Goal: Task Accomplishment & Management: Manage account settings

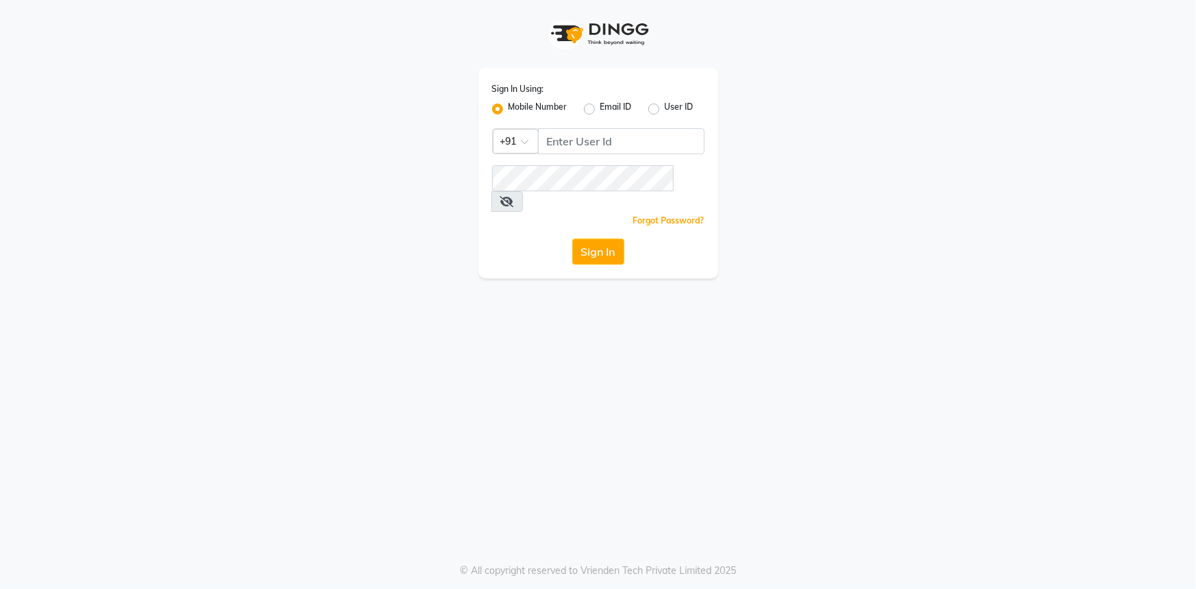
click at [577, 156] on div "Sign In Using: Mobile Number Email ID User ID Country Code × +91 Remember me Fo…" at bounding box center [599, 173] width 240 height 210
drag, startPoint x: 577, startPoint y: 156, endPoint x: 577, endPoint y: 147, distance: 8.9
click at [577, 154] on div "Sign In Using: Mobile Number Email ID User ID Country Code × +91 Remember me Fo…" at bounding box center [599, 173] width 240 height 210
click at [577, 145] on input "Username" at bounding box center [621, 141] width 167 height 26
type input "9815033077"
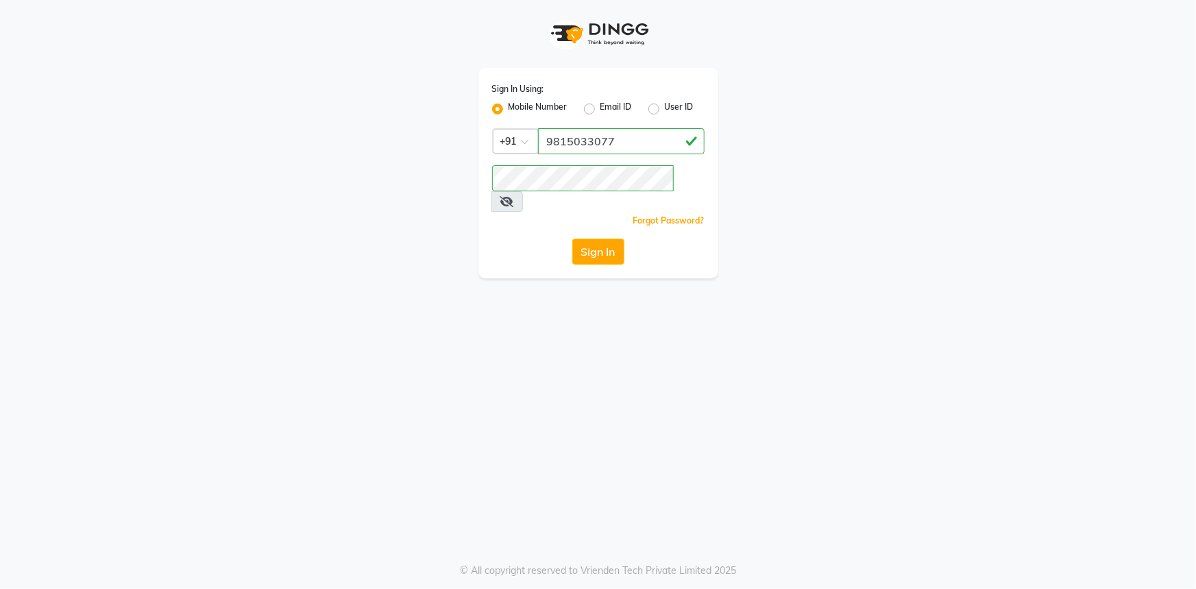
click at [514, 196] on icon at bounding box center [507, 201] width 14 height 11
click at [598, 239] on button "Sign In" at bounding box center [598, 252] width 52 height 26
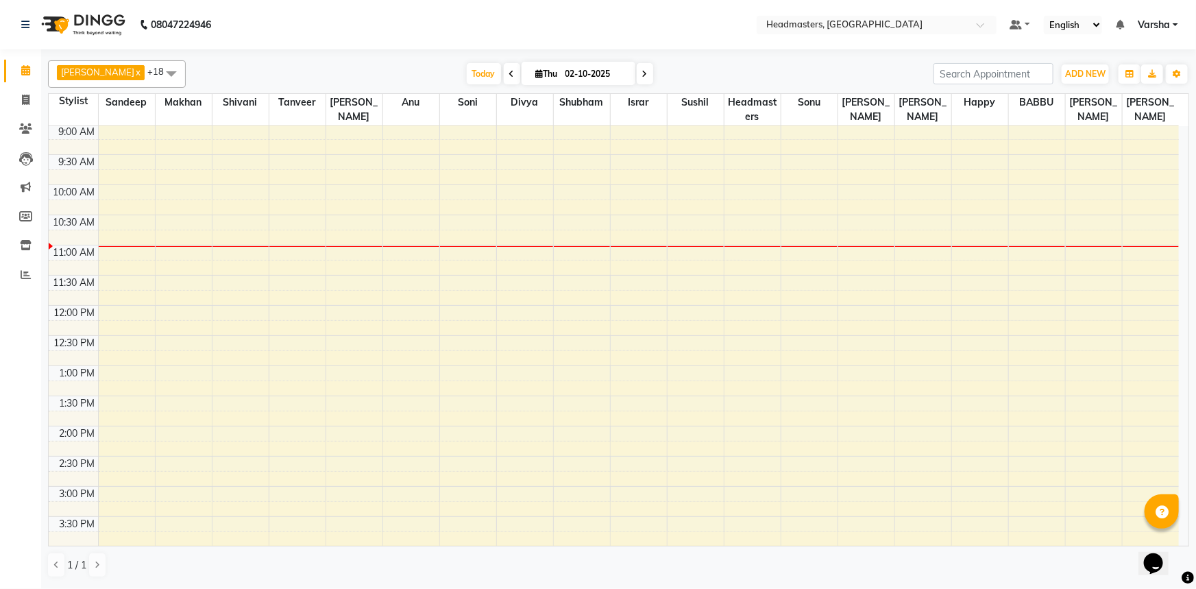
click at [342, 73] on div "Today Thu 02-10-2025" at bounding box center [560, 74] width 734 height 21
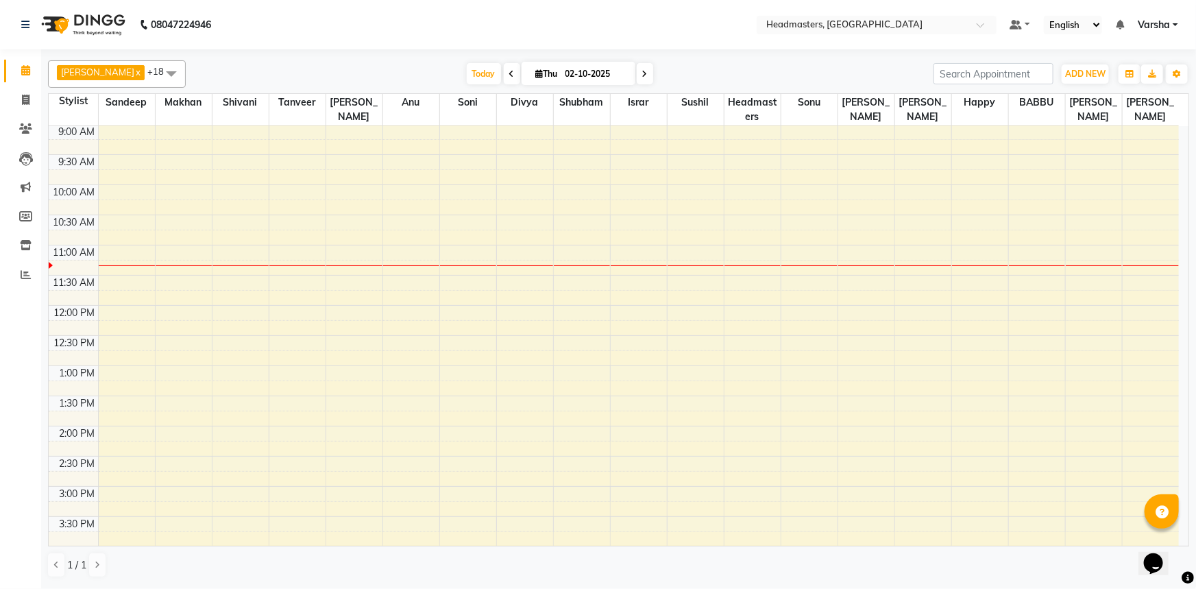
click at [581, 238] on div "8:00 AM 8:30 AM 9:00 AM 9:30 AM 10:00 AM 10:30 AM 11:00 AM 11:30 AM 12:00 PM 12…" at bounding box center [614, 456] width 1131 height 784
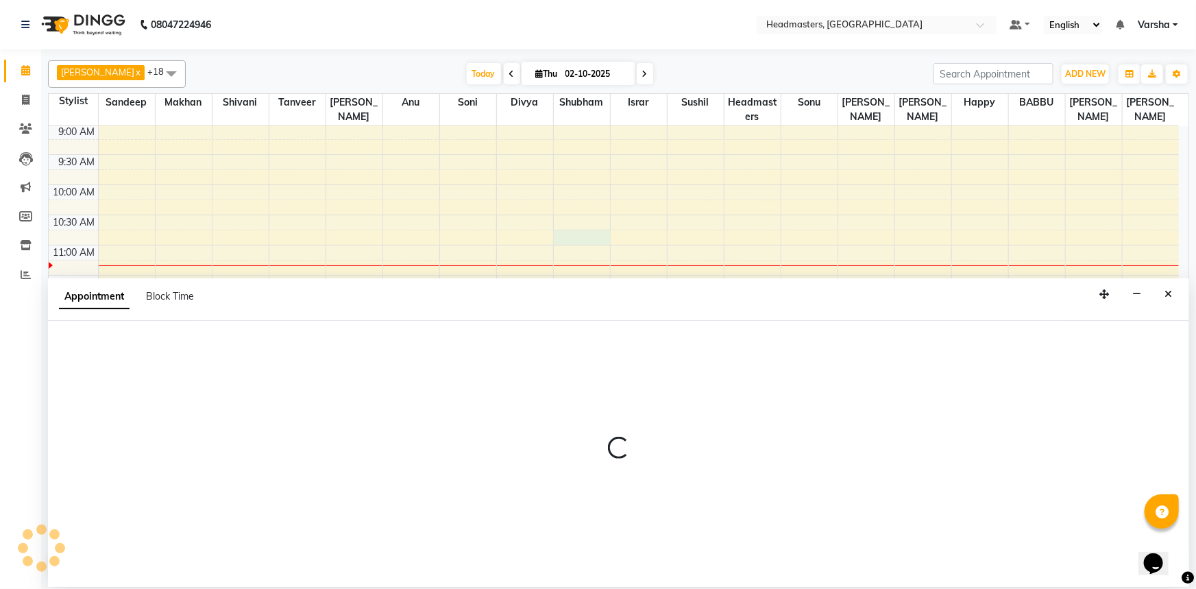
select select "60885"
select select "645"
select select "tentative"
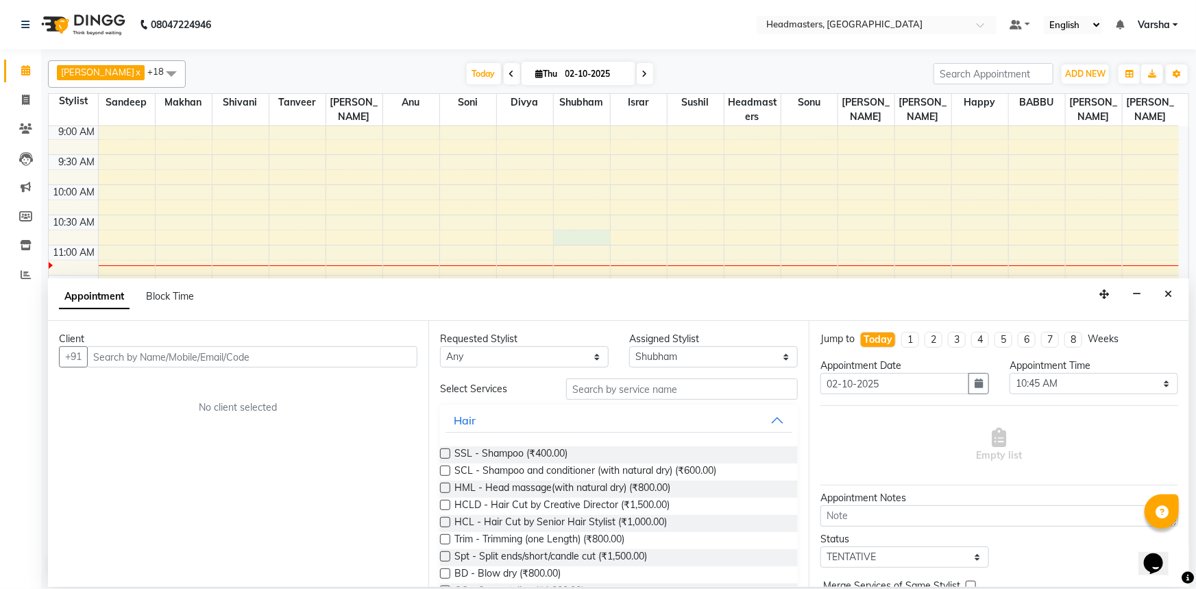
click at [142, 348] on input "text" at bounding box center [252, 356] width 330 height 21
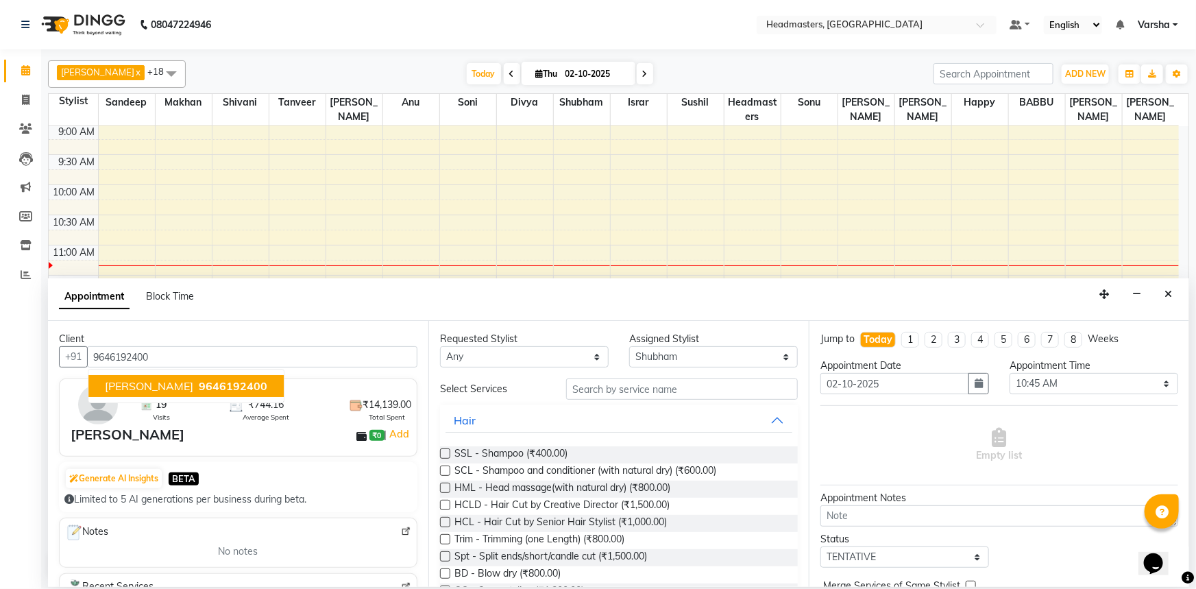
click at [133, 385] on span "[PERSON_NAME]" at bounding box center [149, 386] width 88 height 14
type input "9646192400"
click at [136, 384] on div "Client [PHONE_NUMBER][PERSON_NAME]HA 9646192400 19 Visits ₹744.16 Average Spent…" at bounding box center [238, 454] width 380 height 266
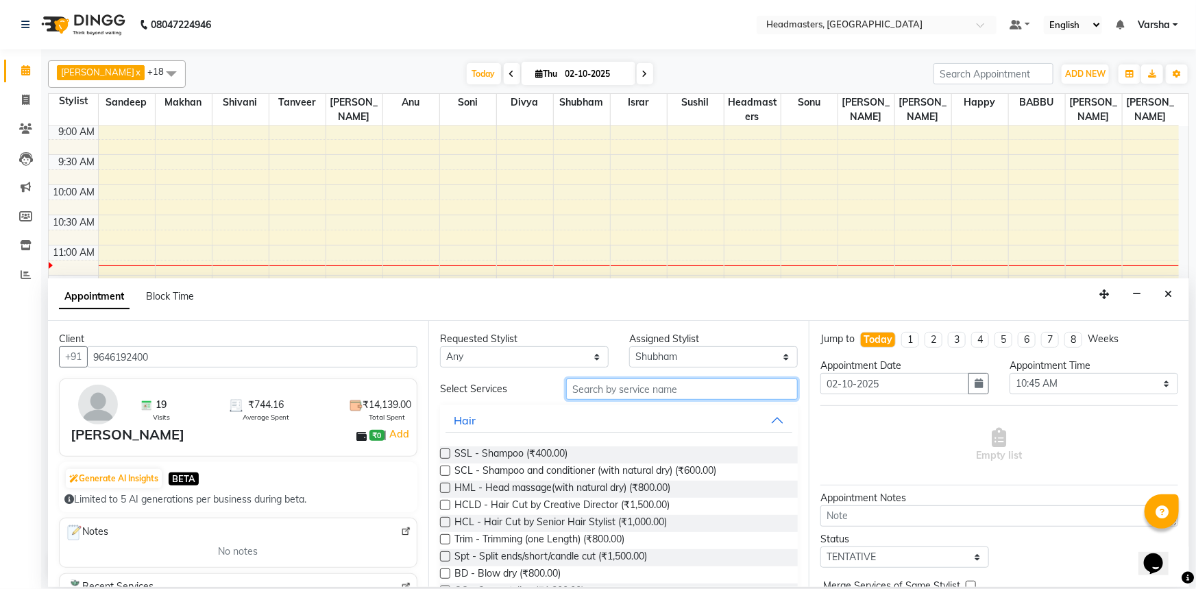
click at [607, 393] on input "text" at bounding box center [682, 388] width 232 height 21
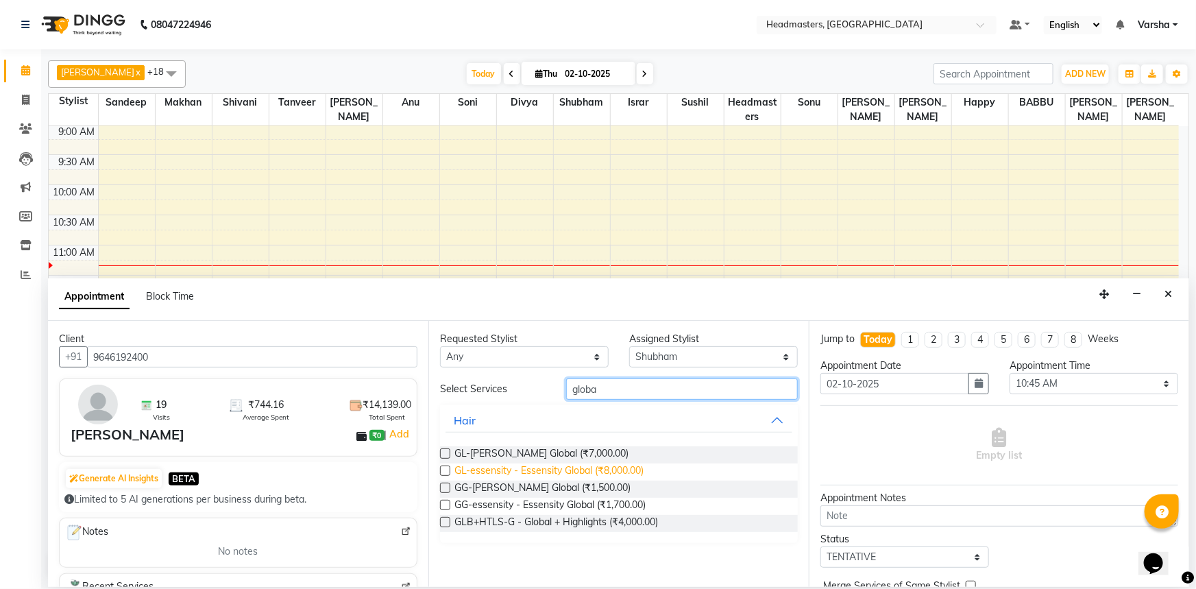
type input "globa"
click at [505, 471] on span "GL-essensity - Essensity Global (₹8,000.00)" at bounding box center [549, 471] width 189 height 17
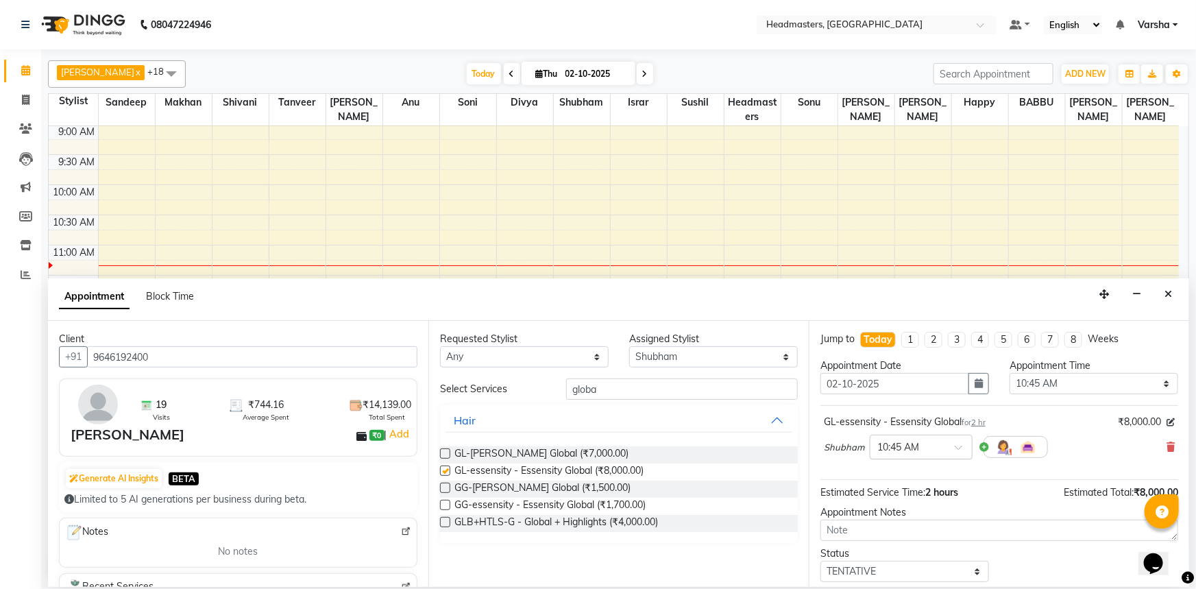
checkbox input "false"
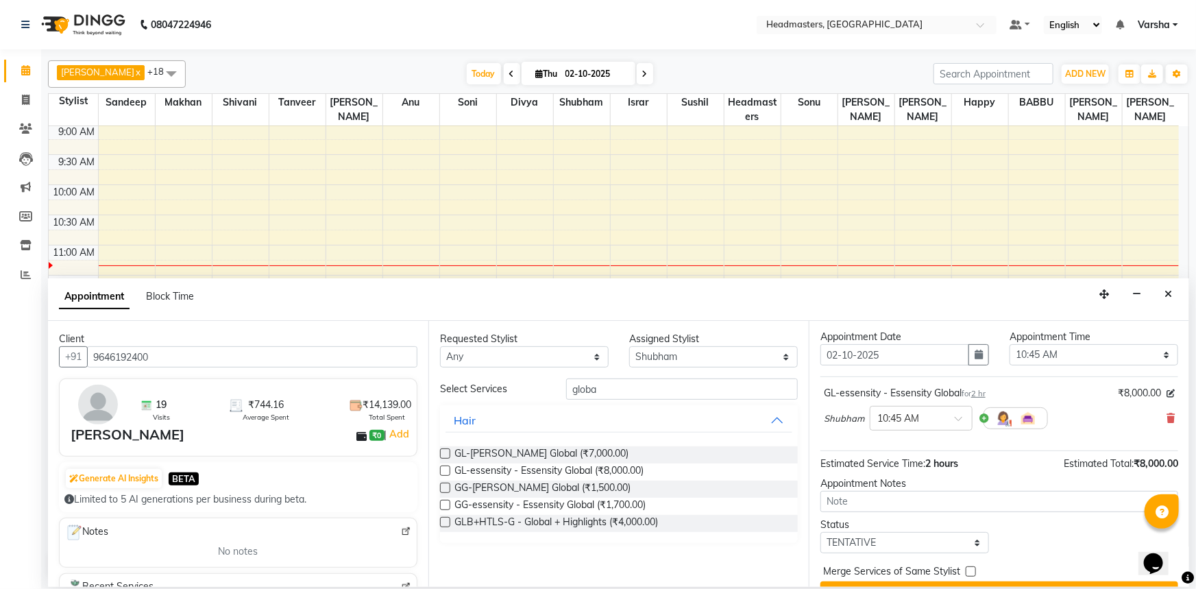
scroll to position [58, 0]
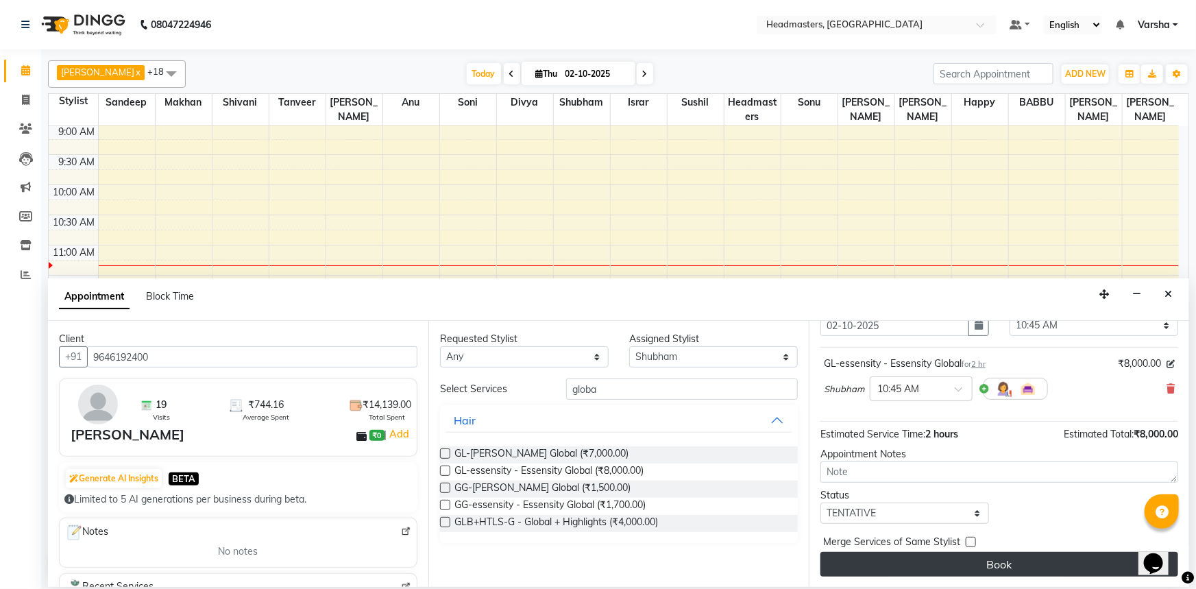
click at [996, 567] on button "Book" at bounding box center [1000, 564] width 358 height 25
click at [996, 567] on div "Book" at bounding box center [1000, 564] width 358 height 25
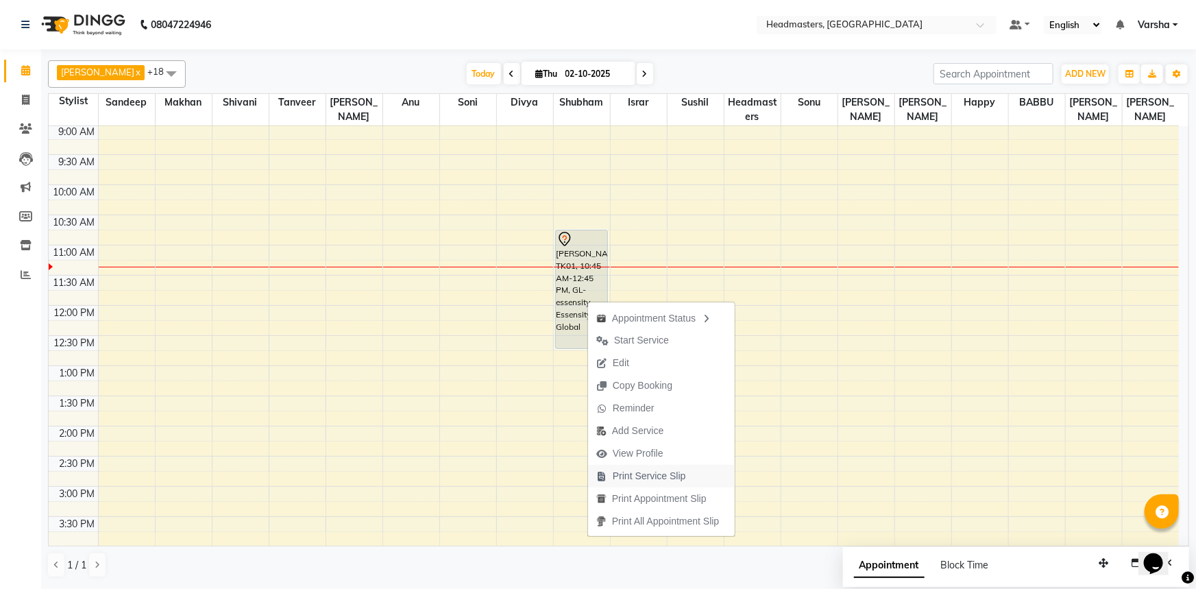
click at [640, 474] on span "Print Service Slip" at bounding box center [649, 476] width 73 height 14
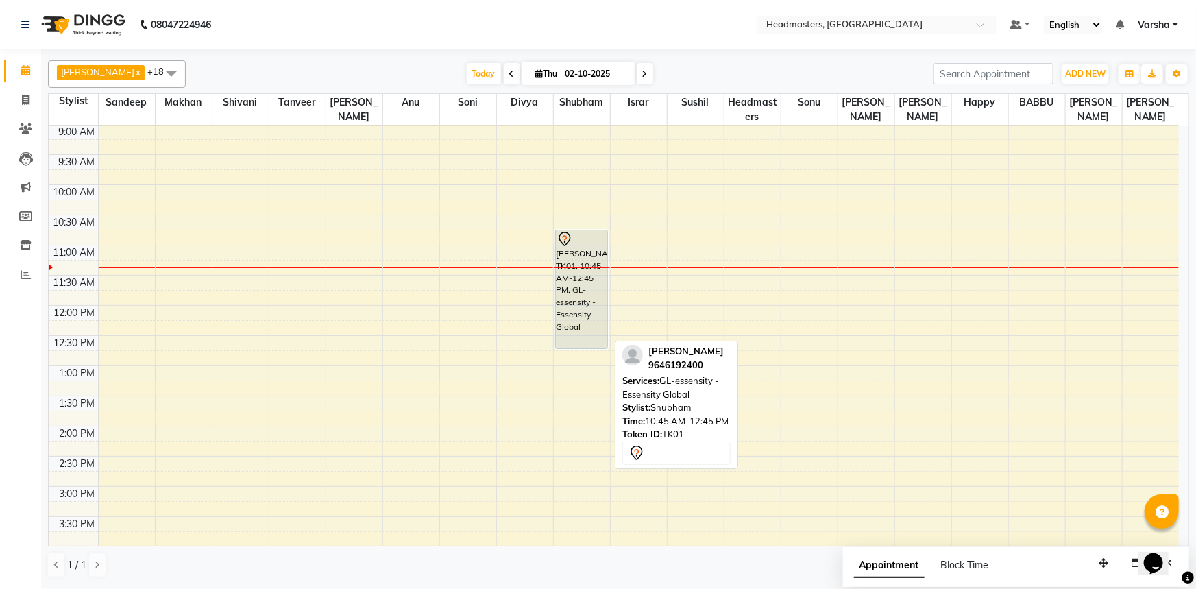
click at [578, 240] on div at bounding box center [582, 239] width 51 height 16
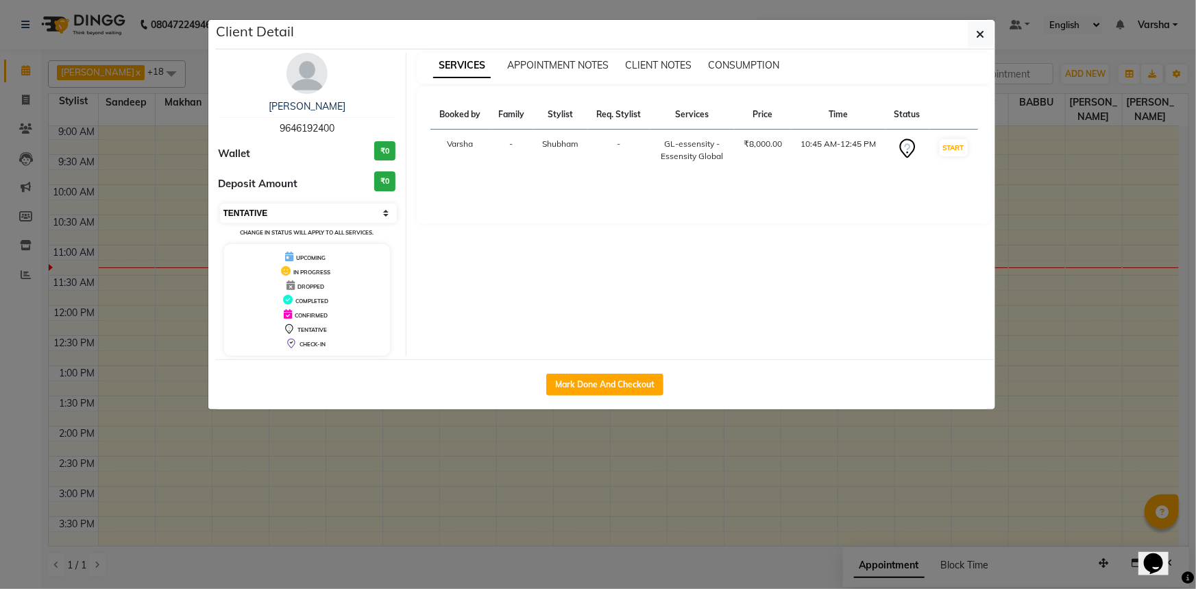
click at [313, 213] on select "Select IN SERVICE CONFIRMED TENTATIVE CHECK IN MARK DONE UPCOMING" at bounding box center [309, 213] width 178 height 19
select select "6"
click at [220, 204] on select "Select IN SERVICE CONFIRMED TENTATIVE CHECK IN MARK DONE UPCOMING" at bounding box center [309, 213] width 178 height 19
click at [977, 32] on icon "button" at bounding box center [981, 34] width 8 height 11
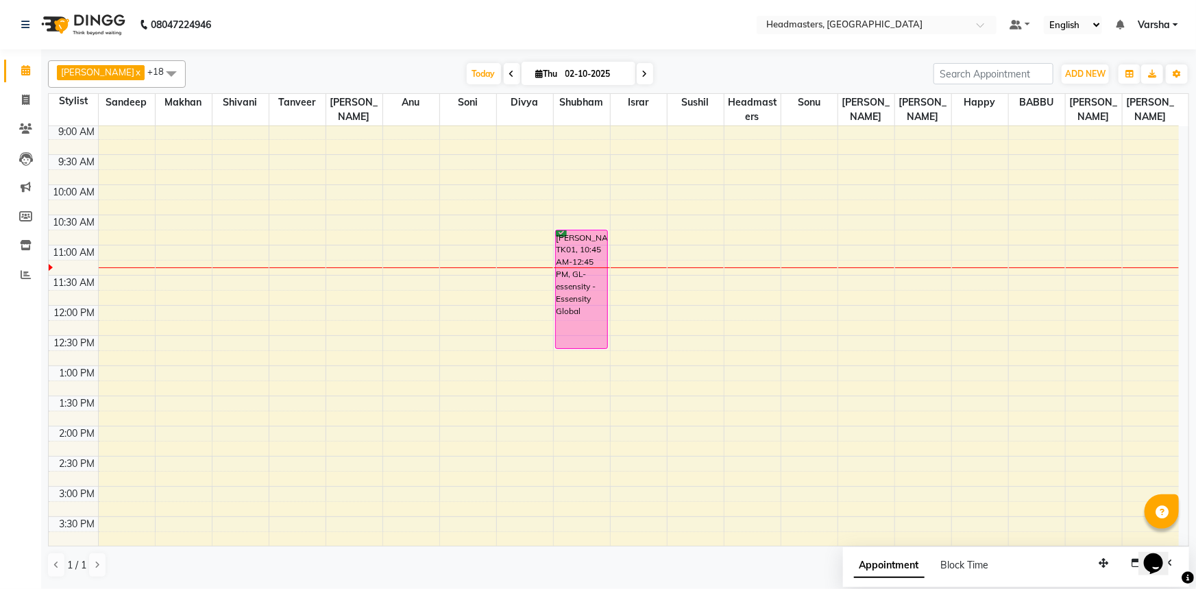
click at [753, 250] on div "8:00 AM 8:30 AM 9:00 AM 9:30 AM 10:00 AM 10:30 AM 11:00 AM 11:30 AM 12:00 PM 12…" at bounding box center [614, 456] width 1131 height 784
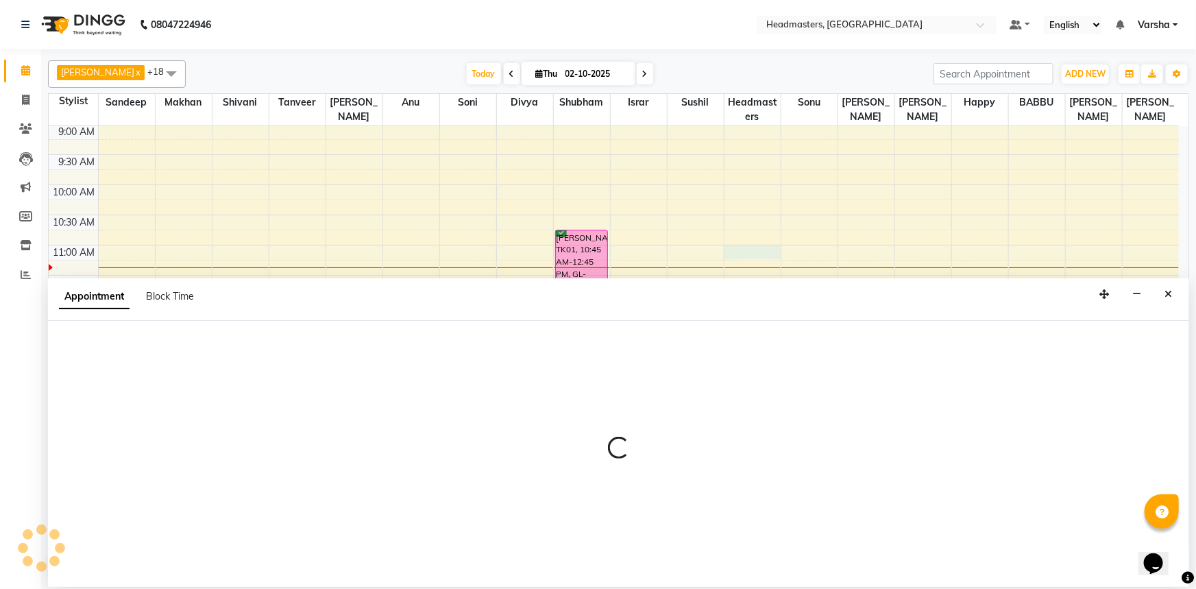
select select "60896"
select select "660"
select select "tentative"
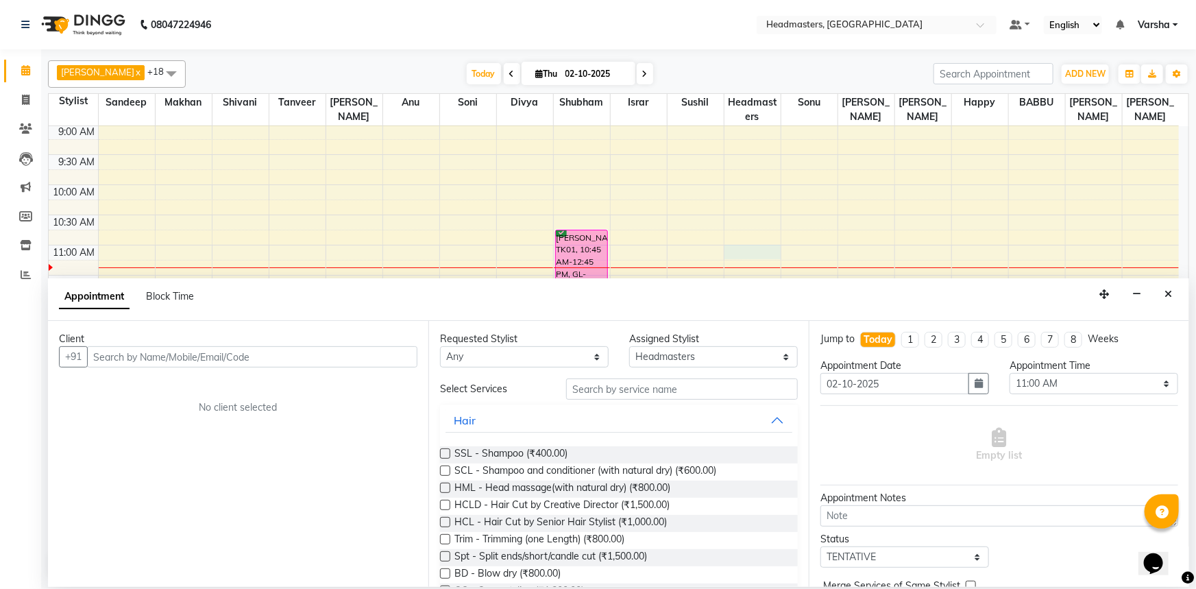
click at [206, 361] on input "text" at bounding box center [252, 356] width 330 height 21
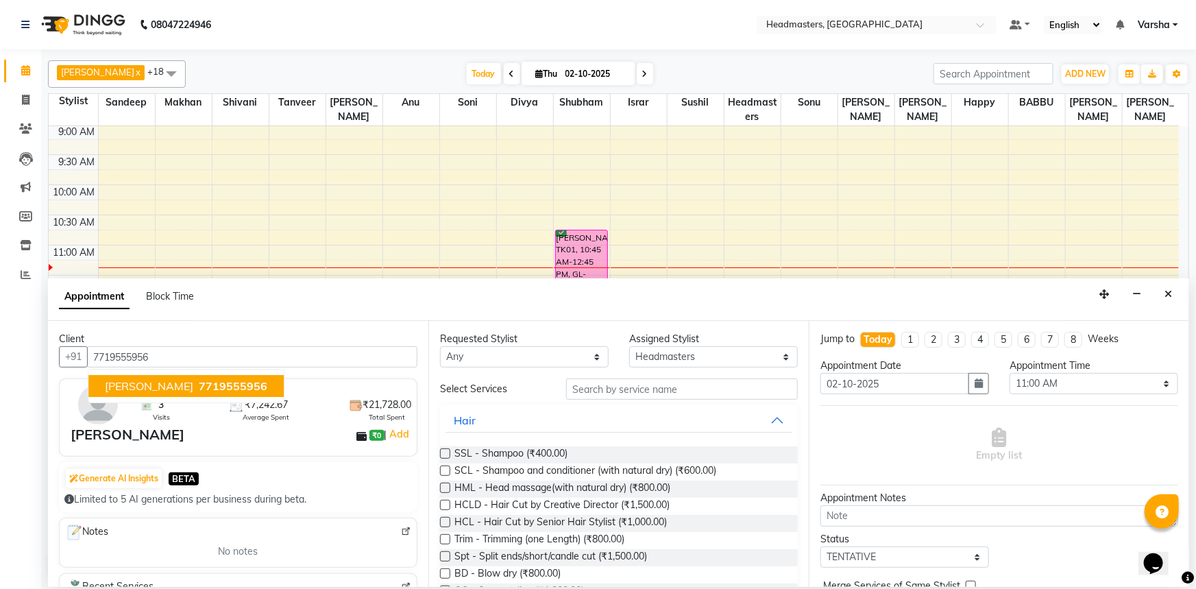
click at [136, 385] on span "[PERSON_NAME]" at bounding box center [149, 386] width 88 height 14
type input "7719555956"
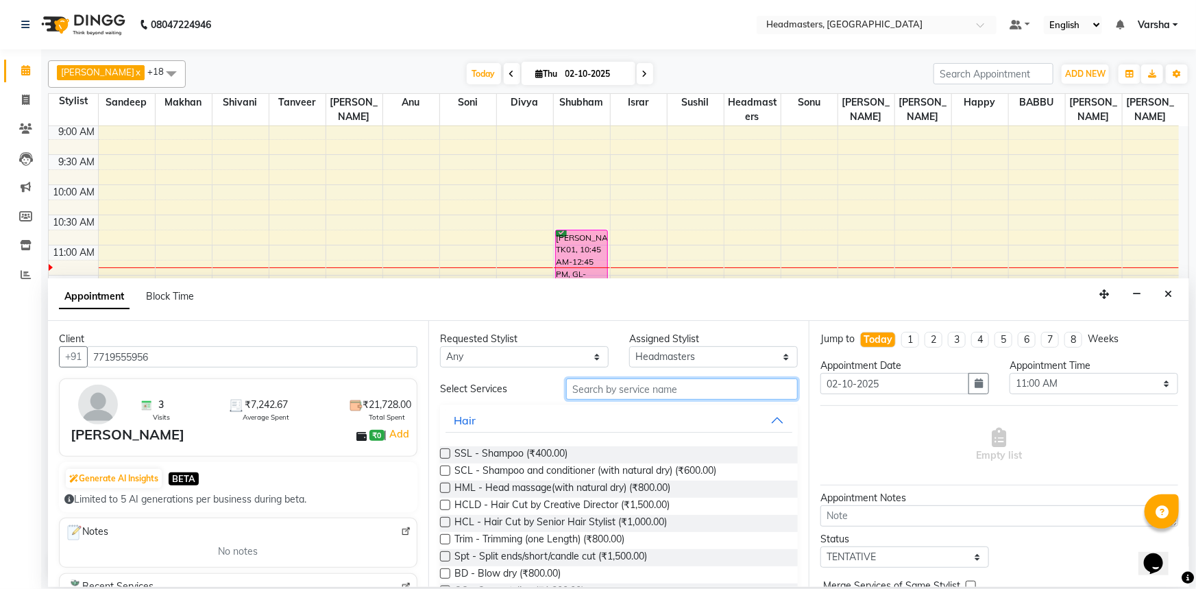
click at [605, 393] on input "text" at bounding box center [682, 388] width 232 height 21
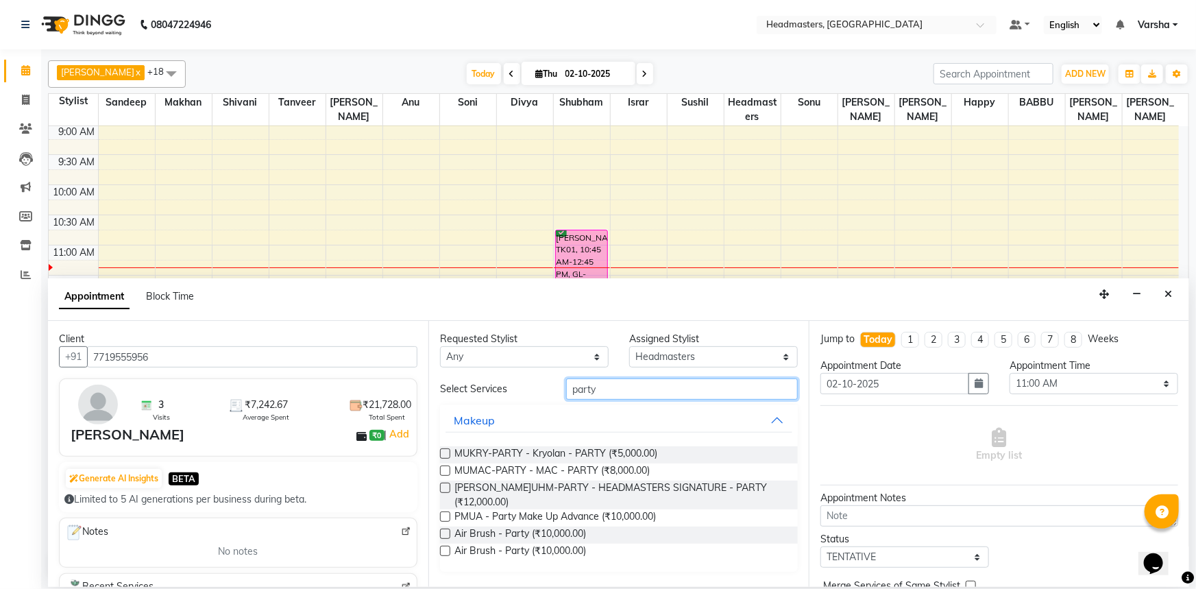
type input "party"
click at [445, 511] on label at bounding box center [445, 516] width 10 height 10
click at [445, 513] on input "checkbox" at bounding box center [444, 517] width 9 height 9
click at [445, 511] on label at bounding box center [445, 516] width 10 height 10
click at [445, 513] on input "checkbox" at bounding box center [444, 517] width 9 height 9
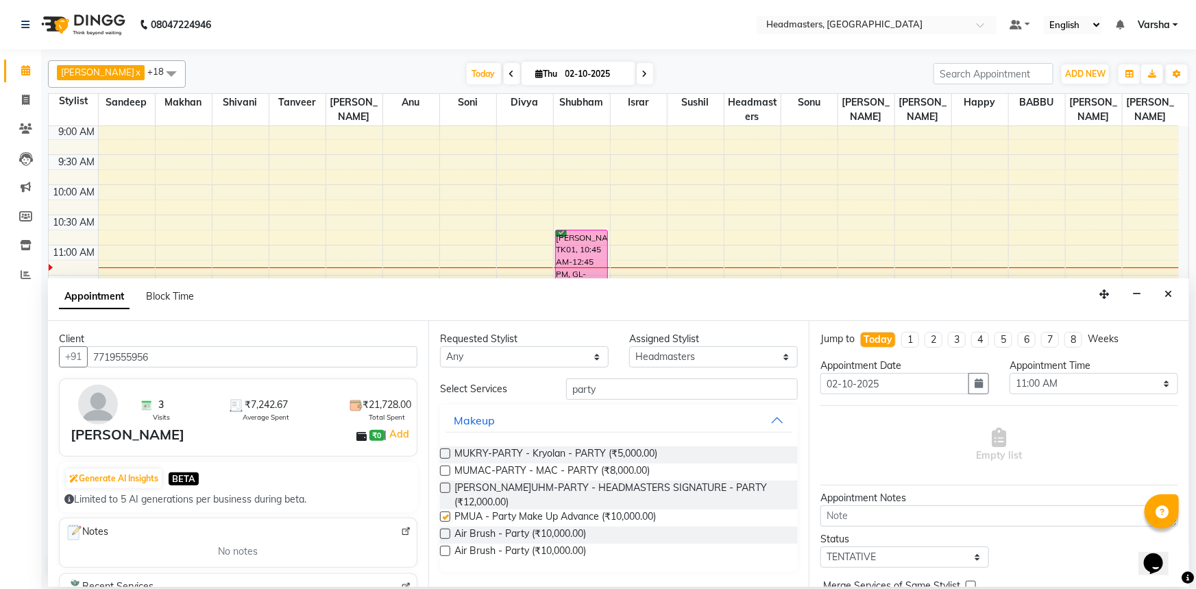
checkbox input "false"
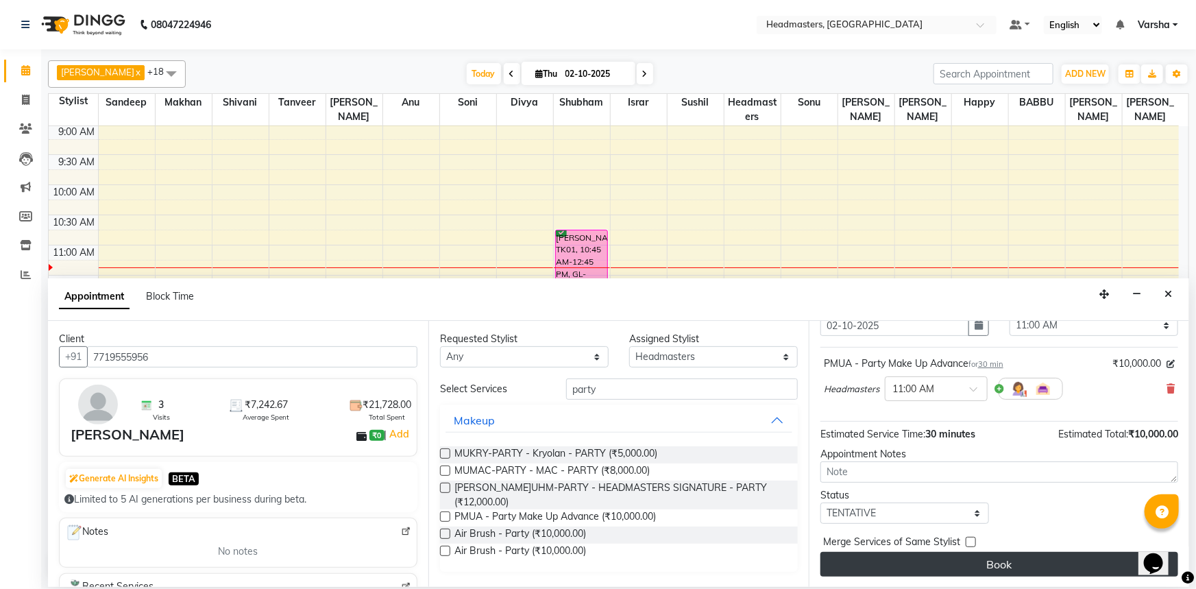
click at [924, 563] on button "Book" at bounding box center [1000, 564] width 358 height 25
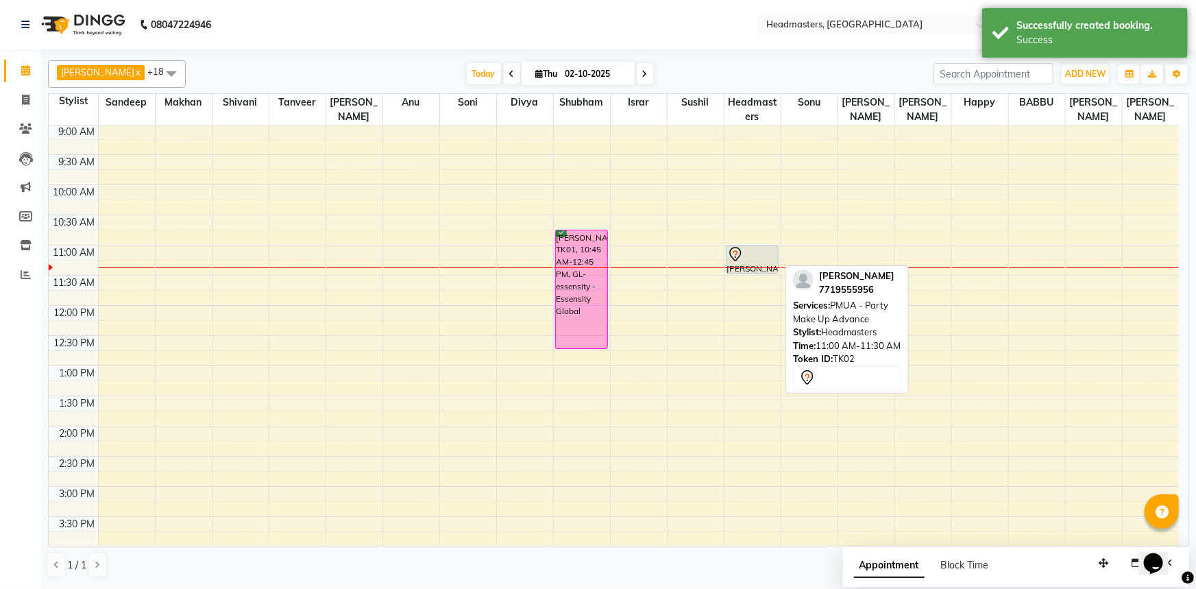
click at [742, 250] on icon at bounding box center [735, 254] width 16 height 16
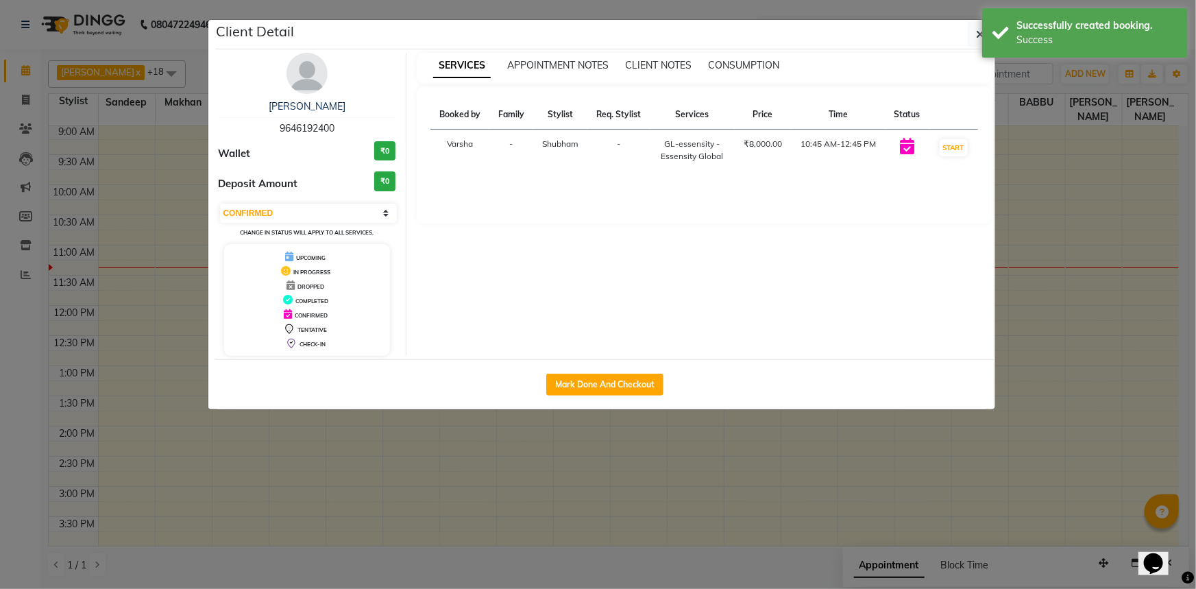
select select "7"
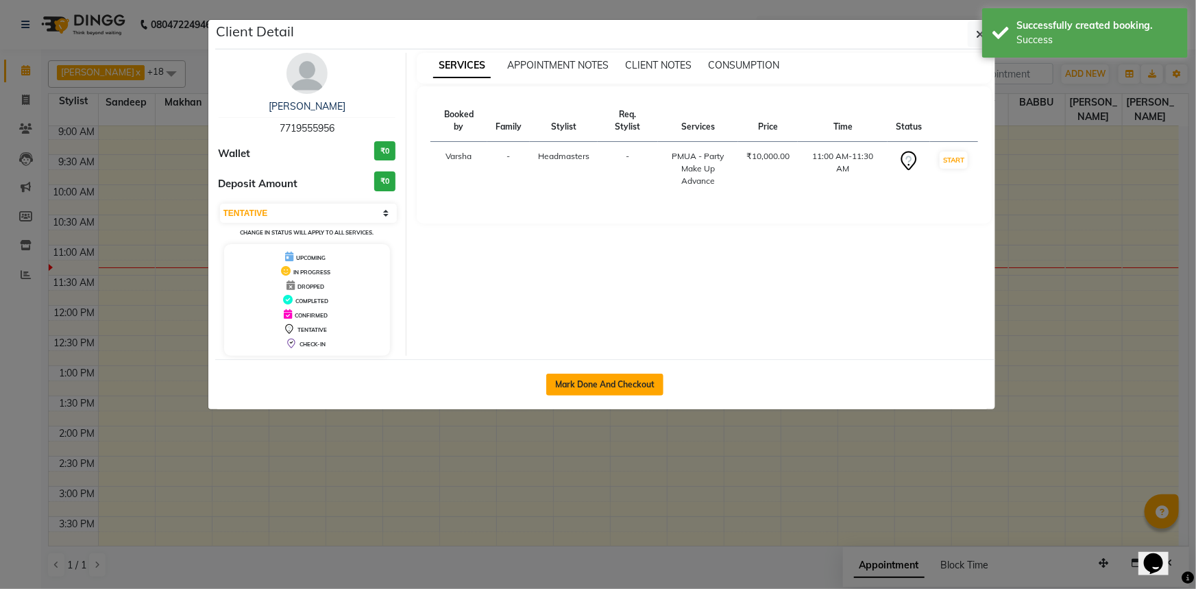
click at [577, 380] on button "Mark Done And Checkout" at bounding box center [604, 385] width 117 height 22
select select "service"
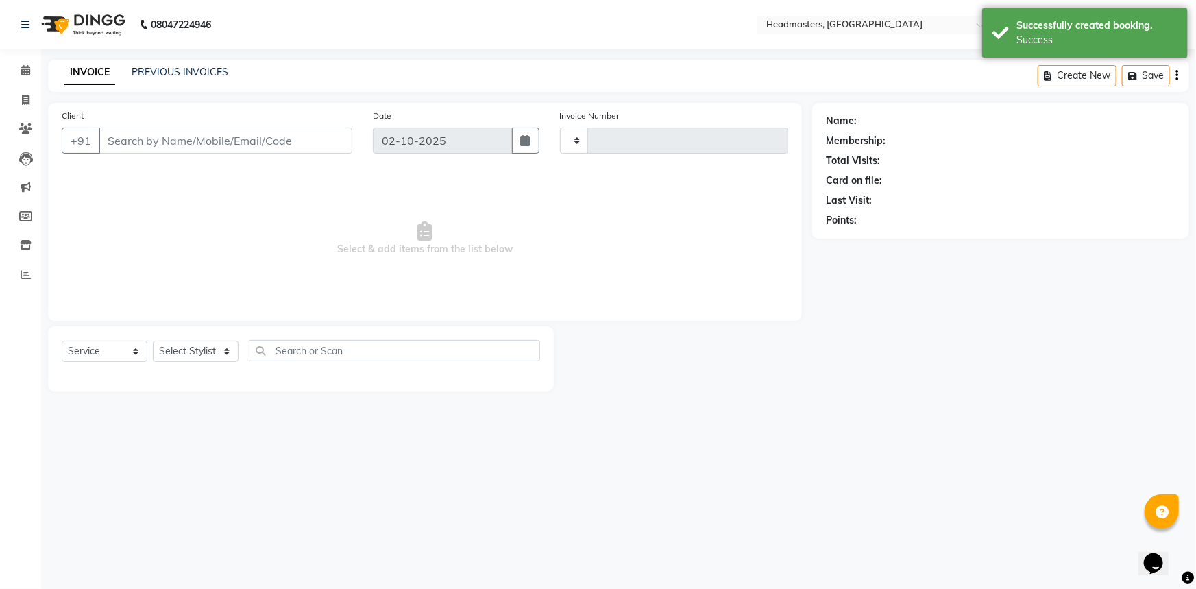
type input "5514"
select select "7140"
type input "7719555956"
select select "60896"
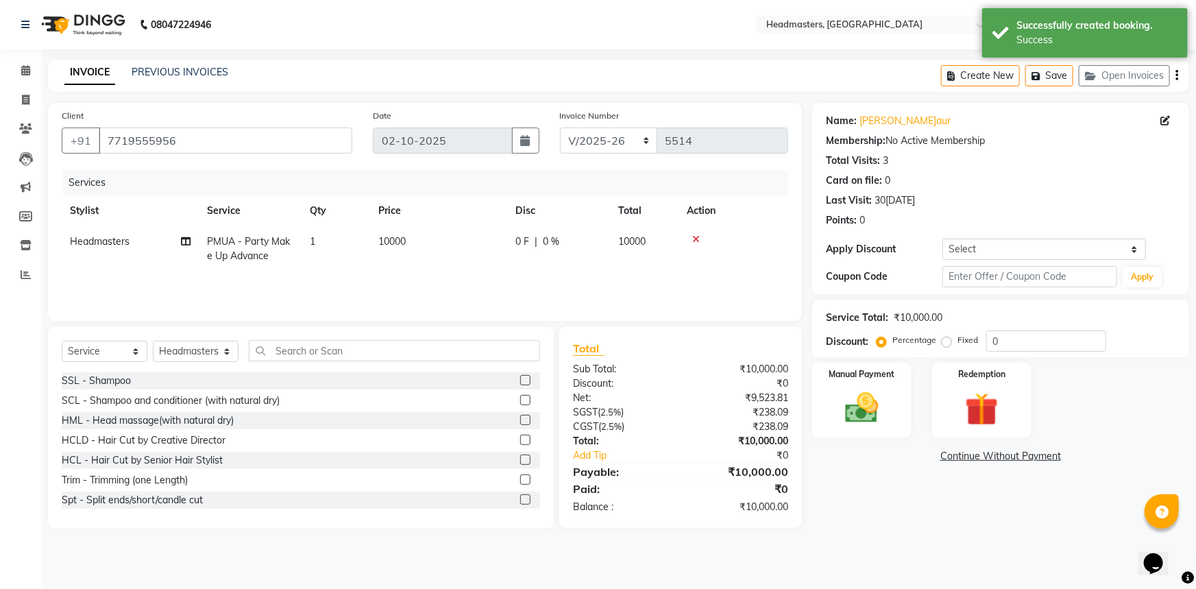
click at [516, 246] on span "0 F" at bounding box center [523, 241] width 14 height 14
select select "60896"
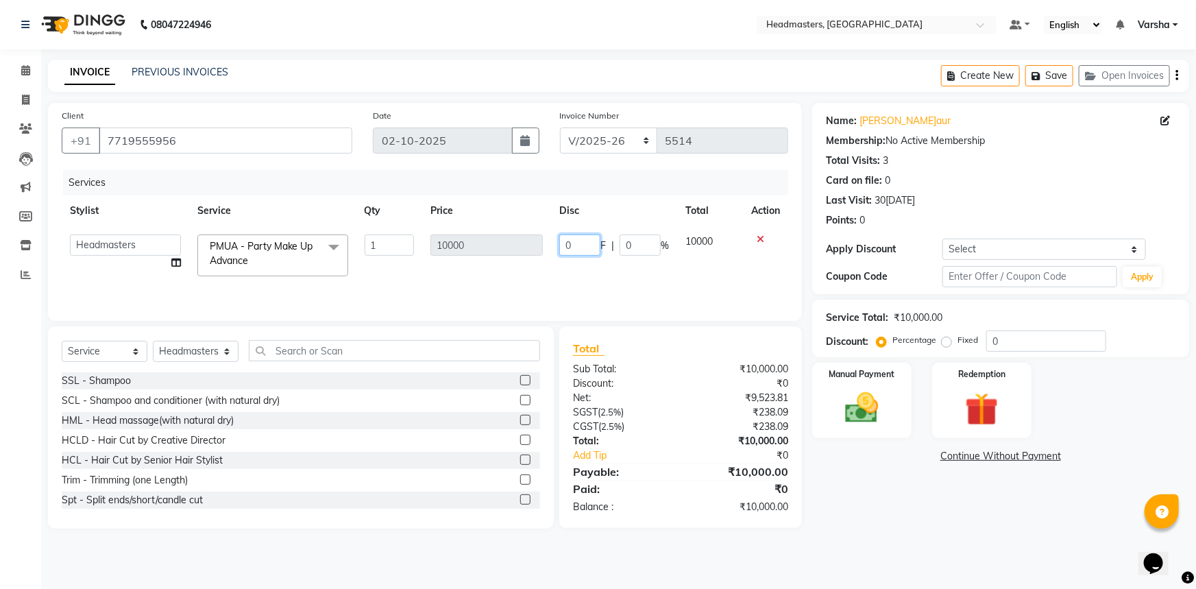
click at [562, 247] on input "0" at bounding box center [579, 244] width 41 height 21
type input "9000"
click at [681, 287] on div "Services Stylist Service Qty Price Disc Total Action Afia [PERSON_NAME] [PERSON…" at bounding box center [425, 238] width 727 height 137
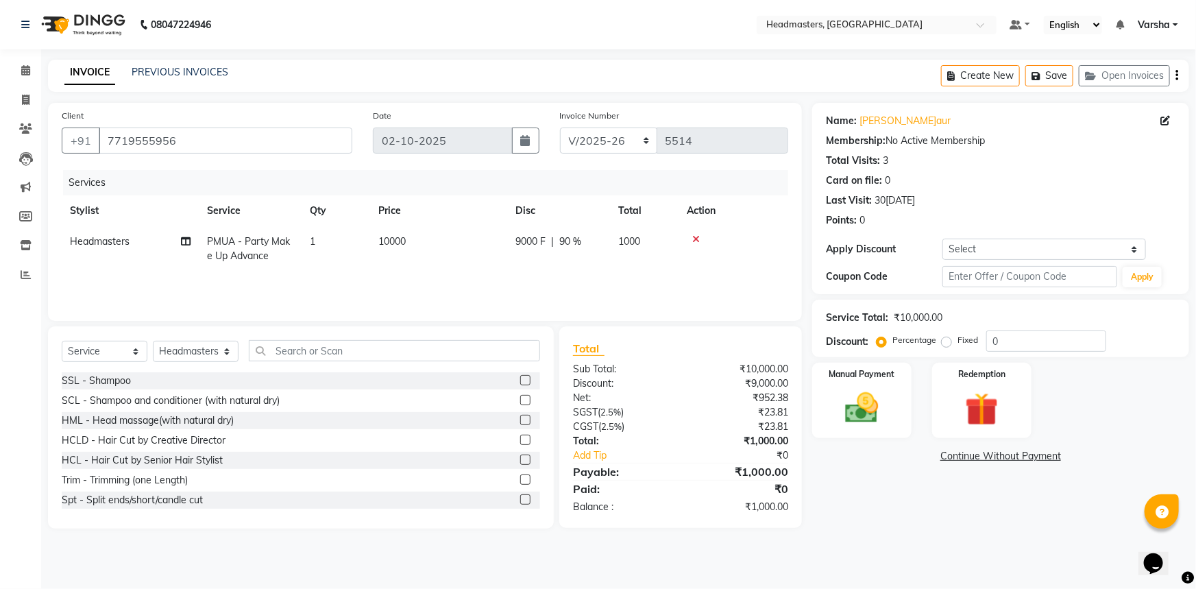
click at [938, 453] on link "Continue Without Payment" at bounding box center [1001, 456] width 372 height 14
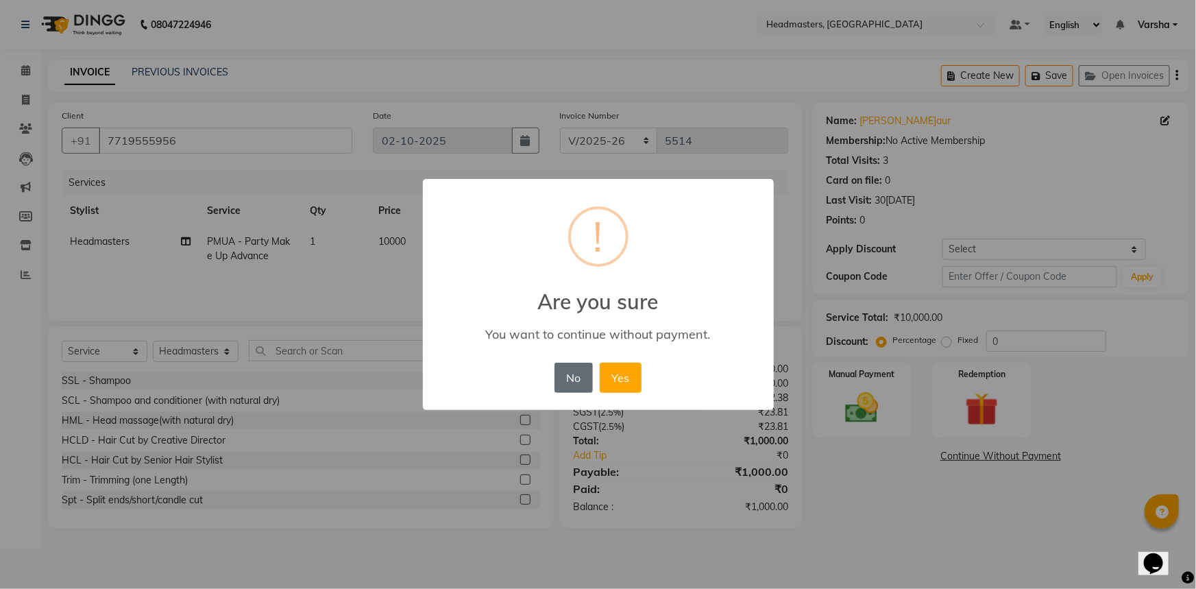
click at [566, 377] on button "No" at bounding box center [574, 378] width 38 height 30
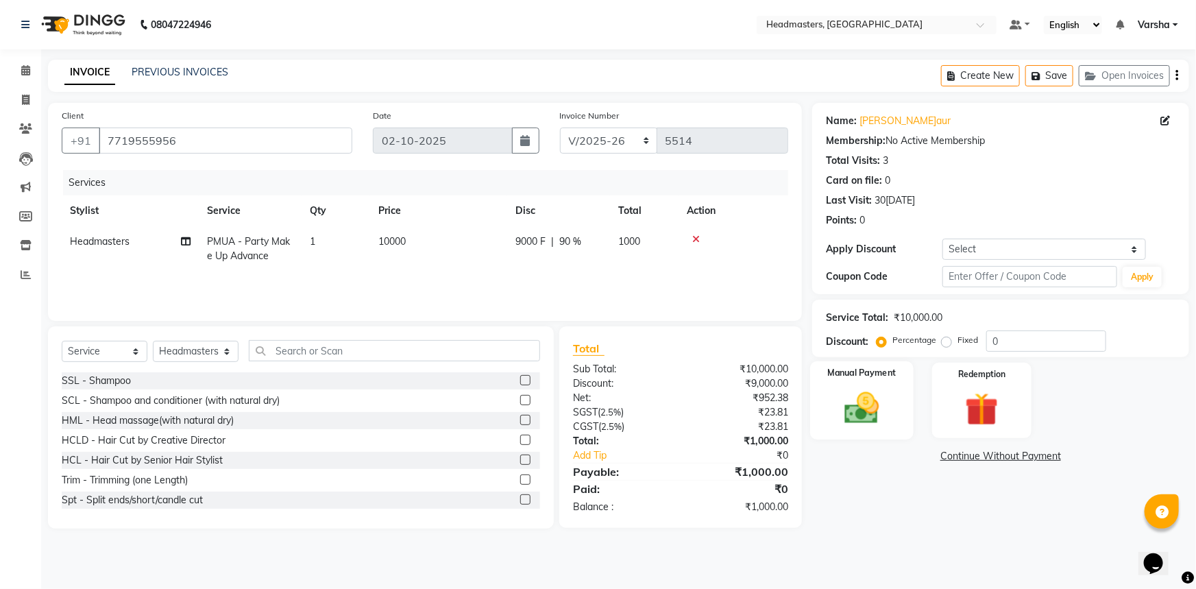
click at [862, 400] on img at bounding box center [862, 408] width 56 height 40
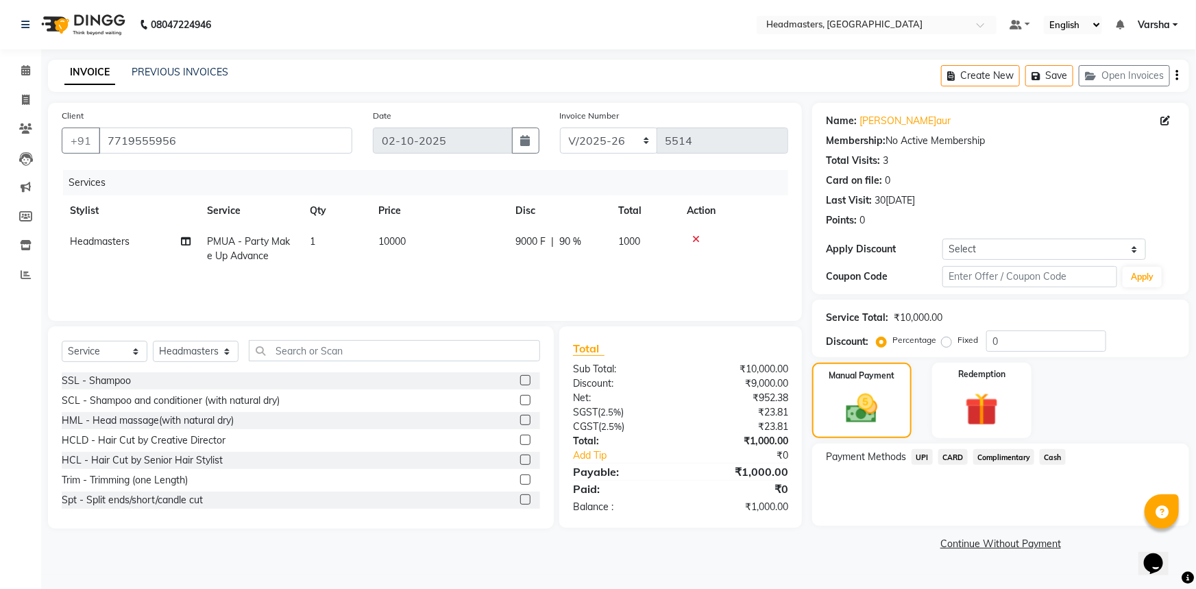
click at [915, 455] on span "UPI" at bounding box center [922, 457] width 21 height 16
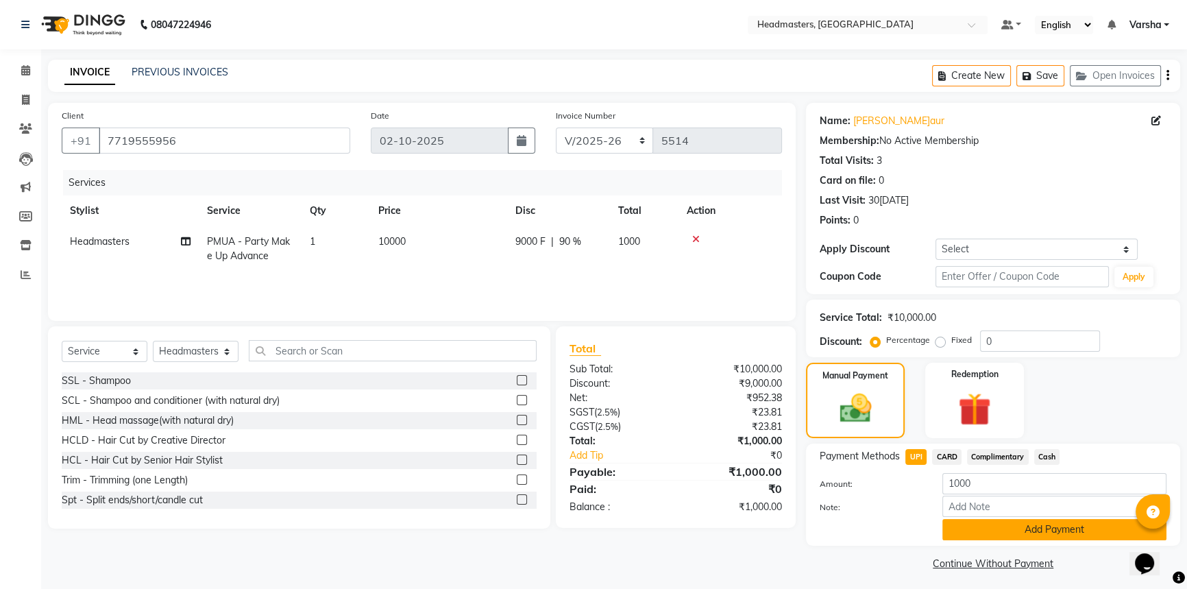
click at [984, 521] on button "Add Payment" at bounding box center [1055, 529] width 224 height 21
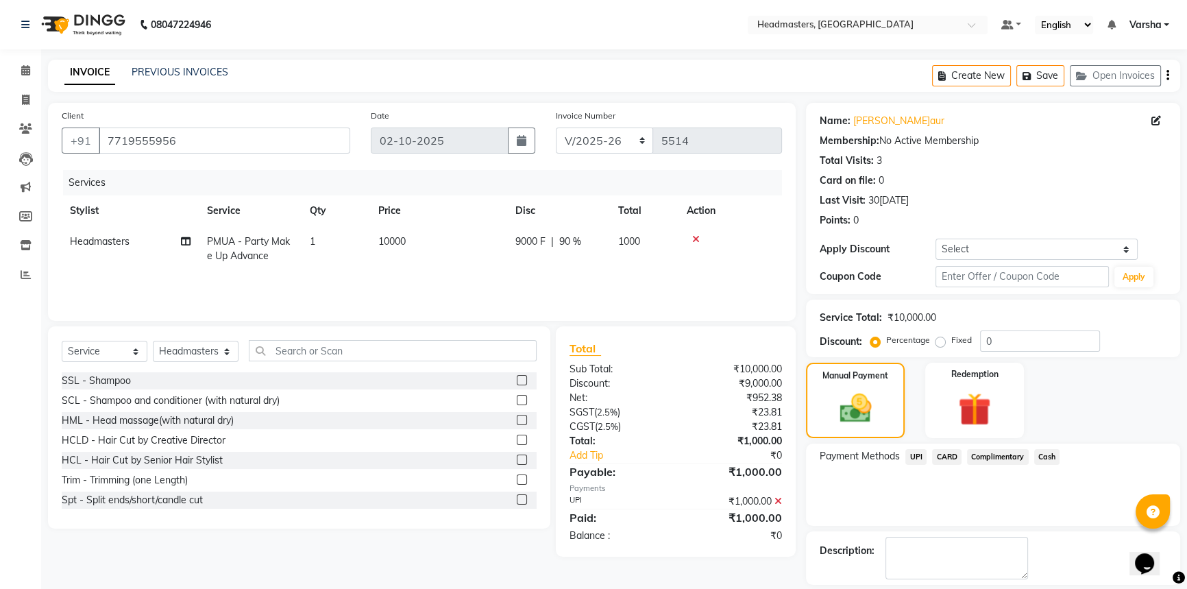
scroll to position [42, 0]
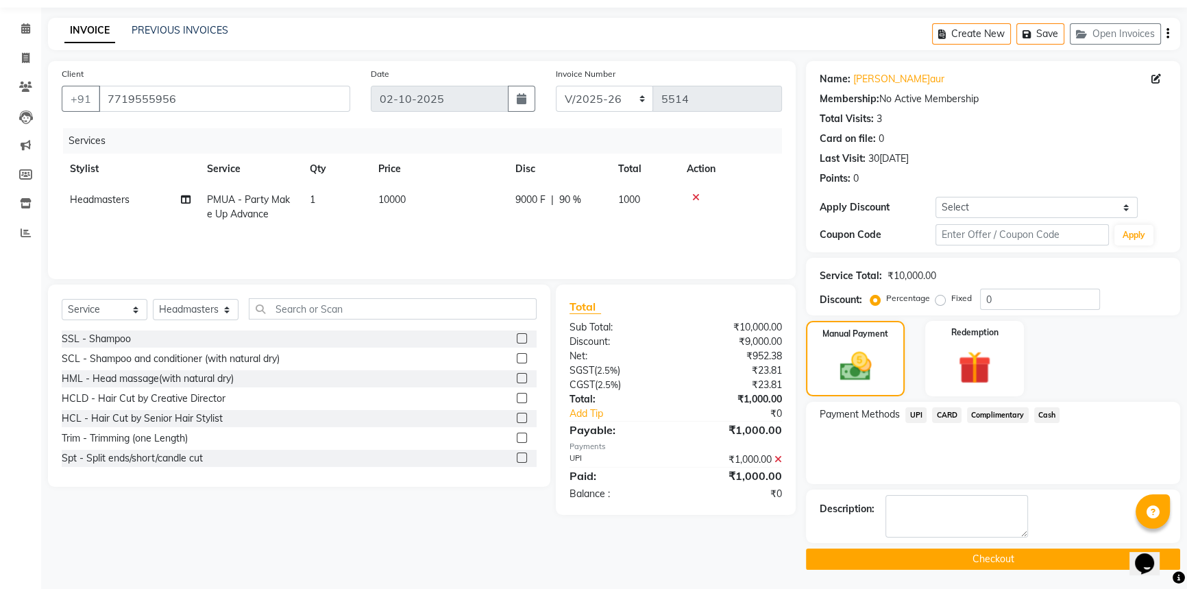
click at [963, 551] on button "Checkout" at bounding box center [993, 558] width 374 height 21
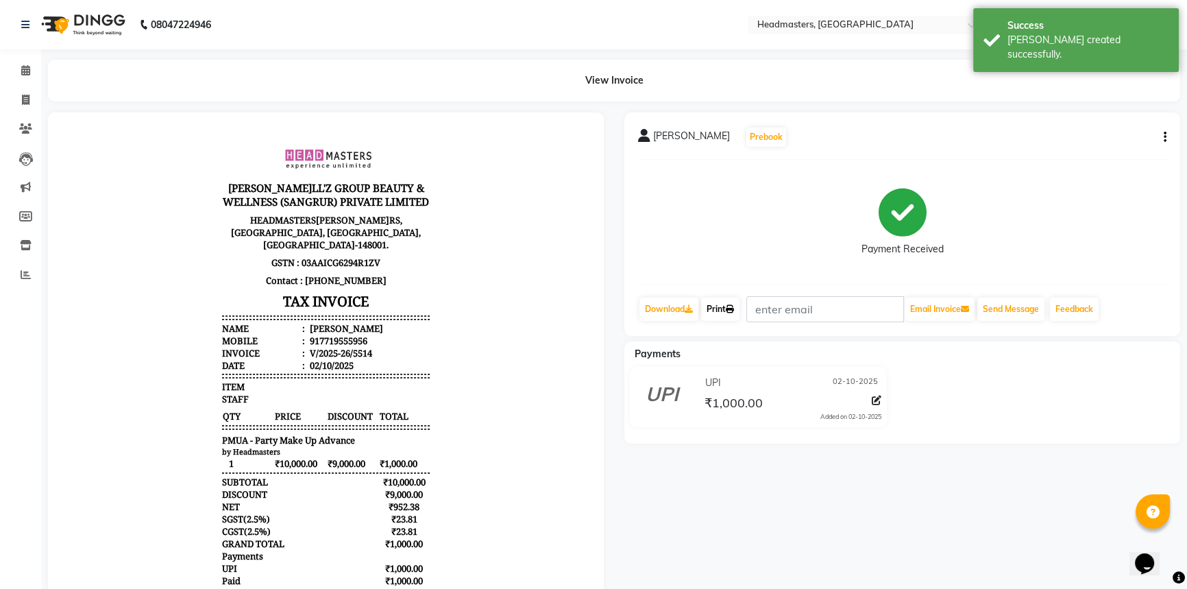
click at [727, 306] on link "Print" at bounding box center [720, 309] width 38 height 23
click at [23, 69] on icon at bounding box center [25, 70] width 9 height 10
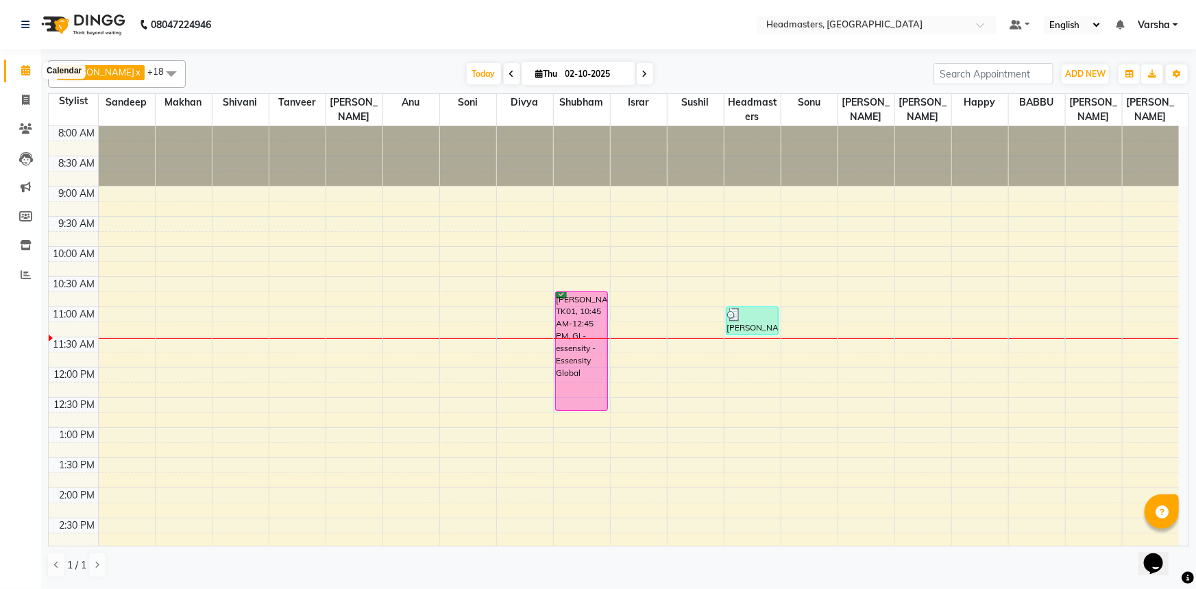
drag, startPoint x: 34, startPoint y: 77, endPoint x: 579, endPoint y: 308, distance: 592.6
click at [579, 308] on div "[PERSON_NAME], TK01, 10:45 AM-12:45 PM, GL-essensity - Essensity Global" at bounding box center [582, 351] width 52 height 118
select select "6"
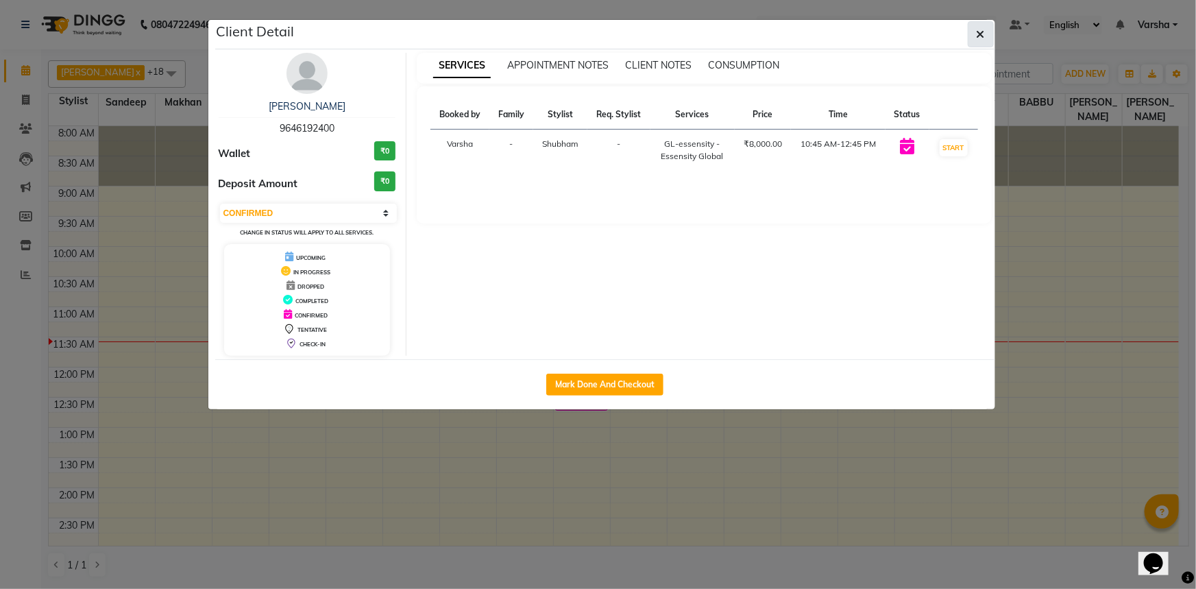
click at [978, 24] on button "button" at bounding box center [981, 34] width 26 height 26
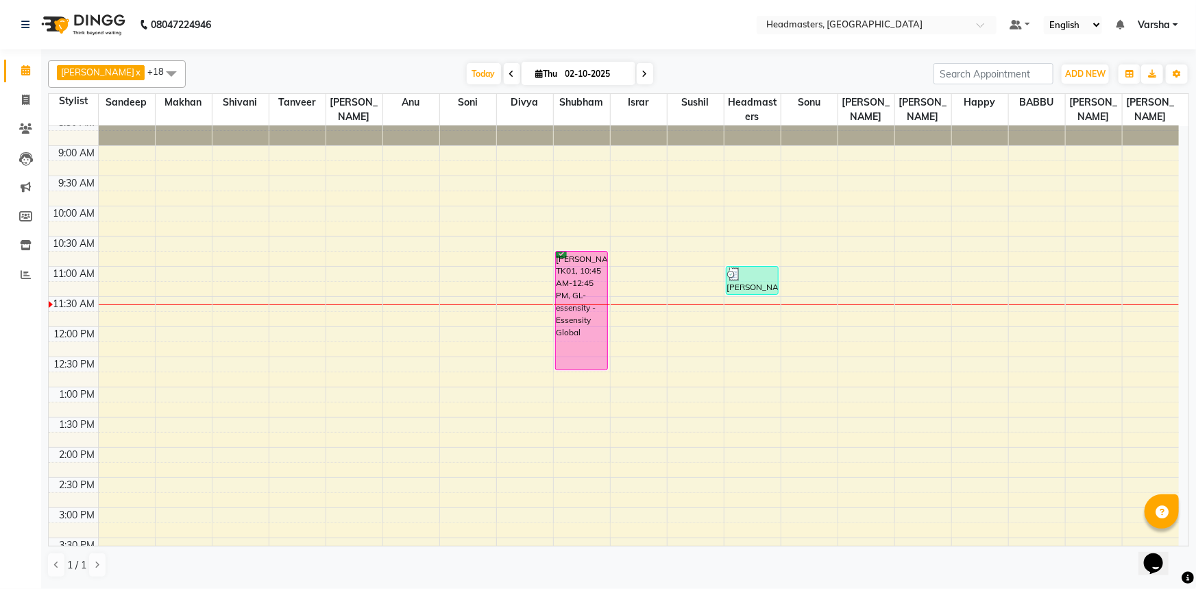
scroll to position [62, 0]
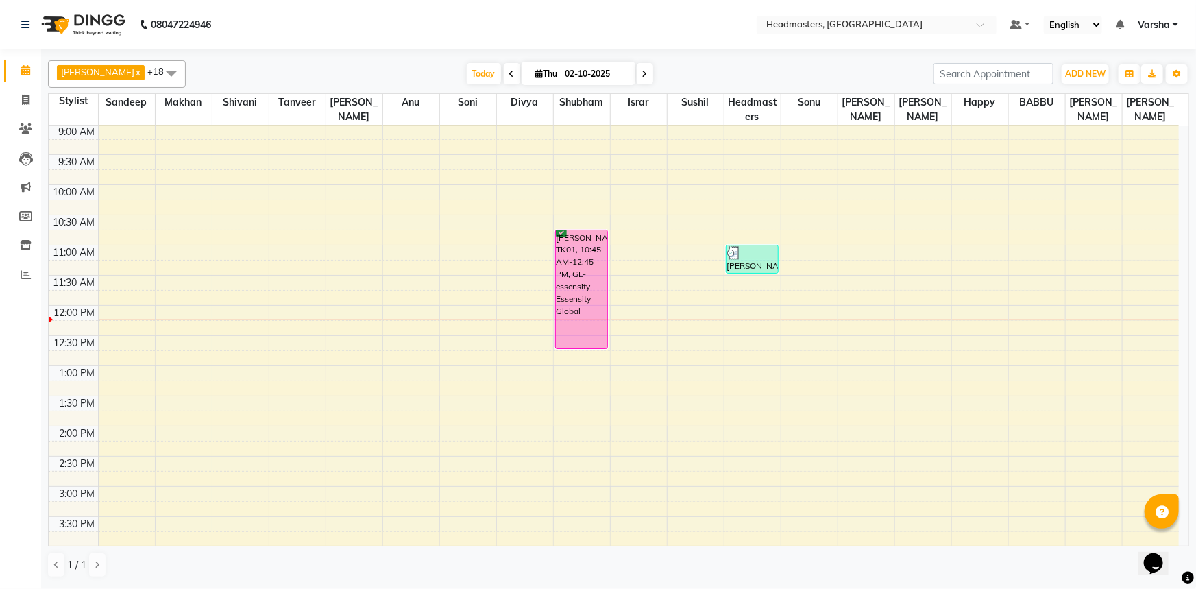
click at [504, 63] on span at bounding box center [512, 73] width 16 height 21
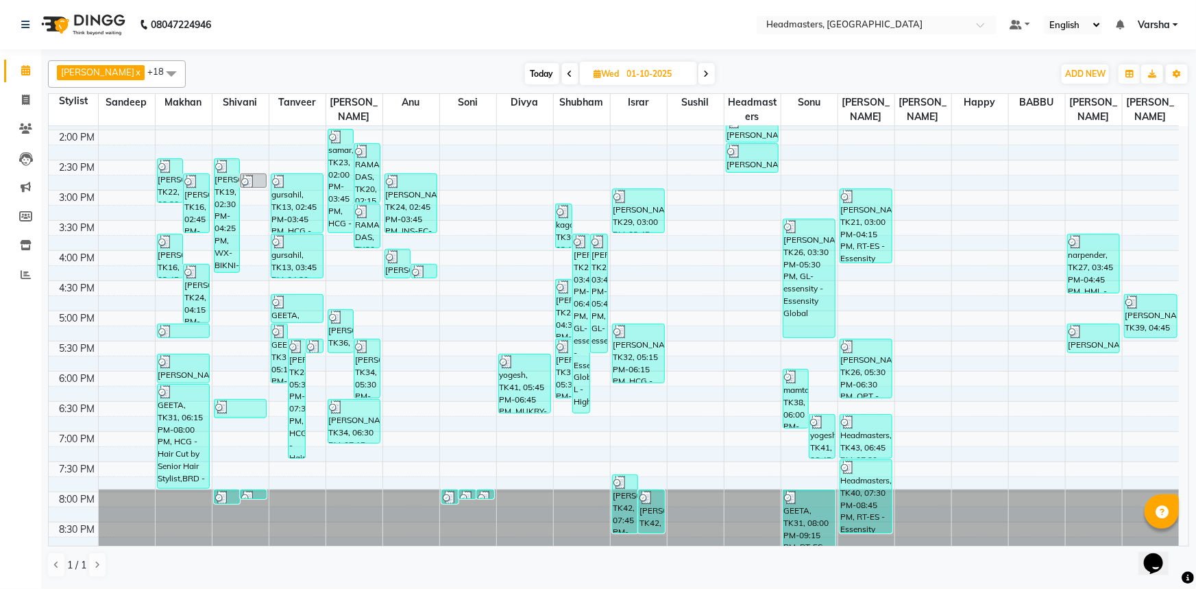
scroll to position [360, 0]
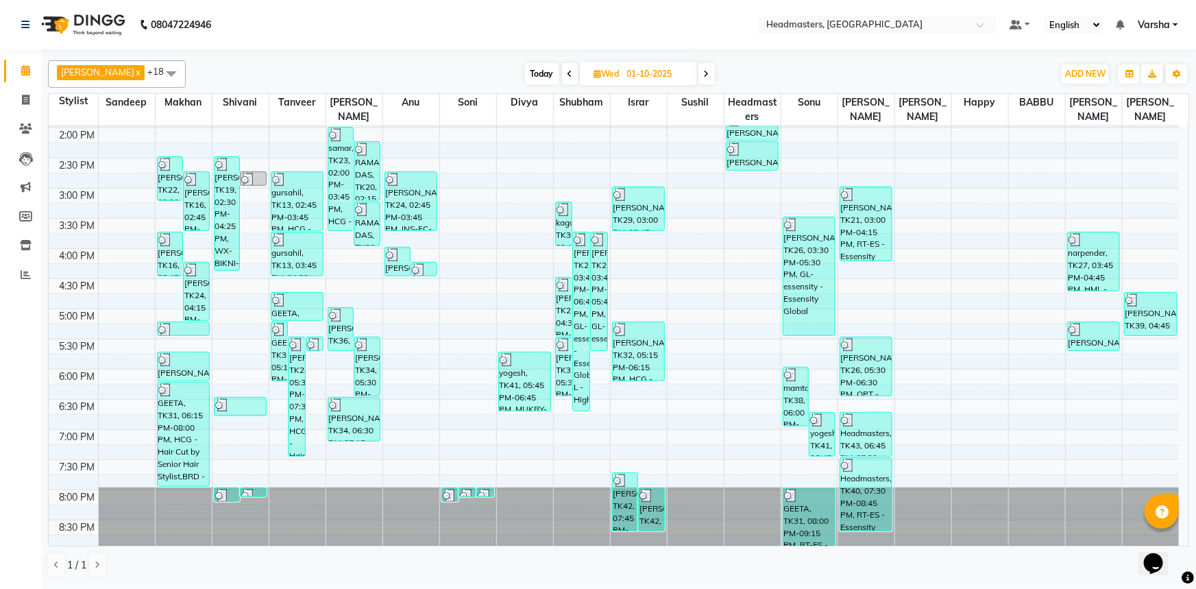
click at [708, 72] on span at bounding box center [707, 73] width 16 height 21
type input "02-10-2025"
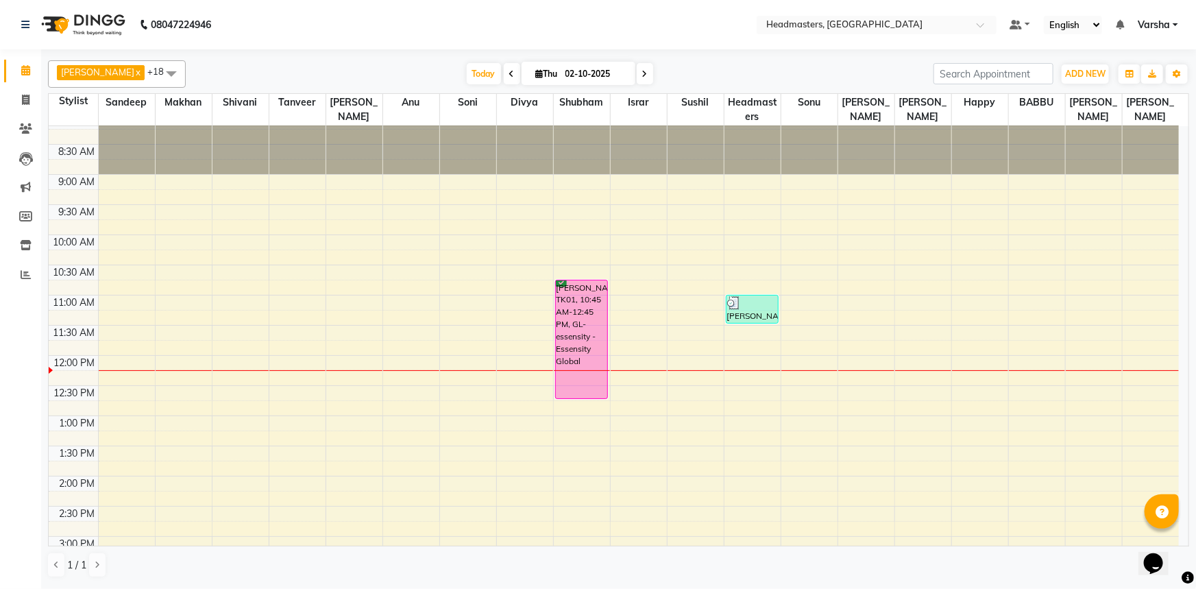
scroll to position [0, 0]
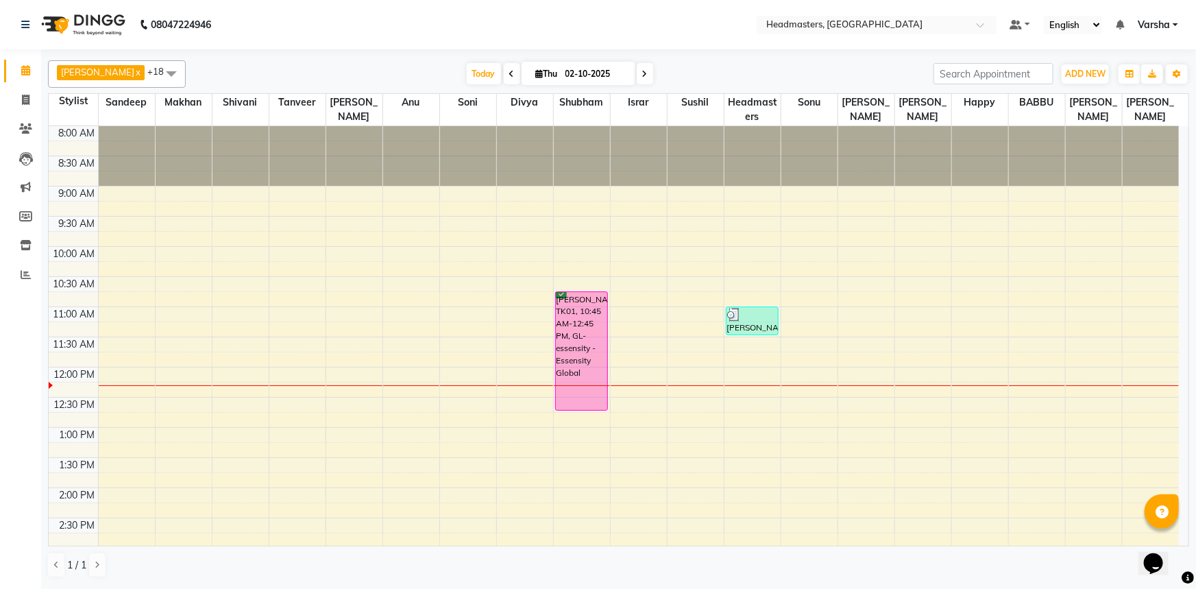
click at [637, 353] on div "8:00 AM 8:30 AM 9:00 AM 9:30 AM 10:00 AM 10:30 AM 11:00 AM 11:30 AM 12:00 PM 12…" at bounding box center [614, 518] width 1131 height 784
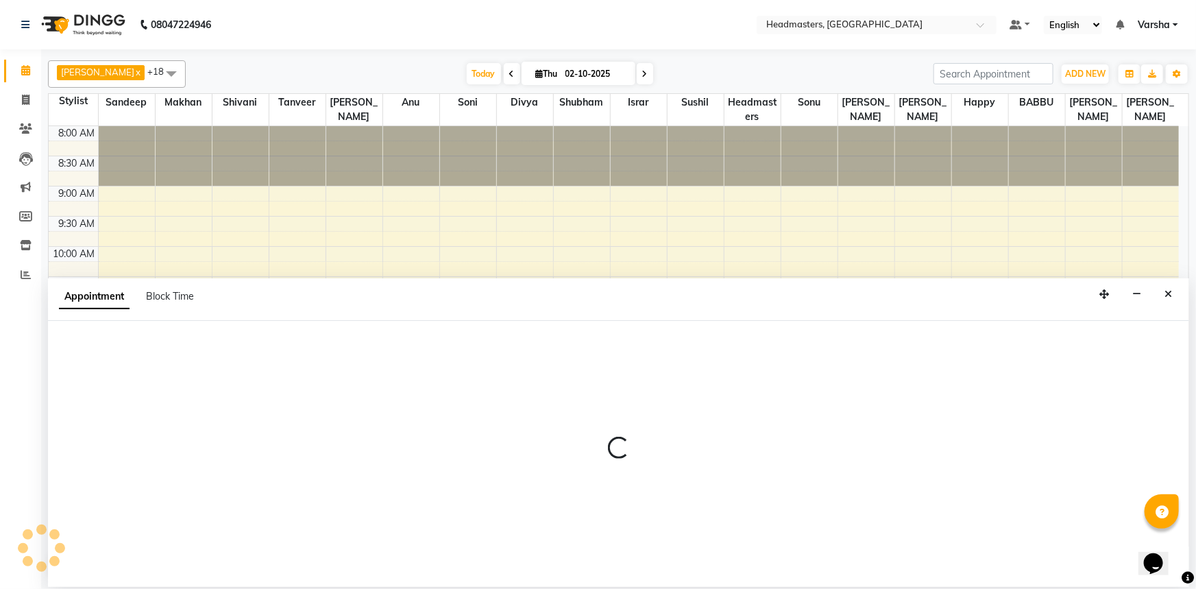
select select "60887"
select select "705"
select select "tentative"
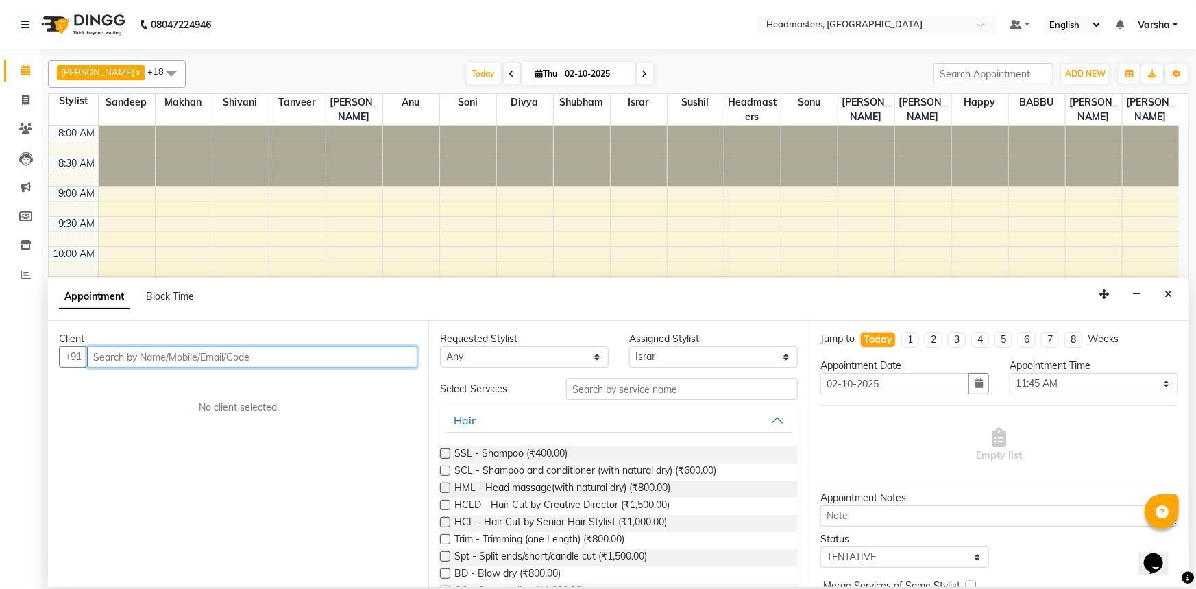
click at [298, 346] on input "text" at bounding box center [252, 356] width 330 height 21
click at [298, 350] on input "text" at bounding box center [252, 356] width 330 height 21
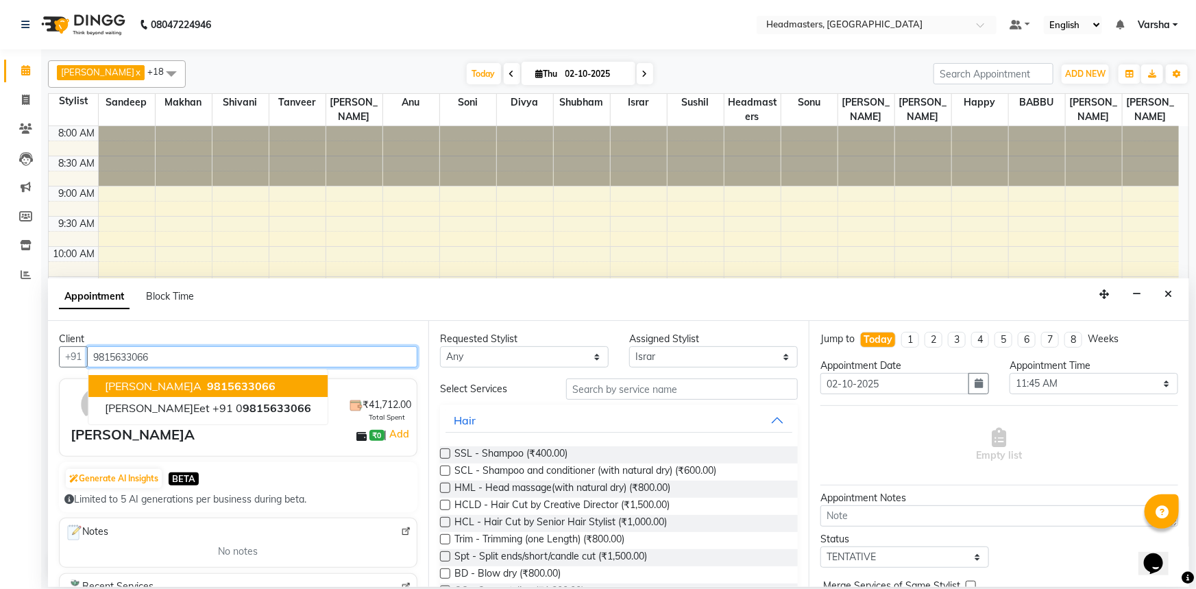
click at [164, 370] on ngb-typeahead-window "[PERSON_NAME]IRA 98156330[PERSON_NAME]eet [PHONE_NUMBER]" at bounding box center [208, 397] width 241 height 56
click at [167, 380] on span "[PERSON_NAME]A" at bounding box center [153, 386] width 97 height 14
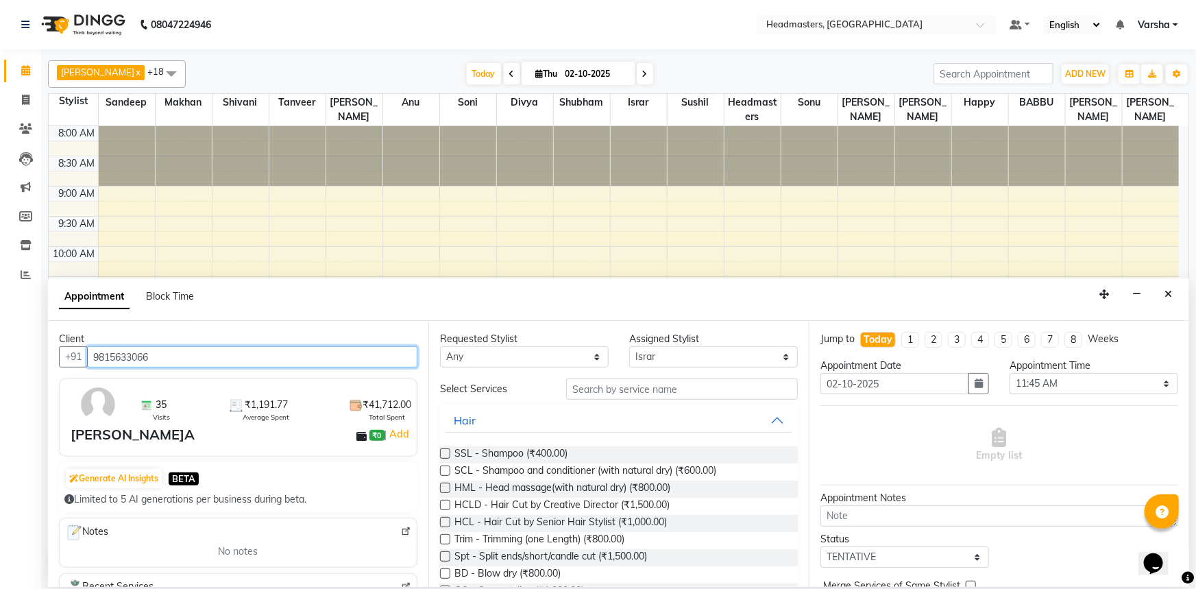
type input "9815633066"
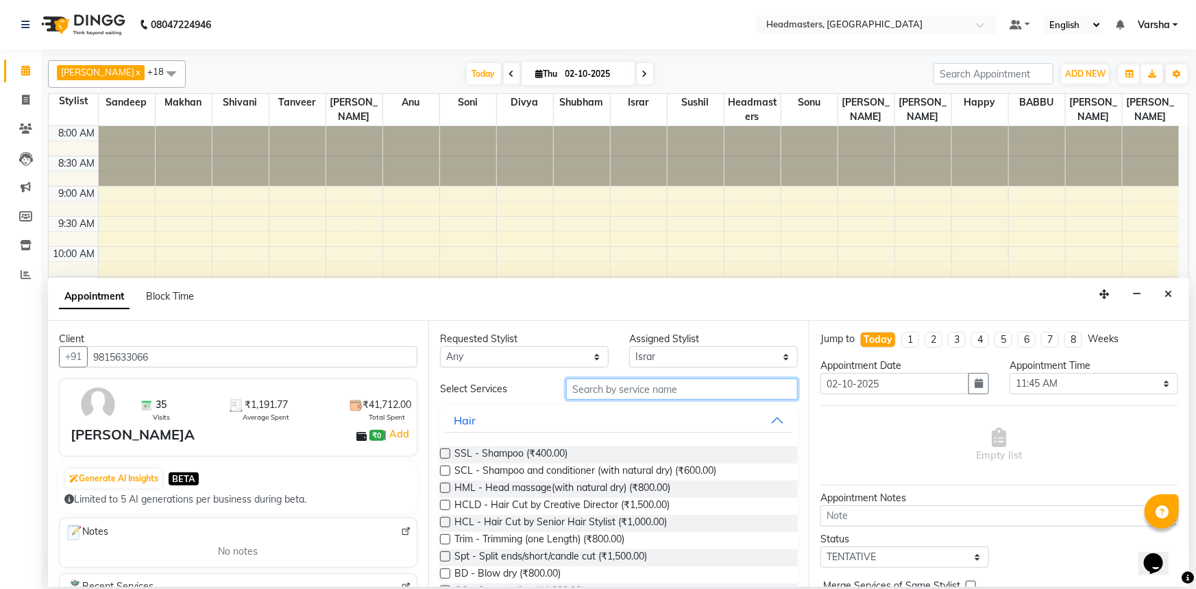
click at [576, 392] on input "text" at bounding box center [682, 388] width 232 height 21
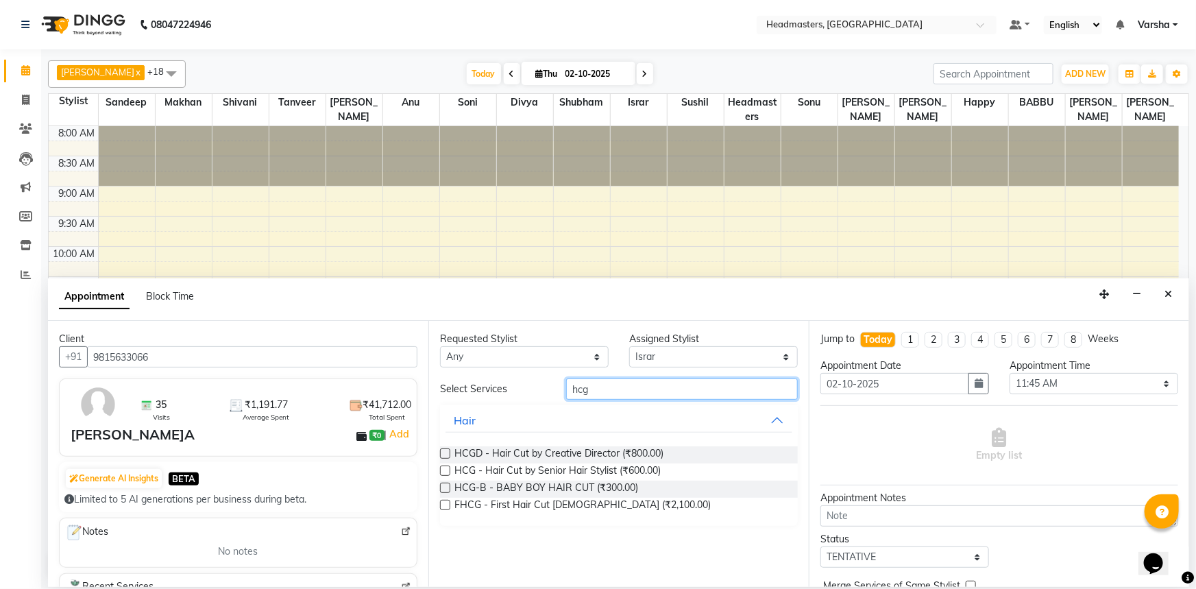
type input "hcg"
click at [446, 457] on label at bounding box center [445, 453] width 10 height 10
click at [446, 457] on input "checkbox" at bounding box center [444, 454] width 9 height 9
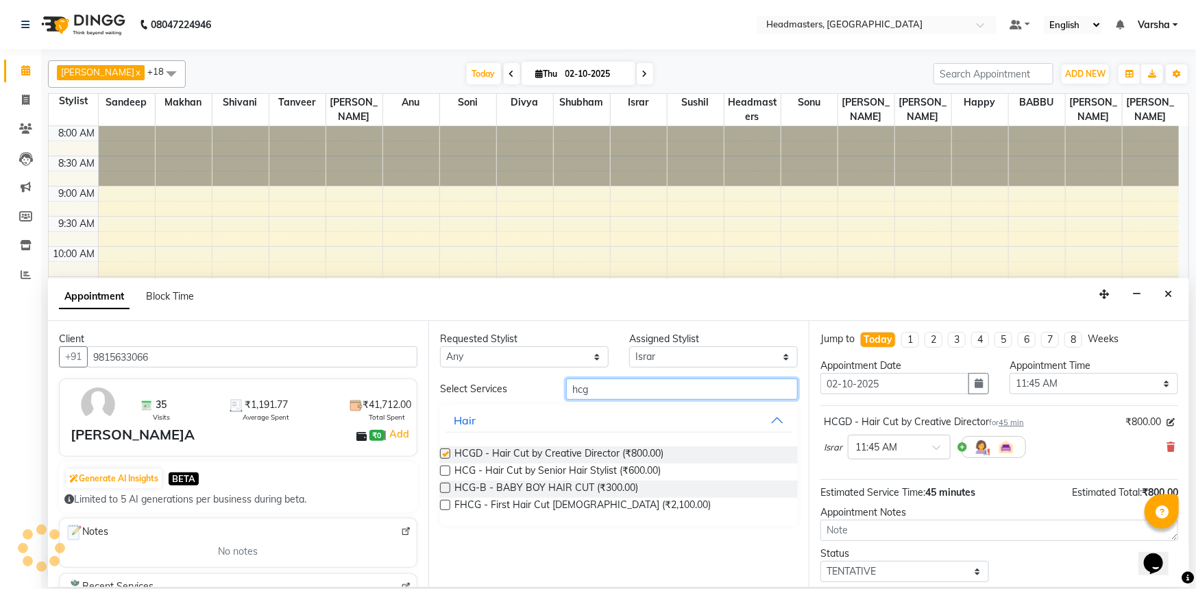
click at [629, 385] on input "hcg" at bounding box center [682, 388] width 232 height 21
checkbox input "false"
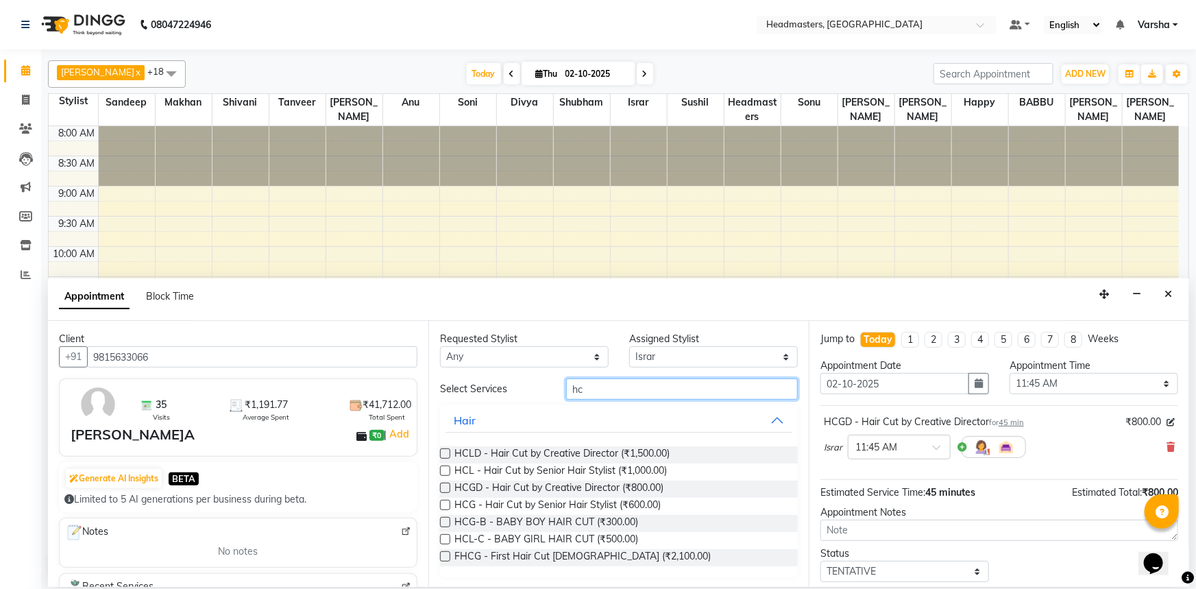
type input "h"
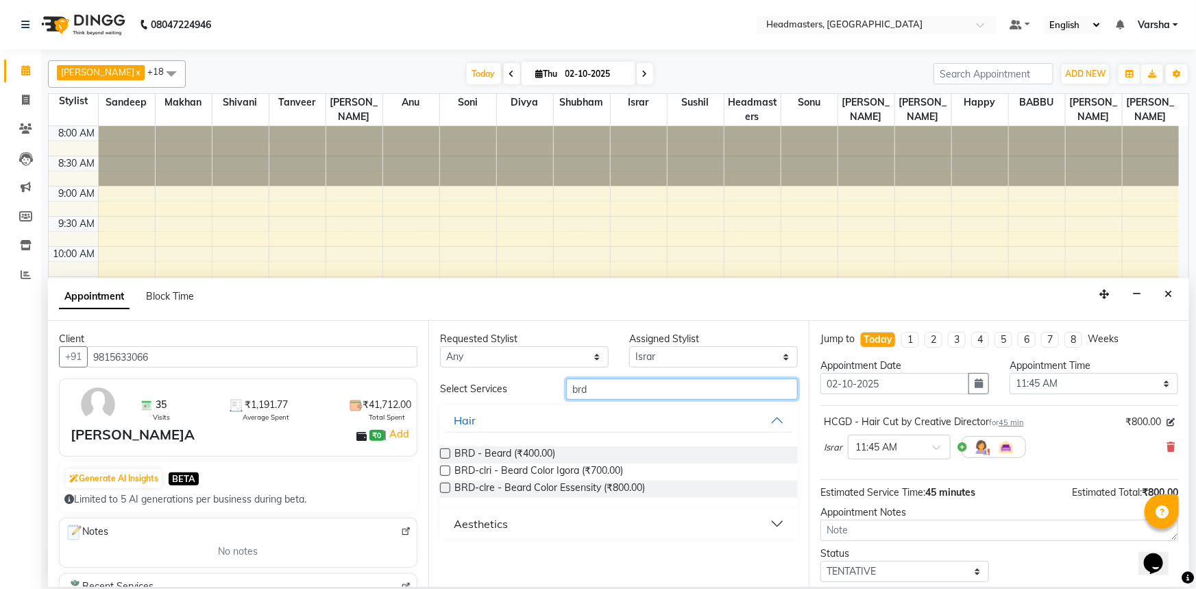
type input "brd"
click at [440, 456] on label at bounding box center [445, 453] width 10 height 10
click at [440, 456] on input "checkbox" at bounding box center [444, 454] width 9 height 9
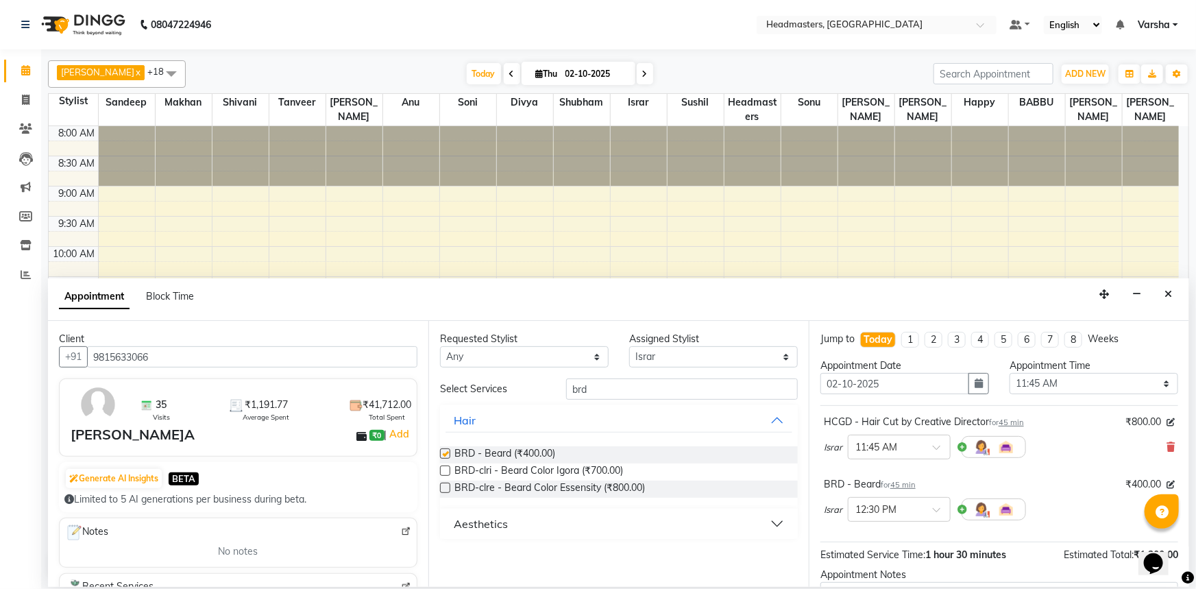
checkbox input "false"
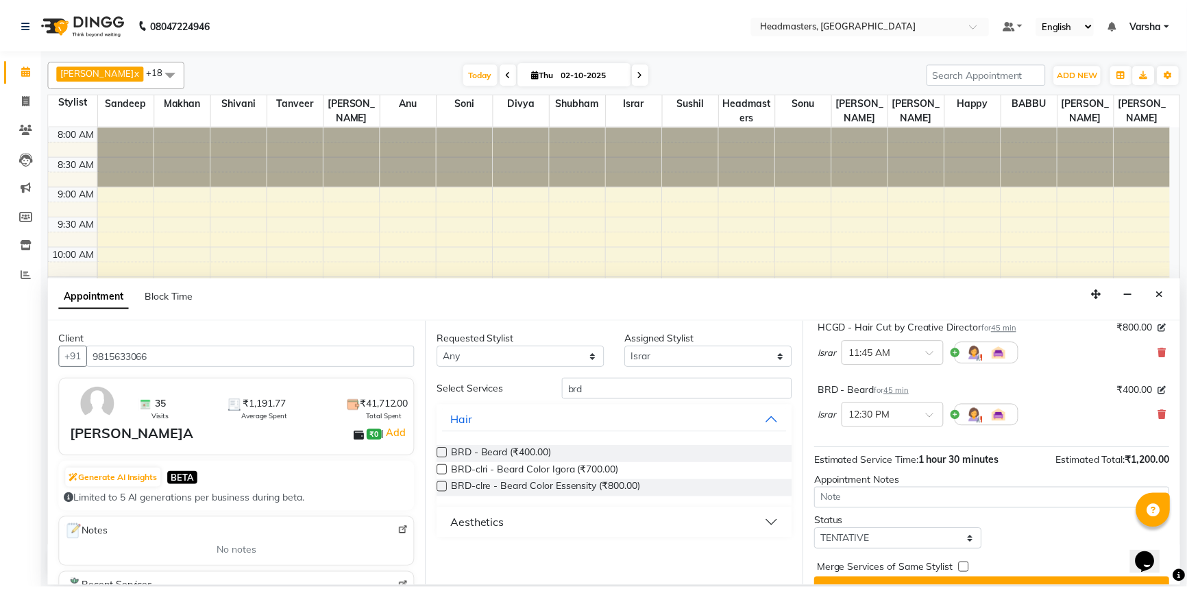
scroll to position [121, 0]
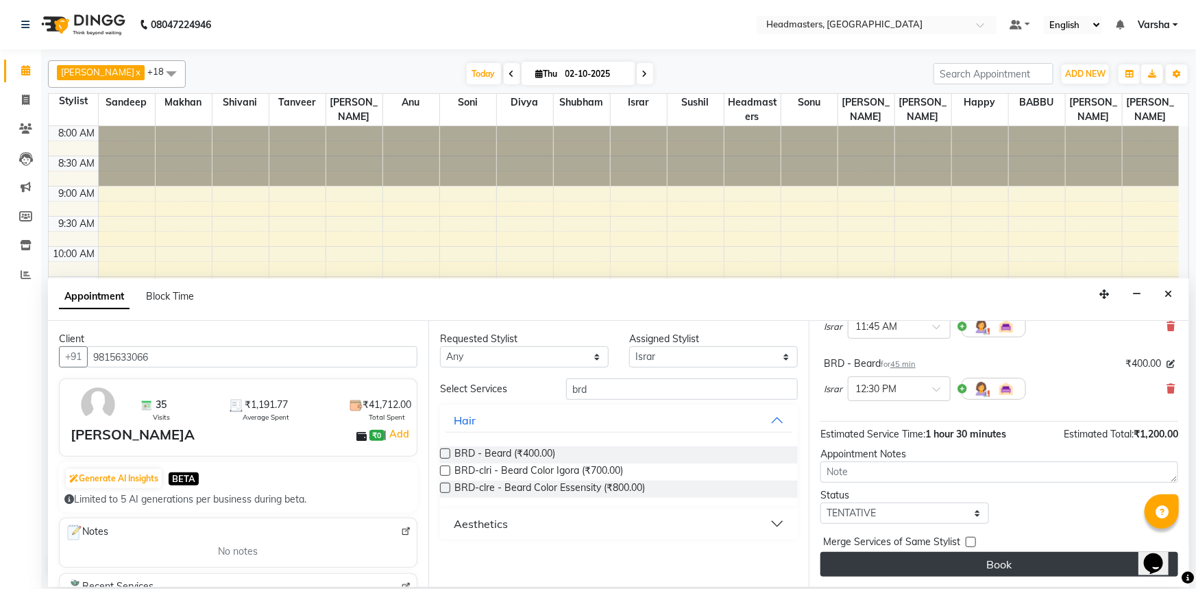
click at [989, 552] on button "Book" at bounding box center [1000, 564] width 358 height 25
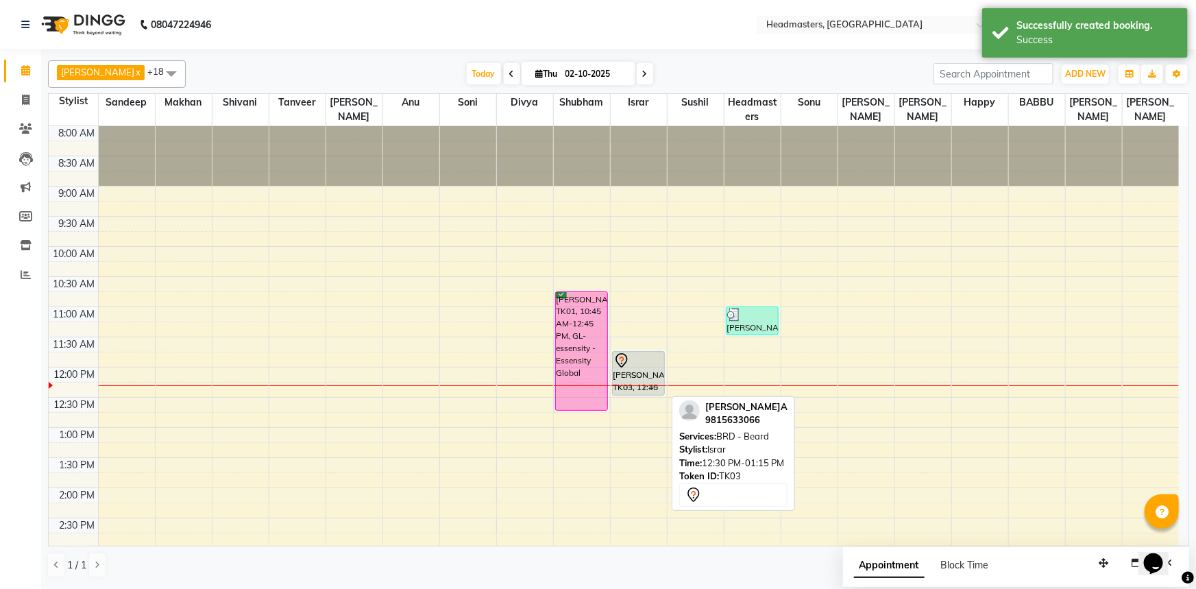
drag, startPoint x: 639, startPoint y: 408, endPoint x: 643, endPoint y: 348, distance: 60.5
click at [642, 349] on div "[PERSON_NAME], TK03, 11:45 AM-12:30 PM, HCGD - Hair Cut by Creative Director [P…" at bounding box center [639, 518] width 56 height 784
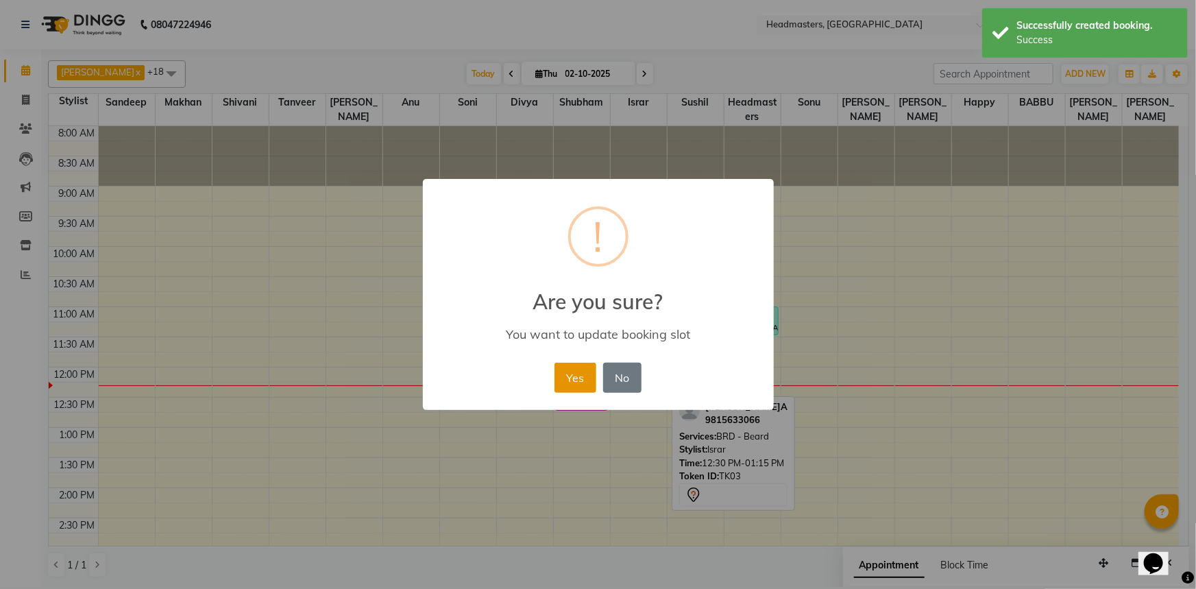
click at [591, 372] on button "Yes" at bounding box center [576, 378] width 42 height 30
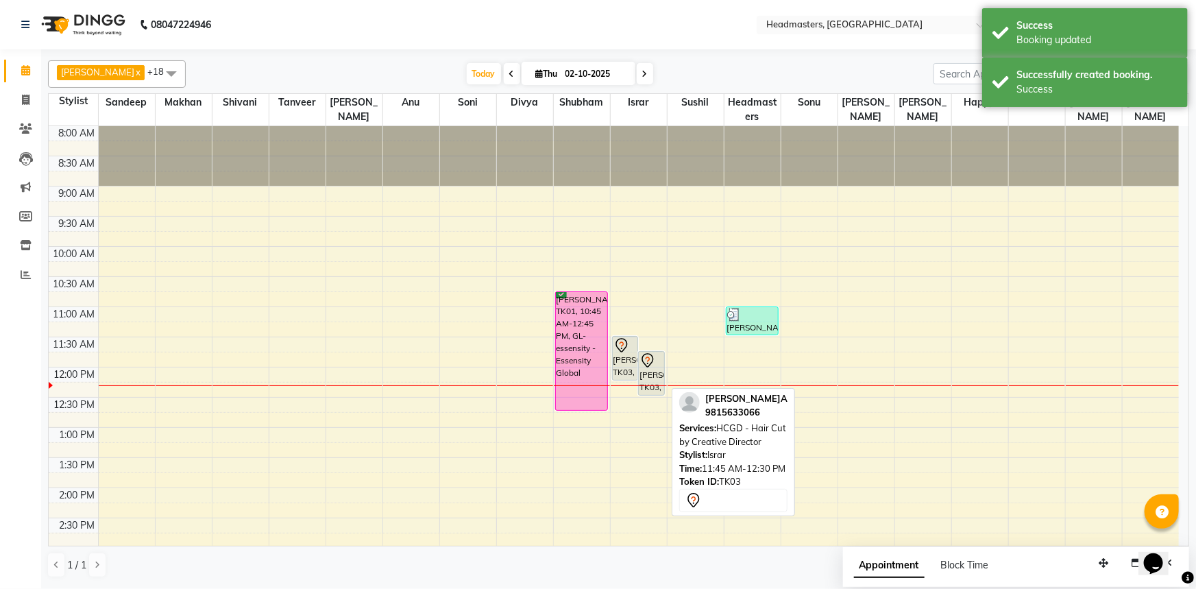
click at [646, 374] on div "[PERSON_NAME], TK03, 11:45 AM-12:30 PM, HCGD - Hair Cut by Creative Director" at bounding box center [651, 373] width 25 height 43
select select "7"
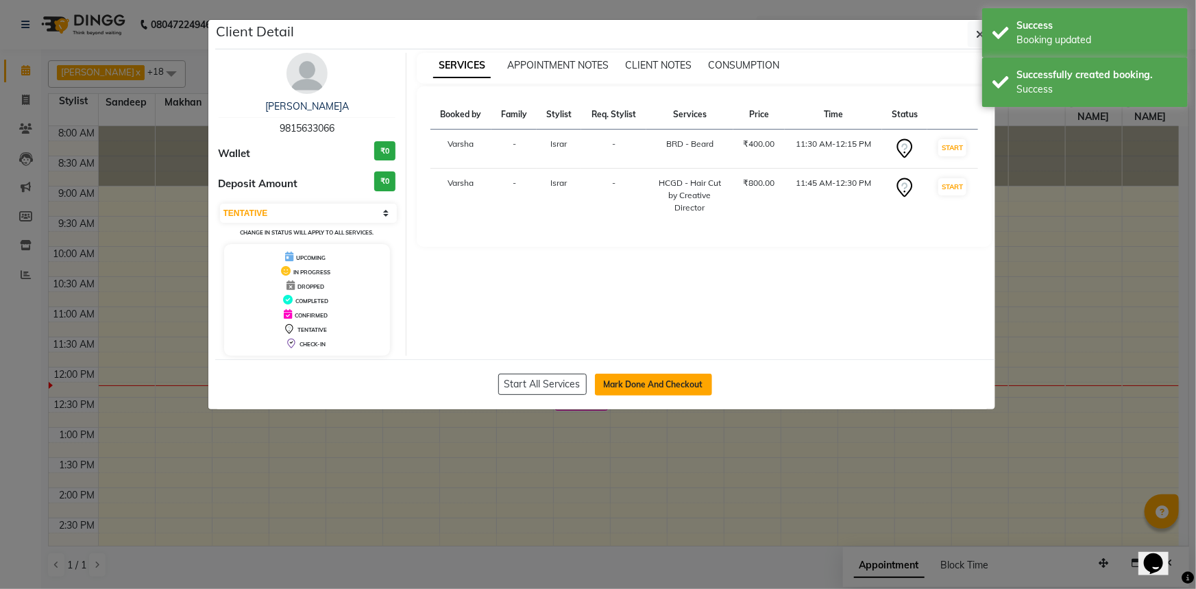
click at [646, 374] on button "Mark Done And Checkout" at bounding box center [653, 385] width 117 height 22
select select "7140"
select select "service"
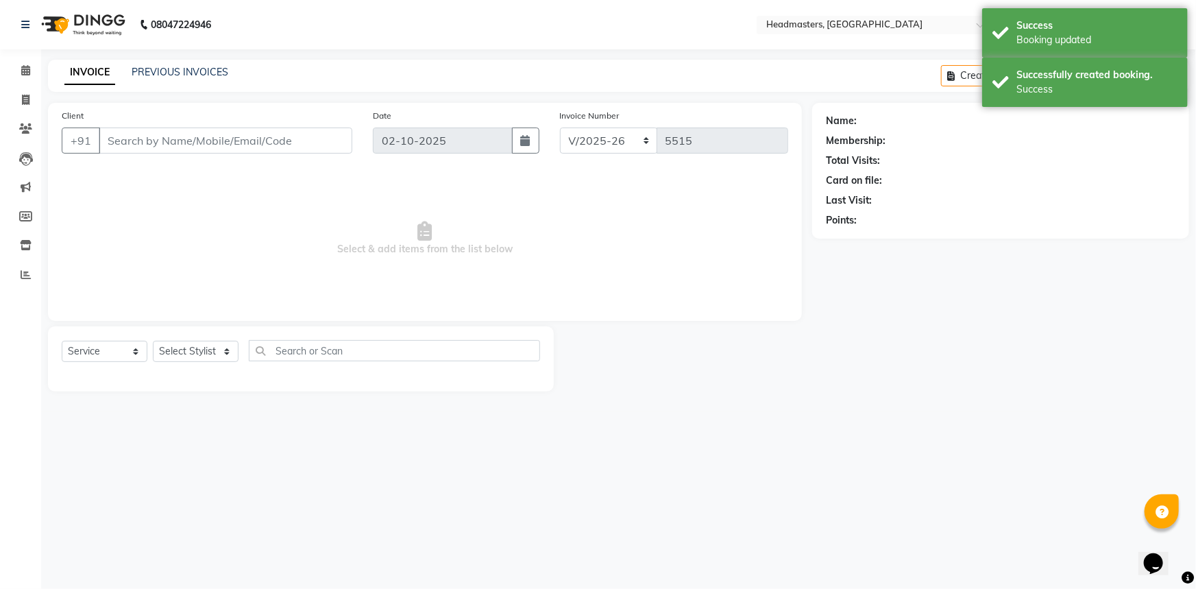
type input "9815633066"
select select "60887"
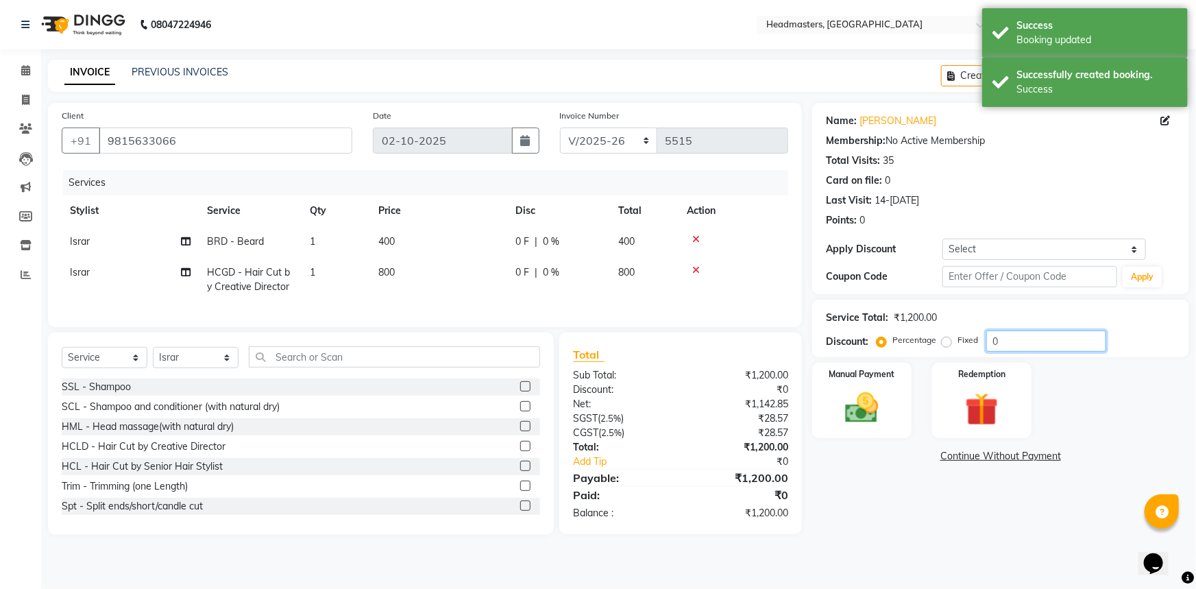
drag, startPoint x: 1035, startPoint y: 356, endPoint x: 1033, endPoint y: 346, distance: 10.5
click at [1035, 350] on div "Service Total: ₹1,200.00 Discount: Percentage Fixed 0" at bounding box center [1000, 329] width 377 height 58
click at [1033, 347] on input "0" at bounding box center [1047, 340] width 120 height 21
click at [1033, 345] on input "0" at bounding box center [1047, 340] width 120 height 21
type input "050"
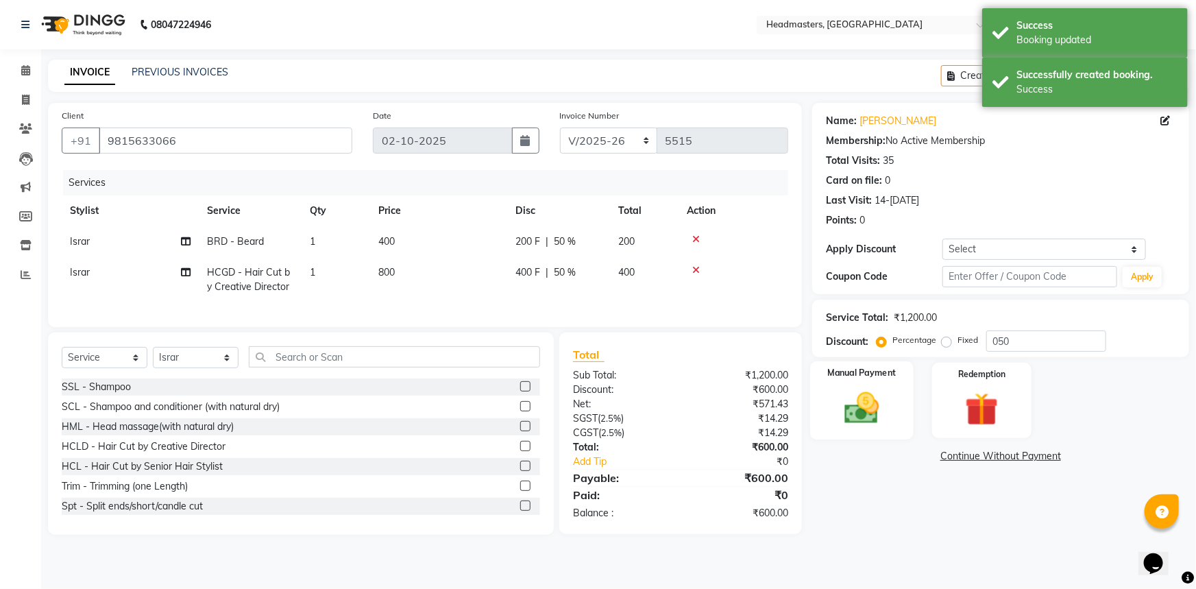
click at [877, 408] on img at bounding box center [862, 408] width 56 height 40
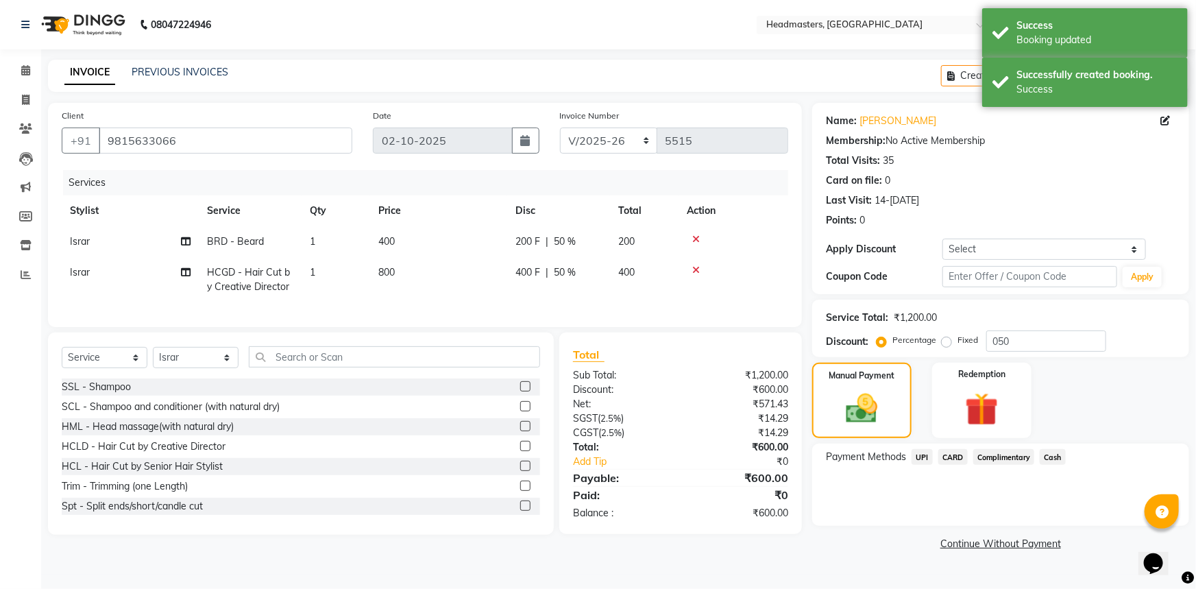
click at [1049, 459] on span "Cash" at bounding box center [1053, 457] width 26 height 16
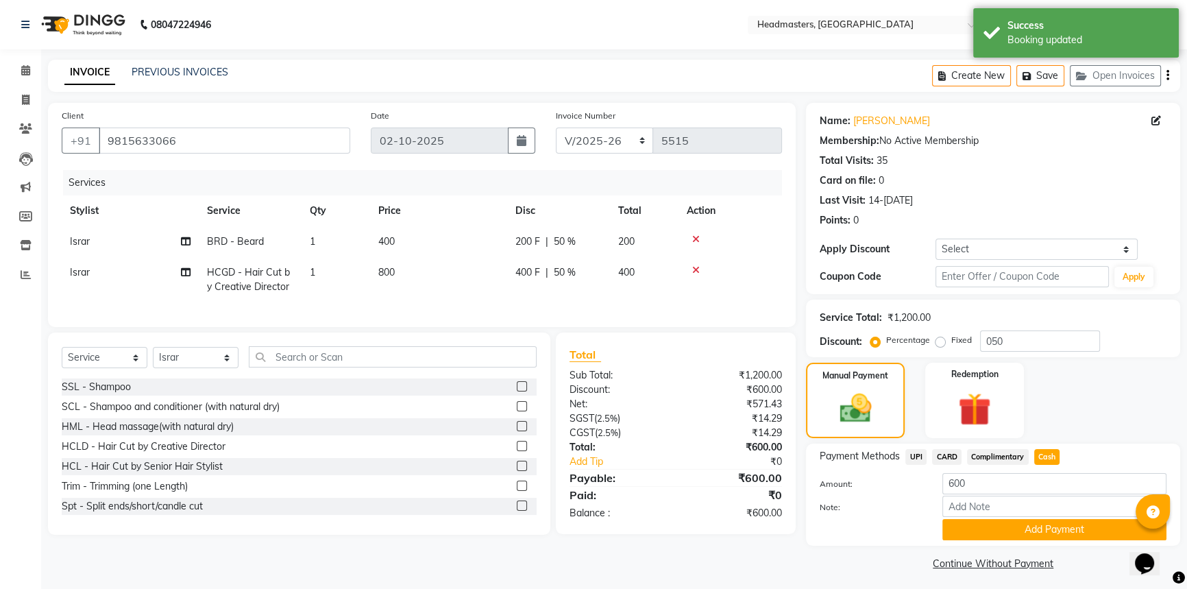
click at [1057, 518] on div "Note:" at bounding box center [993, 507] width 367 height 23
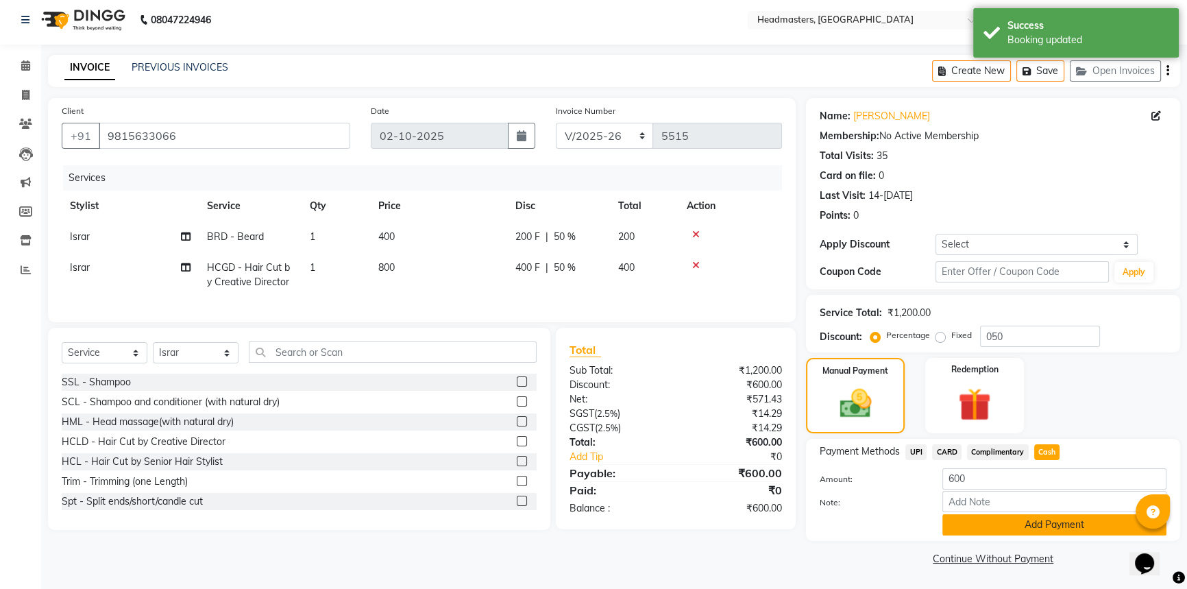
click at [1043, 520] on button "Add Payment" at bounding box center [1055, 524] width 224 height 21
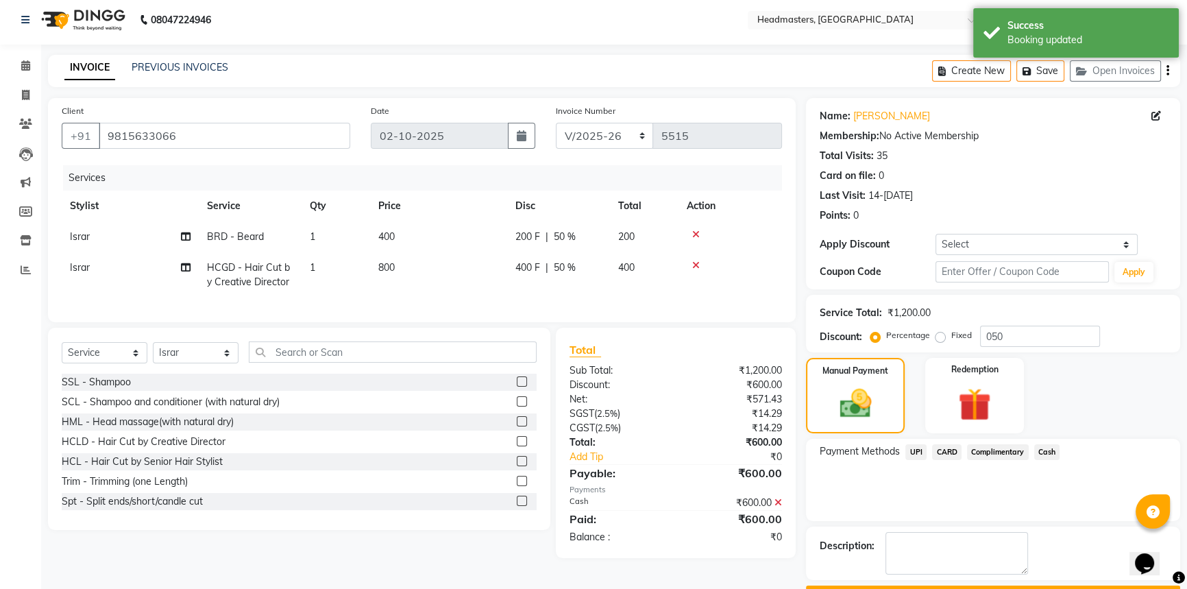
scroll to position [42, 0]
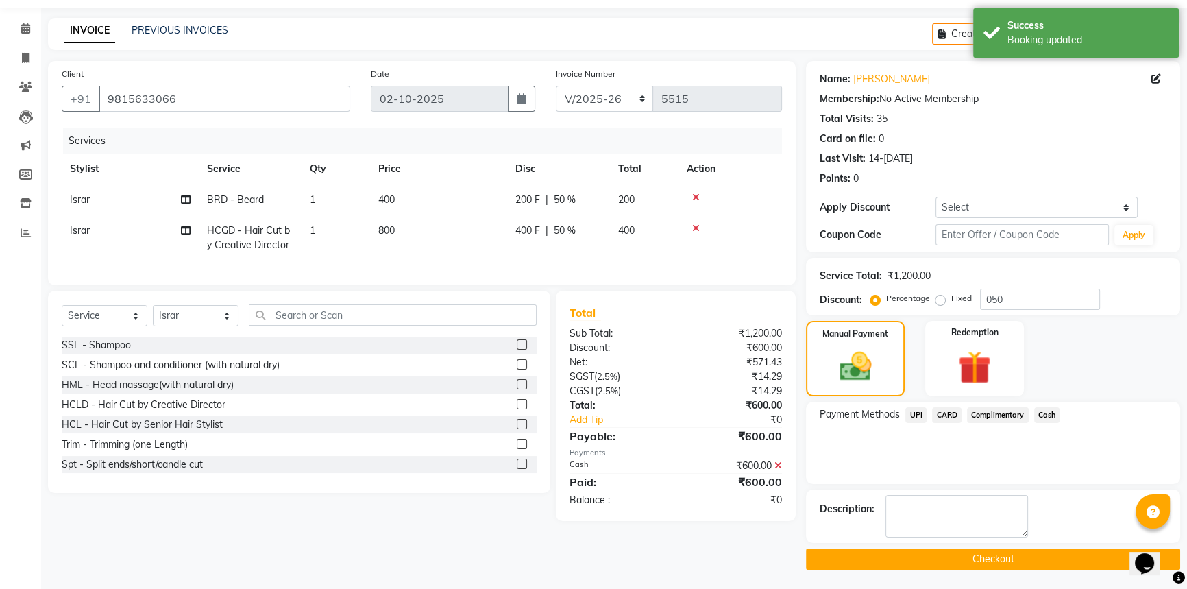
click at [1032, 566] on button "Checkout" at bounding box center [993, 558] width 374 height 21
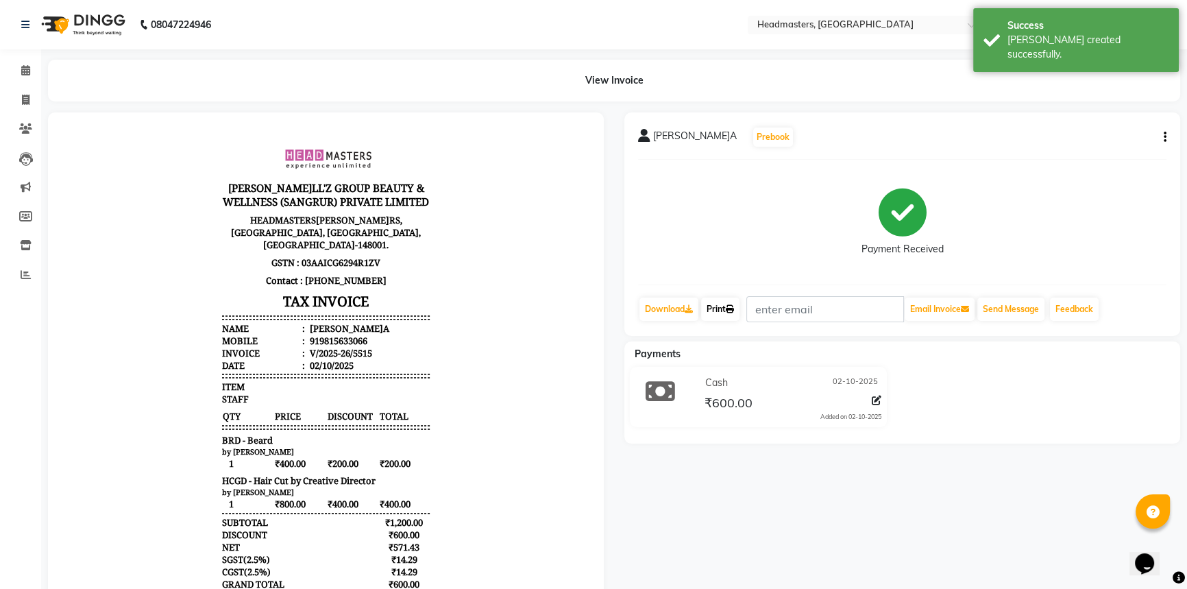
click at [732, 307] on icon at bounding box center [730, 309] width 8 height 8
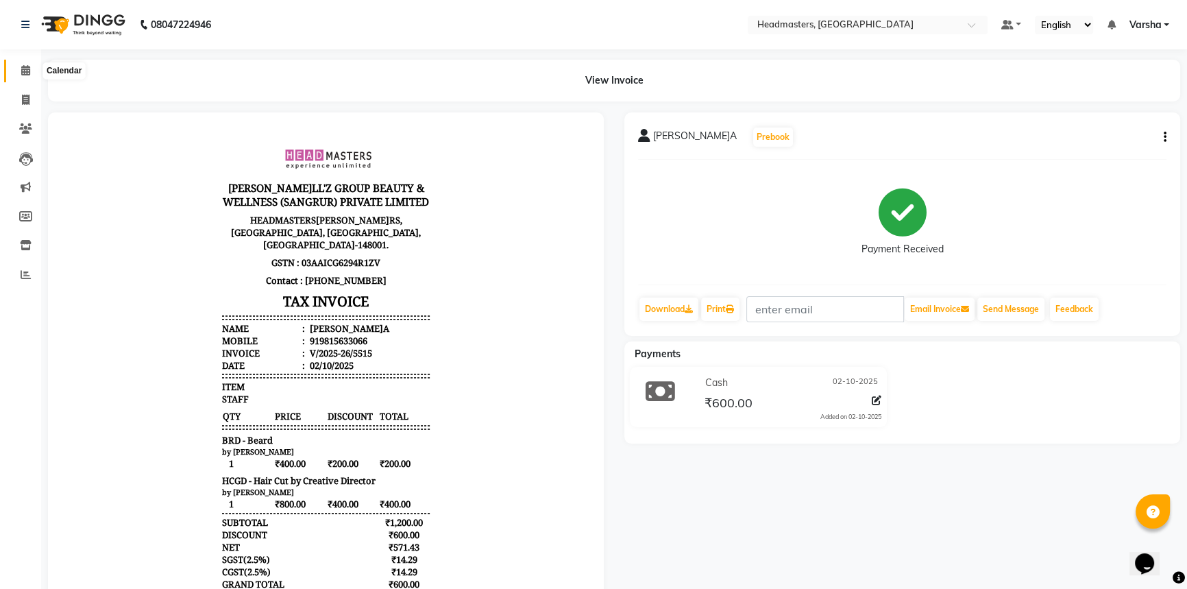
click at [25, 72] on icon at bounding box center [25, 70] width 9 height 10
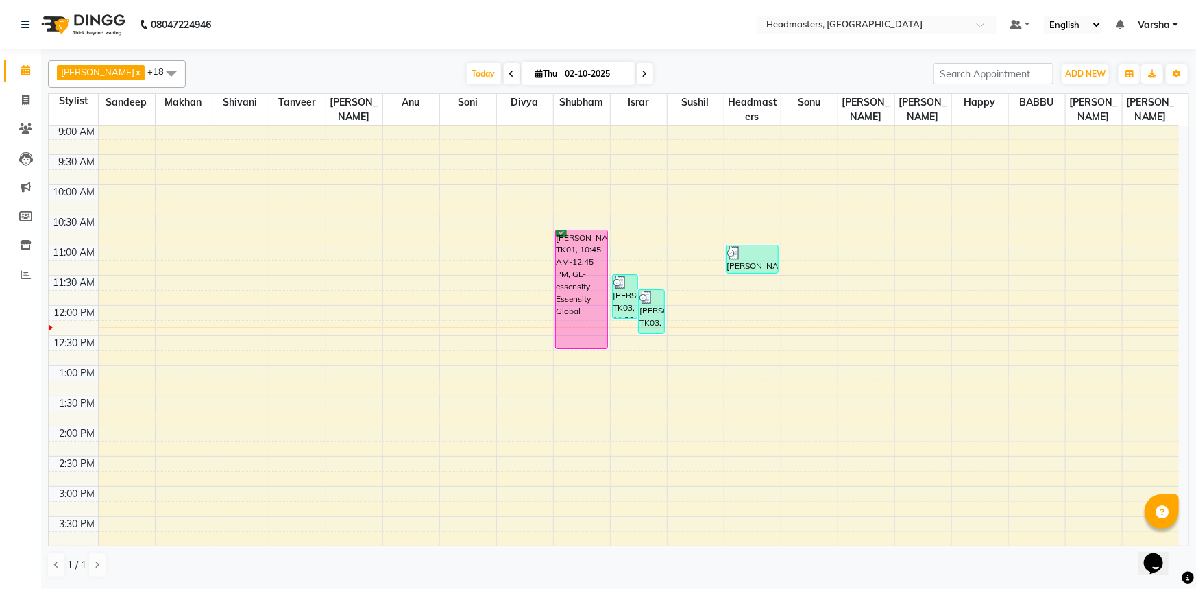
scroll to position [62, 0]
click at [174, 488] on div "8:00 AM 8:30 AM 9:00 AM 9:30 AM 10:00 AM 10:30 AM 11:00 AM 11:30 AM 12:00 PM 12…" at bounding box center [614, 456] width 1131 height 784
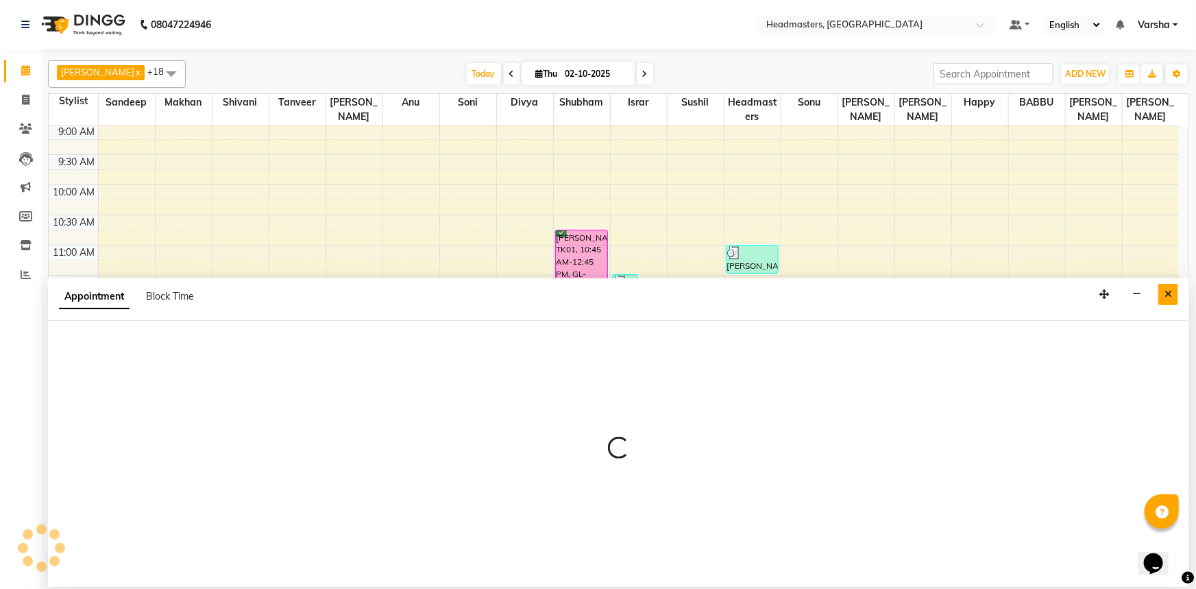
select select "60863"
select select "900"
select select "tentative"
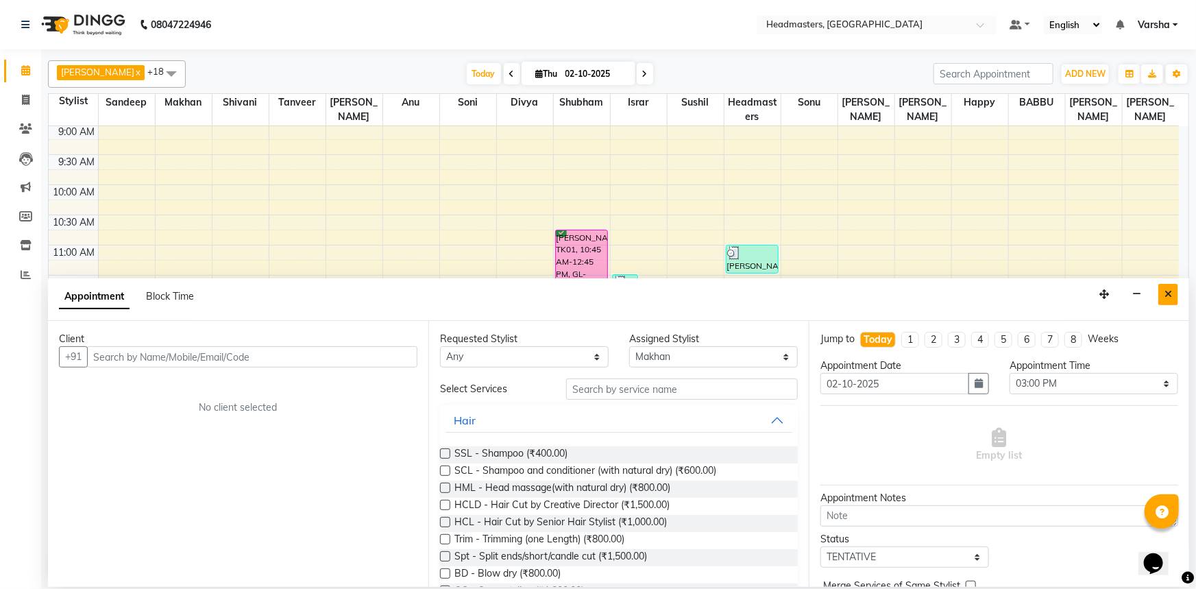
click at [1170, 294] on icon "Close" at bounding box center [1169, 294] width 8 height 10
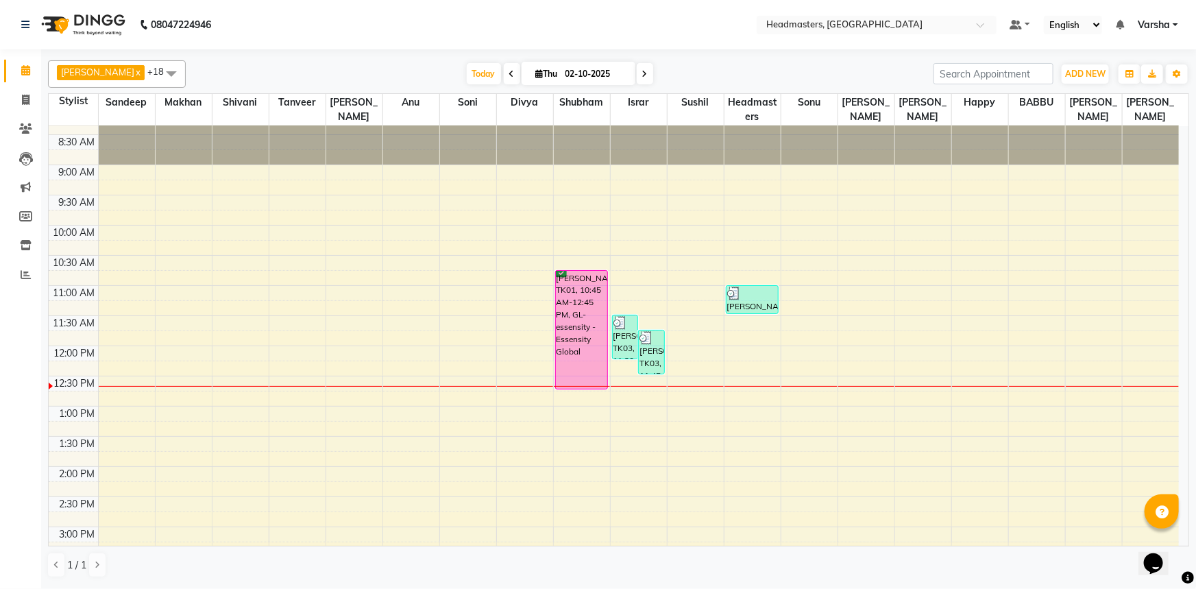
scroll to position [0, 0]
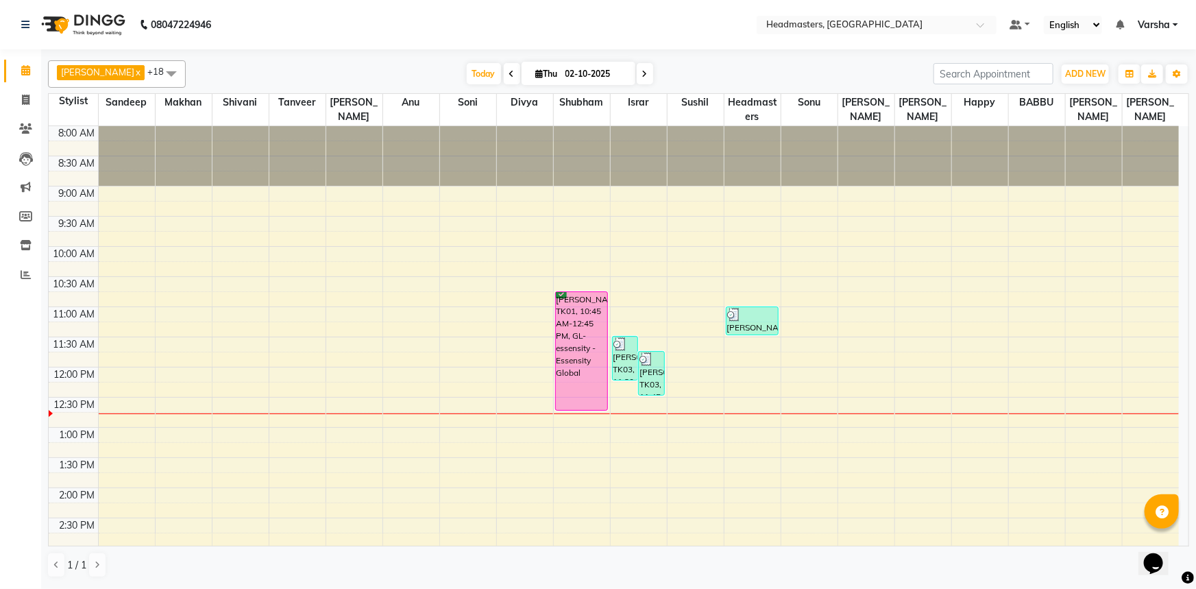
click at [664, 243] on td at bounding box center [638, 238] width 1081 height 15
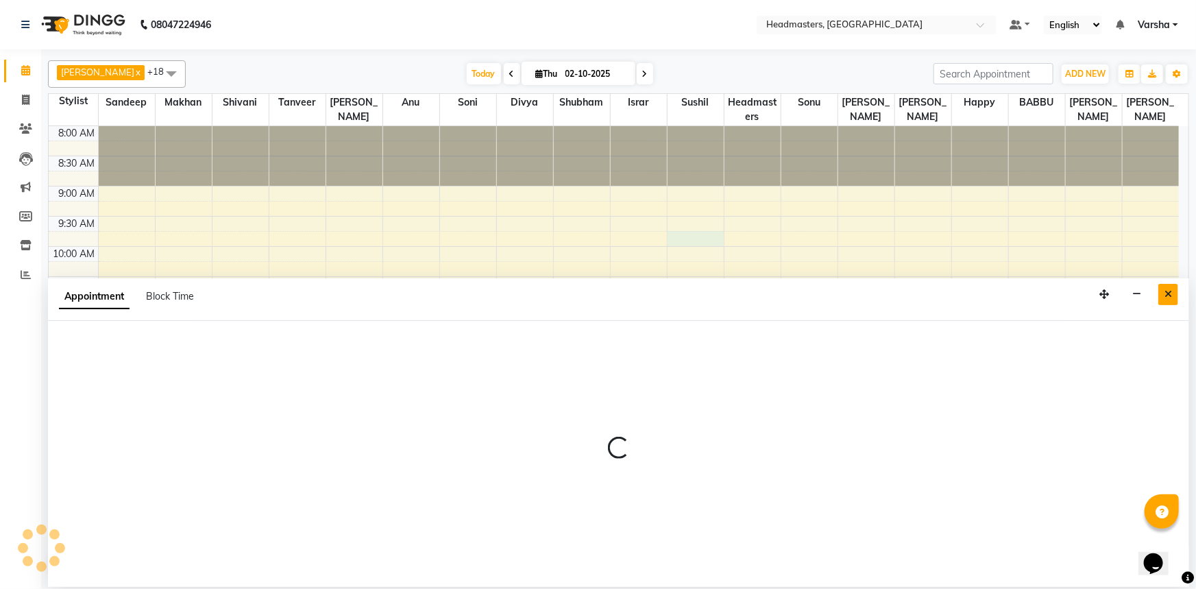
click at [1160, 302] on button "Close" at bounding box center [1169, 294] width 20 height 21
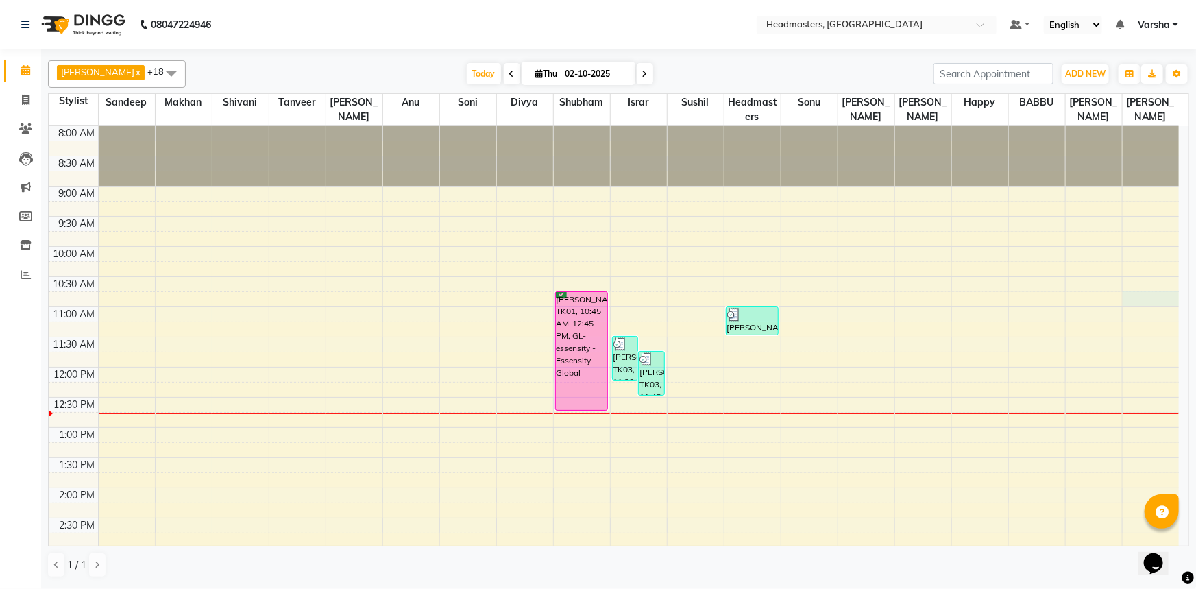
click at [1160, 302] on div "8:00 AM 8:30 AM 9:00 AM 9:30 AM 10:00 AM 10:30 AM 11:00 AM 11:30 AM 12:00 PM 12…" at bounding box center [614, 518] width 1131 height 784
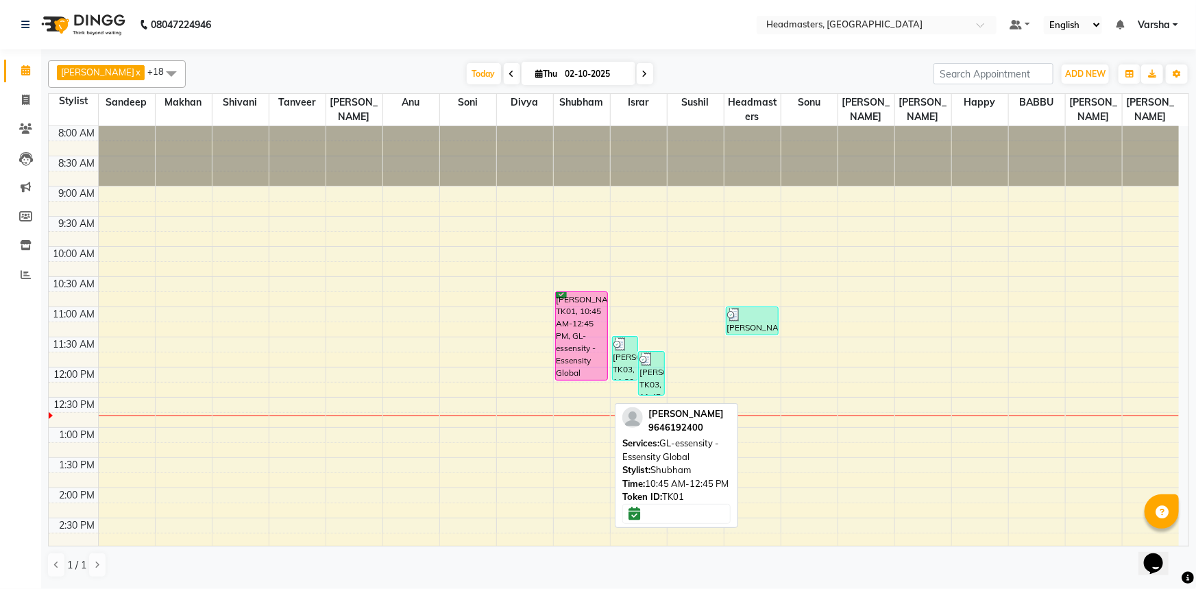
drag, startPoint x: 576, startPoint y: 407, endPoint x: 559, endPoint y: 335, distance: 73.2
click at [559, 337] on div "[PERSON_NAME], TK01, 10:45 AM-12:45 PM, GL-essensity - Essensity Global [PERSON…" at bounding box center [582, 518] width 56 height 784
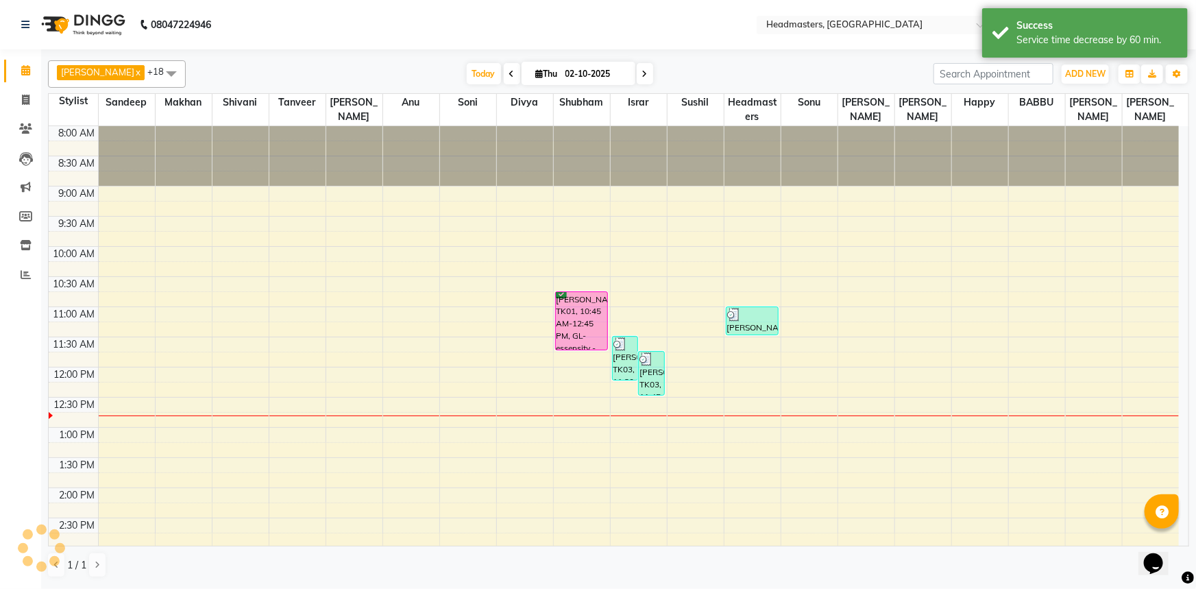
click at [571, 398] on div "8:00 AM 8:30 AM 9:00 AM 9:30 AM 10:00 AM 10:30 AM 11:00 AM 11:30 AM 12:00 PM 12…" at bounding box center [614, 518] width 1131 height 784
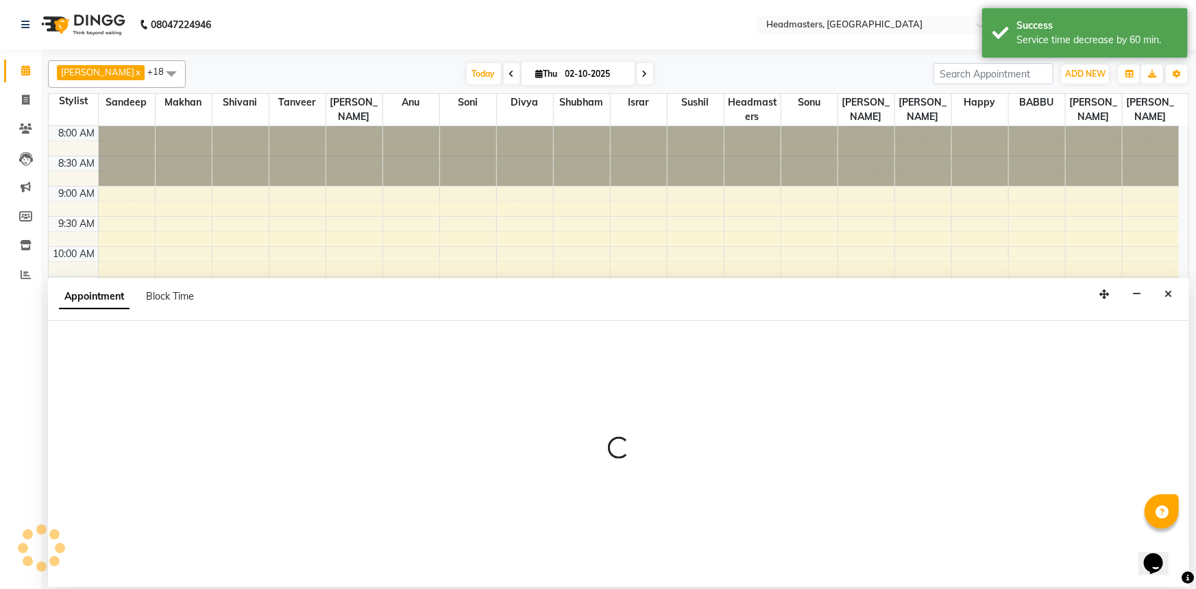
select select "60885"
select select "750"
select select "tentative"
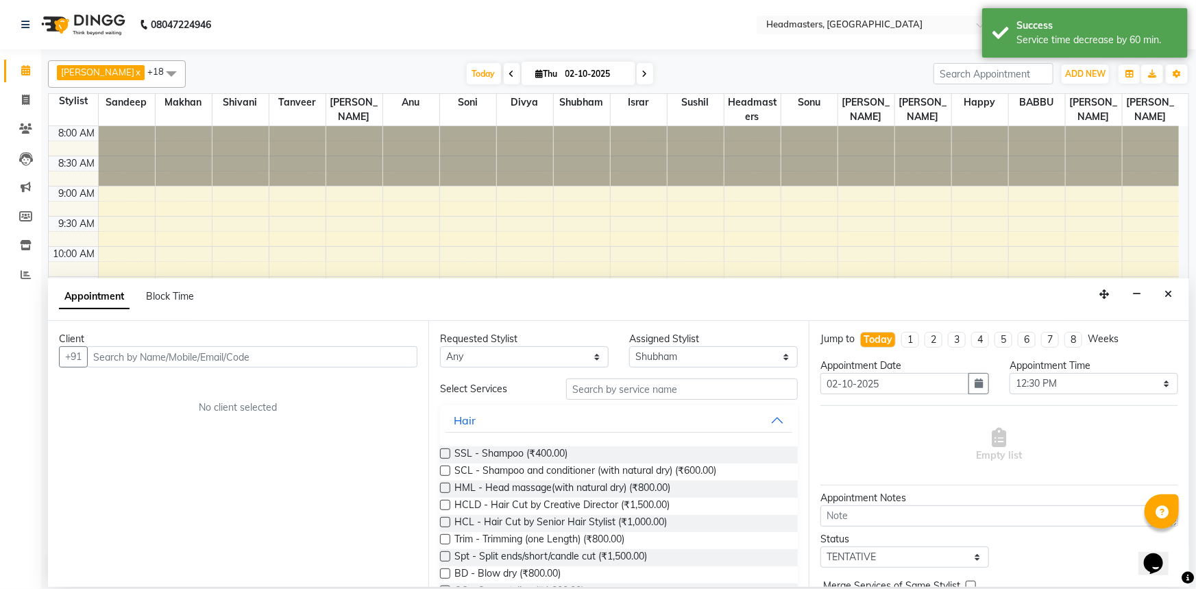
click at [147, 363] on input "text" at bounding box center [252, 356] width 330 height 21
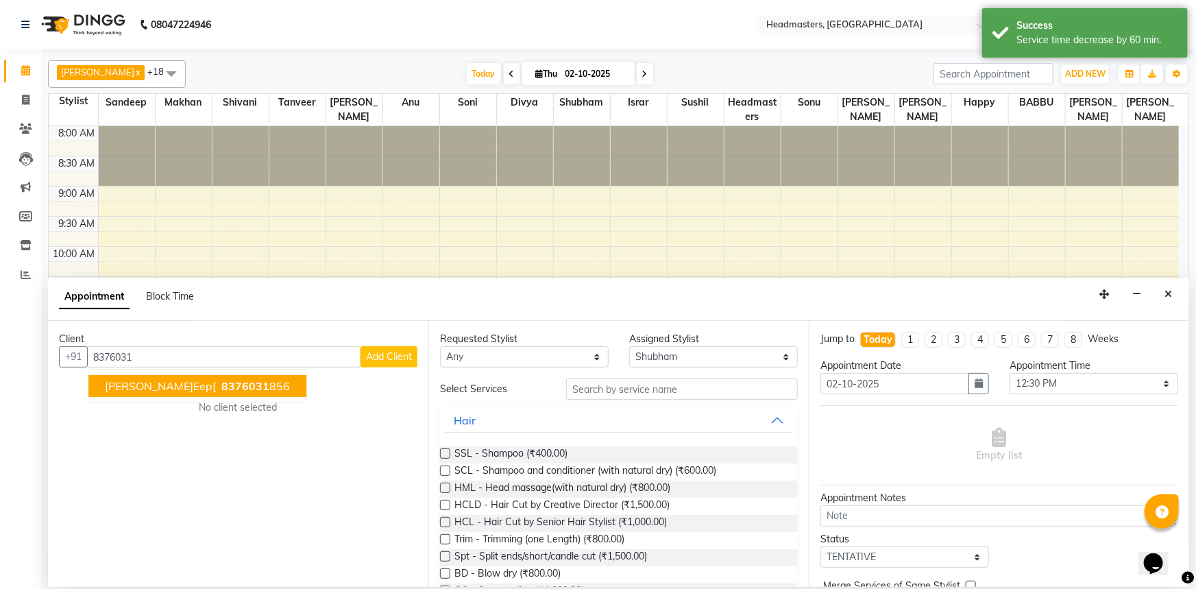
drag, startPoint x: 199, startPoint y: 389, endPoint x: 292, endPoint y: 397, distance: 93.6
click at [221, 389] on span "8376031" at bounding box center [245, 386] width 48 height 14
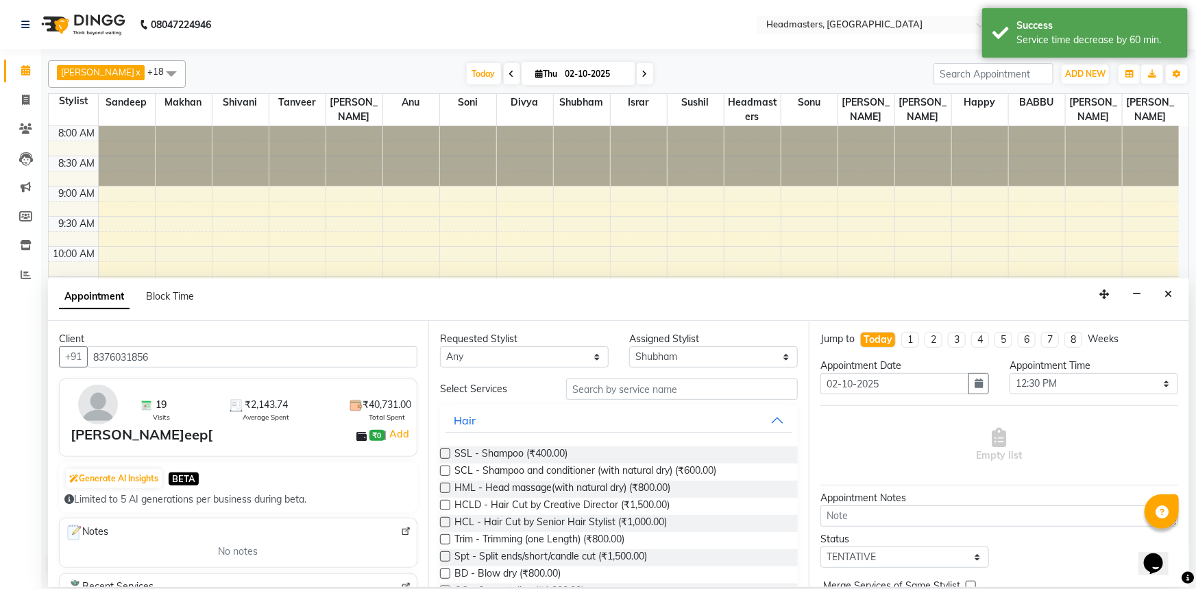
type input "8376031856"
click at [591, 398] on input "text" at bounding box center [682, 388] width 232 height 21
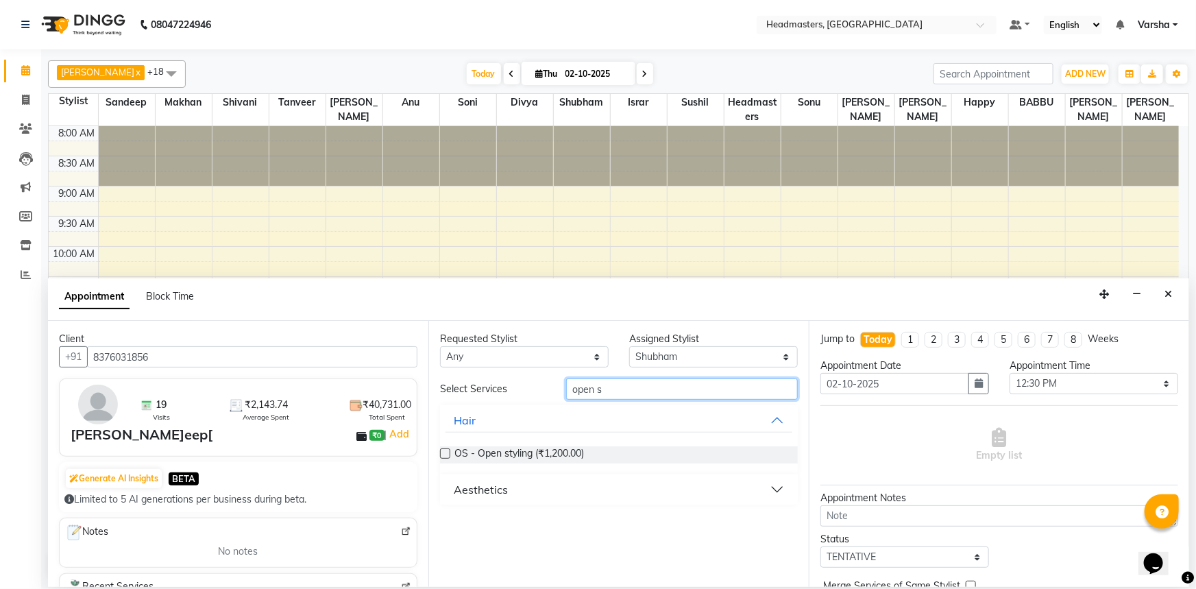
type input "open s"
click at [444, 455] on label at bounding box center [445, 453] width 10 height 10
click at [444, 455] on input "checkbox" at bounding box center [444, 454] width 9 height 9
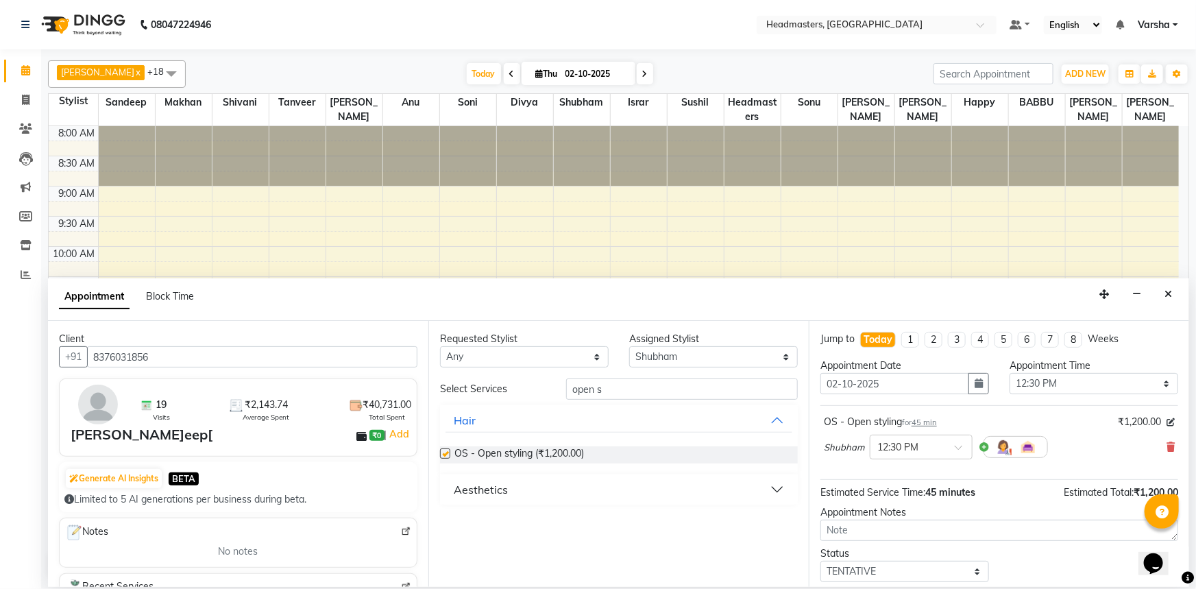
checkbox input "false"
click at [671, 360] on select "Select Afi[PERSON_NAME]a[PERSON_NAME]A[PERSON_NAME]HIR [PERSON_NAME] Headmaste[…" at bounding box center [713, 356] width 169 height 21
select select "60883"
click at [629, 346] on select "Select Afi[PERSON_NAME]a[PERSON_NAME]A[PERSON_NAME]HIR [PERSON_NAME] Headmaste[…" at bounding box center [713, 356] width 169 height 21
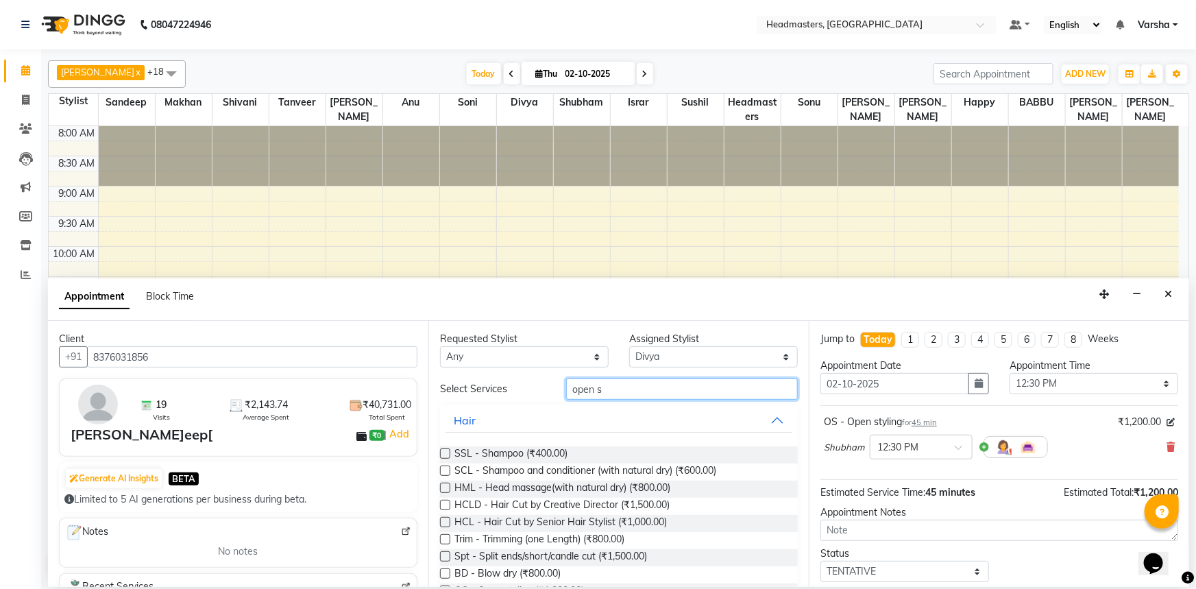
click at [618, 387] on input "open s" at bounding box center [682, 388] width 232 height 21
type input "o"
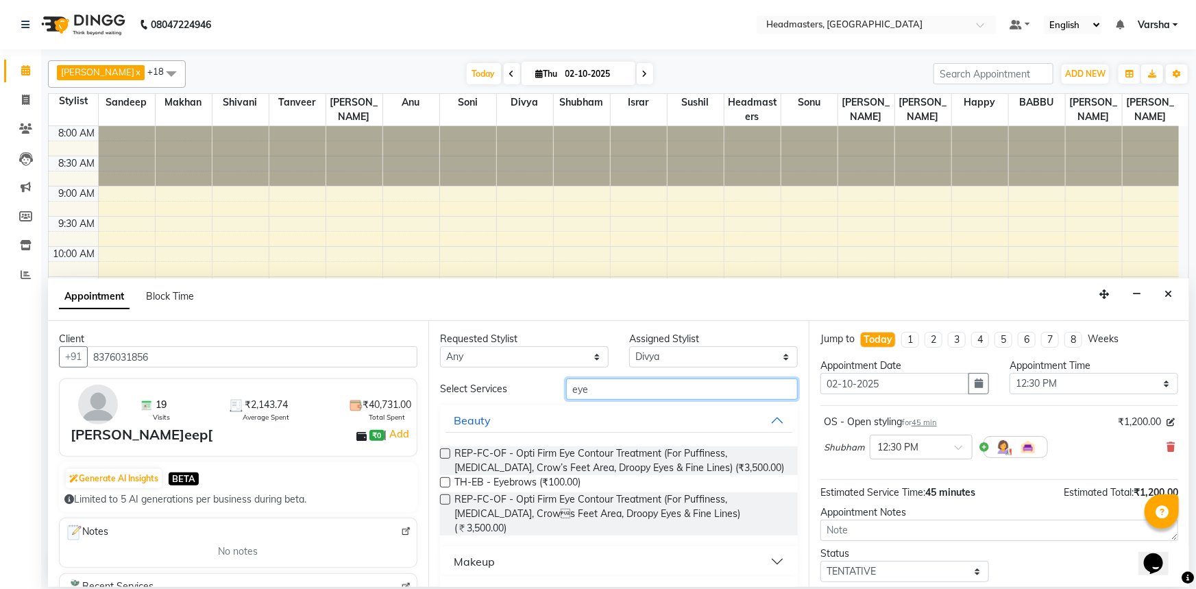
type input "eye"
click at [444, 480] on label at bounding box center [445, 482] width 10 height 10
click at [444, 480] on input "checkbox" at bounding box center [444, 483] width 9 height 9
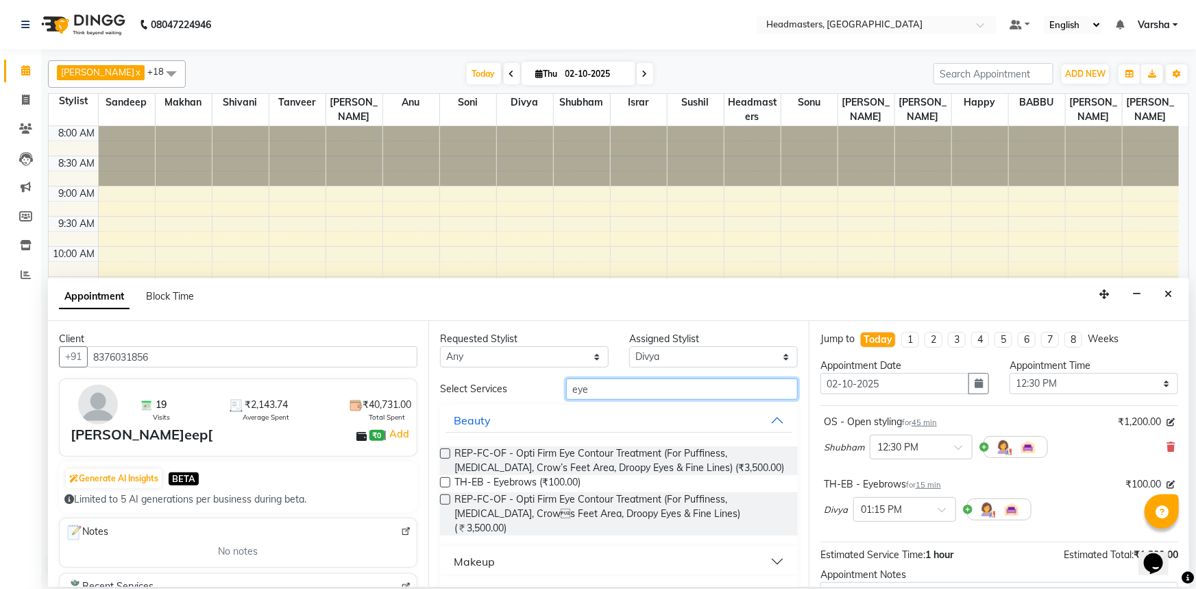
checkbox input "false"
click at [615, 391] on input "eye" at bounding box center [682, 388] width 232 height 21
type input "e"
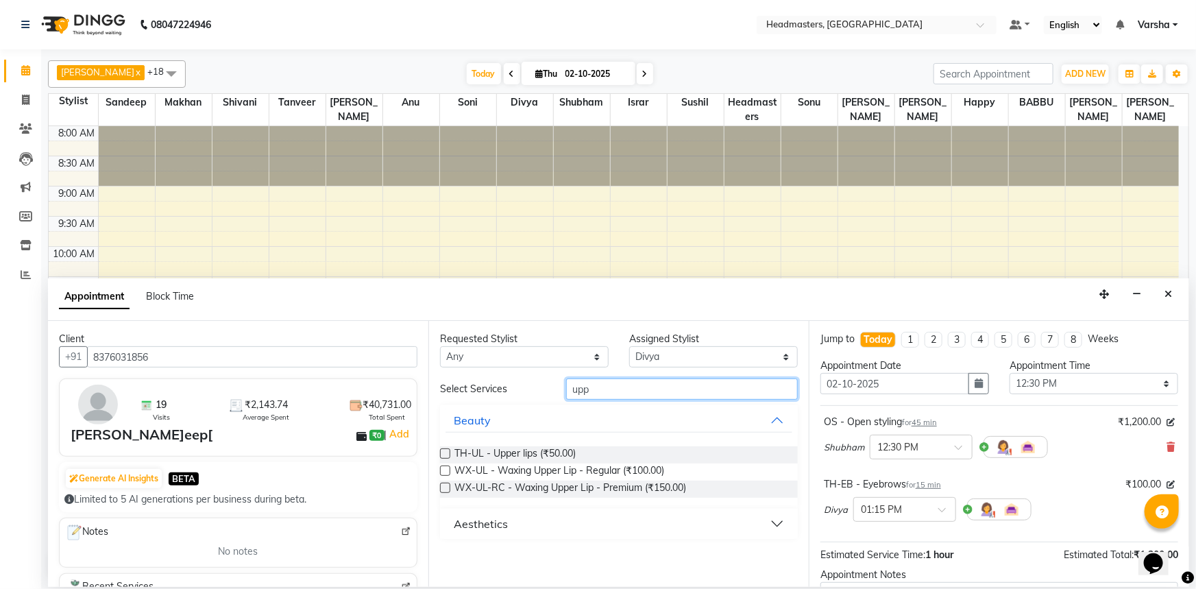
type input "upp"
click at [446, 453] on label at bounding box center [445, 453] width 10 height 10
click at [446, 453] on input "checkbox" at bounding box center [444, 454] width 9 height 9
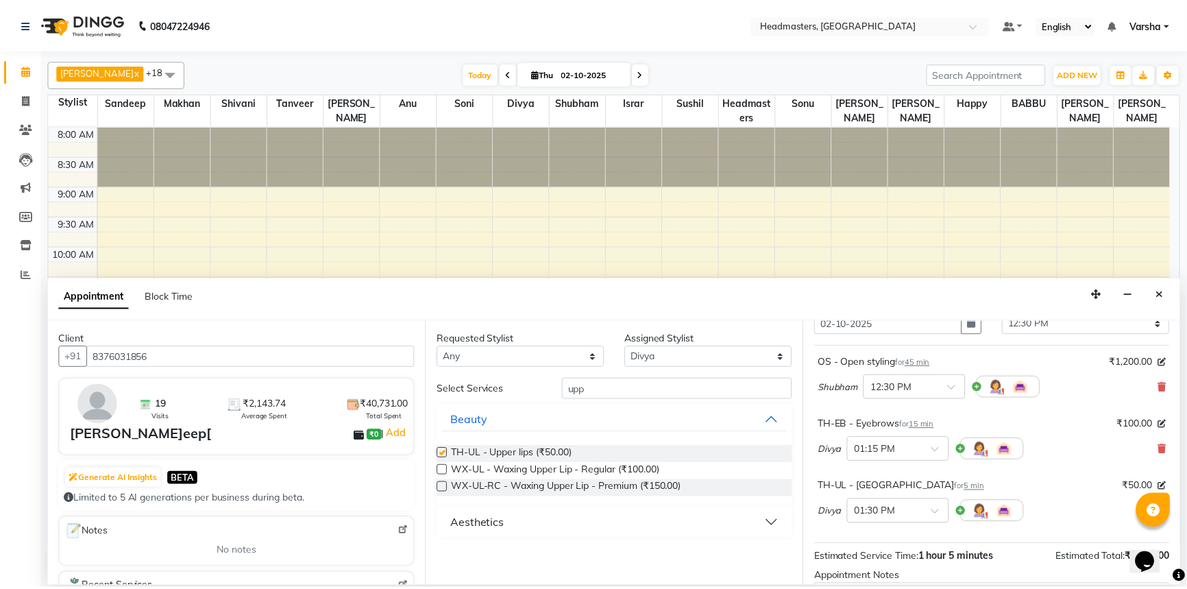
scroll to position [183, 0]
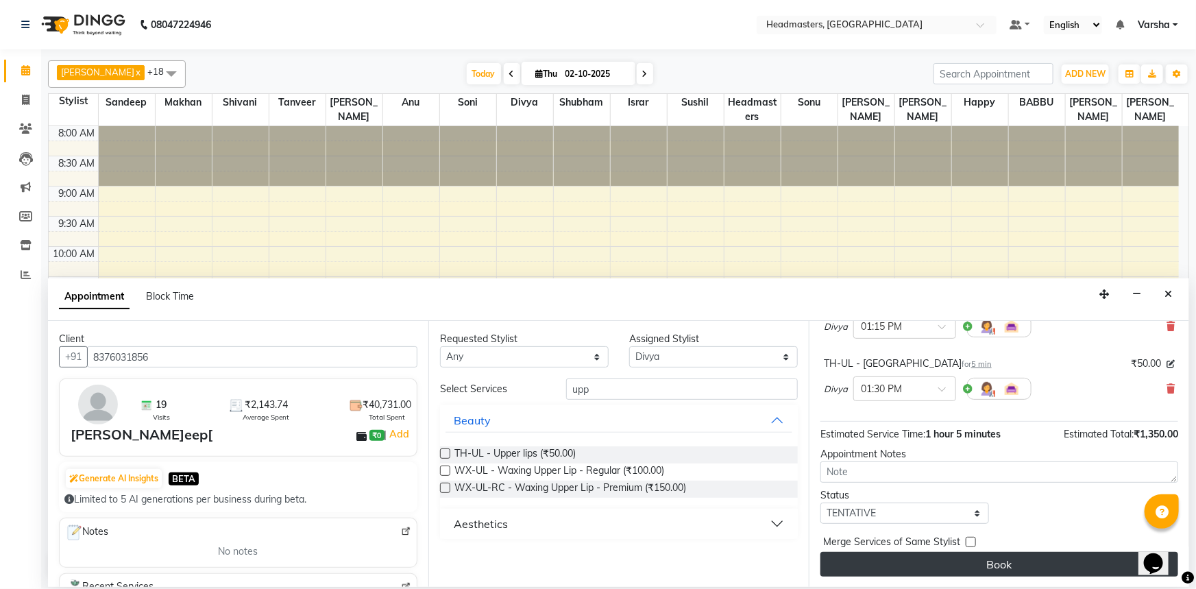
checkbox input "false"
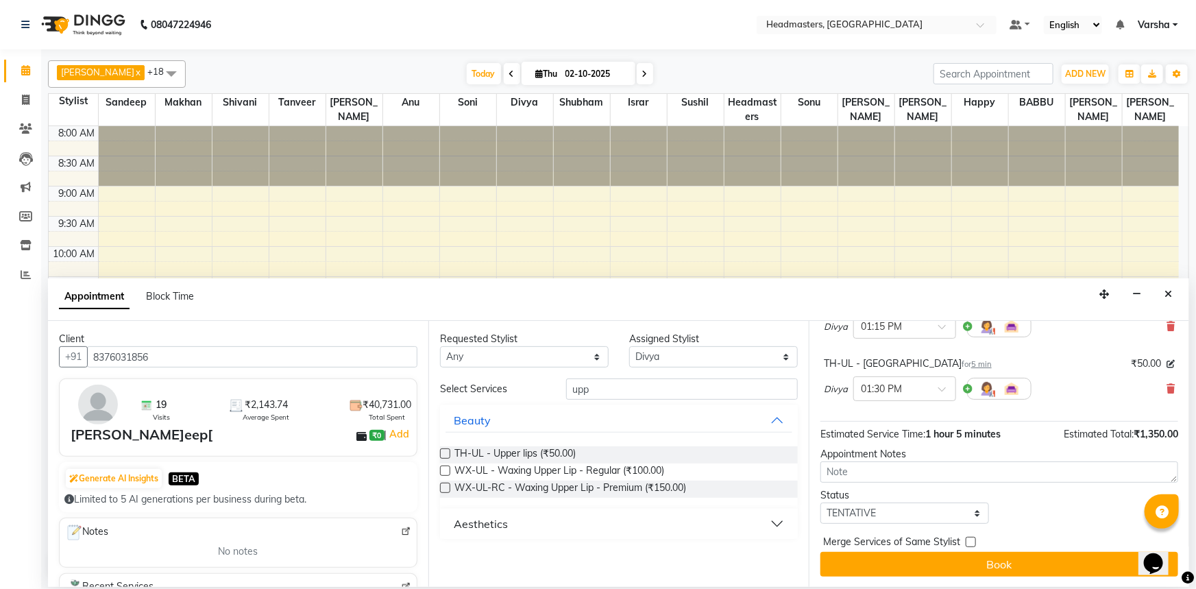
drag, startPoint x: 884, startPoint y: 570, endPoint x: 862, endPoint y: 550, distance: 29.1
click at [883, 570] on button "Book" at bounding box center [1000, 564] width 358 height 25
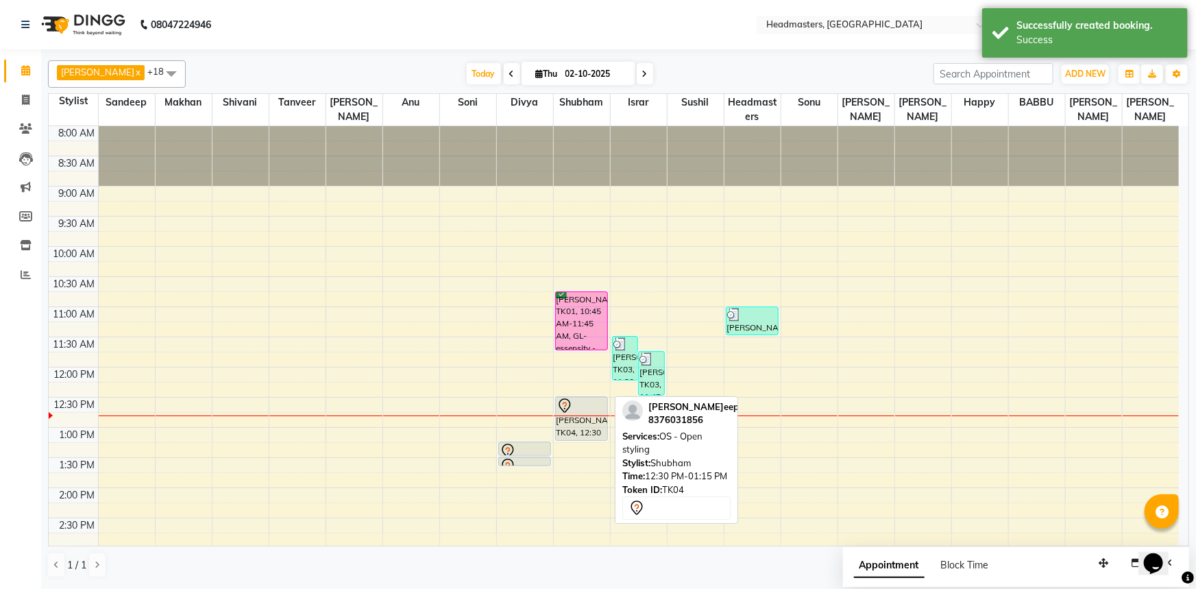
click at [589, 429] on div "[PERSON_NAME]eep[, TK04, 12:30 PM-01:15 PM, OS - Open styling" at bounding box center [582, 418] width 52 height 43
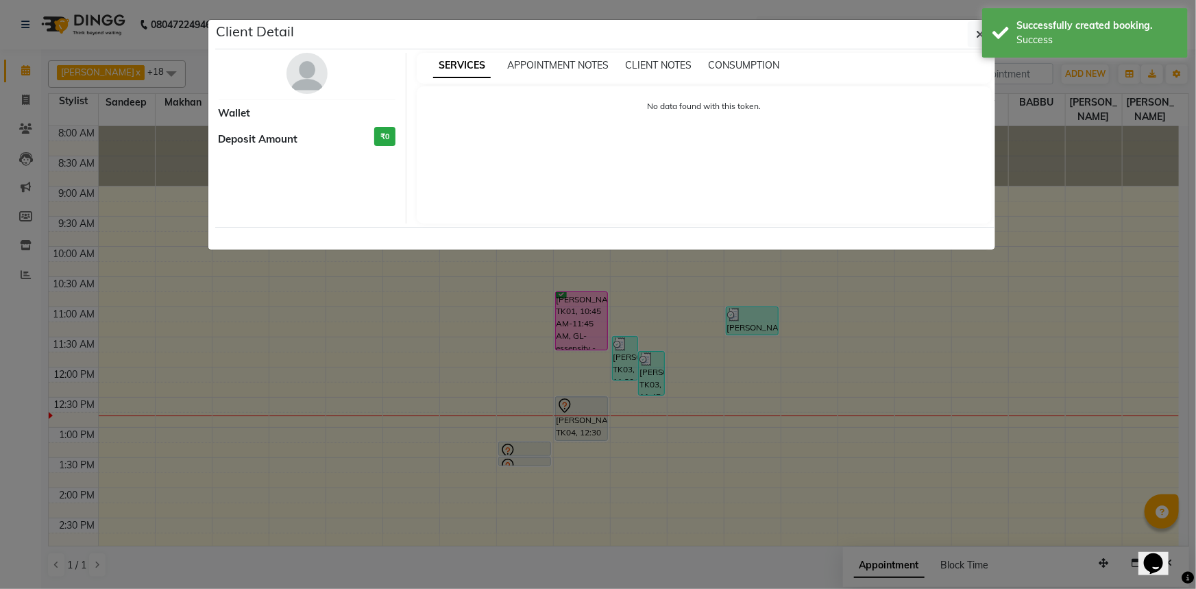
select select "7"
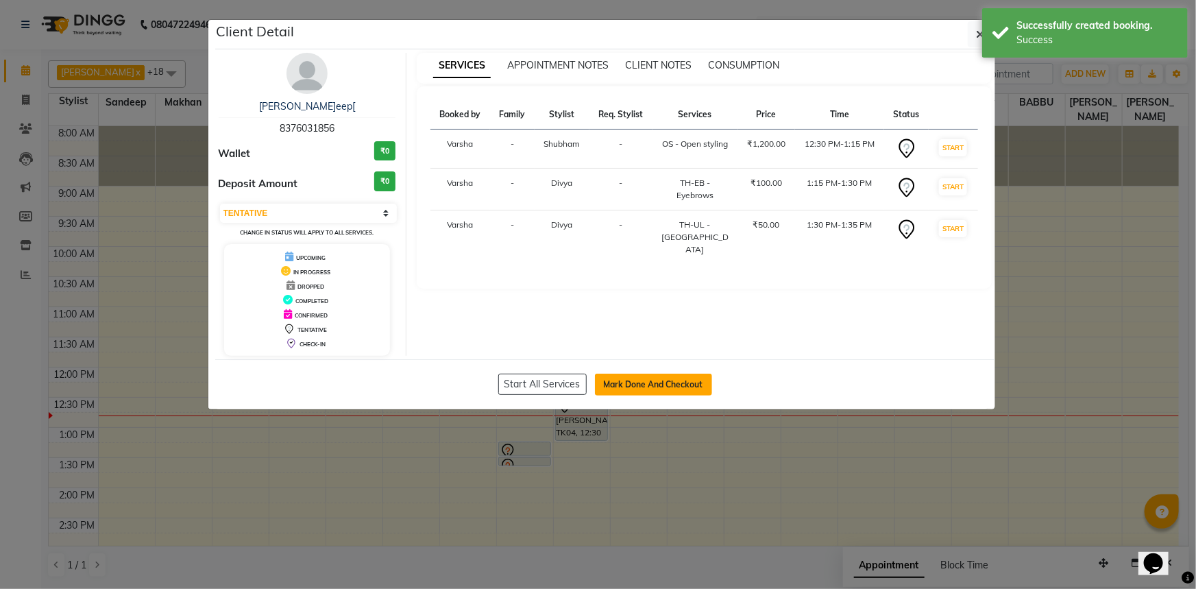
click at [630, 393] on button "Mark Done And Checkout" at bounding box center [653, 385] width 117 height 22
select select "7140"
select select "service"
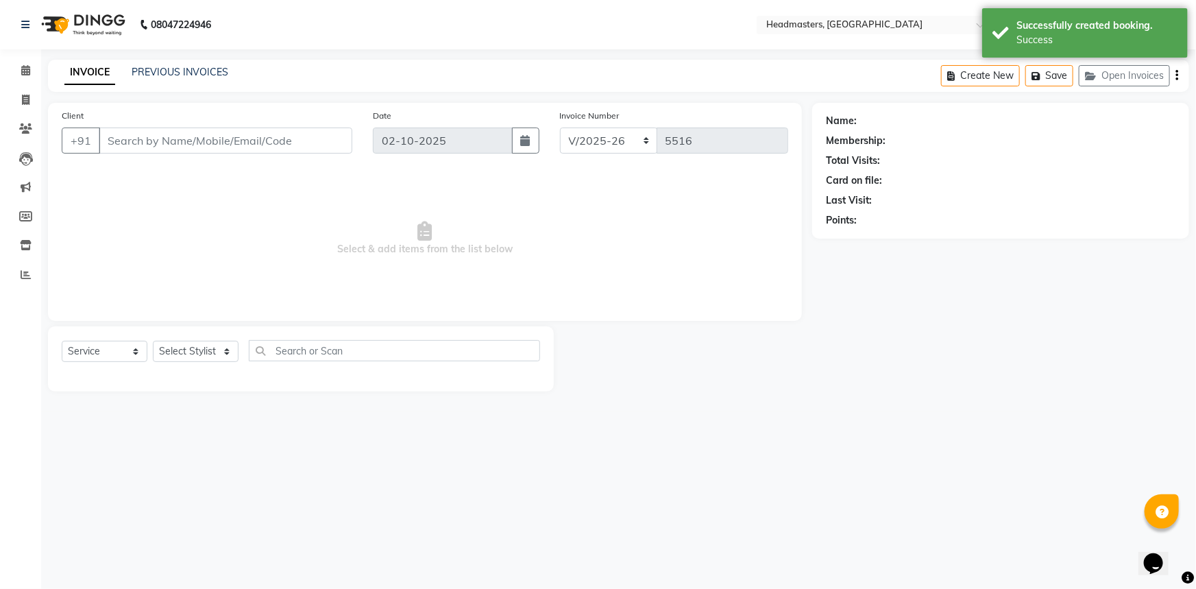
type input "8376031856"
select select "60885"
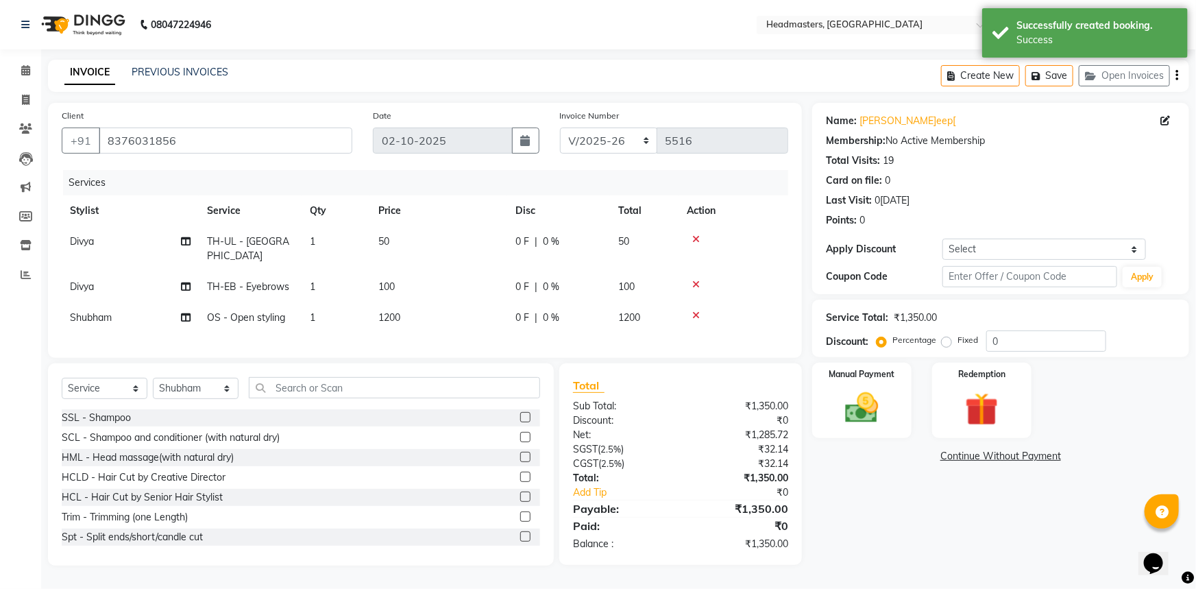
click at [546, 271] on td "0 F | 0 %" at bounding box center [558, 286] width 103 height 31
drag, startPoint x: 546, startPoint y: 258, endPoint x: 548, endPoint y: 266, distance: 7.8
click at [546, 271] on td "0 F | 0 %" at bounding box center [558, 286] width 103 height 31
select select "60883"
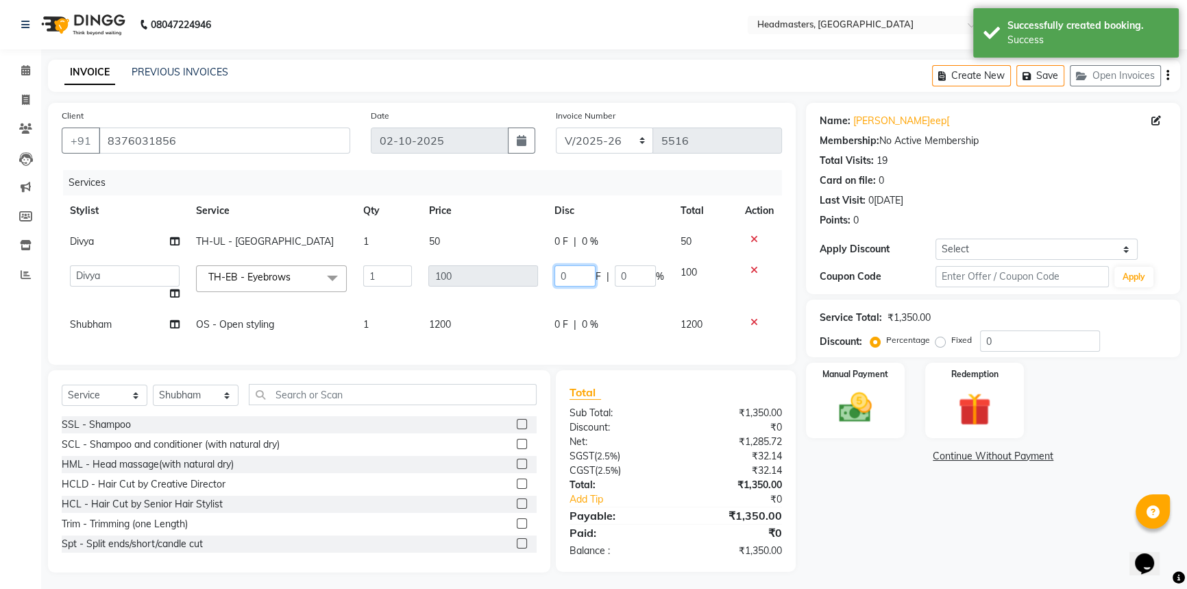
click at [581, 275] on input "0" at bounding box center [575, 275] width 41 height 21
type input "050"
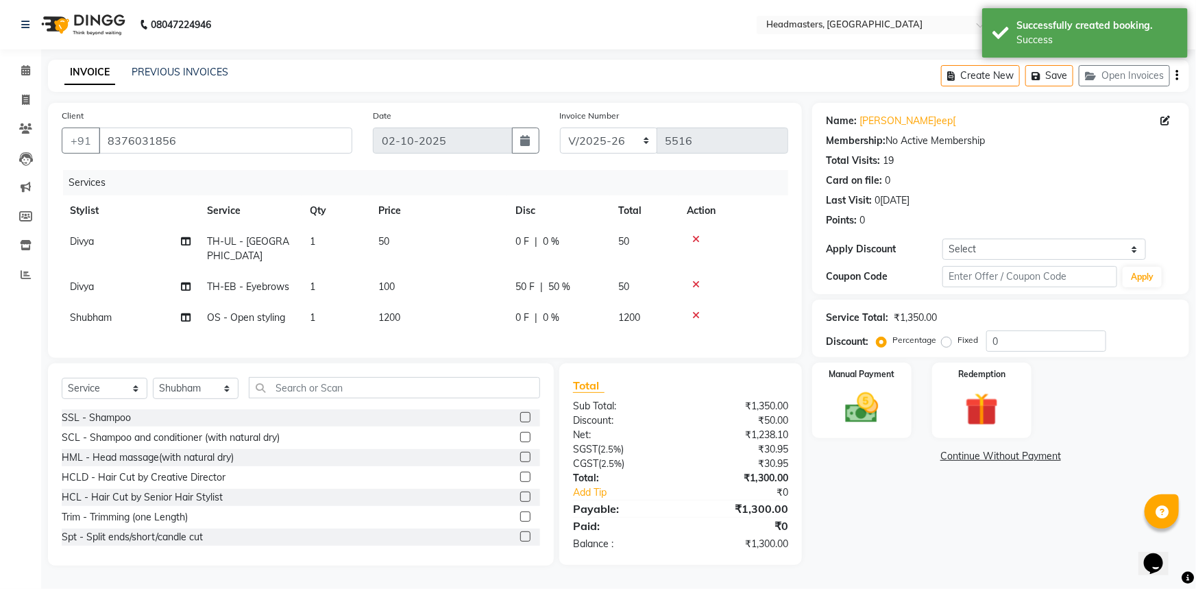
click at [583, 337] on div "Services Stylist Service Qty Price Disc Total Action Divya TH-UL - Upper lips 1…" at bounding box center [425, 257] width 727 height 174
click at [572, 319] on div "Services Stylist Service Qty Price Disc Total Action Divya TH-UL - Upper lips 1…" at bounding box center [425, 257] width 727 height 174
click at [560, 311] on div "0 F | 0 %" at bounding box center [559, 318] width 86 height 14
select select "60885"
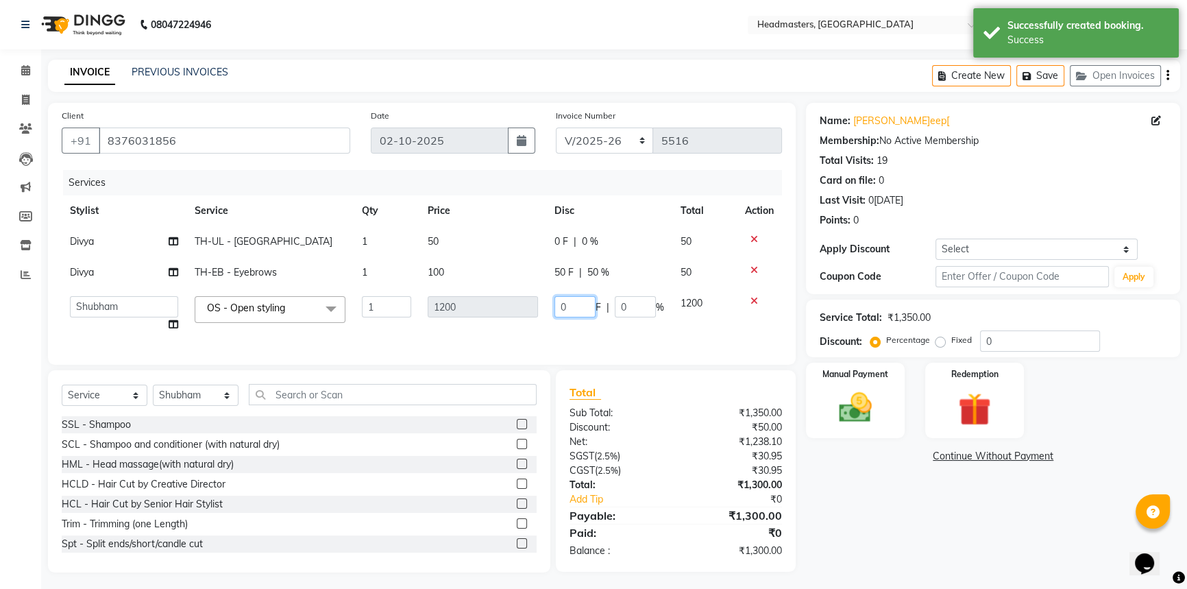
click at [556, 300] on input "0" at bounding box center [575, 306] width 41 height 21
type input "200"
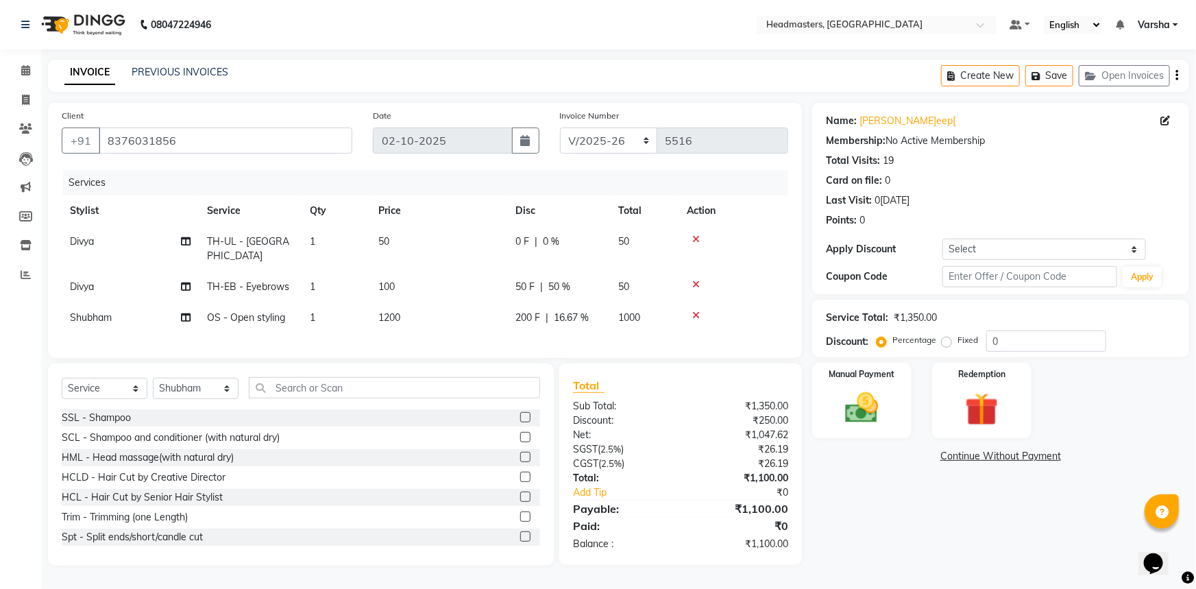
click at [847, 533] on div "Name: [PERSON_NAME][ Membership: No Active Membership Total Visits: 19 Card on …" at bounding box center [1005, 334] width 387 height 463
click at [858, 415] on img at bounding box center [862, 408] width 56 height 40
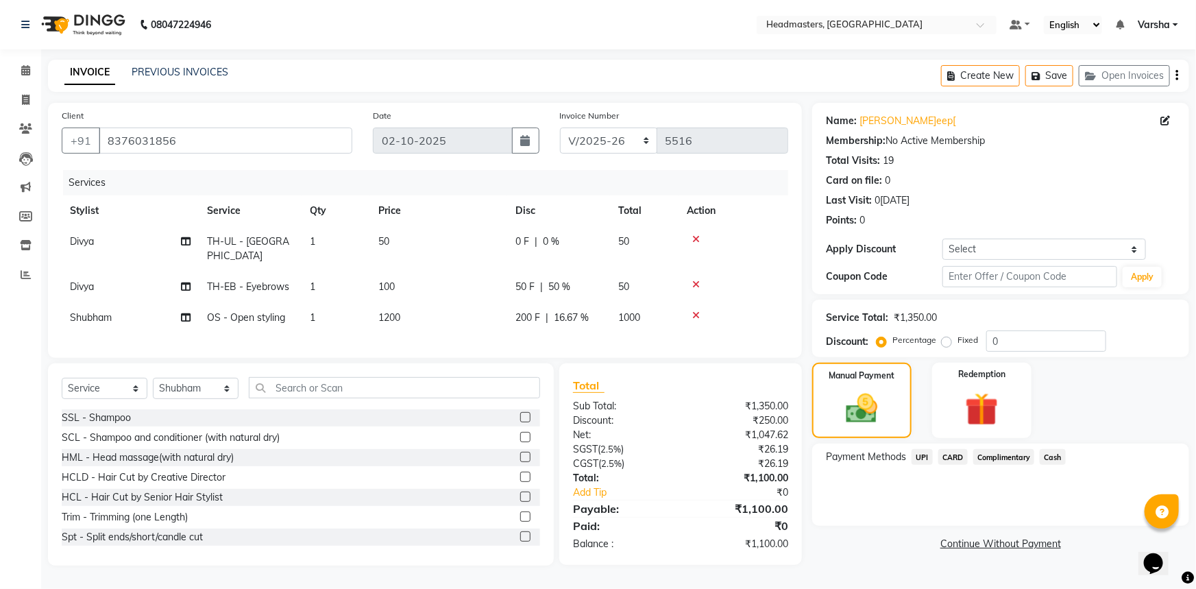
click at [914, 459] on span "UPI" at bounding box center [922, 457] width 21 height 16
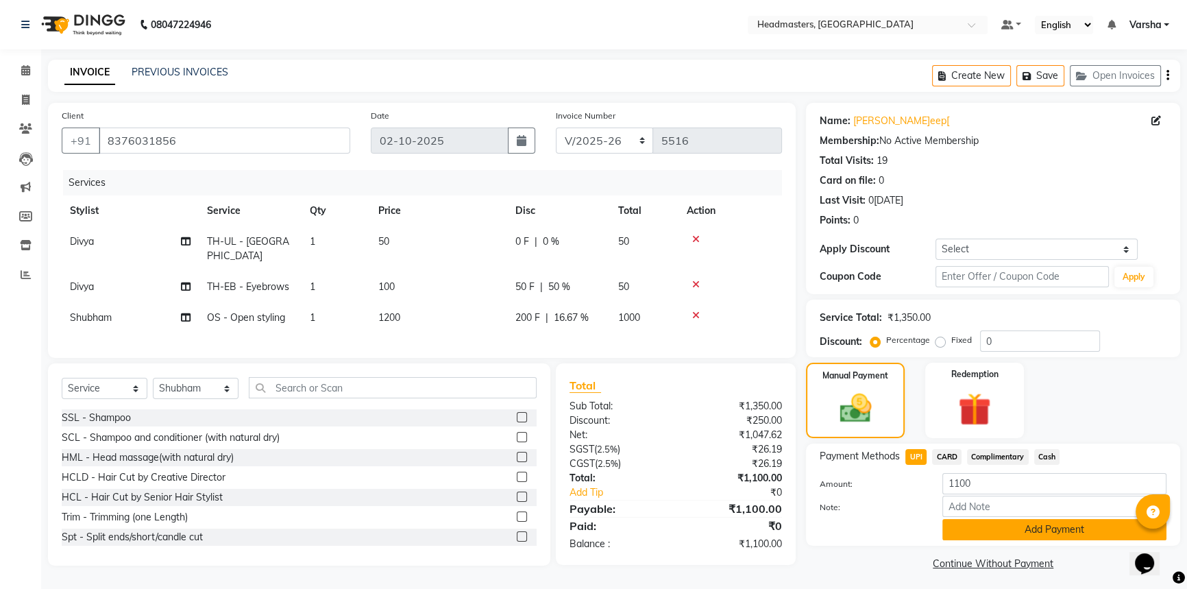
click at [958, 528] on button "Add Payment" at bounding box center [1055, 529] width 224 height 21
click at [958, 528] on div "Nam[PERSON_NAME]eep[ Membership: No Active Membership Total Visits: 19 Card on …" at bounding box center [998, 338] width 385 height 471
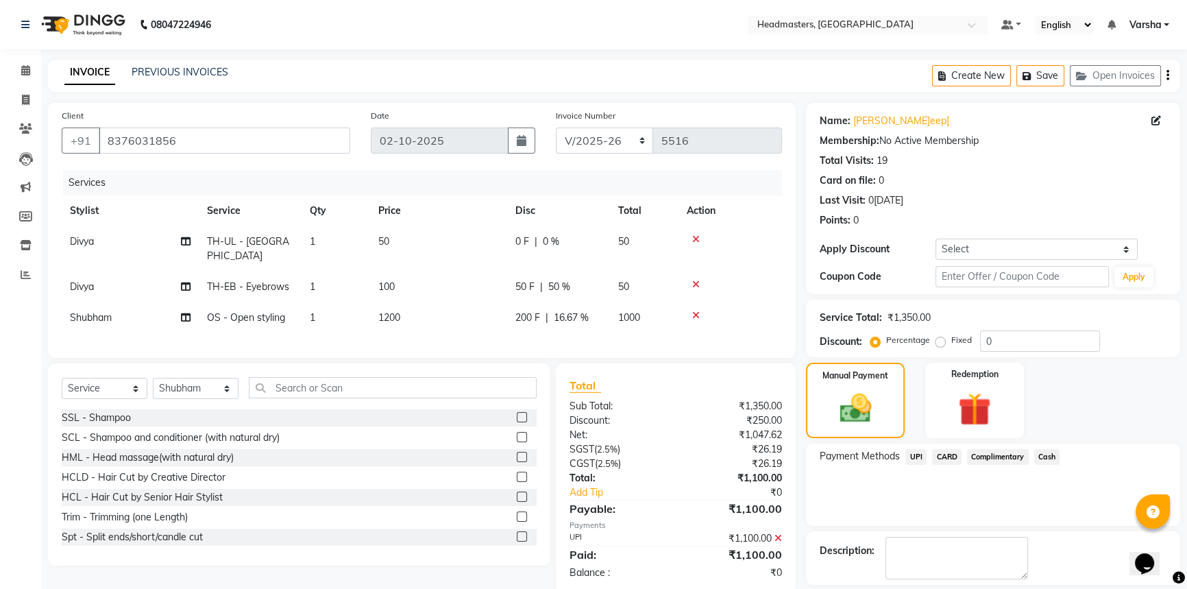
scroll to position [42, 0]
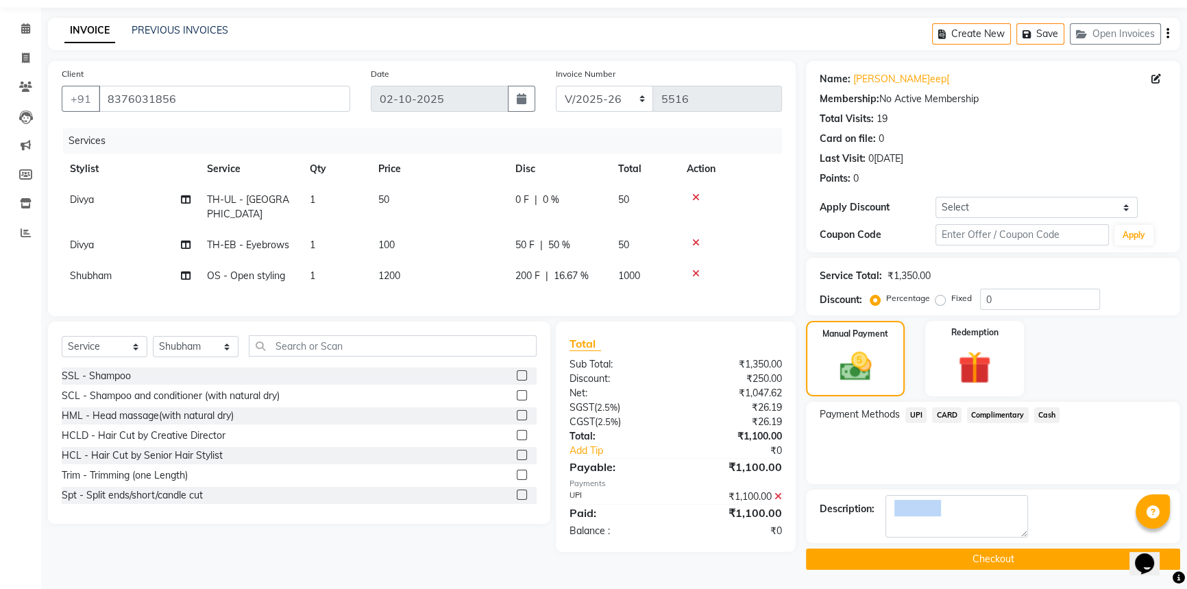
click at [953, 547] on div "Nam[PERSON_NAME]eep[ Membership: No Active Membership Total Visits: 19 Card on …" at bounding box center [998, 315] width 385 height 509
click at [953, 548] on button "Checkout" at bounding box center [993, 558] width 374 height 21
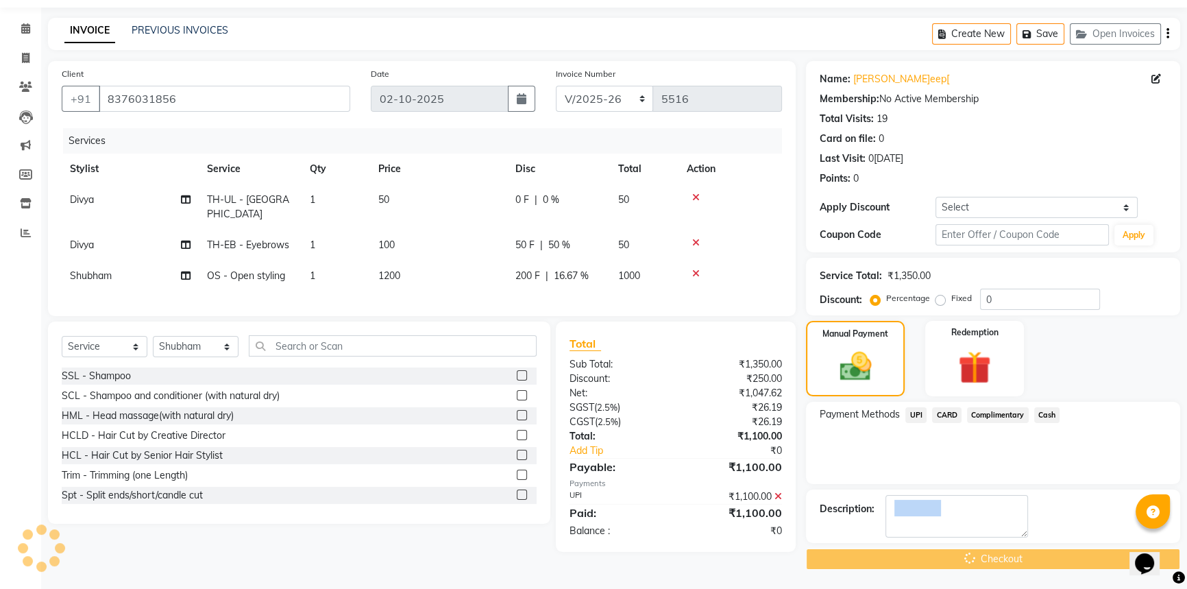
click at [954, 551] on div "Checkout" at bounding box center [993, 558] width 374 height 21
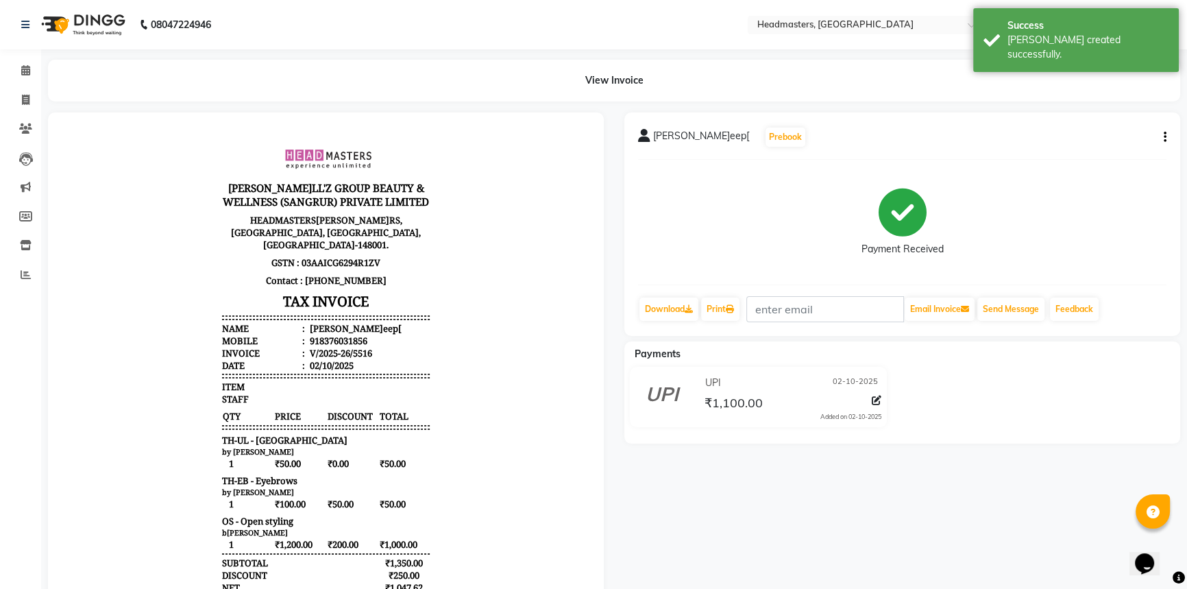
click at [723, 324] on div "[PERSON_NAME]ep[ Prebook Payment Received Download Print Email Invoice Send Mes…" at bounding box center [903, 223] width 556 height 223
click at [723, 323] on div "[PERSON_NAME]ep[ Prebook Payment Received Download Print Email Invoice Send Mes…" at bounding box center [903, 223] width 556 height 223
click at [723, 322] on div "Print" at bounding box center [720, 309] width 41 height 26
click at [718, 304] on link "Print" at bounding box center [720, 309] width 38 height 23
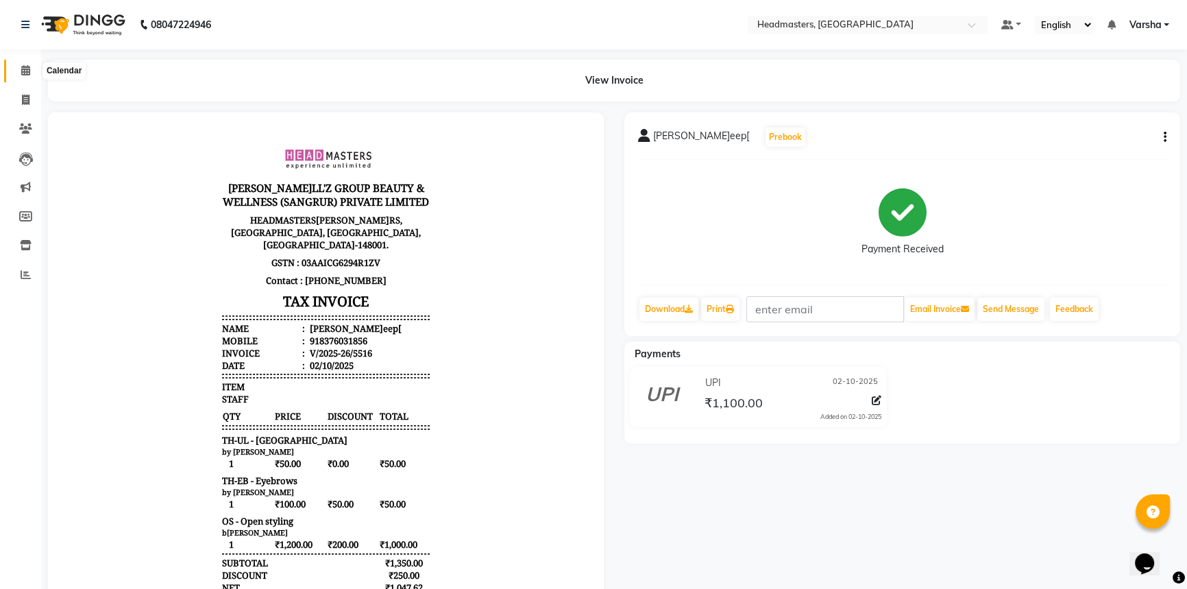
click at [25, 69] on icon at bounding box center [25, 70] width 9 height 10
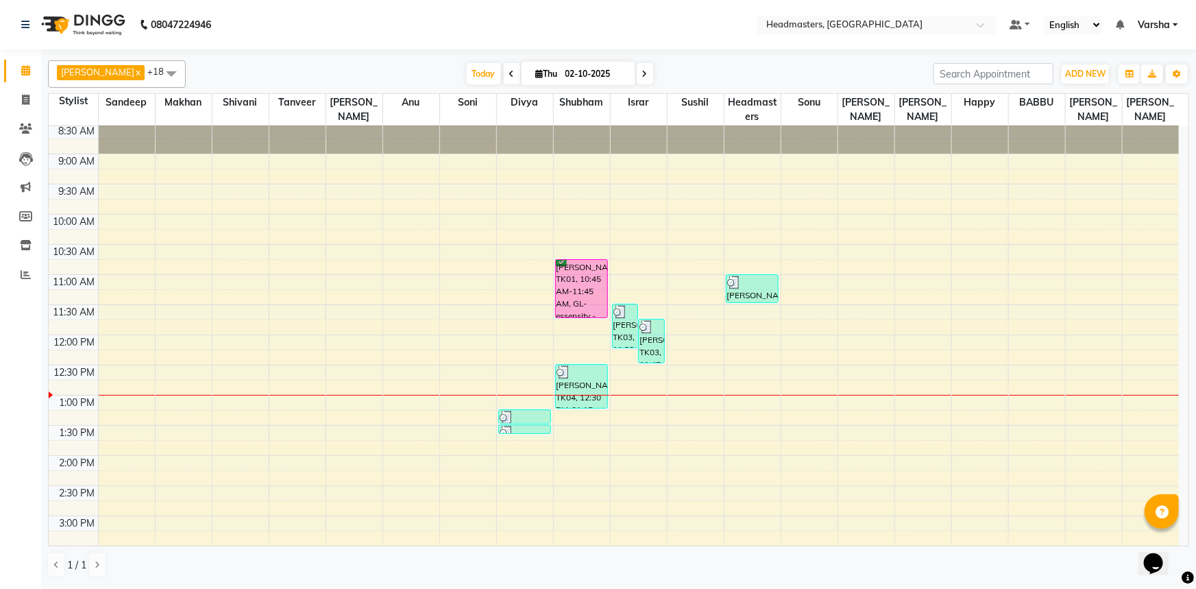
scroll to position [62, 0]
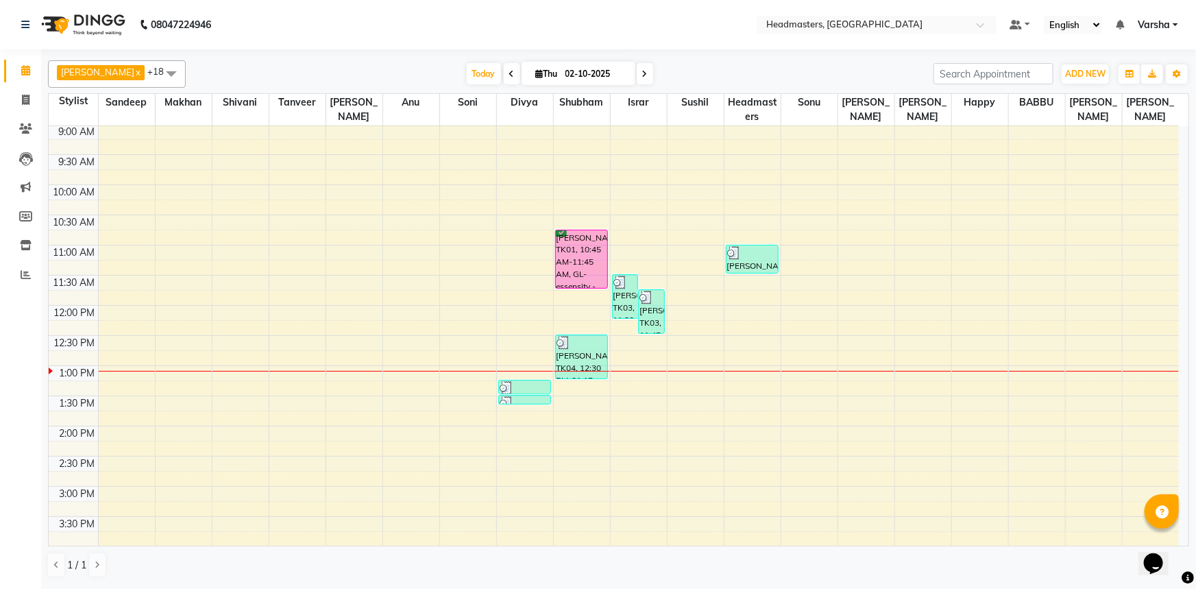
click at [637, 260] on td at bounding box center [638, 267] width 1081 height 15
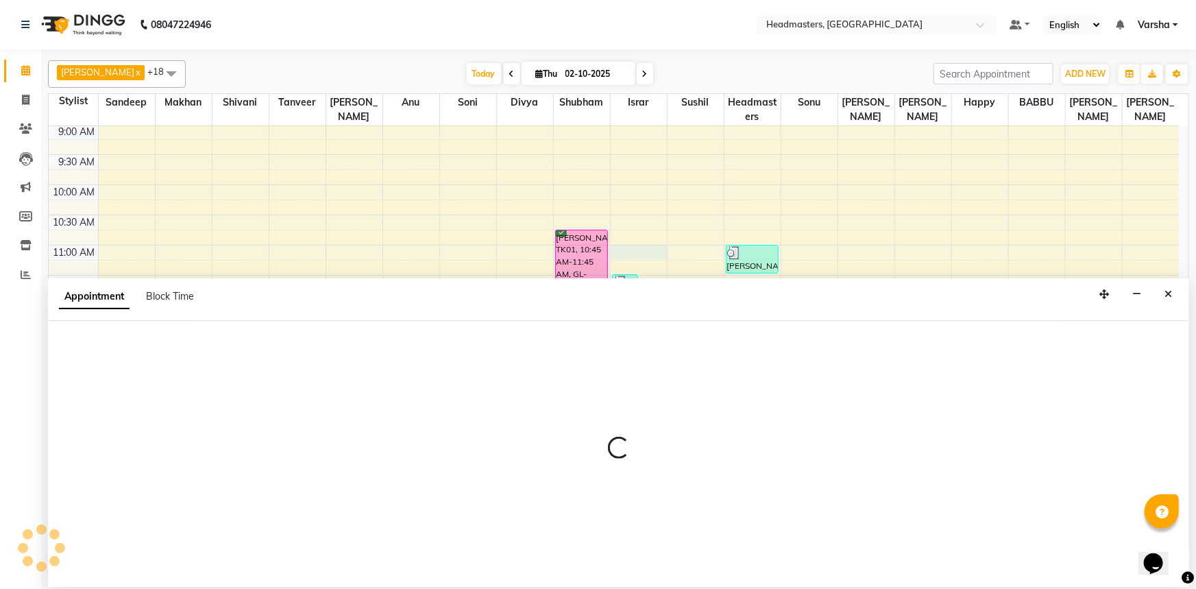
select select "60887"
select select "660"
select select "tentative"
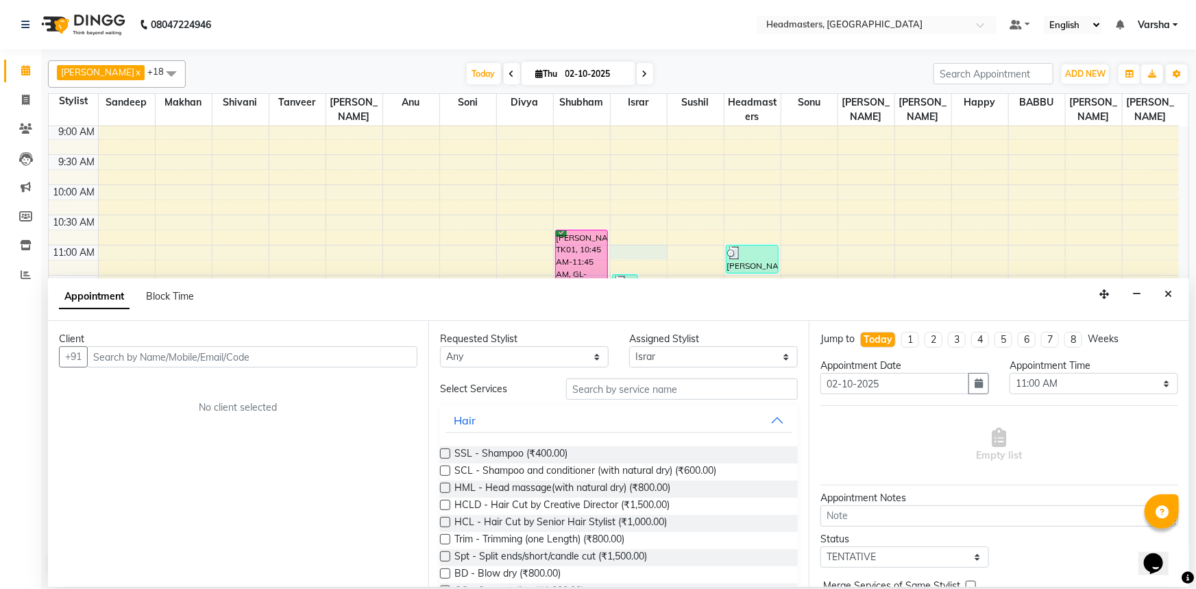
click at [145, 352] on input "text" at bounding box center [252, 356] width 330 height 21
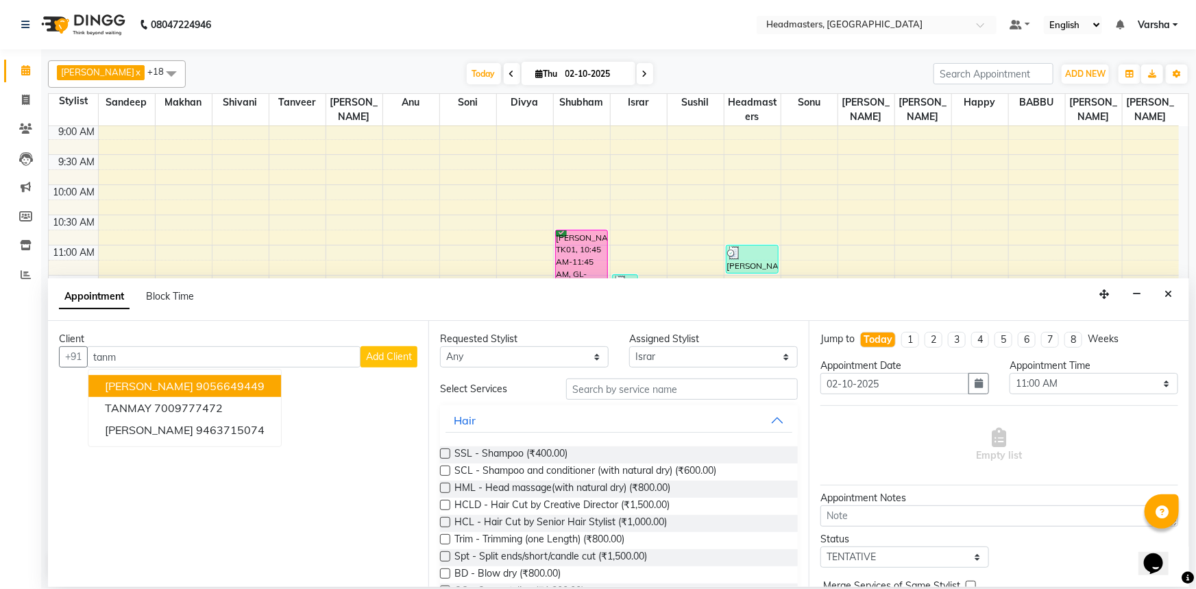
click at [196, 384] on ngb-highlight "9056649449" at bounding box center [230, 386] width 69 height 14
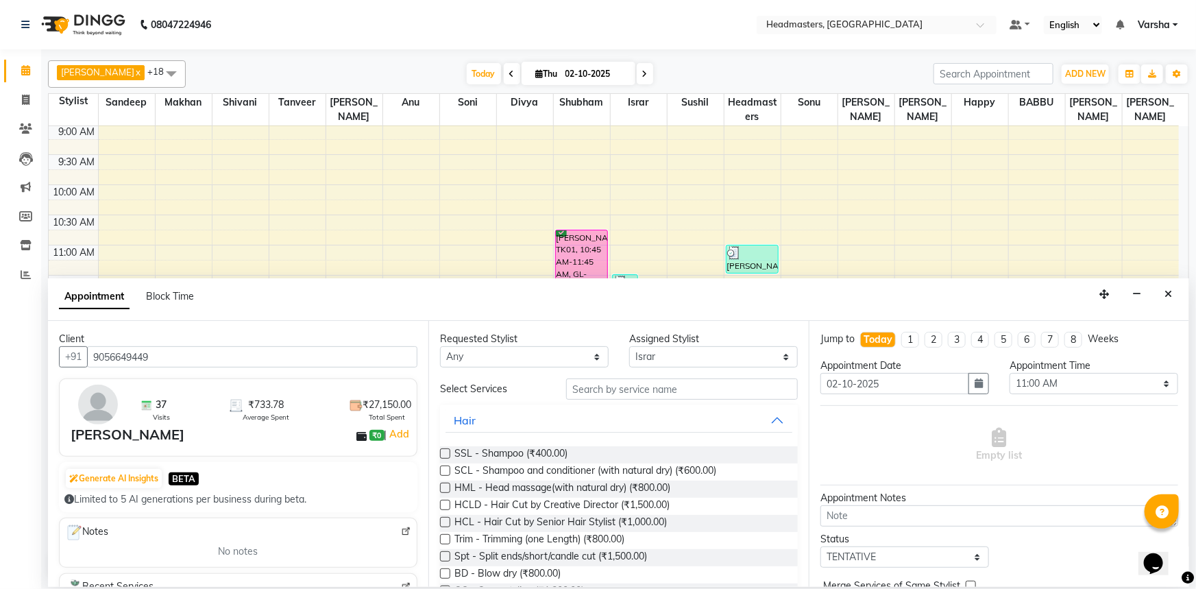
type input "9056649449"
click at [586, 387] on input "text" at bounding box center [682, 388] width 232 height 21
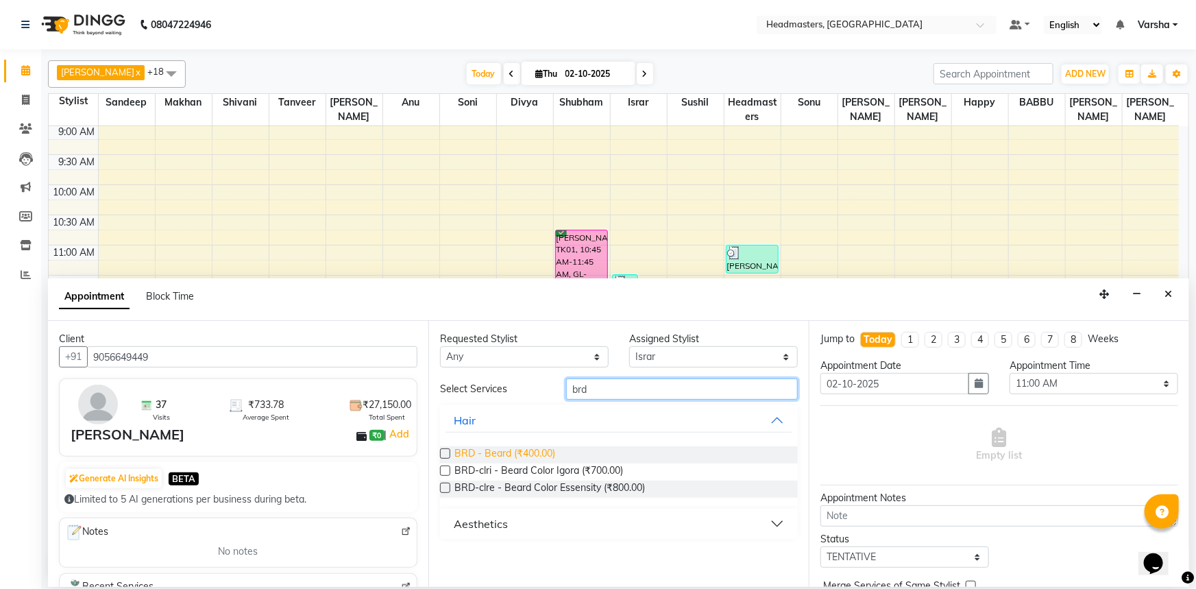
type input "brd"
click at [472, 453] on span "BRD - Beard (₹400.00)" at bounding box center [505, 454] width 101 height 17
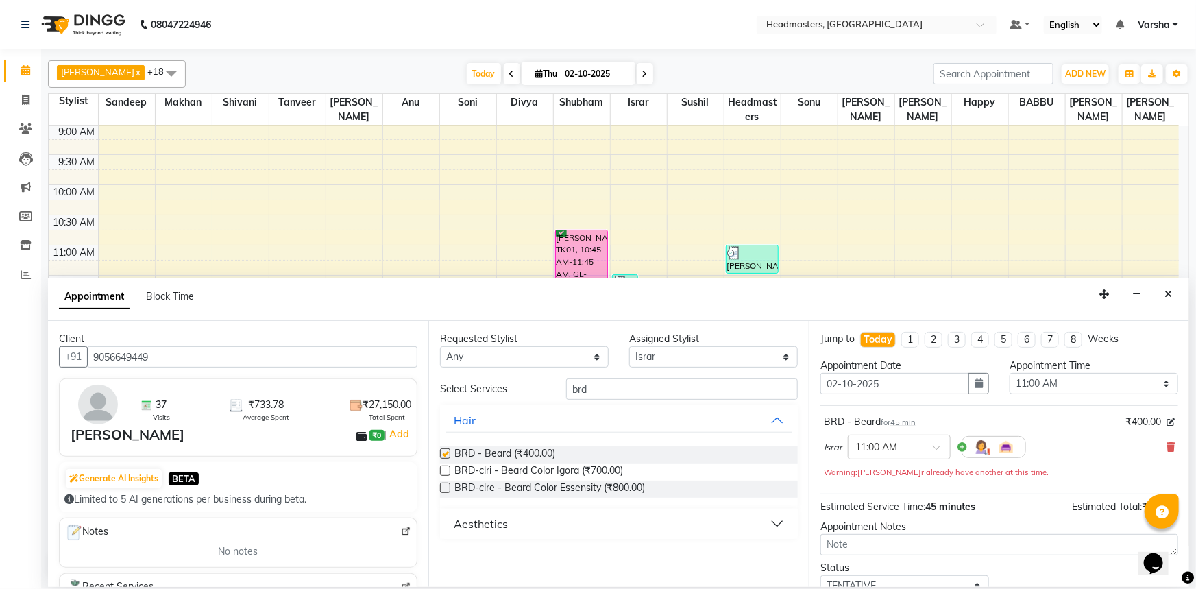
checkbox input "false"
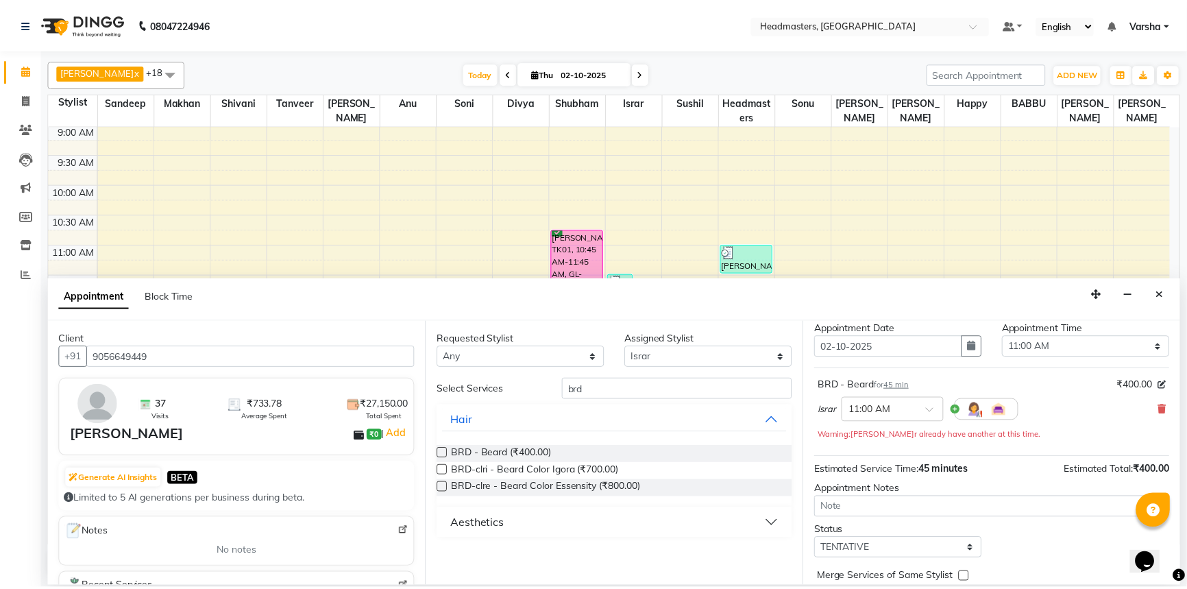
scroll to position [73, 0]
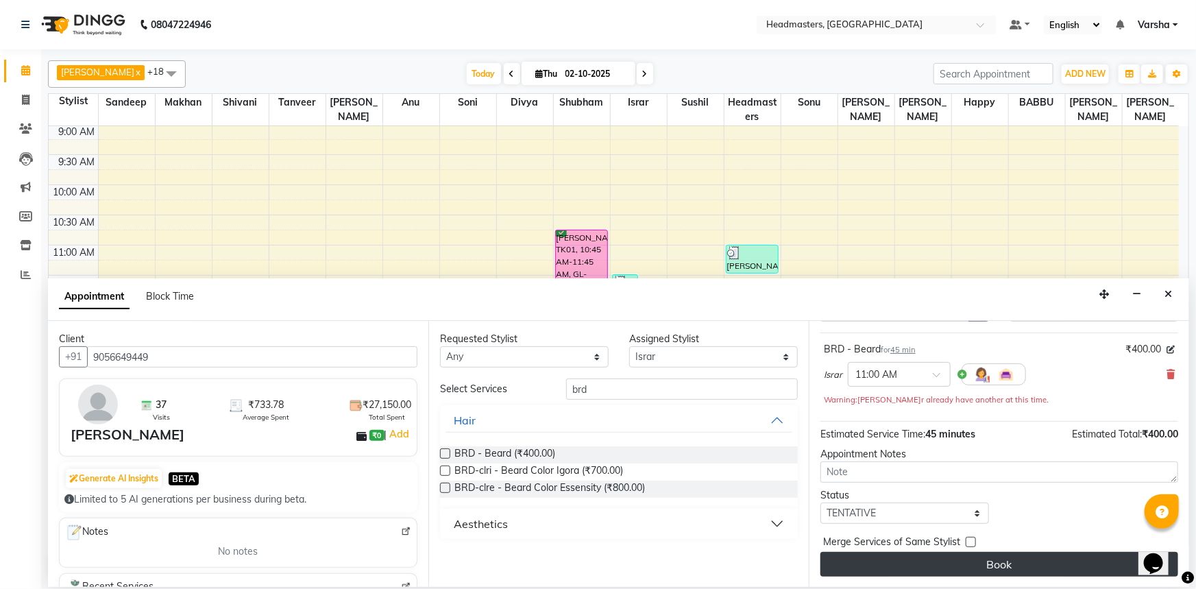
click at [943, 564] on button "Book" at bounding box center [1000, 564] width 358 height 25
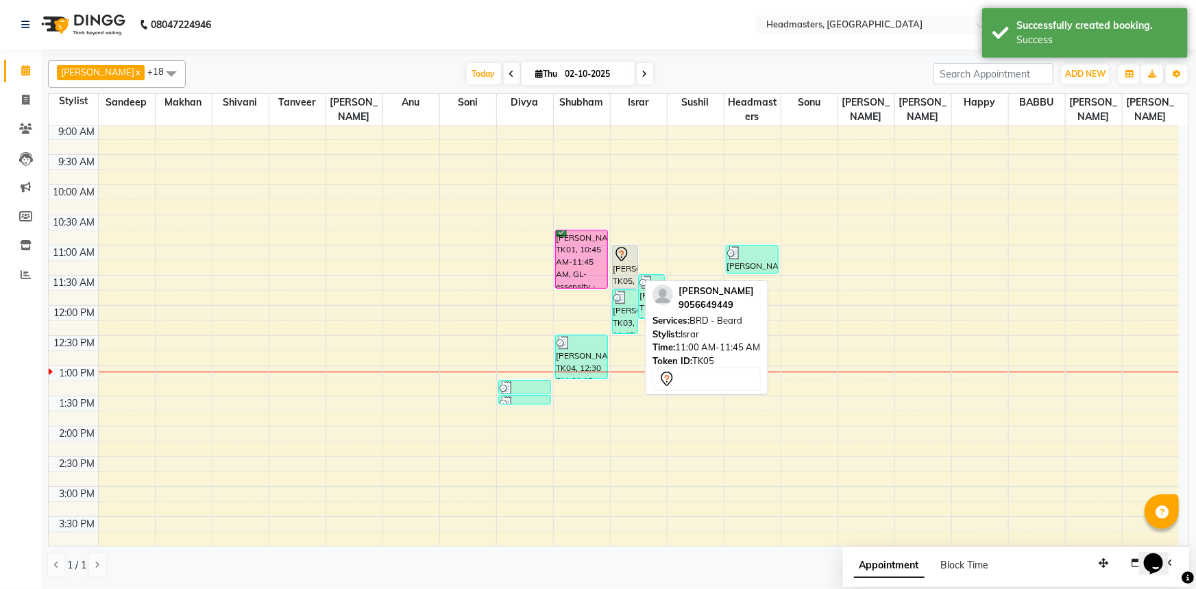
click at [626, 260] on icon at bounding box center [622, 254] width 16 height 16
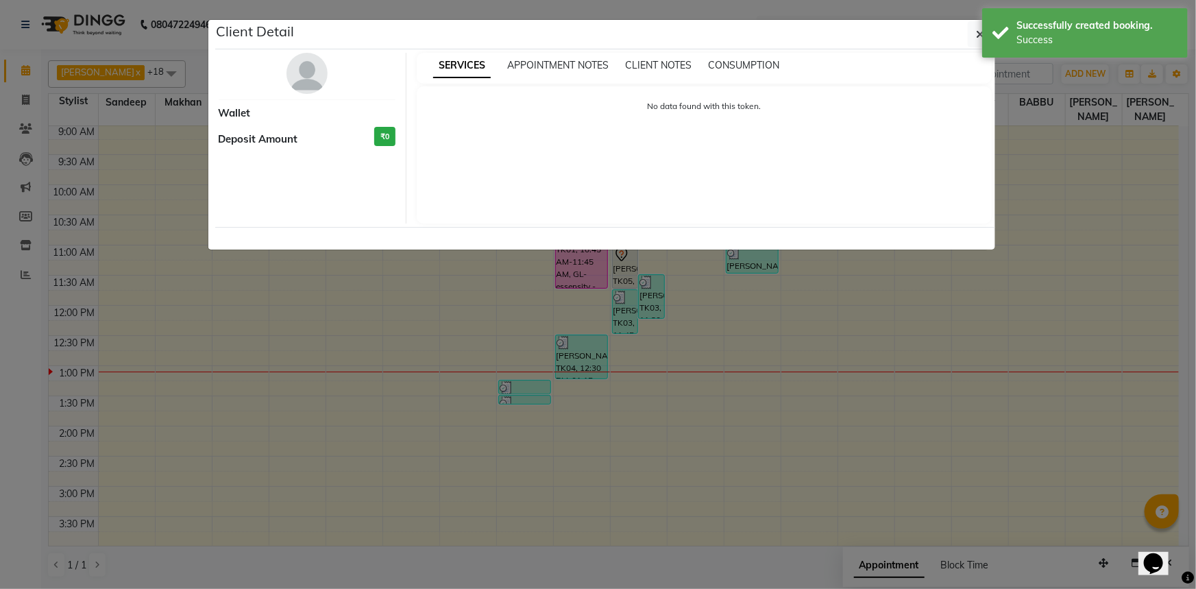
select select "7"
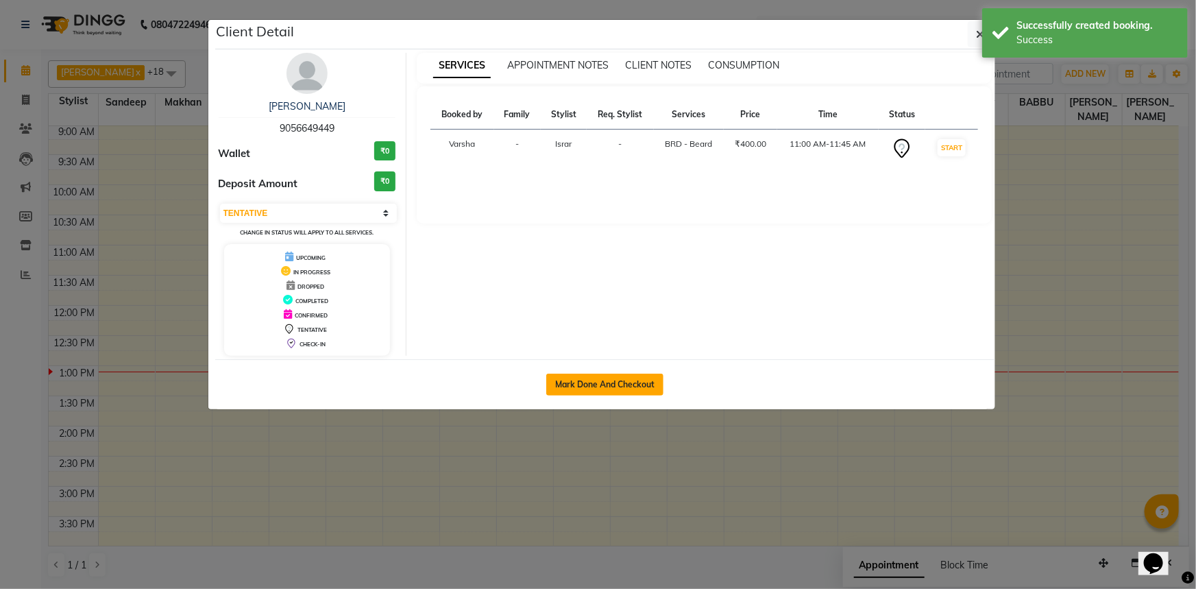
click at [620, 377] on button "Mark Done And Checkout" at bounding box center [604, 385] width 117 height 22
select select "7140"
select select "service"
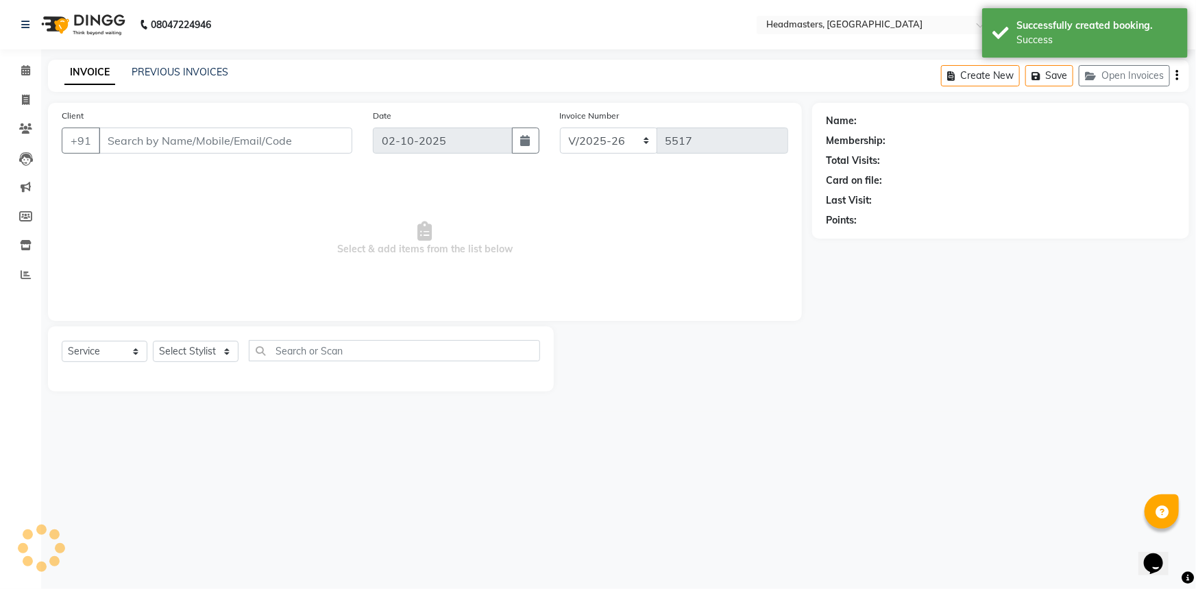
type input "9056649449"
select select "60887"
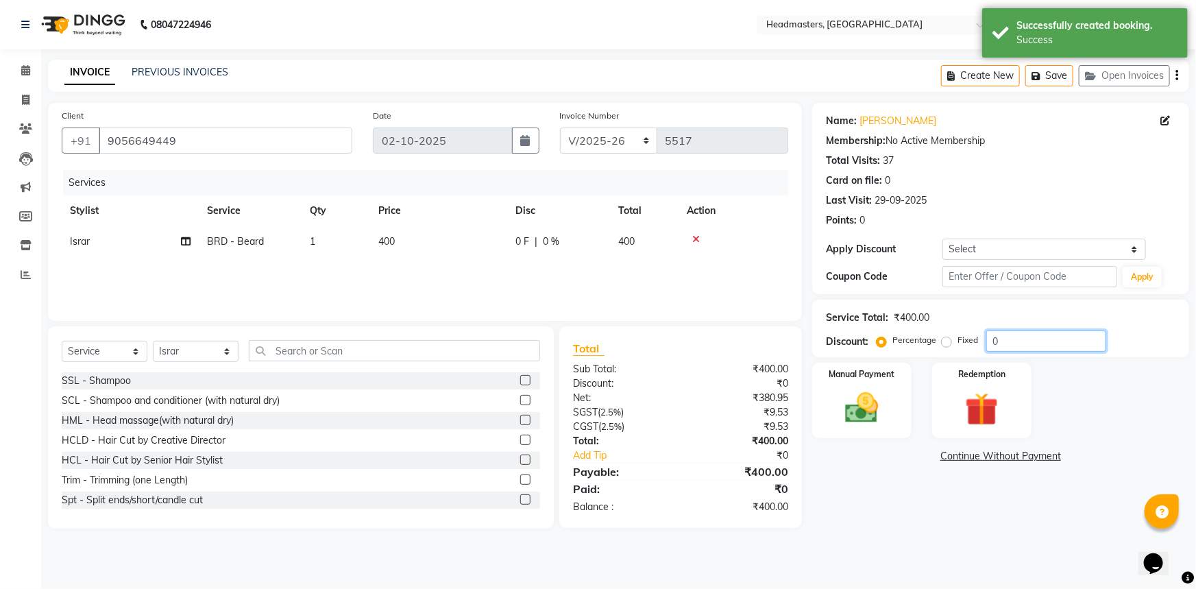
click at [988, 337] on input "0" at bounding box center [1047, 340] width 120 height 21
type input "50"
click at [844, 528] on div "Name: [PERSON_NAME] Membership: No Active Membership Total Visits: 37 Card on f…" at bounding box center [1005, 316] width 387 height 426
click at [854, 419] on img at bounding box center [862, 408] width 56 height 40
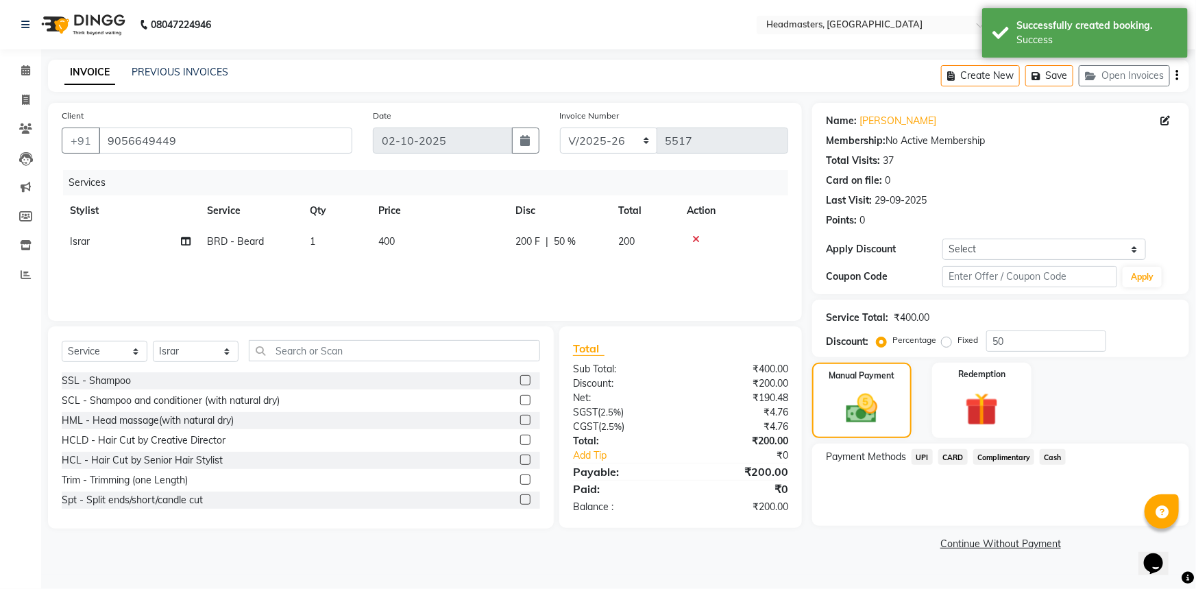
drag, startPoint x: 1053, startPoint y: 459, endPoint x: 1062, endPoint y: 465, distance: 10.5
click at [1053, 459] on span "Cash" at bounding box center [1053, 457] width 26 height 16
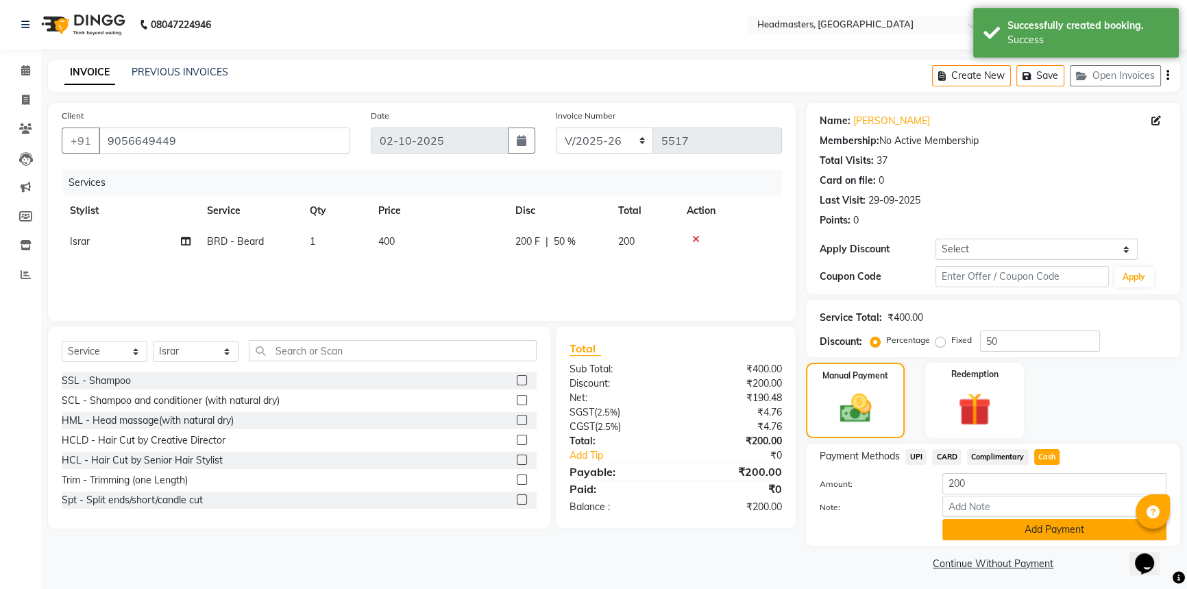
click at [1046, 527] on button "Add Payment" at bounding box center [1055, 529] width 224 height 21
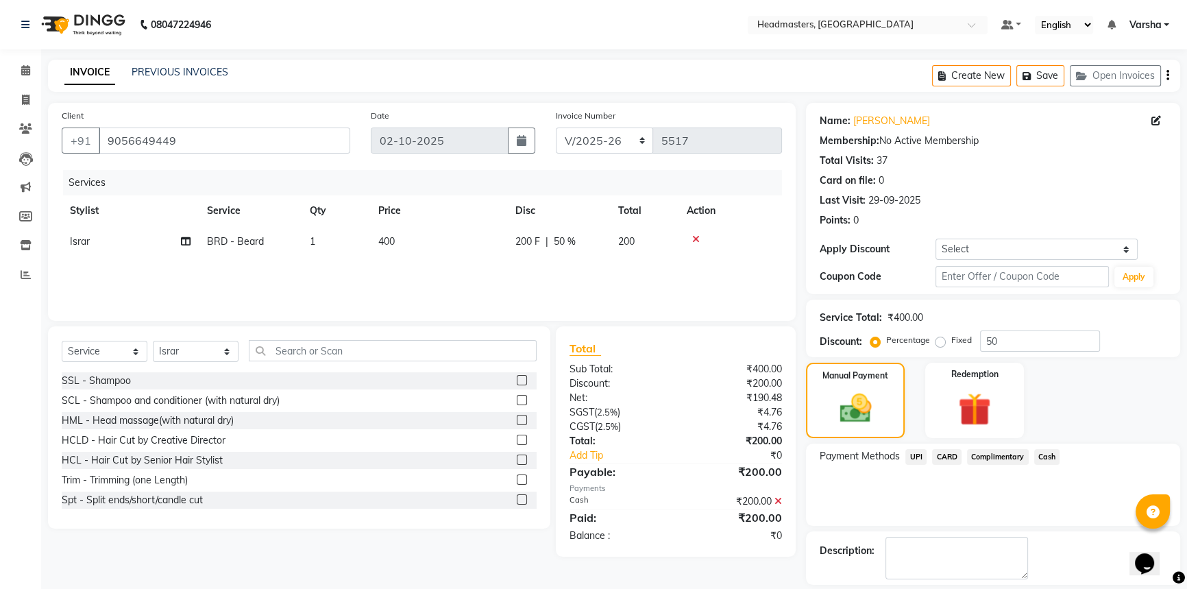
scroll to position [42, 0]
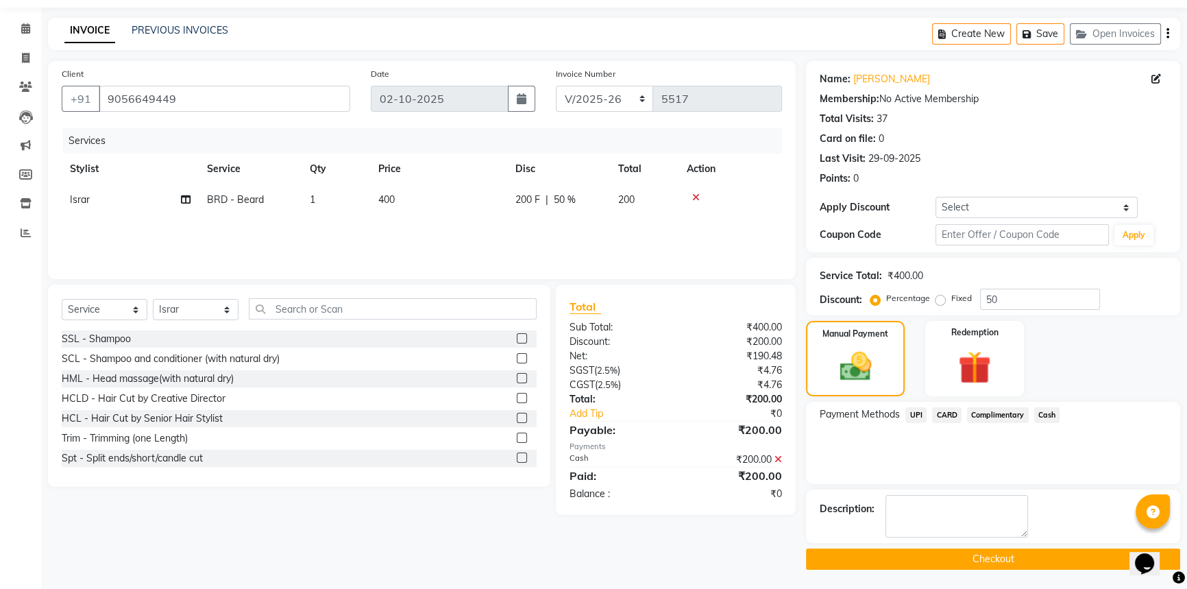
click at [953, 560] on button "Checkout" at bounding box center [993, 558] width 374 height 21
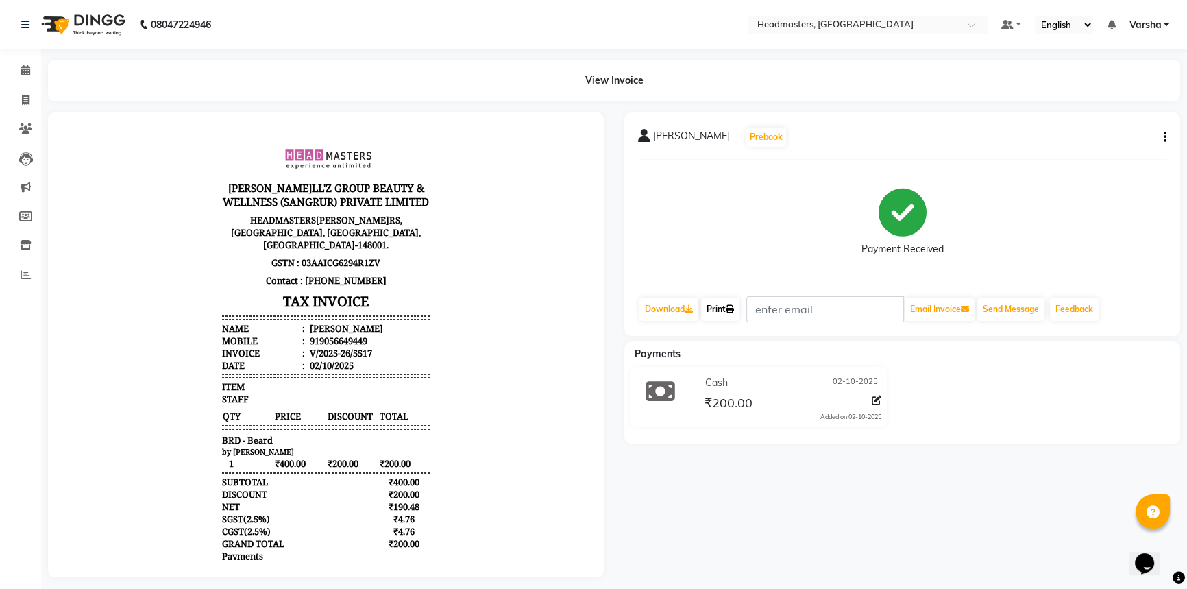
drag, startPoint x: 720, startPoint y: 313, endPoint x: 763, endPoint y: 315, distance: 43.2
click at [720, 313] on link "Print" at bounding box center [720, 309] width 38 height 23
click at [26, 68] on icon at bounding box center [25, 70] width 9 height 10
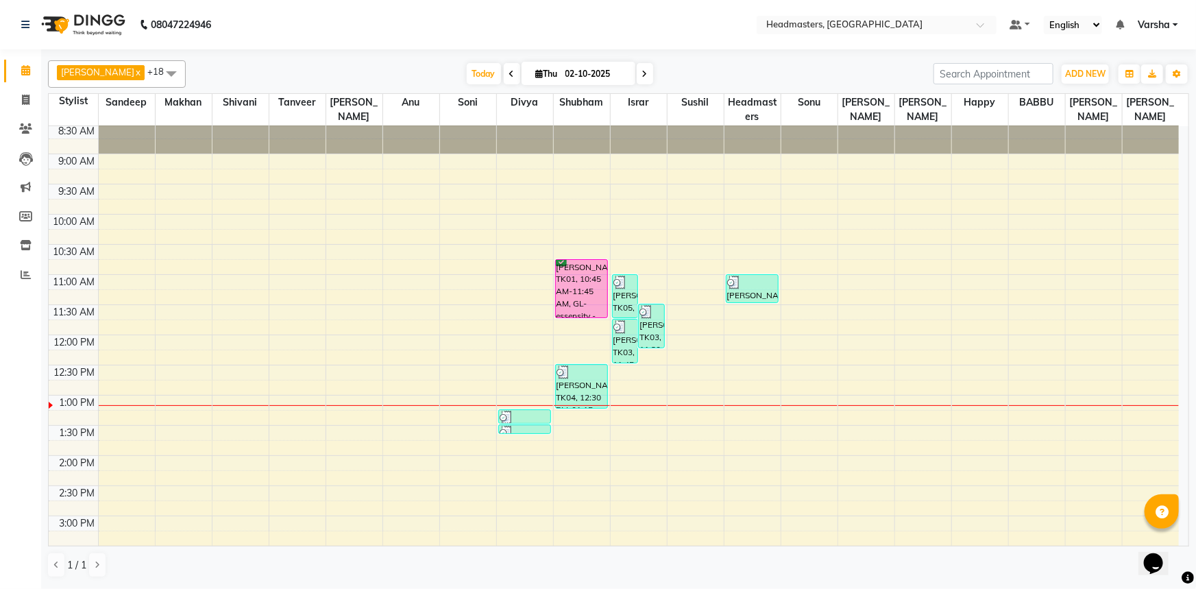
scroll to position [62, 0]
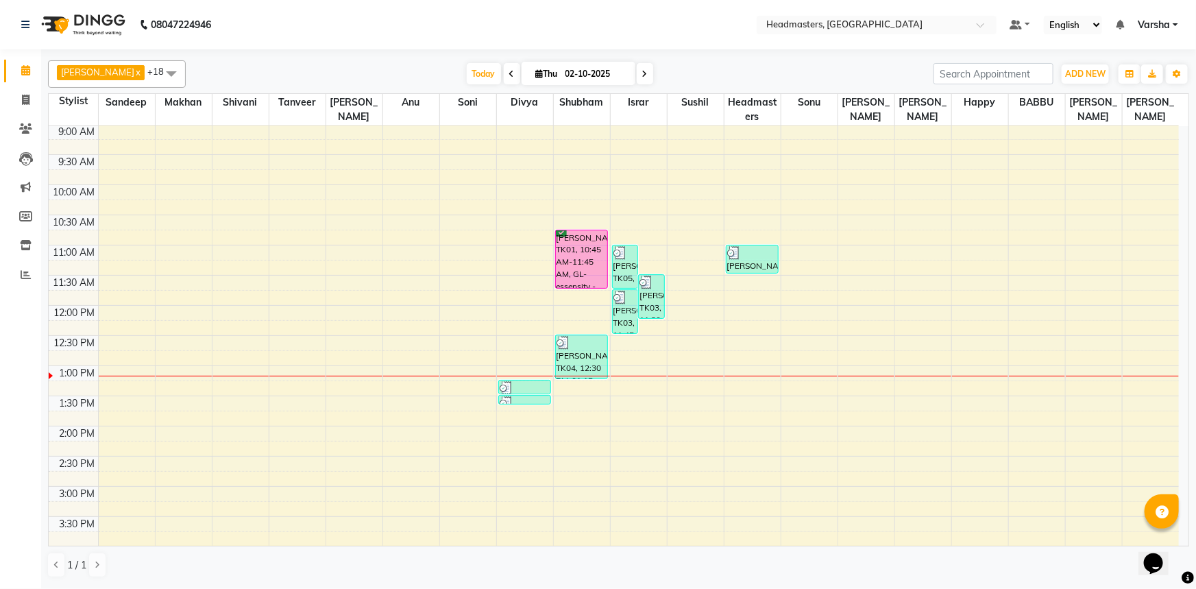
click at [694, 352] on div "8:00 AM 8:30 AM 9:00 AM 9:30 AM 10:00 AM 10:30 AM 11:00 AM 11:30 AM 12:00 PM 12…" at bounding box center [614, 456] width 1131 height 784
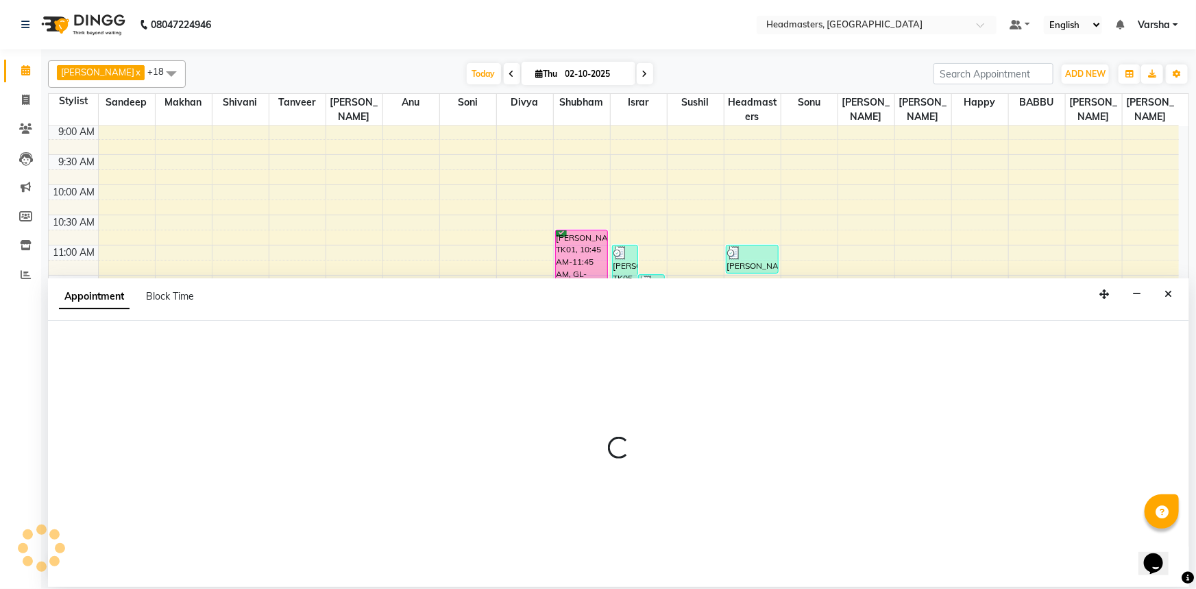
select select "60892"
select select "765"
select select "tentative"
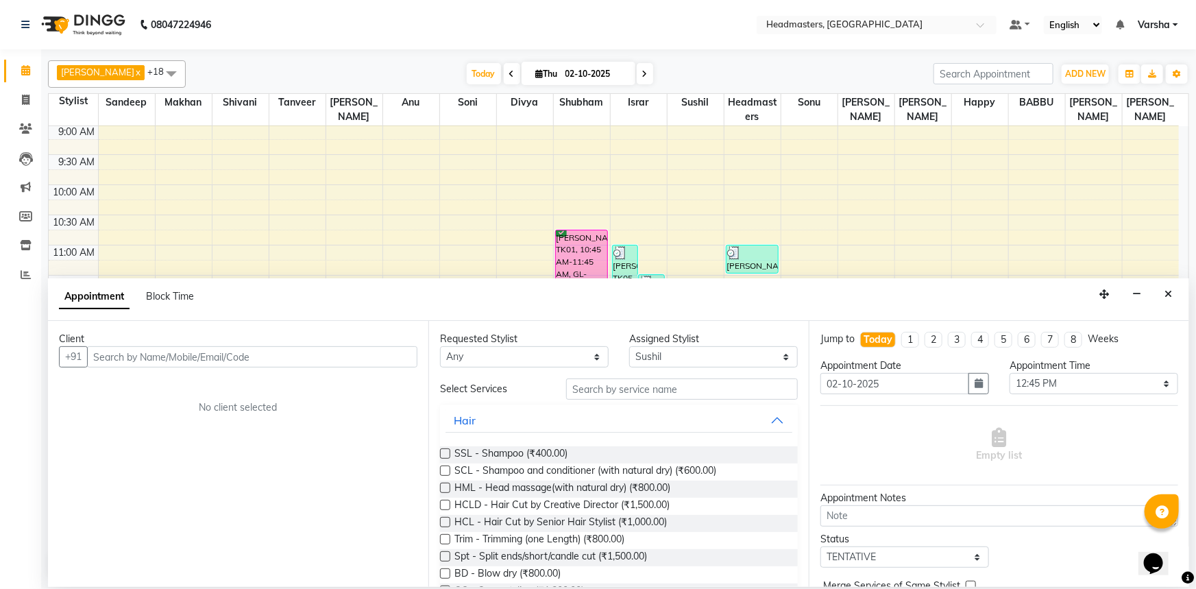
click at [157, 346] on input "text" at bounding box center [252, 356] width 330 height 21
click at [147, 363] on input "text" at bounding box center [252, 356] width 330 height 21
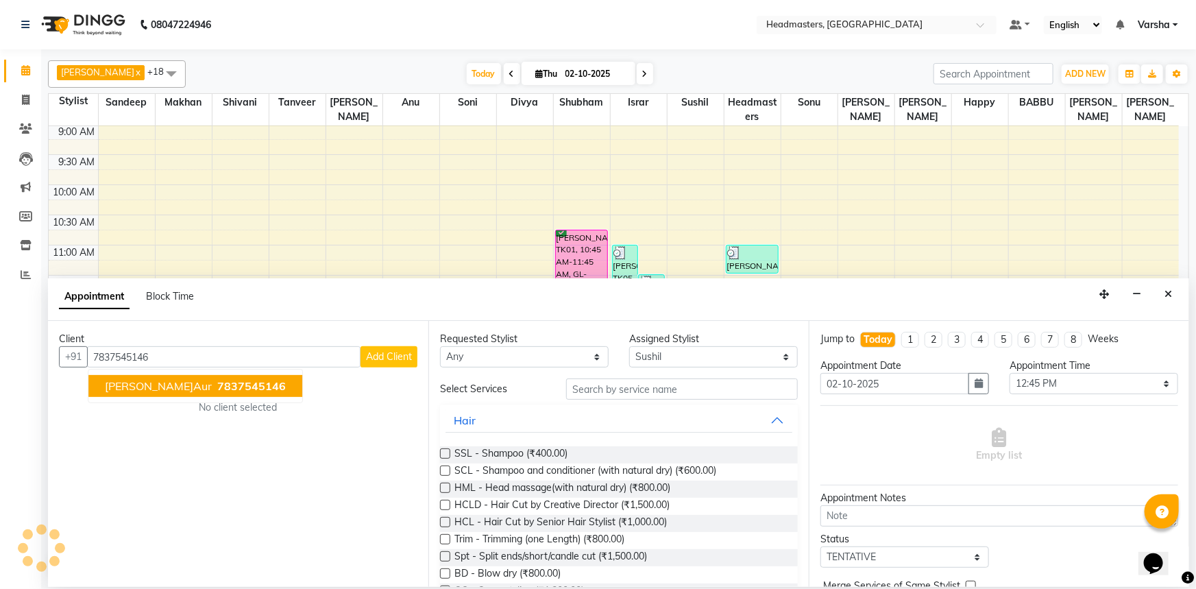
click at [122, 390] on span "[PERSON_NAME]aur" at bounding box center [158, 386] width 107 height 14
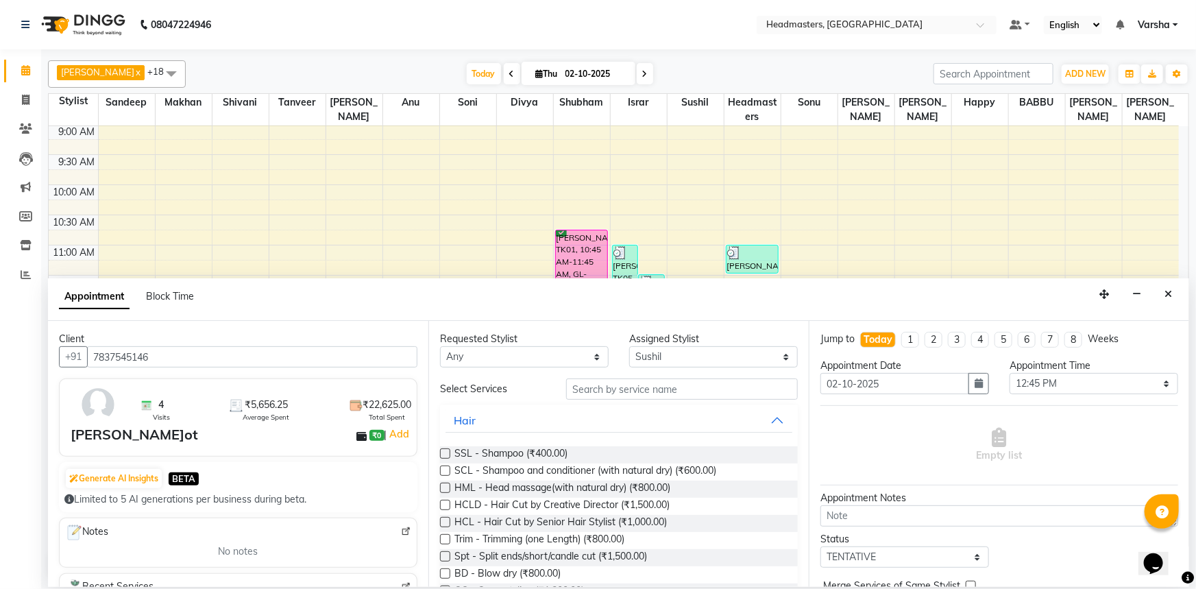
type input "7837545146"
click at [622, 387] on input "text" at bounding box center [682, 388] width 232 height 21
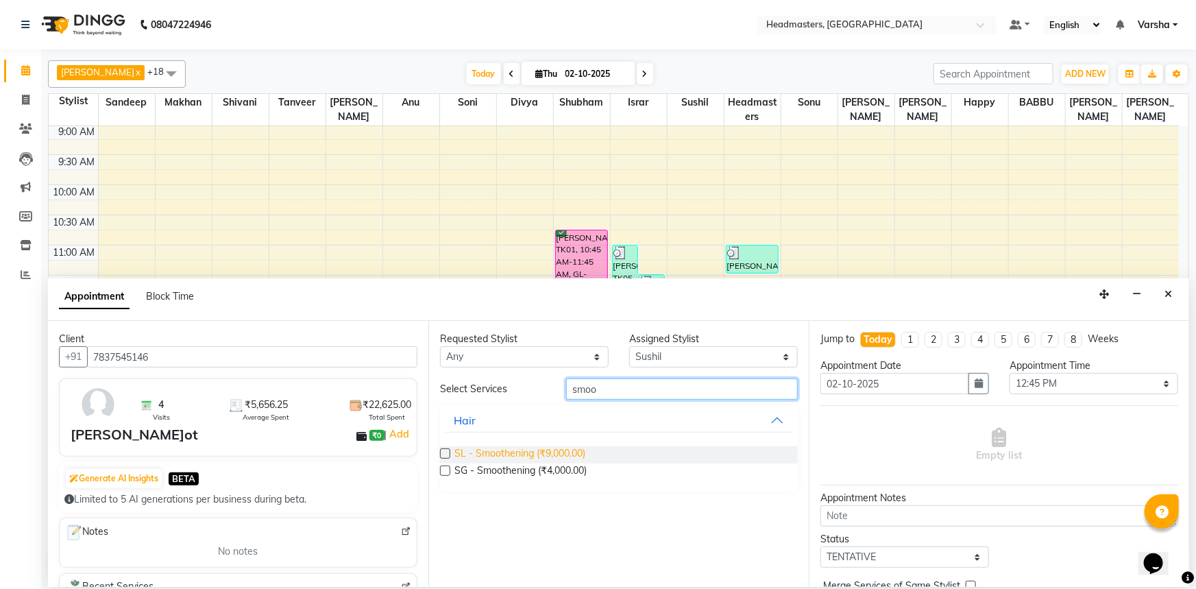
type input "smoo"
click at [500, 460] on span "SL - Smoothening (₹9,000.00)" at bounding box center [520, 454] width 131 height 17
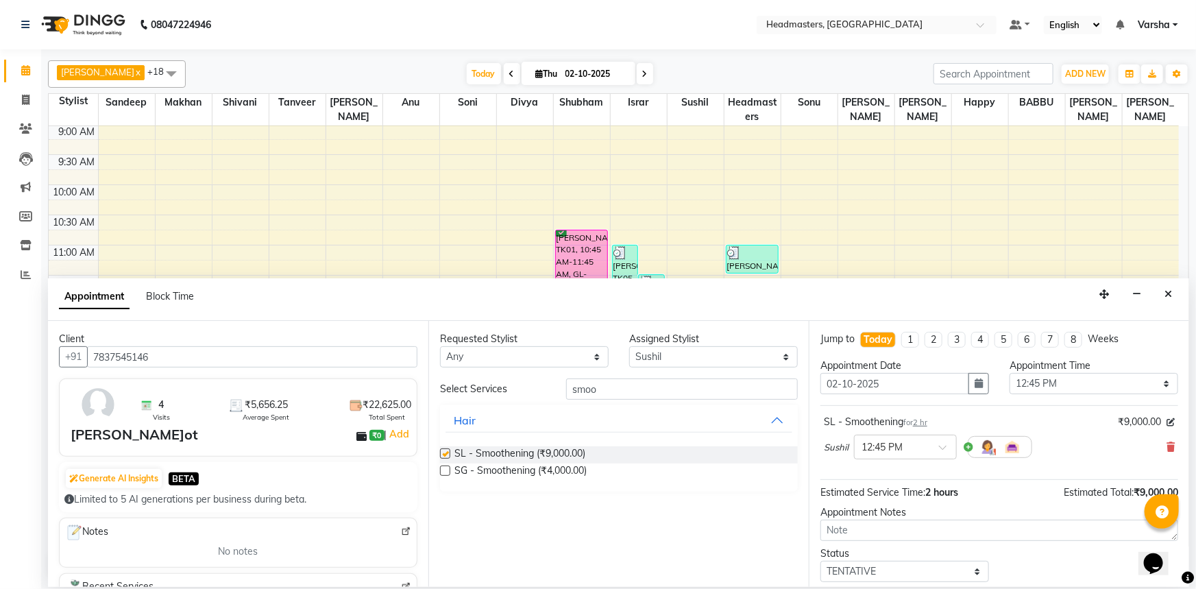
checkbox input "false"
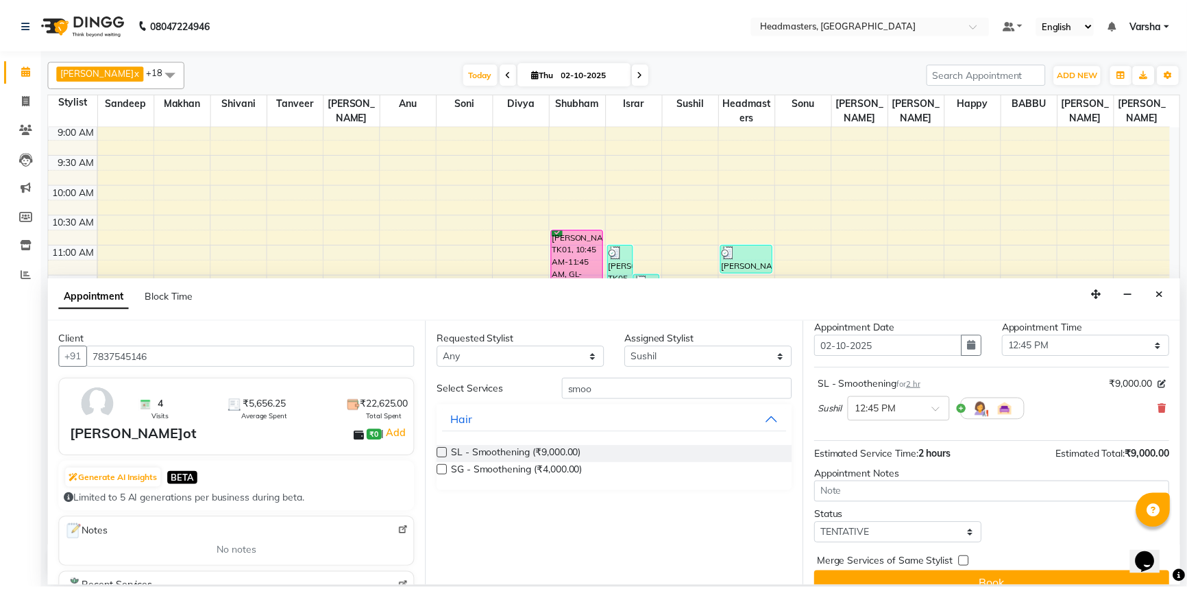
scroll to position [58, 0]
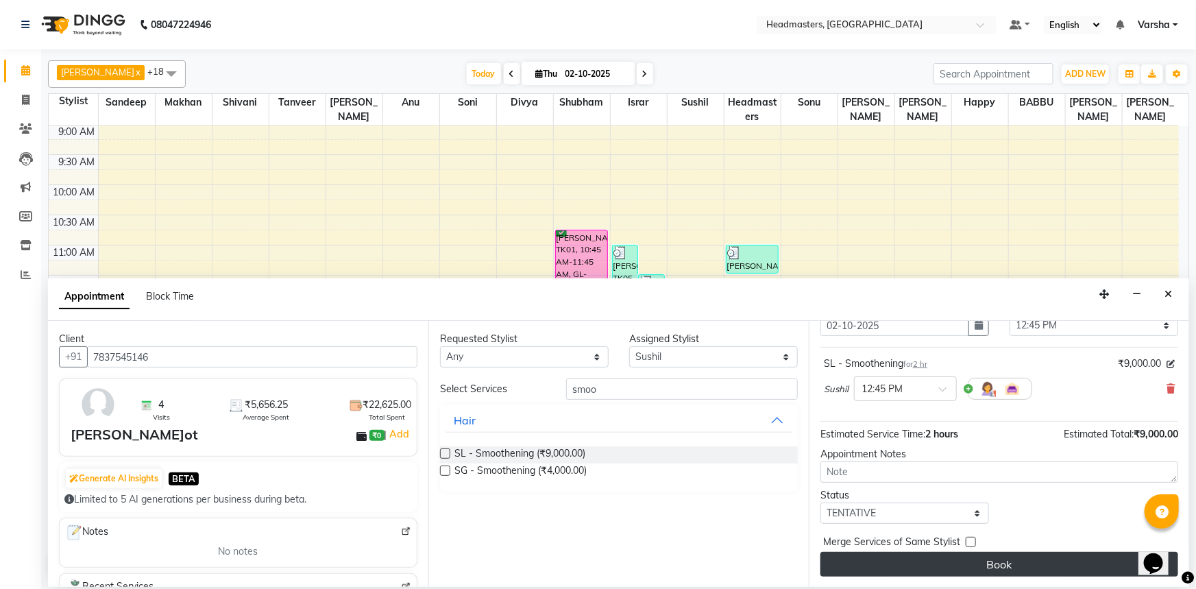
click at [954, 570] on button "Book" at bounding box center [1000, 564] width 358 height 25
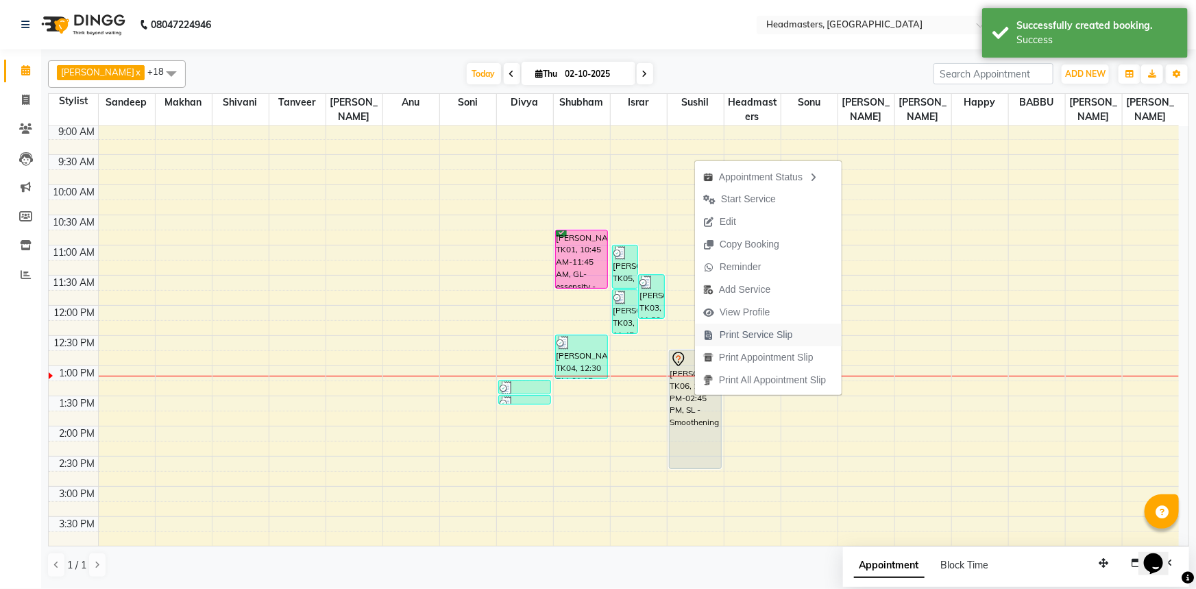
click at [753, 333] on span "Print Service Slip" at bounding box center [756, 335] width 73 height 14
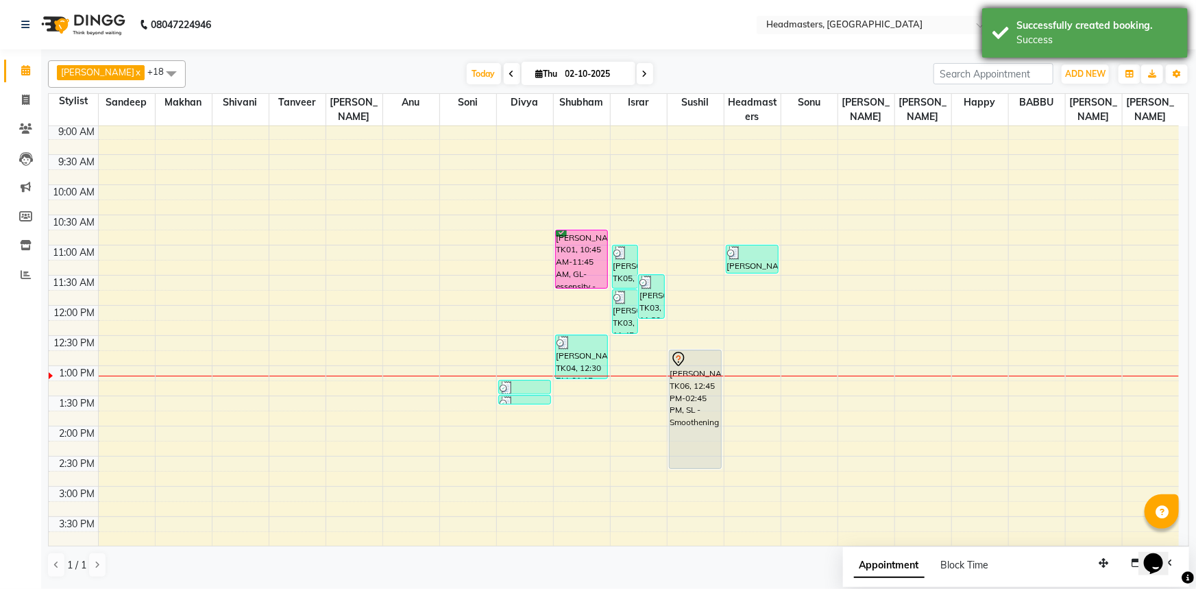
click at [1037, 15] on div "Successfully created booking. Success" at bounding box center [1085, 32] width 206 height 49
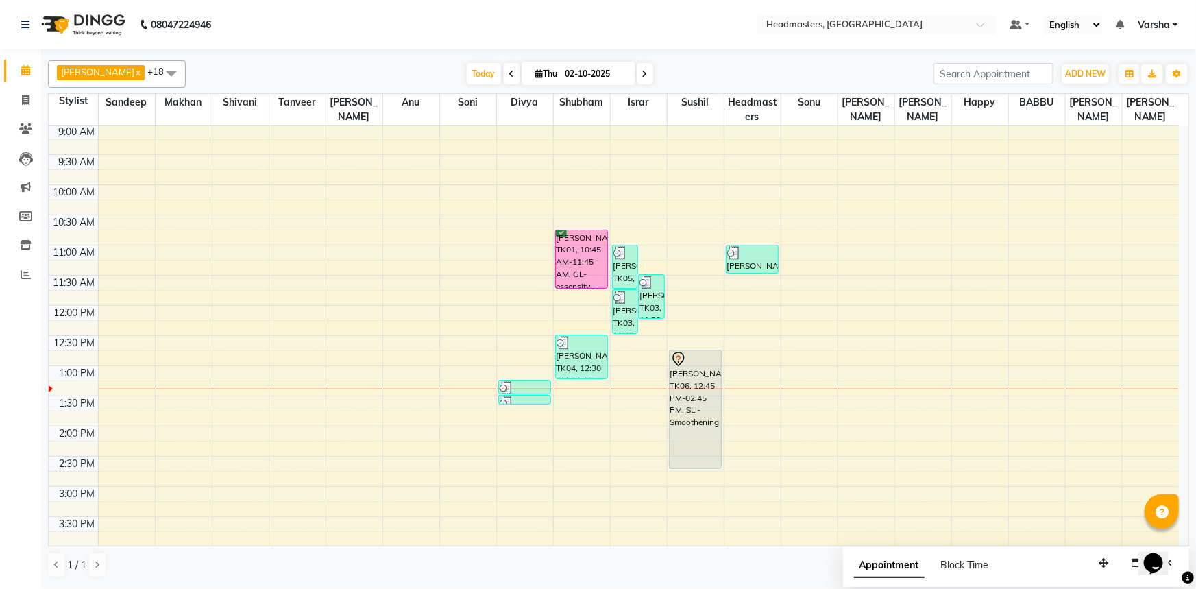
click at [584, 309] on div "8:00 AM 8:30 AM 9:00 AM 9:30 AM 10:00 AM 10:30 AM 11:00 AM 11:30 AM 12:00 PM 12…" at bounding box center [614, 456] width 1131 height 784
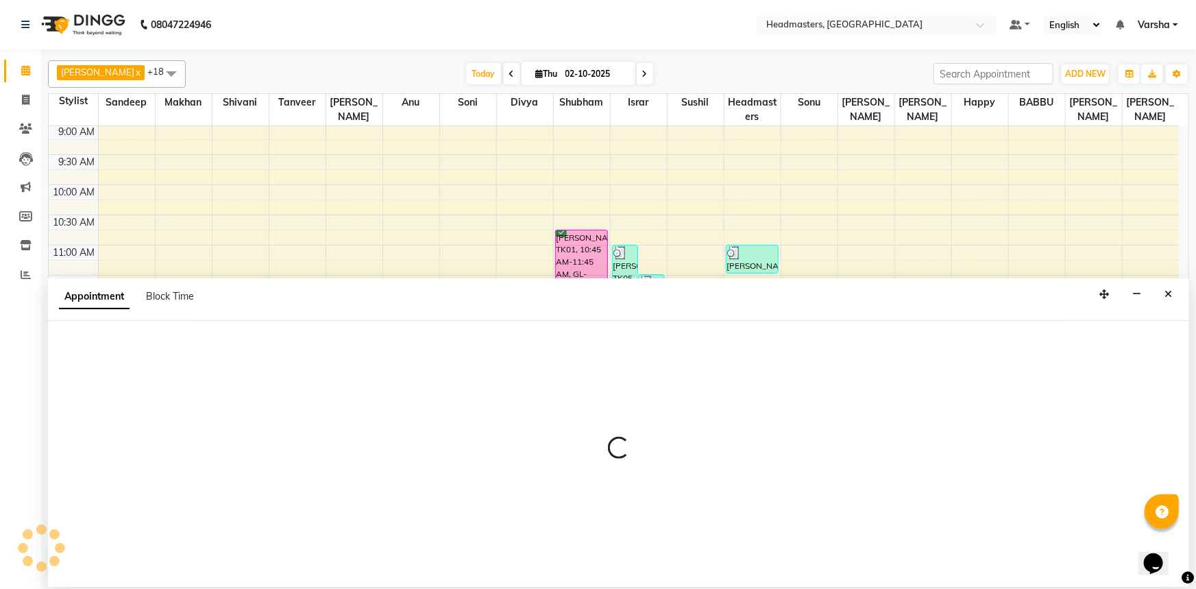
select select "60885"
select select "tentative"
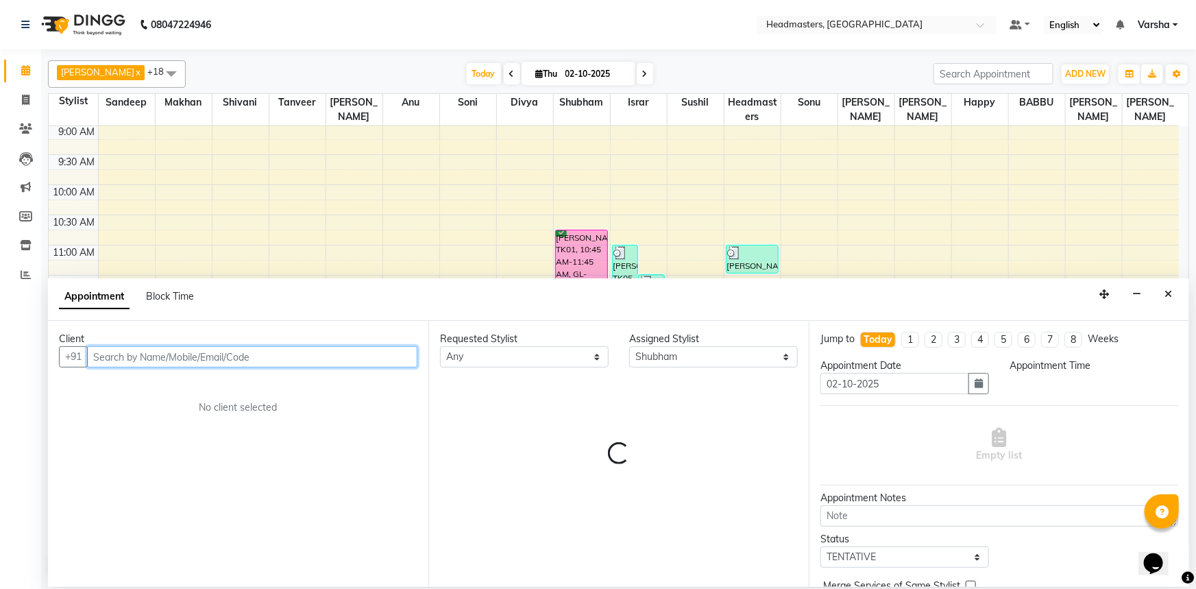
select select "720"
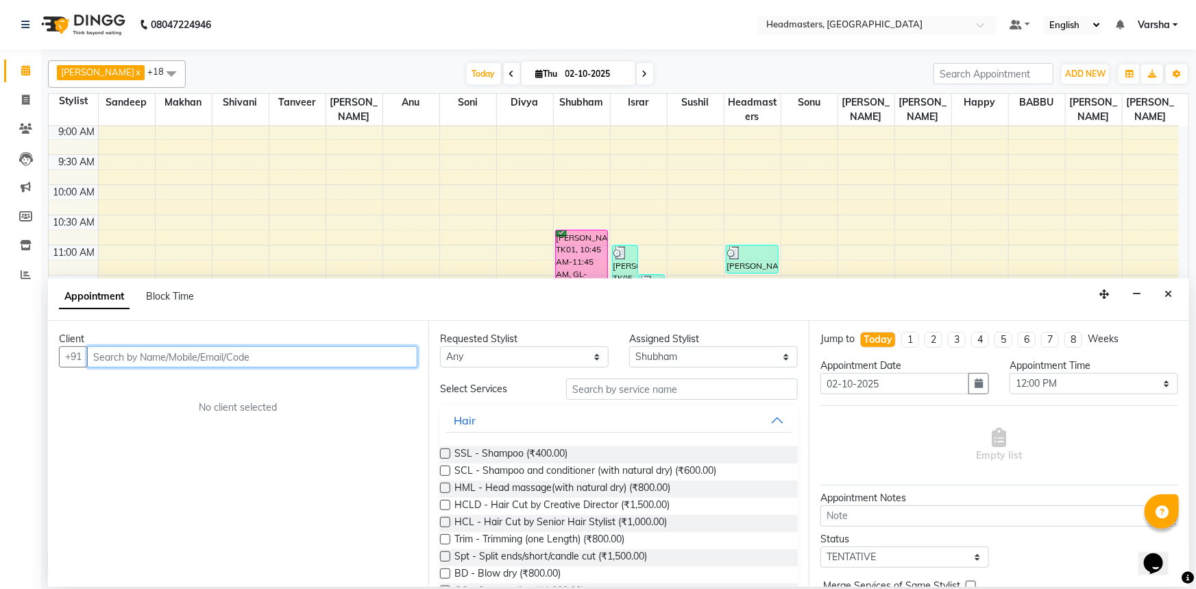
click at [120, 353] on input "text" at bounding box center [252, 356] width 330 height 21
type input "9872069309"
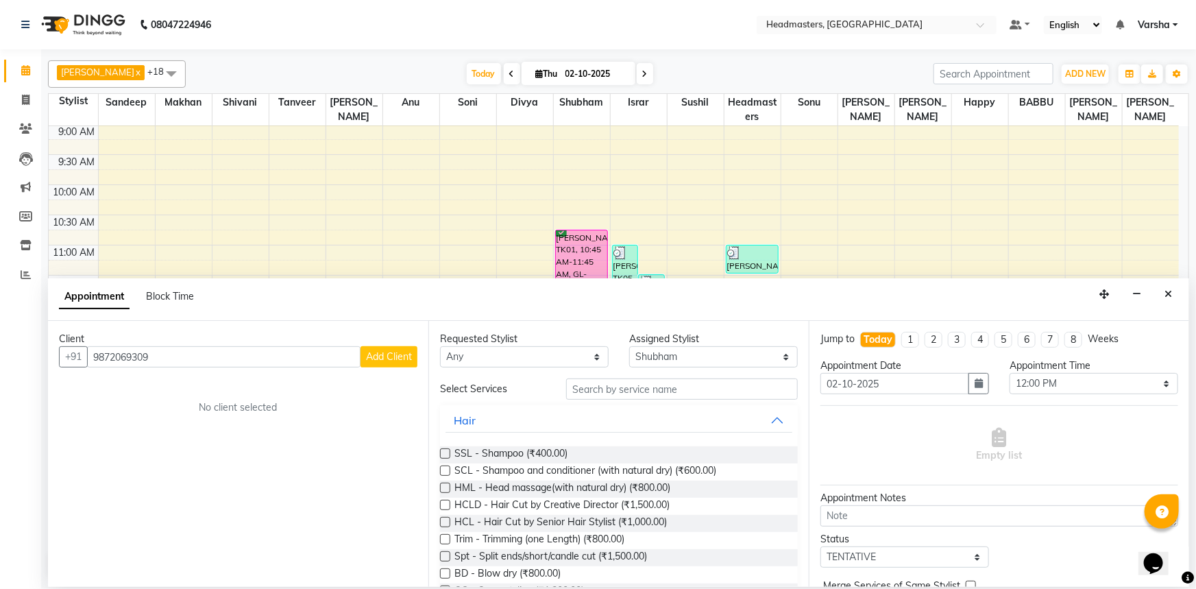
click at [378, 356] on span "Add Client" at bounding box center [389, 356] width 46 height 12
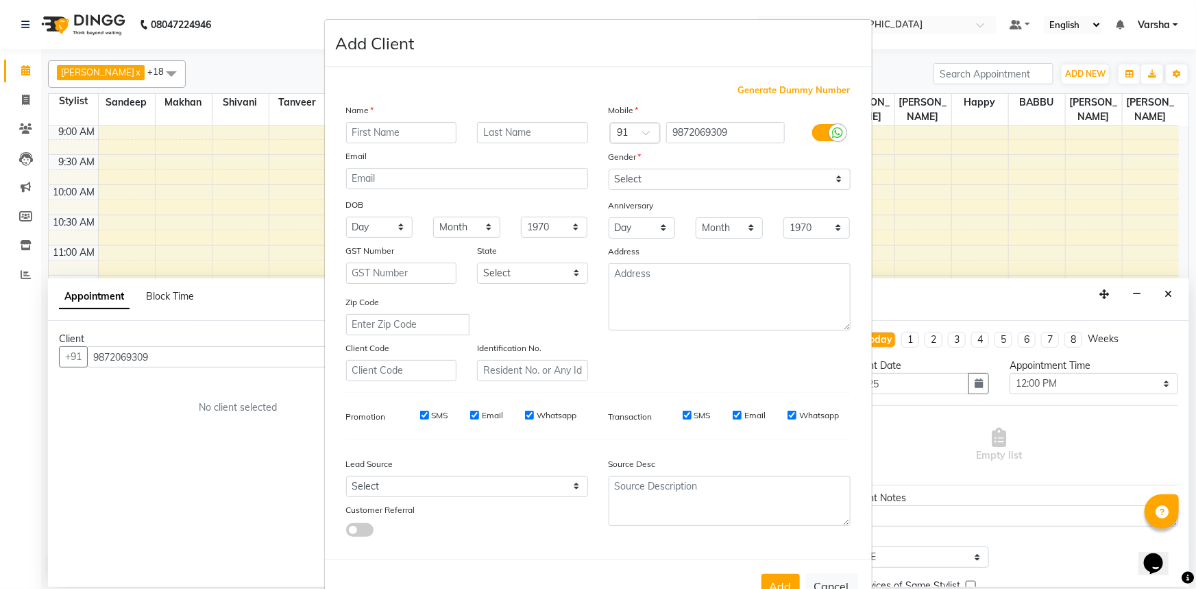
click at [394, 135] on input "text" at bounding box center [401, 132] width 111 height 21
type input "[PERSON_NAME]eet"
click at [627, 183] on select "Select [DEMOGRAPHIC_DATA] [DEMOGRAPHIC_DATA] Other Prefer Not To Say" at bounding box center [730, 179] width 242 height 21
click at [609, 169] on select "Select [DEMOGRAPHIC_DATA] [DEMOGRAPHIC_DATA] Other Prefer Not To Say" at bounding box center [730, 179] width 242 height 21
click at [777, 574] on button "Add" at bounding box center [781, 586] width 38 height 25
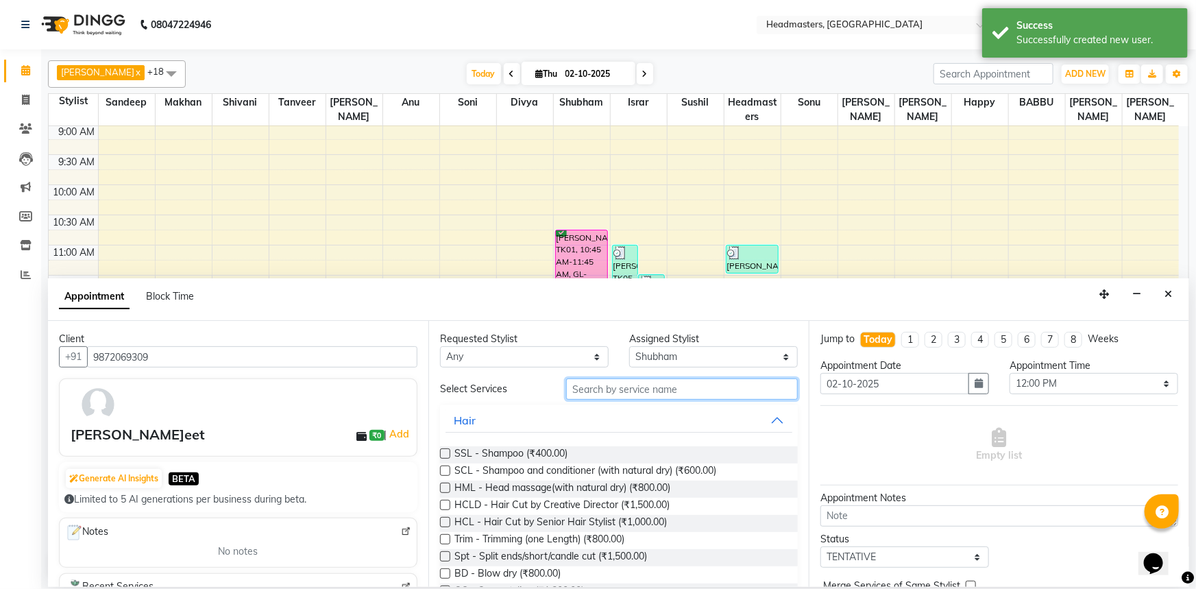
click at [607, 390] on input "text" at bounding box center [682, 388] width 232 height 21
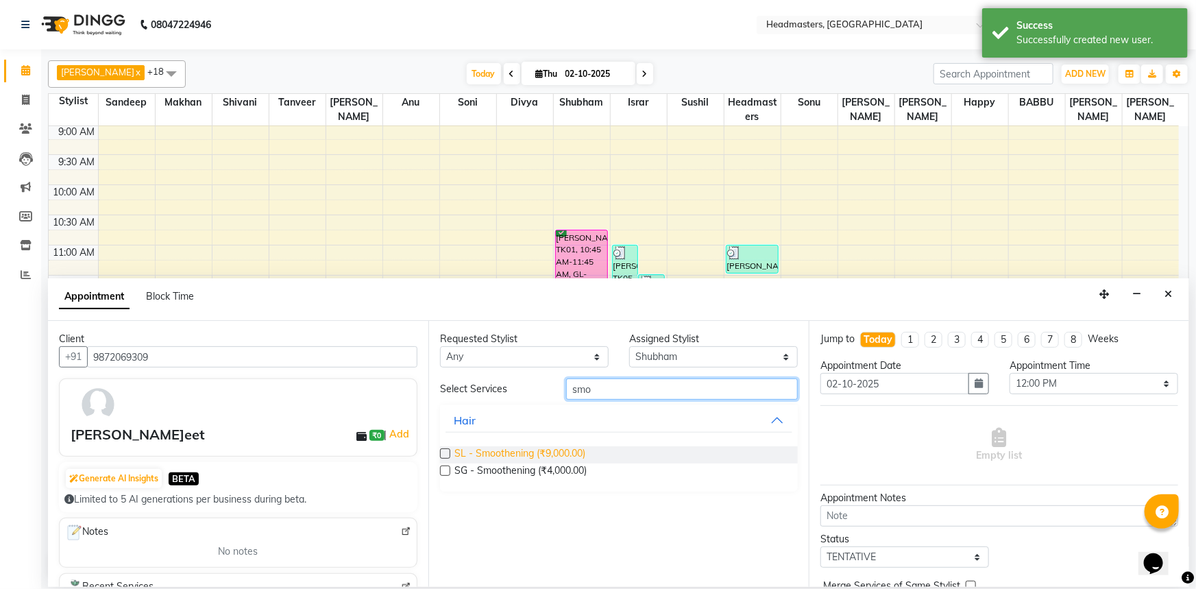
type input "smo"
click at [507, 452] on span "SL - Smoothening (₹9,000.00)" at bounding box center [520, 454] width 131 height 17
checkbox input "true"
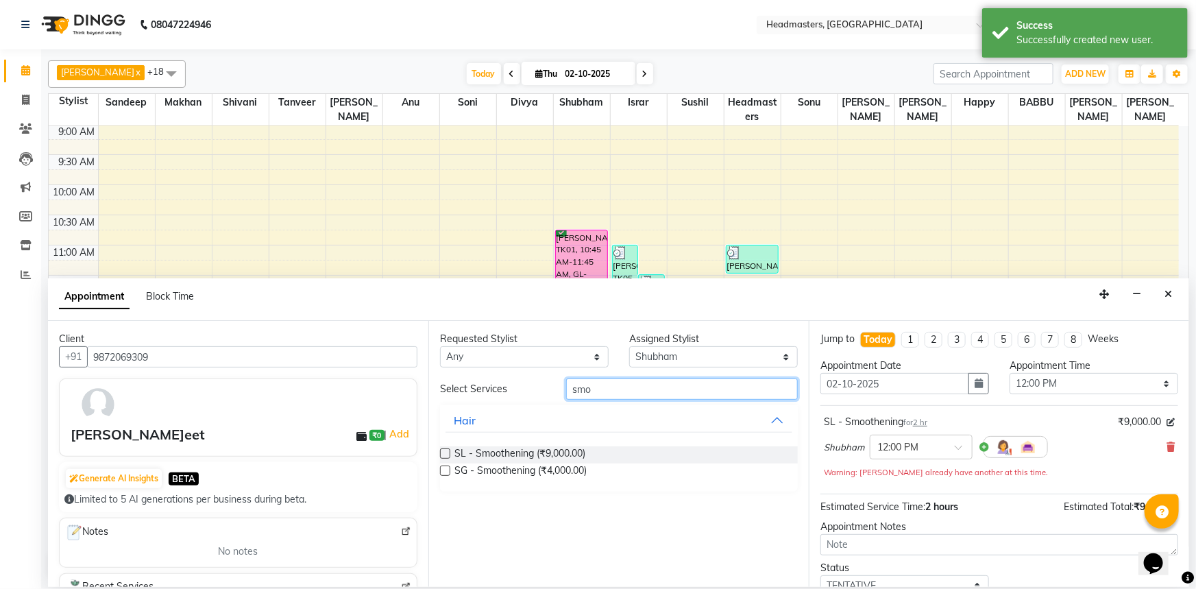
click at [618, 389] on input "smo" at bounding box center [682, 388] width 232 height 21
type input "s"
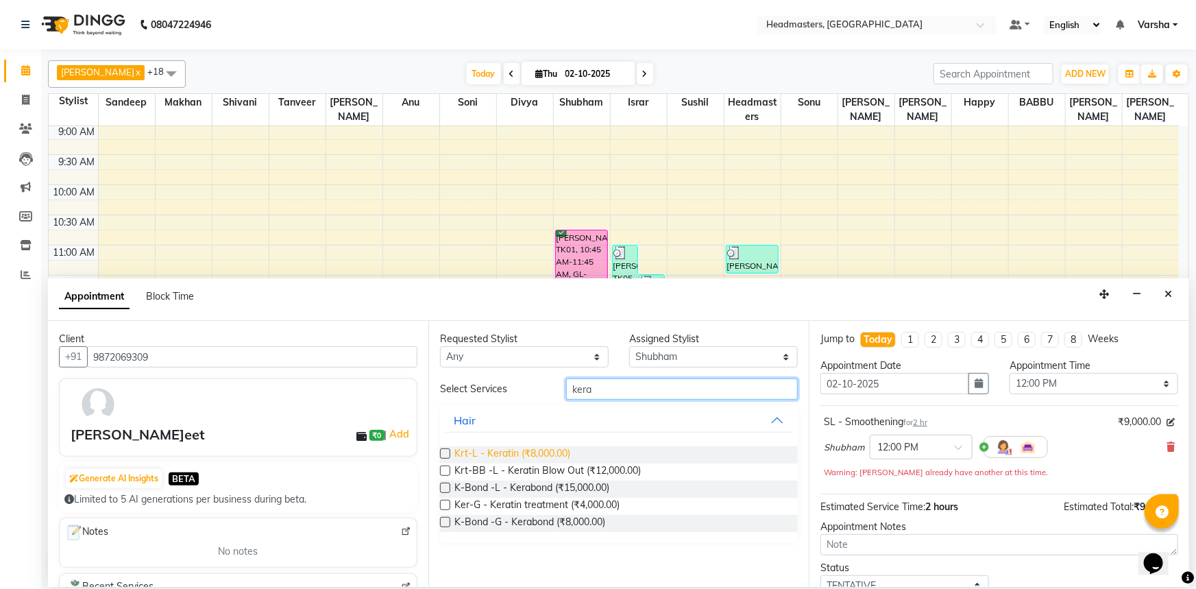
type input "kera"
click at [461, 454] on span "Krt-L - Keratin (₹8,000.00)" at bounding box center [513, 454] width 116 height 17
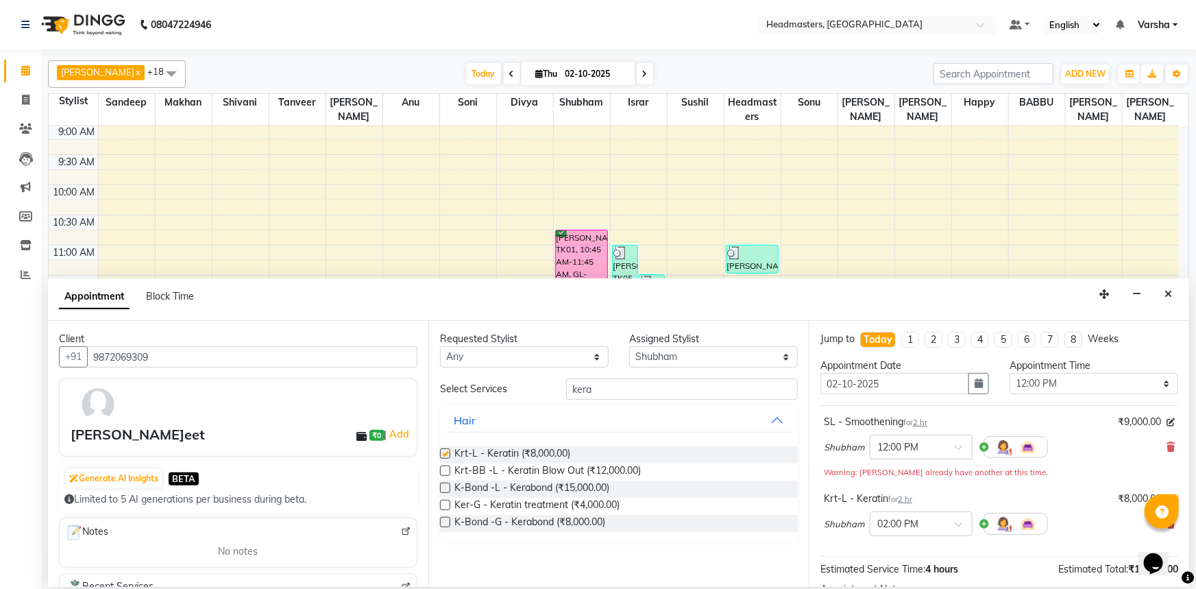
checkbox input "false"
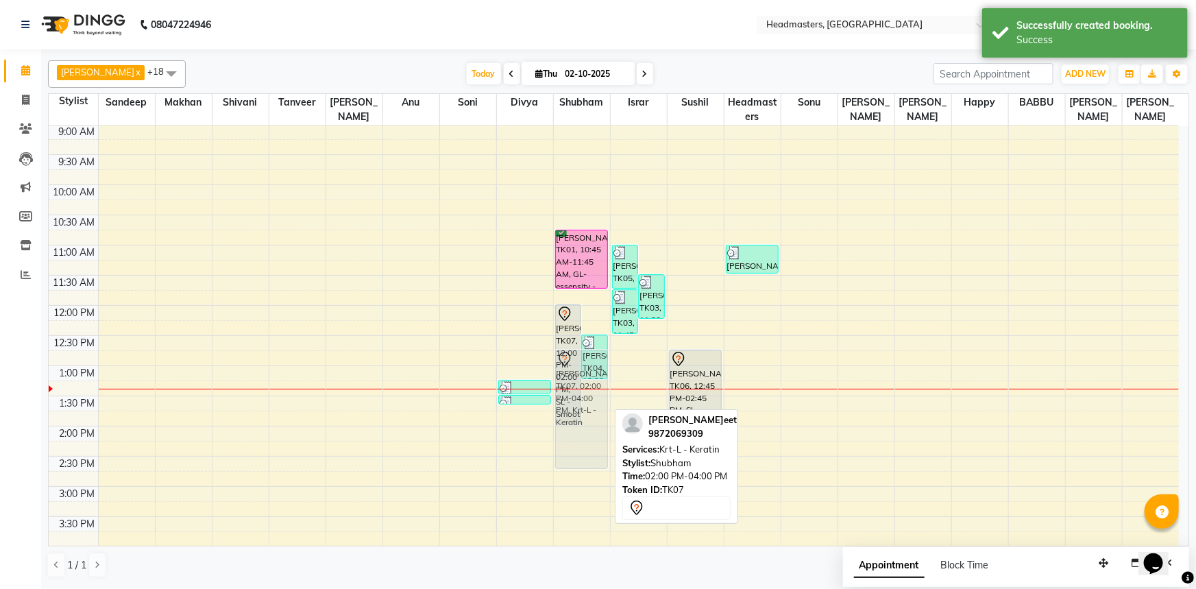
drag, startPoint x: 579, startPoint y: 472, endPoint x: 591, endPoint y: 378, distance: 94.7
click at [591, 378] on div "[PERSON_NAME]eet, TK07, 12:00 PM-02:00 PM, SL - Smoothening [PERSON_NAME]eep[, …" at bounding box center [582, 456] width 56 height 784
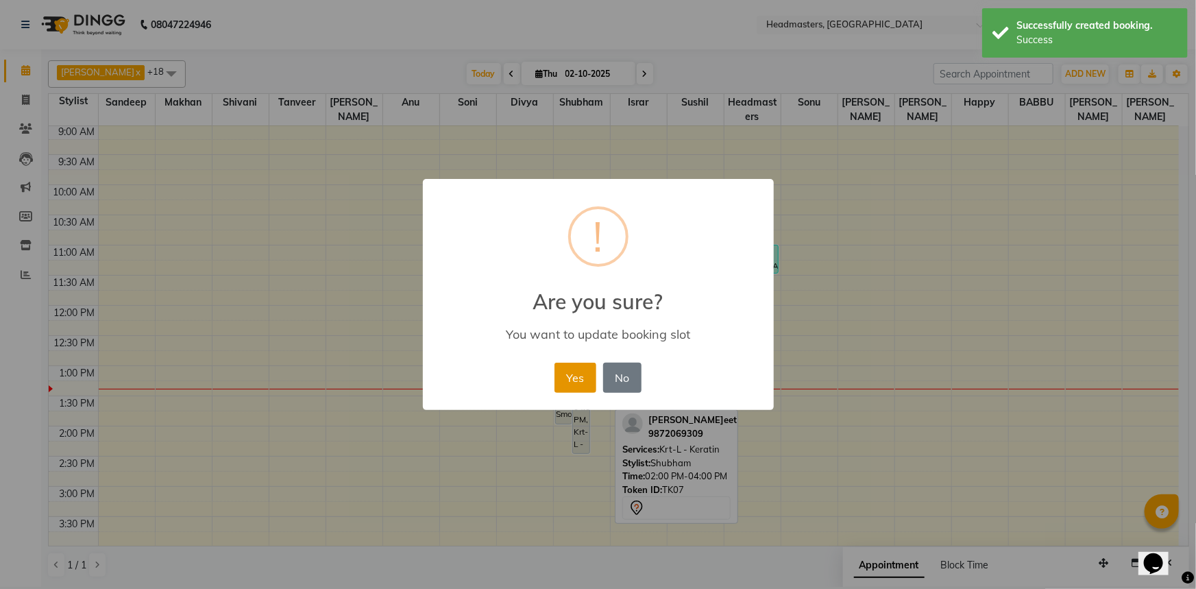
click at [579, 378] on button "Yes" at bounding box center [576, 378] width 42 height 30
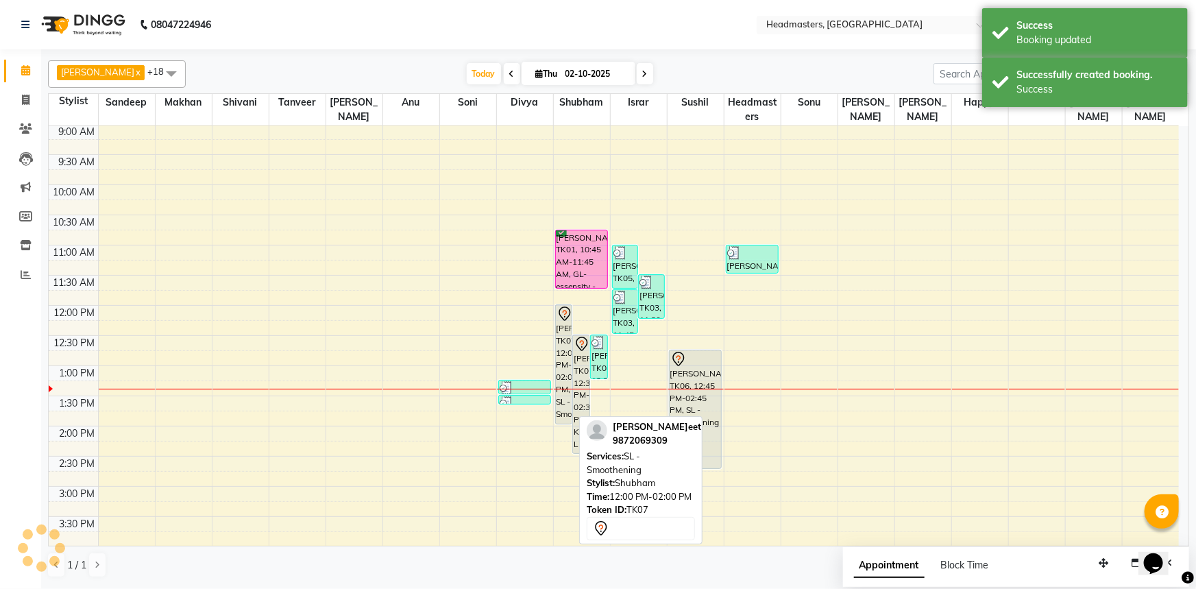
click at [556, 347] on div "[PERSON_NAME], TK07, 12:00 PM-02:00 PM, SL - Smoothening" at bounding box center [564, 364] width 16 height 119
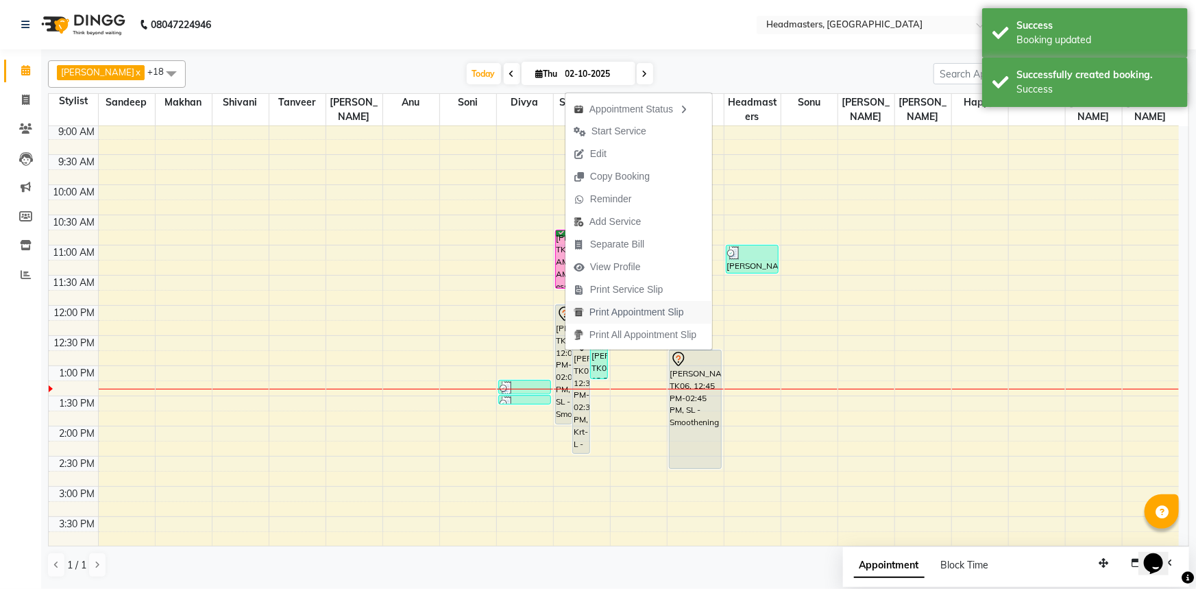
click at [623, 310] on span "Print Appointment Slip" at bounding box center [637, 312] width 95 height 14
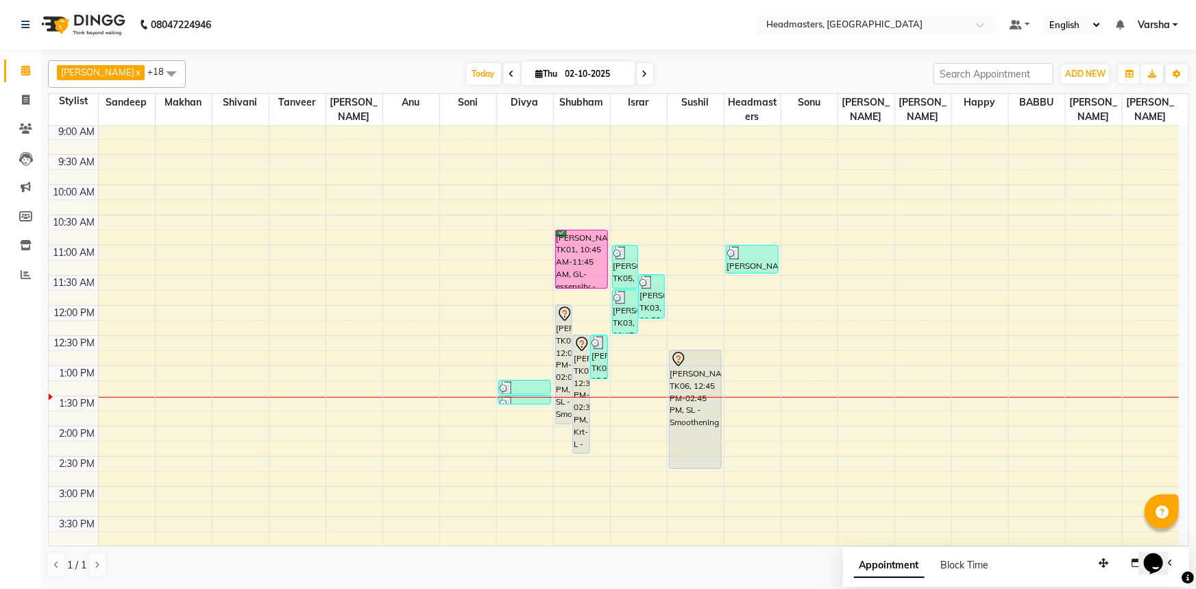
click at [282, 227] on div "8:00 AM 8:30 AM 9:00 AM 9:30 AM 10:00 AM 10:30 AM 11:00 AM 11:30 AM 12:00 PM 12…" at bounding box center [614, 456] width 1131 height 784
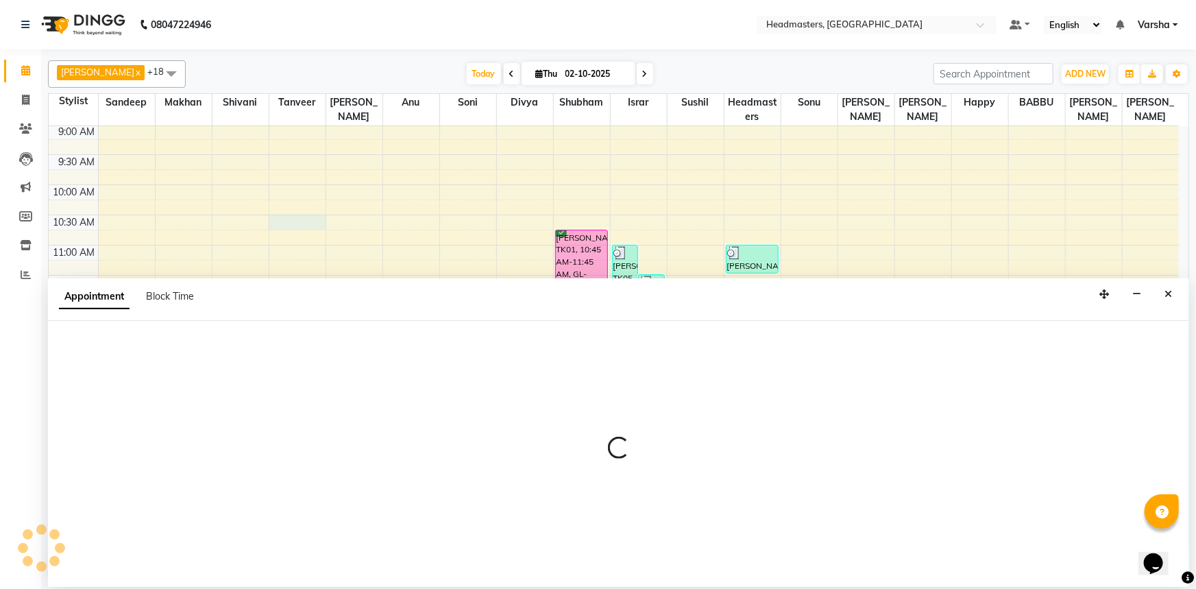
select select "60866"
select select "tentative"
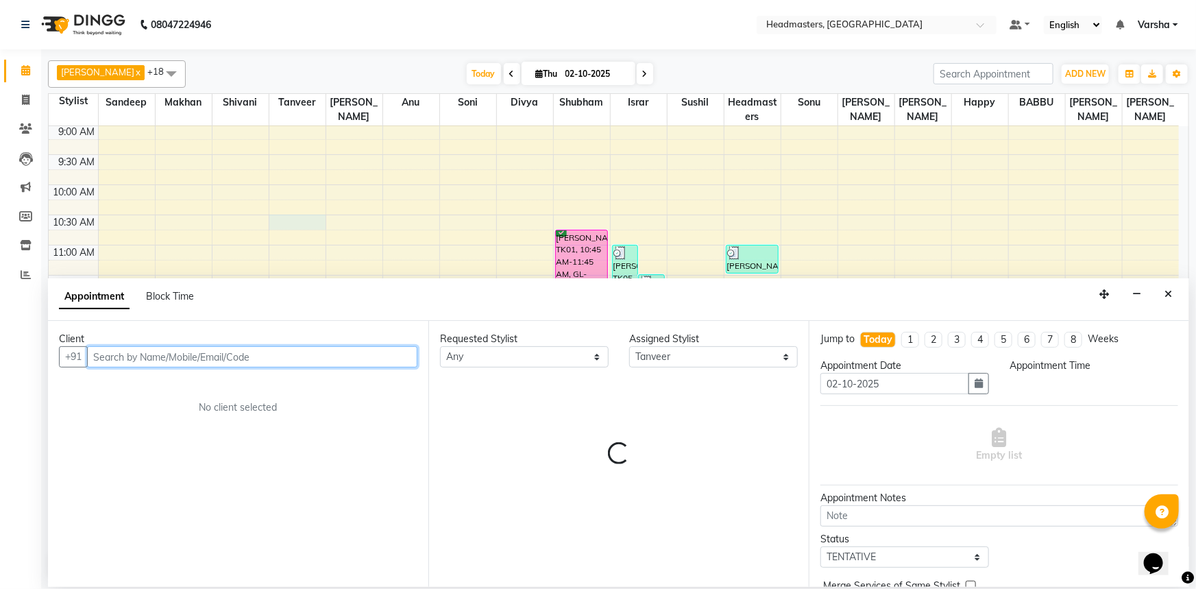
select select "630"
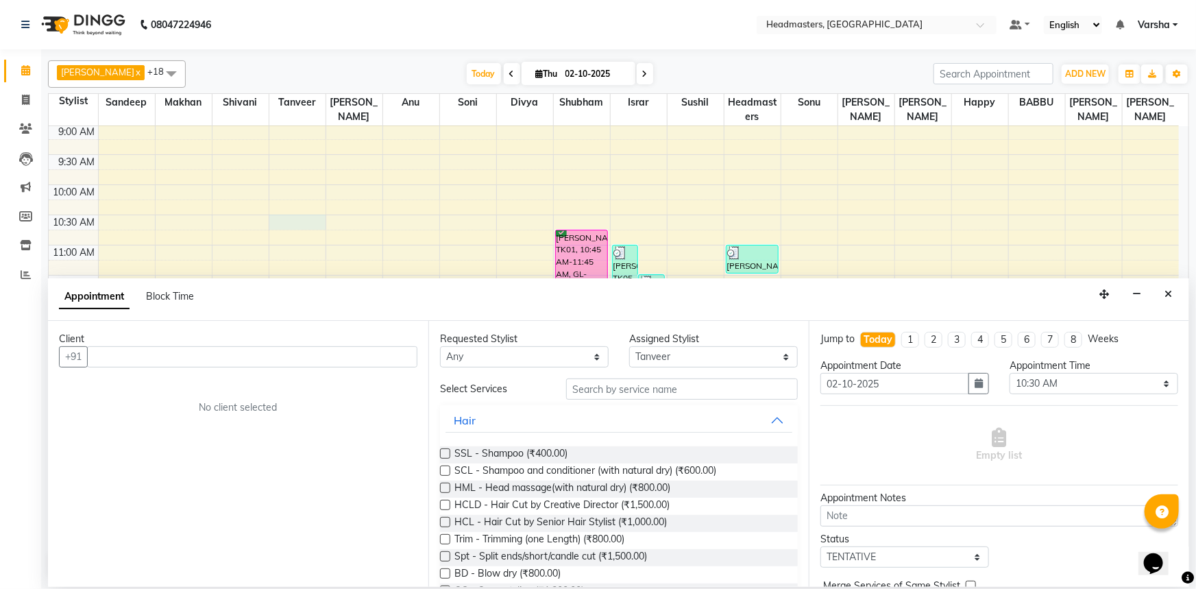
click at [1166, 301] on button "Close" at bounding box center [1169, 294] width 20 height 21
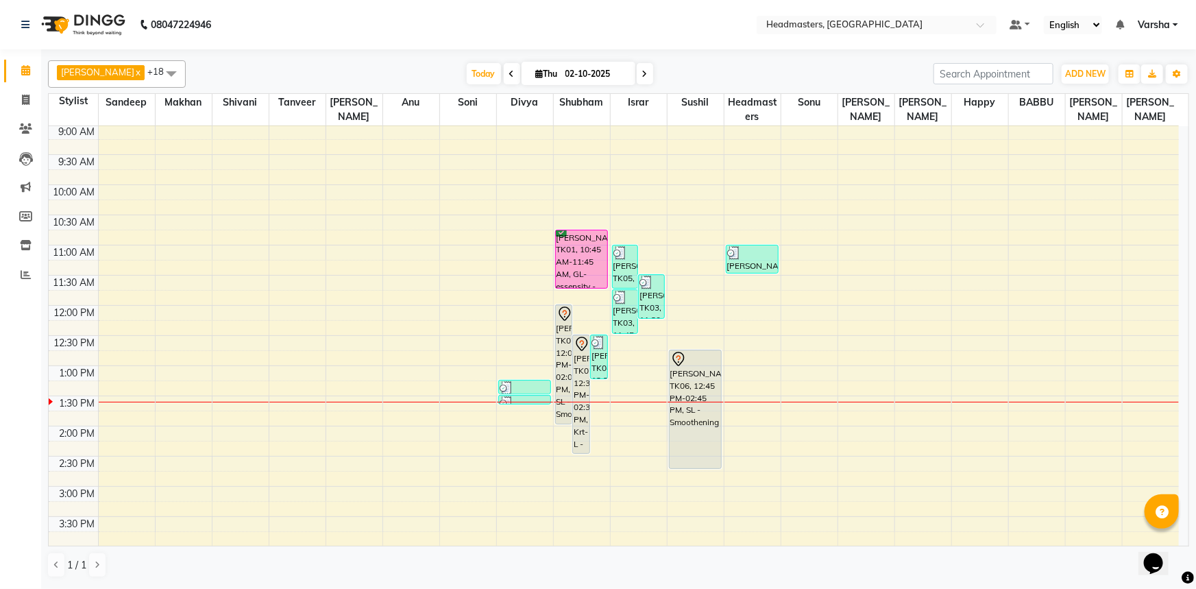
click at [413, 237] on div "8:00 AM 8:30 AM 9:00 AM 9:30 AM 10:00 AM 10:30 AM 11:00 AM 11:30 AM 12:00 PM 12…" at bounding box center [614, 456] width 1131 height 784
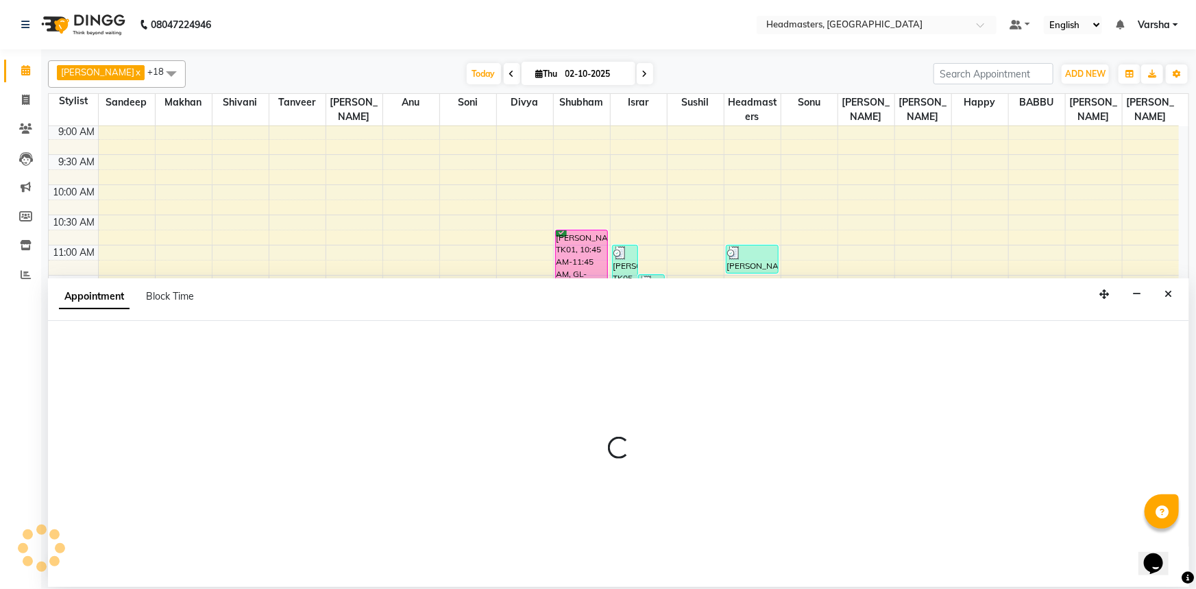
select select "60873"
select select "705"
select select "tentative"
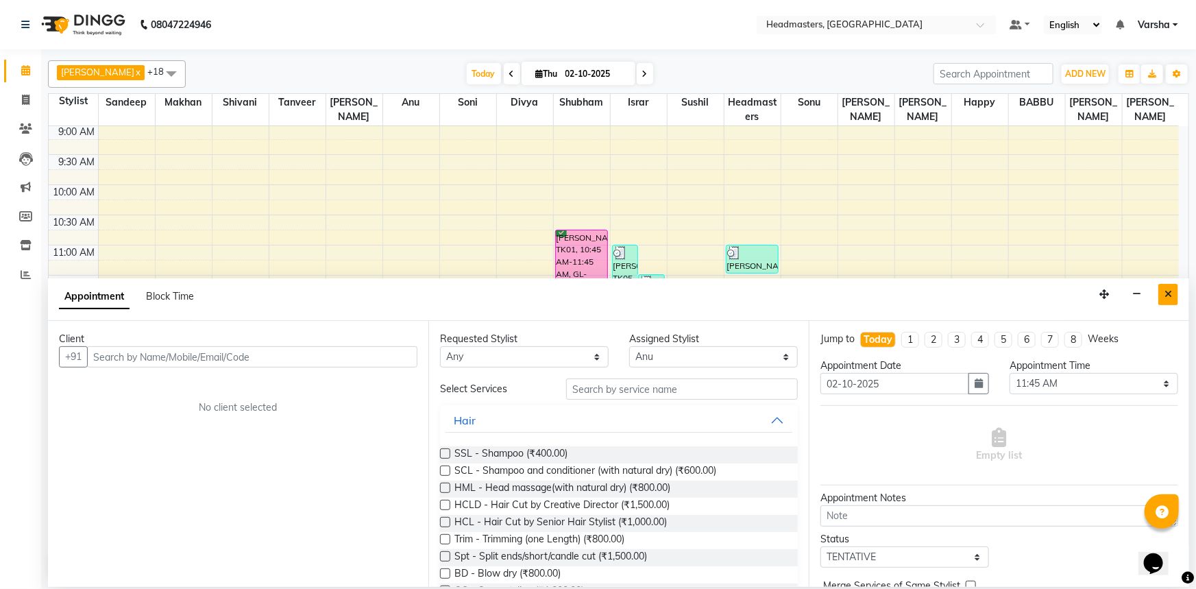
click at [1172, 288] on button "Close" at bounding box center [1169, 294] width 20 height 21
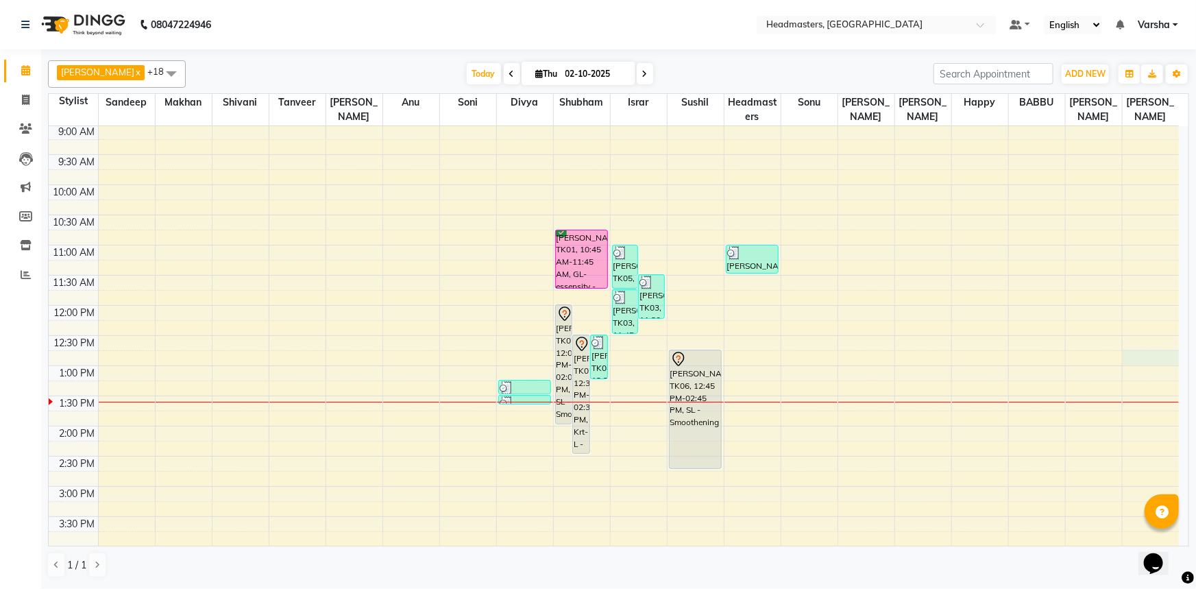
click at [1172, 288] on div "8:00 AM 8:30 AM 9:00 AM 9:30 AM 10:00 AM 10:30 AM 11:00 AM 11:30 AM 12:00 PM 12…" at bounding box center [614, 456] width 1131 height 784
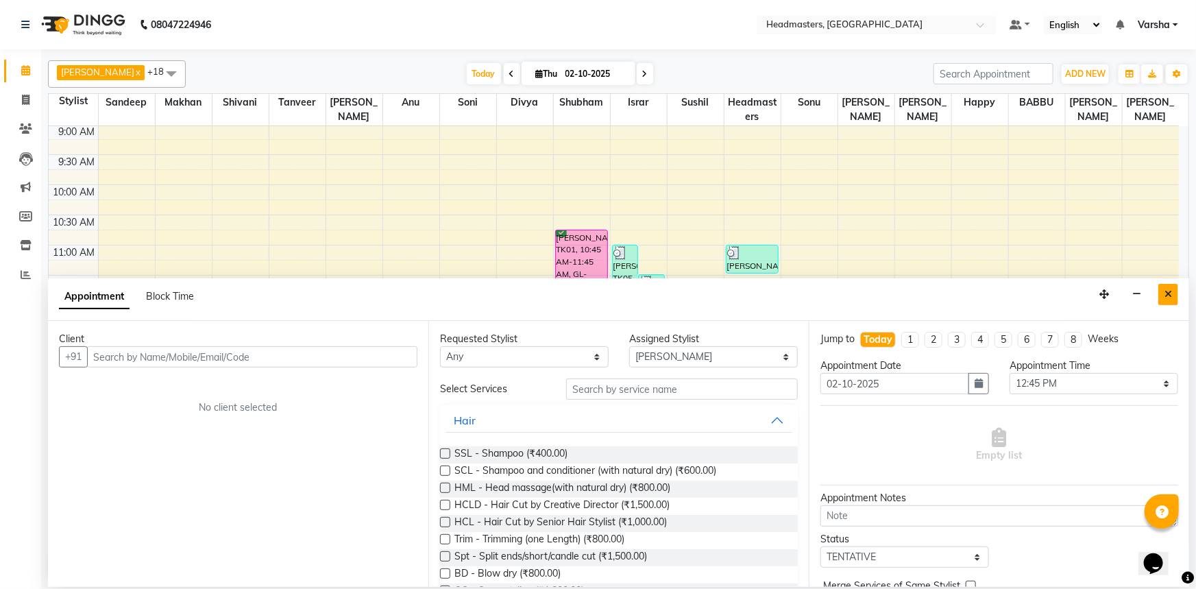
click at [1170, 292] on icon "Close" at bounding box center [1169, 294] width 8 height 10
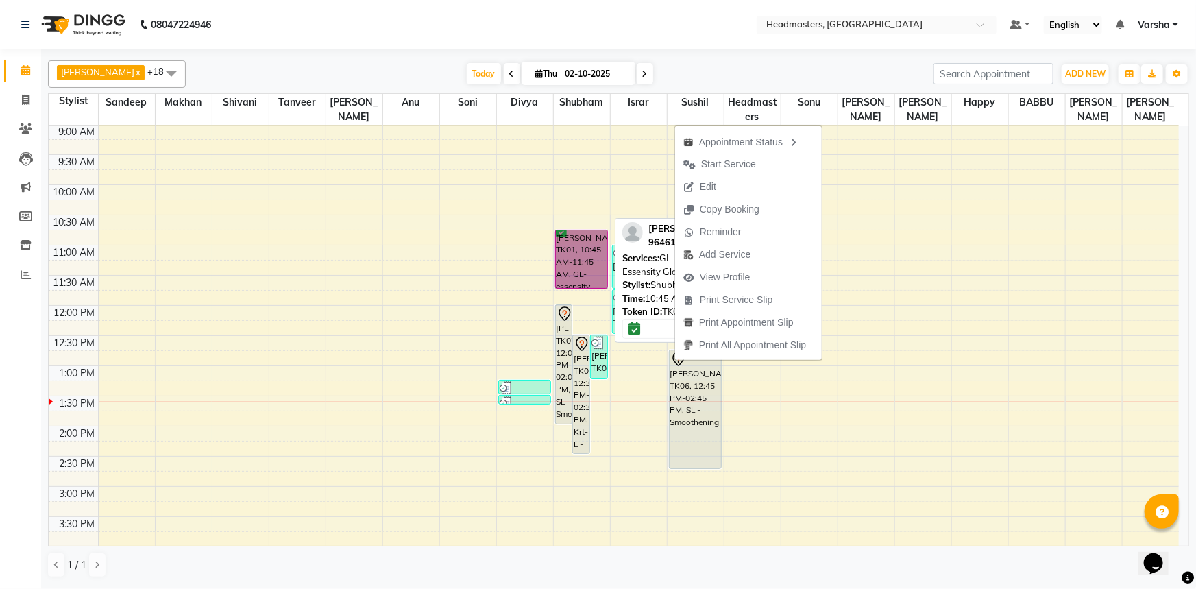
click at [572, 230] on link "[PERSON_NAME], TK01, 10:45 AM-11:45 AM, GL-essensity - Essensity Global" at bounding box center [581, 259] width 53 height 59
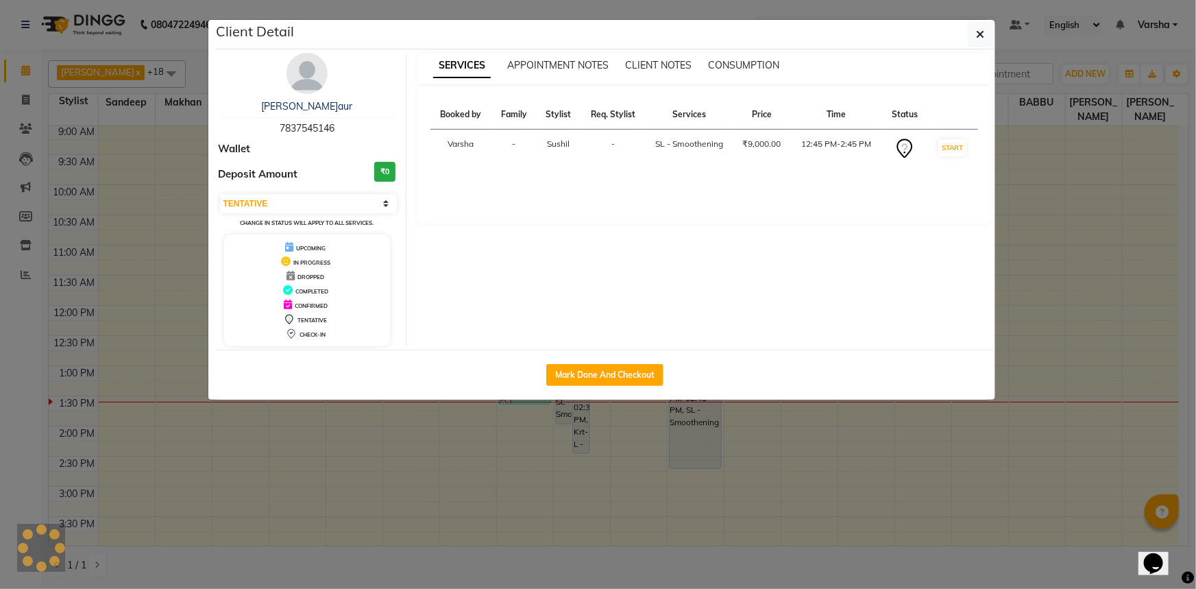
select select "6"
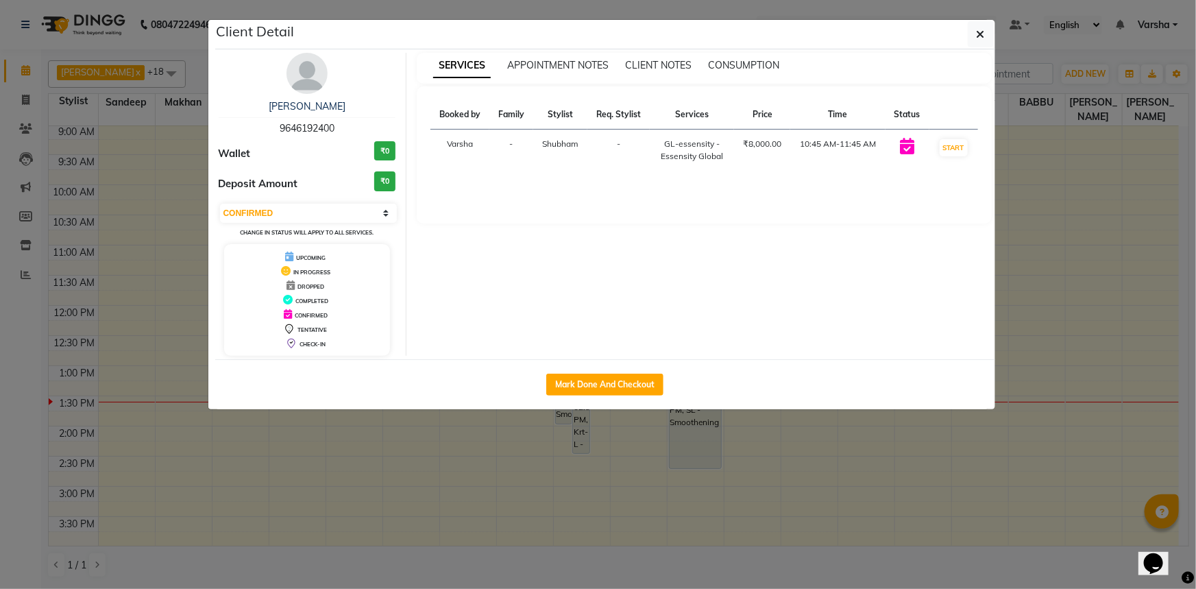
drag, startPoint x: 572, startPoint y: 208, endPoint x: 993, endPoint y: 581, distance: 561.4
drag, startPoint x: 993, startPoint y: 581, endPoint x: 560, endPoint y: 376, distance: 478.7
click at [557, 378] on button "Mark Done And Checkout" at bounding box center [604, 385] width 117 height 22
select select "service"
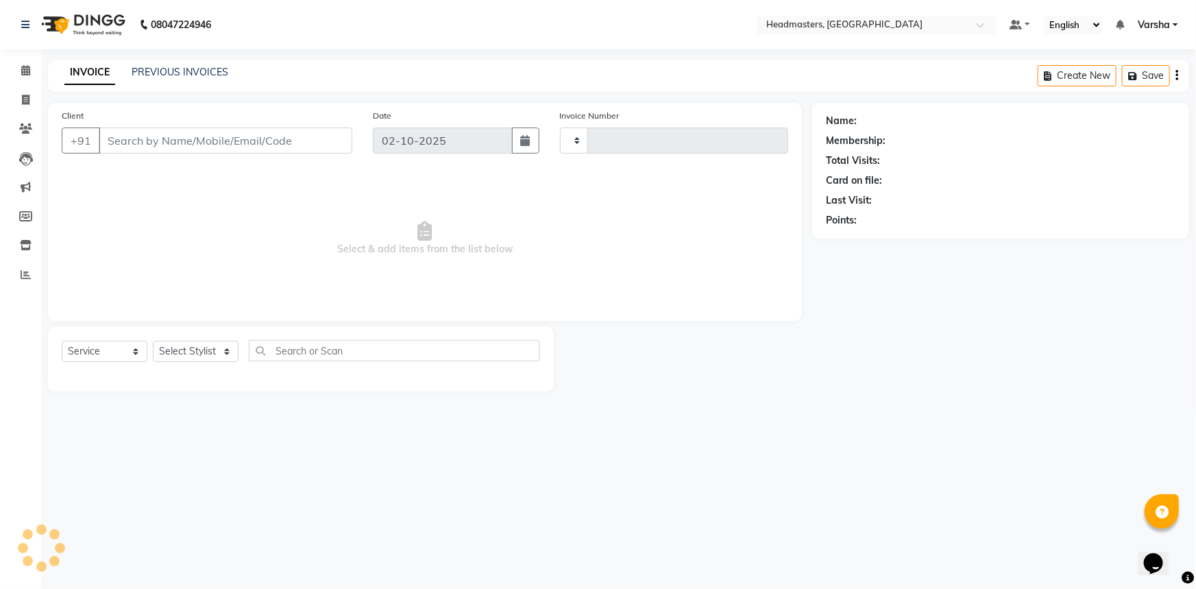
type input "5518"
select select "7140"
type input "9646192400"
select select "60885"
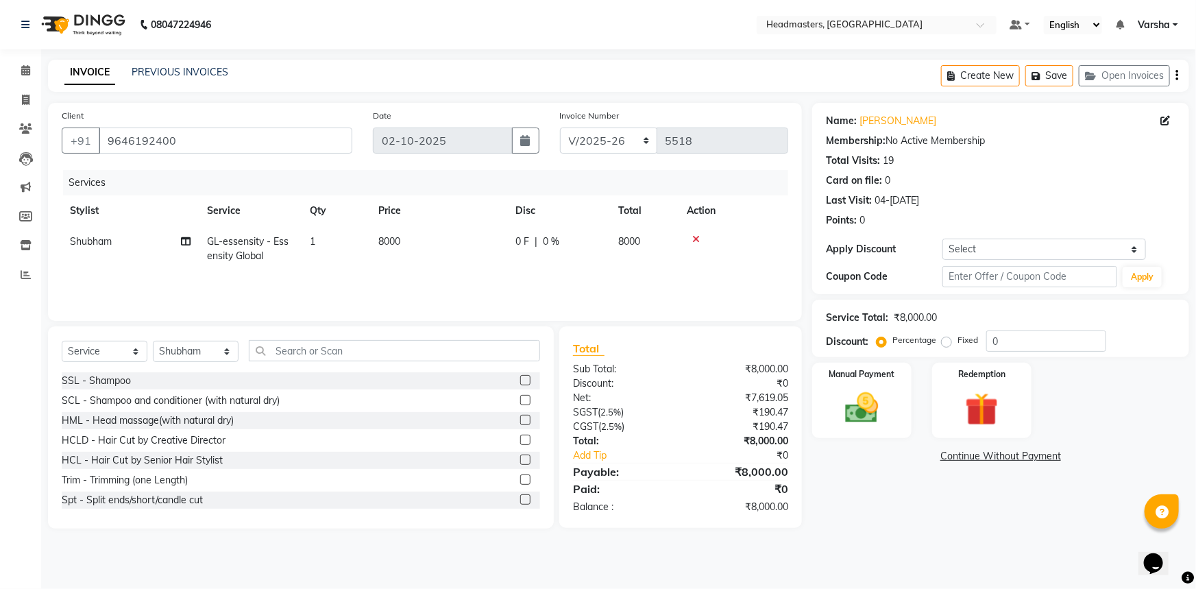
click at [526, 234] on span "0 F" at bounding box center [523, 241] width 14 height 14
select select "60885"
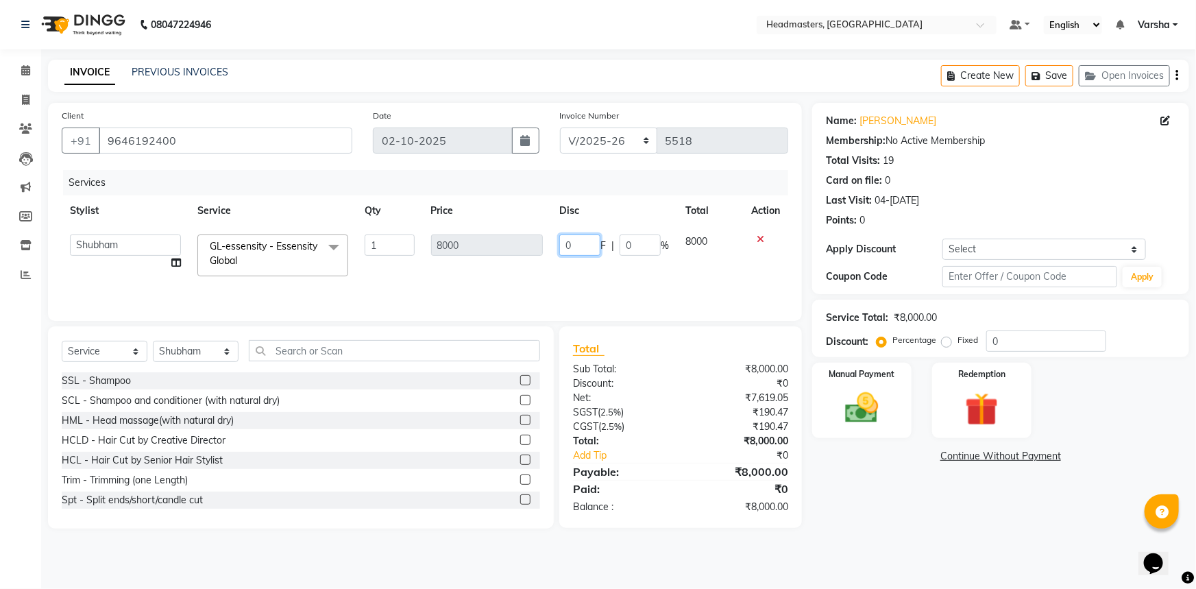
click at [567, 240] on input "0" at bounding box center [579, 244] width 41 height 21
click at [1002, 195] on div "Last Visit: [DATE]" at bounding box center [1001, 200] width 350 height 14
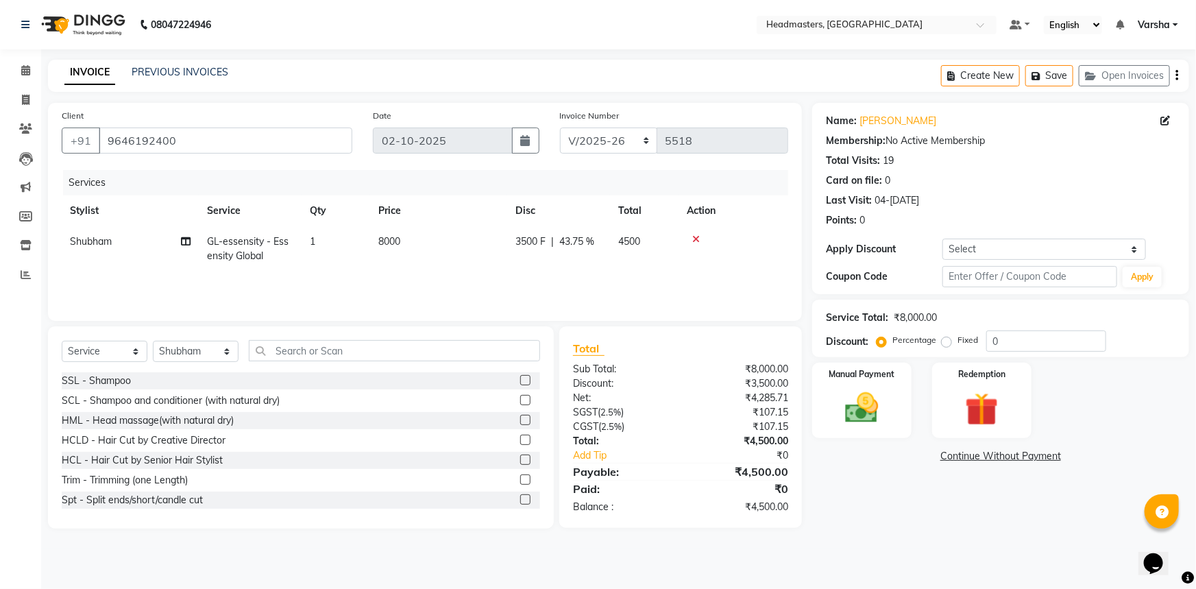
click at [522, 237] on span "3500 F" at bounding box center [531, 241] width 30 height 14
select select "60885"
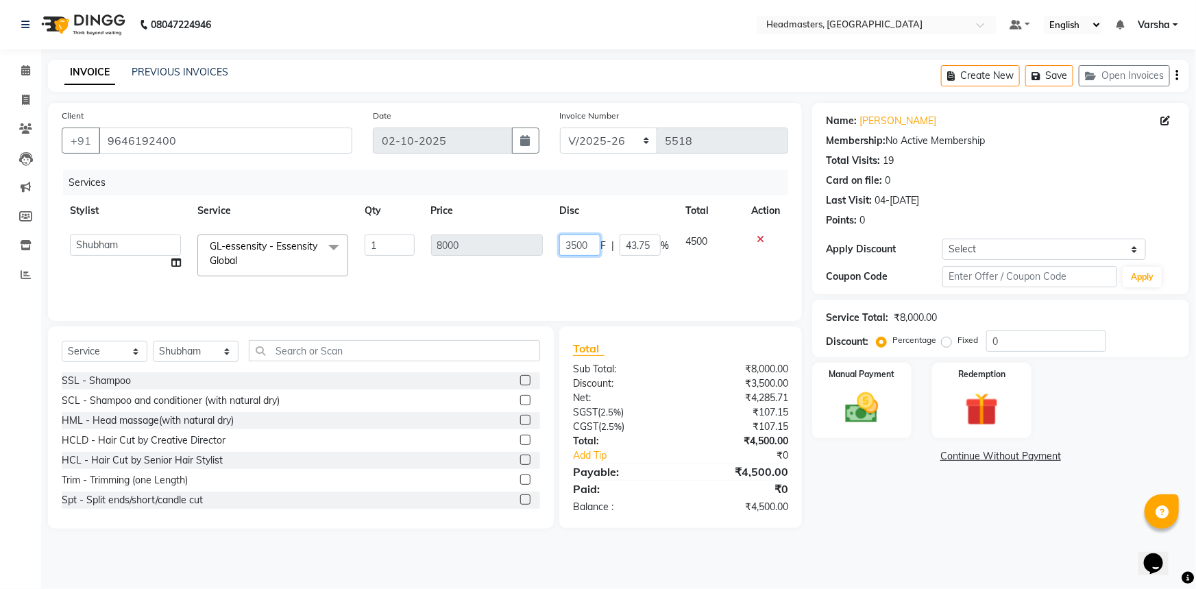
click at [569, 241] on input "3500" at bounding box center [579, 244] width 41 height 21
type input "4500"
click at [1050, 183] on div "Card on file: 0" at bounding box center [1001, 180] width 350 height 14
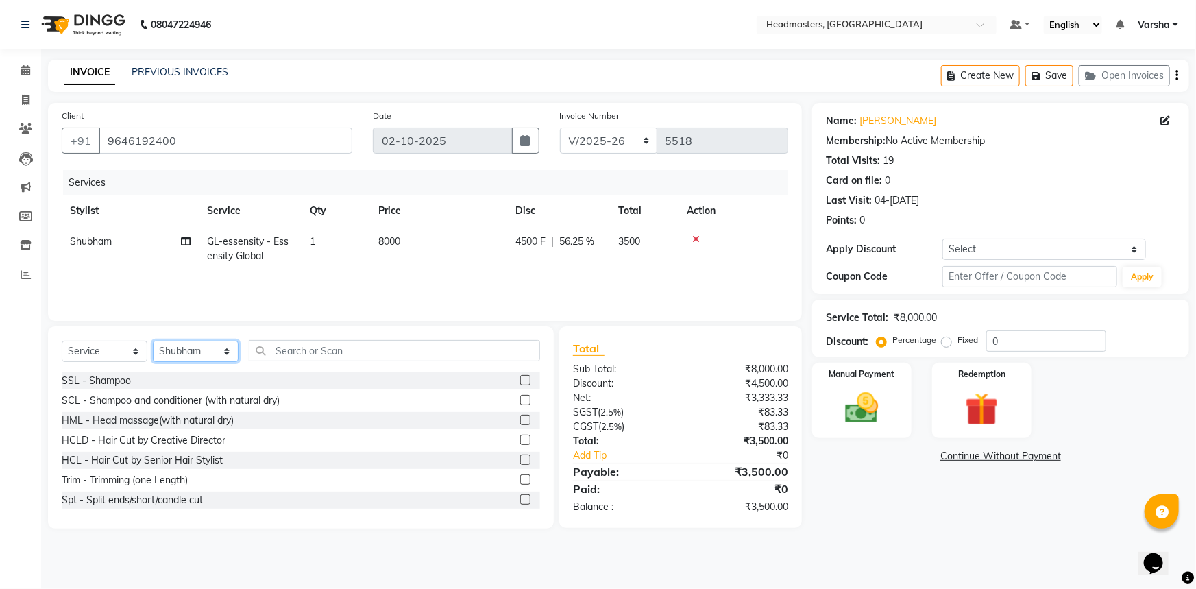
click at [182, 342] on select "Select Stylist Afia [PERSON_NAME] [PERSON_NAME] [PERSON_NAME] [PERSON_NAME] Hea…" at bounding box center [196, 351] width 86 height 21
select select "60862"
click at [153, 341] on select "Select Stylist Afia [PERSON_NAME] [PERSON_NAME] [PERSON_NAME] [PERSON_NAME] Hea…" at bounding box center [196, 351] width 86 height 21
click at [452, 342] on input "text" at bounding box center [394, 350] width 291 height 21
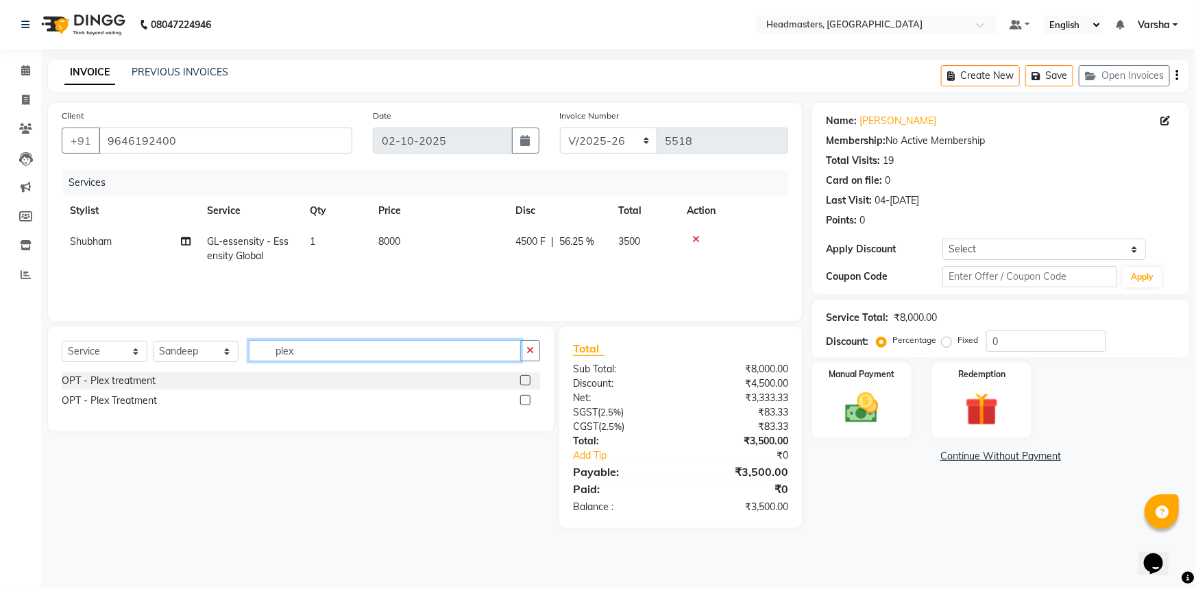
type input "plex"
click at [527, 380] on label at bounding box center [525, 380] width 10 height 10
click at [527, 380] on input "checkbox" at bounding box center [524, 380] width 9 height 9
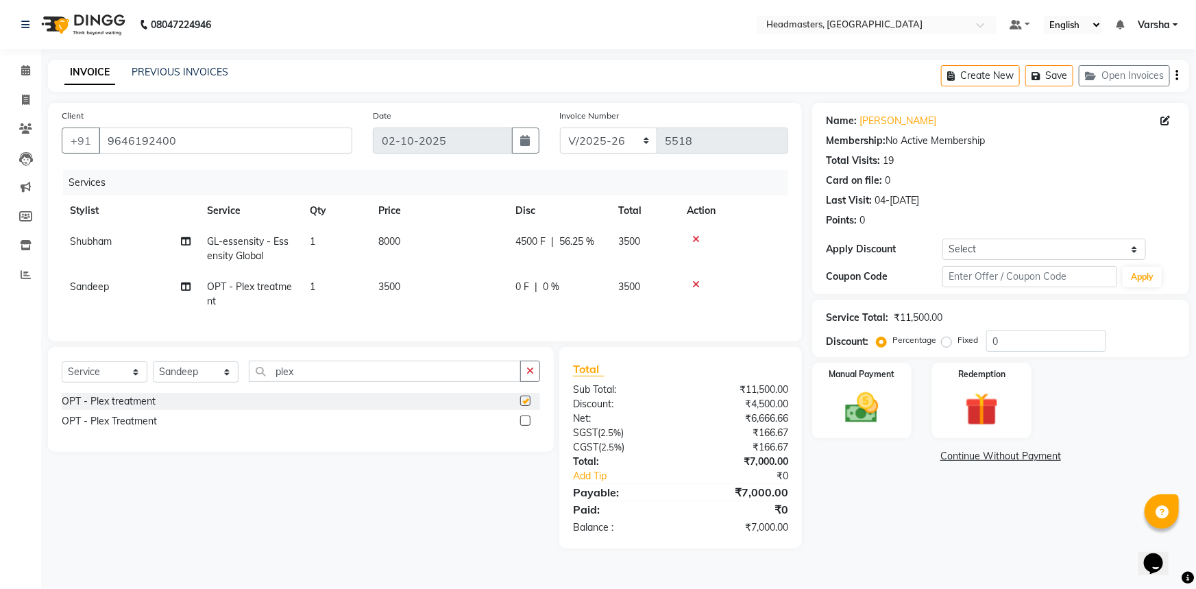
checkbox input "false"
click at [523, 281] on span "0 F" at bounding box center [523, 287] width 14 height 14
select select "60862"
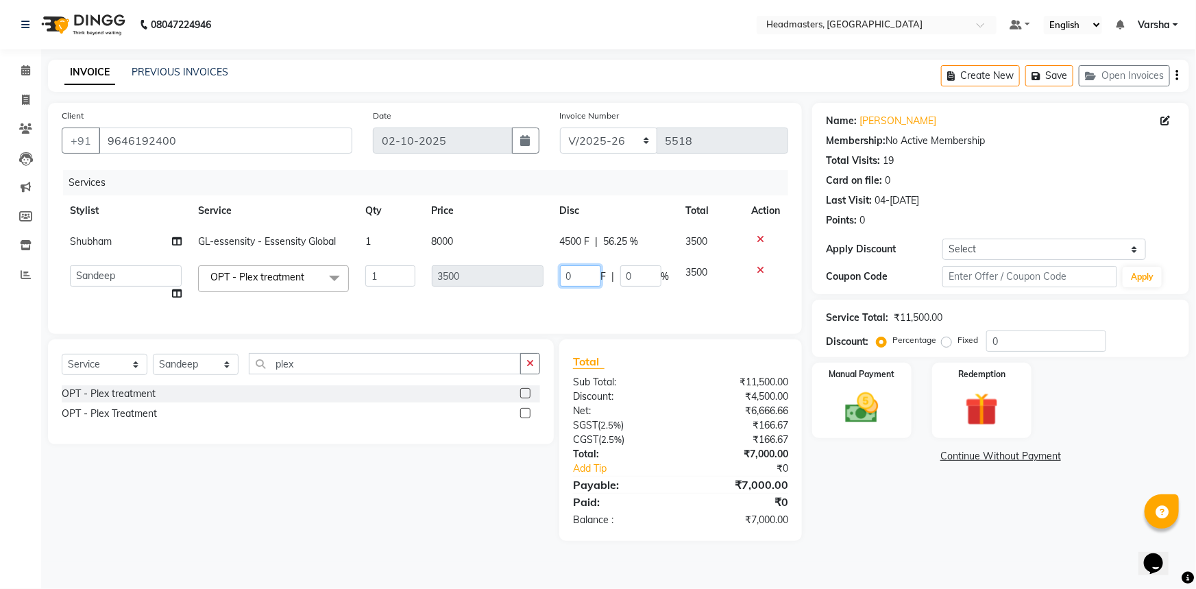
click at [562, 276] on input "0" at bounding box center [580, 275] width 41 height 21
click at [935, 509] on div "Nam[PERSON_NAME]kha Membership: No Active Membership Total Visits: 19 Card on f…" at bounding box center [1005, 322] width 387 height 438
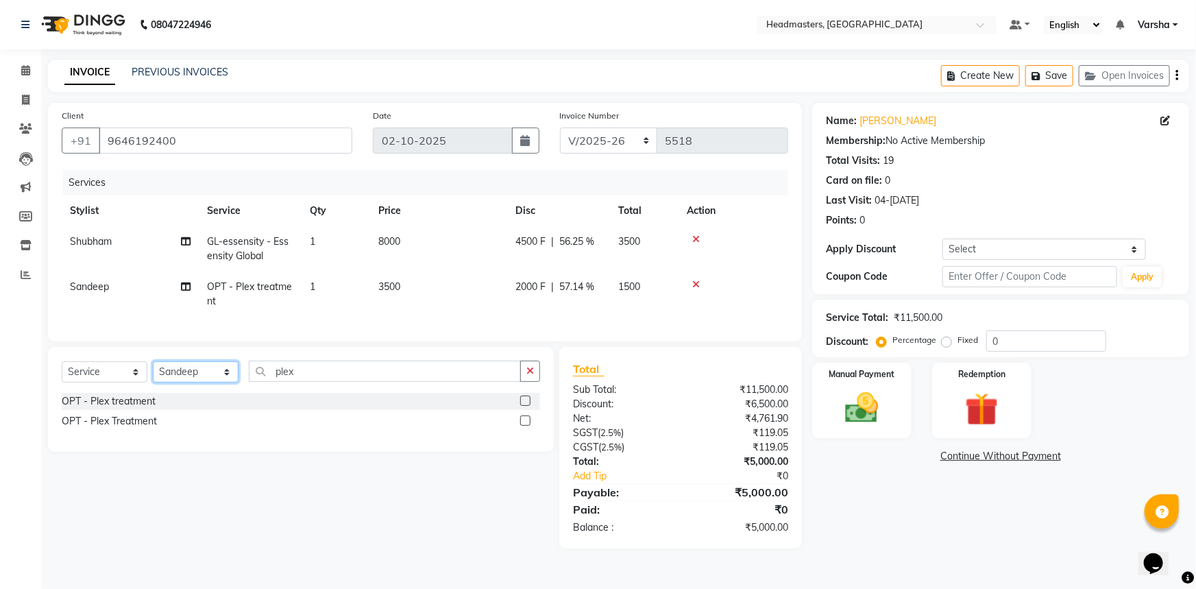
click at [206, 377] on select "Select Stylist Afia [PERSON_NAME] [PERSON_NAME] [PERSON_NAME] [PERSON_NAME] Hea…" at bounding box center [196, 371] width 86 height 21
select select "60873"
click at [153, 371] on select "Select Stylist Afia [PERSON_NAME] [PERSON_NAME] [PERSON_NAME] [PERSON_NAME] Hea…" at bounding box center [196, 371] width 86 height 21
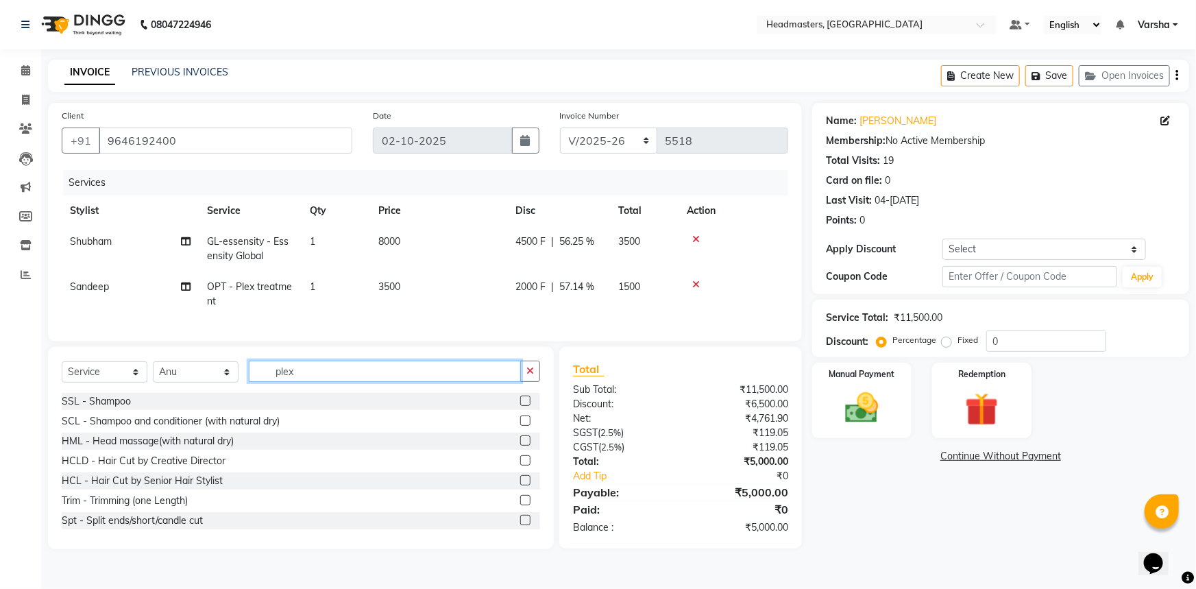
click at [340, 379] on input "plex" at bounding box center [385, 371] width 272 height 21
type input "p"
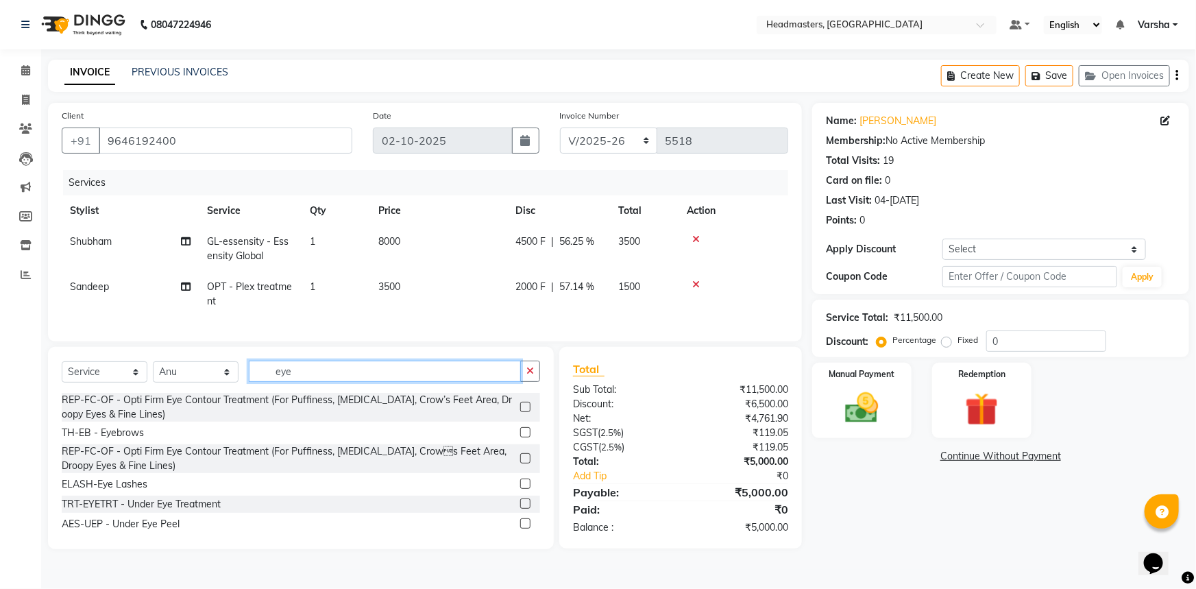
type input "eye"
click at [520, 437] on label at bounding box center [525, 432] width 10 height 10
click at [520, 437] on input "checkbox" at bounding box center [524, 432] width 9 height 9
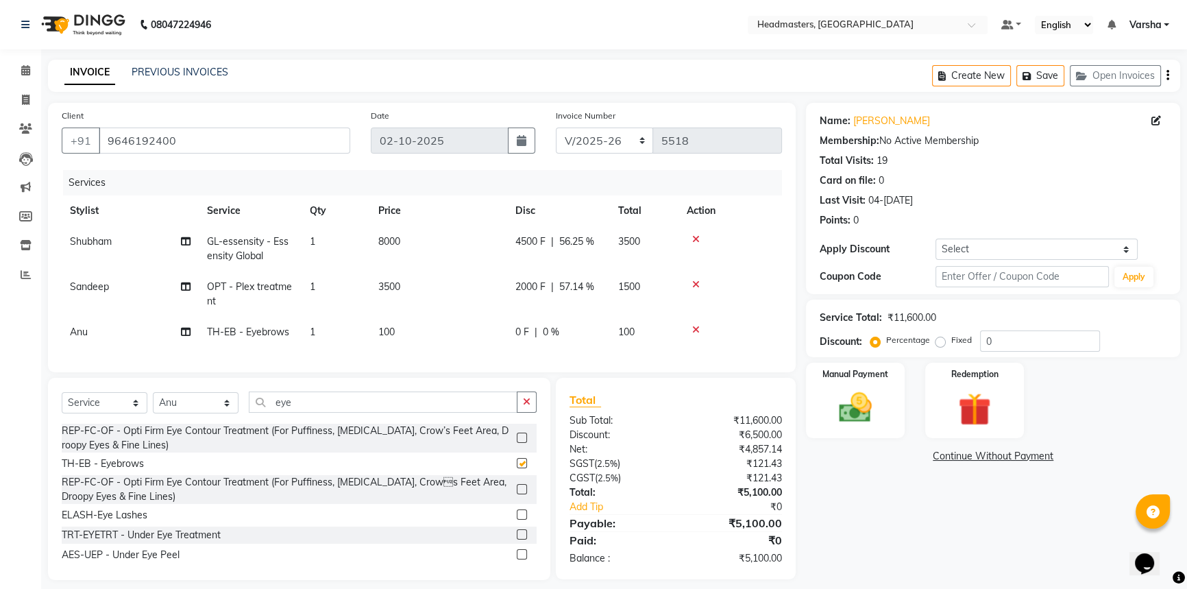
checkbox input "false"
click at [516, 331] on span "0 F" at bounding box center [523, 332] width 14 height 14
select select "60873"
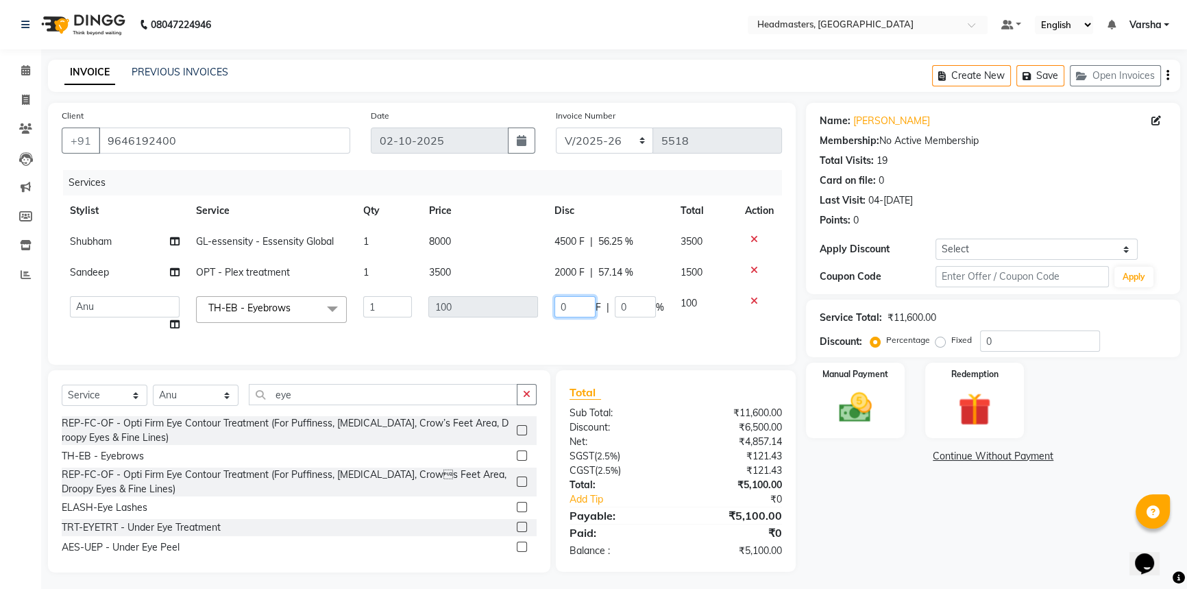
click at [564, 299] on input "0" at bounding box center [575, 306] width 41 height 21
type input "050"
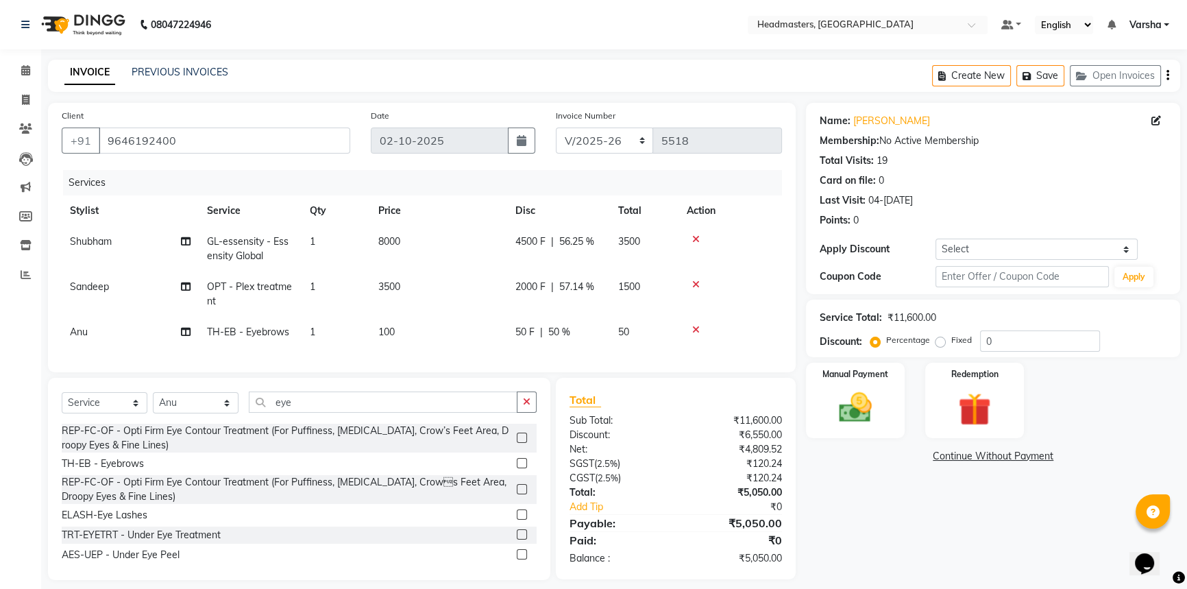
click at [953, 496] on div "Name:[PERSON_NAME]a Membership: No Active Membership Total Visits: 19 Card on f…" at bounding box center [998, 341] width 385 height 477
click at [840, 401] on img at bounding box center [856, 407] width 56 height 39
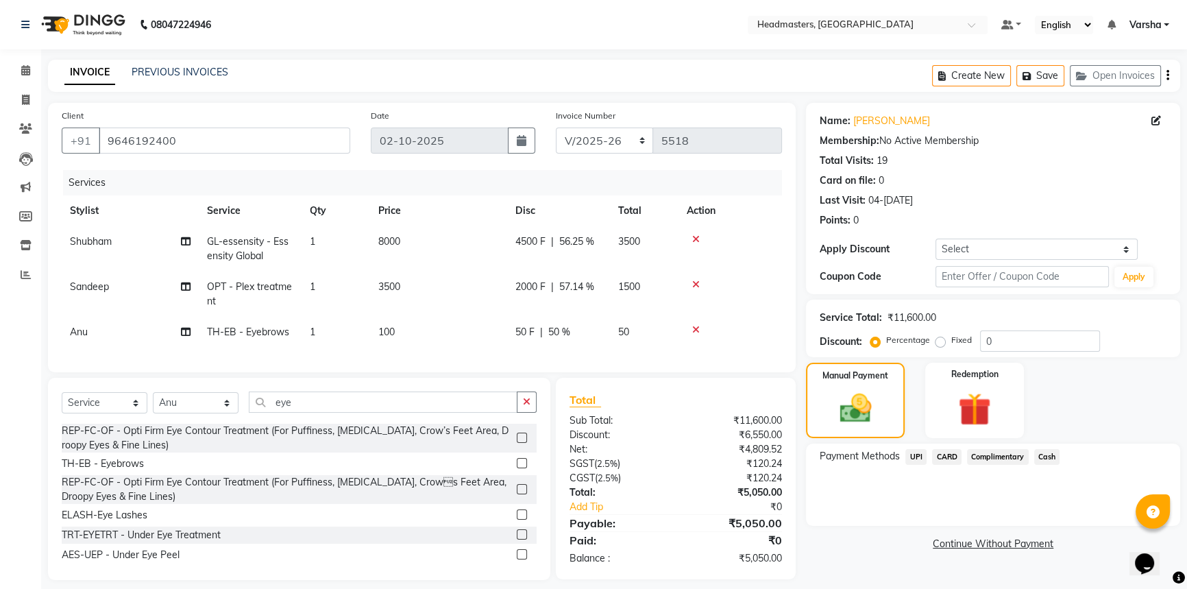
click at [910, 452] on span "UPI" at bounding box center [916, 457] width 21 height 16
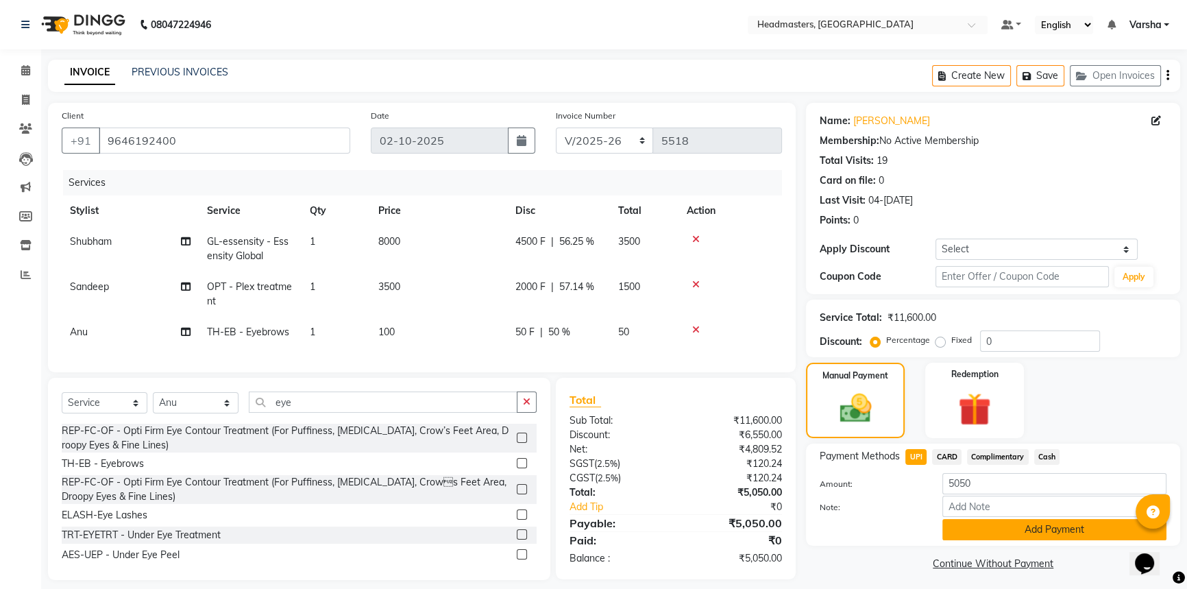
click at [974, 527] on button "Add Payment" at bounding box center [1055, 529] width 224 height 21
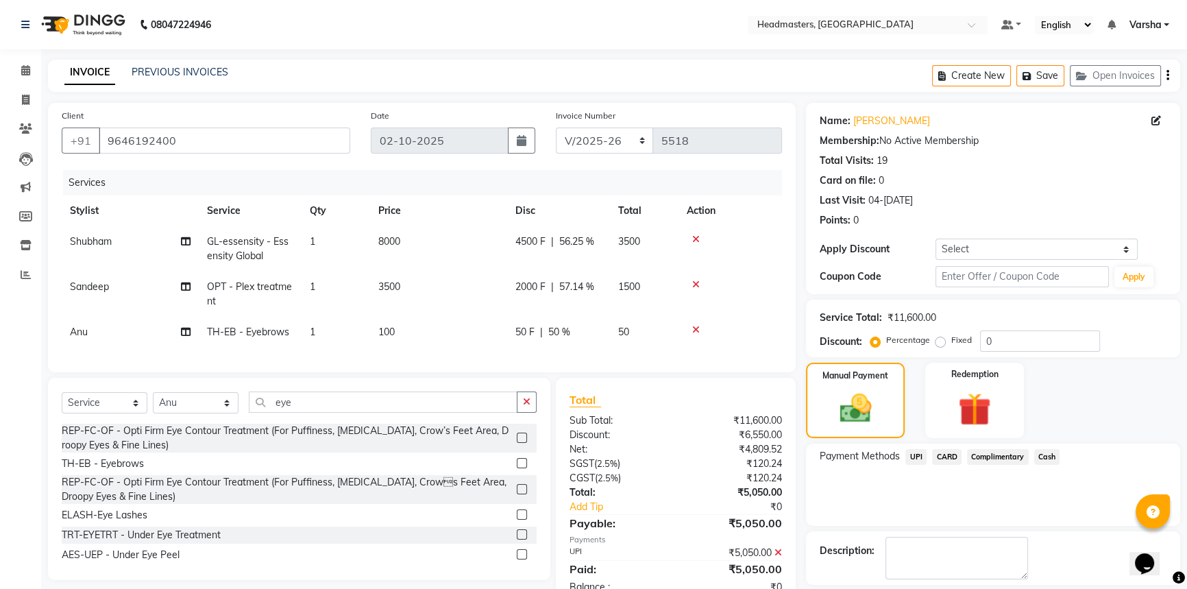
scroll to position [49, 0]
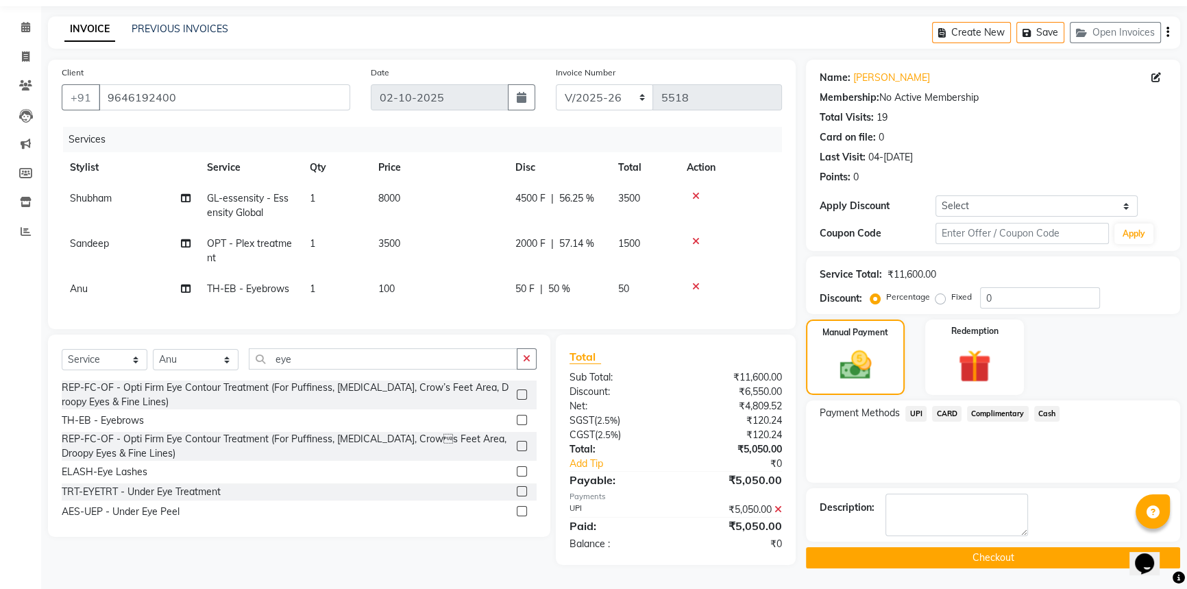
click at [966, 553] on button "Checkout" at bounding box center [993, 557] width 374 height 21
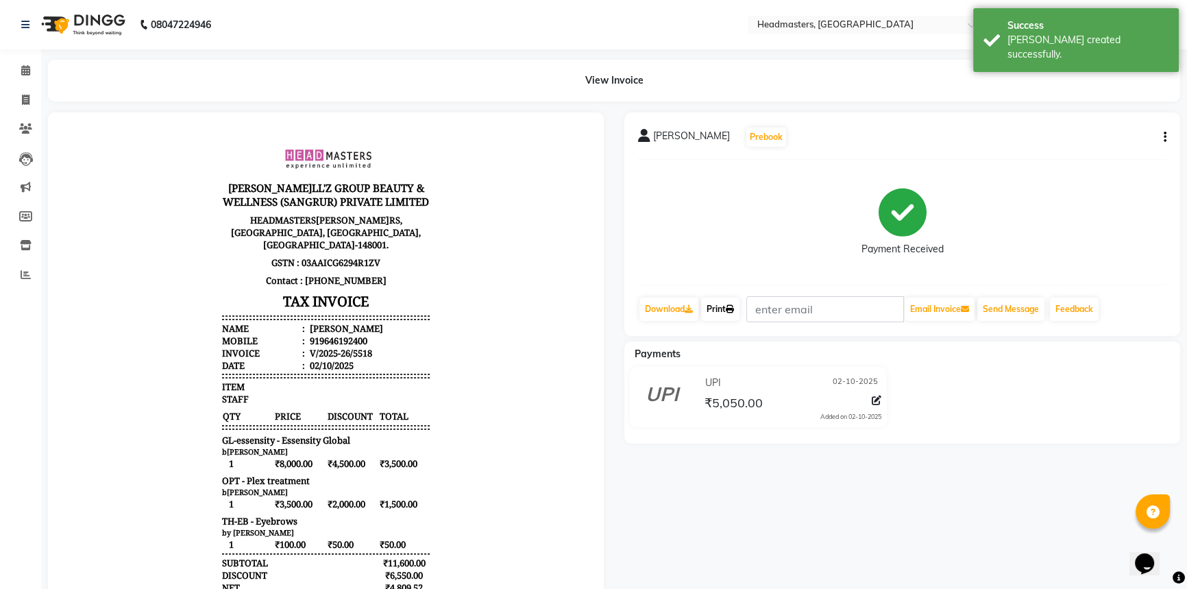
click at [713, 308] on link "Print" at bounding box center [720, 309] width 38 height 23
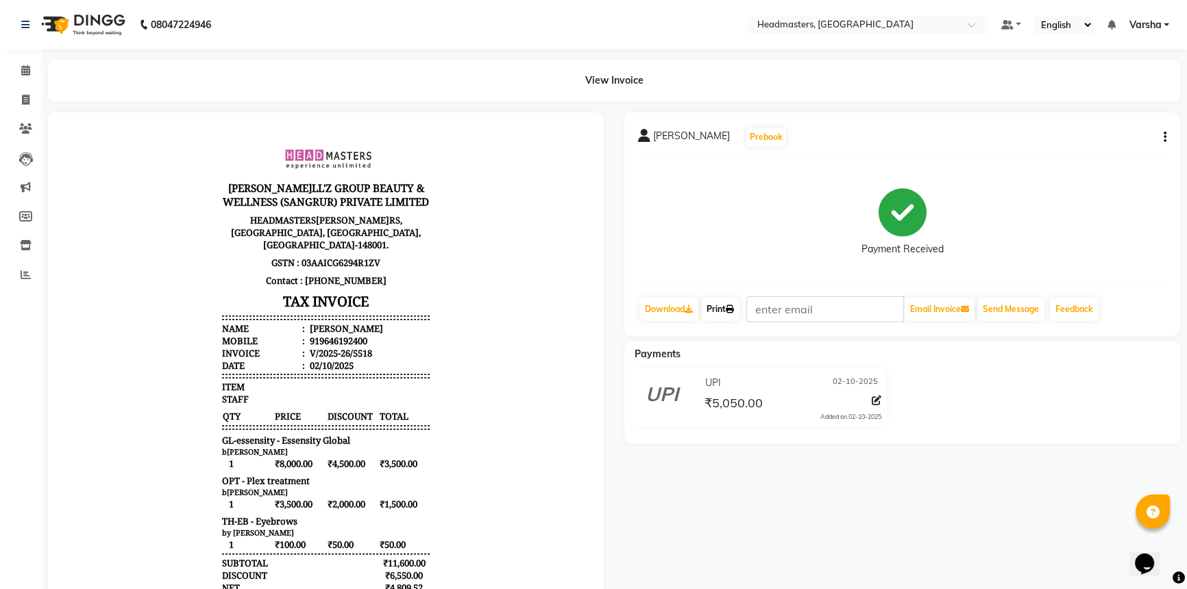
click at [727, 304] on link "Print" at bounding box center [720, 309] width 38 height 23
click at [27, 66] on icon at bounding box center [25, 70] width 9 height 10
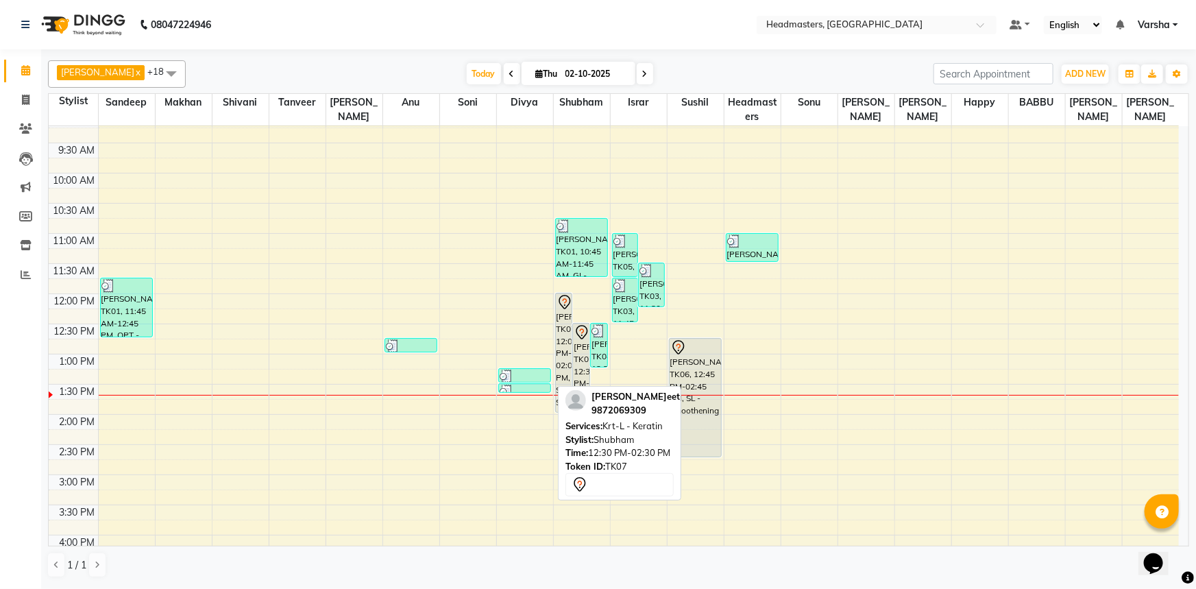
scroll to position [62, 0]
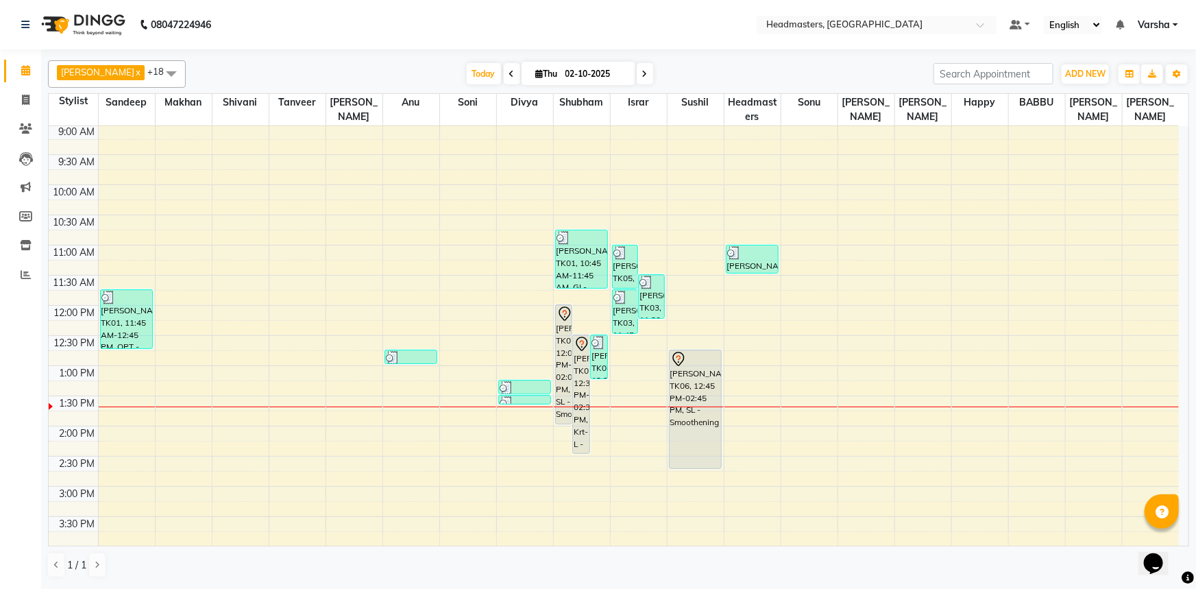
click at [760, 315] on div "8:00 AM 8:30 AM 9:00 AM 9:30 AM 10:00 AM 10:30 AM 11:00 AM 11:30 AM 12:00 PM 12…" at bounding box center [614, 456] width 1131 height 784
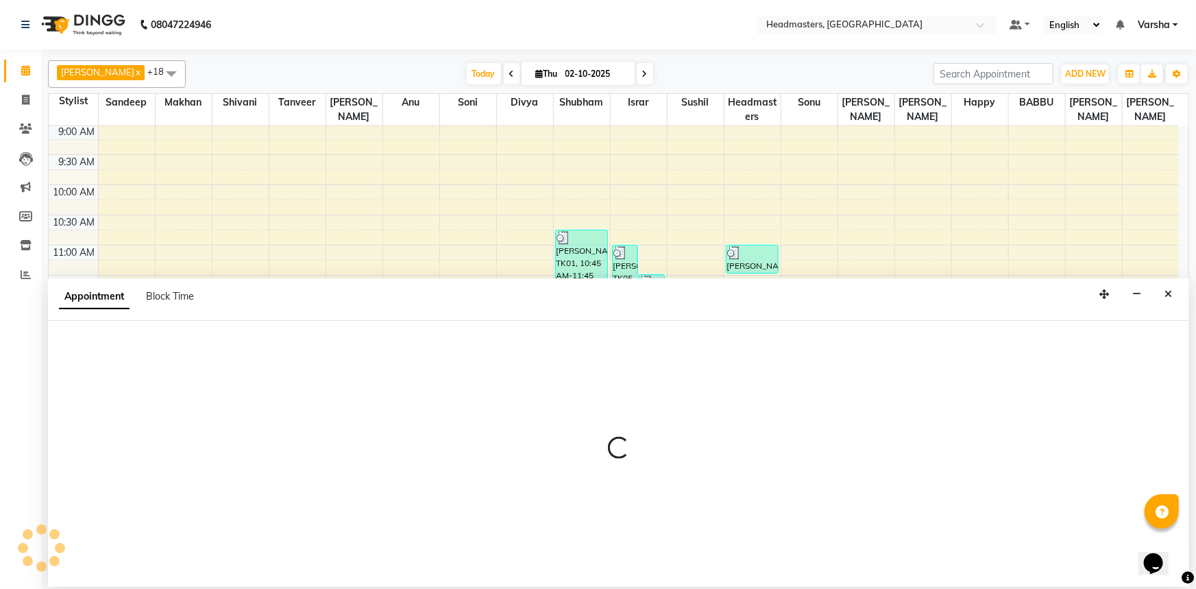
select select "60896"
select select "tentative"
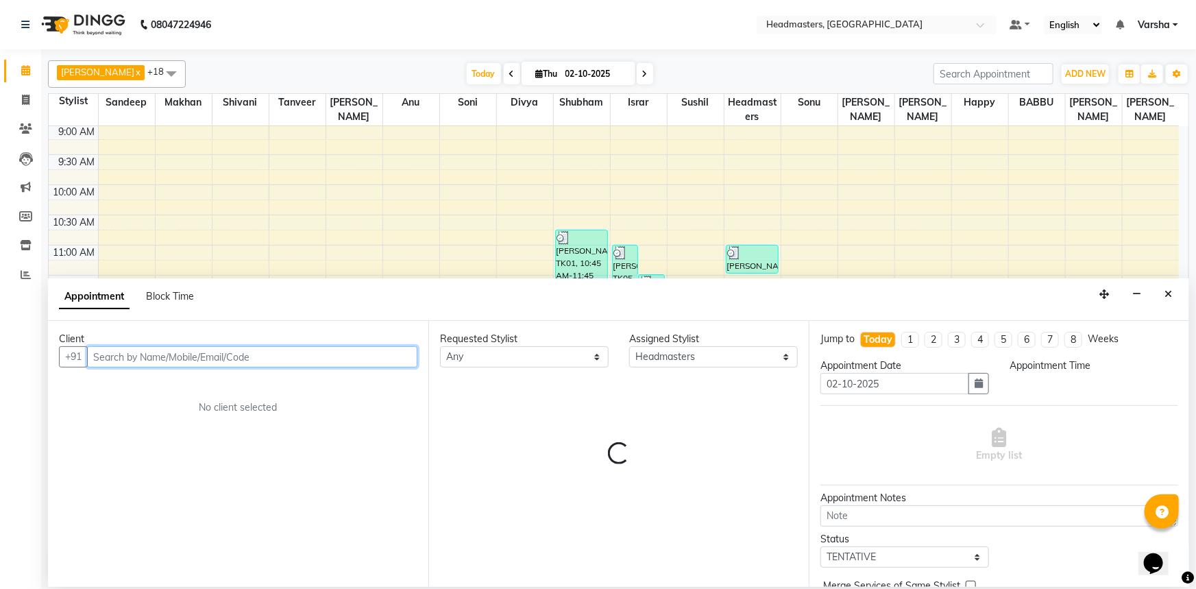
select select "720"
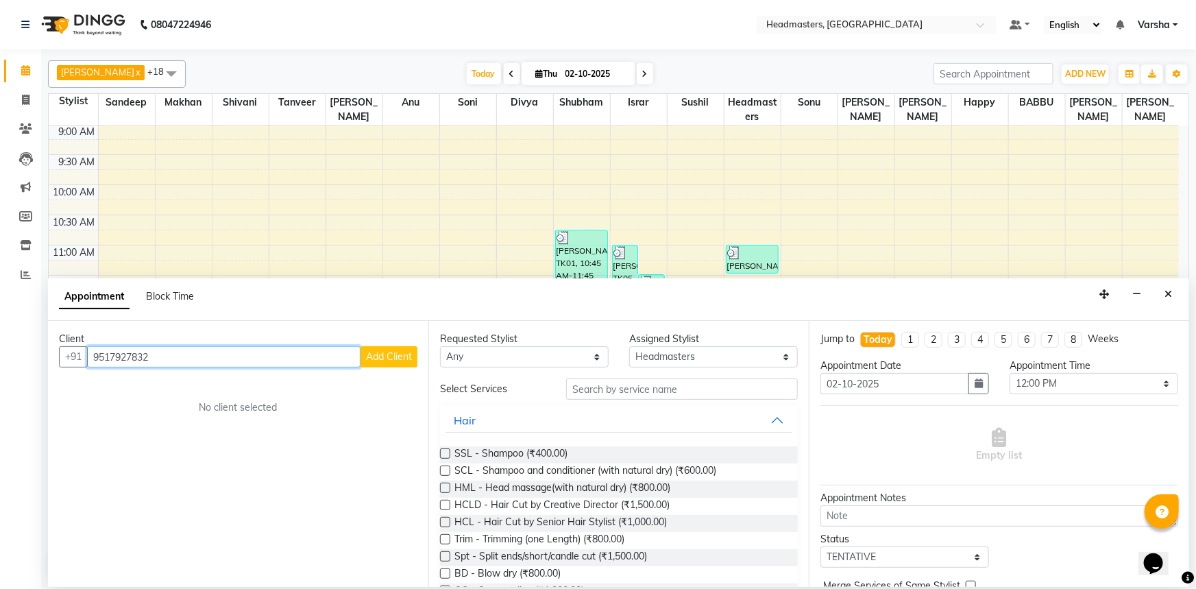
type input "9517927832"
click at [395, 348] on button "Add Client" at bounding box center [389, 356] width 57 height 21
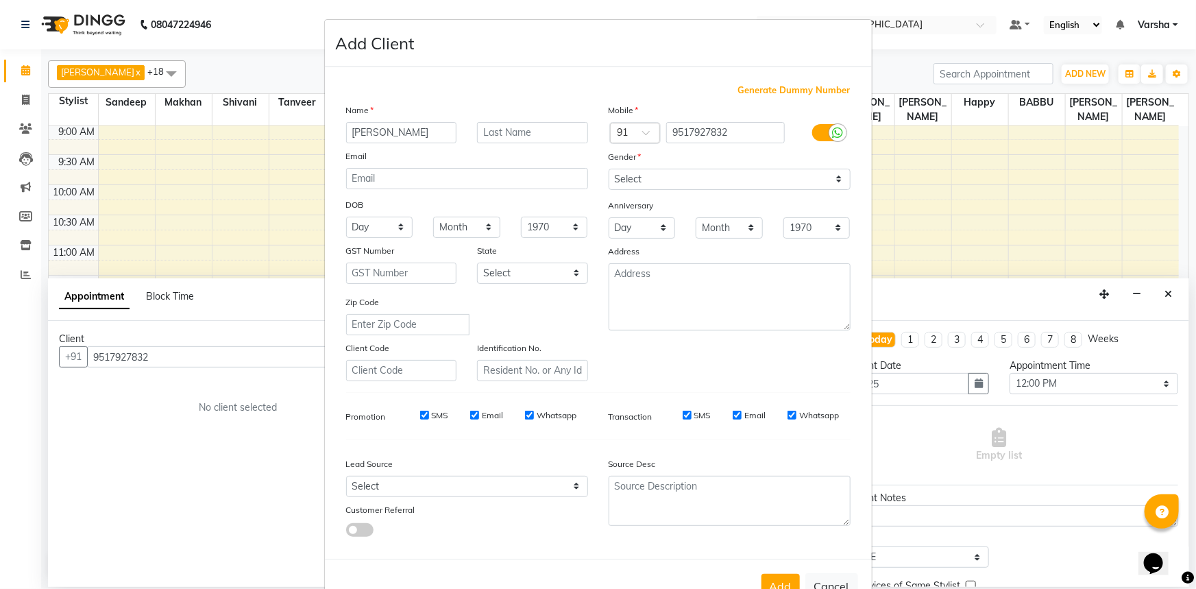
type input "[PERSON_NAME]"
click at [648, 170] on select "Select [DEMOGRAPHIC_DATA] [DEMOGRAPHIC_DATA] Other Prefer Not To Say" at bounding box center [730, 179] width 242 height 21
select select "[DEMOGRAPHIC_DATA]"
click at [609, 169] on select "Select [DEMOGRAPHIC_DATA] [DEMOGRAPHIC_DATA] Other Prefer Not To Say" at bounding box center [730, 179] width 242 height 21
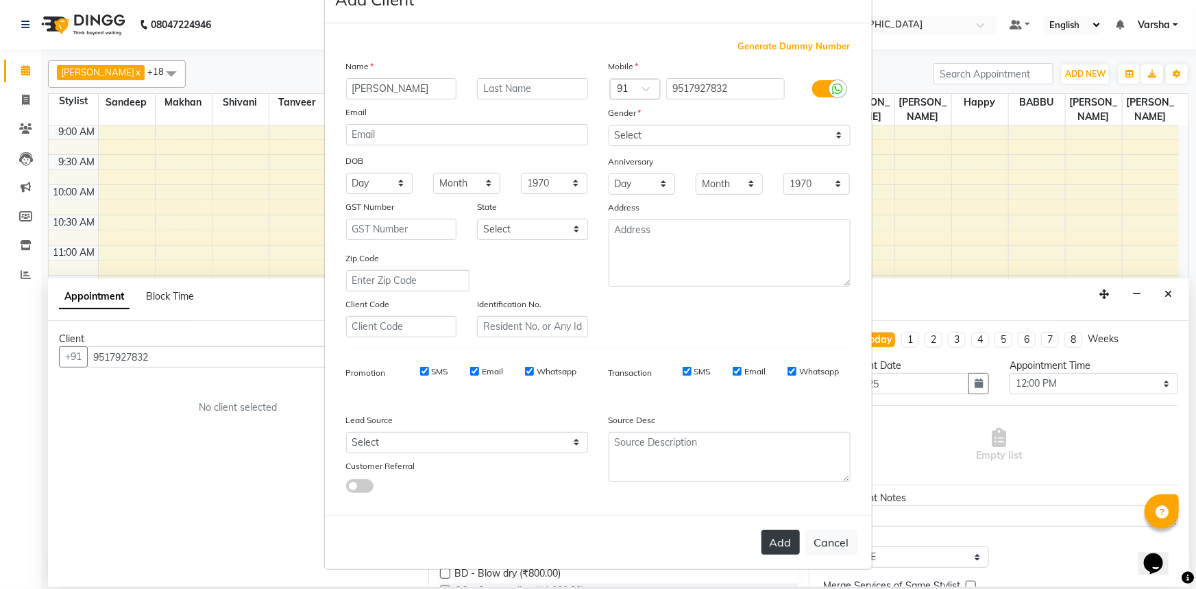
click at [774, 541] on button "Add" at bounding box center [781, 542] width 38 height 25
select select
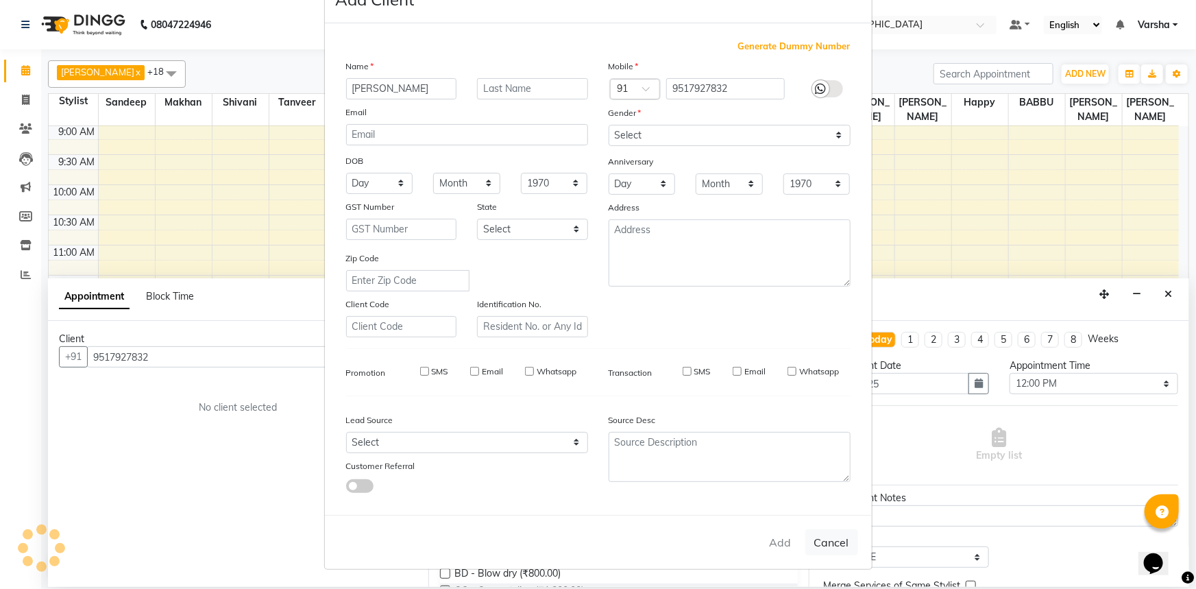
select select
checkbox input "false"
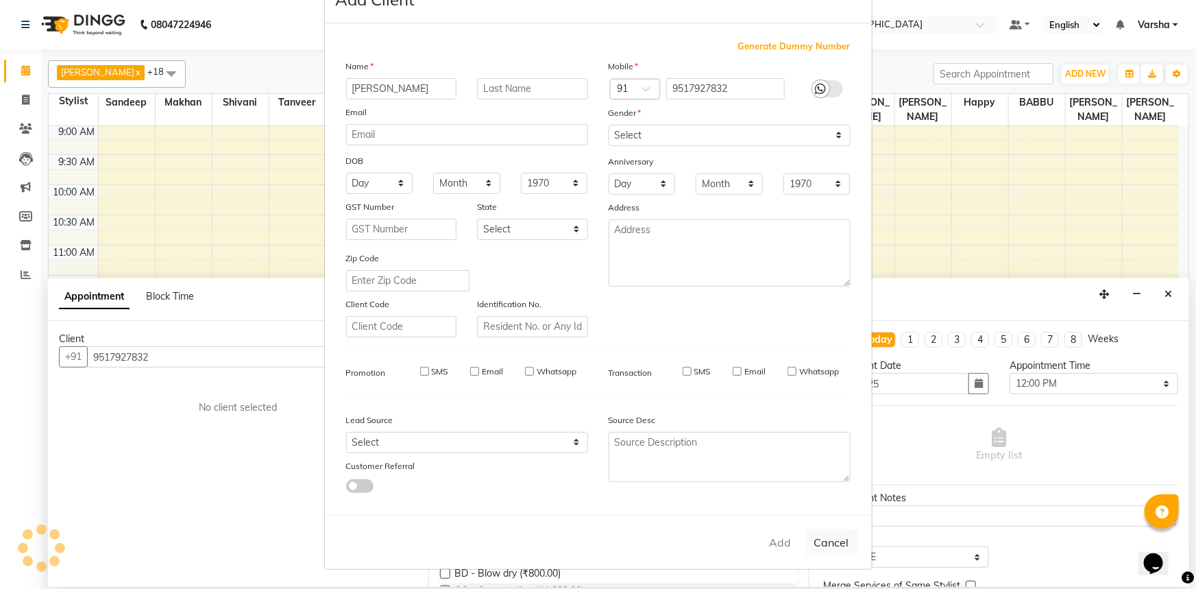
checkbox input "false"
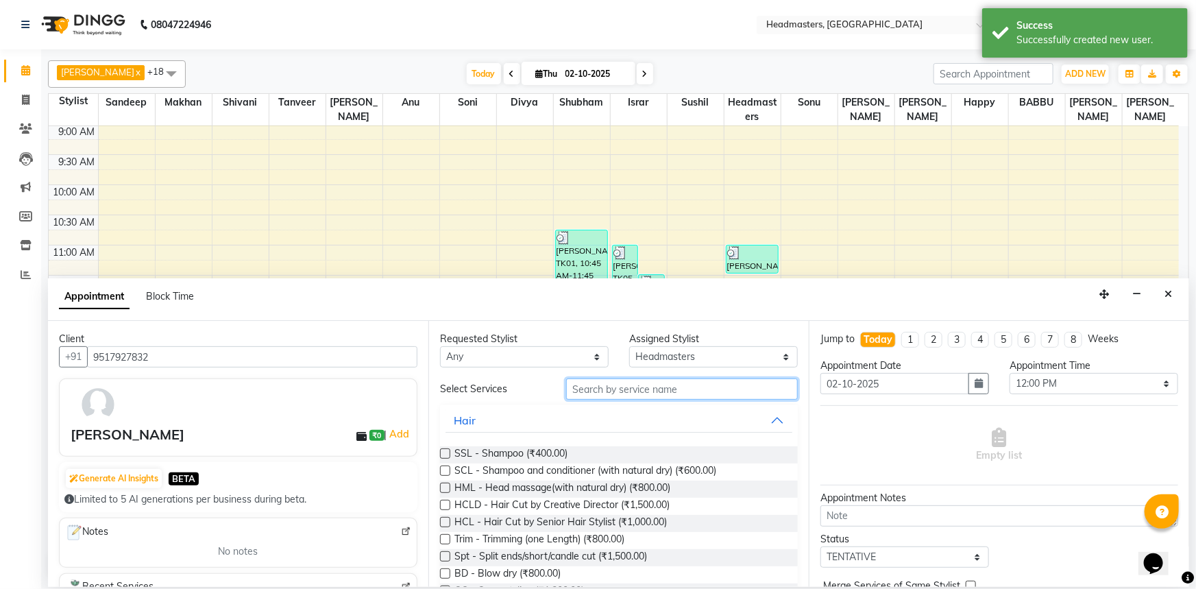
click at [660, 388] on input "text" at bounding box center [682, 388] width 232 height 21
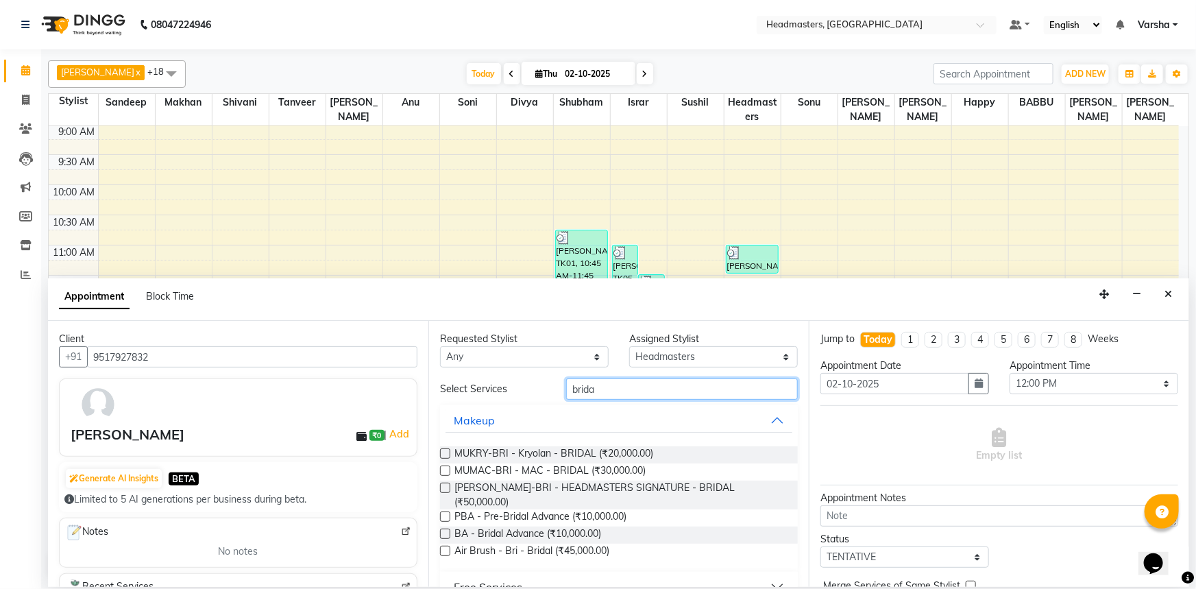
type input "brida"
click at [446, 529] on label at bounding box center [445, 534] width 10 height 10
click at [446, 531] on input "checkbox" at bounding box center [444, 535] width 9 height 9
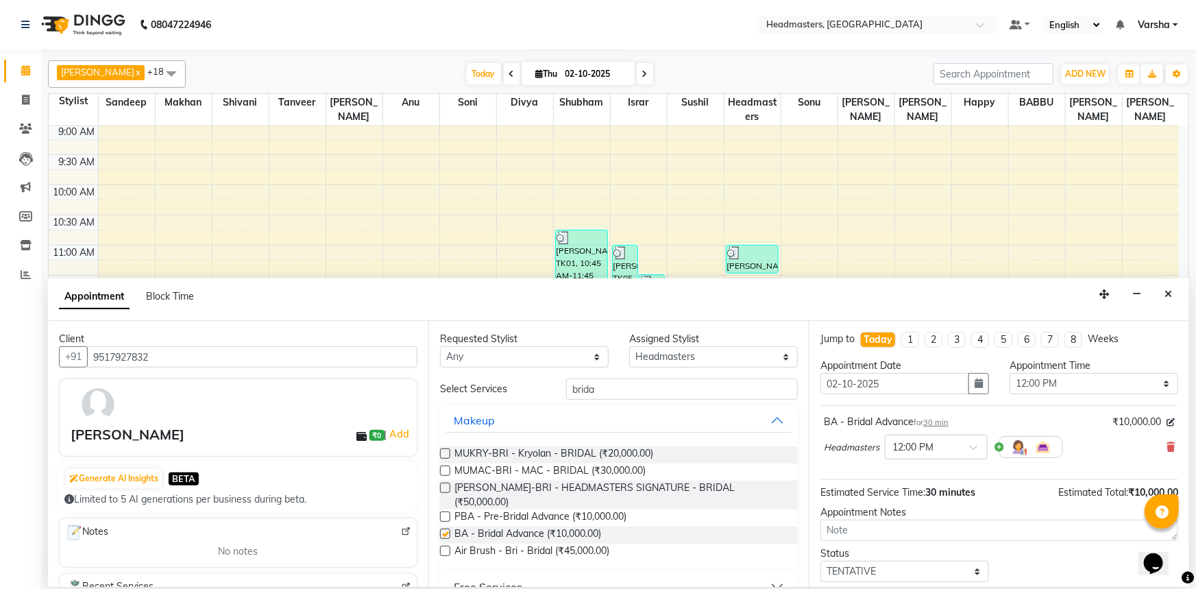
checkbox input "false"
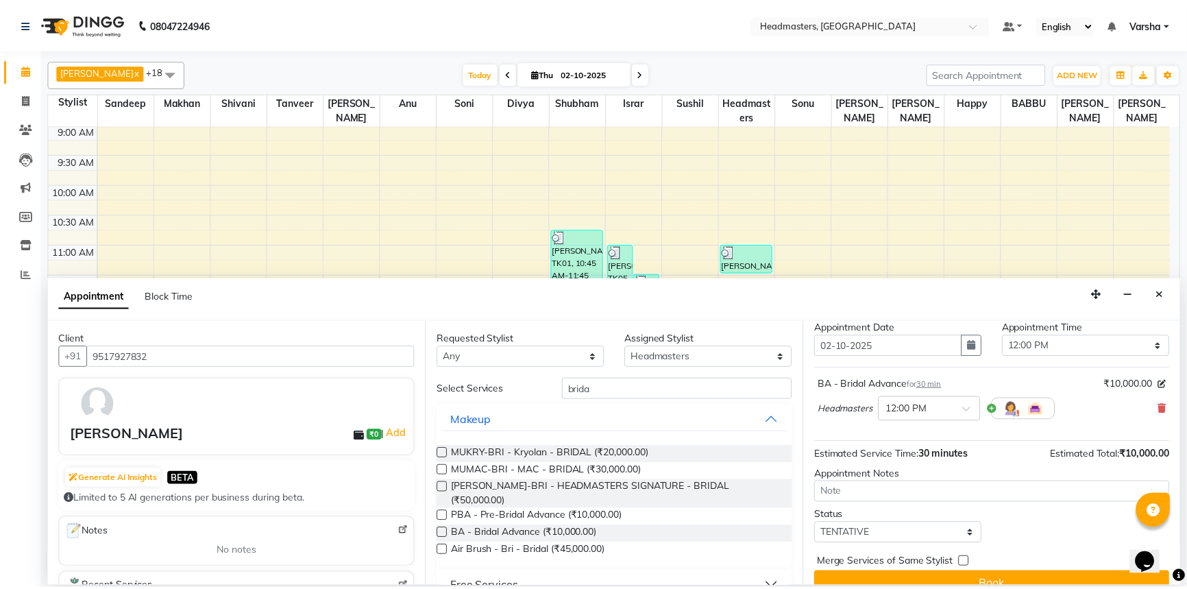
scroll to position [58, 0]
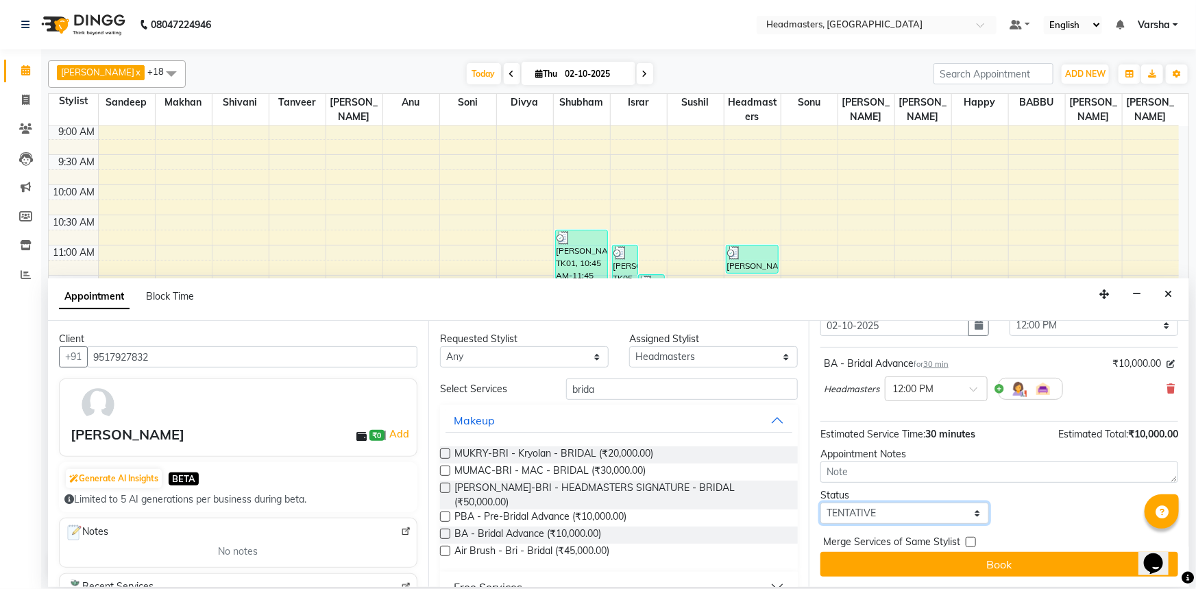
click at [914, 507] on select "Select TENTATIVE CONFIRM CHECK-IN UPCOMING" at bounding box center [905, 513] width 169 height 21
select select "confirm booking"
click at [821, 503] on select "Select TENTATIVE CONFIRM CHECK-IN UPCOMING" at bounding box center [905, 513] width 169 height 21
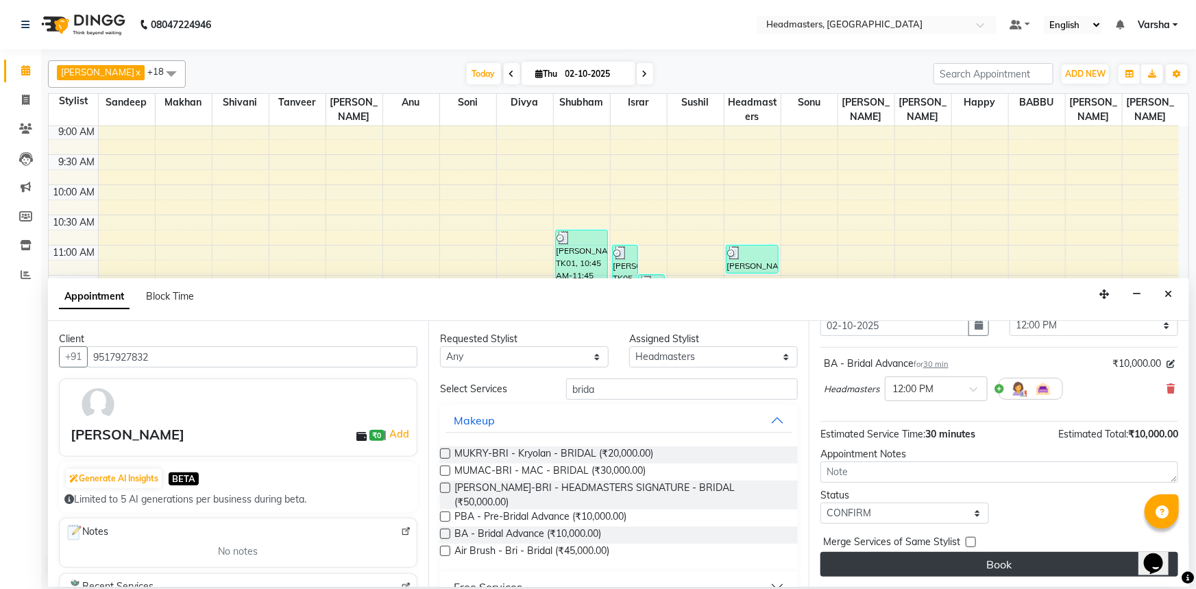
click at [902, 565] on button "Book" at bounding box center [1000, 564] width 358 height 25
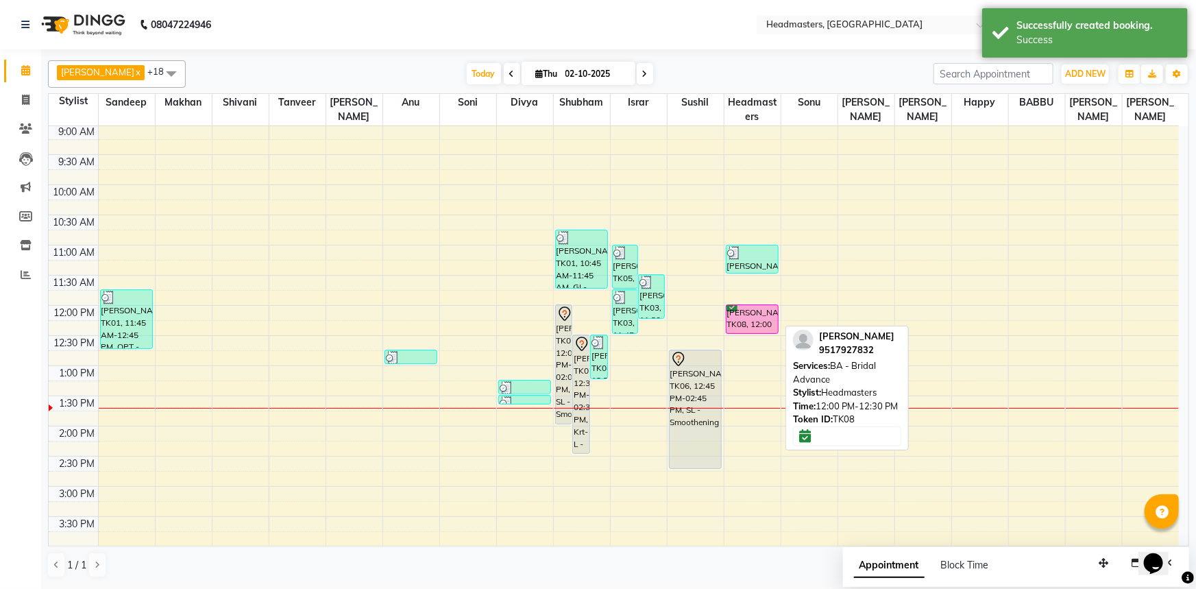
click at [753, 322] on div "[PERSON_NAME]aur, TK08, 12:00 PM-12:30 PM, BA - Bridal Advance" at bounding box center [753, 319] width 52 height 28
select select "6"
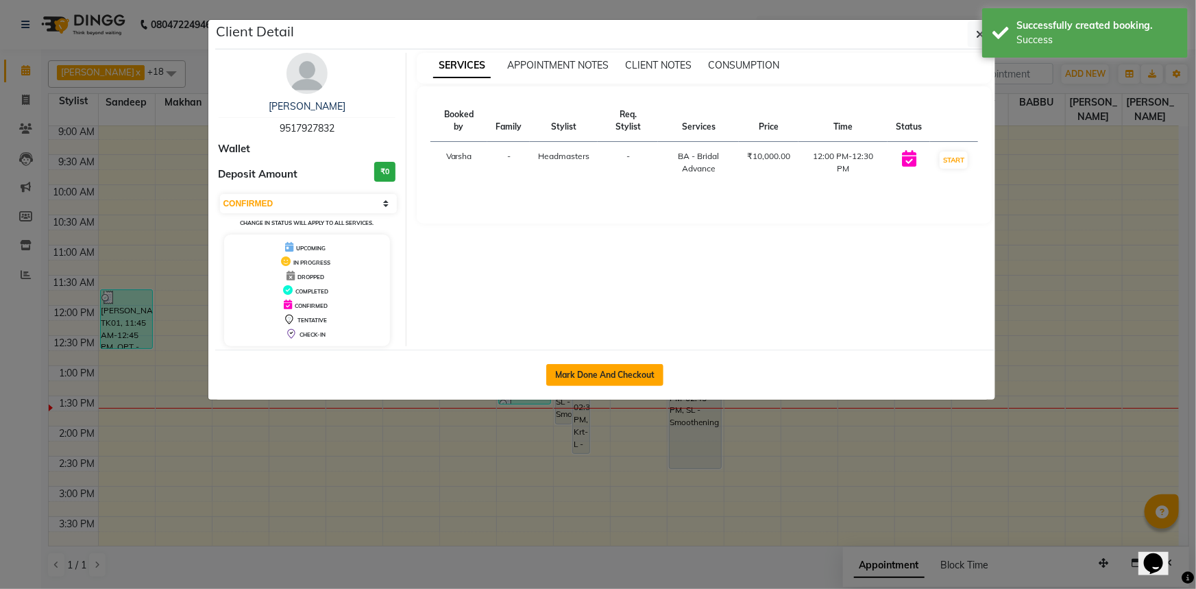
click at [619, 369] on button "Mark Done And Checkout" at bounding box center [604, 375] width 117 height 22
select select "service"
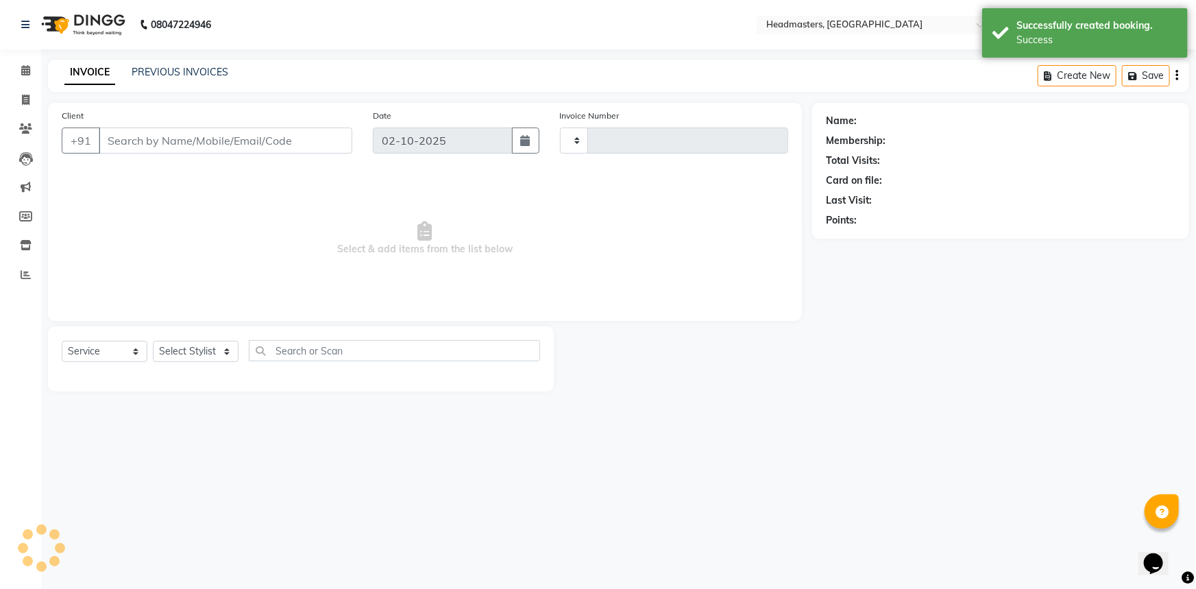
type input "5519"
select select "7140"
type input "9517927832"
select select "60896"
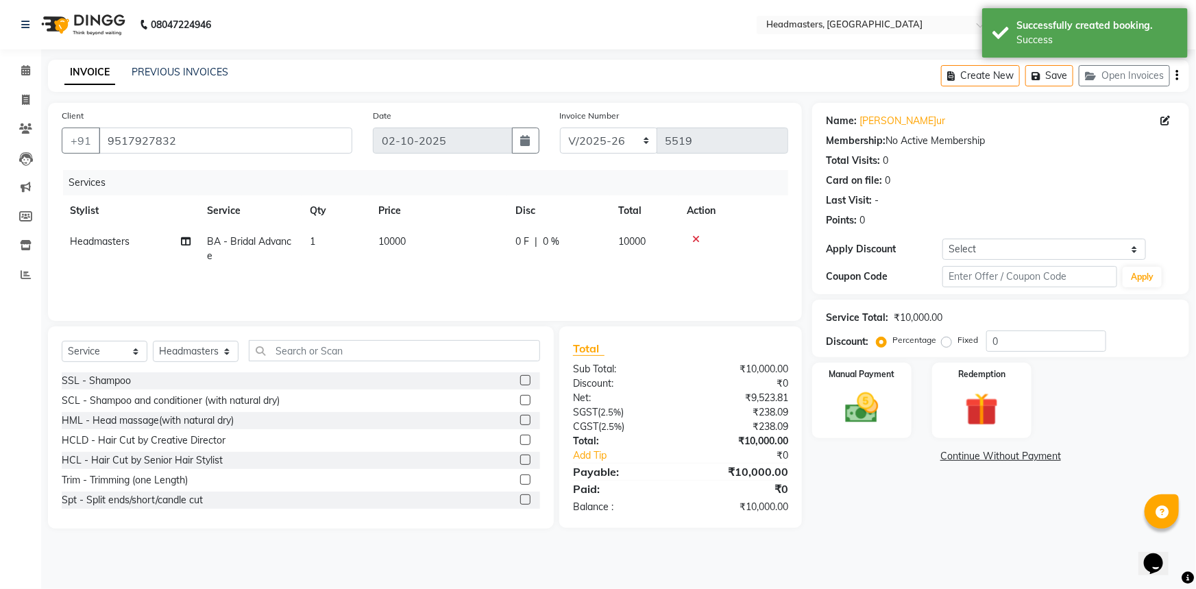
click at [518, 241] on span "0 F" at bounding box center [523, 241] width 14 height 14
select select "60896"
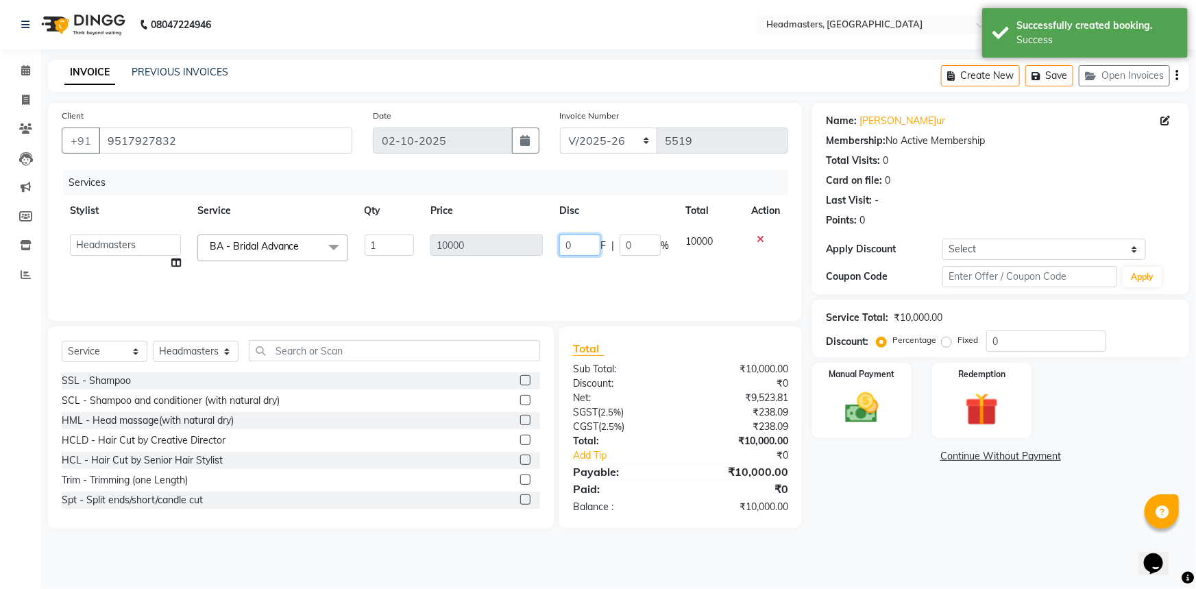
click at [560, 241] on input "0" at bounding box center [579, 244] width 41 height 21
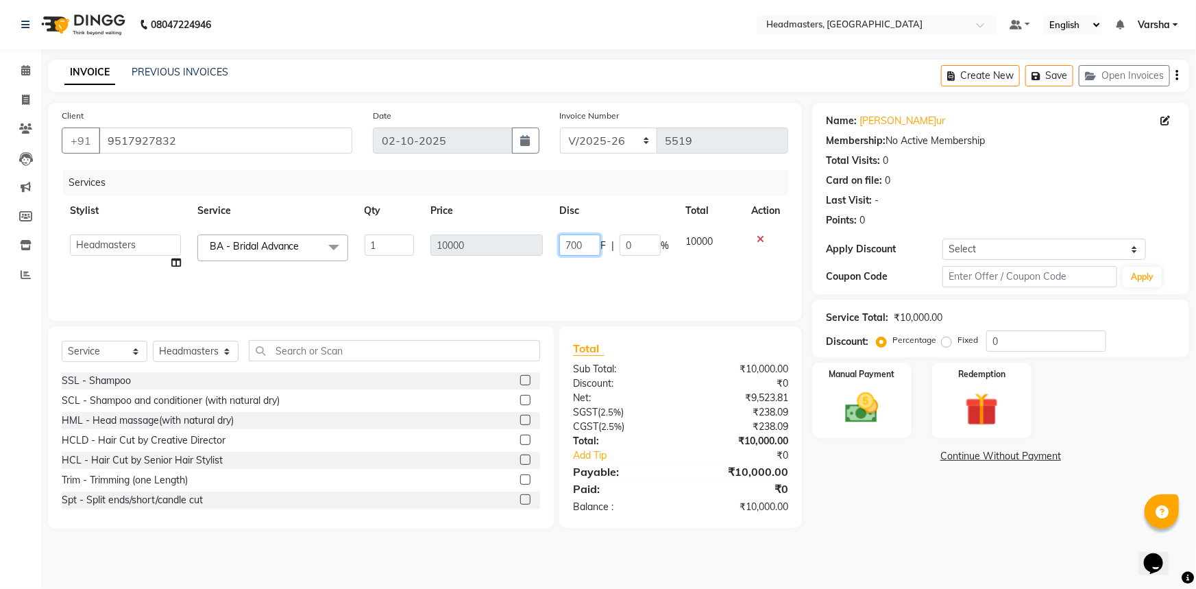
type input "7000"
click at [1062, 130] on div "Nam[PERSON_NAME]aur Membership: No Active Membership Total Visits: 0 Card on fi…" at bounding box center [1001, 167] width 350 height 119
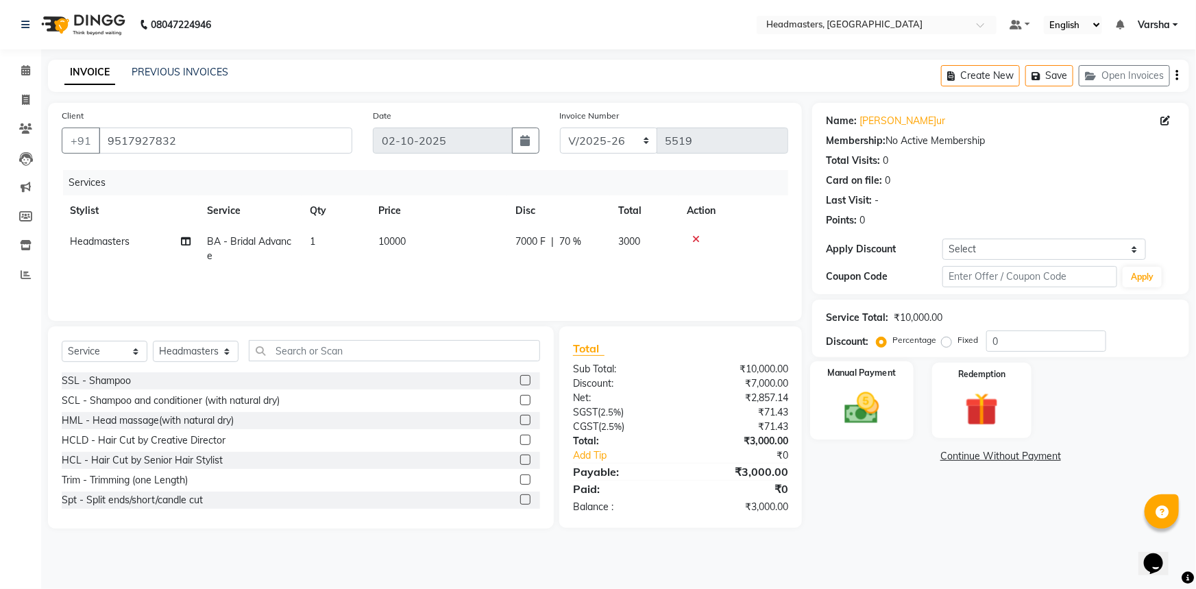
click at [871, 390] on img at bounding box center [862, 408] width 56 height 40
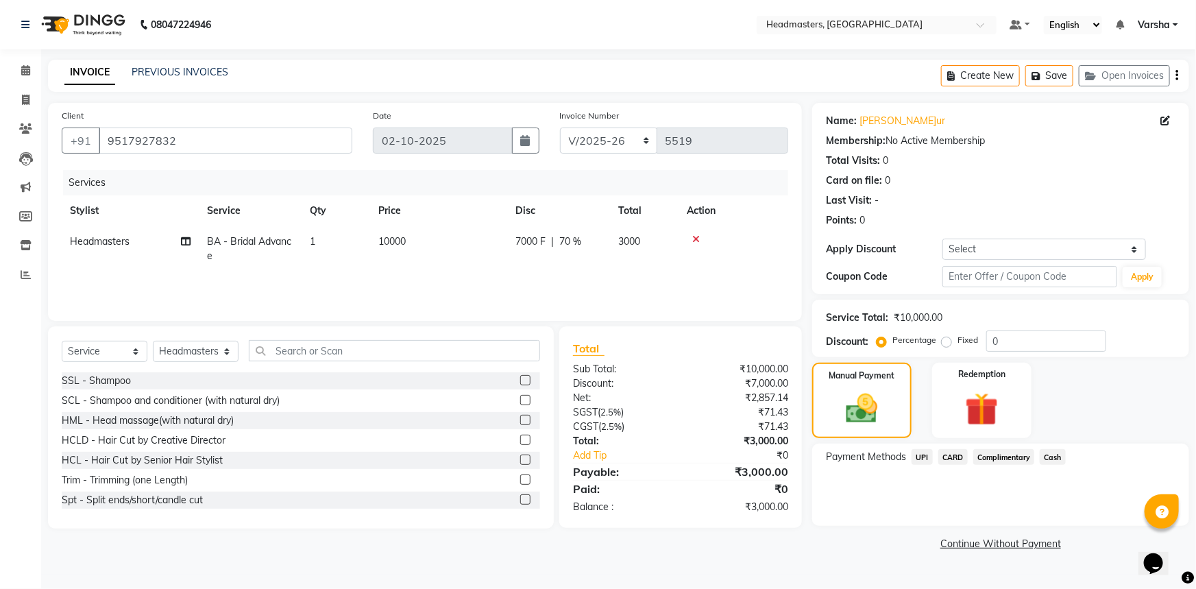
click at [1057, 459] on span "Cash" at bounding box center [1053, 457] width 26 height 16
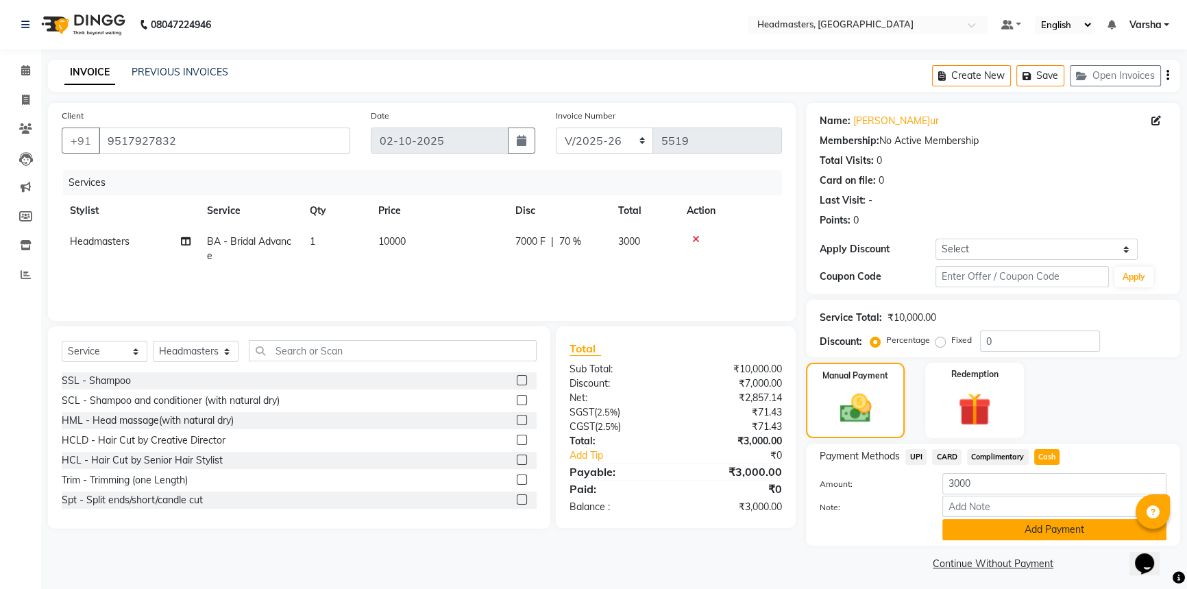
click at [1026, 533] on button "Add Payment" at bounding box center [1055, 529] width 224 height 21
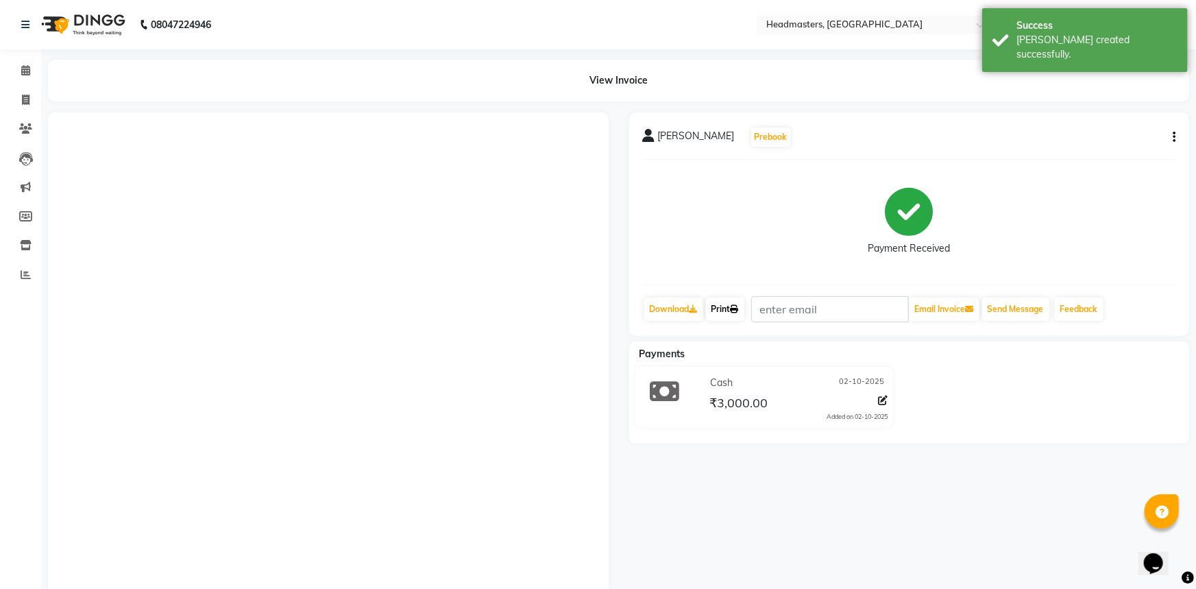
click at [723, 304] on link "Print" at bounding box center [725, 309] width 38 height 23
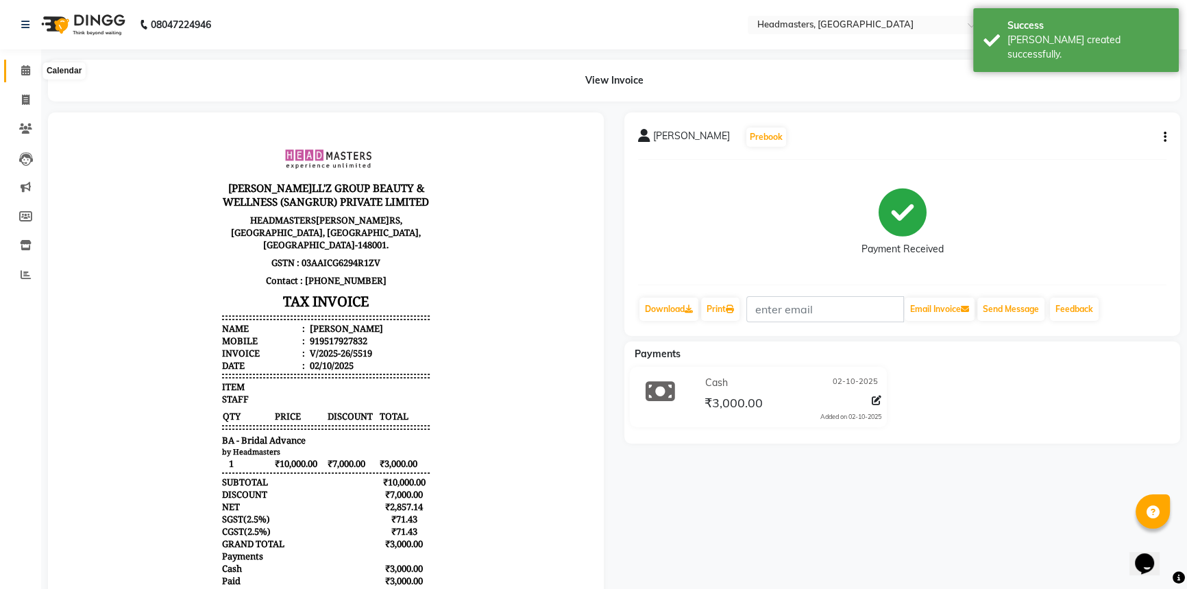
click at [25, 69] on icon at bounding box center [25, 70] width 9 height 10
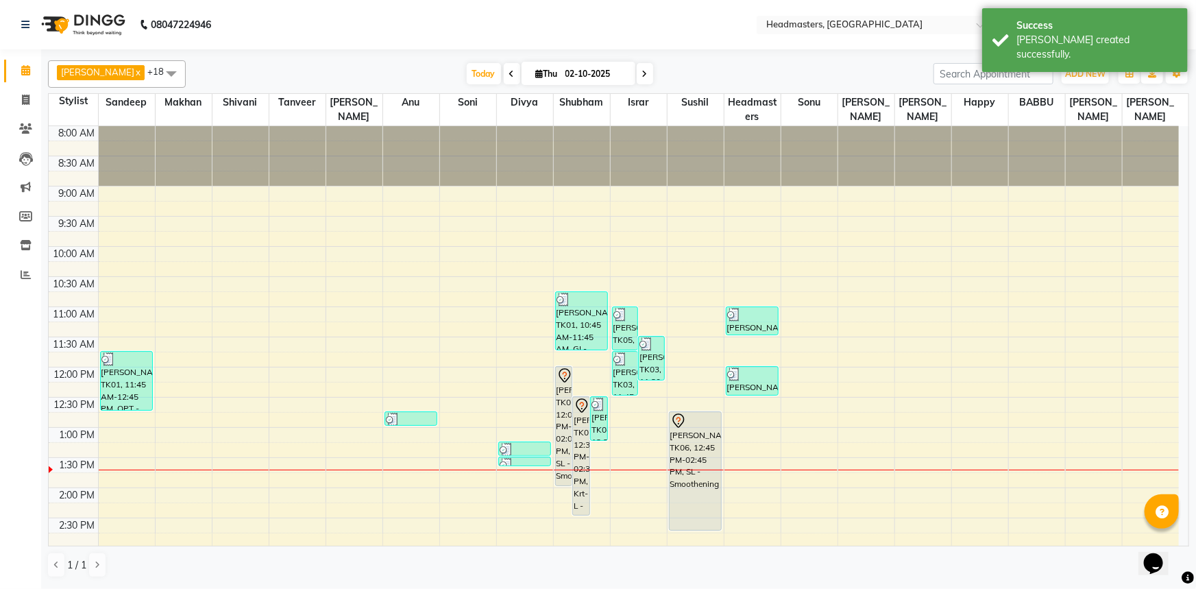
click at [294, 256] on div "8:00 AM 8:30 AM 9:00 AM 9:30 AM 10:00 AM 10:30 AM 11:00 AM 11:30 AM 12:00 PM 12…" at bounding box center [614, 518] width 1131 height 784
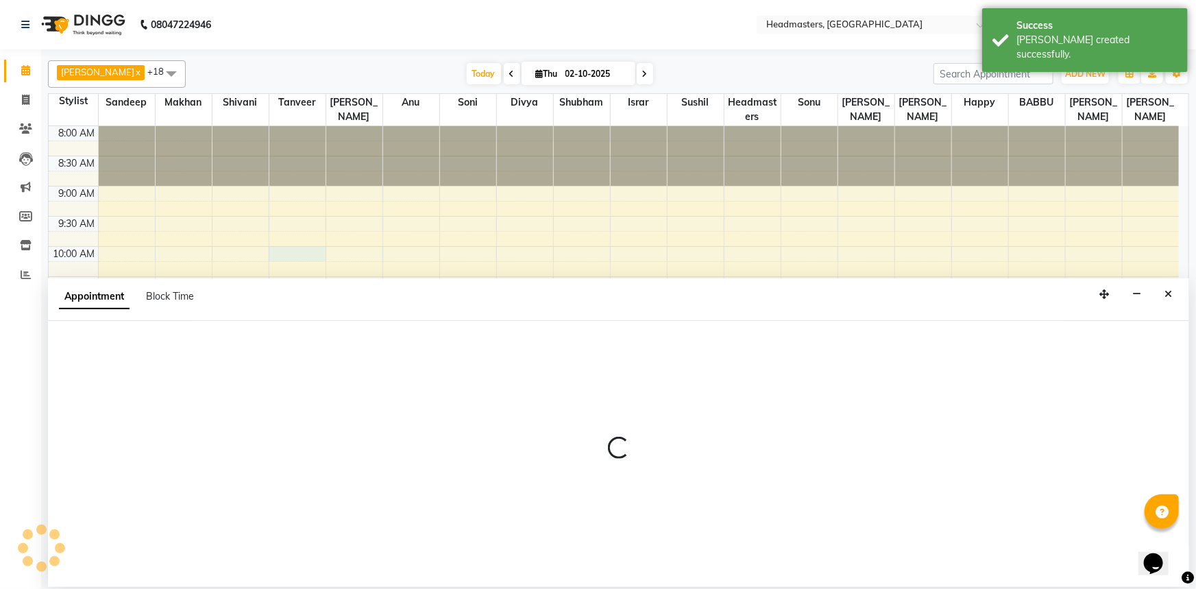
select select "60866"
select select "600"
select select "tentative"
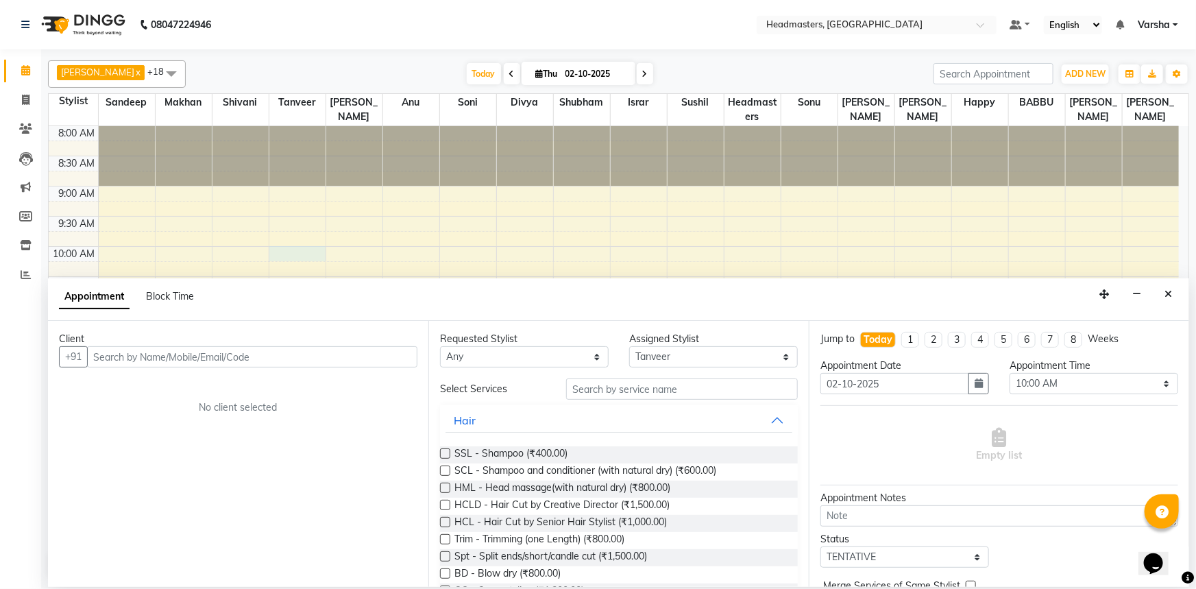
type input "9"
click at [753, 200] on div "8:00 AM 8:30 AM 9:00 AM 9:30 AM 10:00 AM 10:30 AM 11:00 AM 11:30 AM 12:00 PM 12…" at bounding box center [614, 518] width 1131 height 784
click at [1172, 293] on button "Close" at bounding box center [1169, 294] width 20 height 21
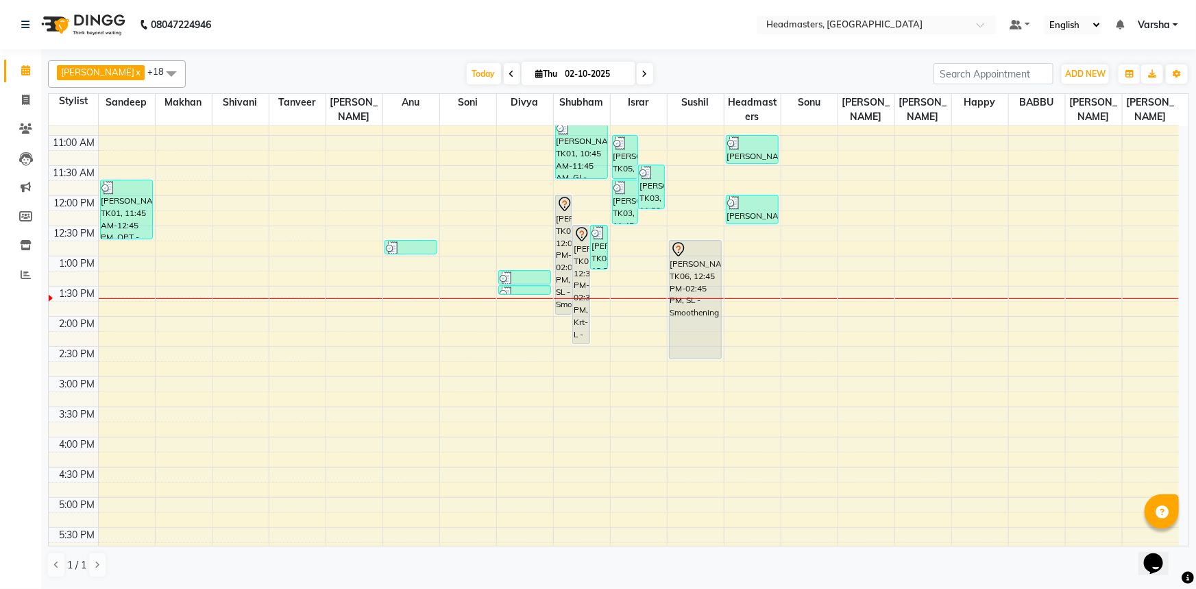
scroll to position [186, 0]
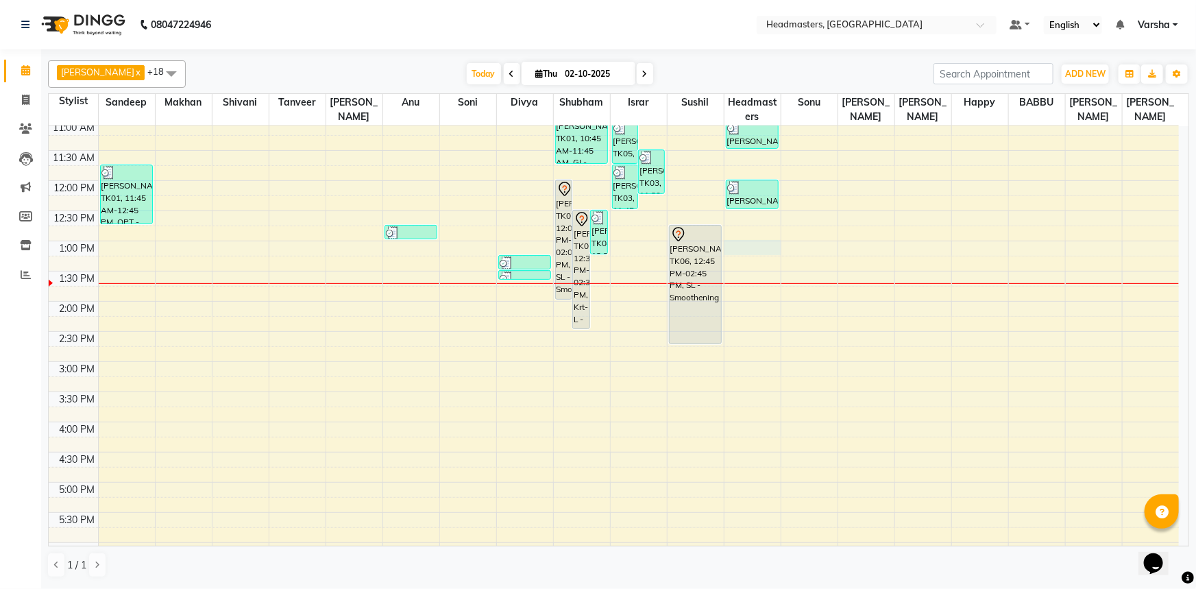
click at [754, 247] on div "8:00 AM 8:30 AM 9:00 AM 9:30 AM 10:00 AM 10:30 AM 11:00 AM 11:30 AM 12:00 PM 12…" at bounding box center [614, 332] width 1131 height 784
select select "60896"
select select "780"
select select "tentative"
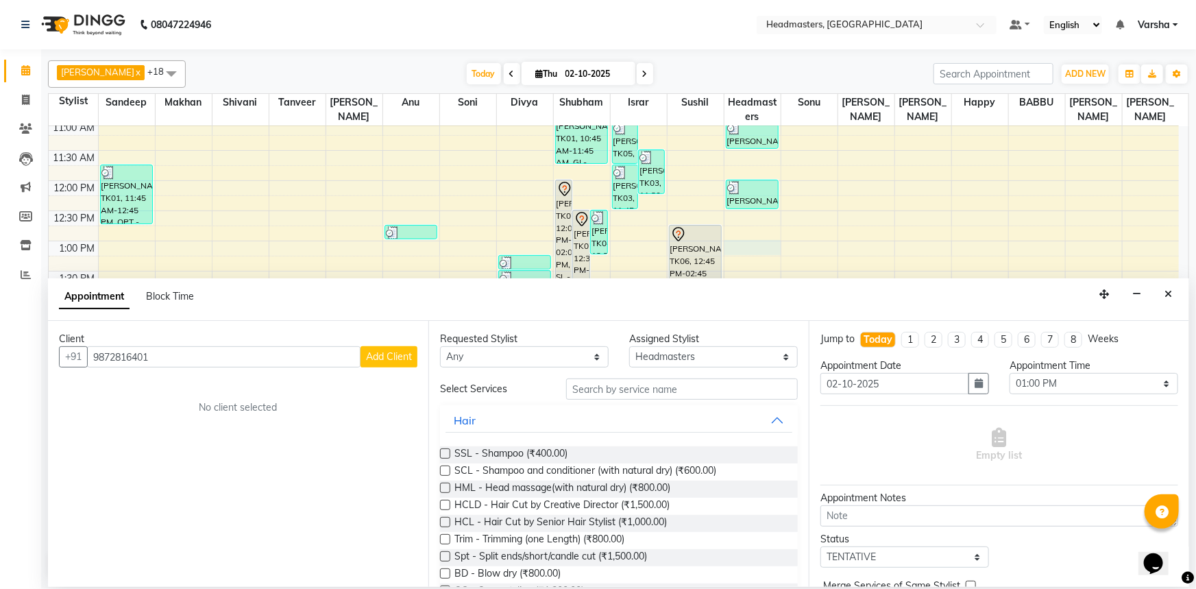
type input "9872816401"
click at [370, 356] on span "Add Client" at bounding box center [389, 356] width 46 height 12
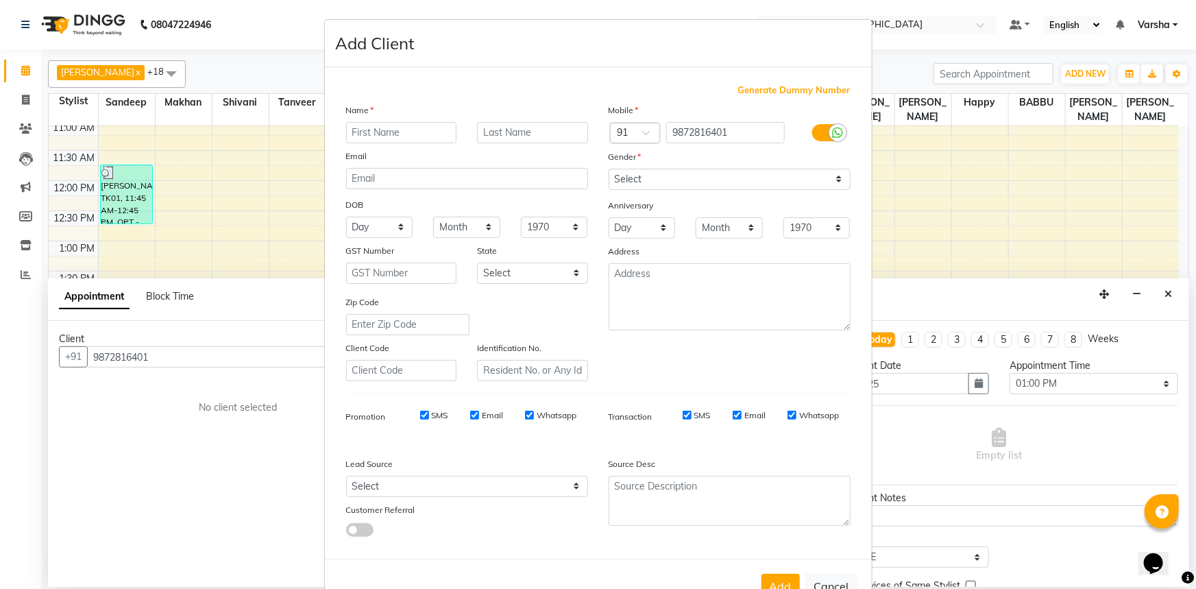
type input "o"
type input "preeti"
click at [677, 175] on select "Select [DEMOGRAPHIC_DATA] [DEMOGRAPHIC_DATA] Other Prefer Not To Say" at bounding box center [730, 179] width 242 height 21
select select "[DEMOGRAPHIC_DATA]"
click at [609, 169] on select "Select [DEMOGRAPHIC_DATA] [DEMOGRAPHIC_DATA] Other Prefer Not To Say" at bounding box center [730, 179] width 242 height 21
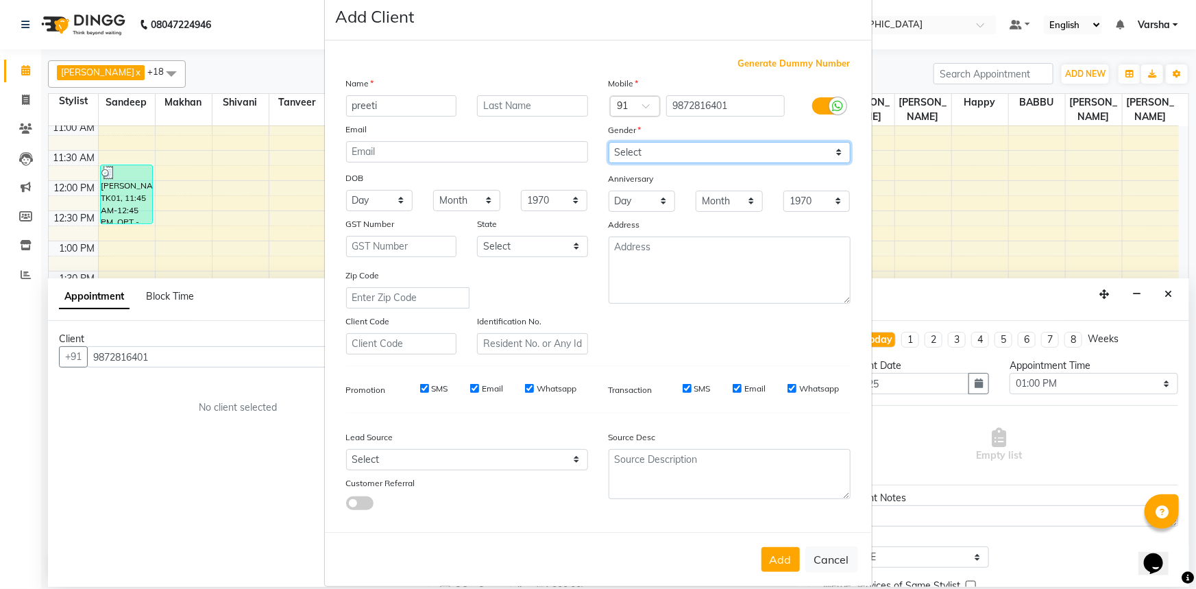
scroll to position [48, 0]
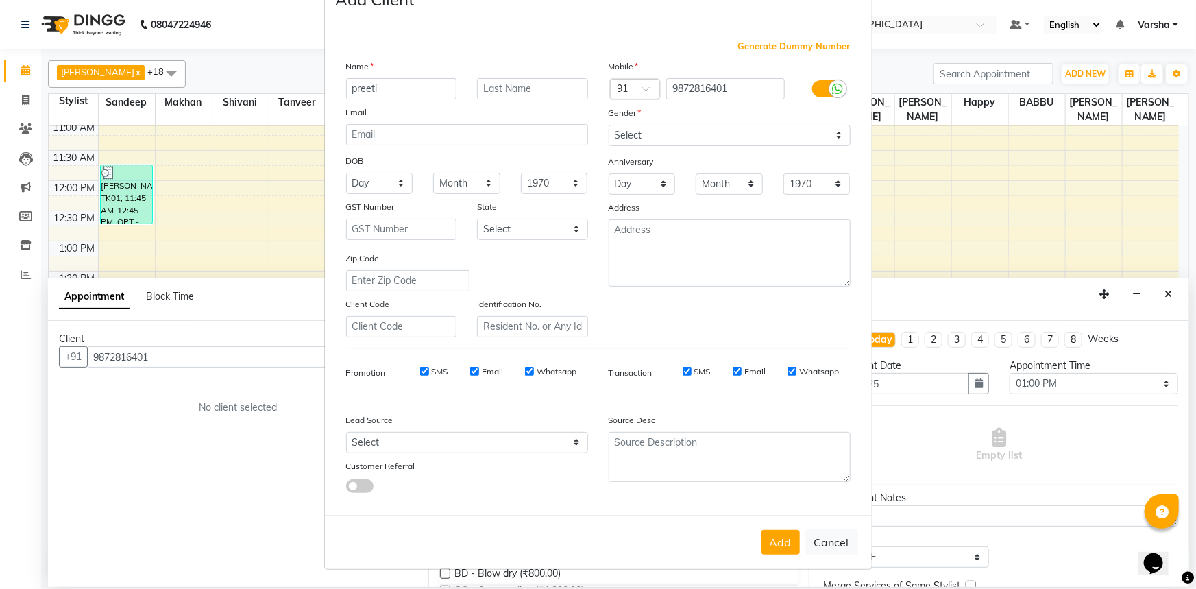
click at [770, 543] on button "Add" at bounding box center [781, 542] width 38 height 25
select select
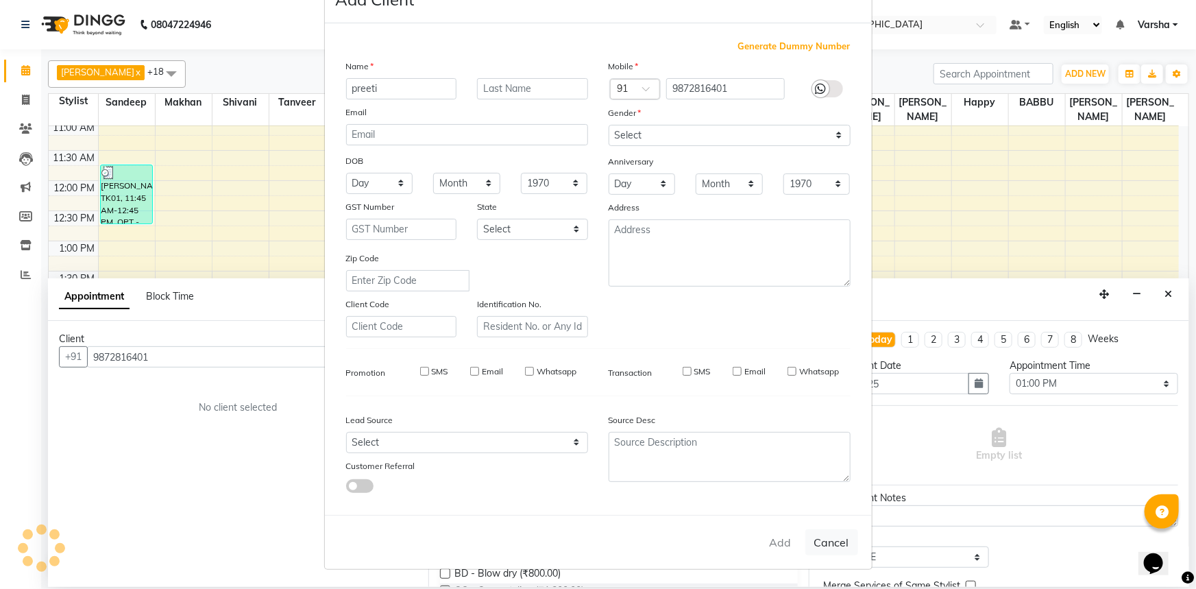
select select
checkbox input "false"
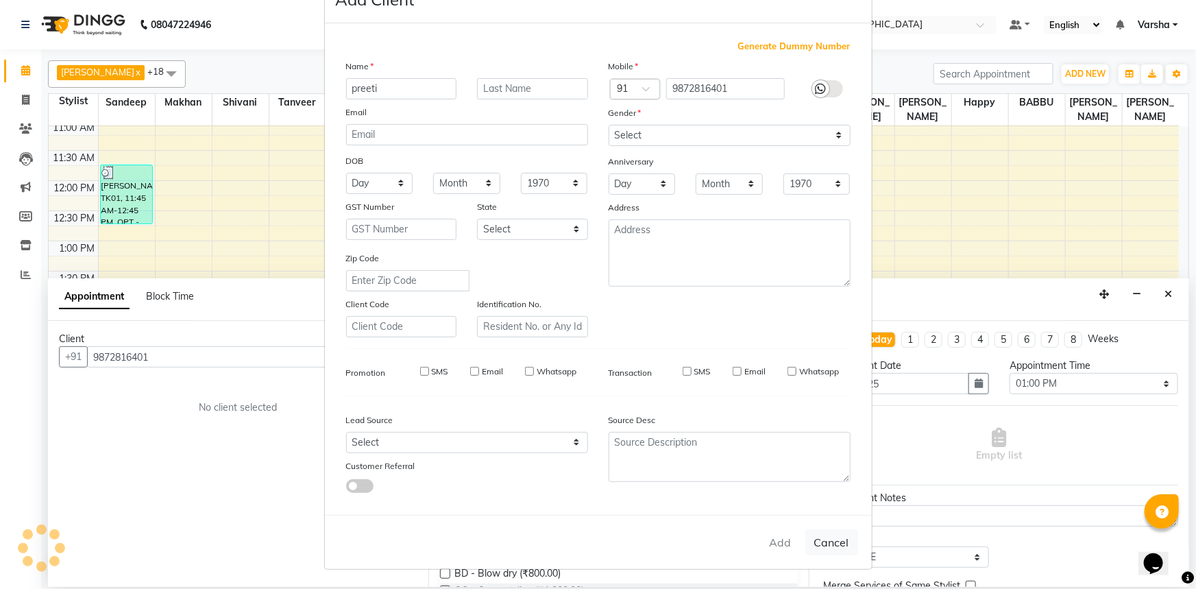
checkbox input "false"
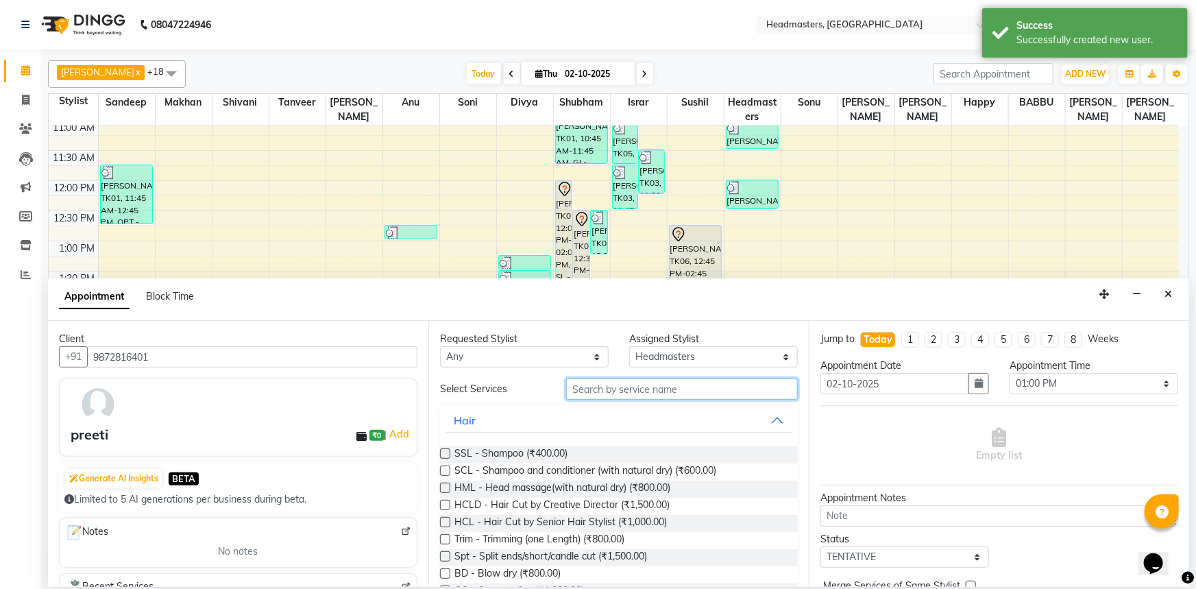
click at [672, 391] on input "text" at bounding box center [682, 388] width 232 height 21
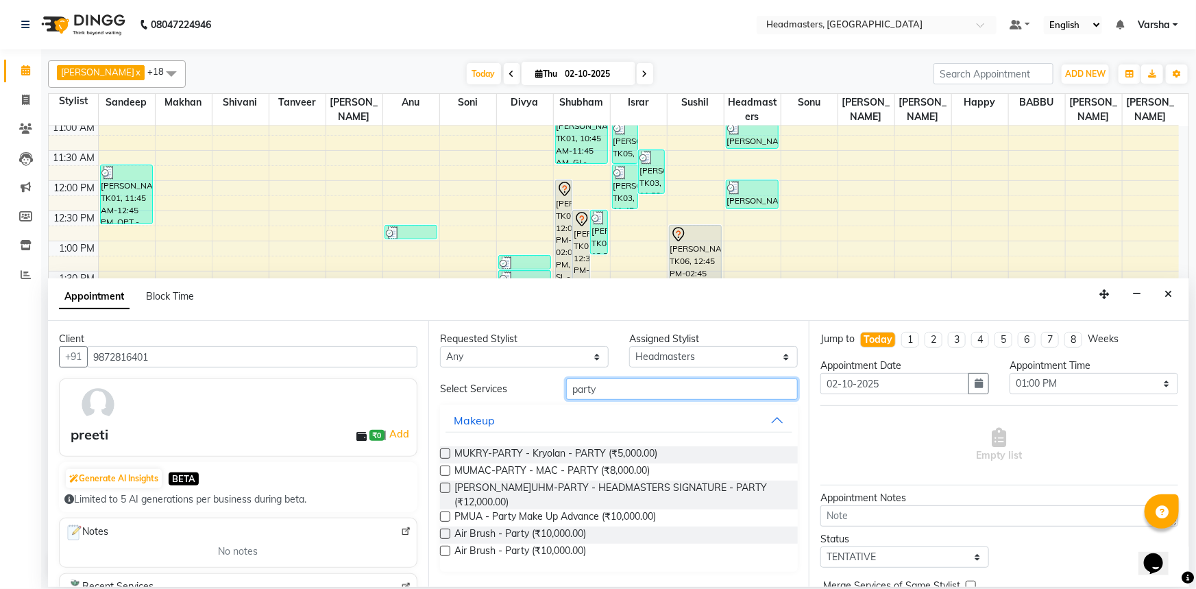
type input "party"
click at [443, 511] on label at bounding box center [445, 516] width 10 height 10
click at [443, 513] on input "checkbox" at bounding box center [444, 517] width 9 height 9
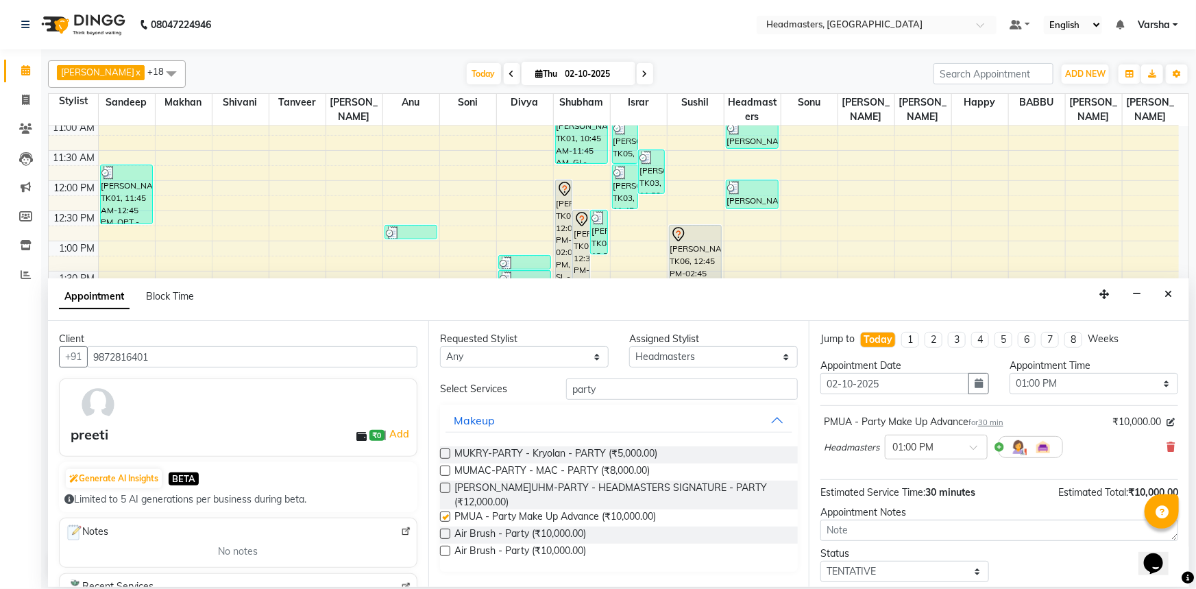
checkbox input "false"
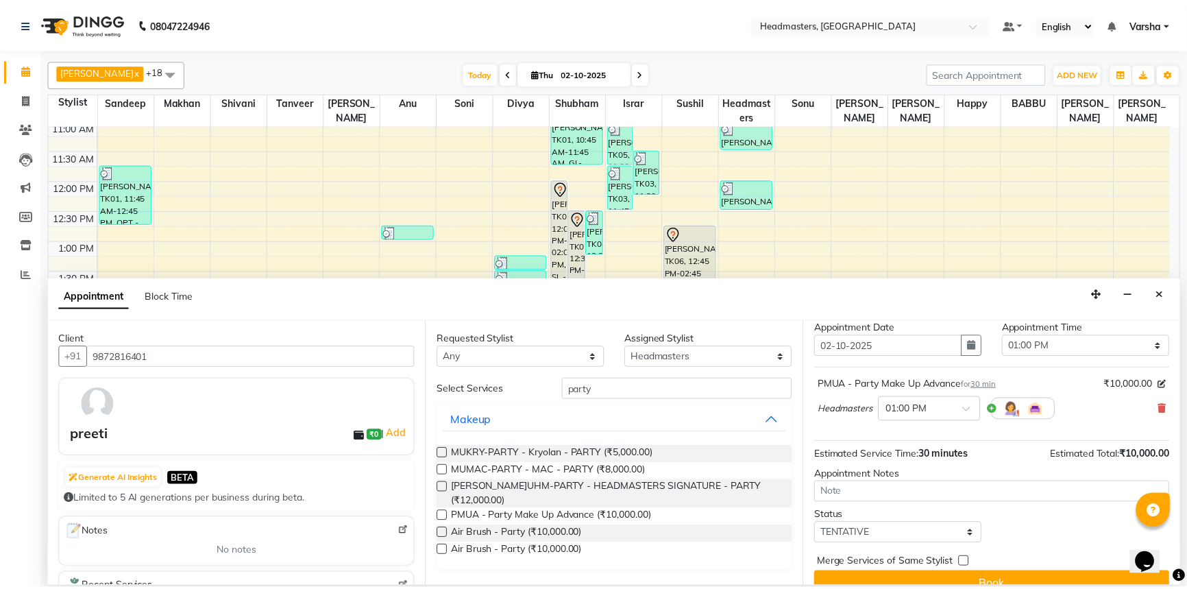
scroll to position [58, 0]
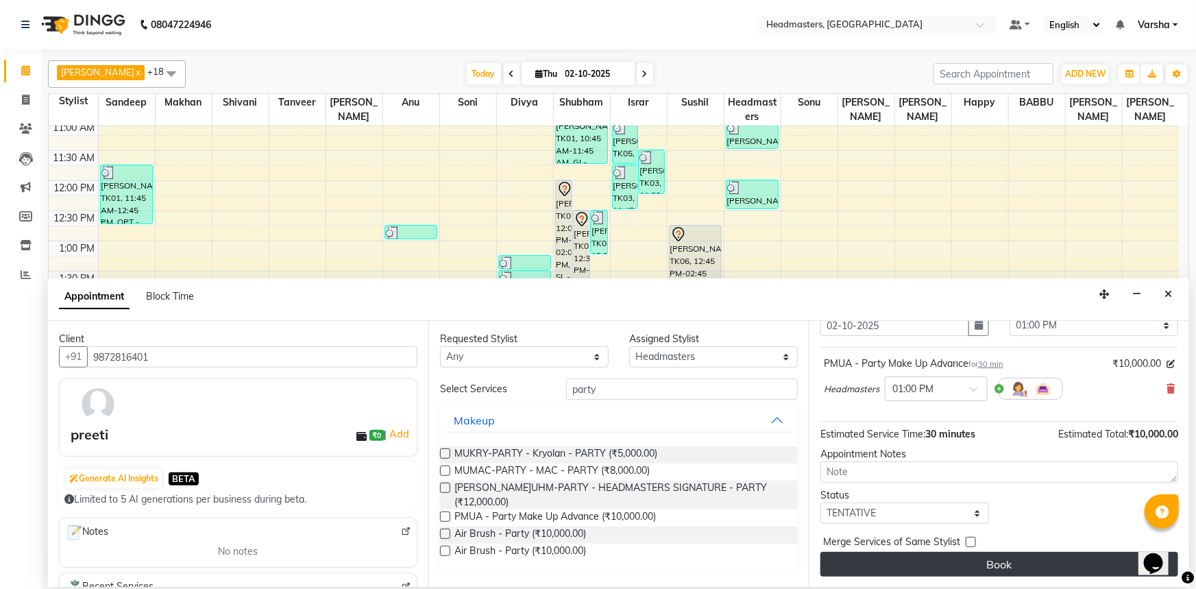
click at [884, 553] on button "Book" at bounding box center [1000, 564] width 358 height 25
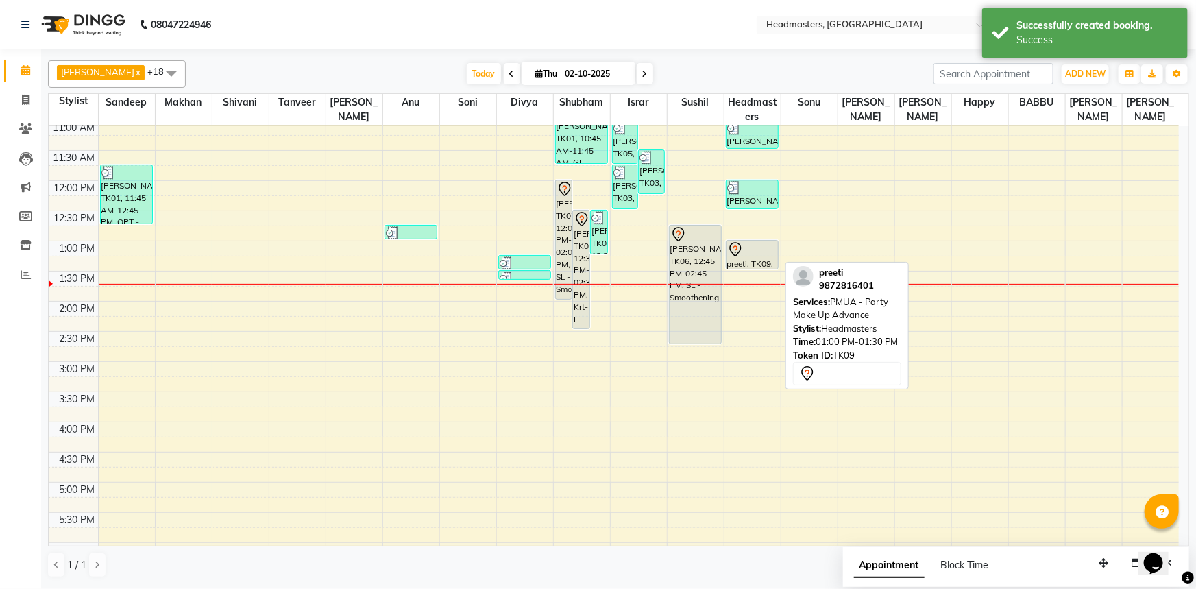
click at [749, 255] on div at bounding box center [752, 249] width 51 height 16
select select "7"
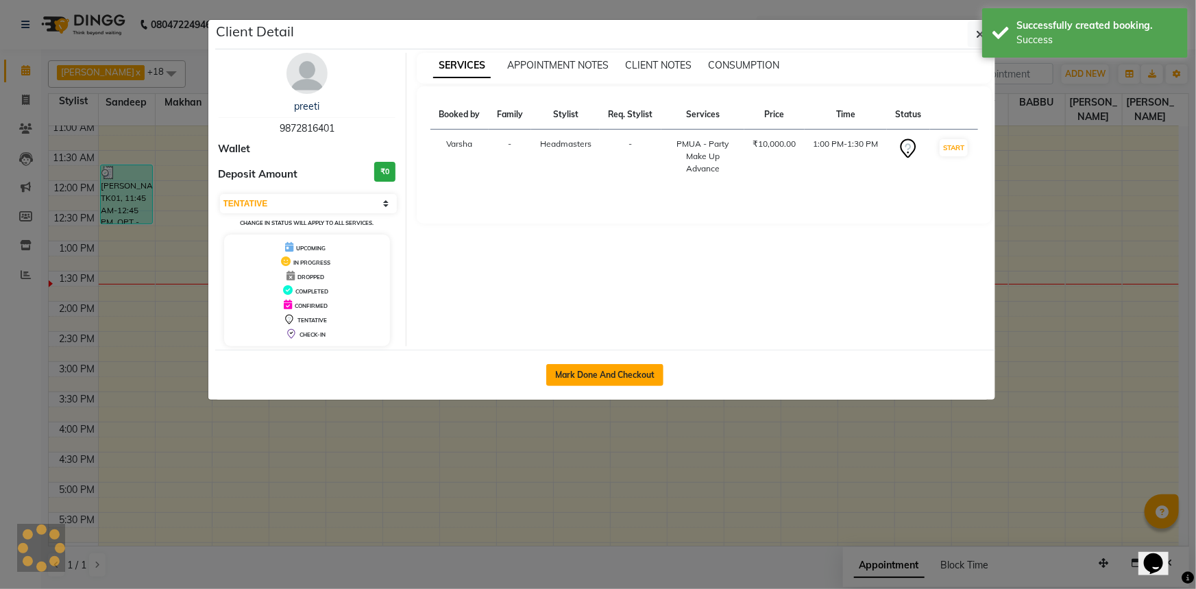
click at [561, 367] on button "Mark Done And Checkout" at bounding box center [604, 375] width 117 height 22
select select "service"
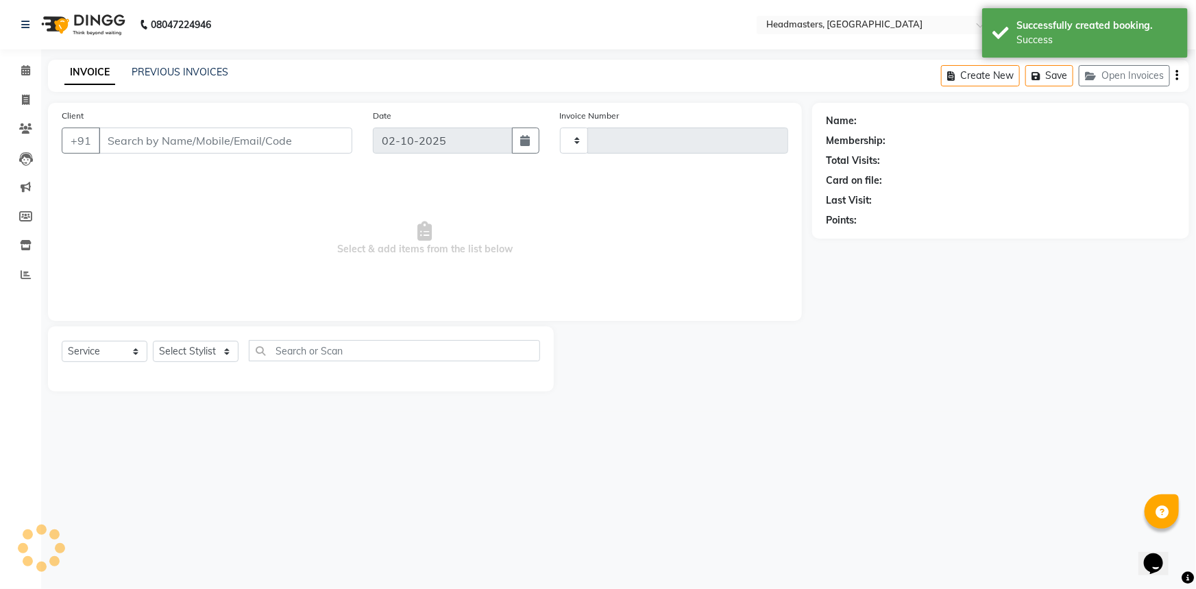
type input "5520"
select select "7140"
type input "9872816401"
select select "60896"
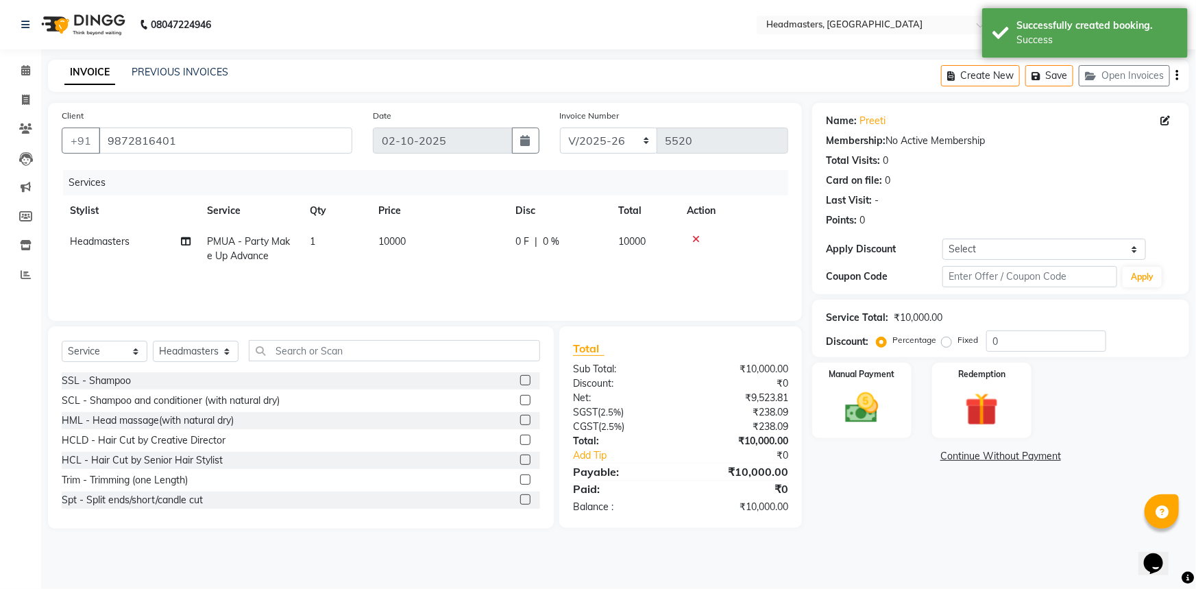
click at [518, 235] on span "0 F" at bounding box center [523, 241] width 14 height 14
select select "60896"
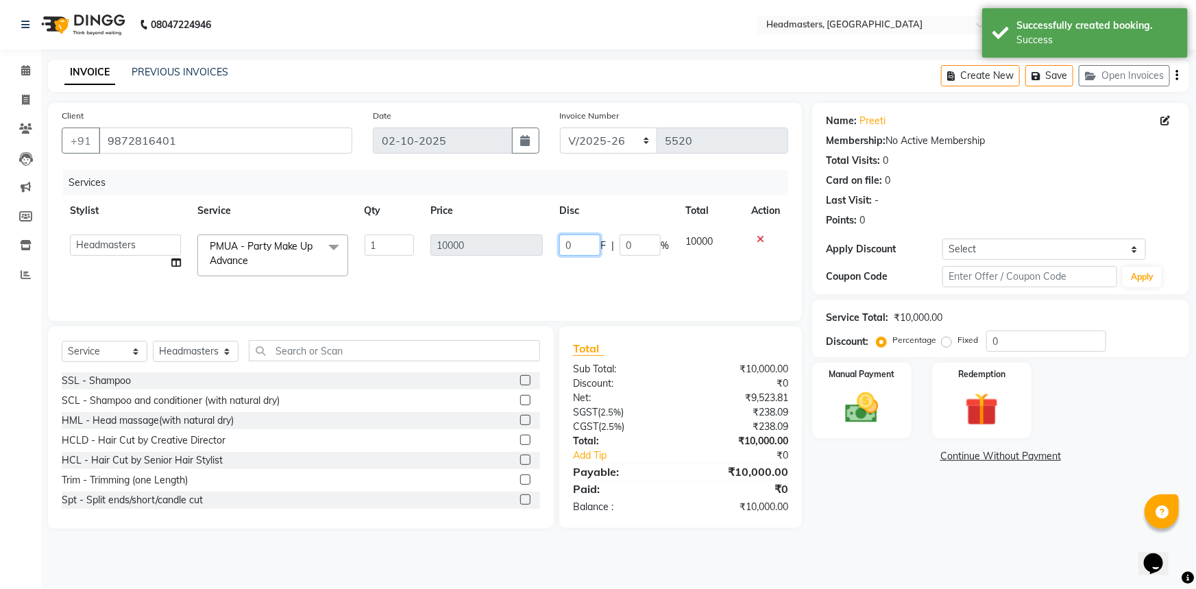
click at [566, 244] on input "0" at bounding box center [579, 244] width 41 height 21
type input "8000"
click at [1109, 185] on div "Card on file: 0" at bounding box center [1001, 180] width 350 height 14
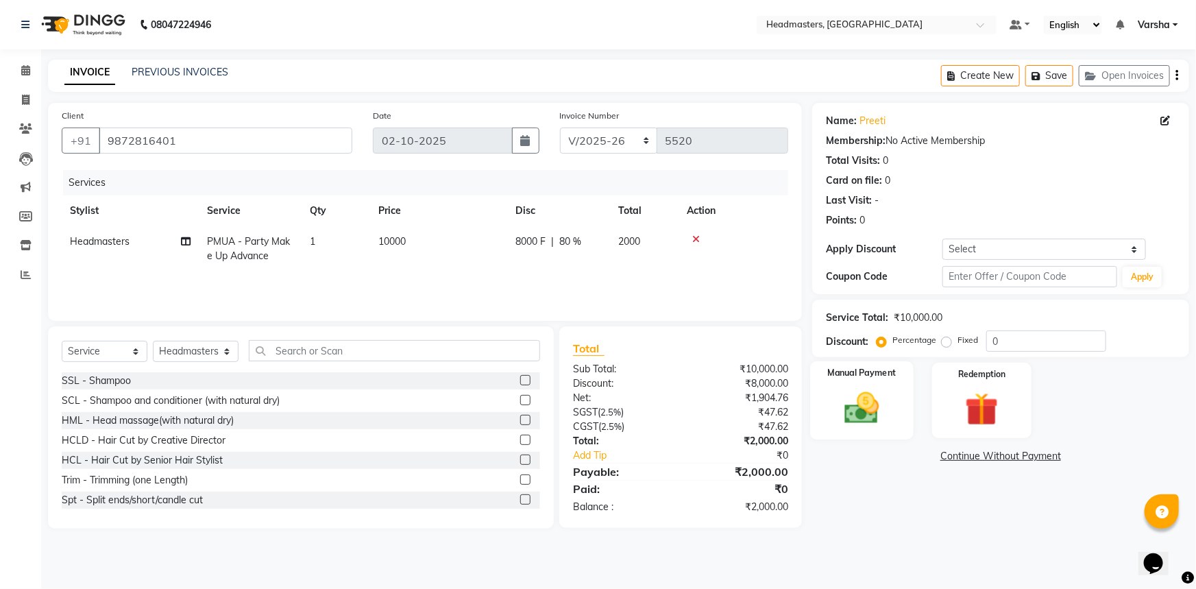
click at [873, 421] on img at bounding box center [862, 408] width 56 height 40
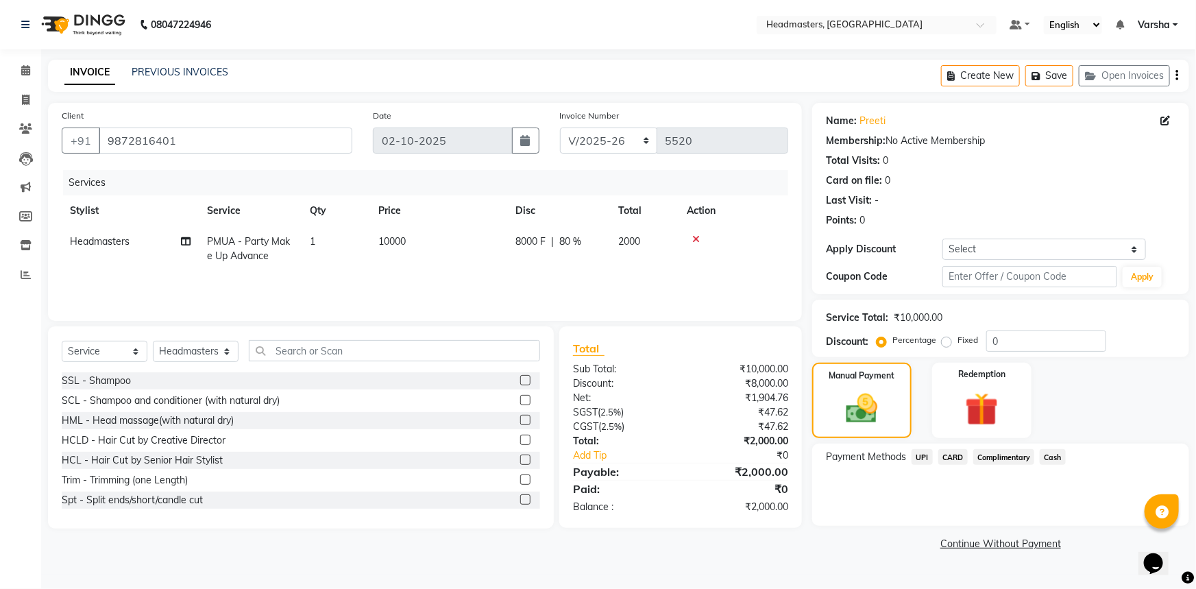
click at [919, 453] on span "UPI" at bounding box center [922, 457] width 21 height 16
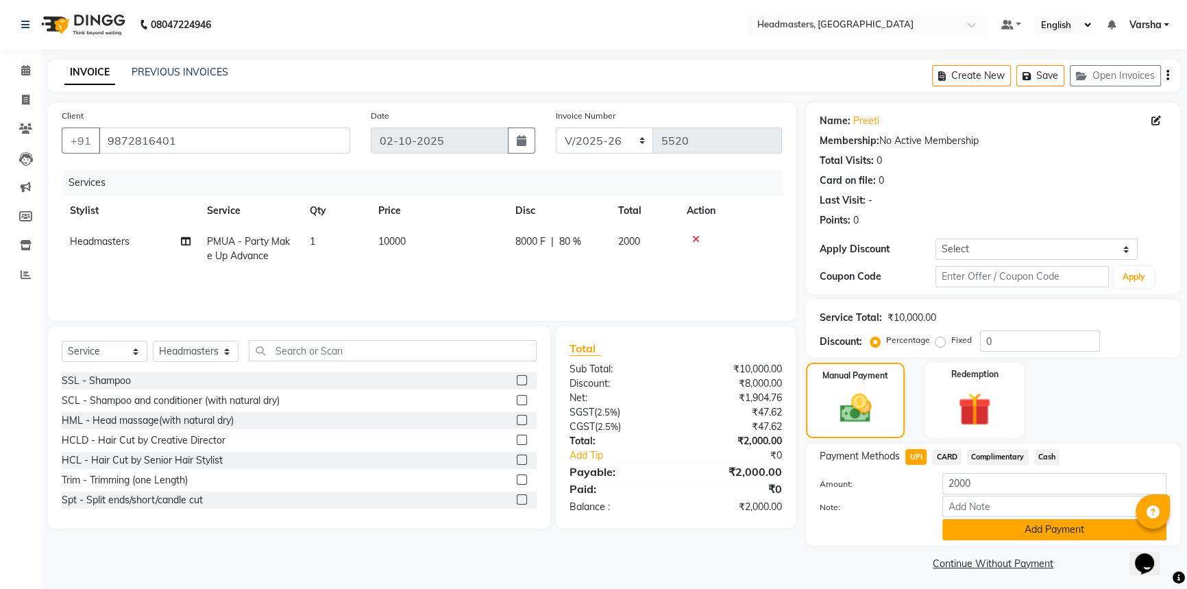
click at [971, 522] on button "Add Payment" at bounding box center [1055, 529] width 224 height 21
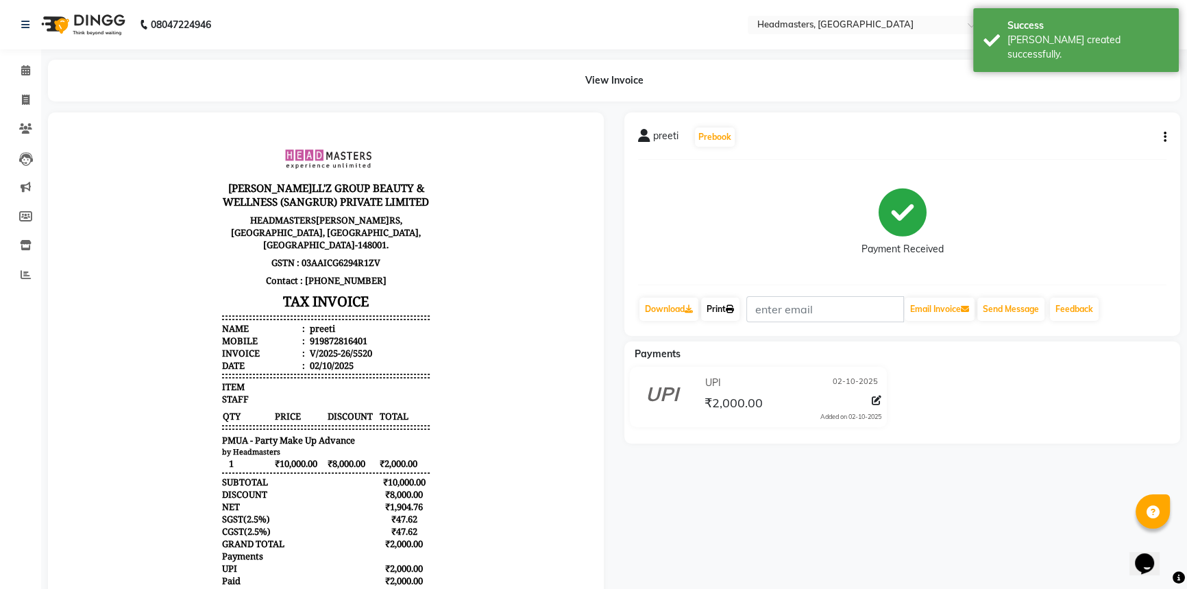
click at [723, 311] on link "Print" at bounding box center [720, 309] width 38 height 23
click at [20, 67] on span at bounding box center [26, 71] width 24 height 16
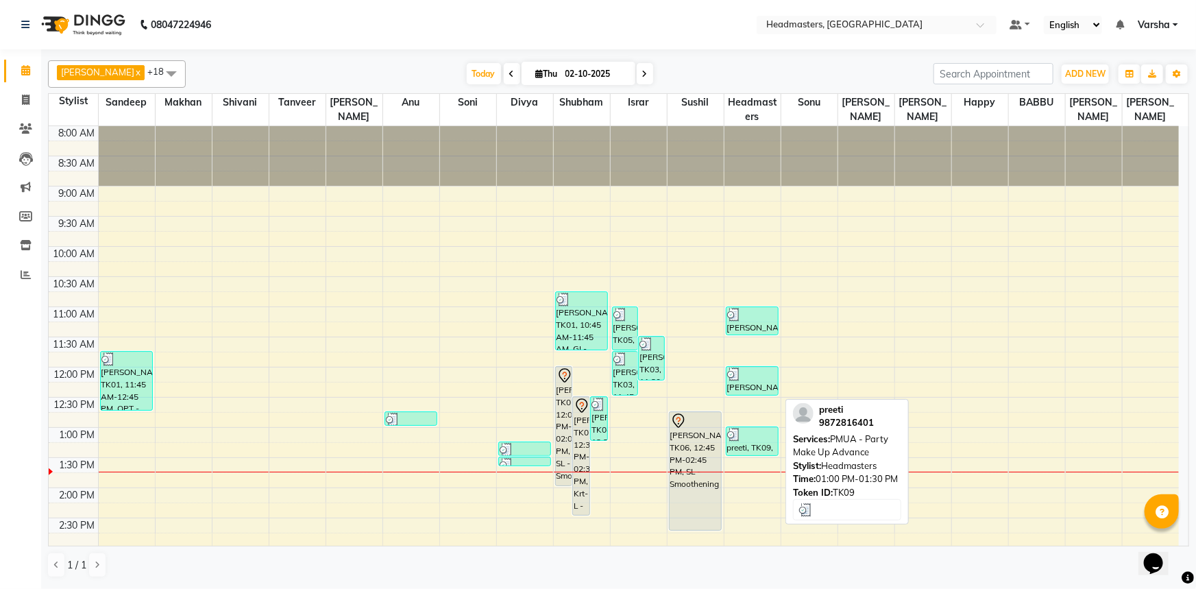
click at [766, 442] on div "preeti, TK09, 01:00 PM-01:30 PM, PMUA - Party Make Up Advance" at bounding box center [753, 441] width 52 height 28
select select "3"
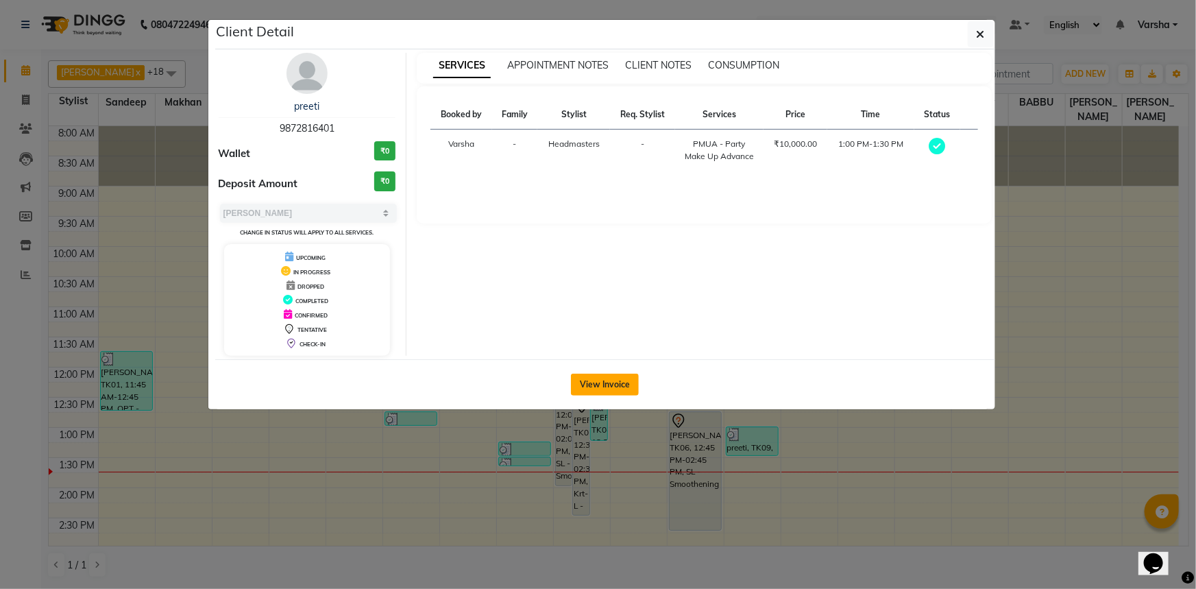
click at [614, 389] on button "View Invoice" at bounding box center [605, 385] width 68 height 22
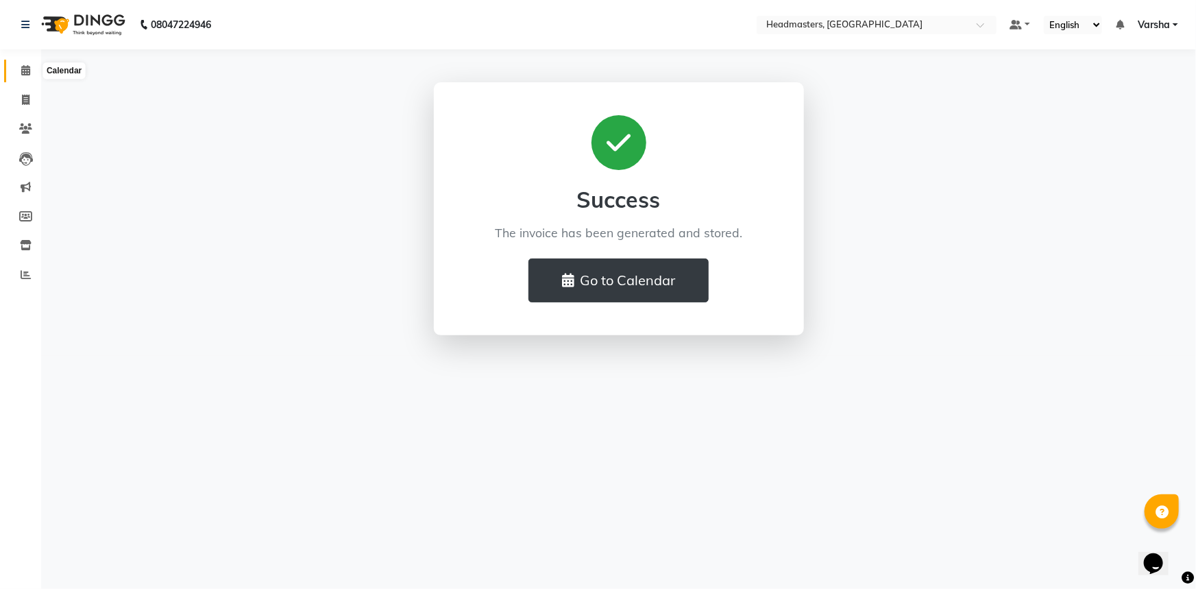
click at [27, 67] on icon at bounding box center [25, 70] width 9 height 10
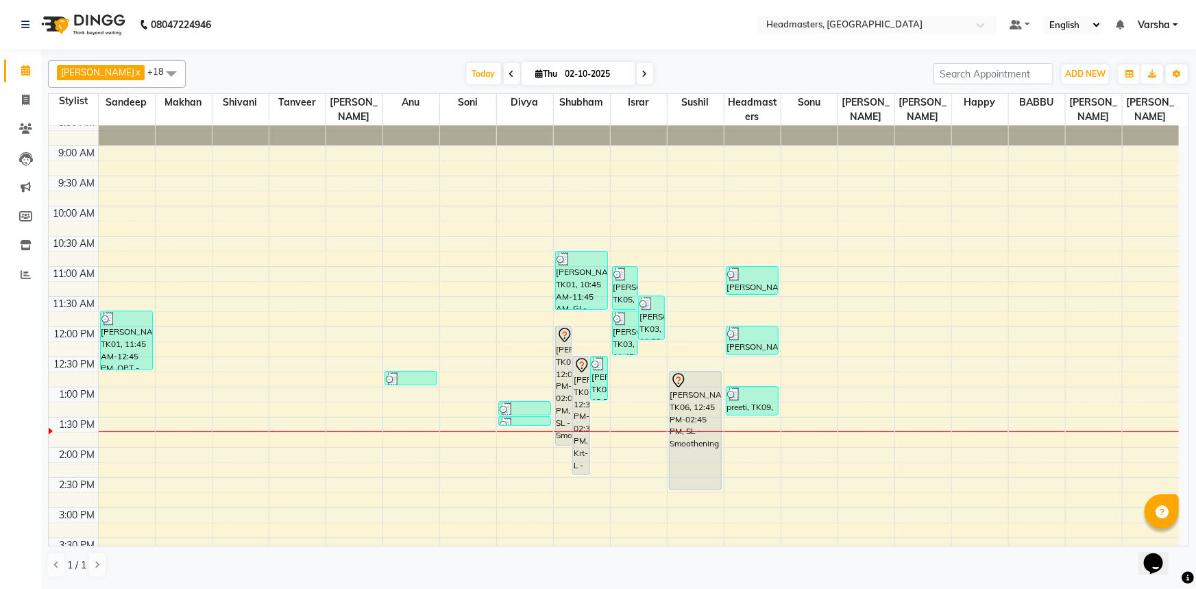
scroll to position [62, 0]
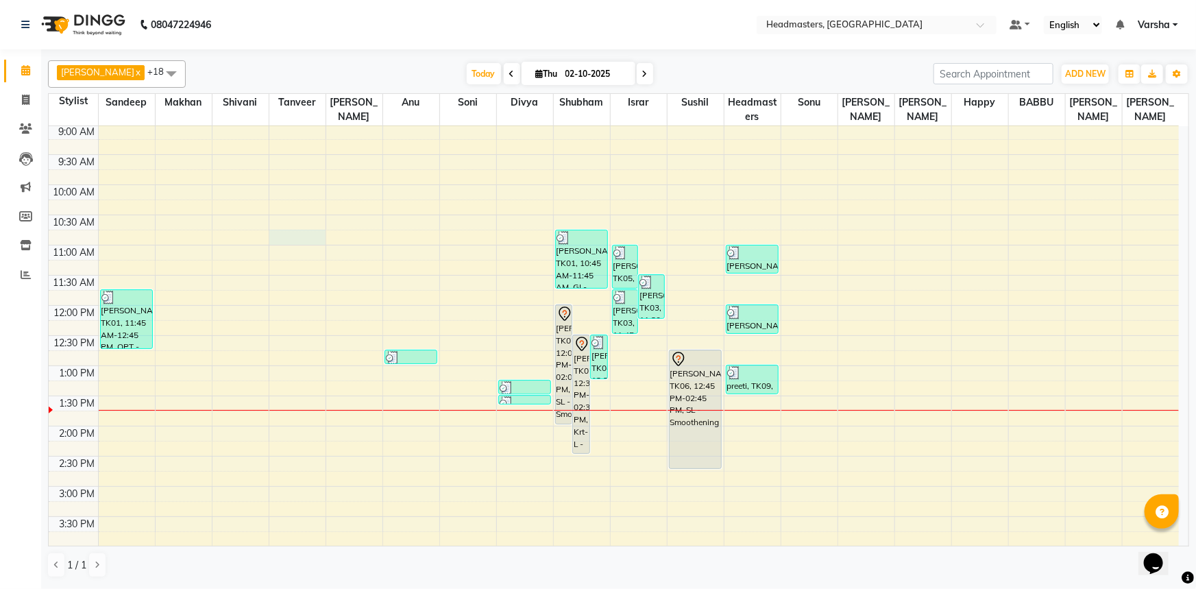
click at [286, 231] on div "8:00 AM 8:30 AM 9:00 AM 9:30 AM 10:00 AM 10:30 AM 11:00 AM 11:30 AM 12:00 PM 12…" at bounding box center [614, 456] width 1131 height 784
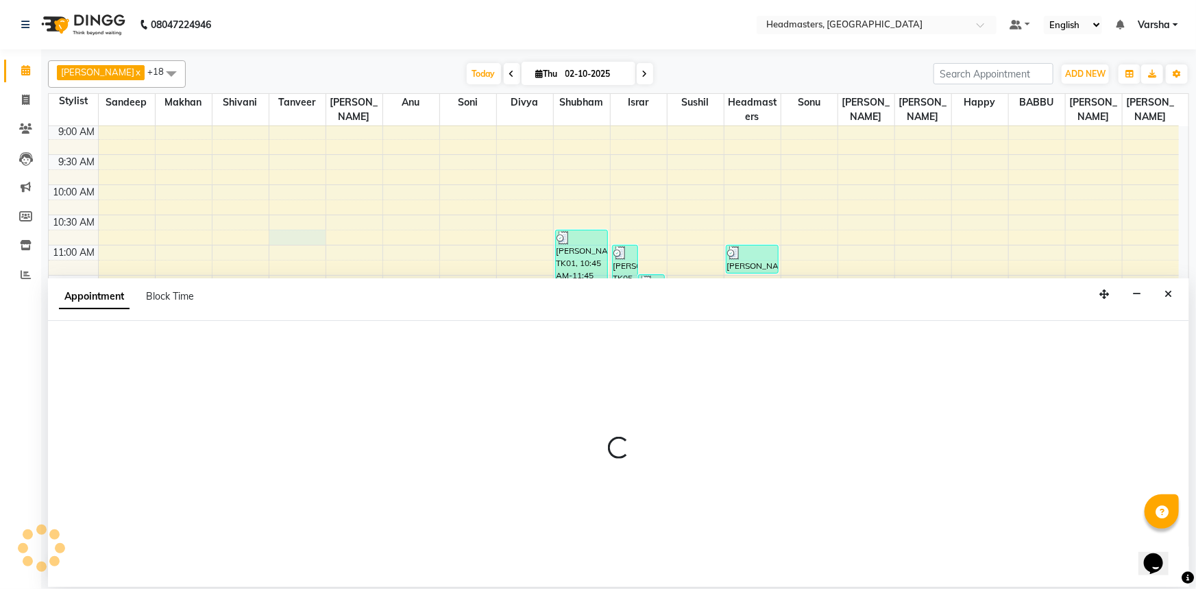
select select "60866"
select select "645"
select select "tentative"
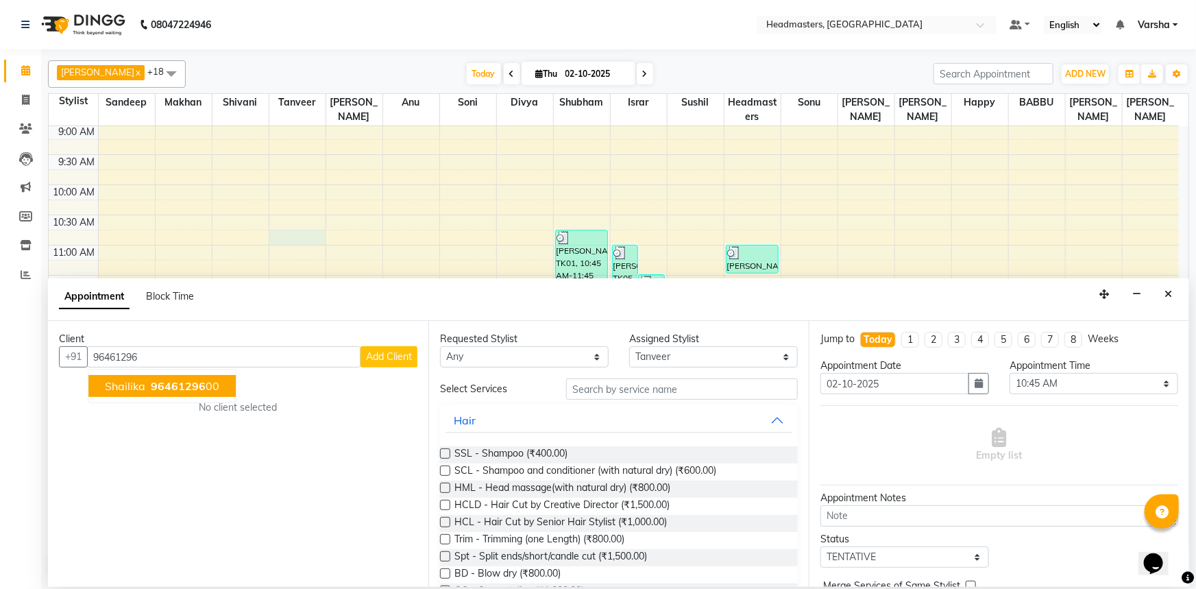
click at [110, 385] on span "shailika" at bounding box center [125, 386] width 40 height 14
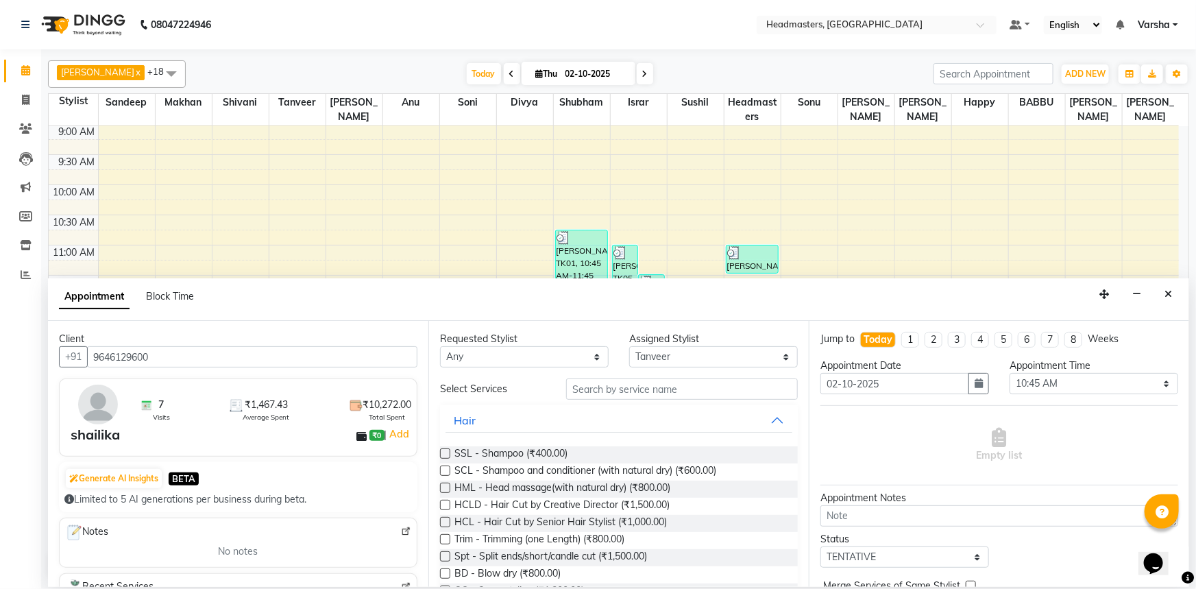
type input "9646129600"
drag, startPoint x: 594, startPoint y: 396, endPoint x: 594, endPoint y: 363, distance: 32.9
click at [594, 394] on input "text" at bounding box center [682, 388] width 232 height 21
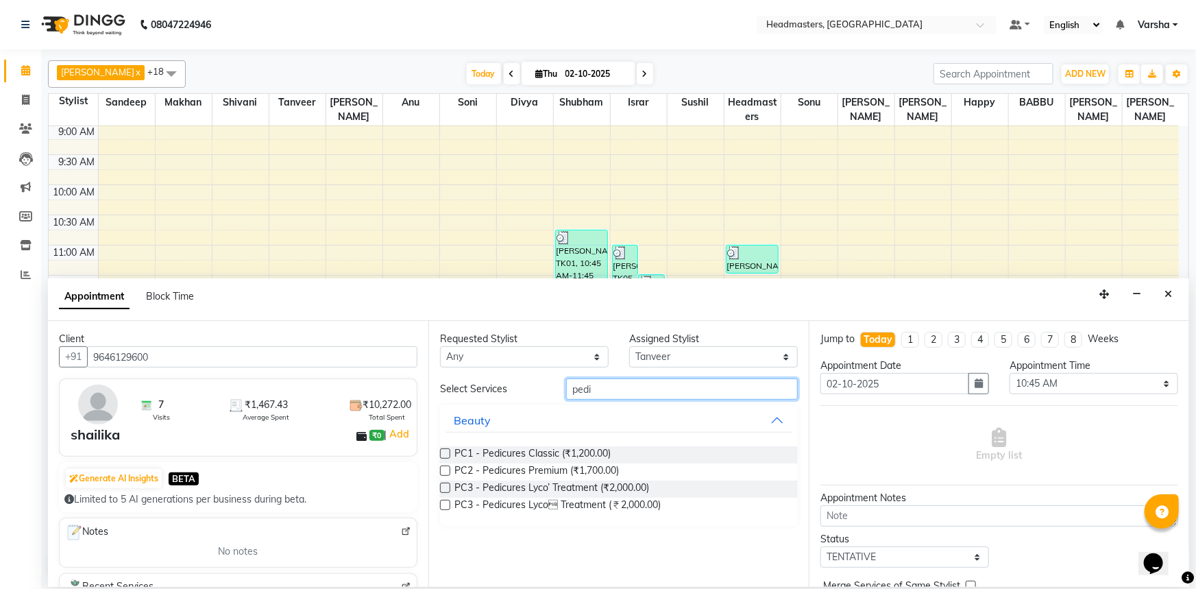
type input "pedi"
click at [447, 483] on label at bounding box center [445, 488] width 10 height 10
click at [447, 485] on input "checkbox" at bounding box center [444, 489] width 9 height 9
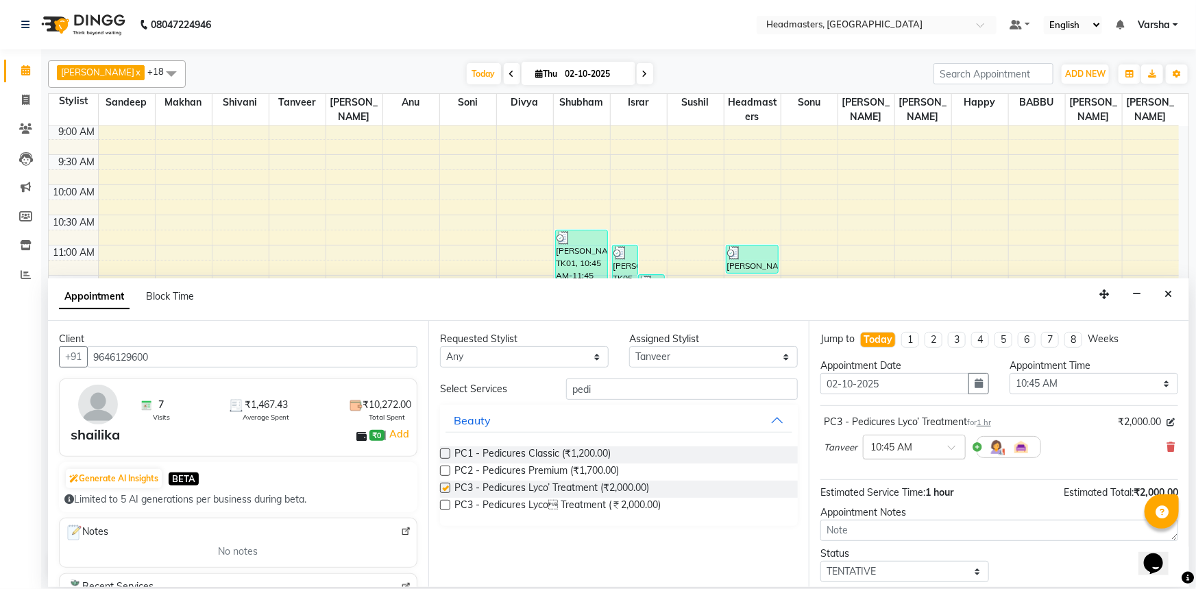
checkbox input "false"
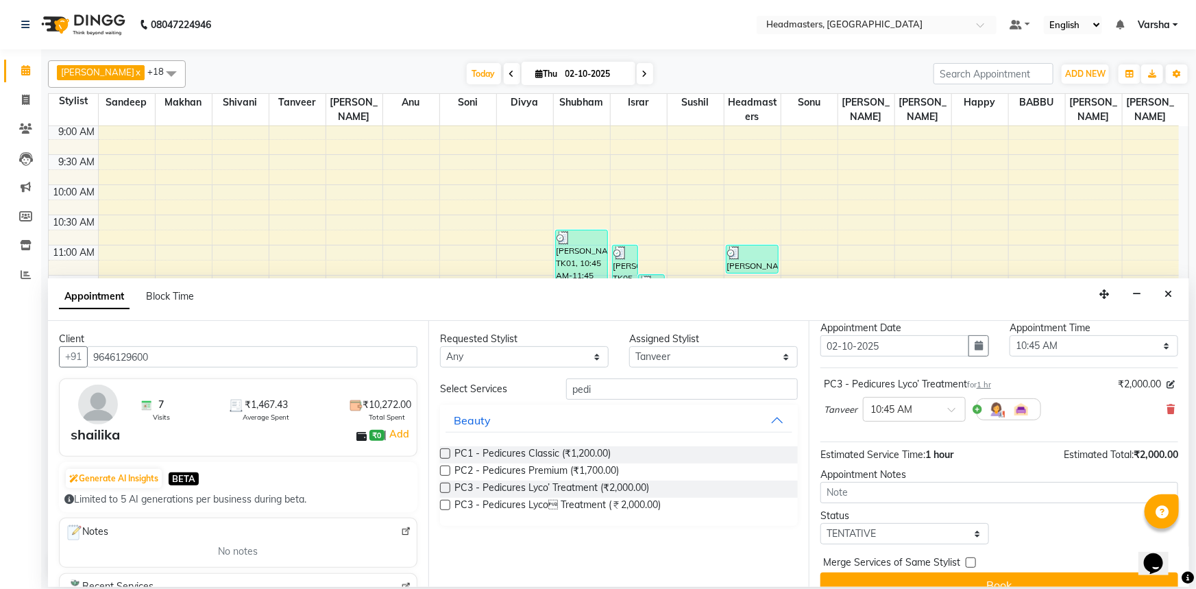
scroll to position [58, 0]
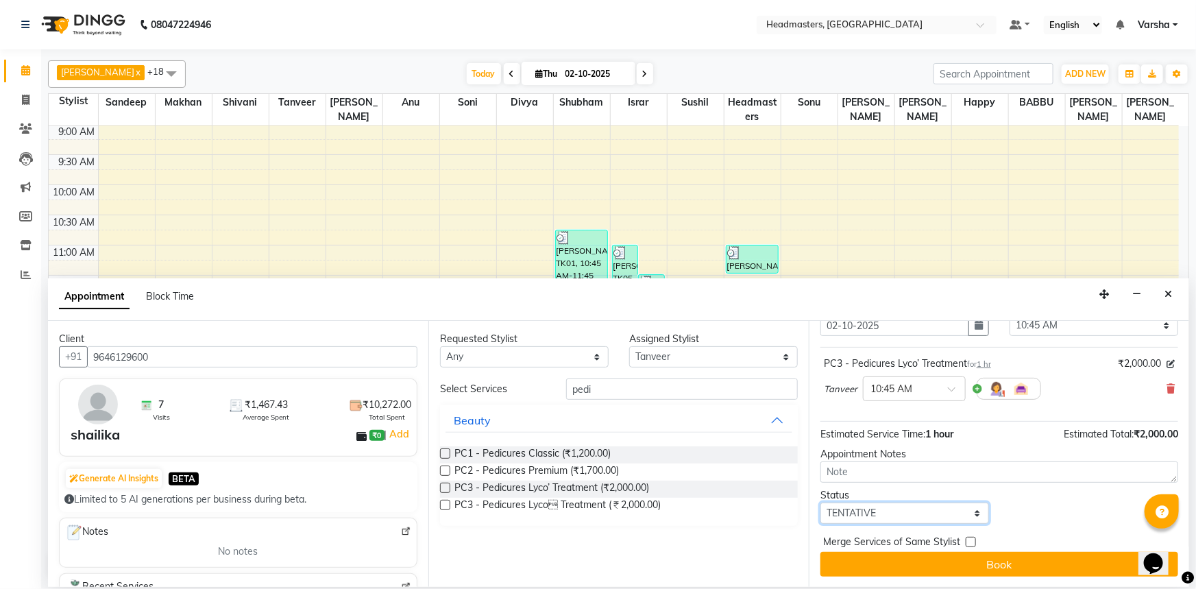
click at [902, 507] on select "Select TENTATIVE CONFIRM CHECK-IN UPCOMING" at bounding box center [905, 513] width 169 height 21
click at [908, 511] on select "Select TENTATIVE CONFIRM CHECK-IN UPCOMING" at bounding box center [905, 513] width 169 height 21
select select "confirm booking"
click at [821, 503] on select "Select TENTATIVE CONFIRM CHECK-IN UPCOMING" at bounding box center [905, 513] width 169 height 21
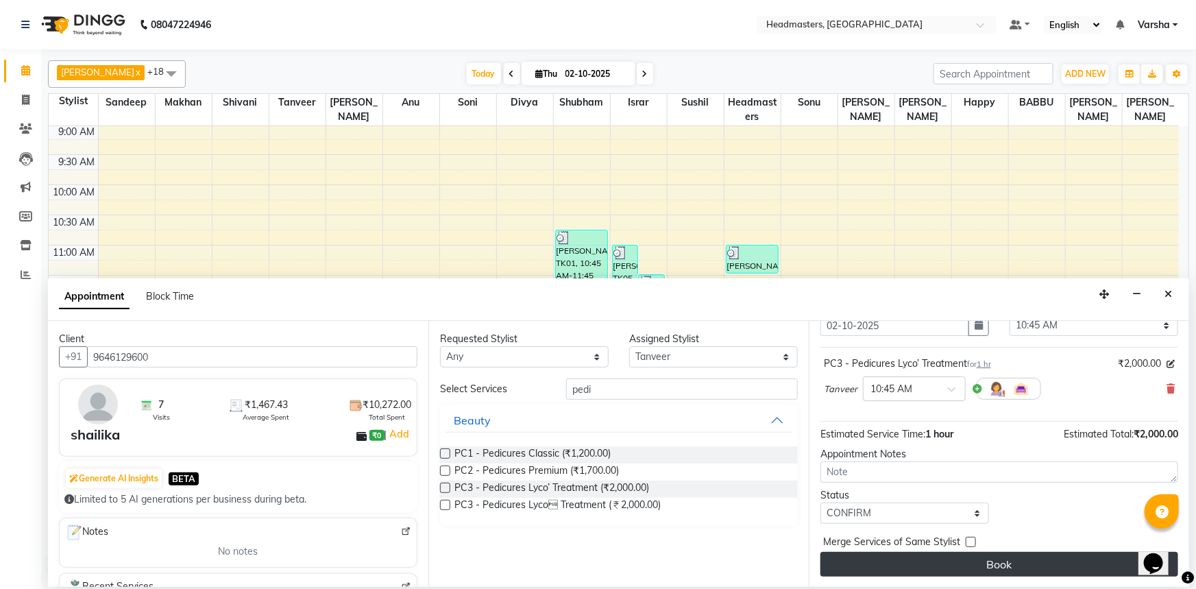
click at [928, 563] on button "Book" at bounding box center [1000, 564] width 358 height 25
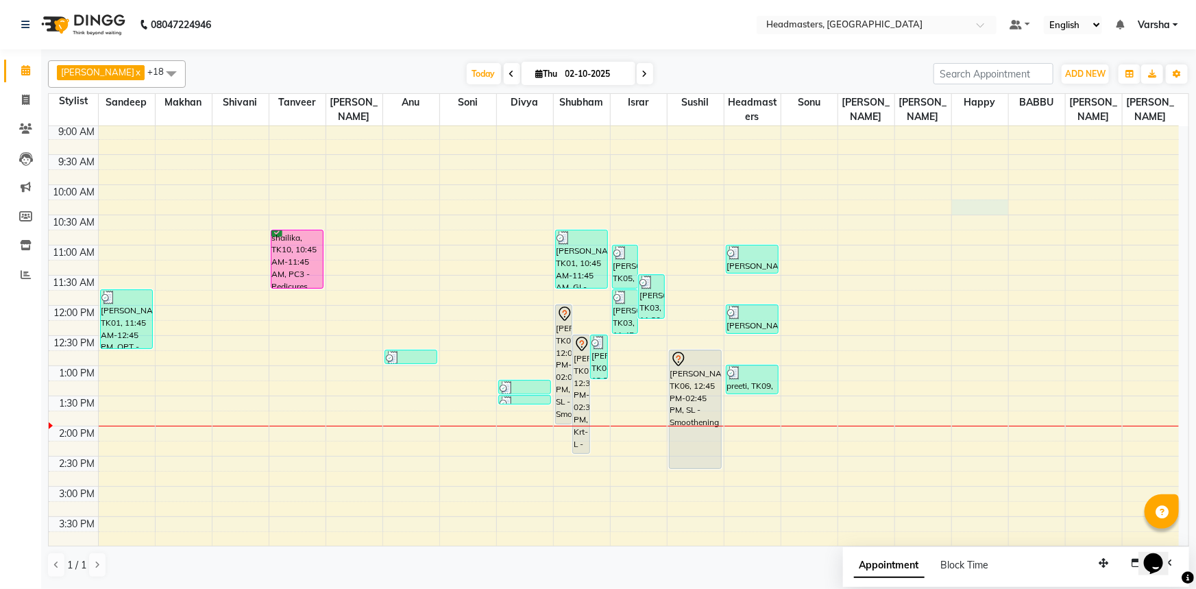
click at [967, 206] on div "8:00 AM 8:30 AM 9:00 AM 9:30 AM 10:00 AM 10:30 AM 11:00 AM 11:30 AM 12:00 PM 12…" at bounding box center [614, 456] width 1131 height 784
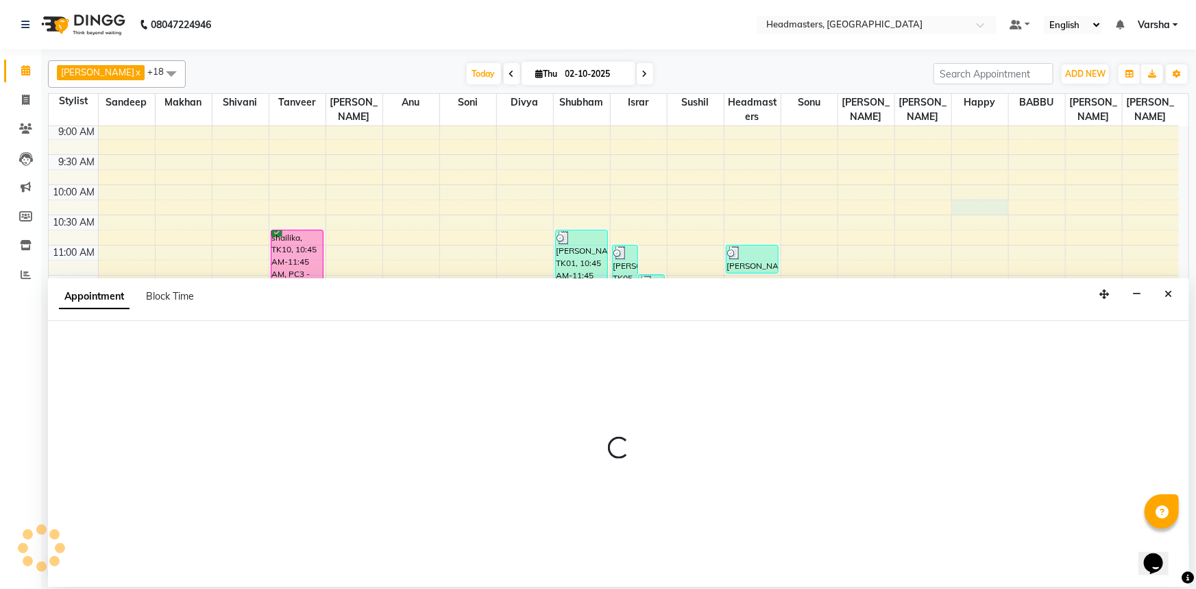
select select "62924"
select select "615"
select select "tentative"
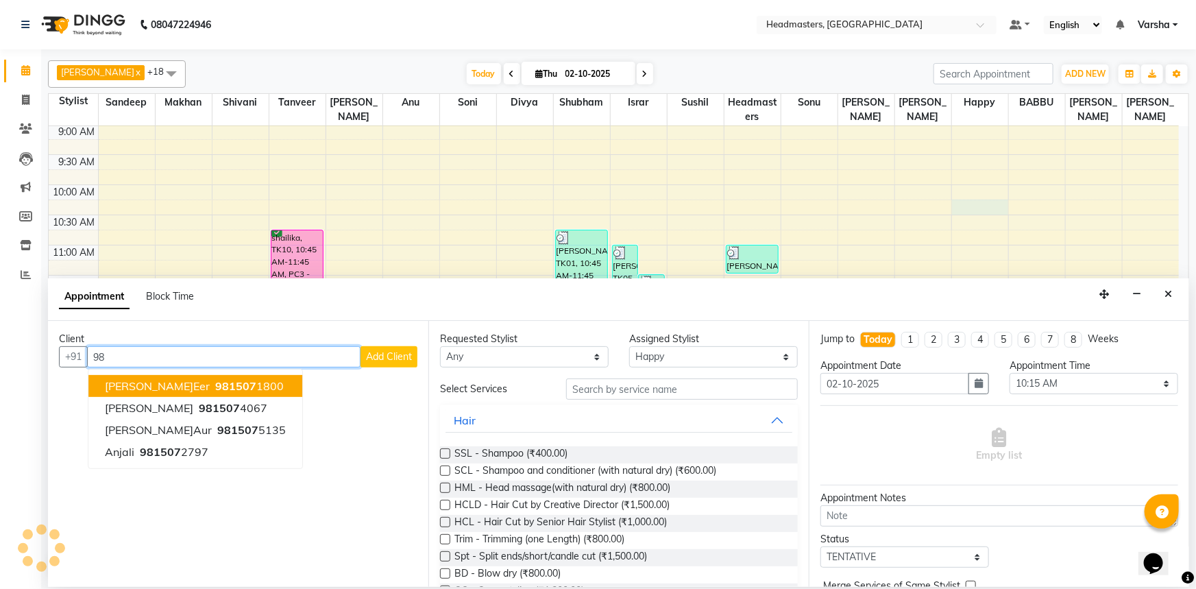
type input "9"
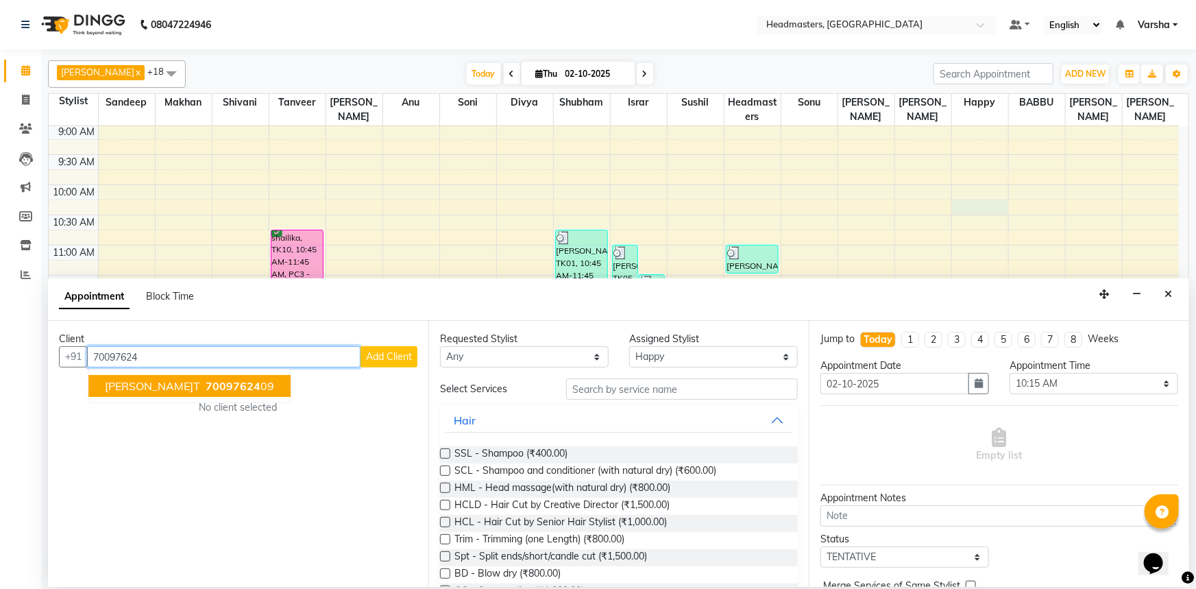
click at [193, 360] on input "70097624" at bounding box center [224, 356] width 274 height 21
click at [192, 360] on input "70097624" at bounding box center [224, 356] width 274 height 21
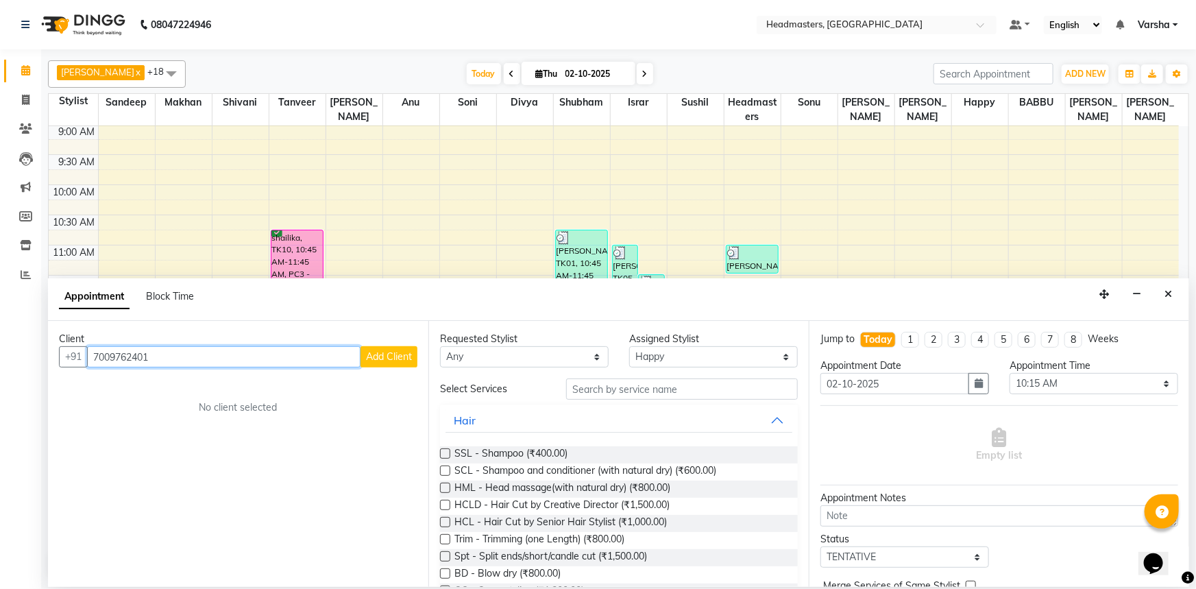
type input "7009762401"
click at [396, 357] on span "Add Client" at bounding box center [389, 356] width 46 height 12
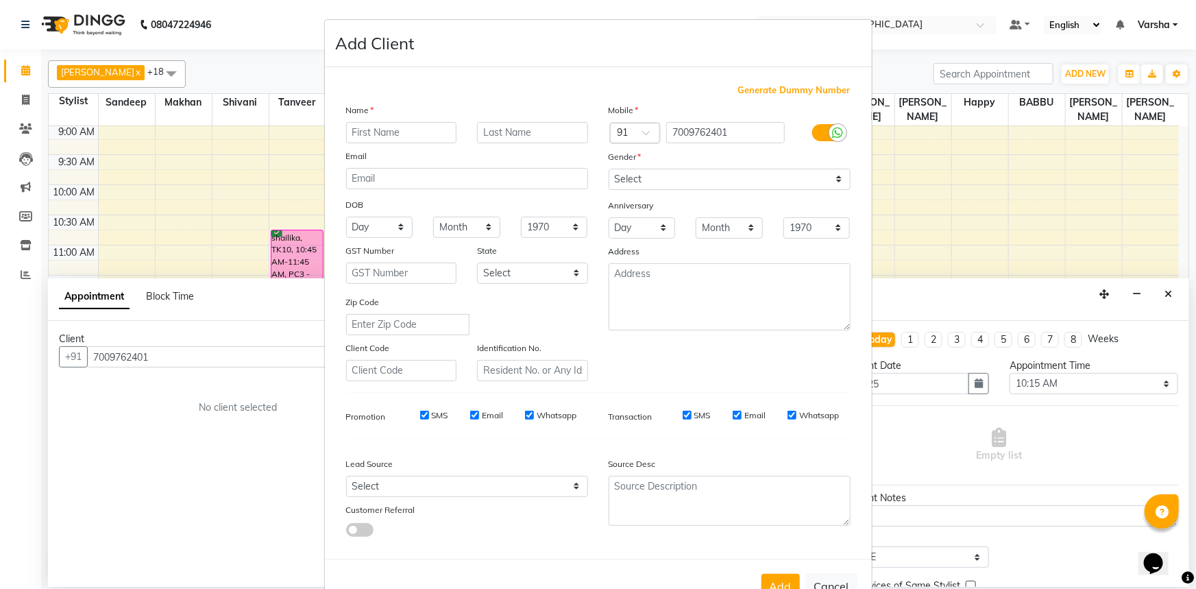
click at [374, 128] on input "text" at bounding box center [401, 132] width 111 height 21
type input "[PERSON_NAME]et"
drag, startPoint x: 638, startPoint y: 181, endPoint x: 637, endPoint y: 188, distance: 6.9
click at [638, 181] on select "Select [DEMOGRAPHIC_DATA] [DEMOGRAPHIC_DATA] Other Prefer Not To Say" at bounding box center [730, 179] width 242 height 21
select select "[DEMOGRAPHIC_DATA]"
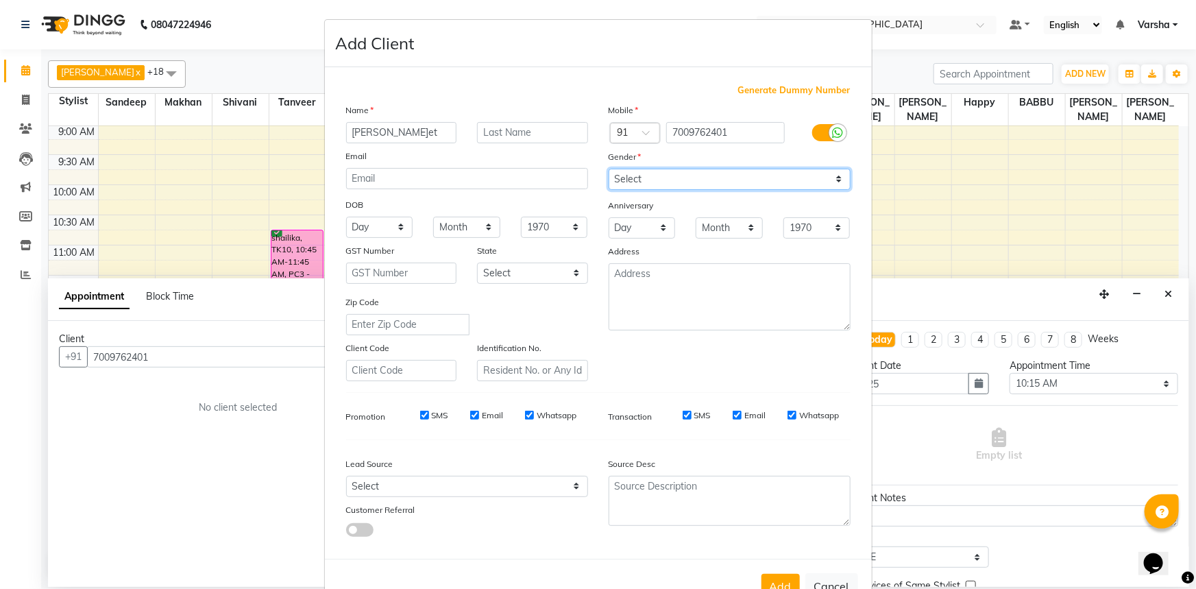
click at [609, 169] on select "Select [DEMOGRAPHIC_DATA] [DEMOGRAPHIC_DATA] Other Prefer Not To Say" at bounding box center [730, 179] width 242 height 21
click at [775, 577] on div "Add Cancel" at bounding box center [598, 586] width 547 height 54
click at [765, 579] on button "Add" at bounding box center [781, 586] width 38 height 25
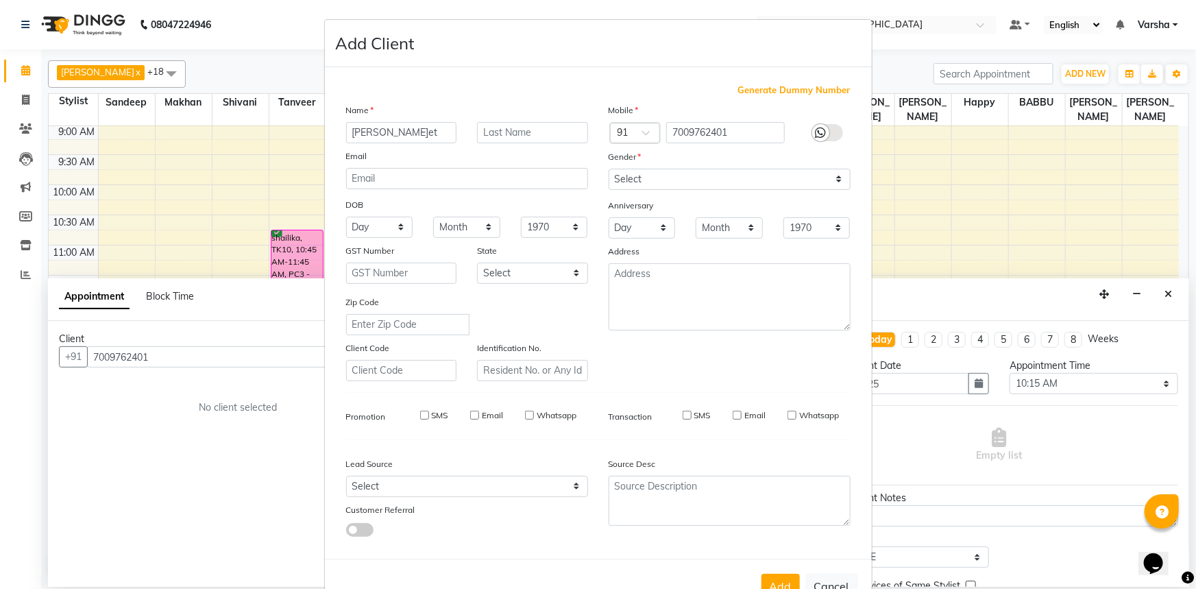
select select
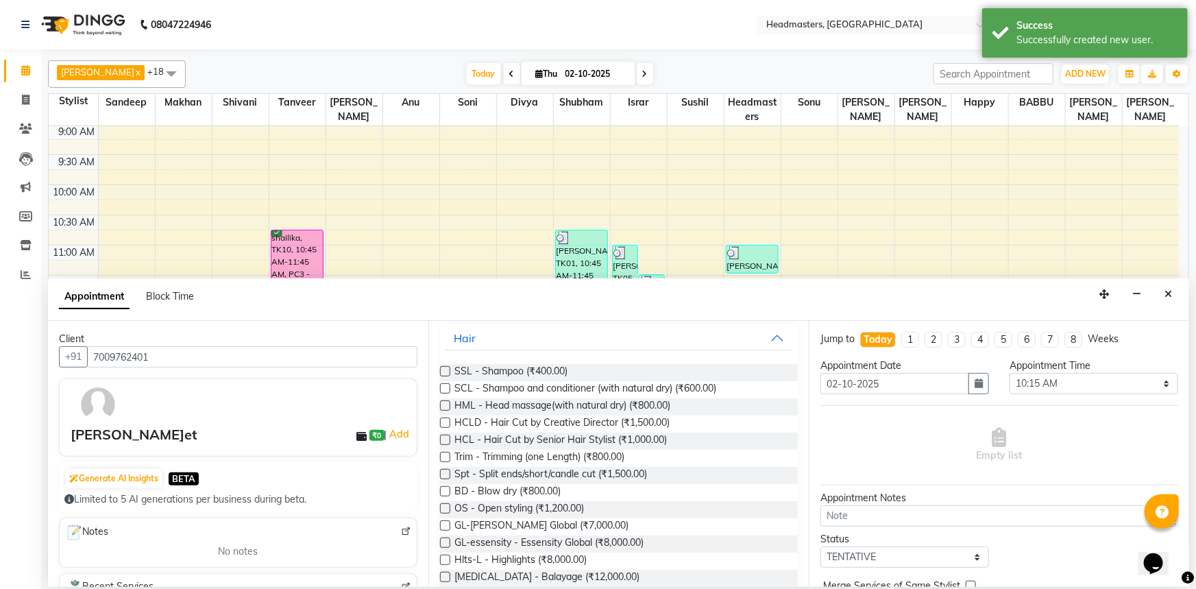
scroll to position [0, 0]
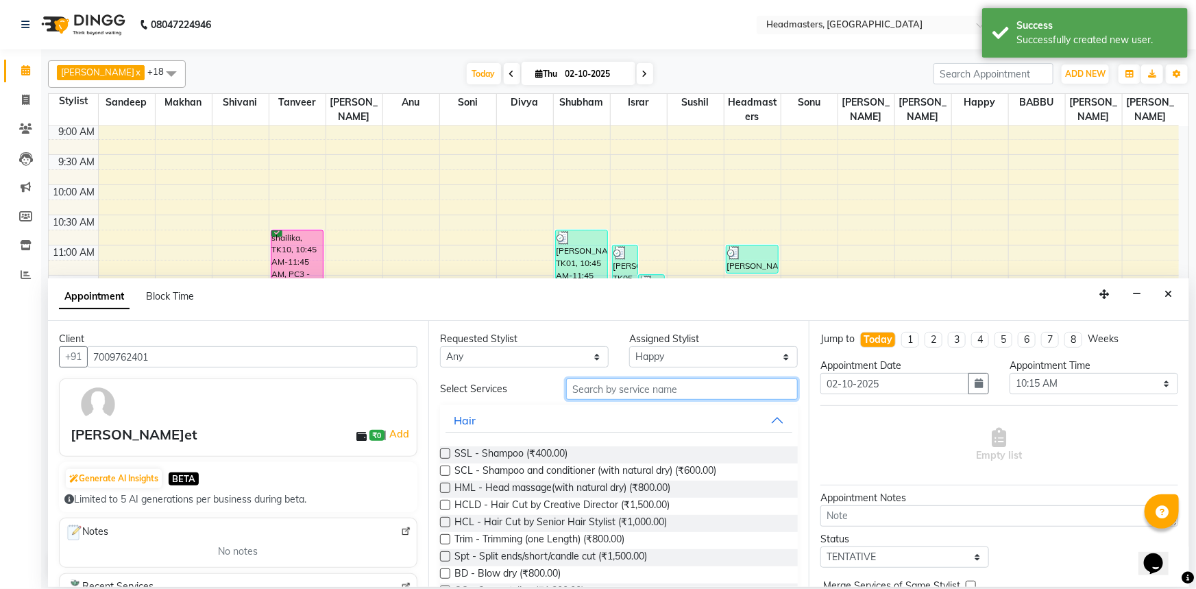
click at [599, 389] on input "text" at bounding box center [682, 388] width 232 height 21
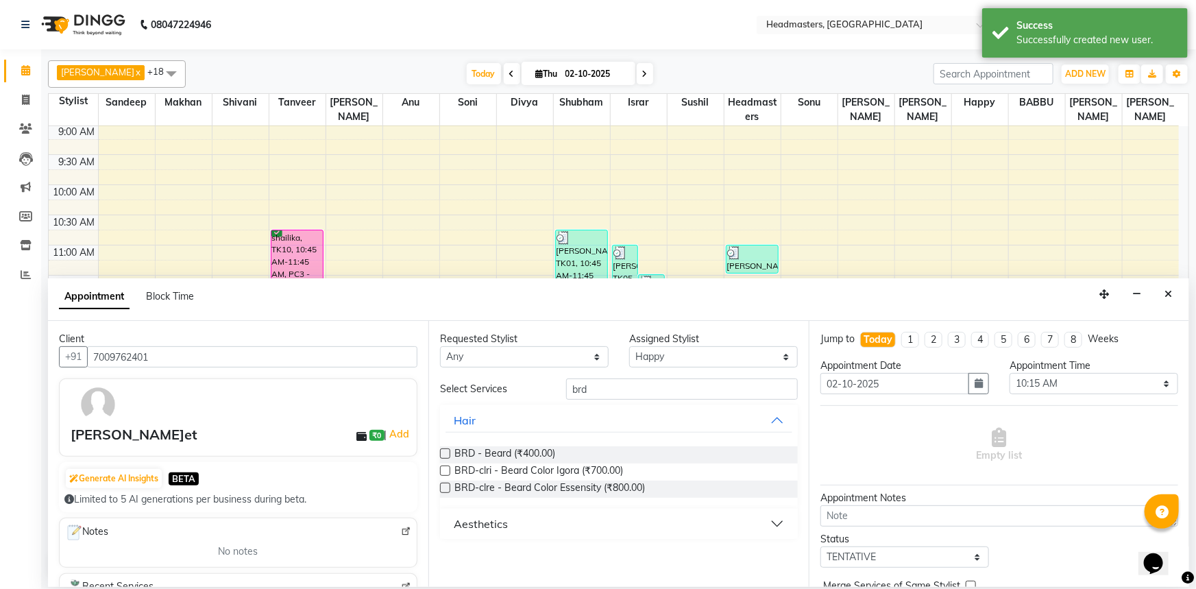
click at [443, 453] on label at bounding box center [445, 453] width 10 height 10
click at [443, 453] on input "checkbox" at bounding box center [444, 454] width 9 height 9
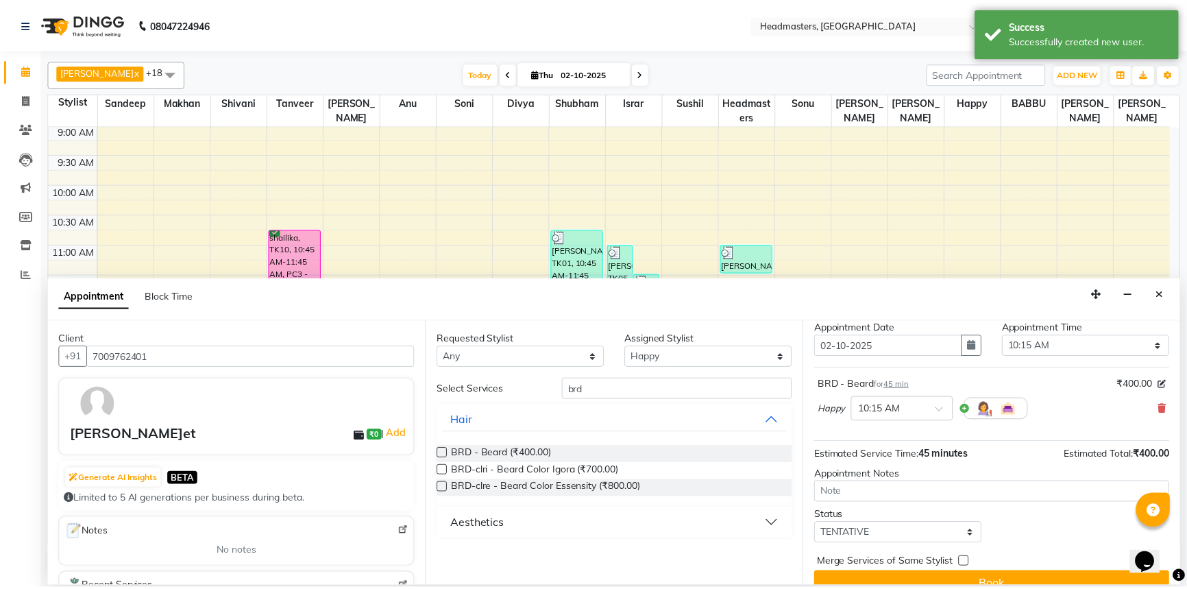
scroll to position [58, 0]
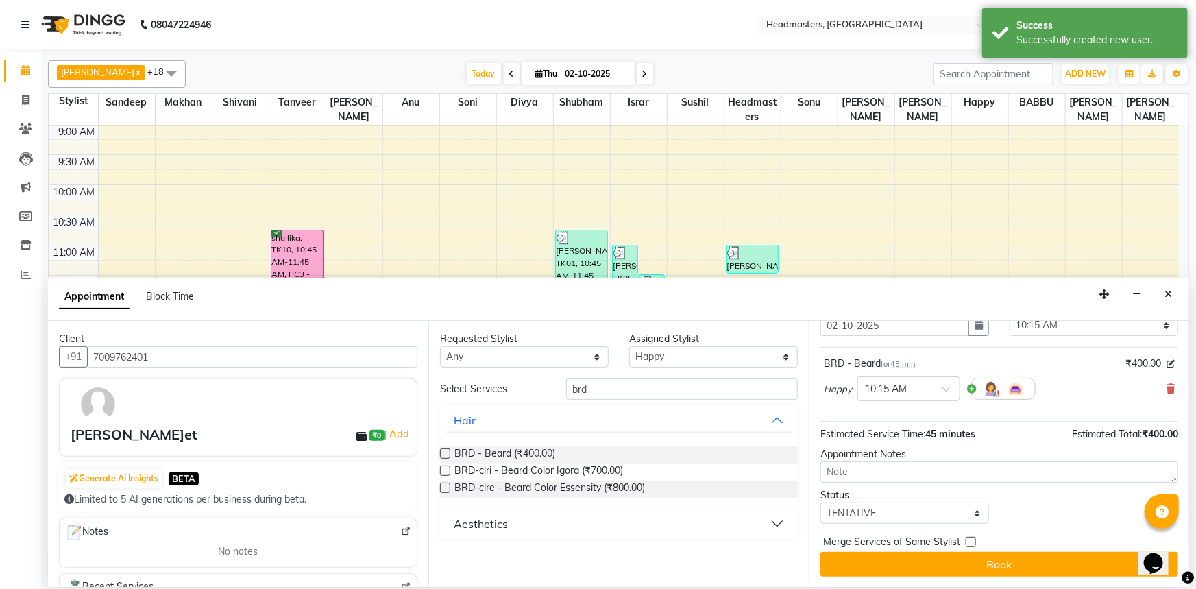
click at [970, 559] on button "Book" at bounding box center [1000, 564] width 358 height 25
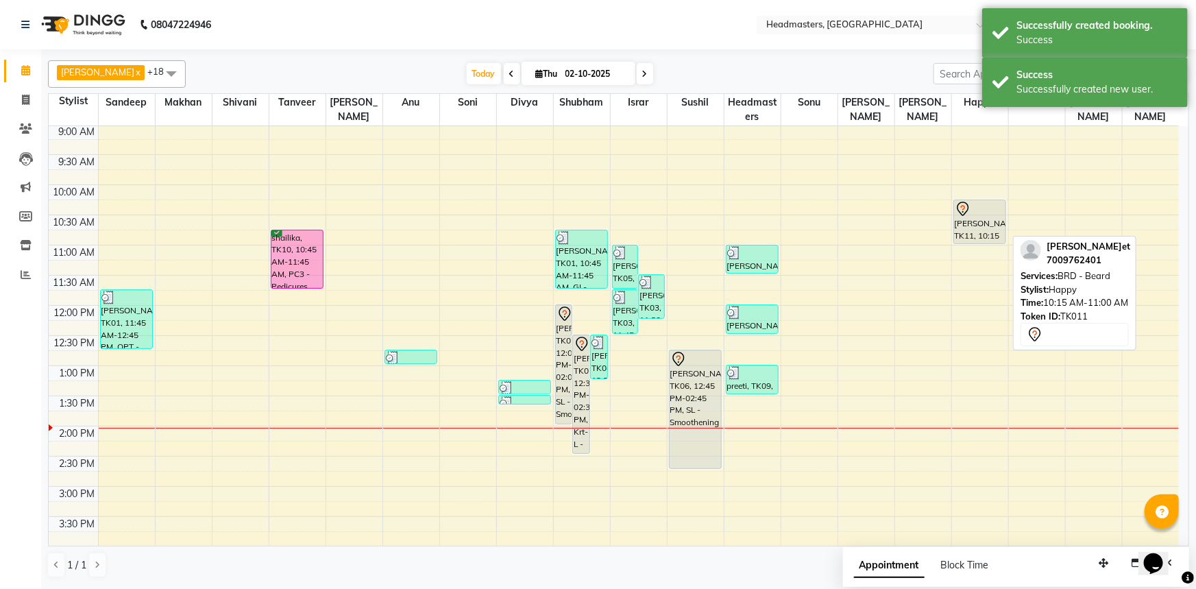
click at [968, 221] on div "[PERSON_NAME]eet, TK11, 10:15 AM-11:00 AM, BRD[PERSON_NAME]ard" at bounding box center [980, 221] width 52 height 43
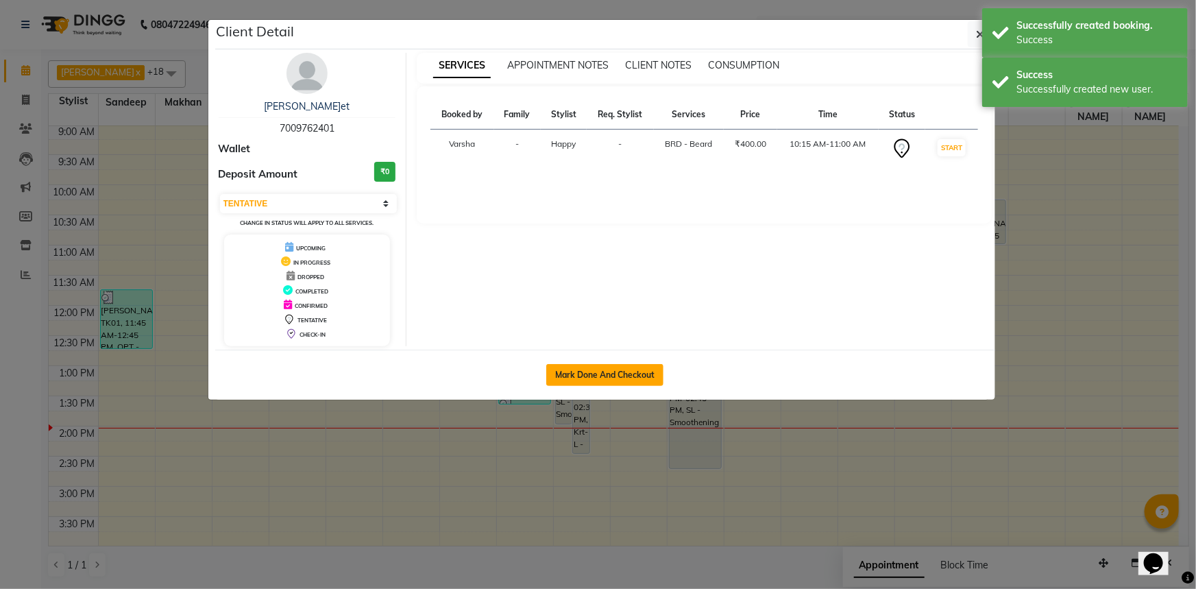
click at [612, 370] on button "Mark Done And Checkout" at bounding box center [604, 375] width 117 height 22
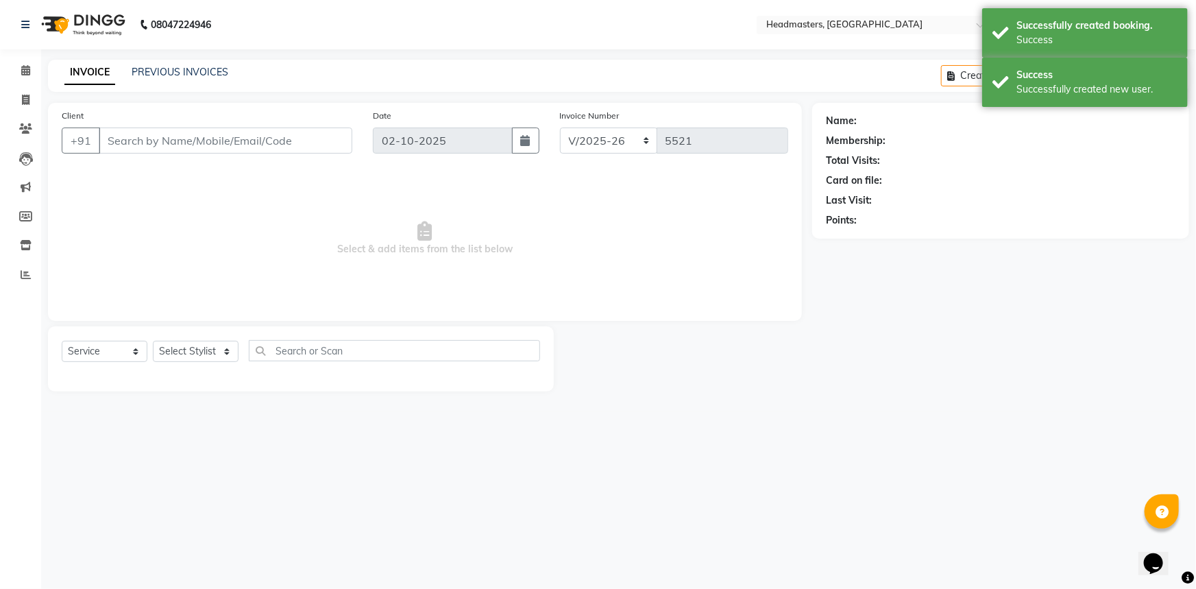
click at [559, 284] on span "Select & add items from the list below" at bounding box center [425, 238] width 727 height 137
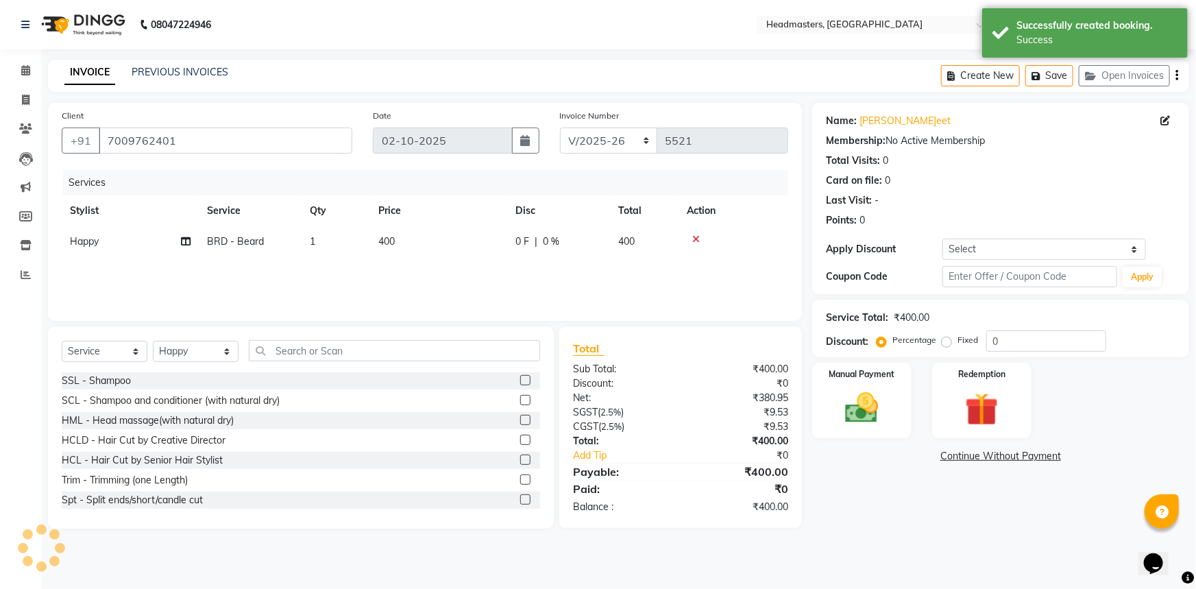
click at [536, 250] on td "0 F | 0 %" at bounding box center [558, 241] width 103 height 31
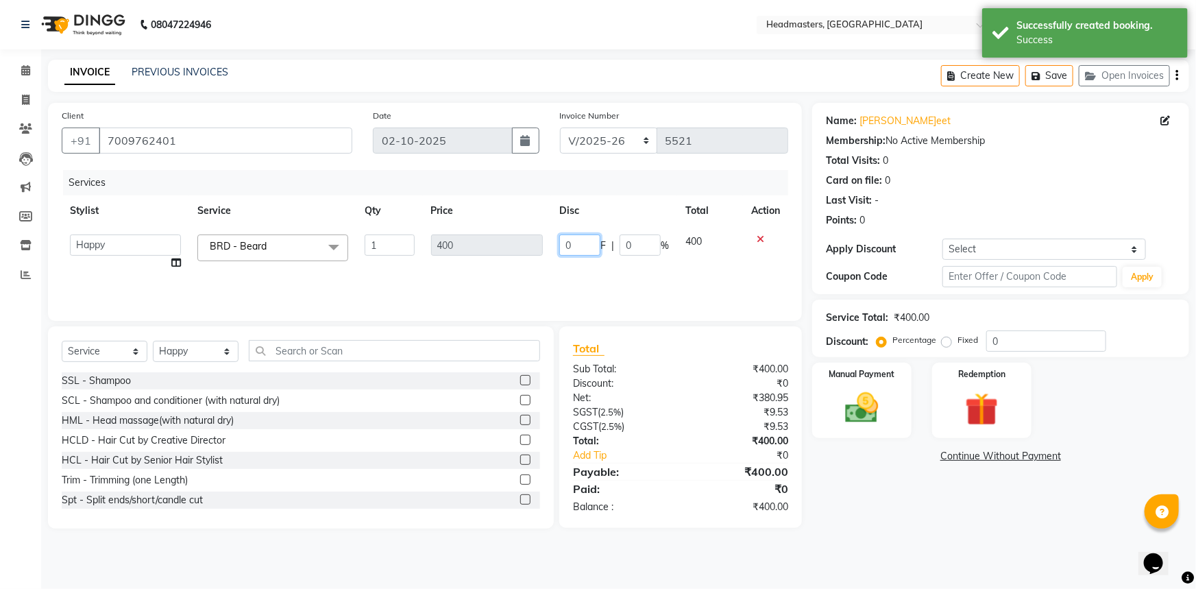
click at [569, 237] on input "0" at bounding box center [579, 244] width 41 height 21
click at [864, 365] on div "Manual Payment" at bounding box center [862, 400] width 104 height 79
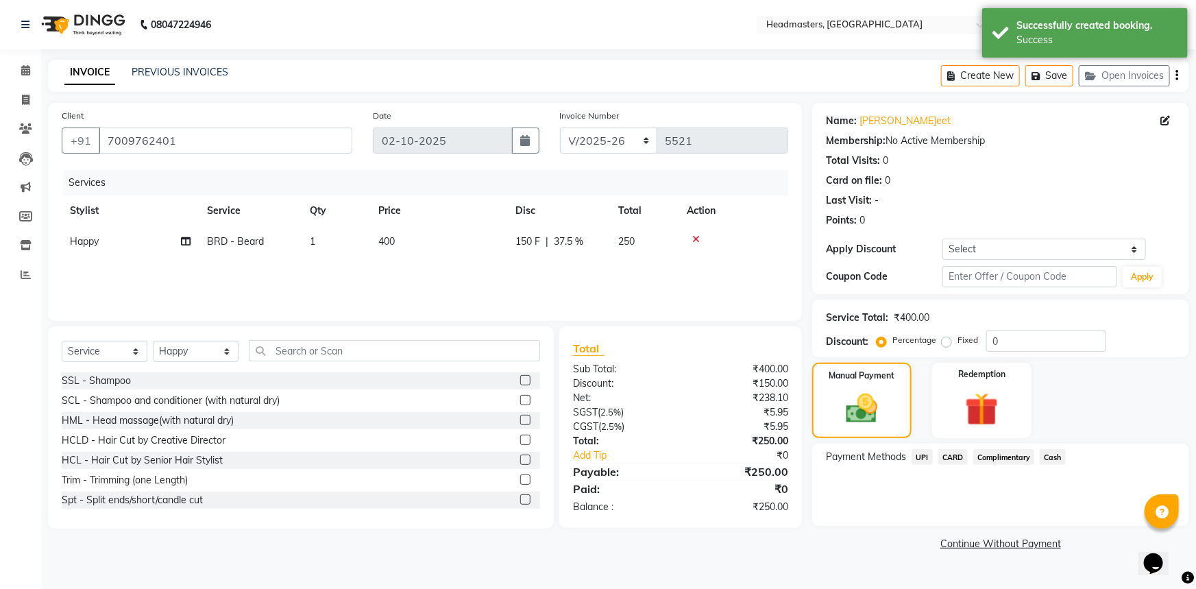
click at [924, 453] on span "UPI" at bounding box center [922, 457] width 21 height 16
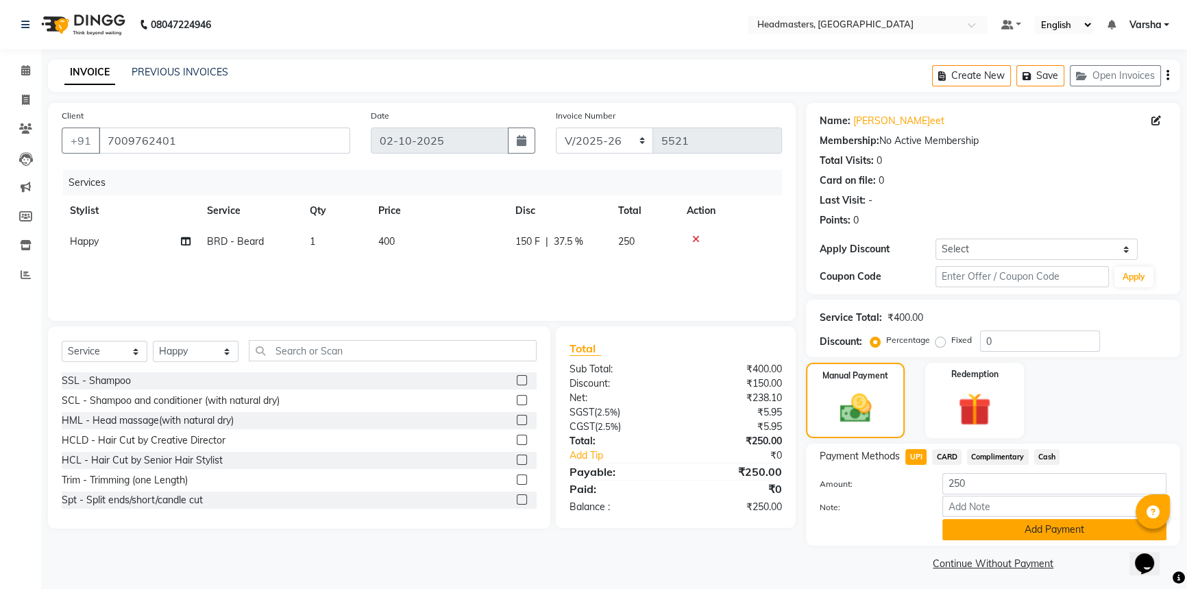
click at [1049, 525] on button "Add Payment" at bounding box center [1055, 529] width 224 height 21
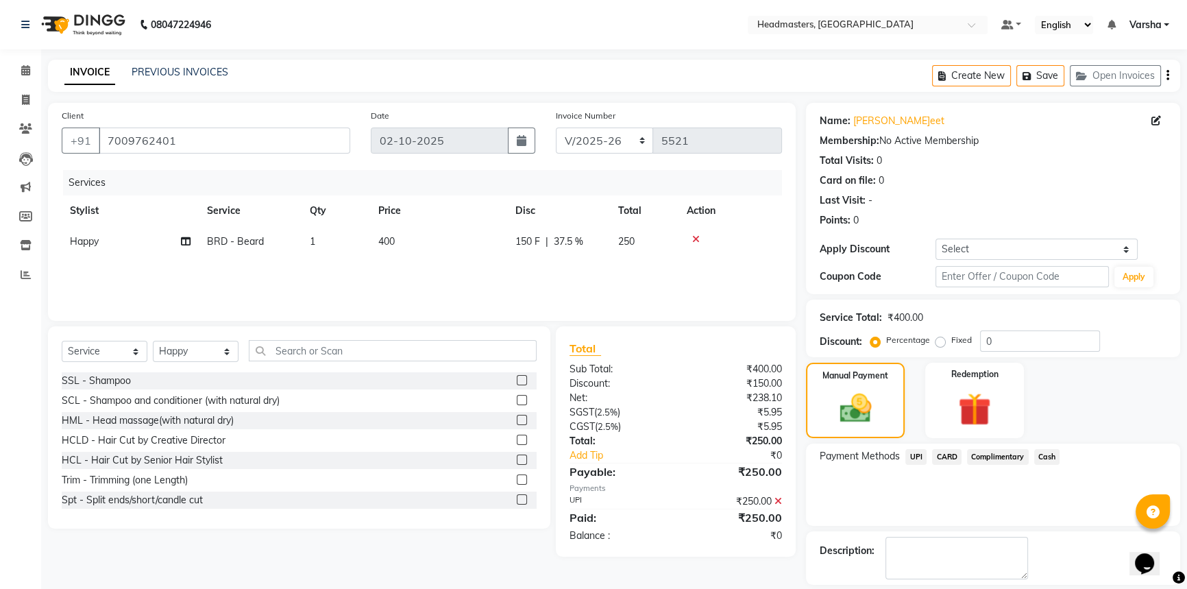
scroll to position [42, 0]
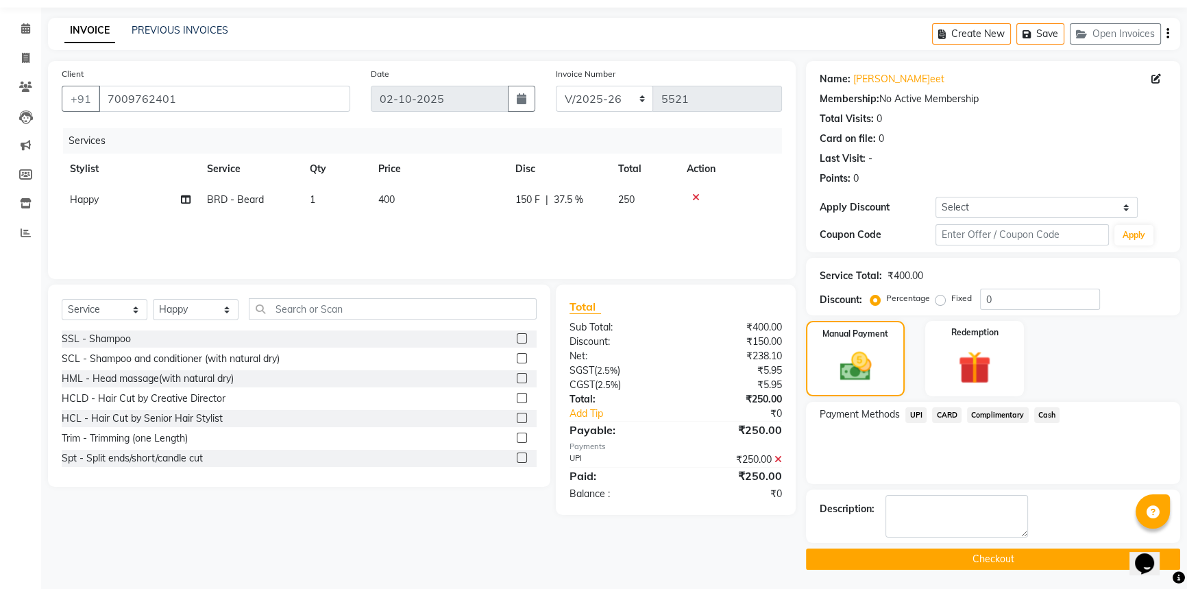
click at [1035, 564] on button "Checkout" at bounding box center [993, 558] width 374 height 21
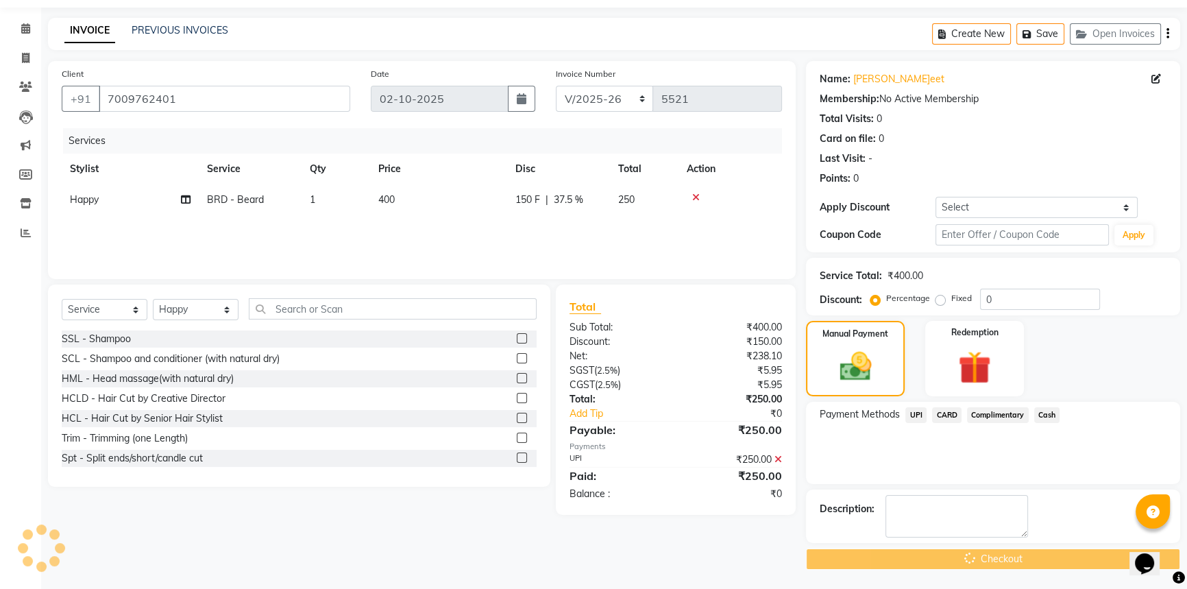
click at [1035, 564] on div "Checkout" at bounding box center [993, 558] width 374 height 21
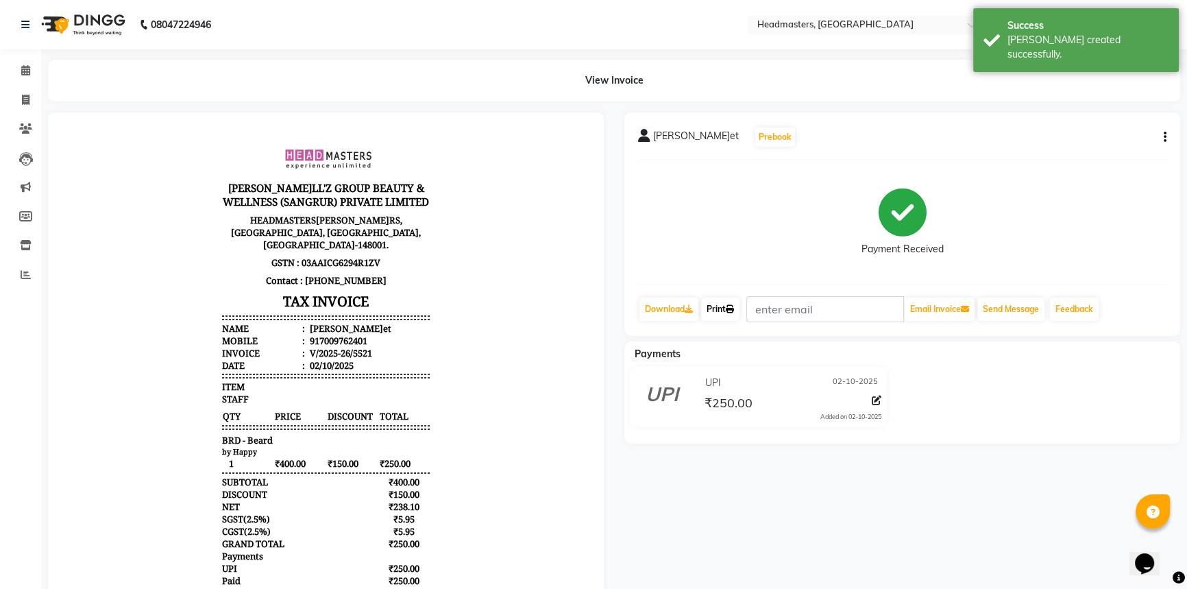
click at [718, 304] on link "Print" at bounding box center [720, 309] width 38 height 23
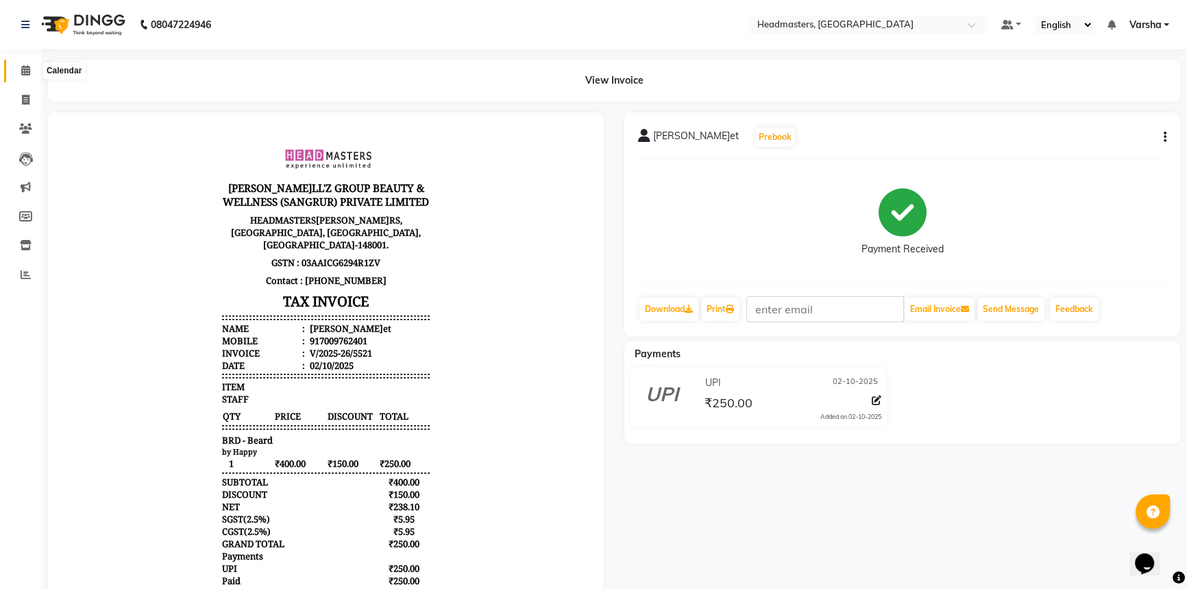
click at [27, 70] on icon at bounding box center [25, 70] width 9 height 10
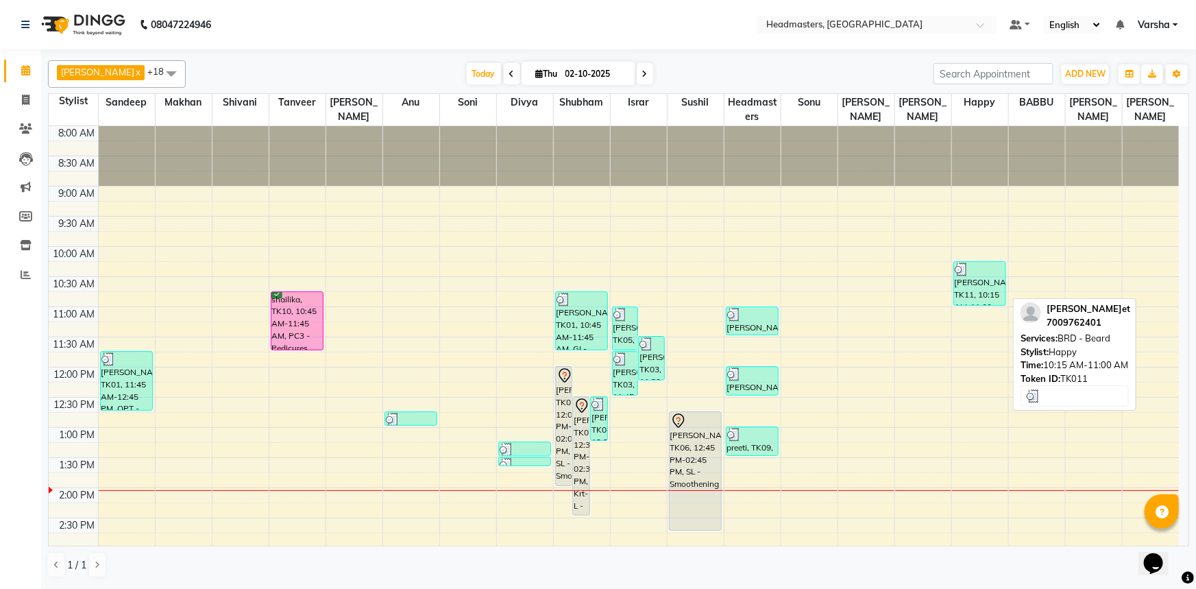
click at [968, 284] on div "[PERSON_NAME]eet, TK11, 10:15 AM-11:00 AM, BRD[PERSON_NAME]ard" at bounding box center [980, 283] width 52 height 43
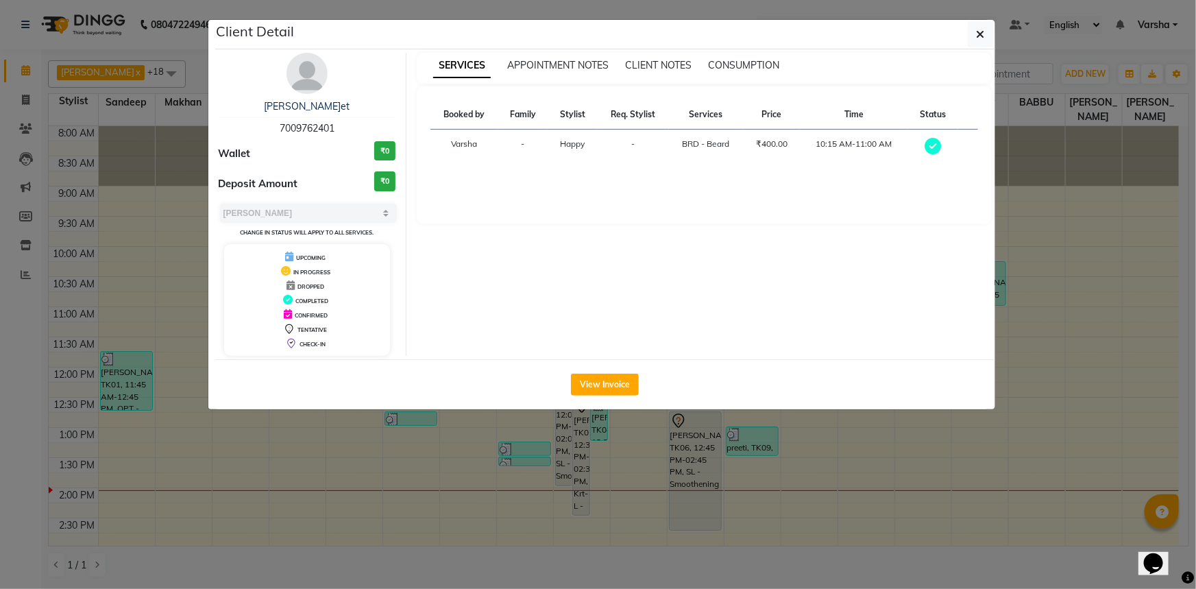
click at [612, 470] on ngb-modal-window "Client Detail [PERSON_NAME] 7009762401 Wallet ₹0 Deposit Amount ₹0 Select MARK …" at bounding box center [598, 294] width 1196 height 589
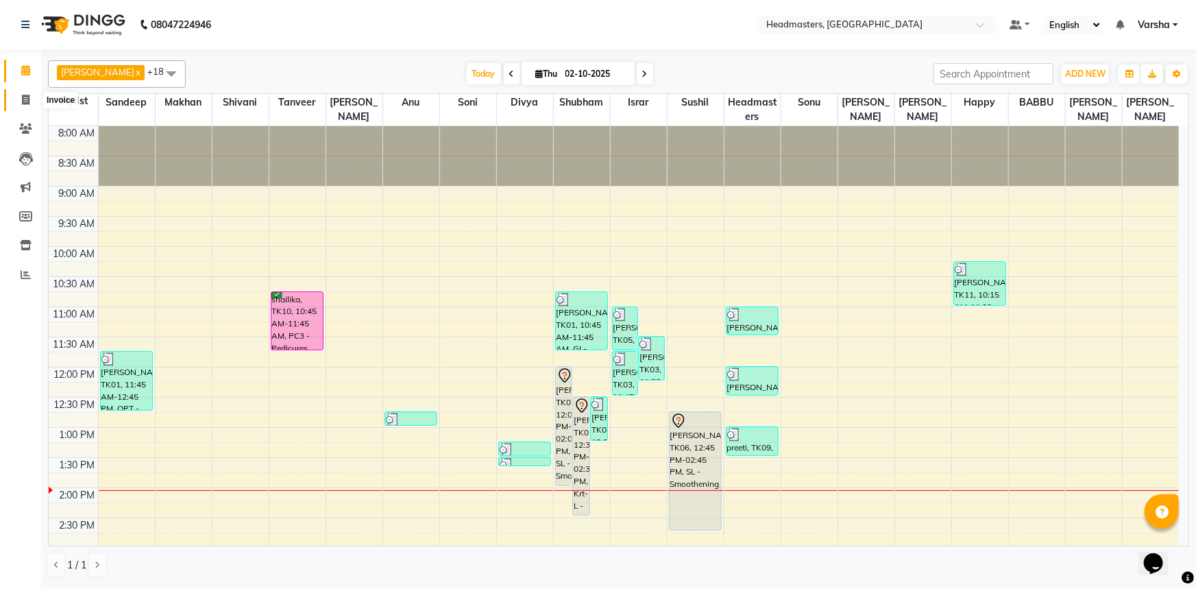
click at [25, 106] on span at bounding box center [26, 101] width 24 height 16
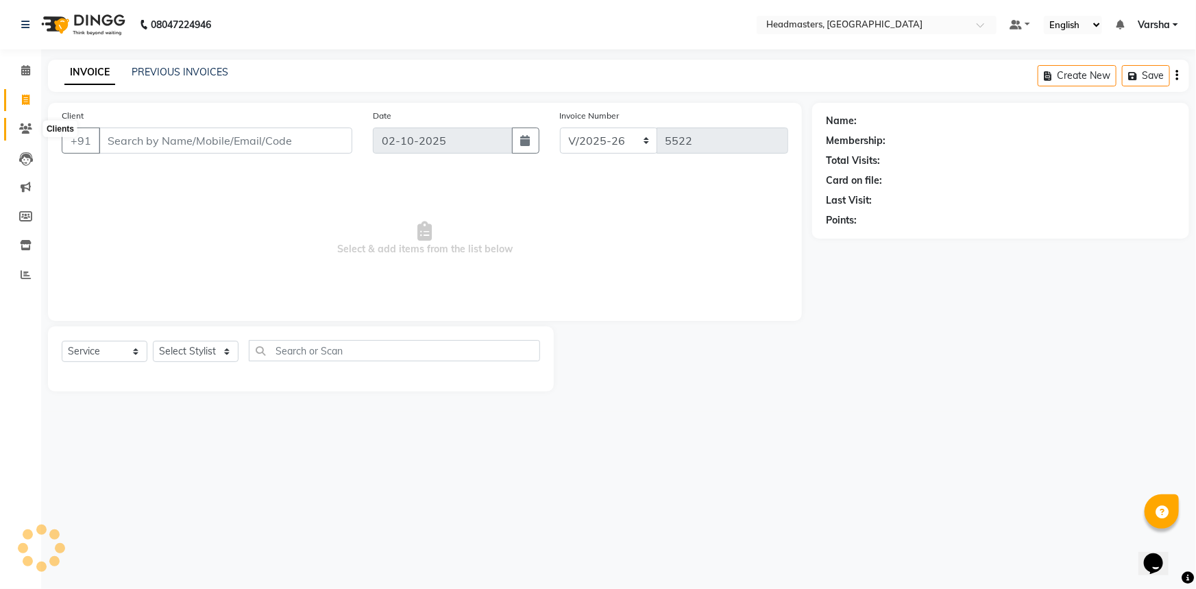
click at [22, 128] on icon at bounding box center [25, 128] width 13 height 10
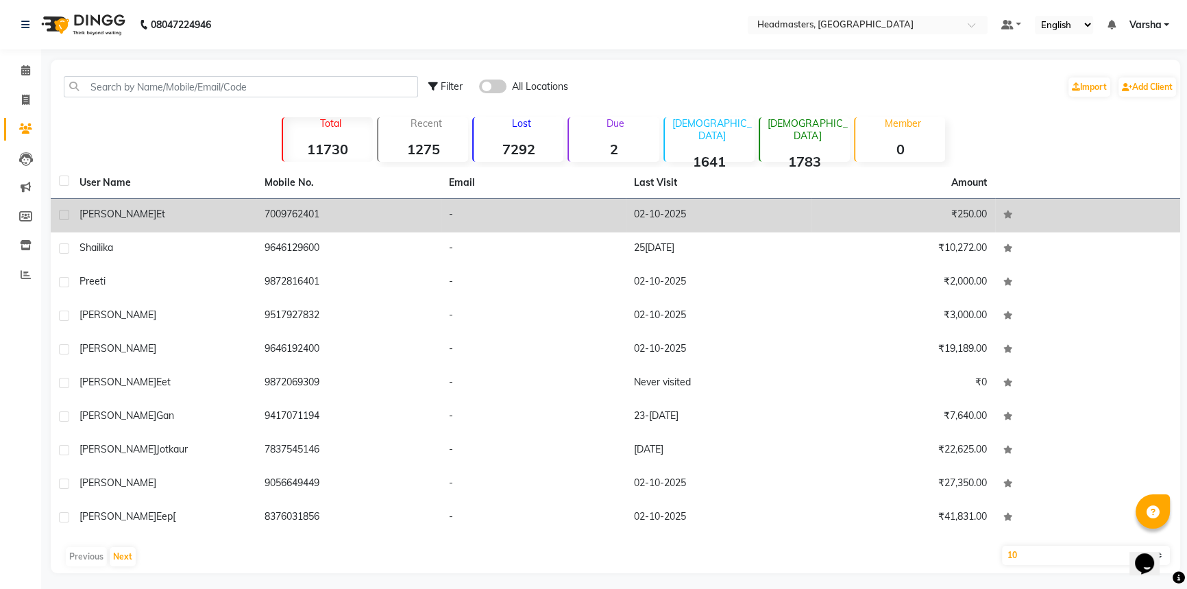
click at [66, 210] on label at bounding box center [64, 215] width 10 height 10
click at [66, 211] on input "checkbox" at bounding box center [63, 215] width 9 height 9
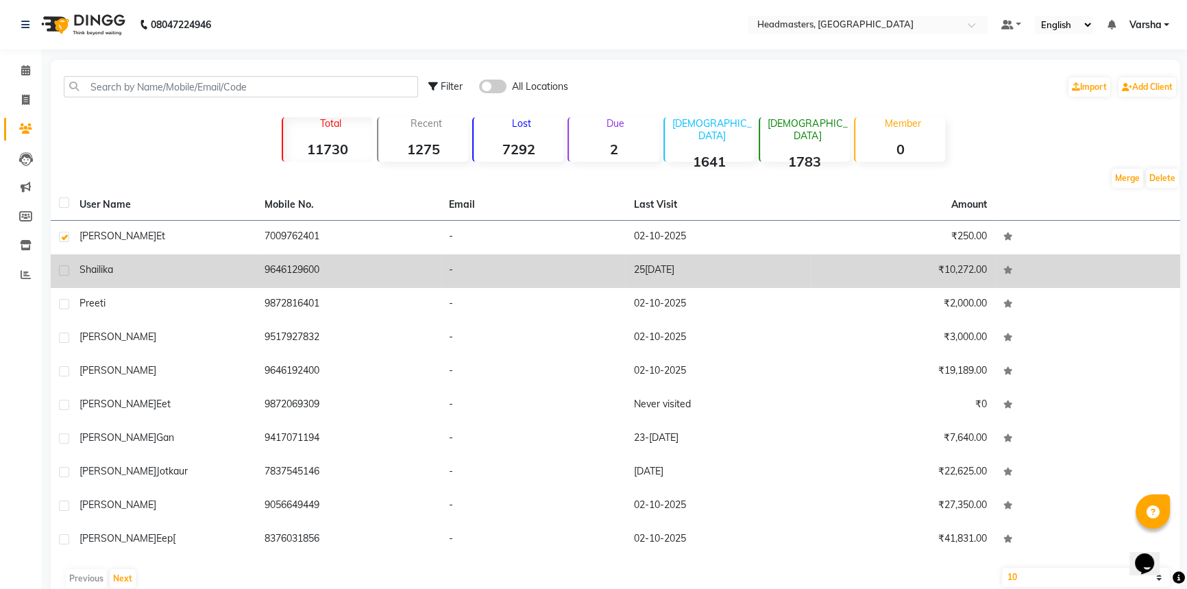
click at [515, 257] on td "-" at bounding box center [533, 271] width 185 height 34
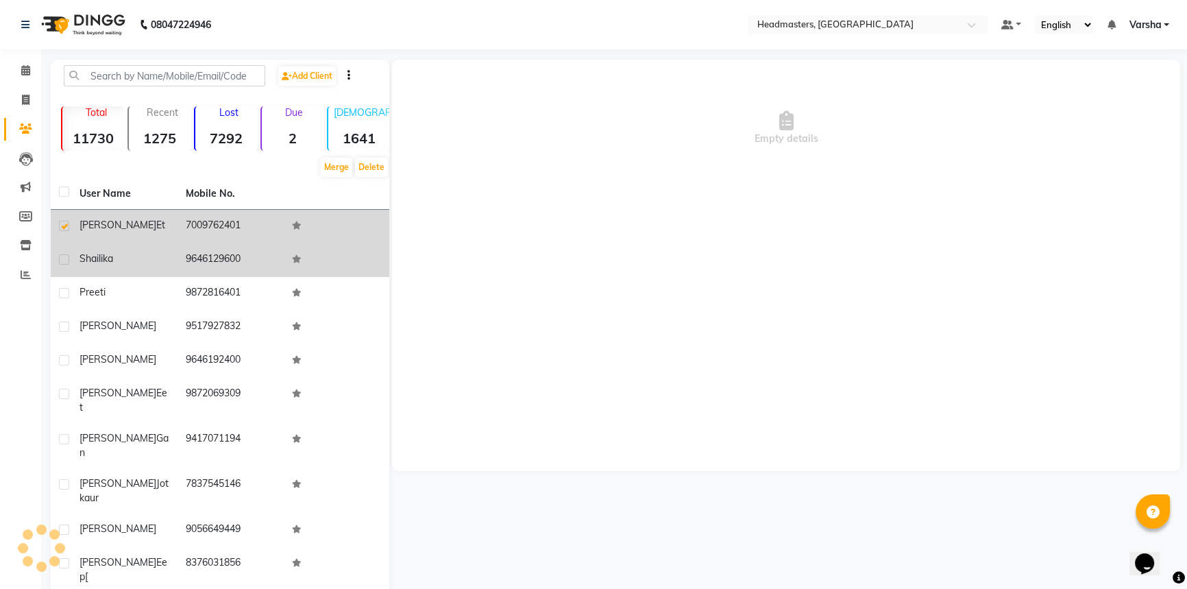
click at [110, 228] on span "[PERSON_NAME]et" at bounding box center [123, 225] width 86 height 12
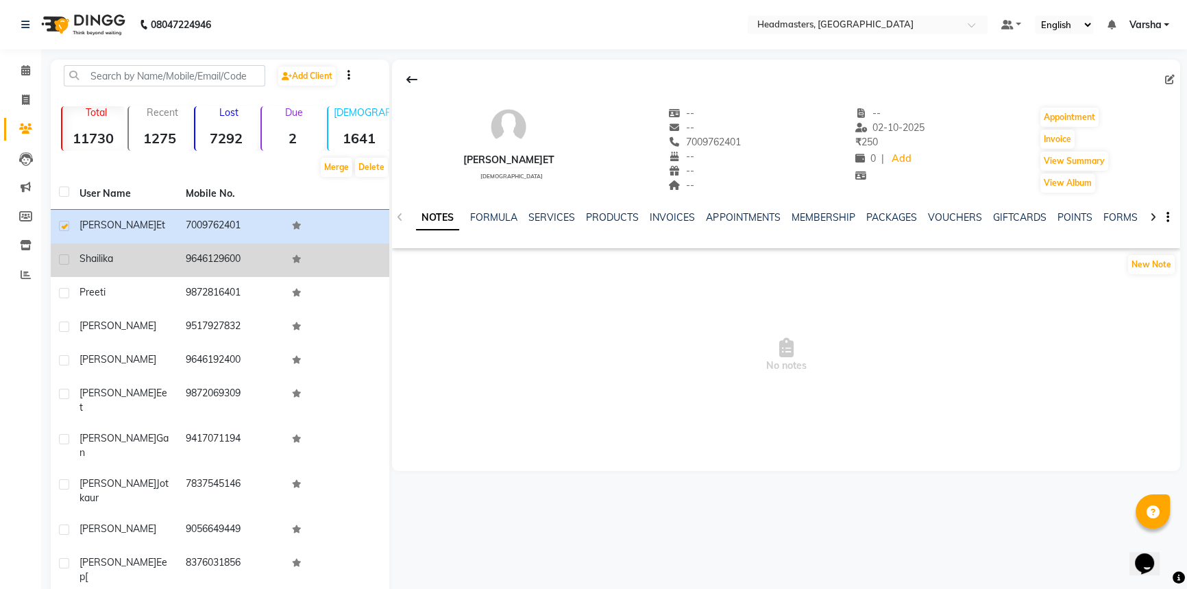
click at [1170, 73] on span at bounding box center [1172, 80] width 15 height 14
click at [1170, 82] on icon at bounding box center [1170, 80] width 10 height 10
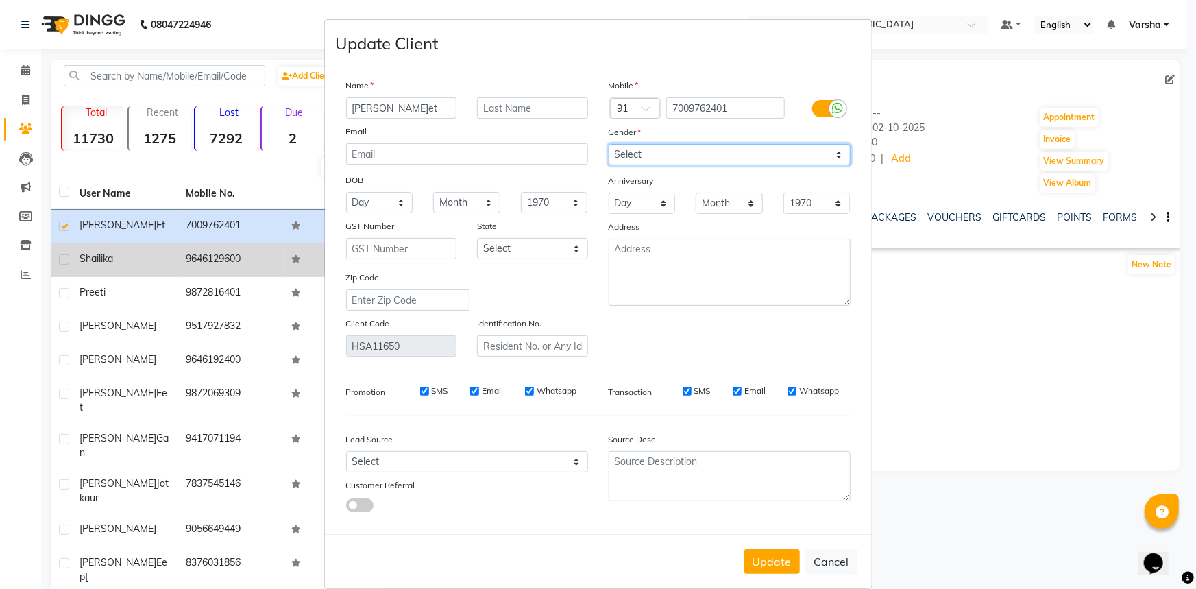
click at [697, 149] on select "Select [DEMOGRAPHIC_DATA] [DEMOGRAPHIC_DATA] Other Prefer Not To Say" at bounding box center [730, 154] width 242 height 21
drag, startPoint x: 697, startPoint y: 149, endPoint x: 691, endPoint y: 153, distance: 7.4
click at [697, 149] on select "Select [DEMOGRAPHIC_DATA] [DEMOGRAPHIC_DATA] Other Prefer Not To Say" at bounding box center [730, 154] width 242 height 21
click at [742, 107] on input "7009762401" at bounding box center [725, 107] width 119 height 21
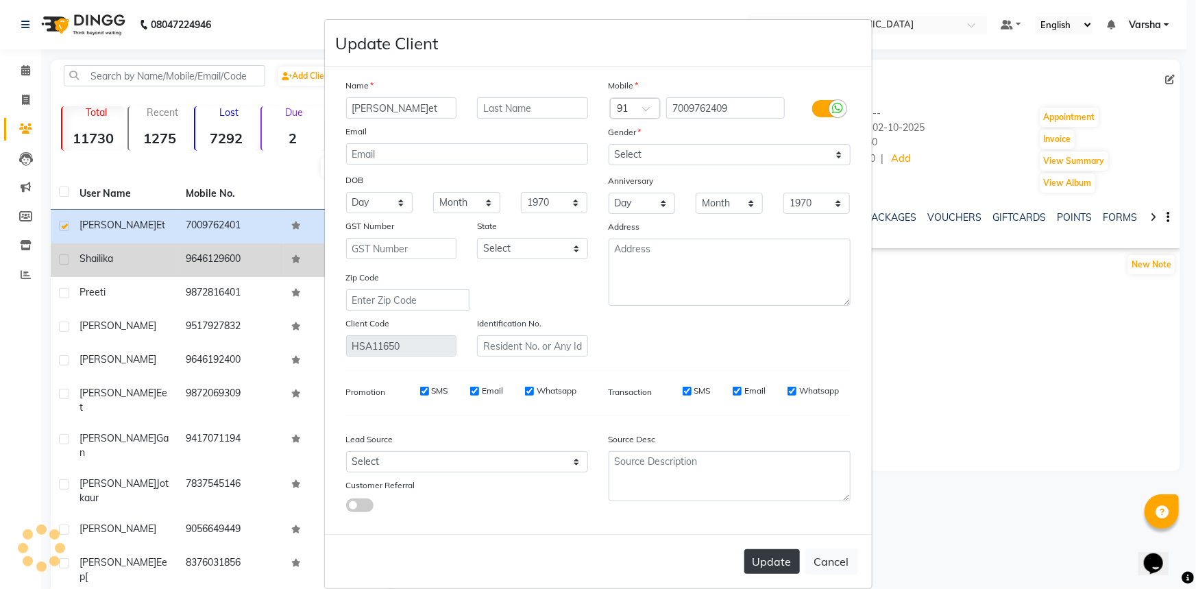
click at [764, 564] on button "Update" at bounding box center [773, 561] width 56 height 25
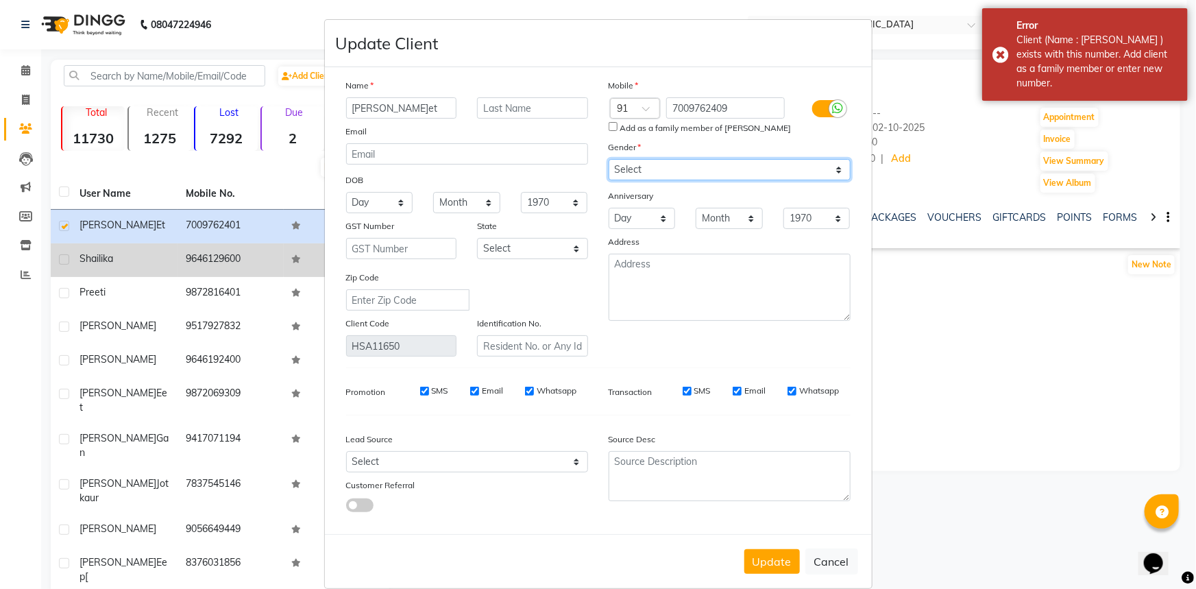
click at [658, 164] on select "Select [DEMOGRAPHIC_DATA] [DEMOGRAPHIC_DATA] Other Prefer Not To Say" at bounding box center [730, 169] width 242 height 21
click at [609, 160] on select "Select [DEMOGRAPHIC_DATA] [DEMOGRAPHIC_DATA] Other Prefer Not To Say" at bounding box center [730, 169] width 242 height 21
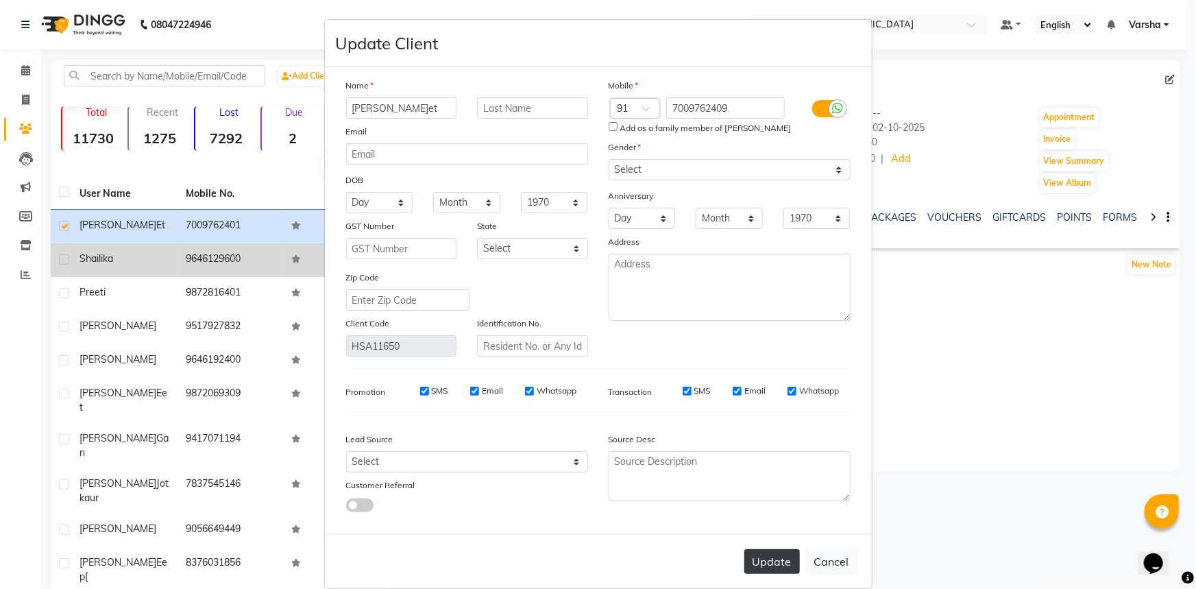
click at [782, 564] on button "Update" at bounding box center [773, 561] width 56 height 25
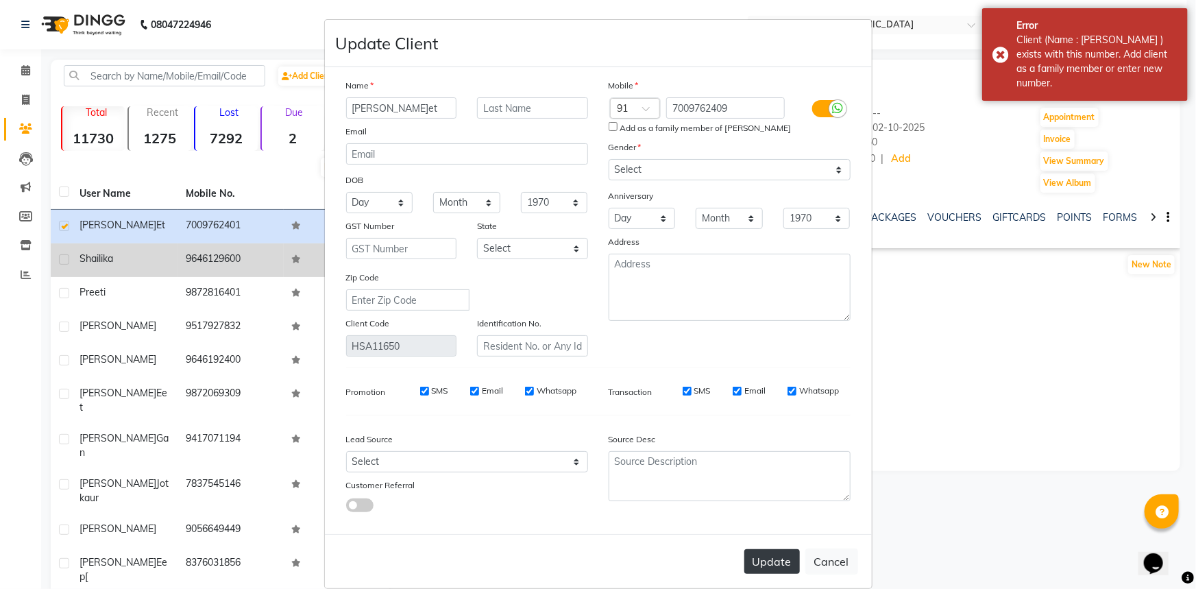
click at [782, 564] on button "Update" at bounding box center [773, 561] width 56 height 25
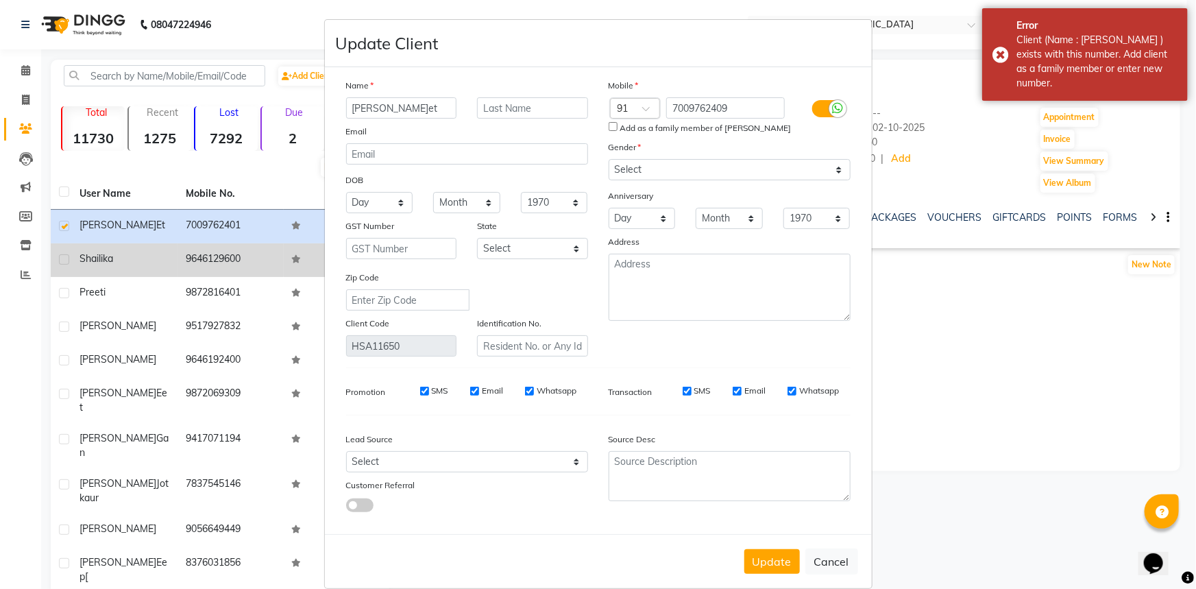
click at [63, 228] on ngb-modal-window "Update Client Na[PERSON_NAME]eet Email DOB Day 01 02 03 04 05 06 07 08 09 10 11…" at bounding box center [598, 294] width 1196 height 589
click at [769, 562] on button "Update" at bounding box center [773, 561] width 56 height 25
click at [27, 53] on ngb-modal-window "Update Client Na[PERSON_NAME]eet Email DOB Day 01 02 03 04 05 06 07 08 09 10 11…" at bounding box center [598, 294] width 1196 height 589
click at [23, 57] on ngb-modal-window "Update Client Na[PERSON_NAME]eet Email DOB Day 01 02 03 04 05 06 07 08 09 10 11…" at bounding box center [598, 294] width 1196 height 589
click at [21, 70] on ngb-modal-window "Update Client Na[PERSON_NAME]eet Email DOB Day 01 02 03 04 05 06 07 08 09 10 11…" at bounding box center [598, 294] width 1196 height 589
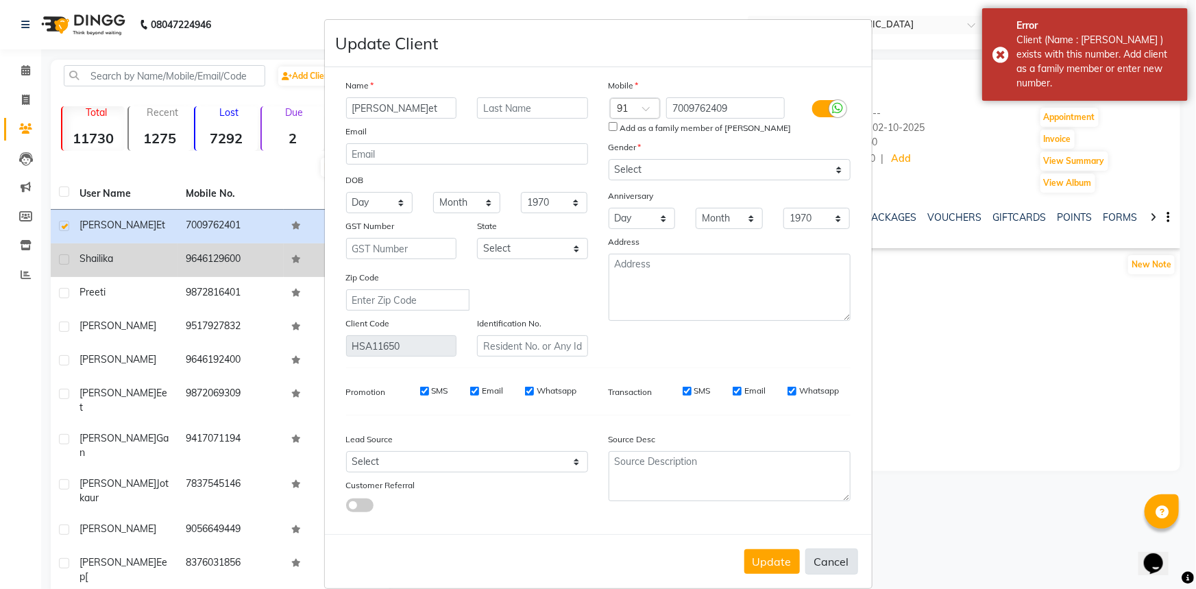
click at [838, 553] on div "Update Cancel" at bounding box center [598, 561] width 547 height 54
click at [838, 553] on button "Cancel" at bounding box center [832, 561] width 53 height 26
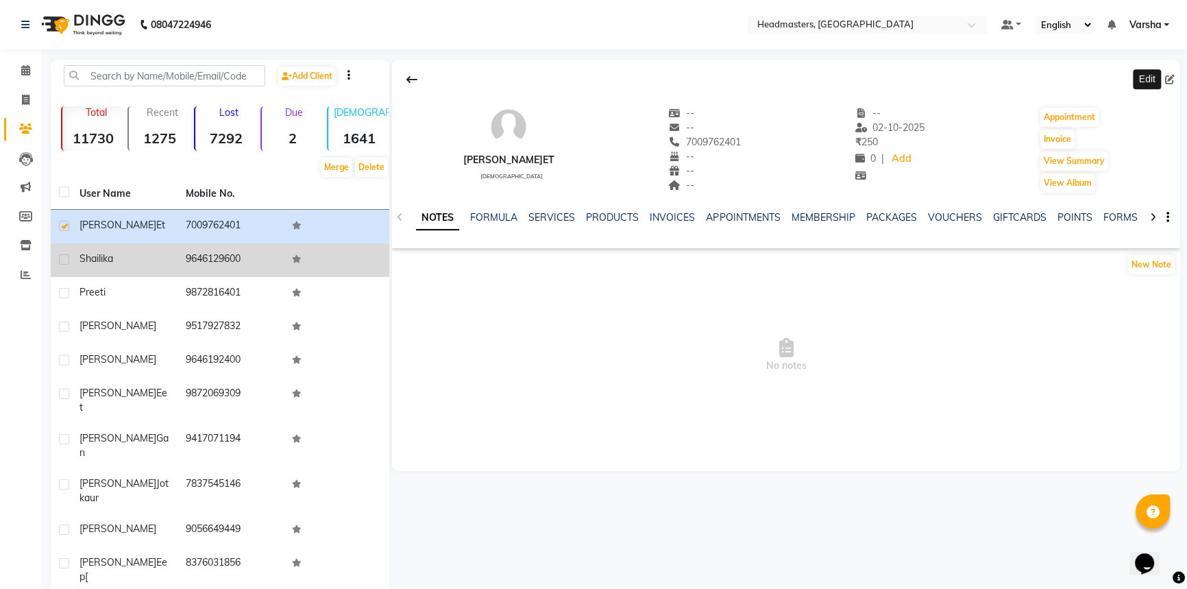
click at [731, 140] on div "[PERSON_NAME]et [DEMOGRAPHIC_DATA] -- -- 7009762401 -- -- -- -- 02[DATE] 250 0 …" at bounding box center [786, 143] width 788 height 101
click at [729, 140] on div "[PERSON_NAME]et [DEMOGRAPHIC_DATA] -- -- 7009762401 -- -- -- -- 02[DATE] 250 0 …" at bounding box center [786, 143] width 788 height 101
click at [1167, 76] on icon at bounding box center [1170, 80] width 10 height 10
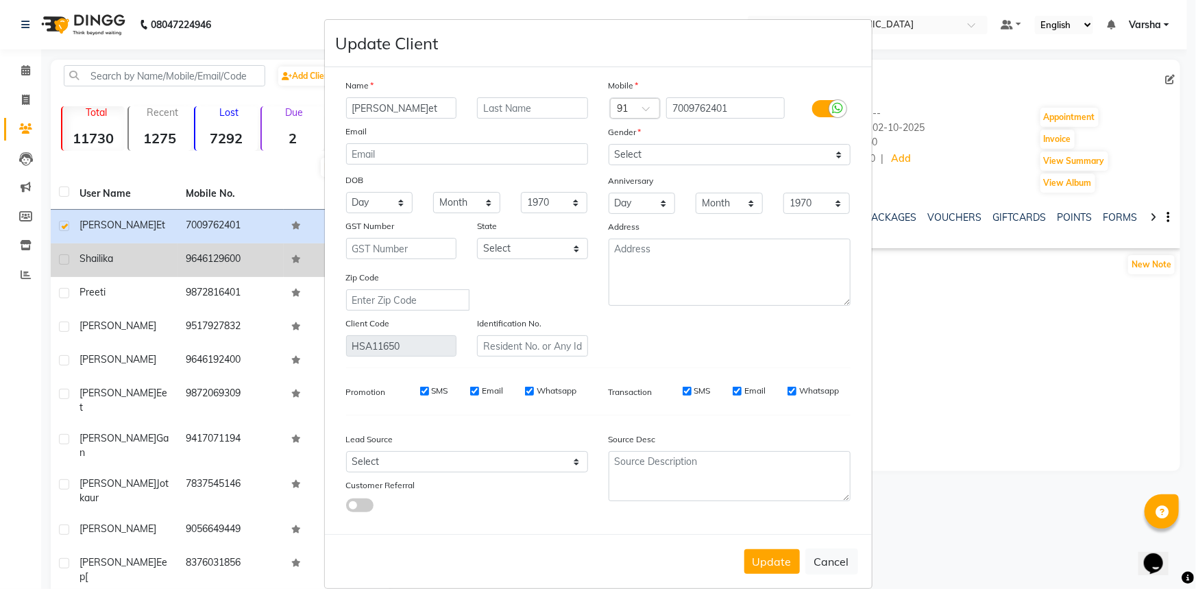
click at [426, 106] on input "[PERSON_NAME]et" at bounding box center [401, 107] width 111 height 21
click at [731, 113] on input "7009762401" at bounding box center [725, 107] width 119 height 21
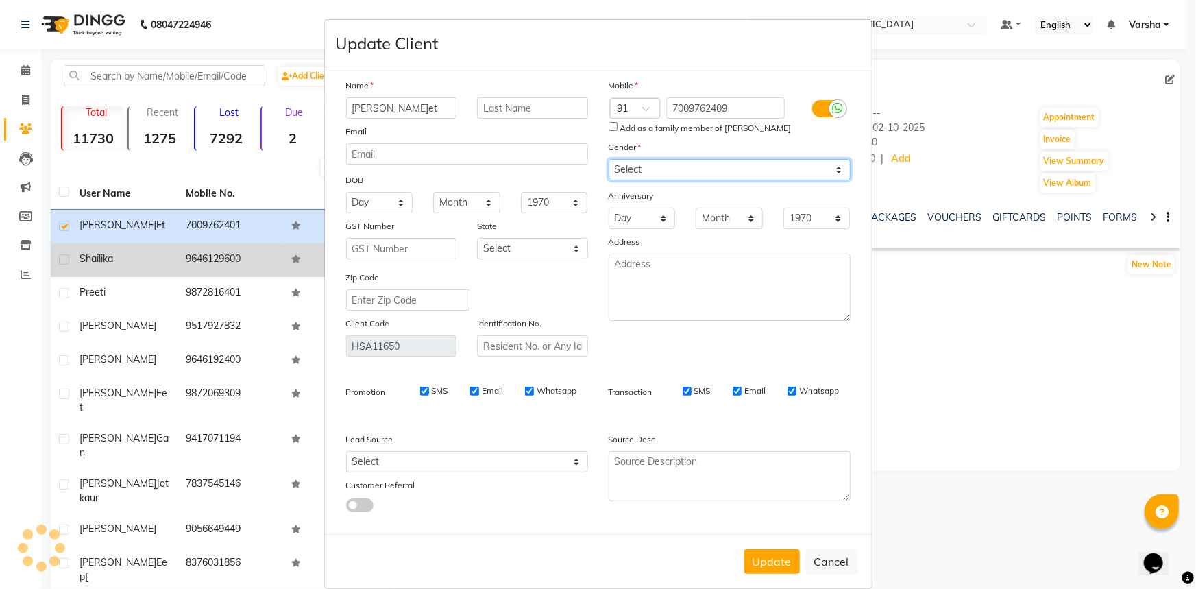
click at [674, 154] on div "Mobile Country Code × 91 7009762409 Add as a family member of [PERSON_NAME] Gen…" at bounding box center [730, 217] width 263 height 278
click at [674, 154] on div "Gender" at bounding box center [730, 149] width 263 height 19
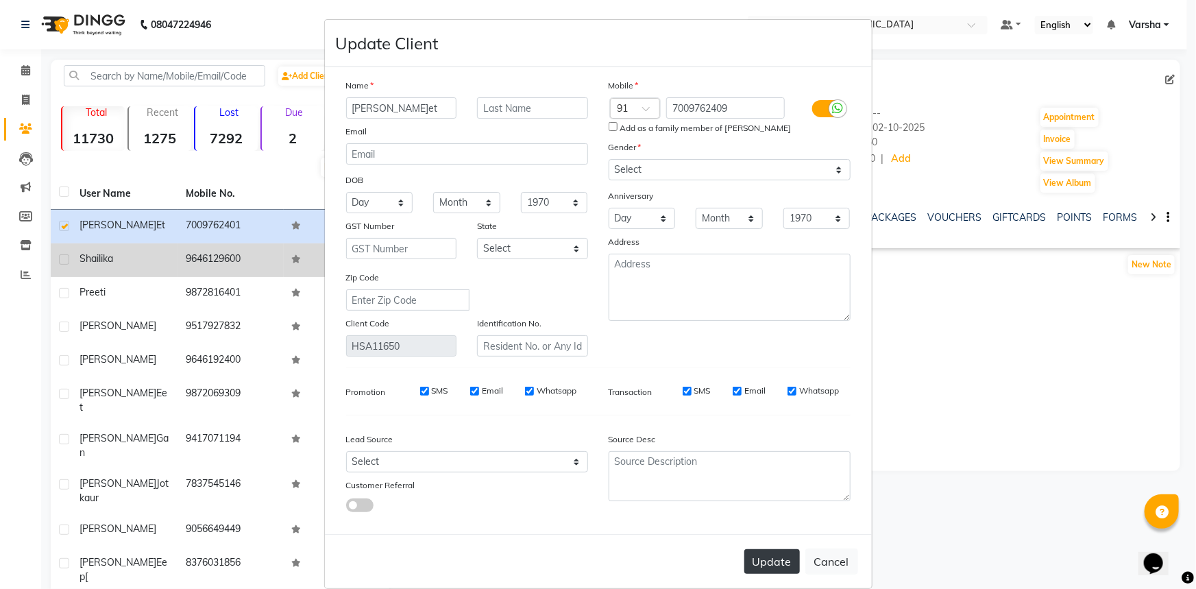
click at [759, 569] on button "Update" at bounding box center [773, 561] width 56 height 25
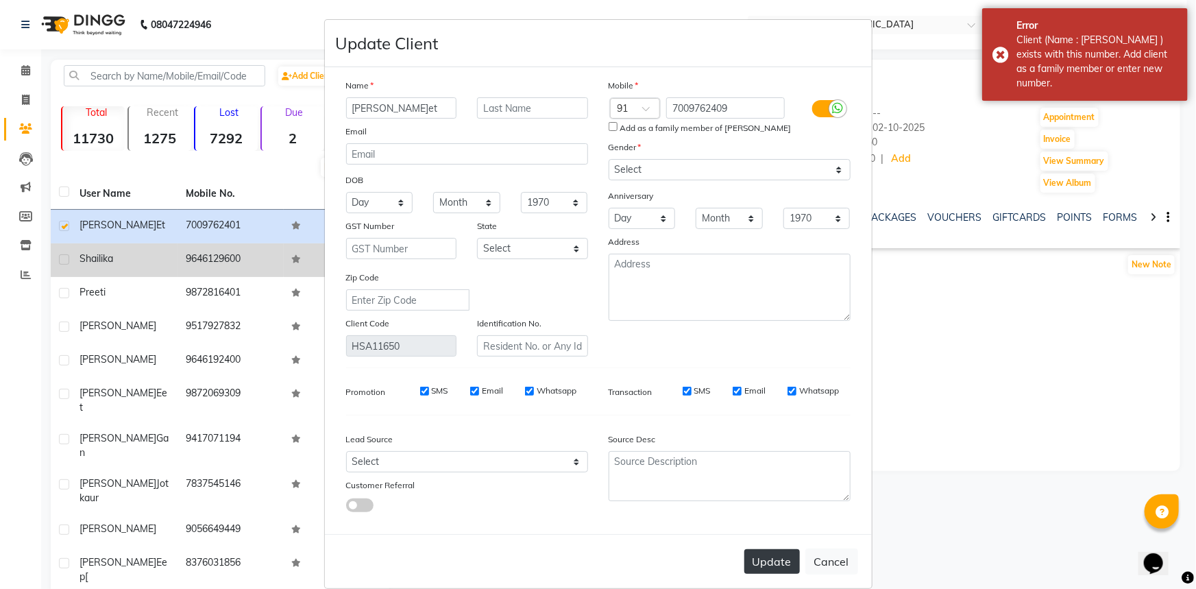
click at [759, 569] on button "Update" at bounding box center [773, 561] width 56 height 25
click at [997, 43] on div "Error Client (Name[PERSON_NAME]eet ) exists with this number. Add client as a f…" at bounding box center [1085, 54] width 206 height 93
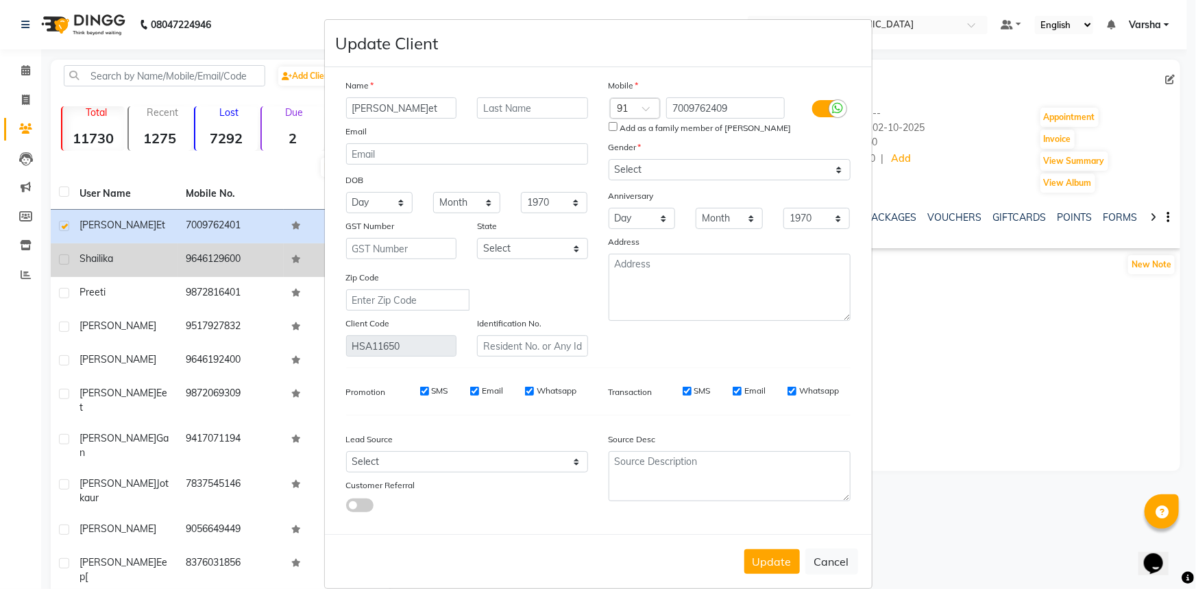
click at [997, 43] on div "Error Client (Name[PERSON_NAME]eet ) exists with this number. Add client as a f…" at bounding box center [1085, 54] width 206 height 93
click at [51, 226] on ngb-modal-window "Update Client Na[PERSON_NAME]eet Email DOB Day 01 02 03 04 05 06 07 08 09 10 11…" at bounding box center [598, 294] width 1196 height 589
click at [776, 568] on button "Update" at bounding box center [773, 561] width 56 height 25
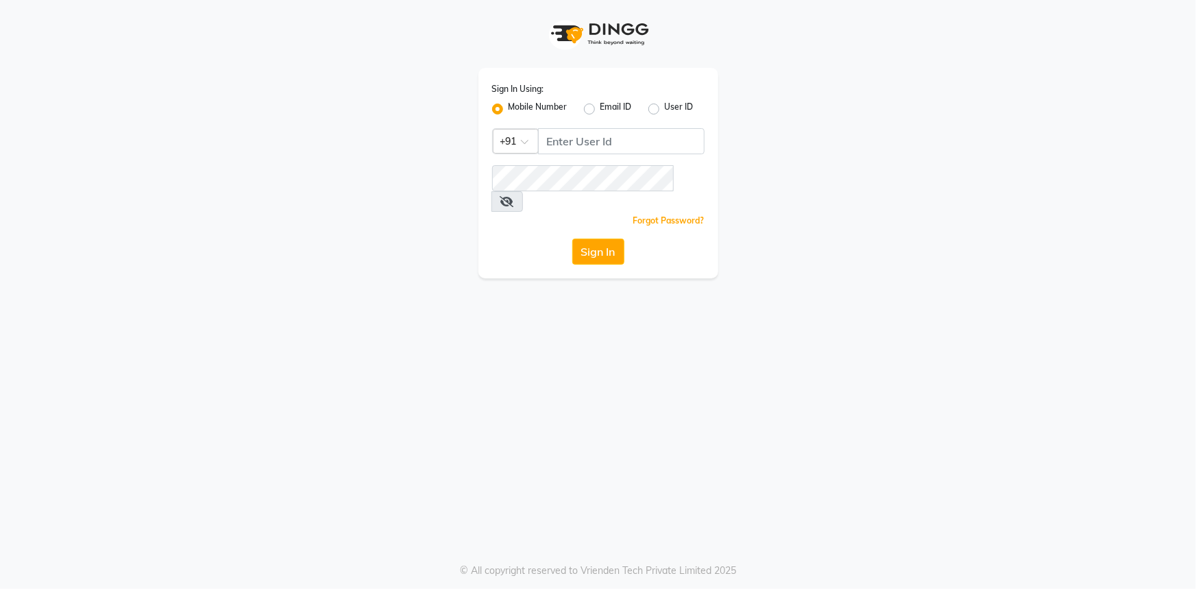
click at [631, 119] on div "Sign In Using: Mobile Number Email ID User ID Country Code × +91 Remember me Fo…" at bounding box center [599, 173] width 240 height 210
click at [563, 138] on input "Username" at bounding box center [621, 141] width 167 height 26
type input "9815033077"
click at [514, 196] on icon at bounding box center [507, 201] width 14 height 11
click at [596, 239] on button "Sign In" at bounding box center [598, 252] width 52 height 26
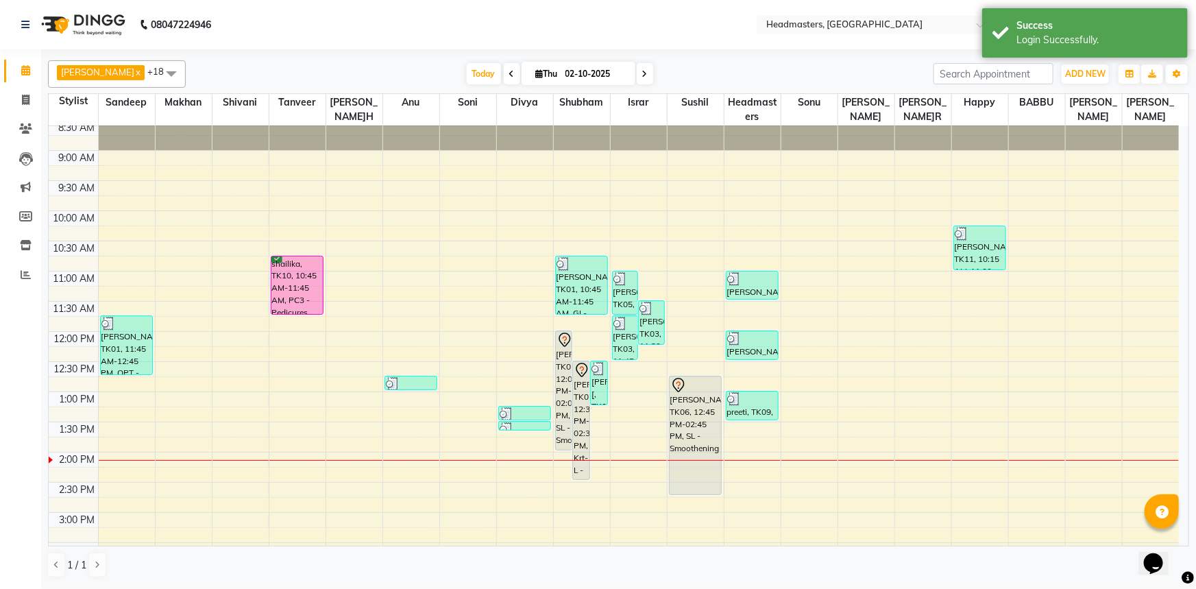
scroll to position [186, 0]
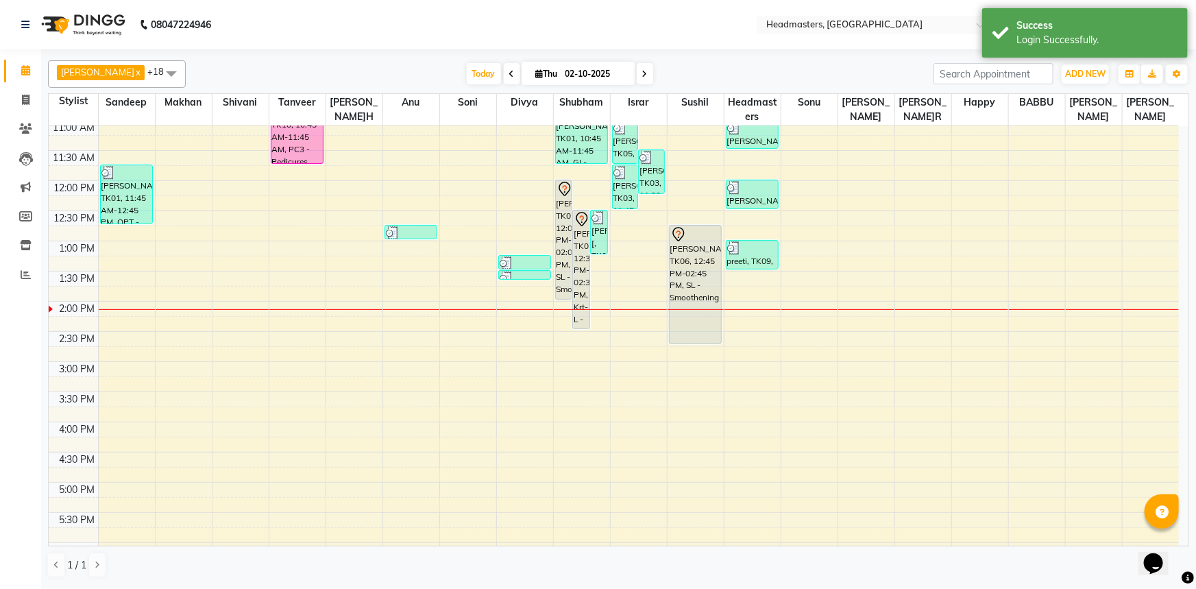
click at [761, 301] on div "8:00 AM 8:30 AM 9:00 AM 9:30 AM 10:00 AM 10:30 AM 11:00 AM 11:30 AM 12:00 PM 12…" at bounding box center [614, 332] width 1131 height 784
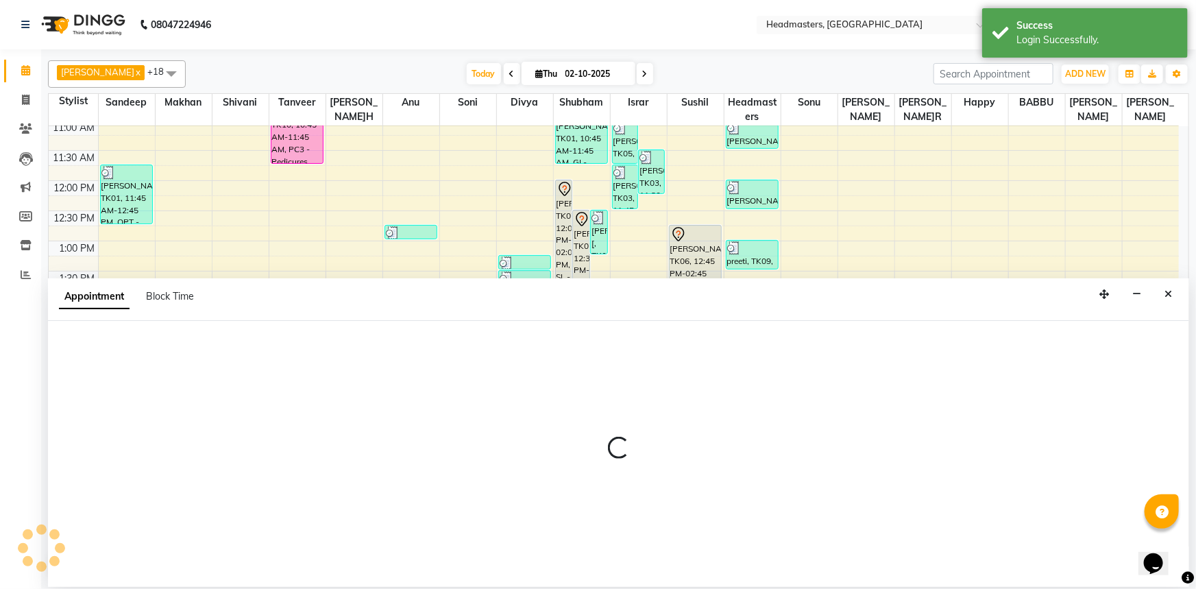
select select "60896"
select select "840"
select select "tentative"
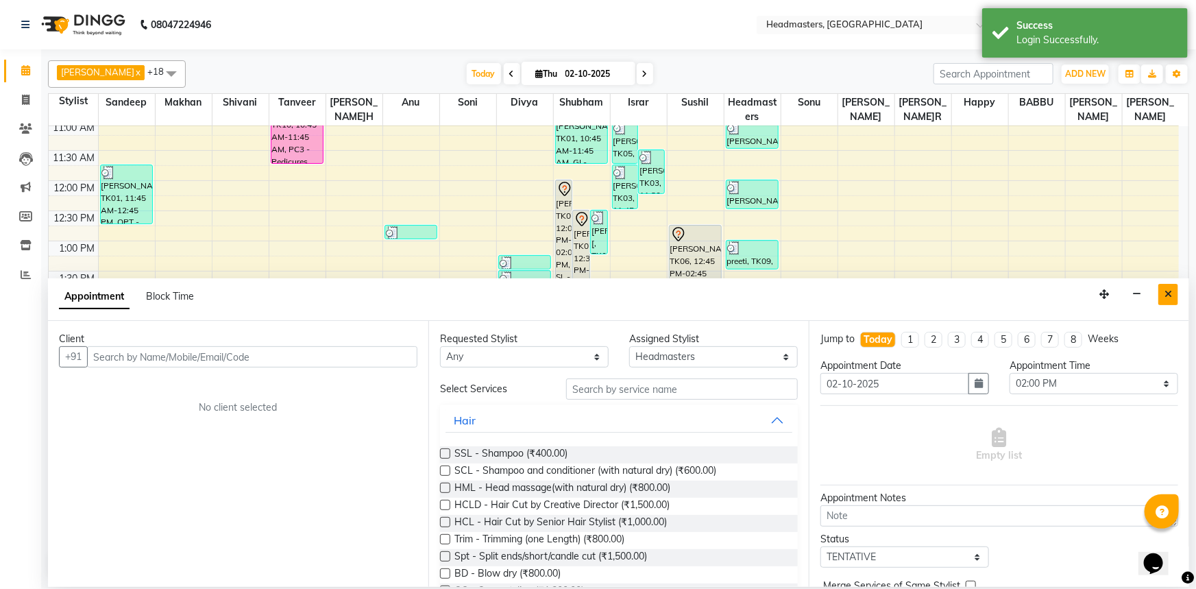
click at [1165, 291] on icon "Close" at bounding box center [1169, 294] width 8 height 10
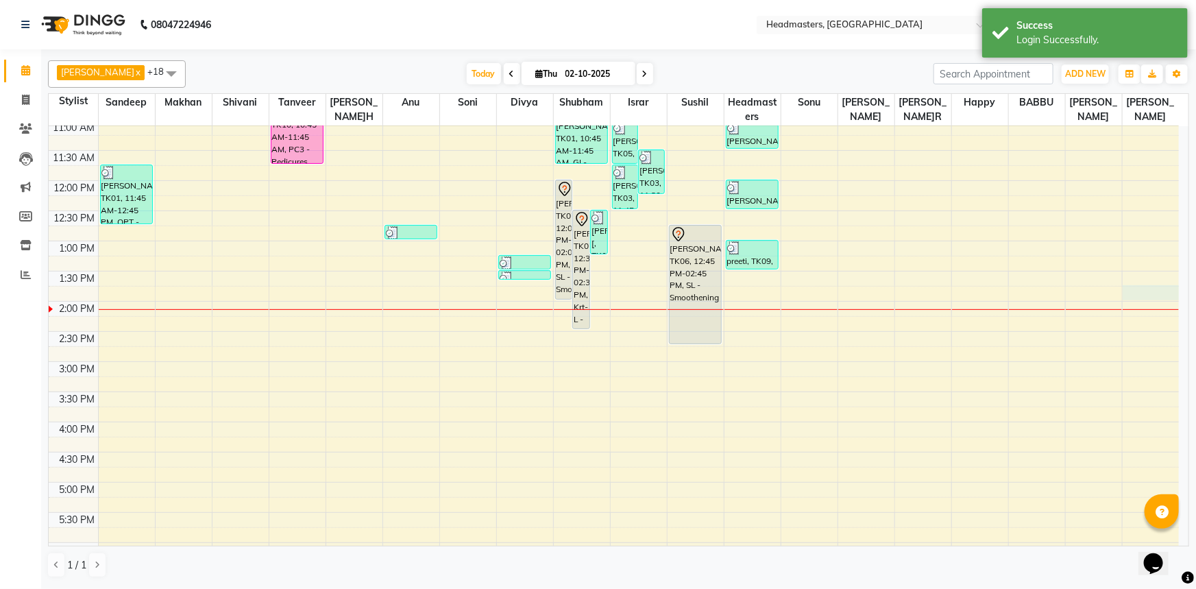
click at [1165, 291] on div "8:00 AM 8:30 AM 9:00 AM 9:30 AM 10:00 AM 10:30 AM 11:00 AM 11:30 AM 12:00 PM 12…" at bounding box center [614, 332] width 1131 height 784
select select "69685"
select select "825"
select select "tentative"
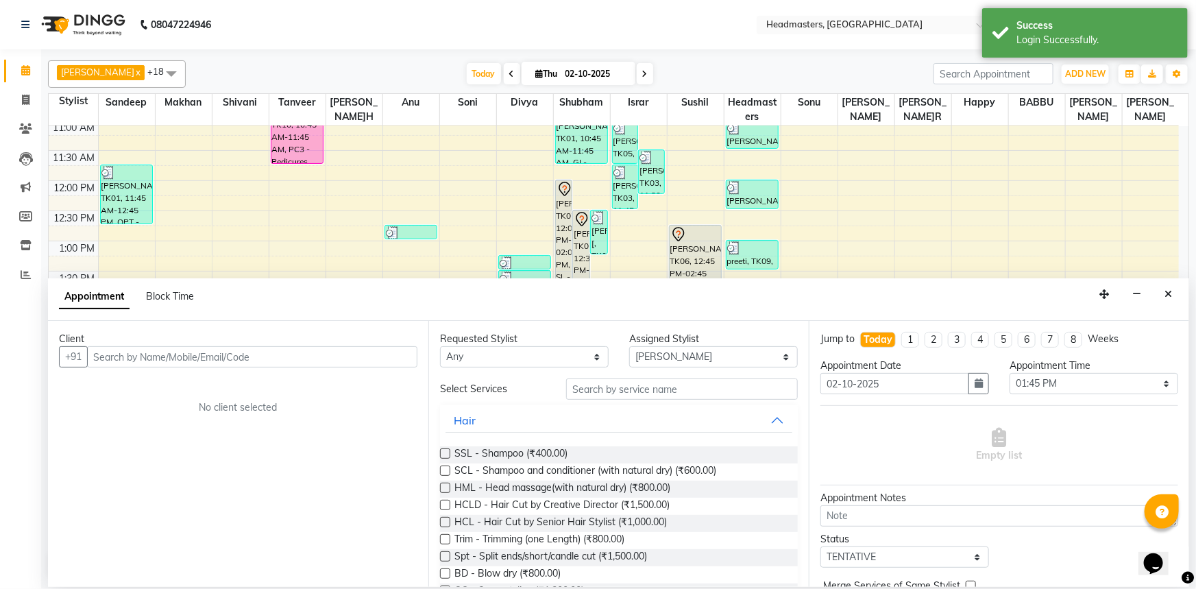
click at [1171, 291] on icon "Close" at bounding box center [1169, 294] width 8 height 10
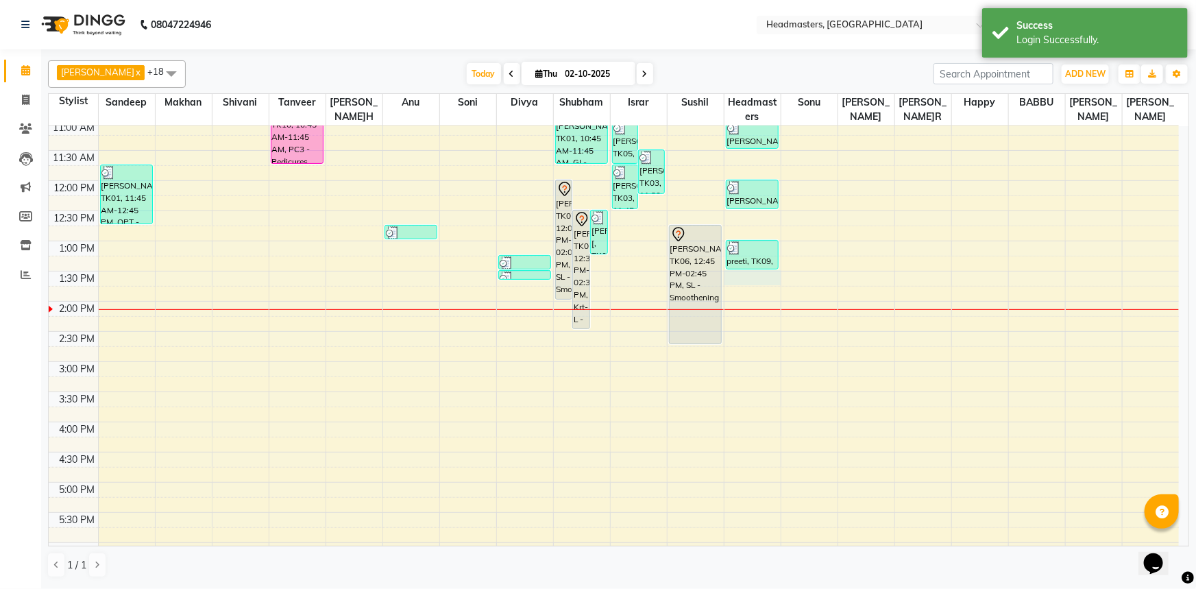
click at [753, 275] on div "8:00 AM 8:30 AM 9:00 AM 9:30 AM 10:00 AM 10:30 AM 11:00 AM 11:30 AM 12:00 PM 12…" at bounding box center [614, 332] width 1131 height 784
select select "60896"
select select "810"
select select "tentative"
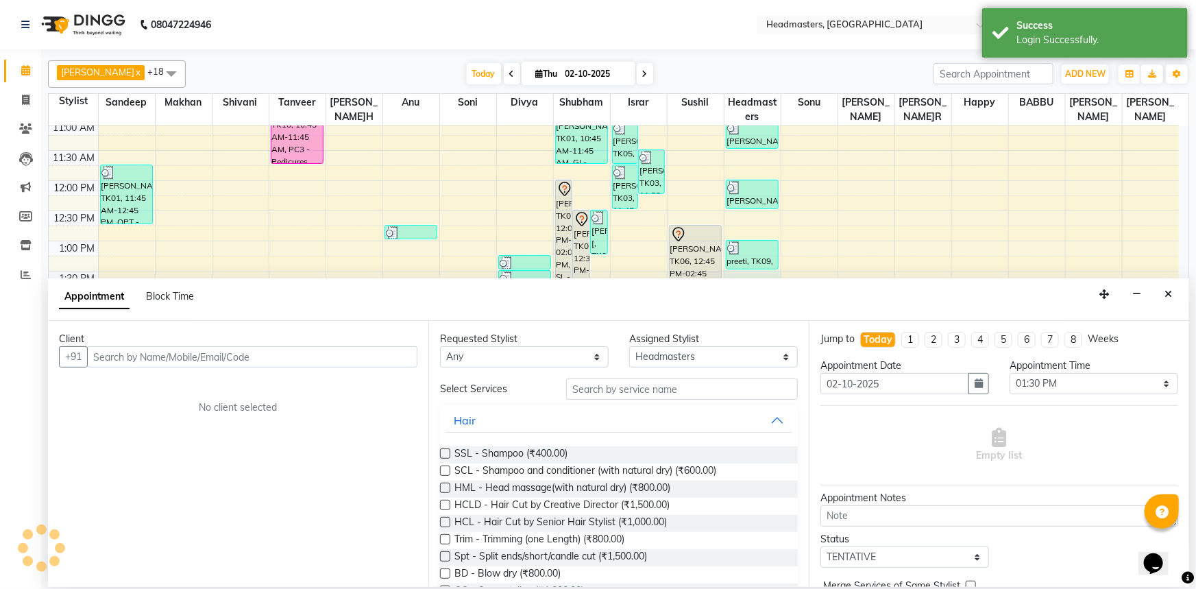
click at [157, 353] on input "text" at bounding box center [252, 356] width 330 height 21
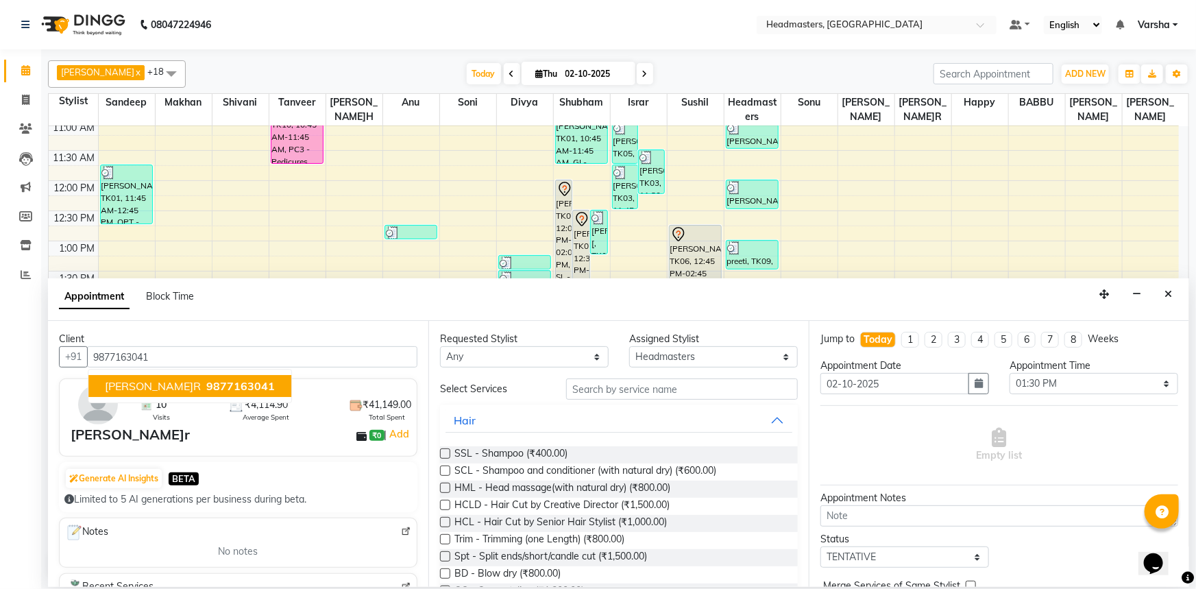
click at [208, 388] on span "9877163041" at bounding box center [240, 386] width 69 height 14
type input "9877163041"
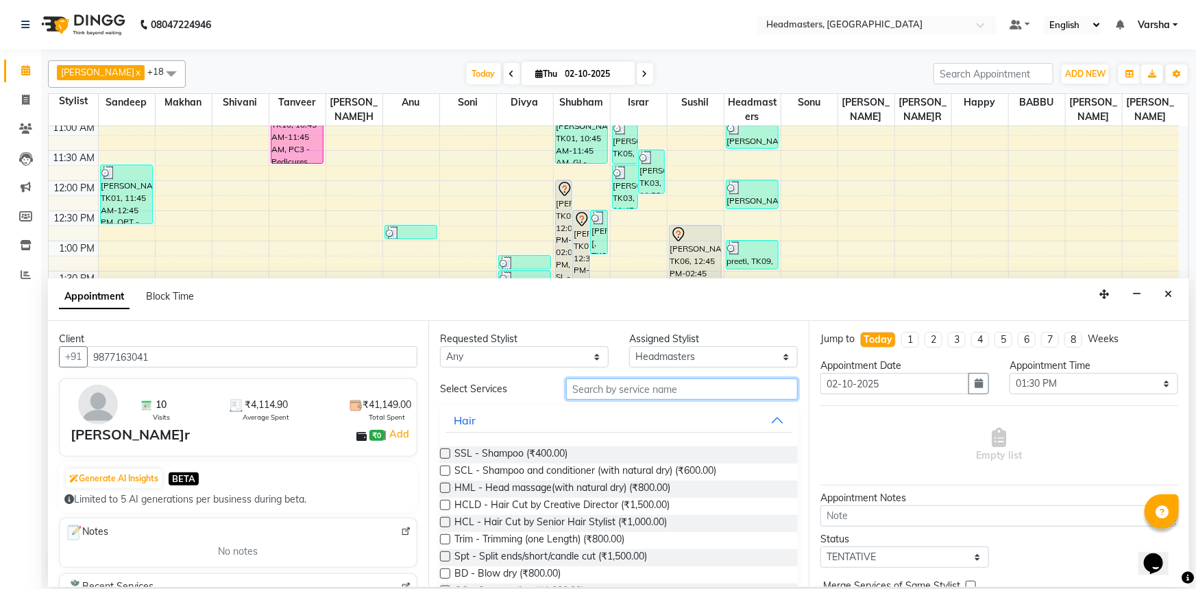
click at [613, 391] on input "text" at bounding box center [682, 388] width 232 height 21
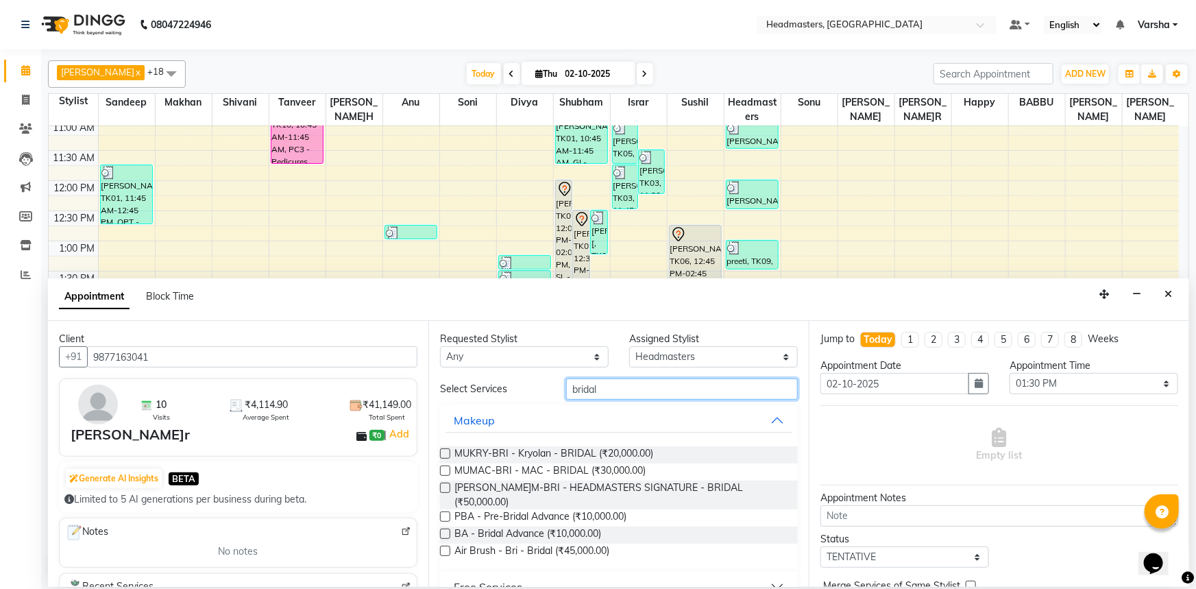
type input "bridal"
click at [443, 529] on label at bounding box center [445, 534] width 10 height 10
click at [443, 531] on input "checkbox" at bounding box center [444, 535] width 9 height 9
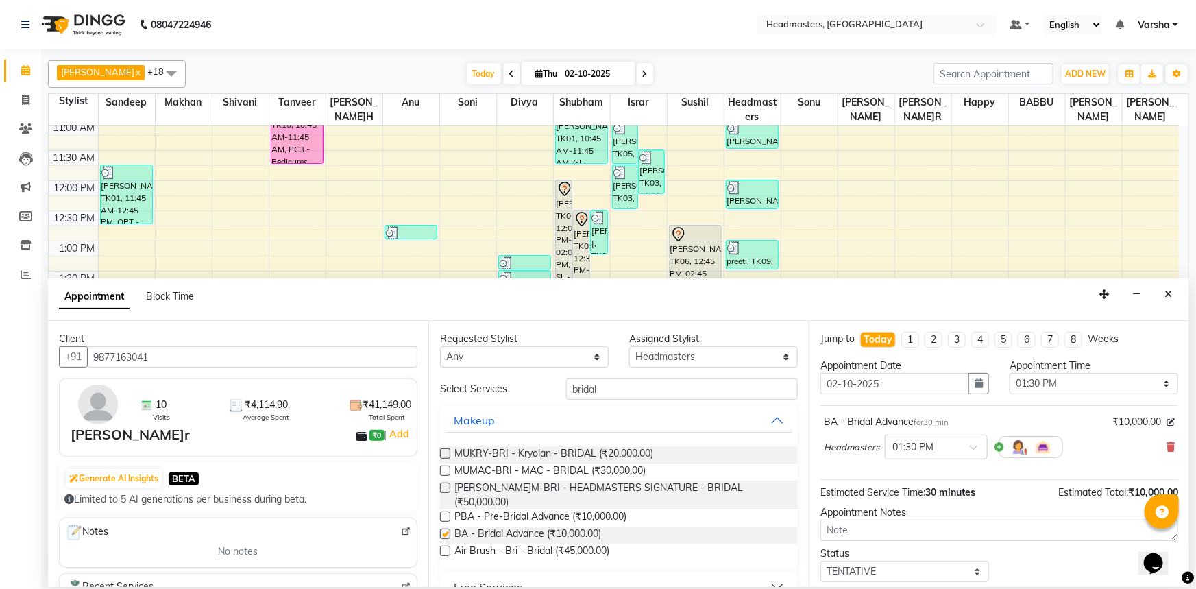
checkbox input "false"
click at [605, 383] on input "bridal" at bounding box center [682, 388] width 232 height 21
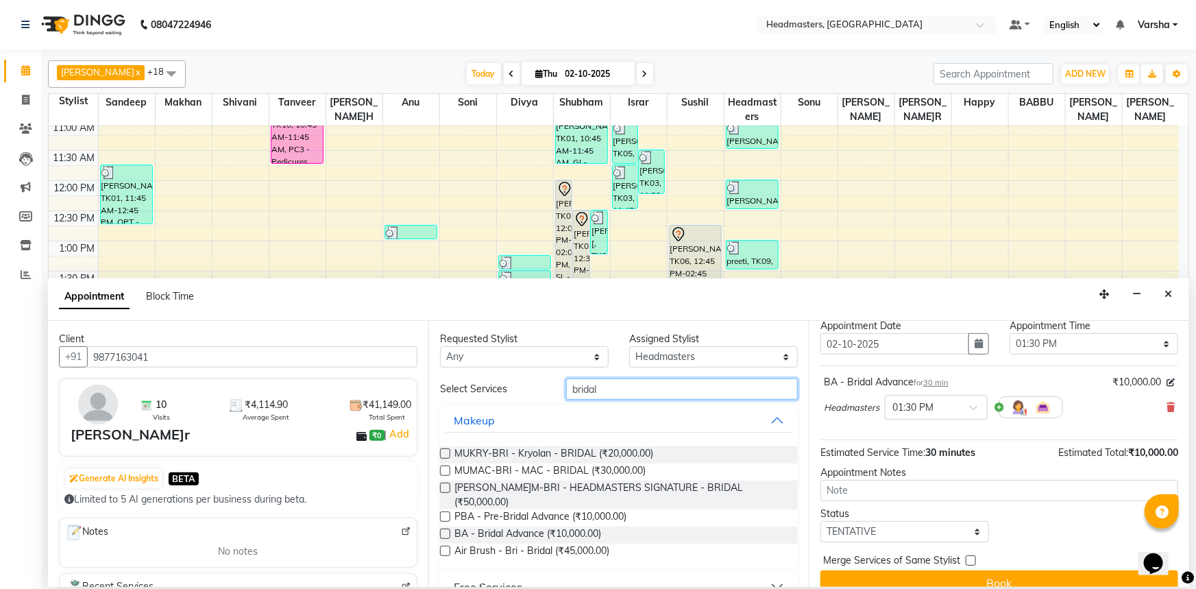
scroll to position [58, 0]
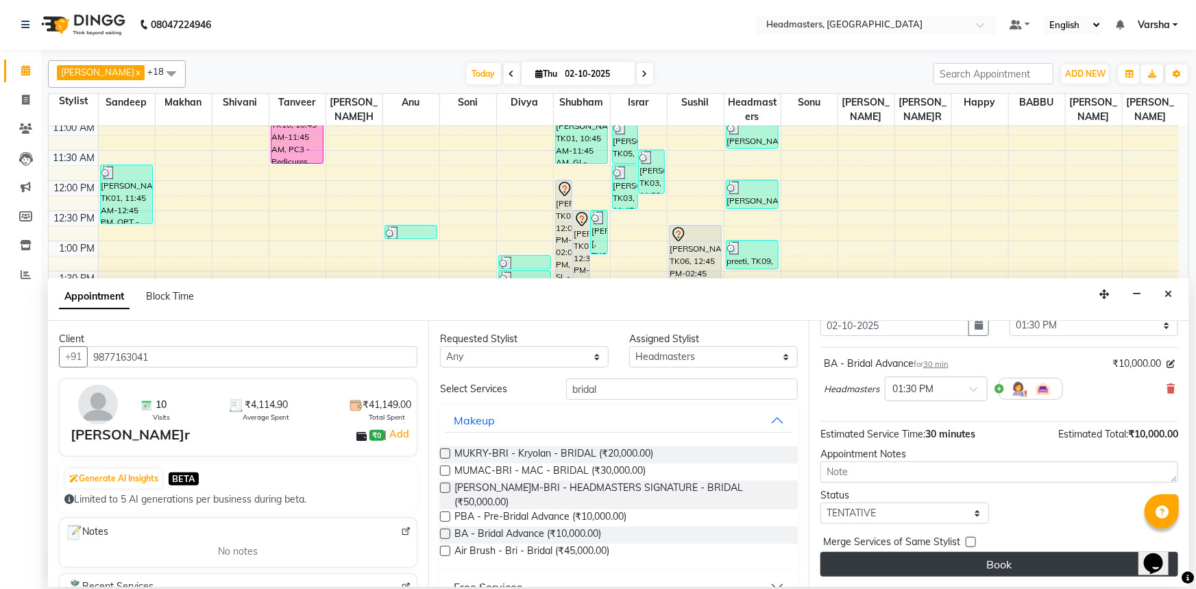
click at [912, 567] on button "Book" at bounding box center [1000, 564] width 358 height 25
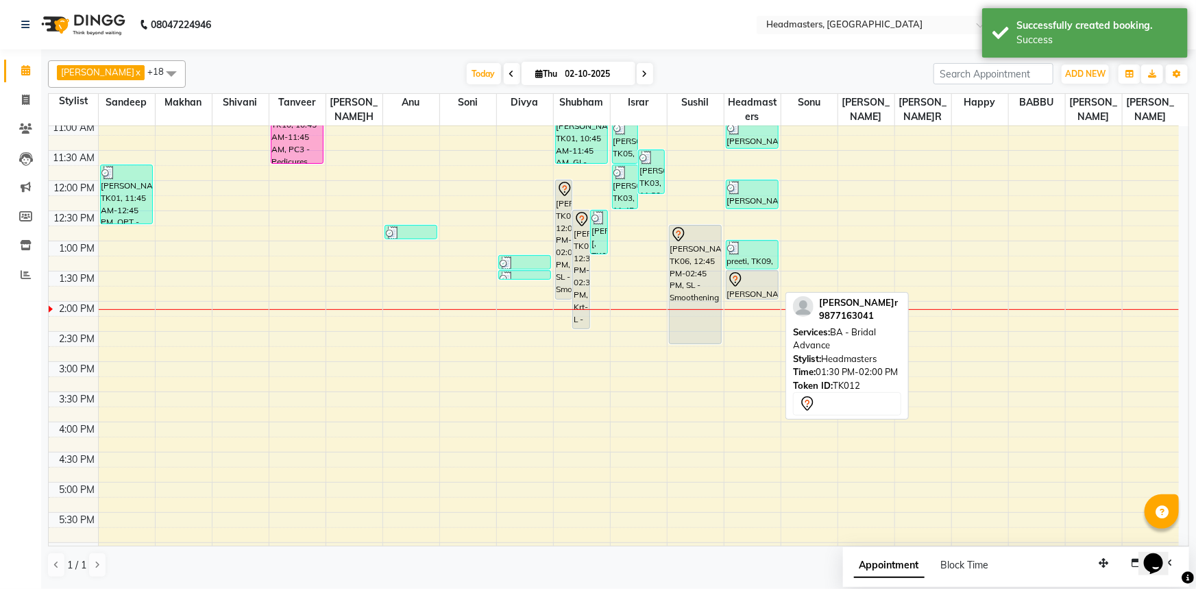
click at [744, 285] on div at bounding box center [752, 279] width 51 height 16
select select "7"
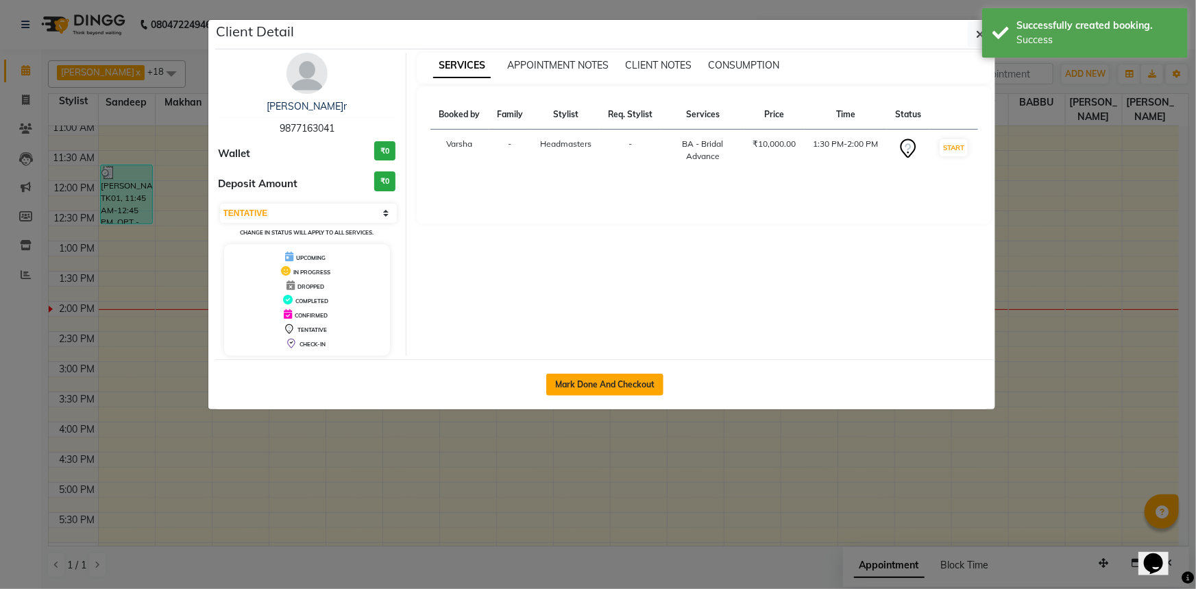
click at [640, 390] on button "Mark Done And Checkout" at bounding box center [604, 385] width 117 height 22
select select "service"
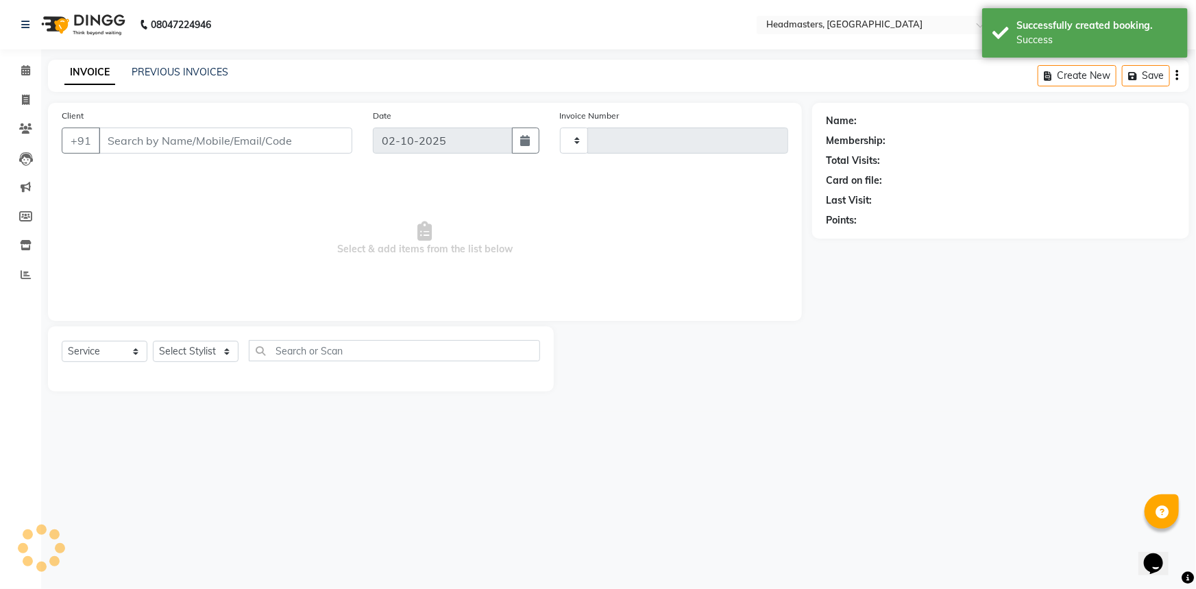
type input "5522"
select select "7140"
select select "3"
type input "9877163041"
select select "60896"
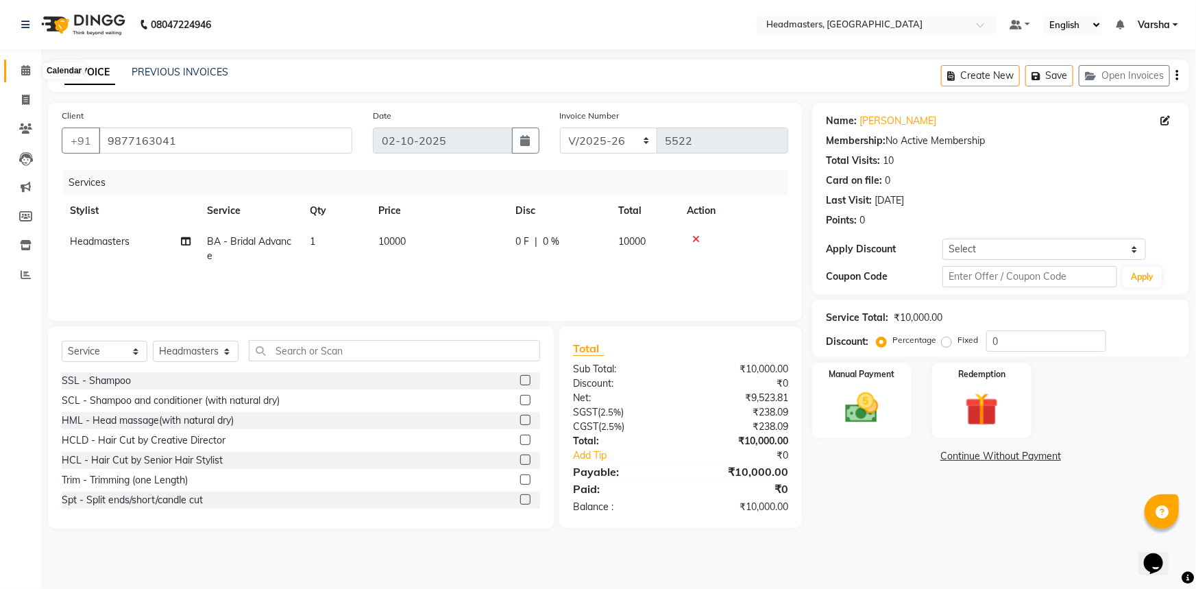
click at [31, 71] on span at bounding box center [26, 71] width 24 height 16
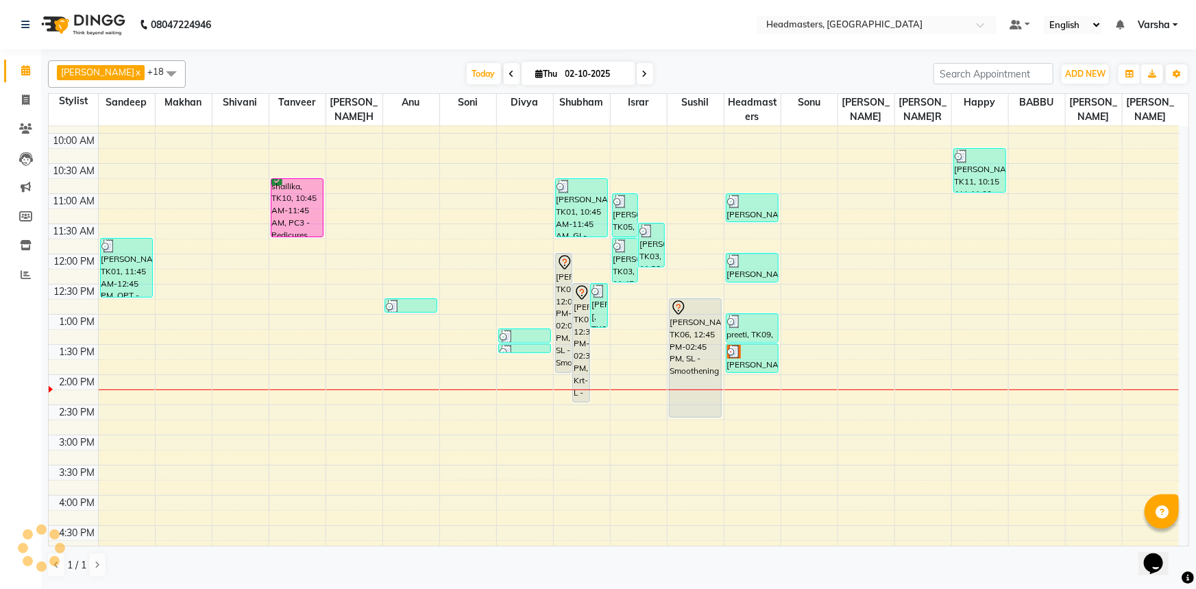
scroll to position [124, 0]
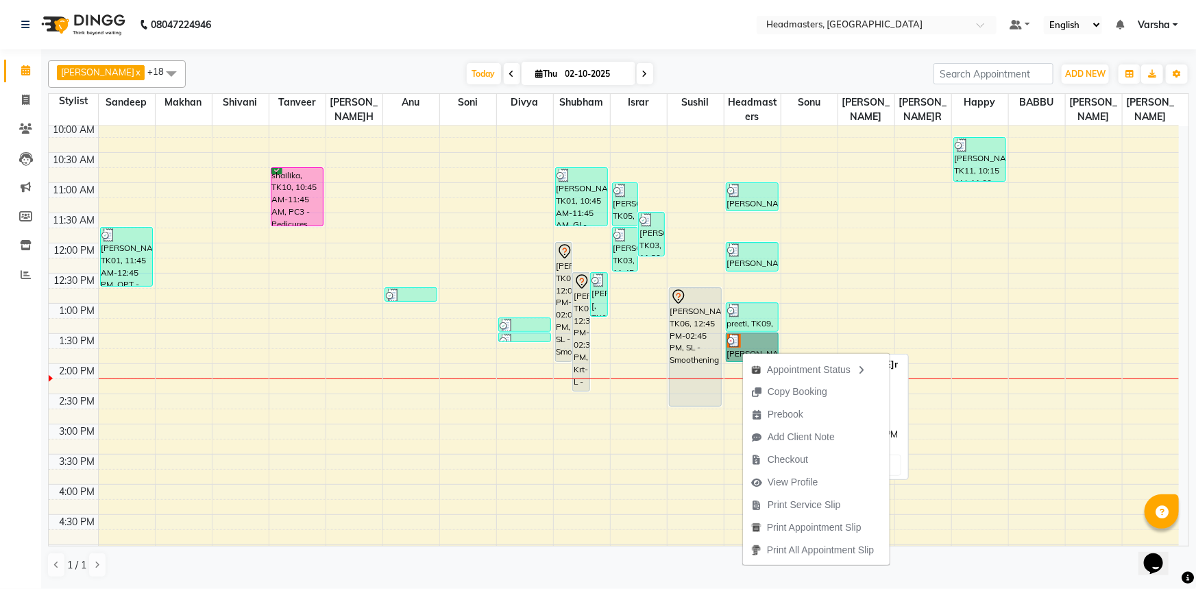
click at [745, 339] on link "harpreet kaur, TK12, 01:30 PM-02:00 PM, BA - Bridal Advance" at bounding box center [752, 347] width 53 height 29
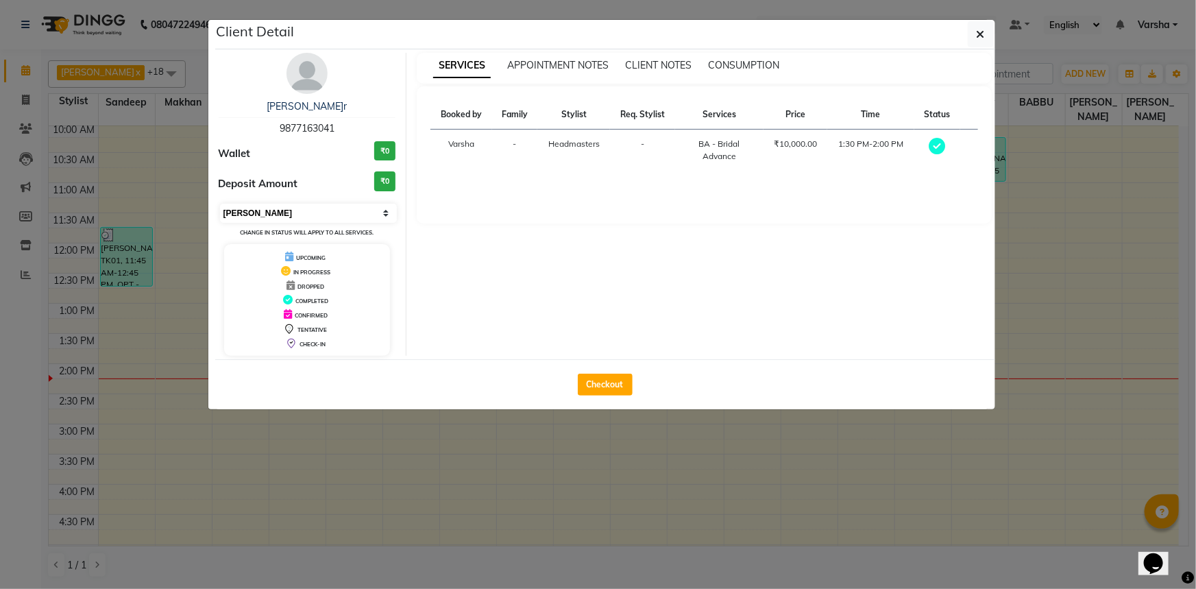
click at [322, 206] on select "Select MARK DONE UPCOMING" at bounding box center [309, 213] width 178 height 19
click at [220, 204] on select "Select MARK DONE UPCOMING" at bounding box center [309, 213] width 178 height 19
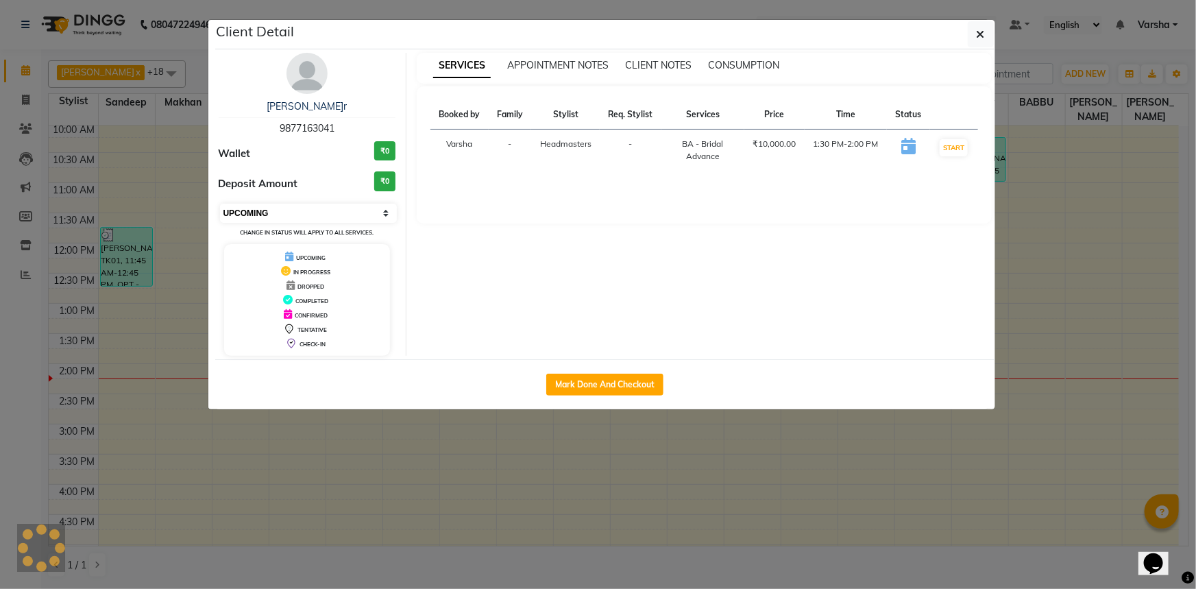
click at [296, 219] on select "Select IN SERVICE CONFIRMED TENTATIVE CHECK IN MARK DONE UPCOMING" at bounding box center [309, 213] width 178 height 19
click at [220, 204] on select "Select IN SERVICE CONFIRMED TENTATIVE CHECK IN MARK DONE UPCOMING" at bounding box center [309, 213] width 178 height 19
click at [236, 250] on div "UPCOMING" at bounding box center [308, 257] width 156 height 14
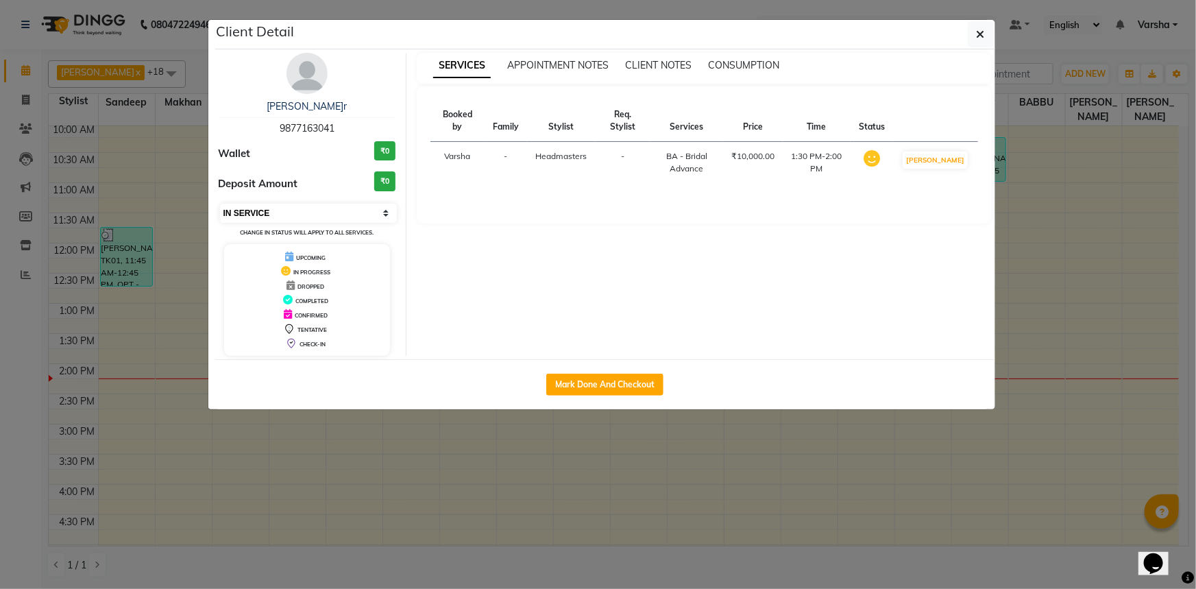
click at [239, 207] on select "Select IN SERVICE CONFIRMED TENTATIVE CHECK IN MARK DONE UPCOMING" at bounding box center [309, 213] width 178 height 19
select select "6"
click at [220, 204] on select "Select IN SERVICE CONFIRMED TENTATIVE CHECK IN MARK DONE UPCOMING" at bounding box center [309, 213] width 178 height 19
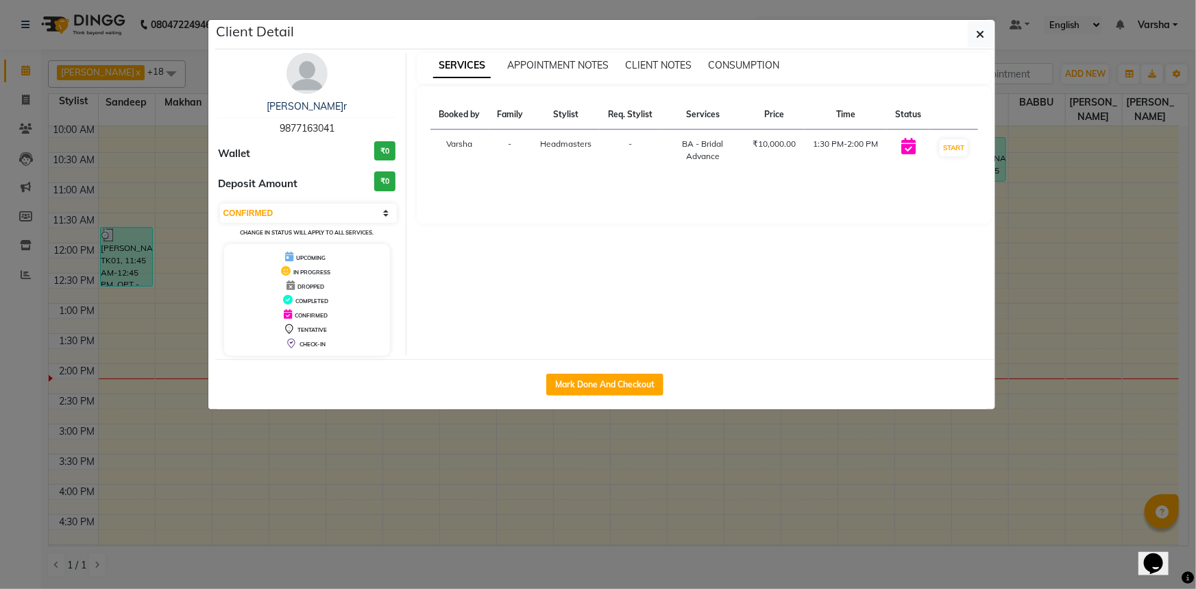
drag, startPoint x: 385, startPoint y: 439, endPoint x: 407, endPoint y: 458, distance: 28.7
click at [386, 439] on ngb-modal-window "Client Detail harpreet kaur 9877163041 Wallet ₹0 Deposit Amount ₹0 Select IN SE…" at bounding box center [598, 294] width 1196 height 589
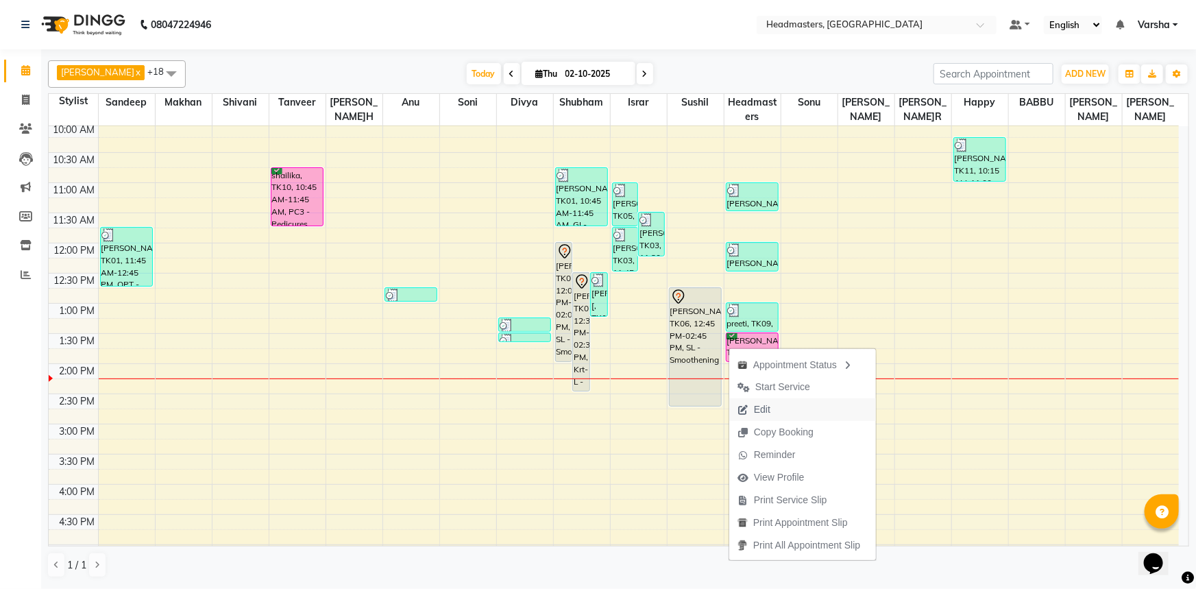
click at [755, 411] on span "Edit" at bounding box center [762, 409] width 16 height 14
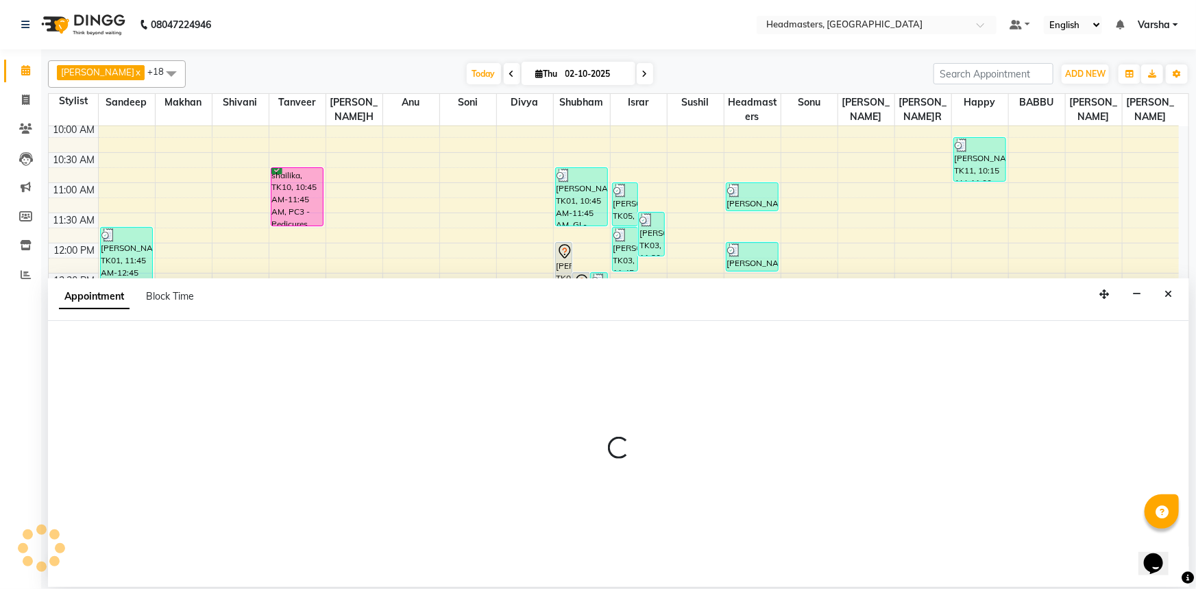
select select "confirm booking"
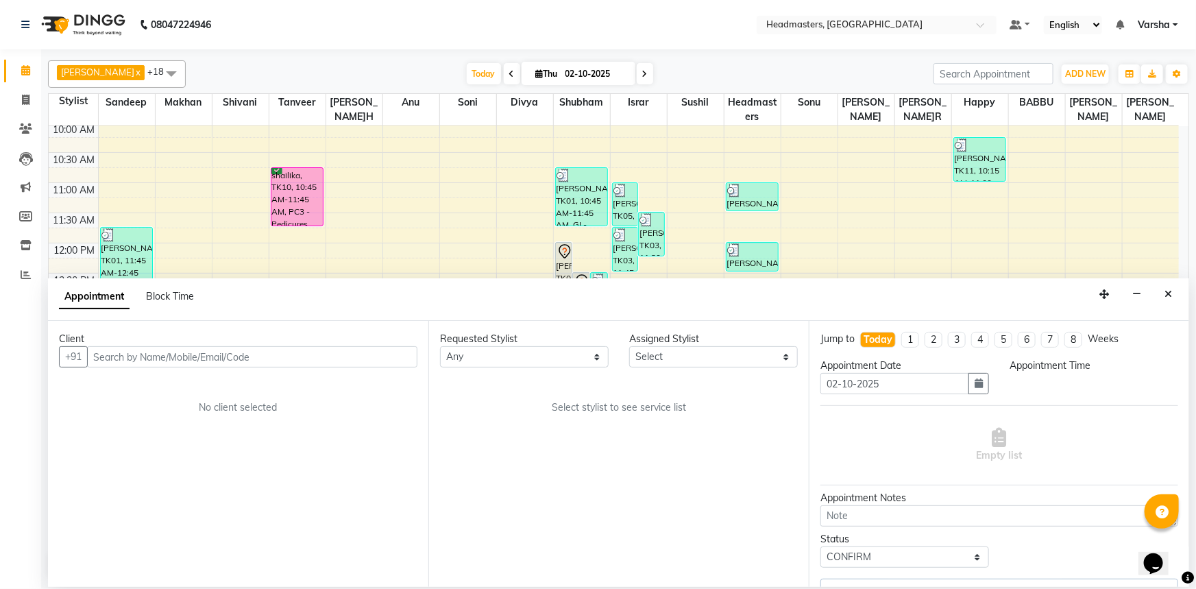
scroll to position [361, 0]
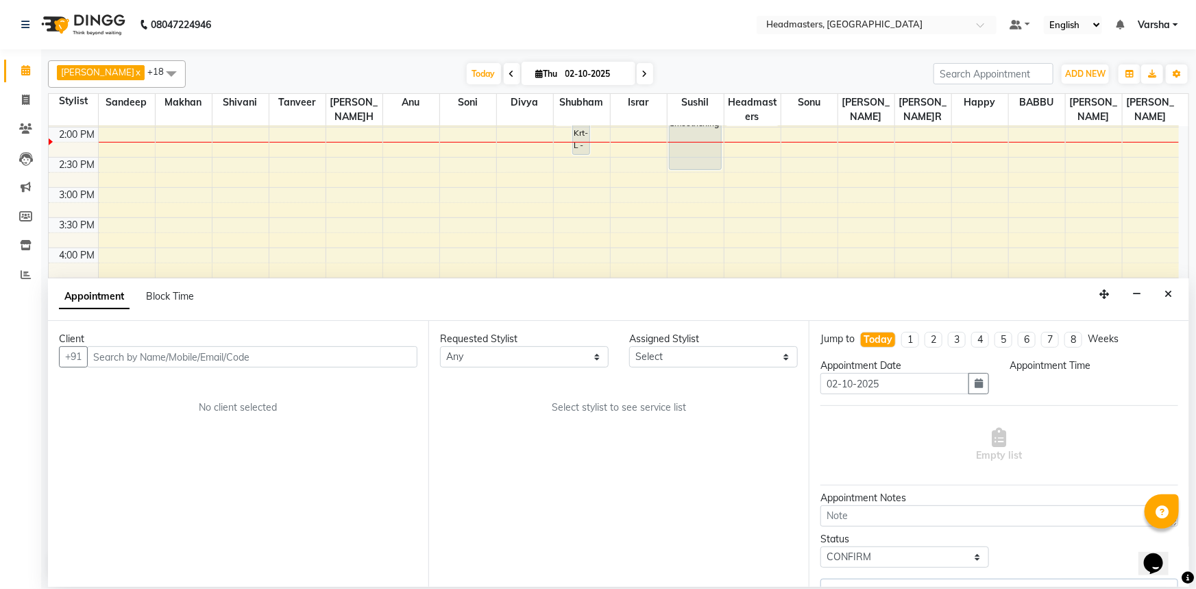
select select "60896"
select select "810"
select select "3612"
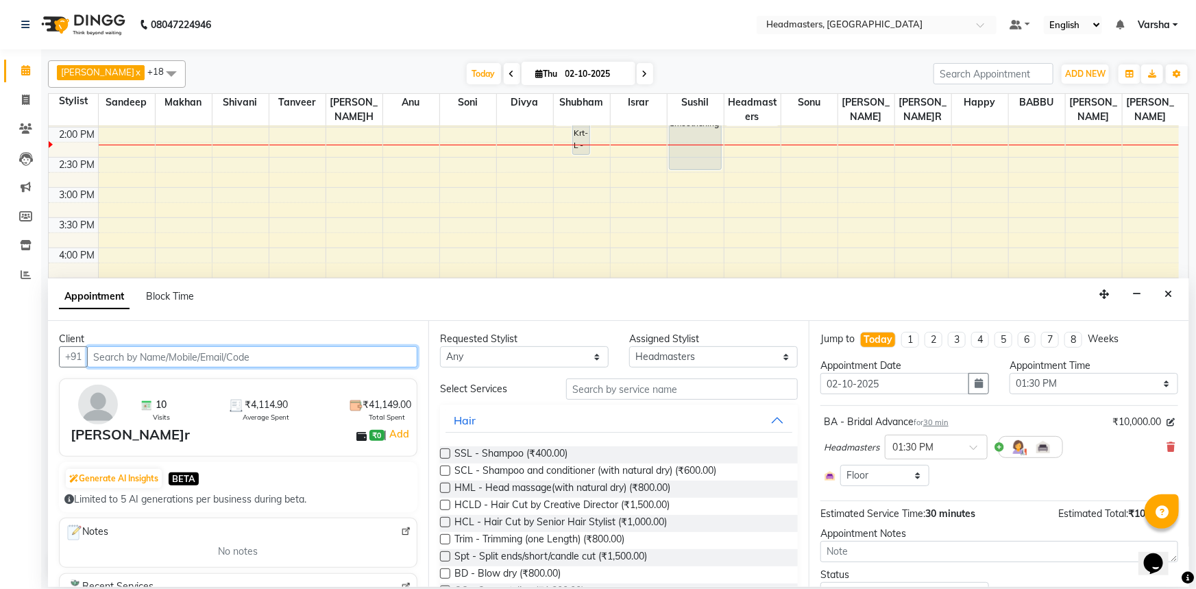
click at [1117, 187] on div "8:00 AM 8:30 AM 9:00 AM 9:30 AM 10:00 AM 10:30 AM 11:00 AM 11:30 AM 12:00 PM 12…" at bounding box center [614, 158] width 1131 height 784
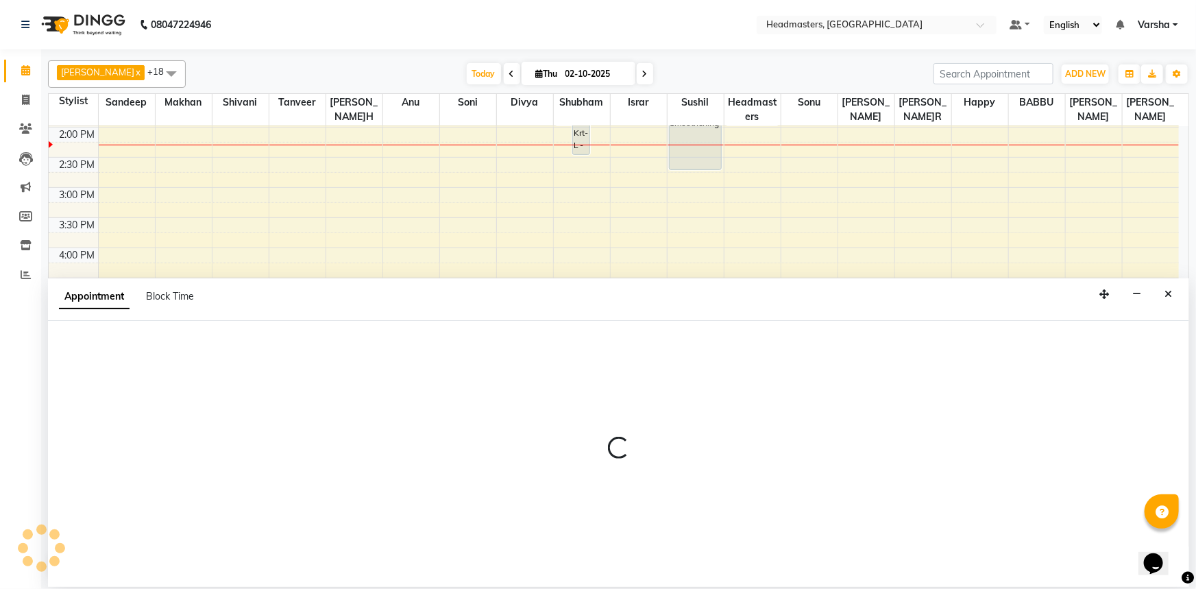
select select "69231"
select select "900"
select select "tentative"
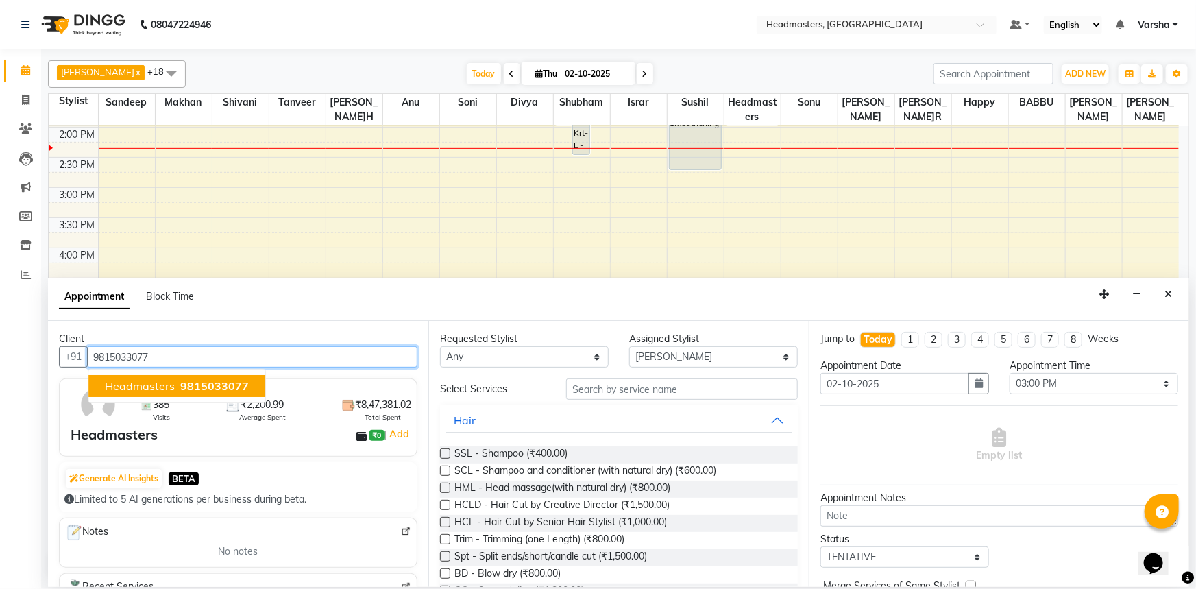
type input "9815033077"
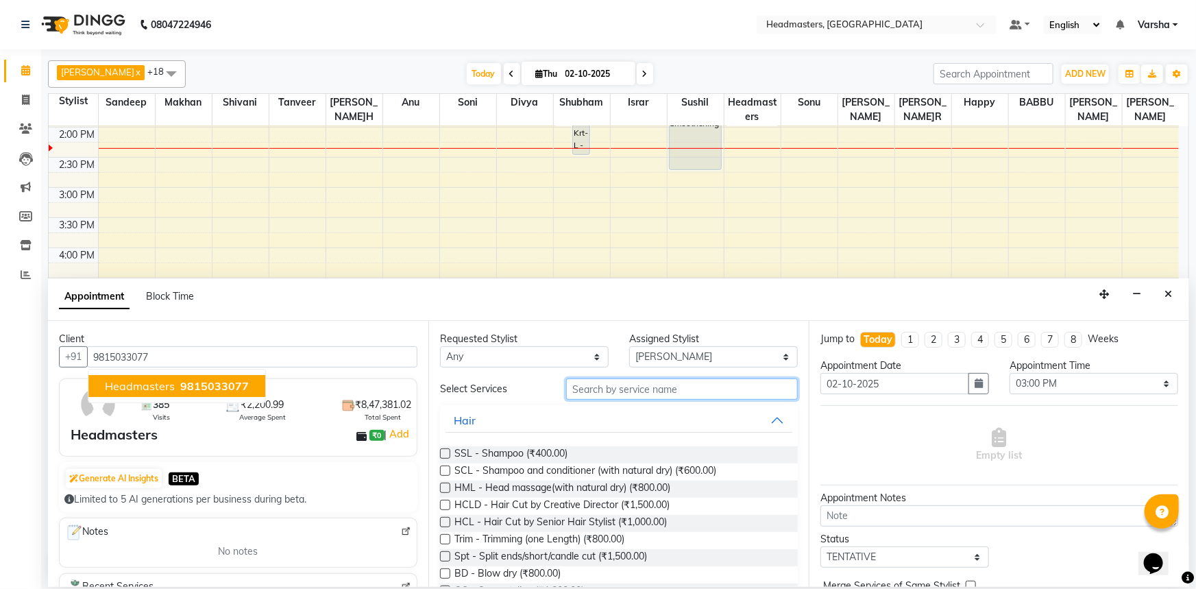
click at [640, 384] on input "text" at bounding box center [682, 388] width 232 height 21
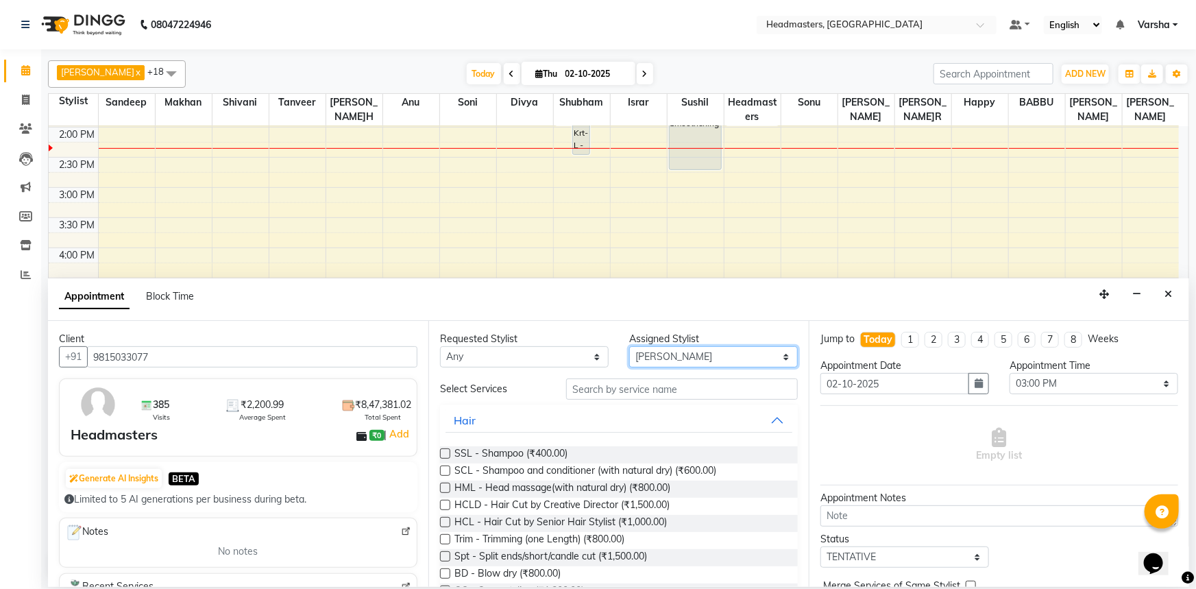
click at [638, 362] on select "Select Afi[PERSON_NAME]a[PERSON_NAME]A[PERSON_NAME]HIR [PERSON_NAME] Headmaste[…" at bounding box center [713, 356] width 169 height 21
select select "60902"
click at [629, 346] on select "Select Afi[PERSON_NAME]a[PERSON_NAME]A[PERSON_NAME]HIR [PERSON_NAME] Headmaste[…" at bounding box center [713, 356] width 169 height 21
click at [607, 388] on input "text" at bounding box center [682, 388] width 232 height 21
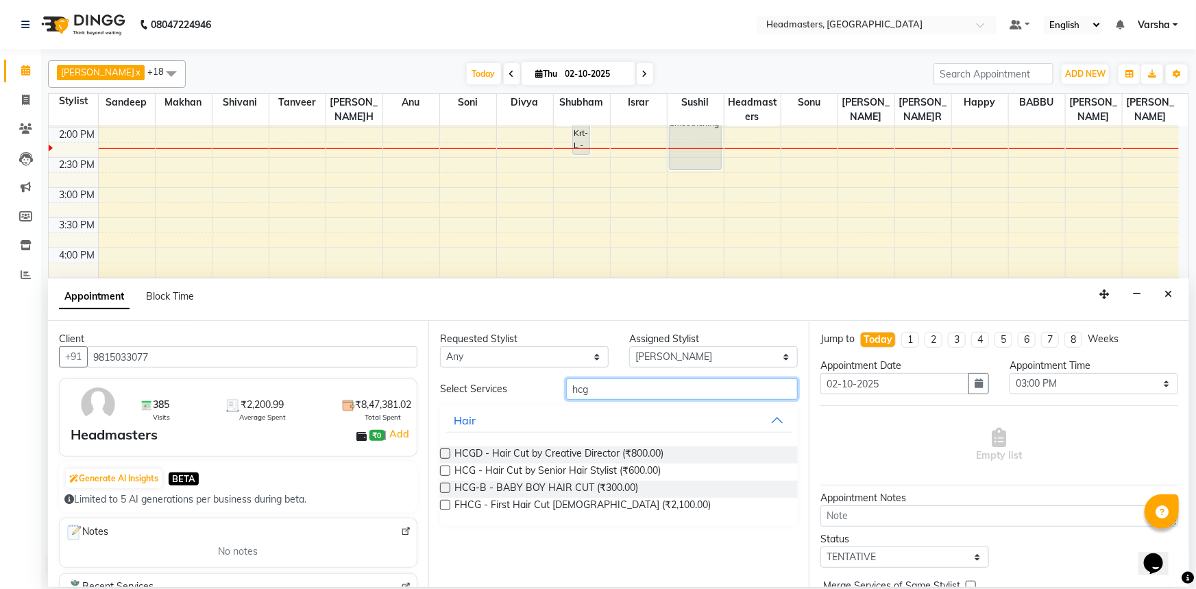
type input "hcg"
click at [444, 453] on label at bounding box center [445, 453] width 10 height 10
click at [444, 453] on input "checkbox" at bounding box center [444, 454] width 9 height 9
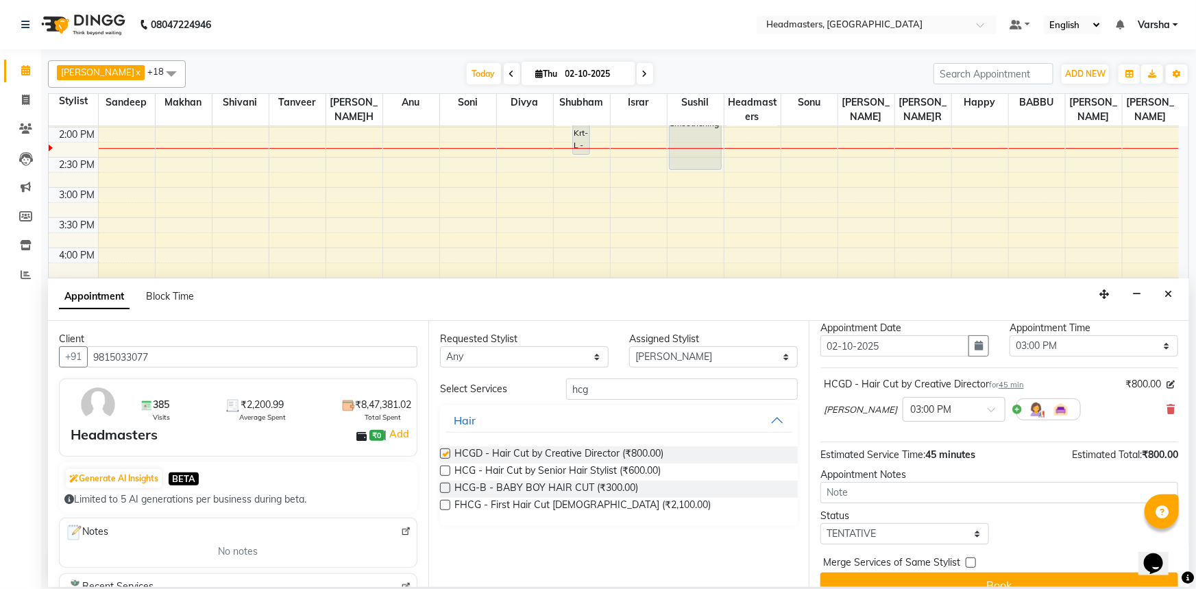
checkbox input "false"
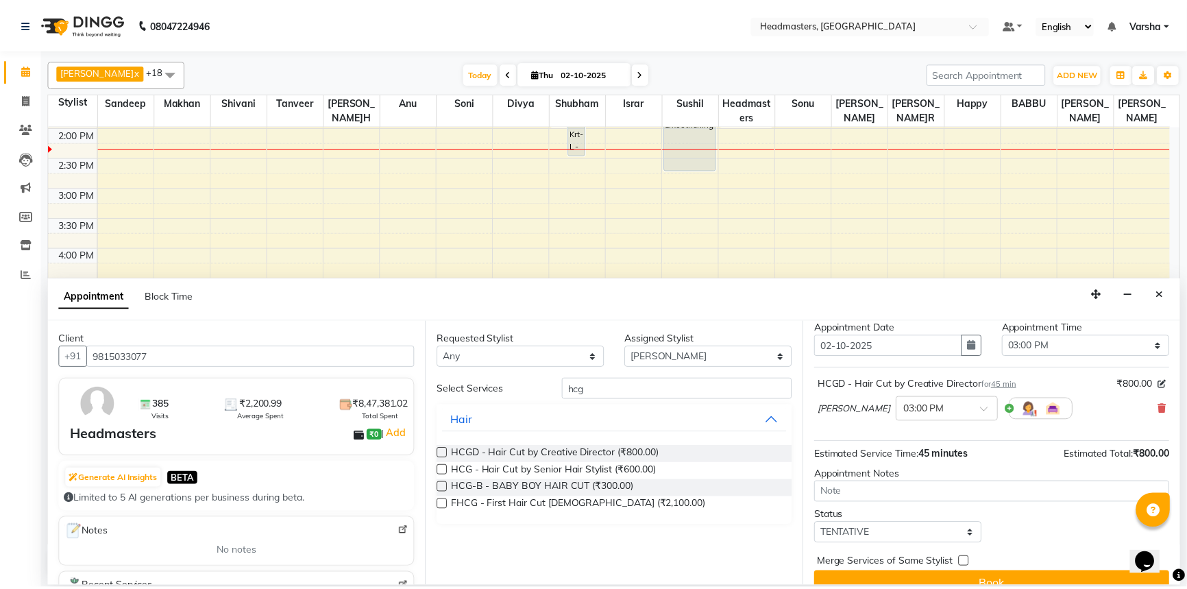
scroll to position [58, 0]
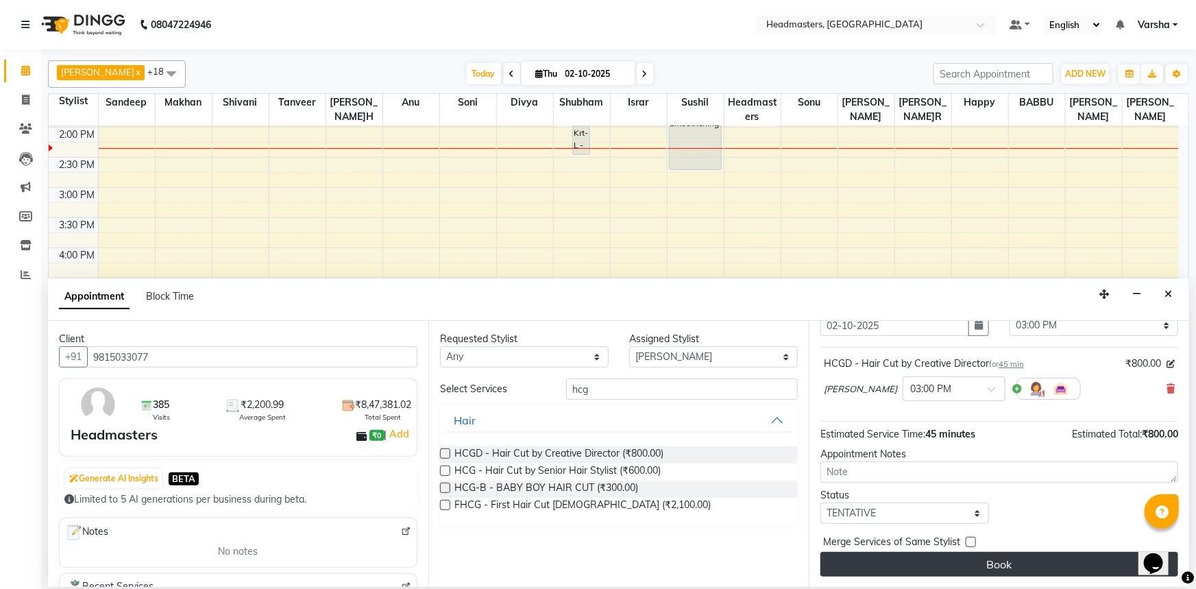
click at [876, 559] on button "Book" at bounding box center [1000, 564] width 358 height 25
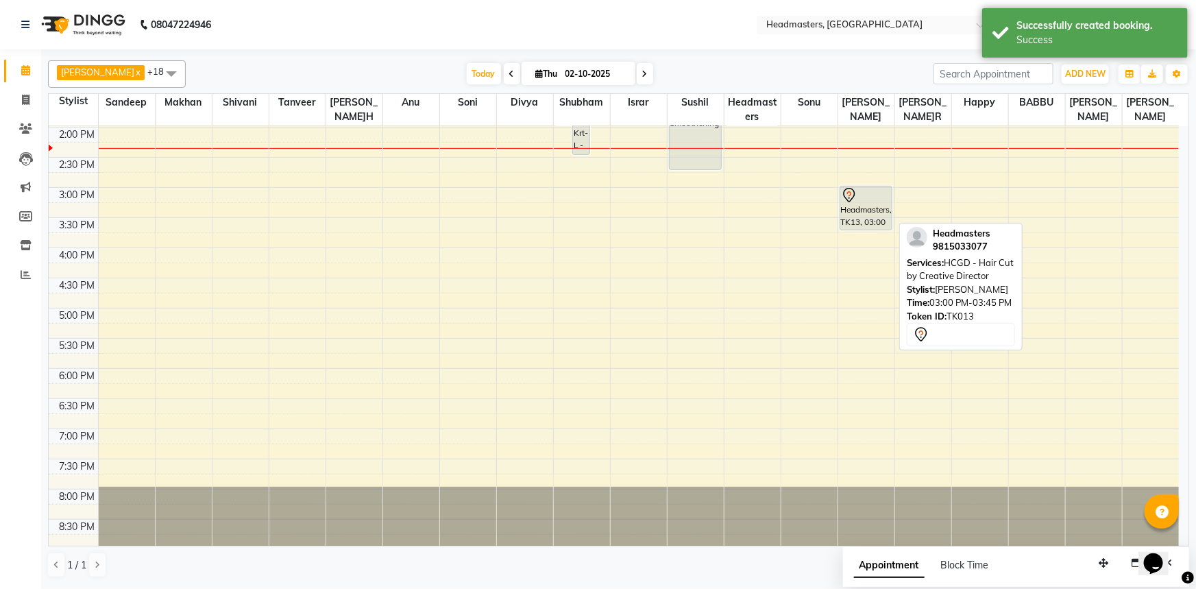
click at [851, 199] on icon at bounding box center [849, 195] width 16 height 16
select select "7"
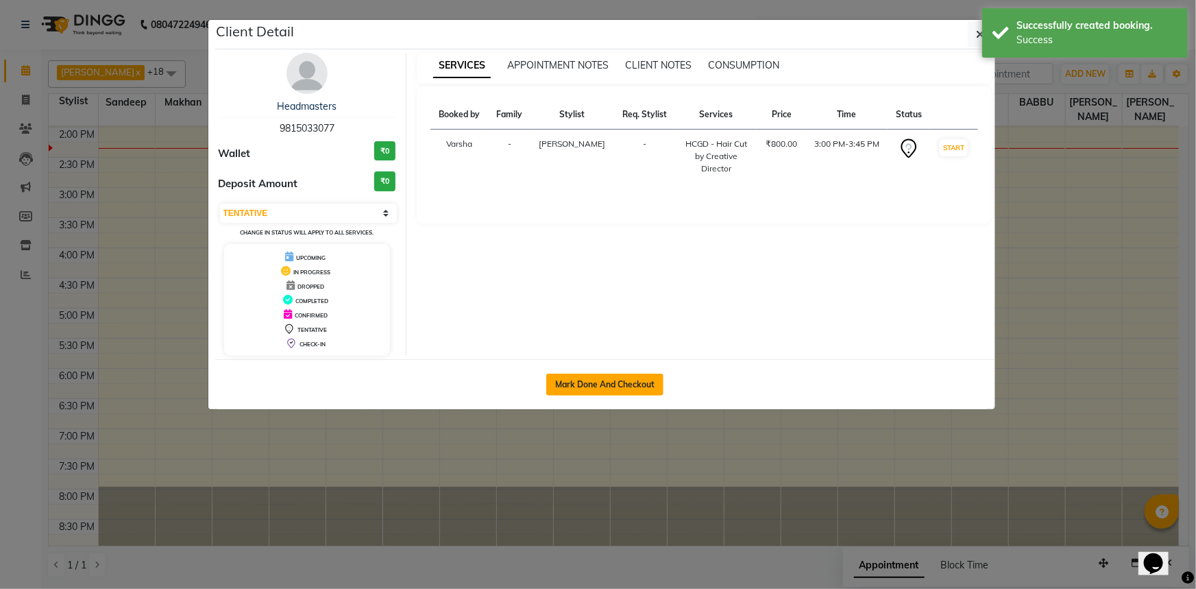
click at [617, 385] on button "Mark Done And Checkout" at bounding box center [604, 385] width 117 height 22
select select "service"
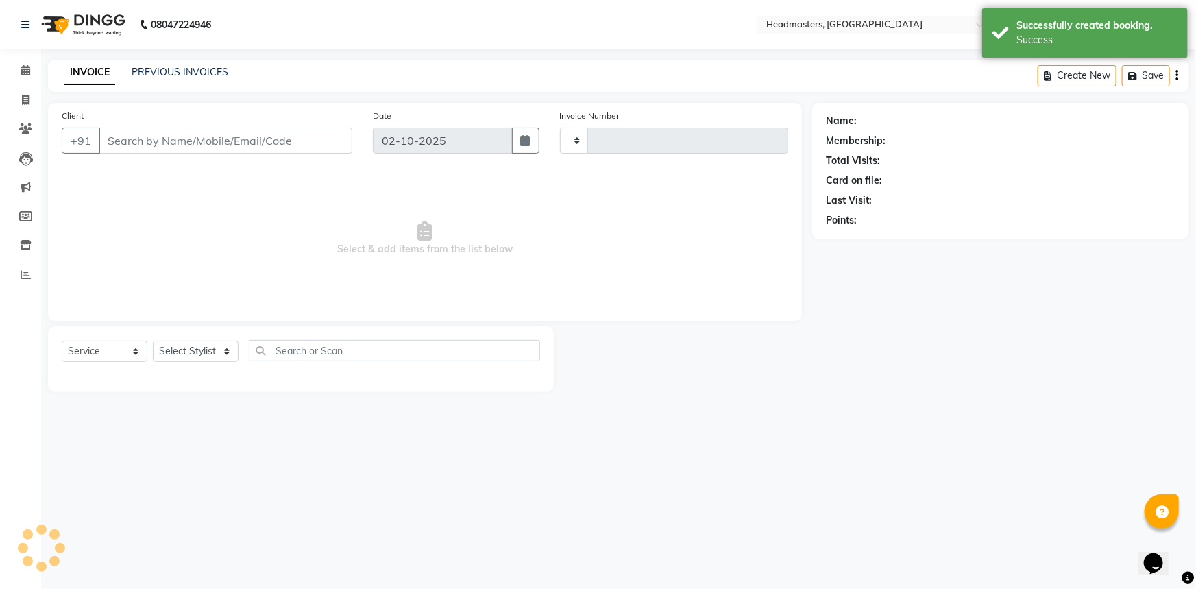
type input "5522"
select select "7140"
type input "9815033077"
select select "60902"
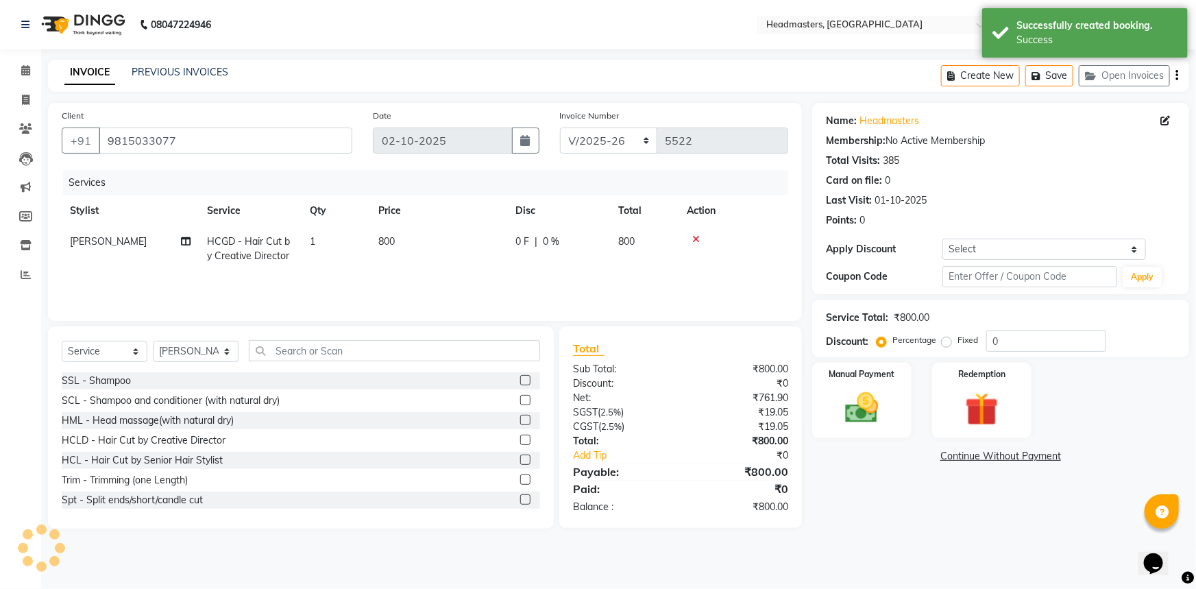
click at [567, 259] on td "0 F | 0 %" at bounding box center [558, 248] width 103 height 45
select select "60902"
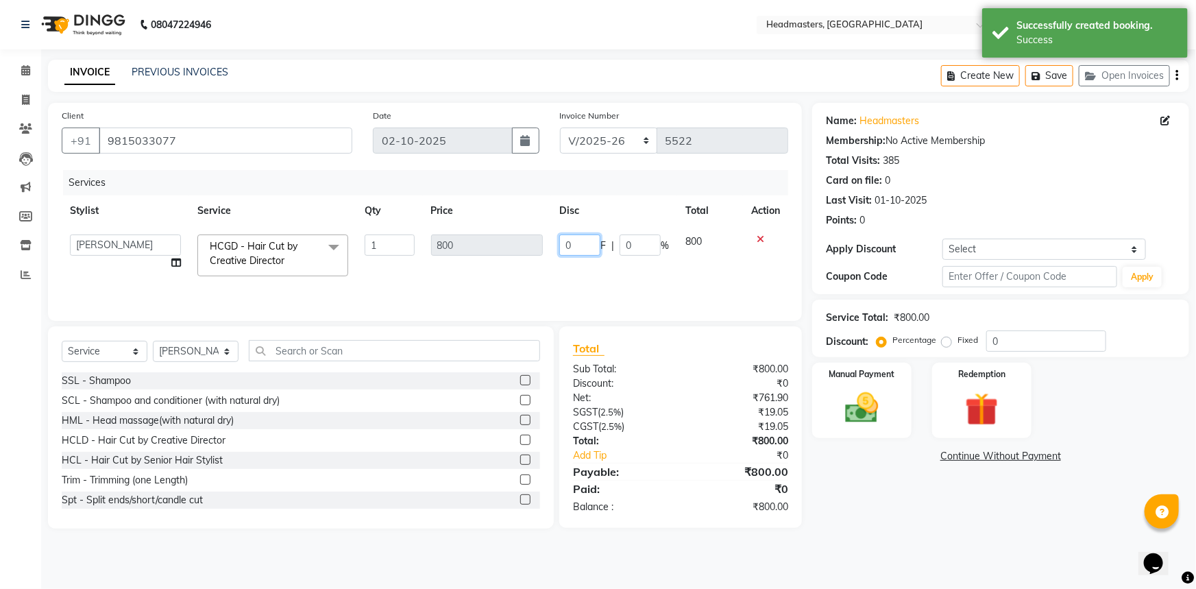
click at [596, 251] on input "0" at bounding box center [579, 244] width 41 height 21
type input "0400"
drag, startPoint x: 856, startPoint y: 383, endPoint x: 865, endPoint y: 422, distance: 40.1
click at [856, 383] on div "Manual Payment" at bounding box center [862, 400] width 104 height 79
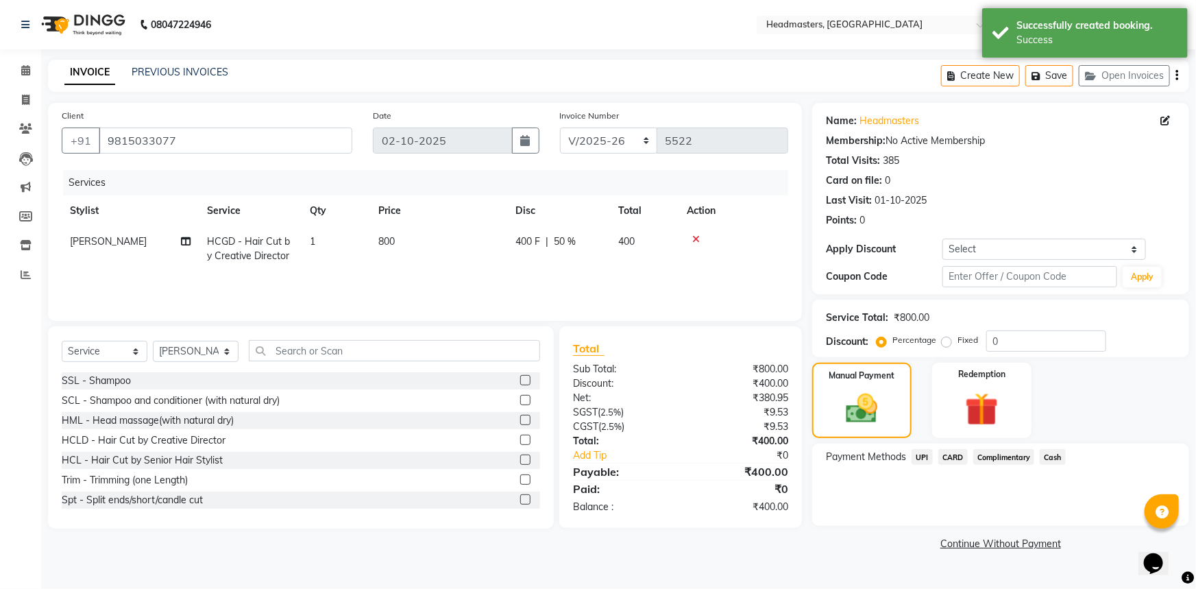
click at [1052, 463] on span "Cash" at bounding box center [1053, 457] width 26 height 16
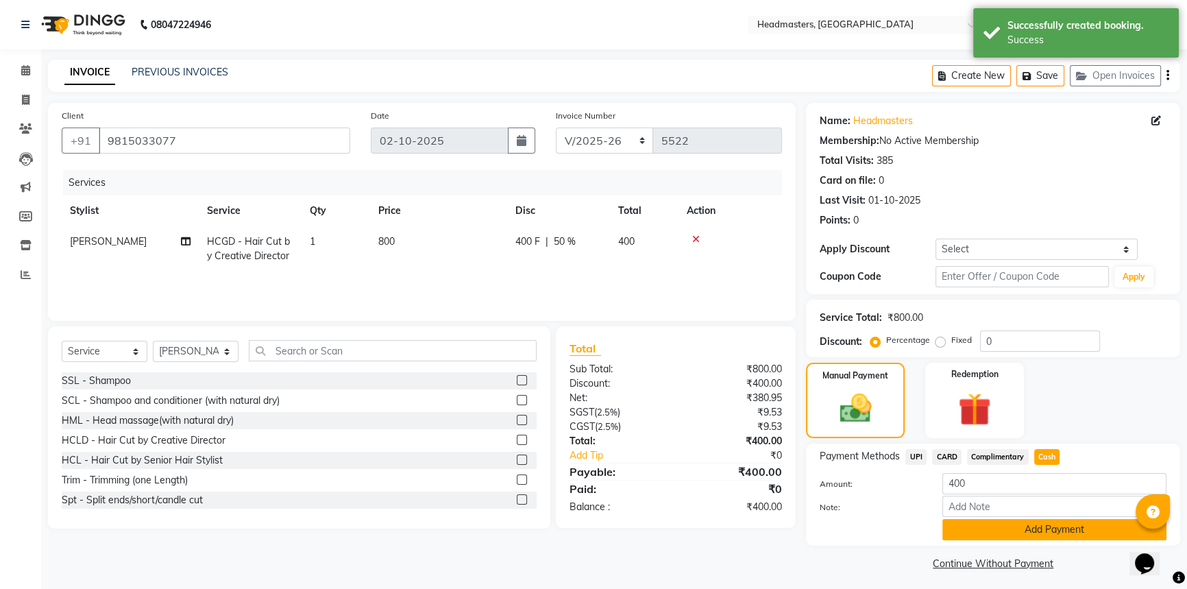
click at [1065, 537] on button "Add Payment" at bounding box center [1055, 529] width 224 height 21
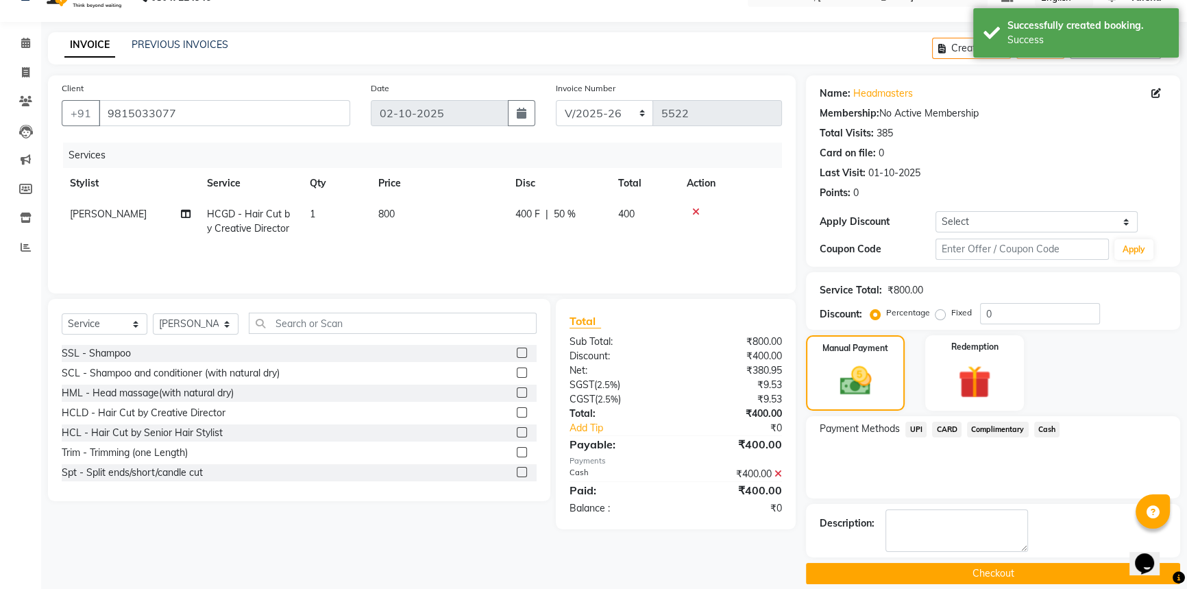
scroll to position [42, 0]
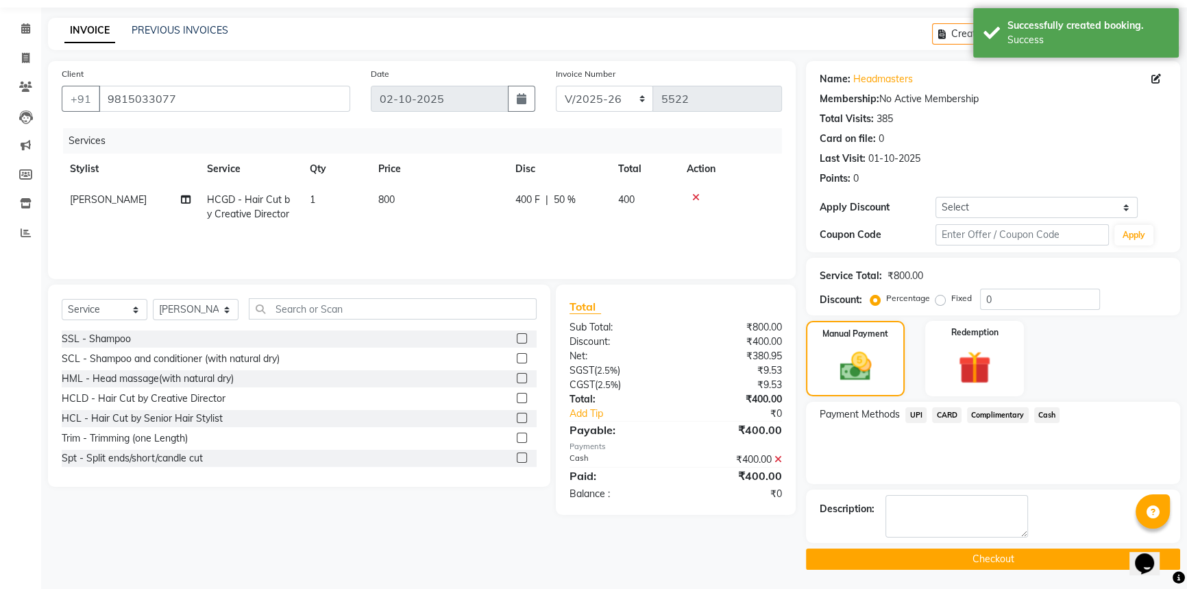
click at [1060, 561] on button "Checkout" at bounding box center [993, 558] width 374 height 21
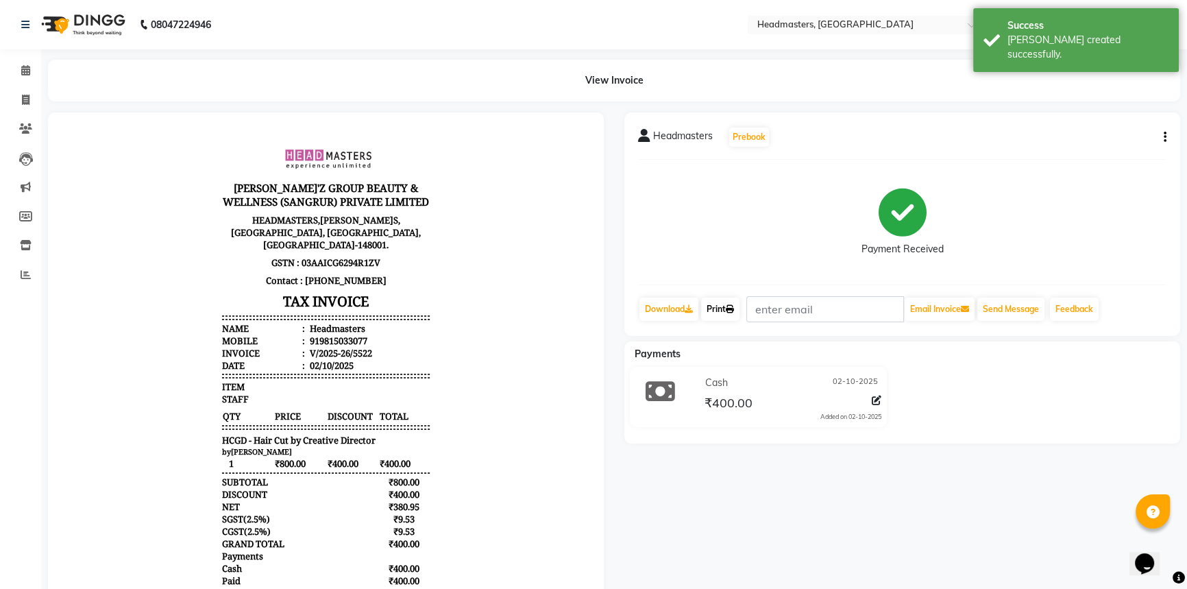
click at [720, 315] on link "Print" at bounding box center [720, 309] width 38 height 23
click at [27, 71] on icon at bounding box center [25, 70] width 9 height 10
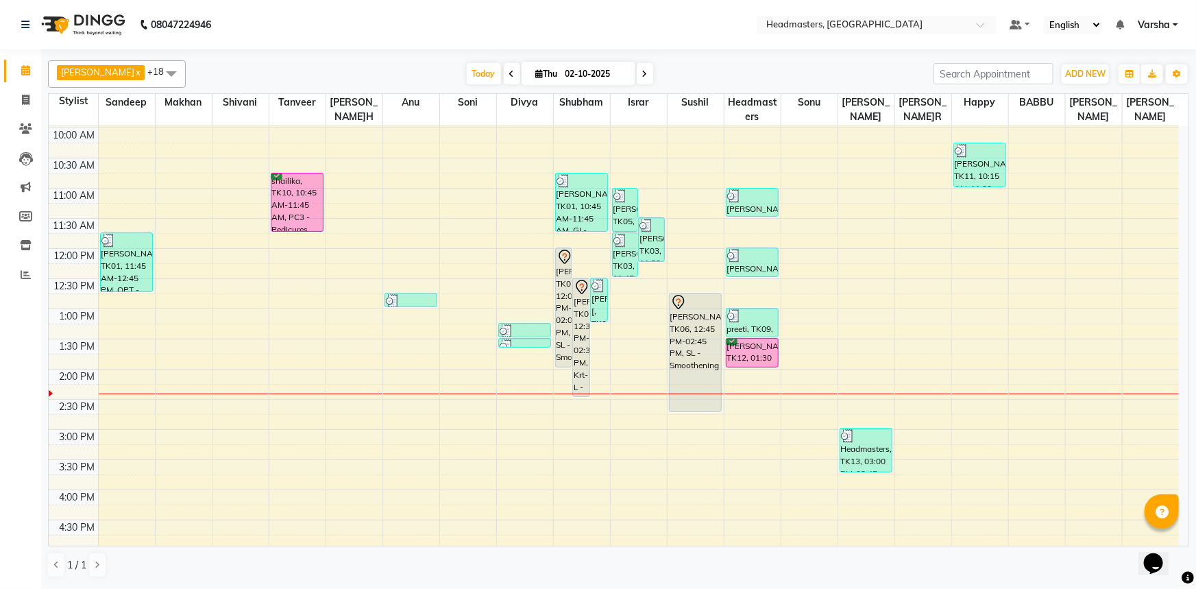
scroll to position [124, 0]
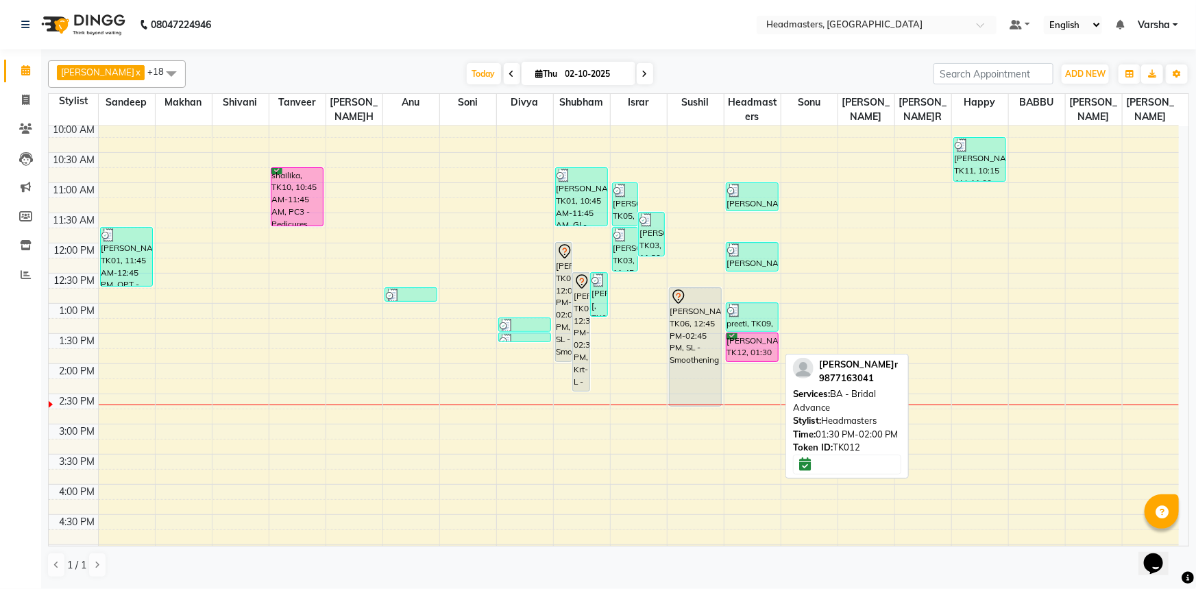
click at [751, 344] on div "harpreet kaur, TK12, 01:30 PM-02:00 PM, BA - Bridal Advance" at bounding box center [753, 347] width 52 height 28
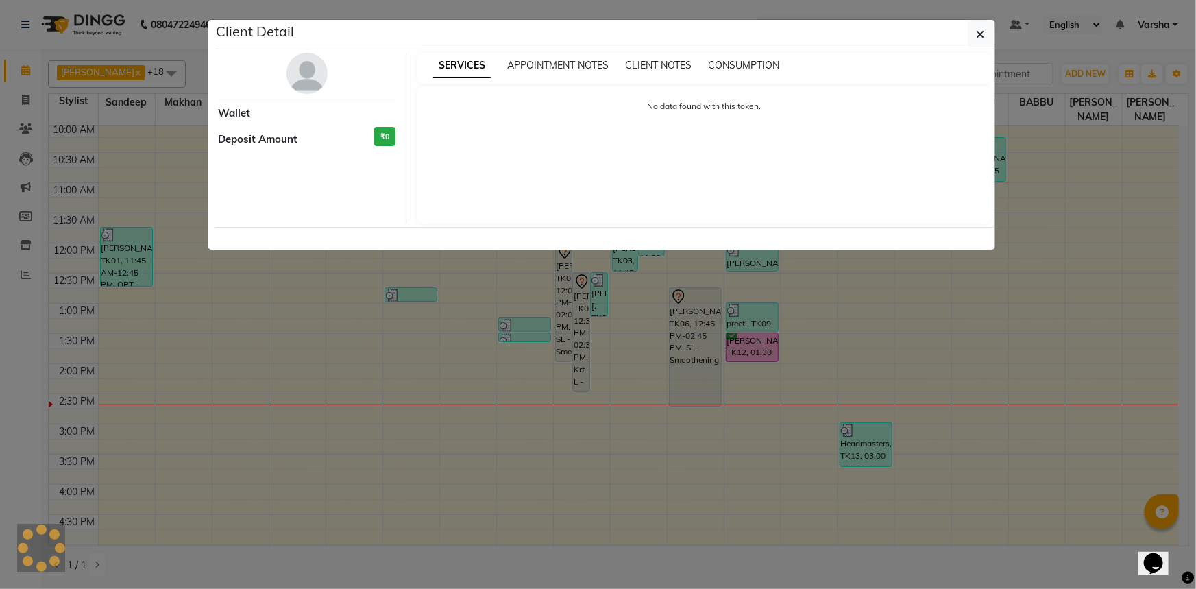
select select "6"
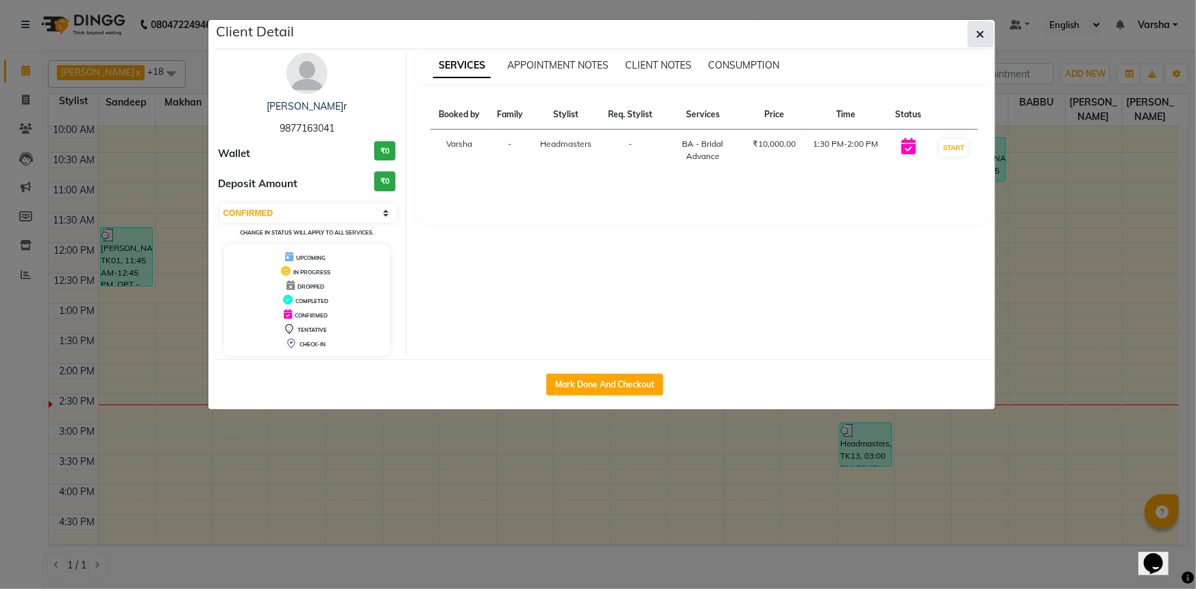
click at [981, 33] on icon "button" at bounding box center [981, 34] width 8 height 11
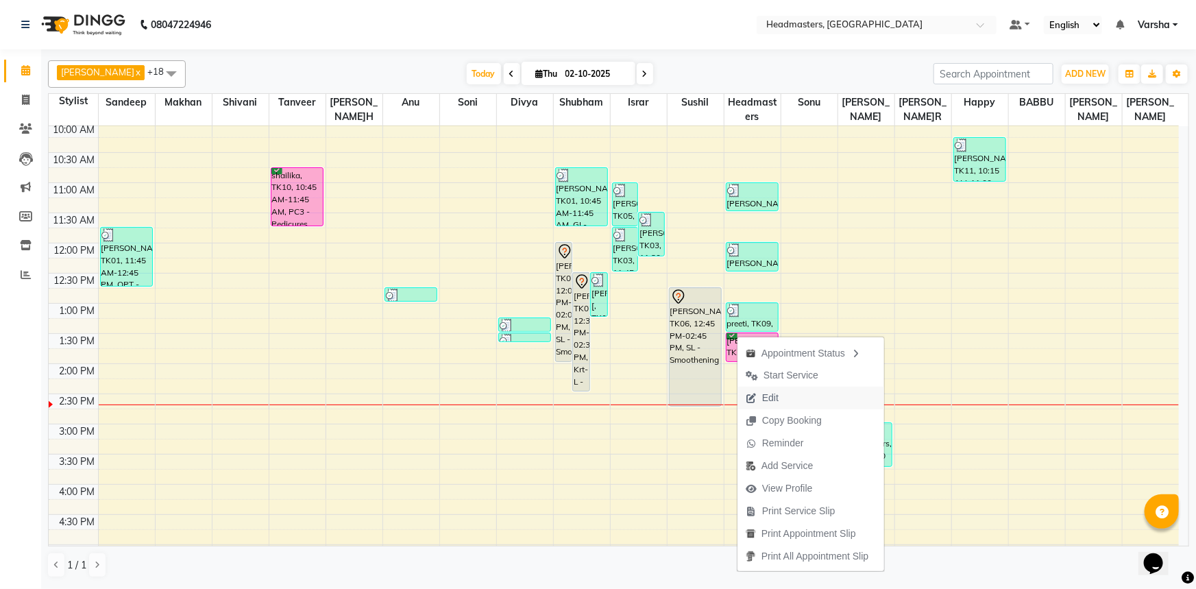
click at [764, 397] on span "Edit" at bounding box center [770, 398] width 16 height 14
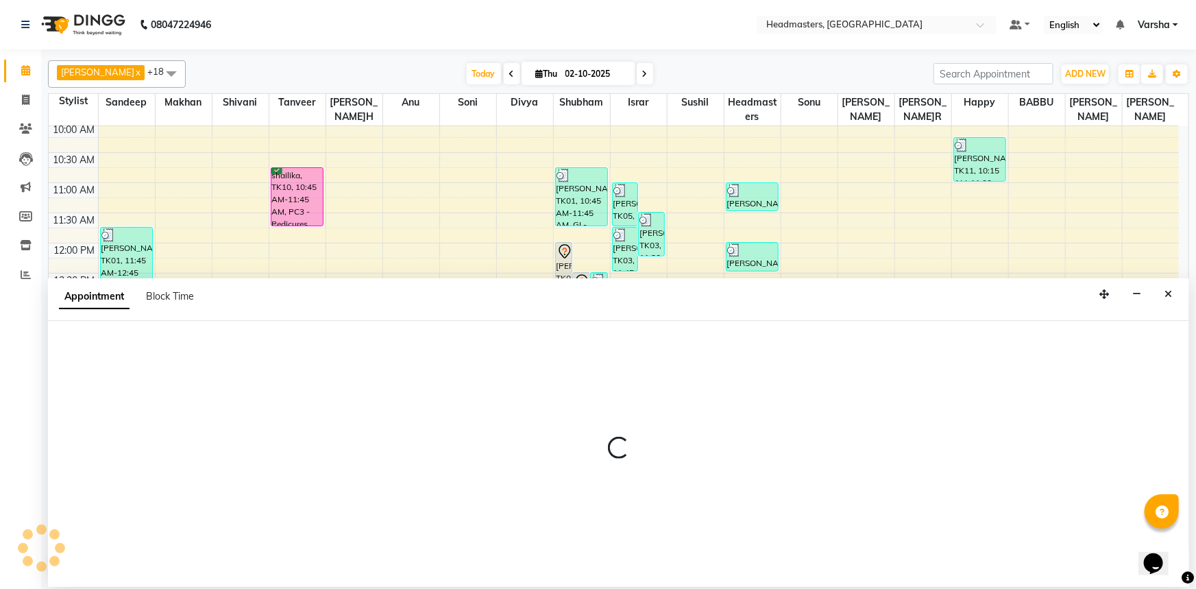
select select "confirm booking"
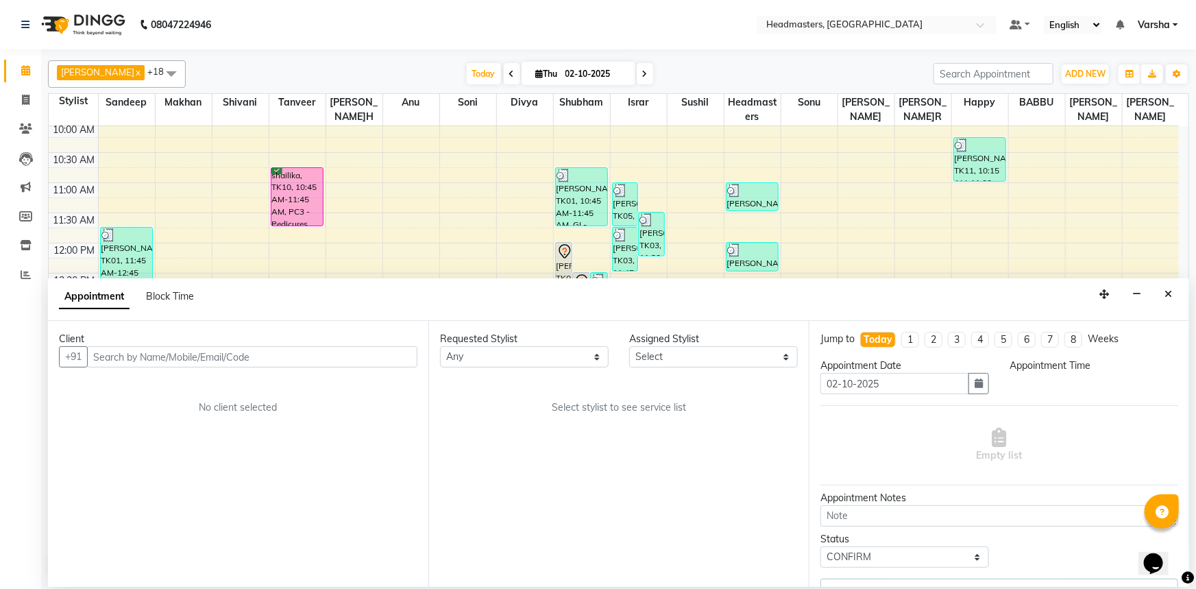
scroll to position [361, 0]
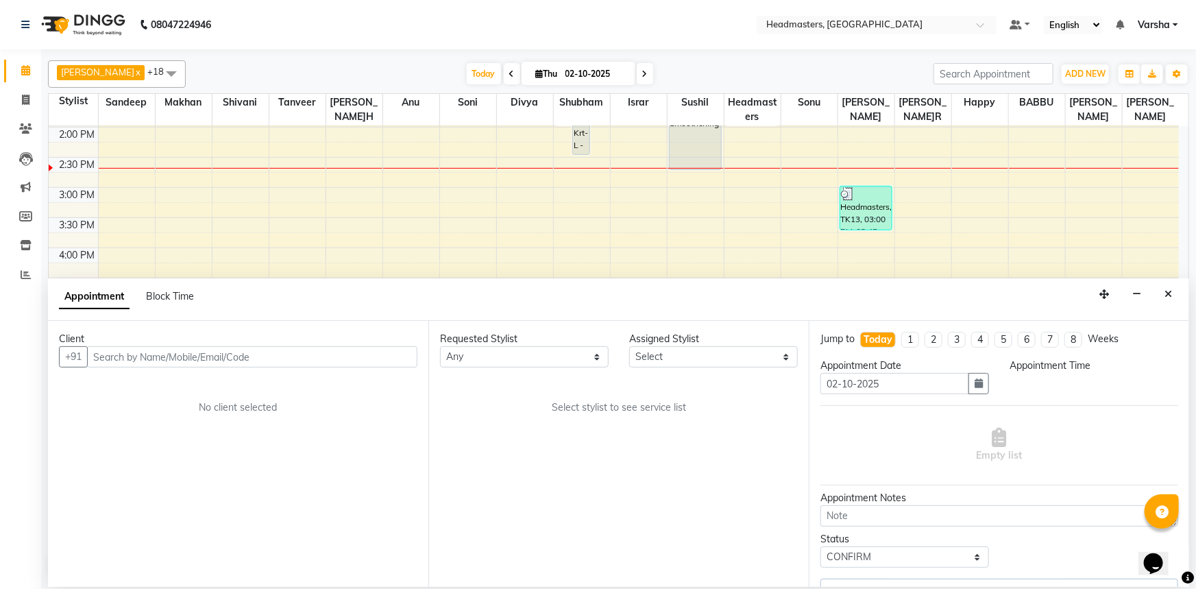
select select "60896"
select select "810"
select select "3612"
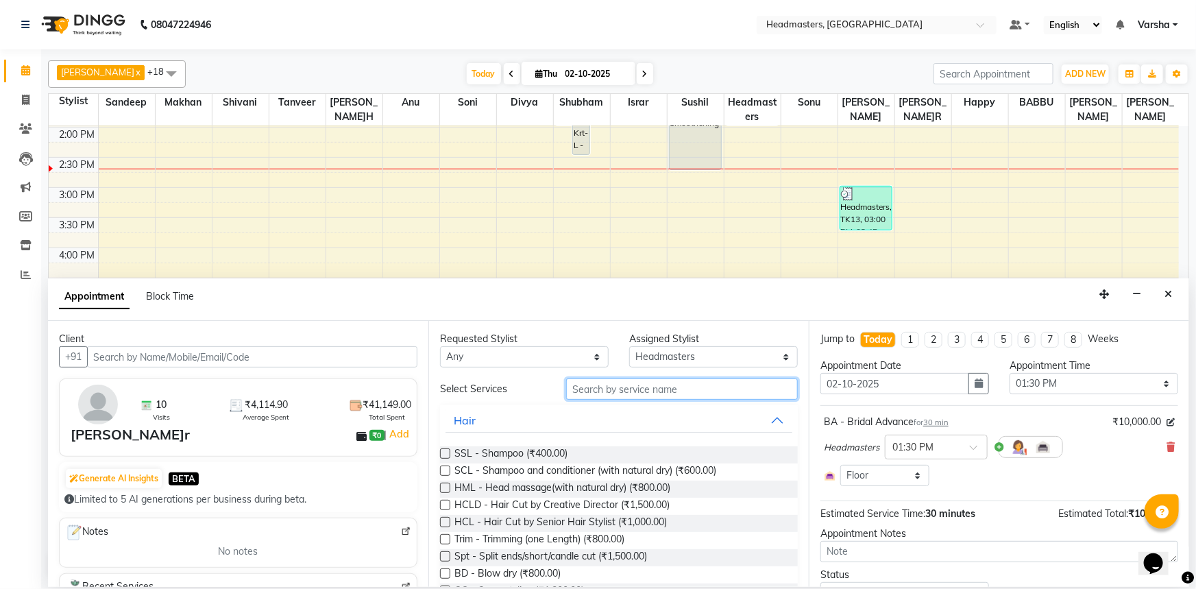
click at [639, 391] on input "text" at bounding box center [682, 388] width 232 height 21
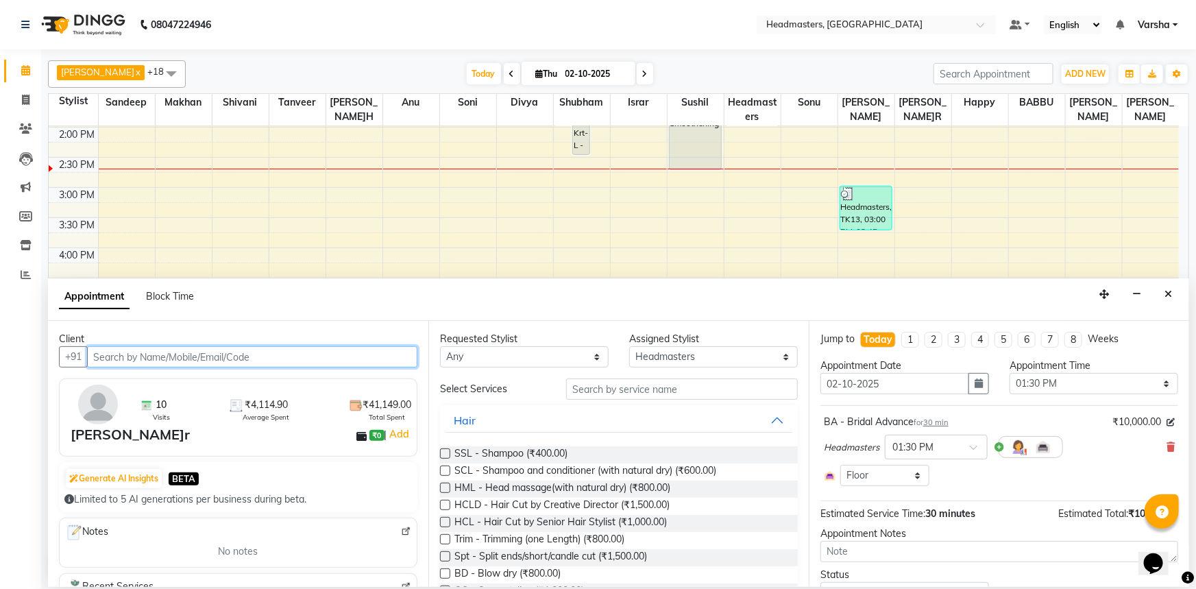
click at [309, 360] on input "text" at bounding box center [252, 356] width 330 height 21
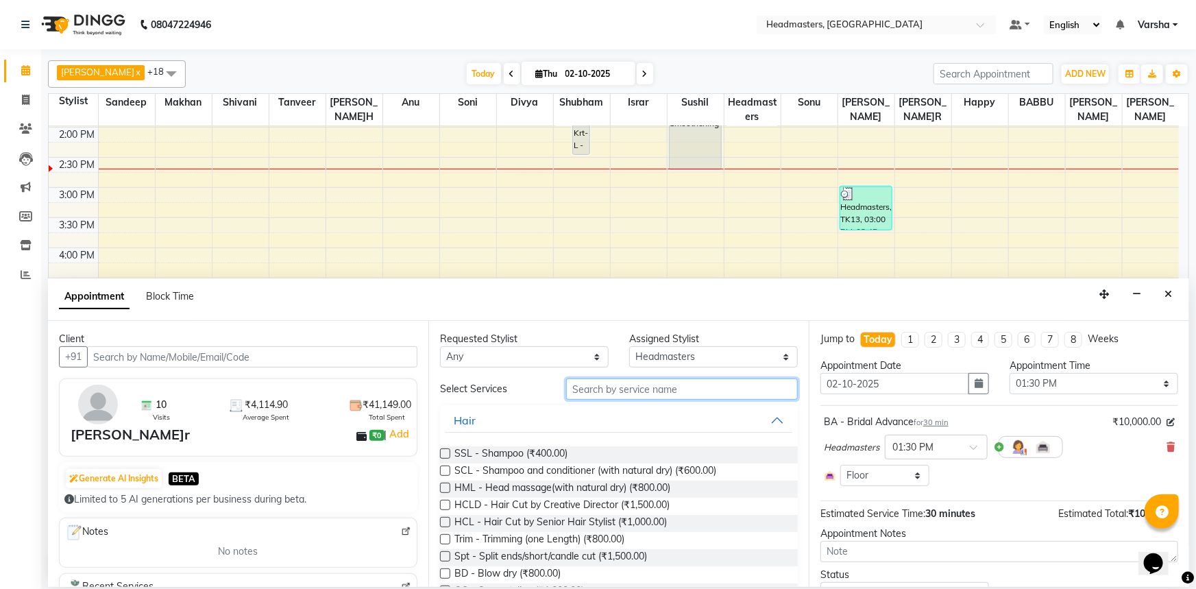
click at [657, 384] on input "text" at bounding box center [682, 388] width 232 height 21
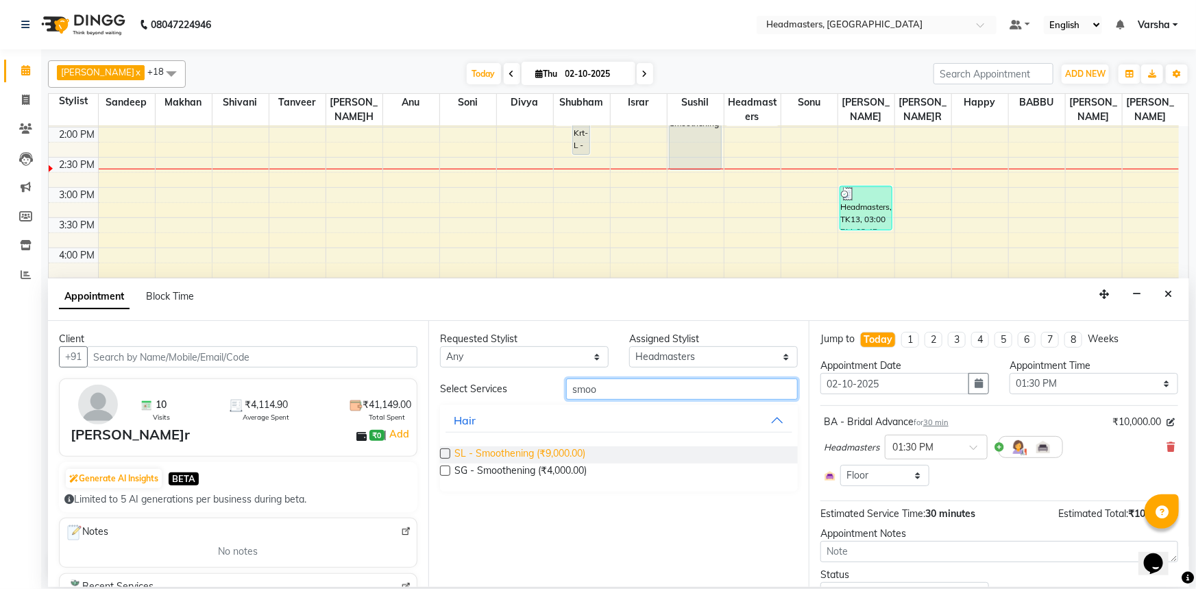
type input "smoo"
click at [567, 452] on span "SL - Smoothening (₹9,000.00)" at bounding box center [520, 454] width 131 height 17
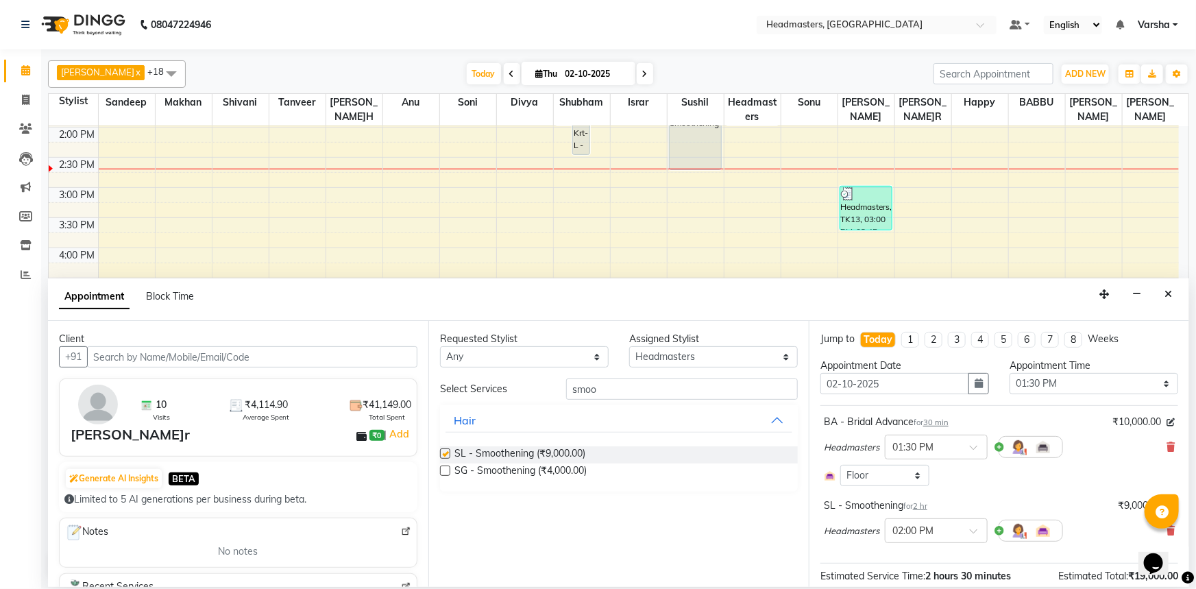
checkbox input "false"
click at [609, 392] on input "smoo" at bounding box center [682, 388] width 232 height 21
type input "s"
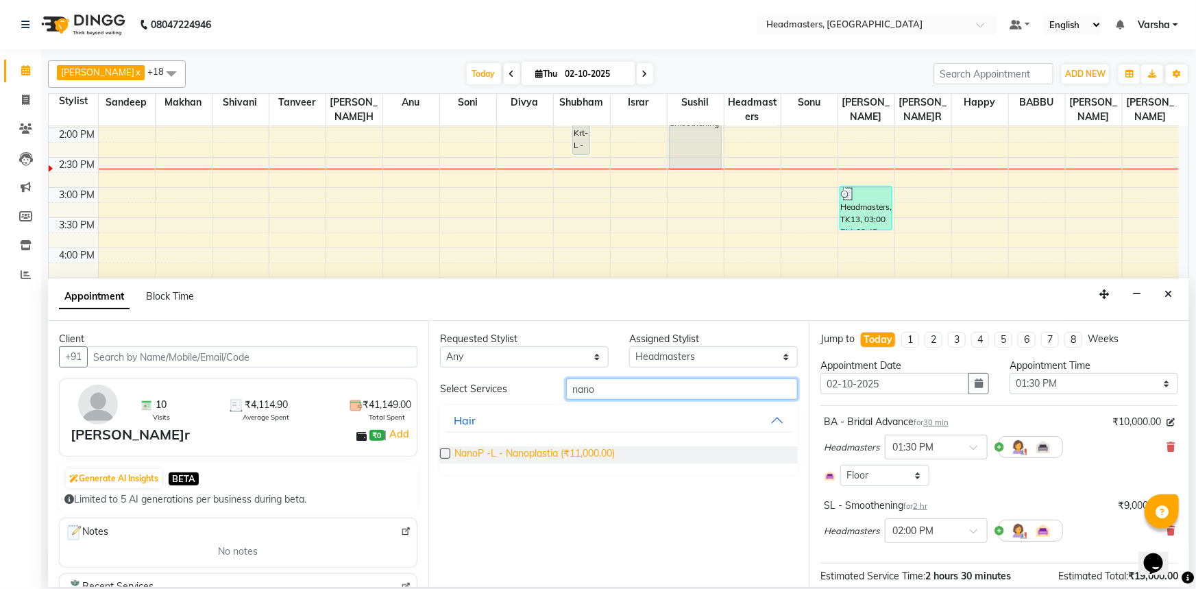
type input "nano"
click at [521, 452] on span "NanoP -L - Nanoplastia (₹11,000.00)" at bounding box center [535, 454] width 160 height 17
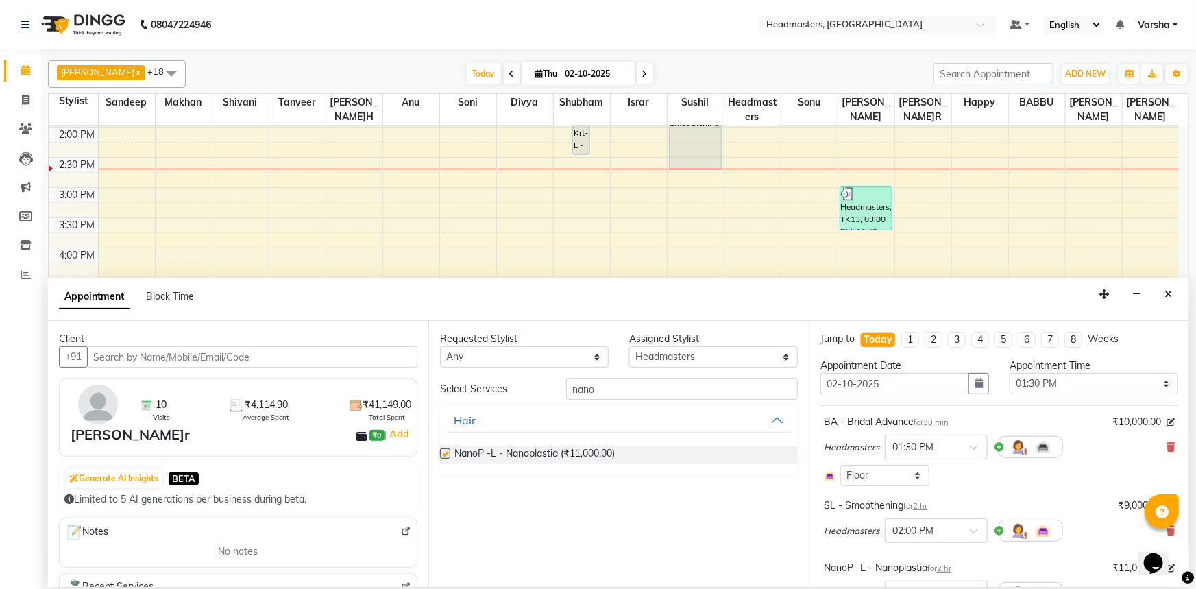
checkbox input "false"
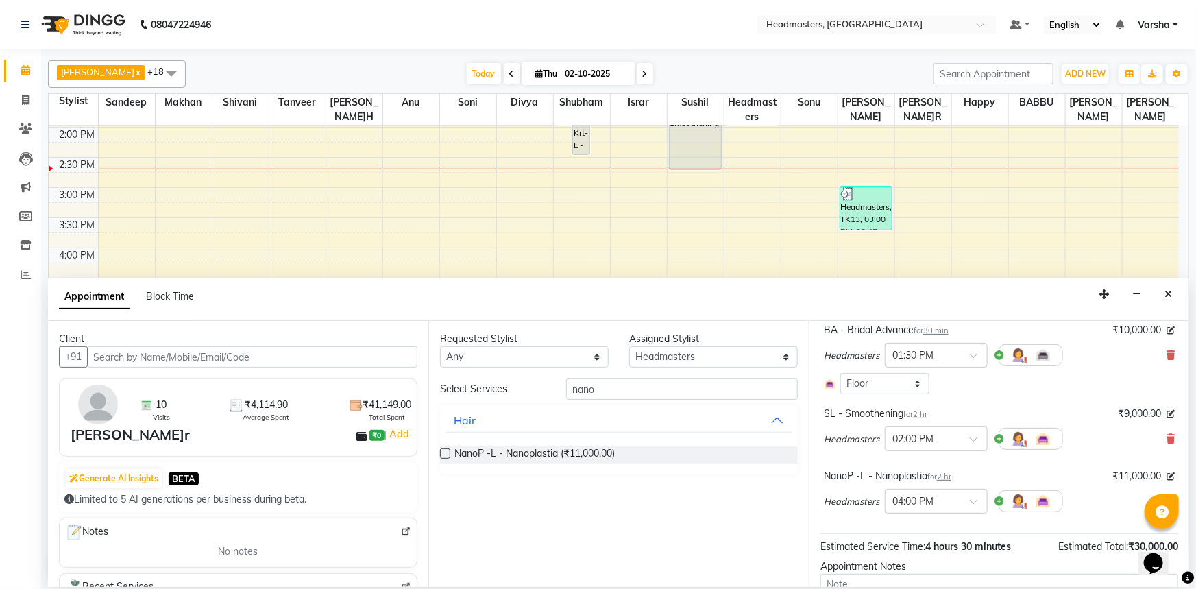
scroll to position [186, 0]
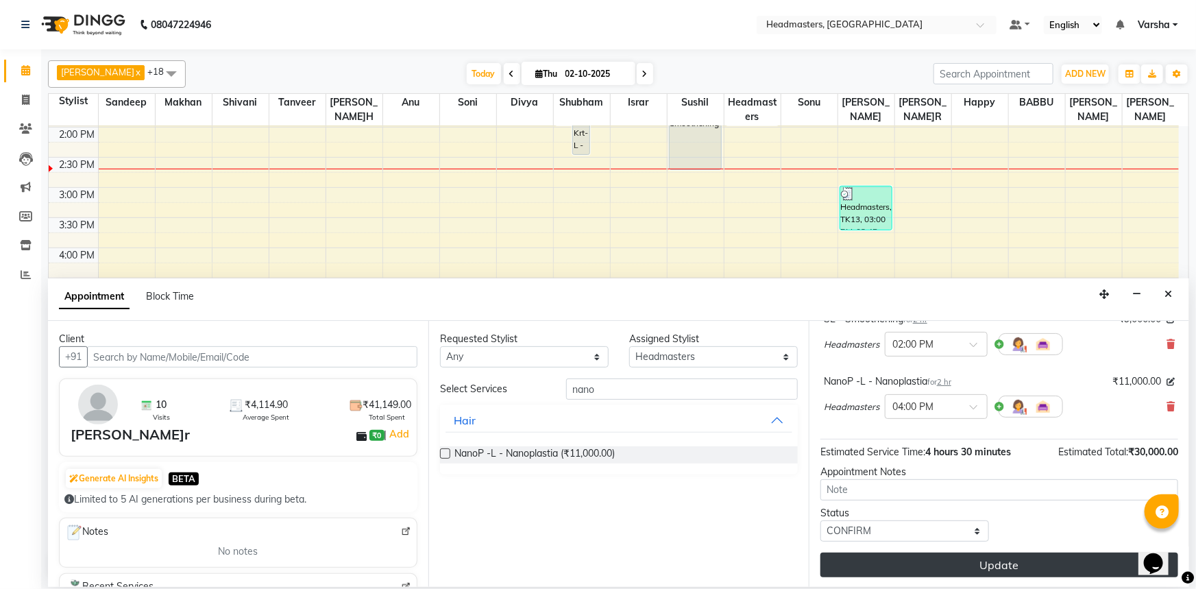
click at [945, 563] on button "Update" at bounding box center [1000, 565] width 358 height 25
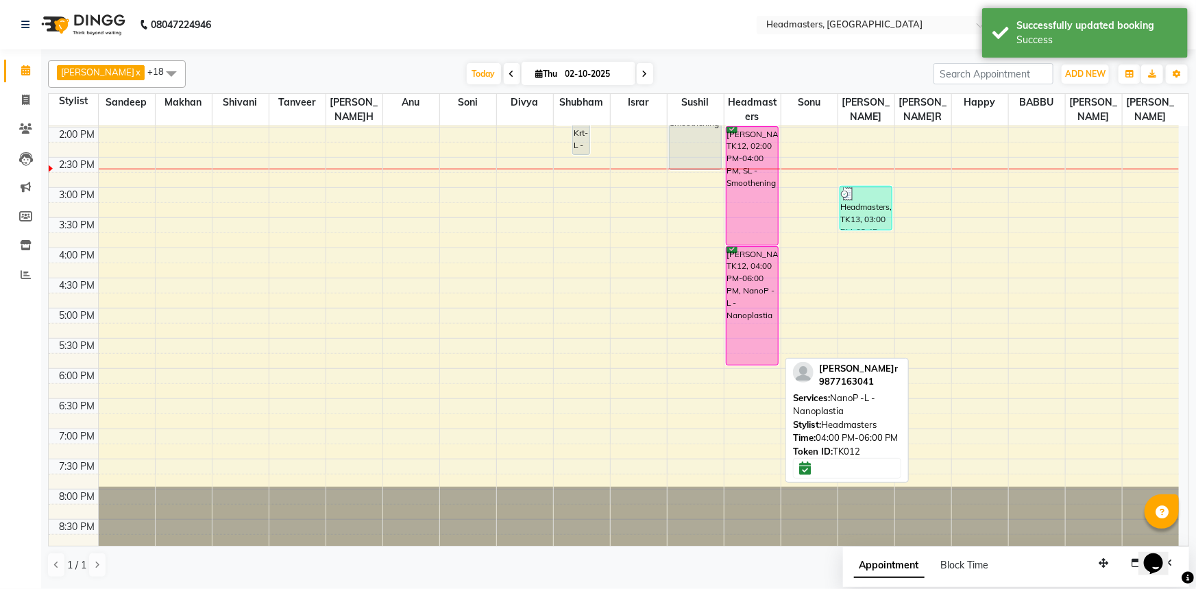
click at [741, 306] on div "harpreet kaur, TK12, 04:00 PM-06:00 PM, NanoP -L - Nanoplastia" at bounding box center [753, 306] width 52 height 118
select select "6"
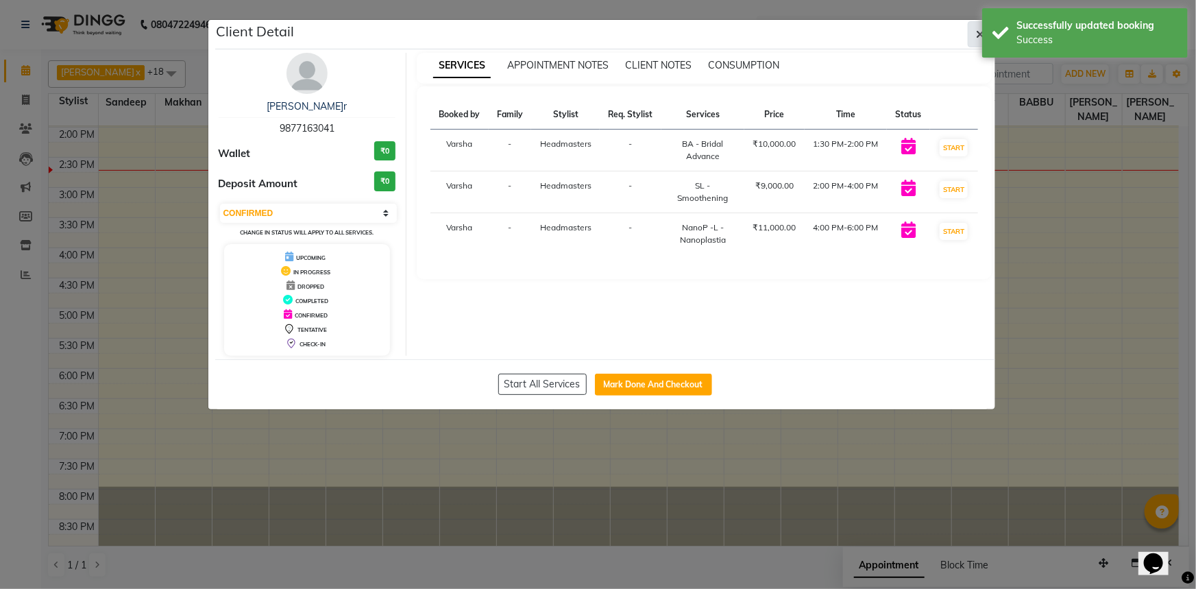
click at [978, 25] on button "button" at bounding box center [981, 34] width 26 height 26
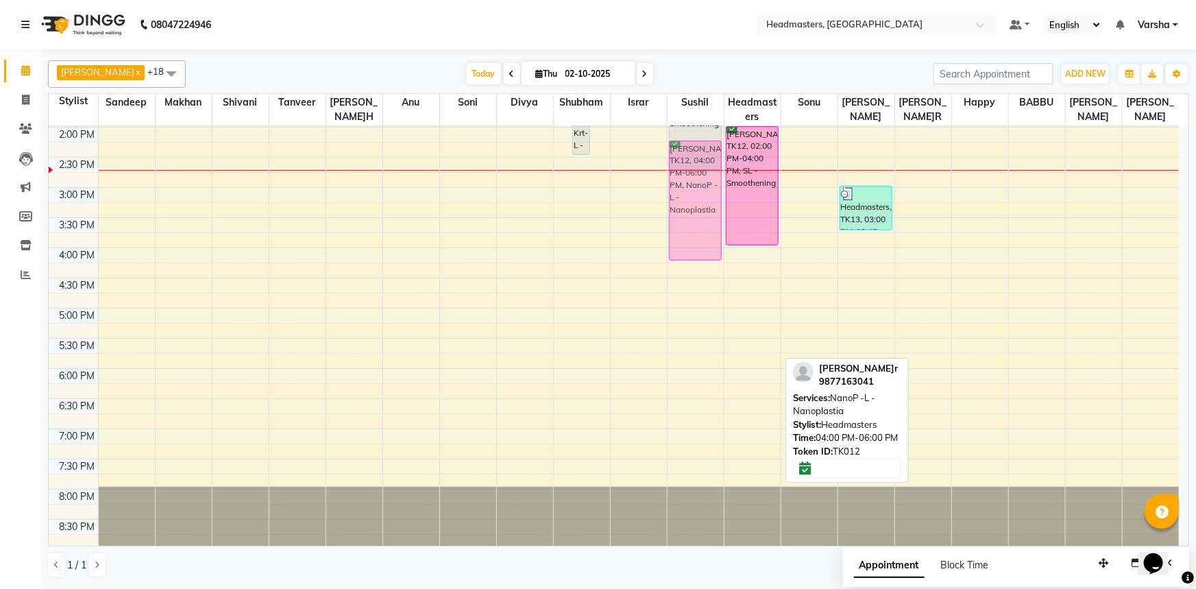
scroll to position [360, 0]
drag, startPoint x: 742, startPoint y: 262, endPoint x: 707, endPoint y: 154, distance: 113.8
click at [707, 156] on tr "SHIKHA, TK01, 11:45 AM-12:45 PM, OPT - Plex treatment shailika, TK10, 10:45 AM-…" at bounding box center [614, 158] width 1131 height 784
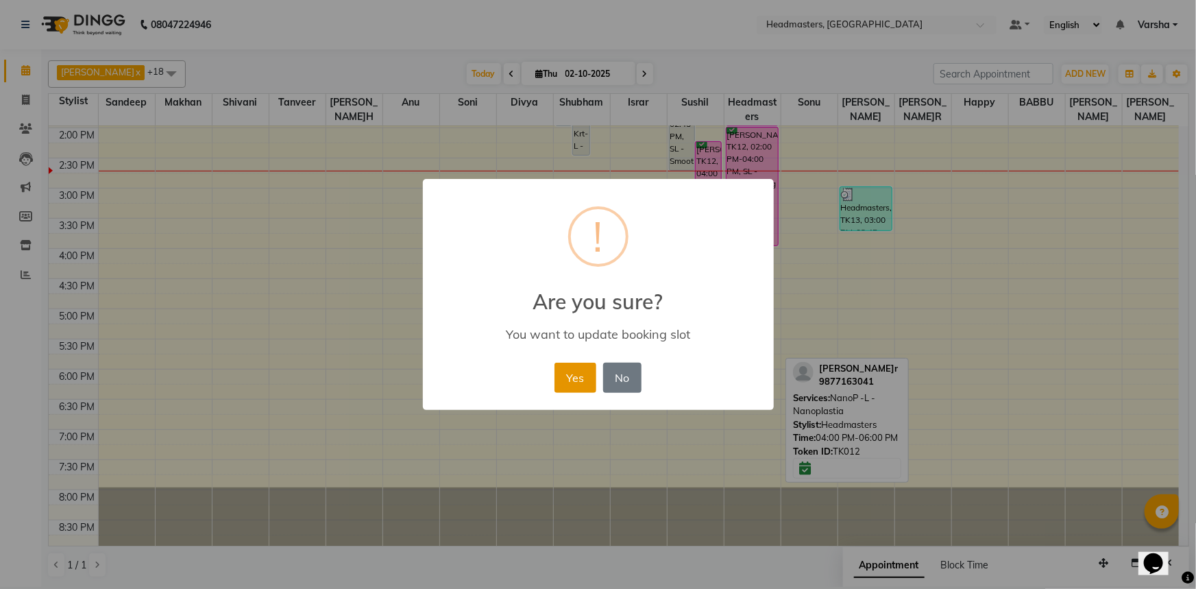
click at [569, 379] on button "Yes" at bounding box center [576, 378] width 42 height 30
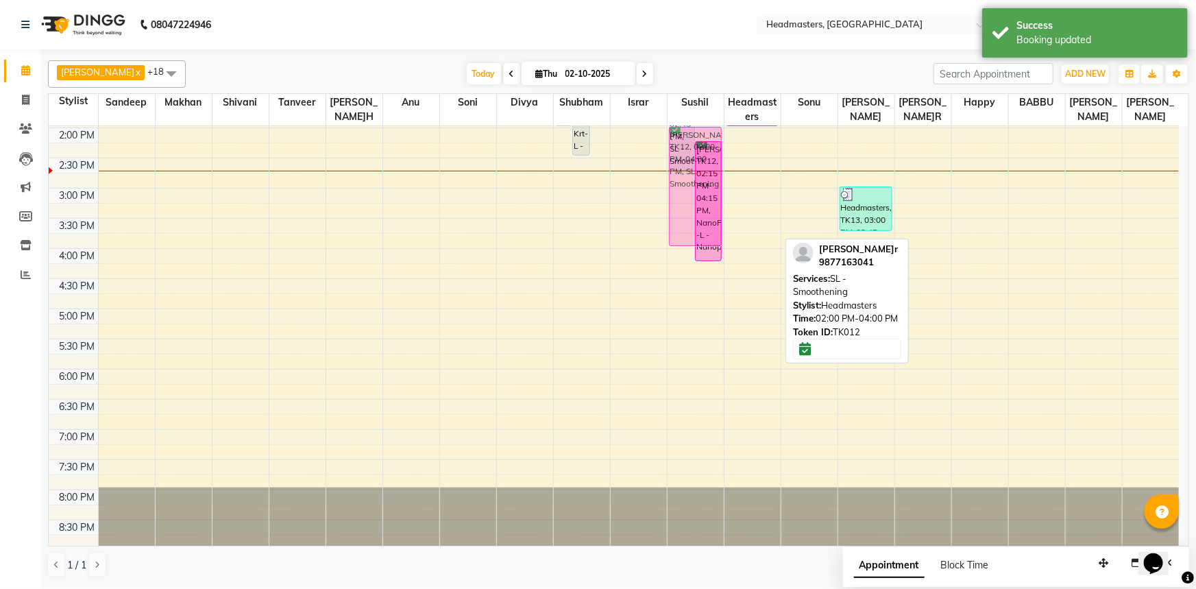
drag, startPoint x: 747, startPoint y: 202, endPoint x: 712, endPoint y: 202, distance: 35.6
click at [712, 202] on tr "SHIKHA, TK01, 11:45 AM-12:45 PM, OPT - Plex treatment shailika, TK10, 10:45 AM-…" at bounding box center [614, 158] width 1131 height 784
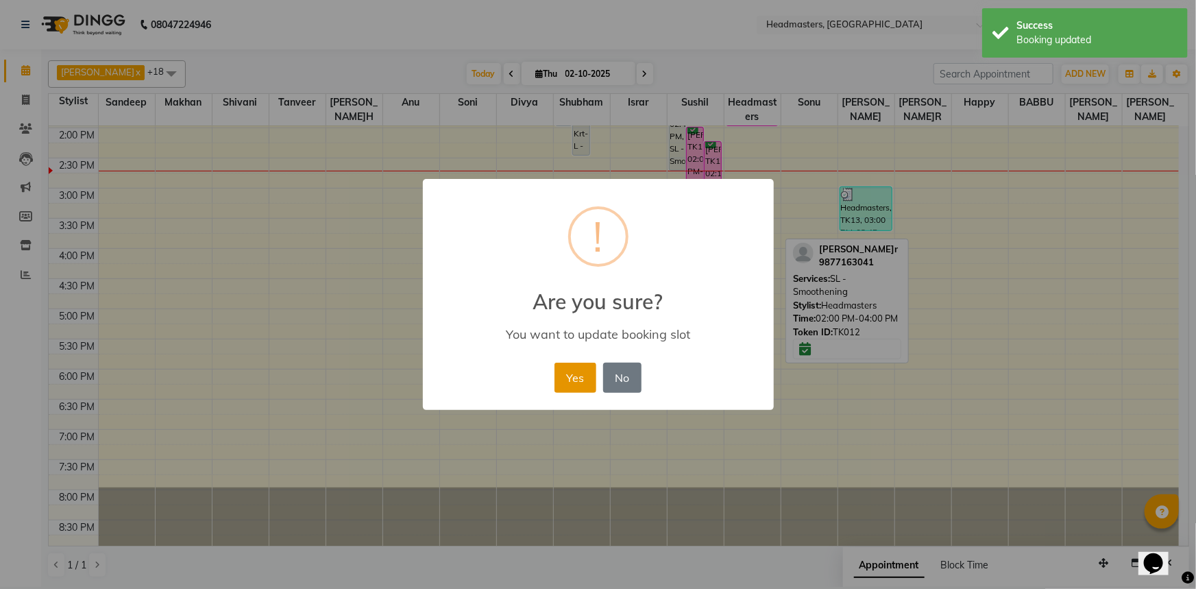
click at [568, 377] on button "Yes" at bounding box center [576, 378] width 42 height 30
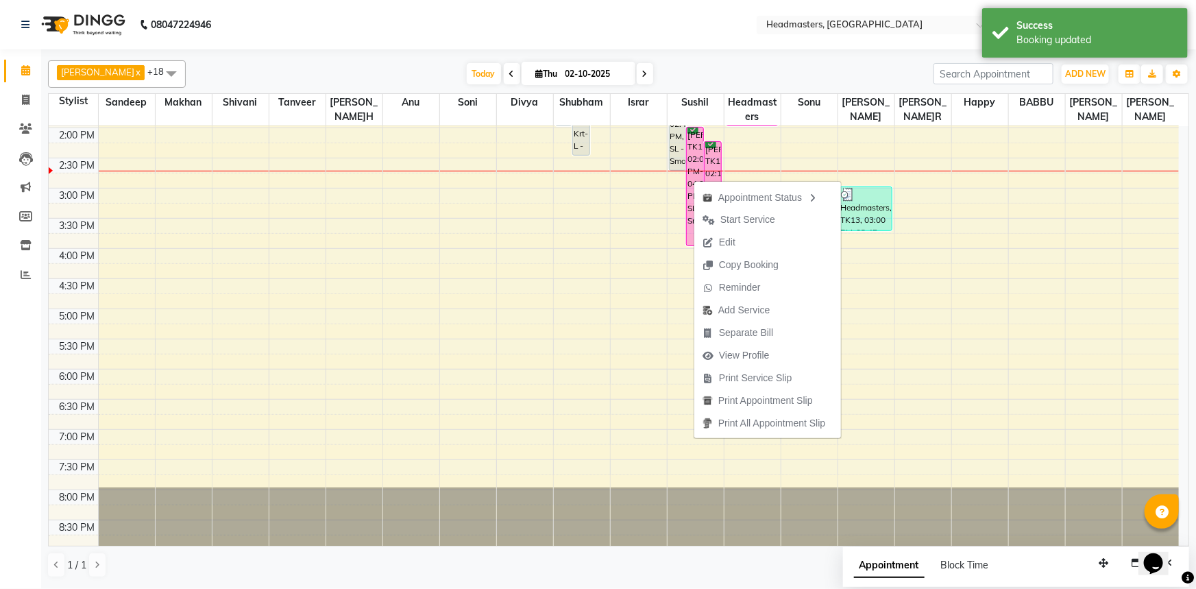
click at [746, 380] on span "Print Service Slip" at bounding box center [755, 378] width 73 height 14
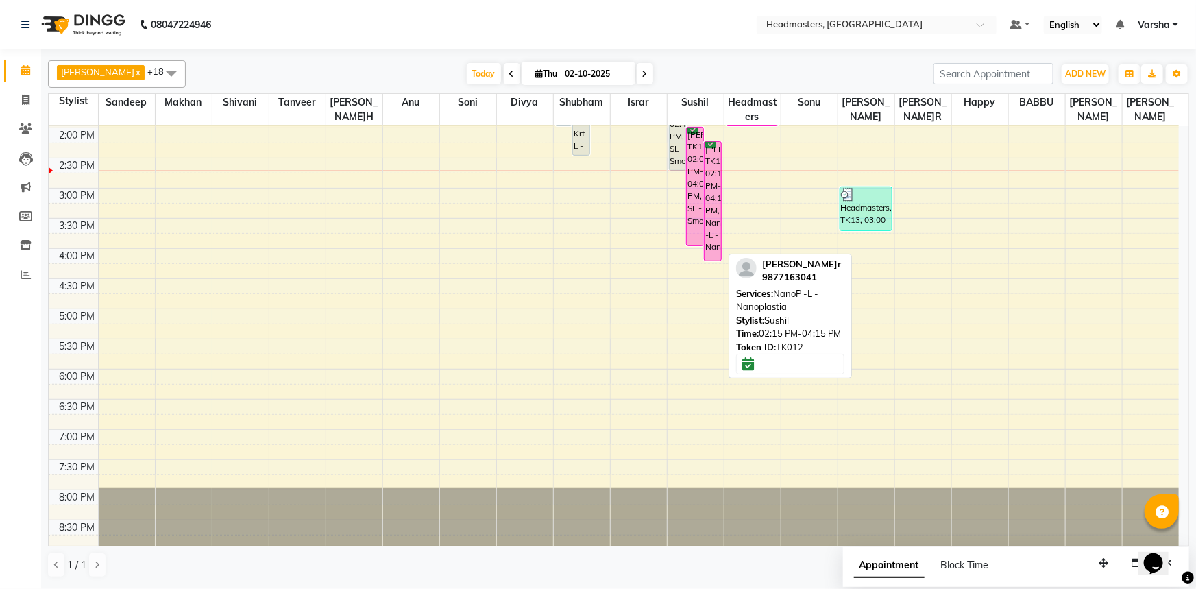
click at [713, 193] on div "harpreet kaur, TK12, 02:15 PM-04:15 PM, NanoP -L - Nanoplastia" at bounding box center [713, 201] width 16 height 119
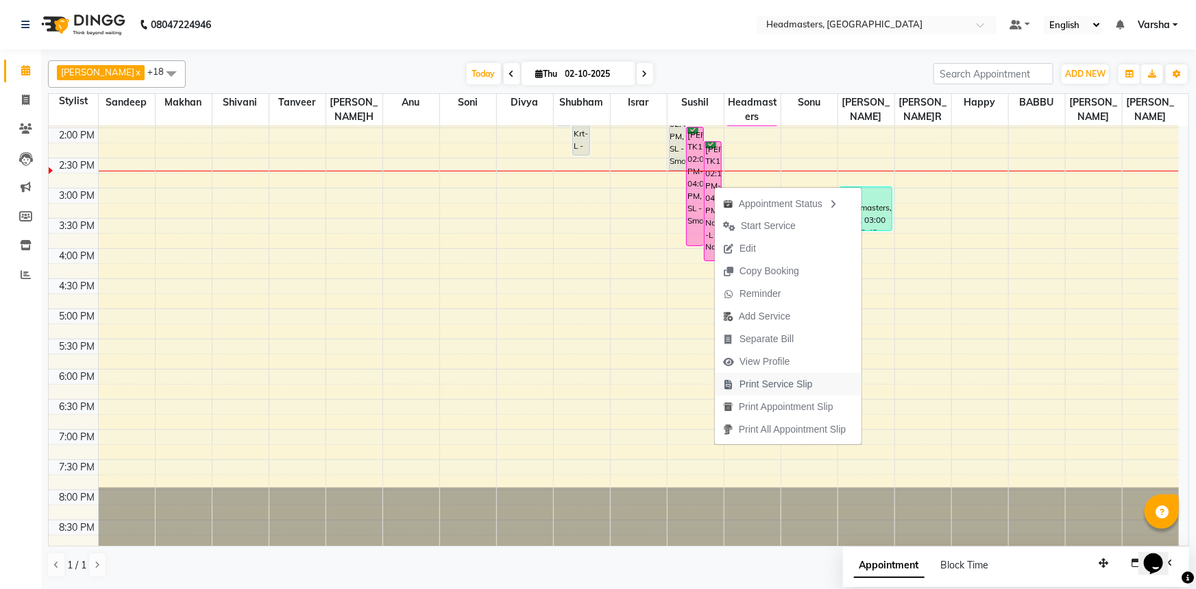
click at [777, 380] on span "Print Service Slip" at bounding box center [776, 384] width 73 height 14
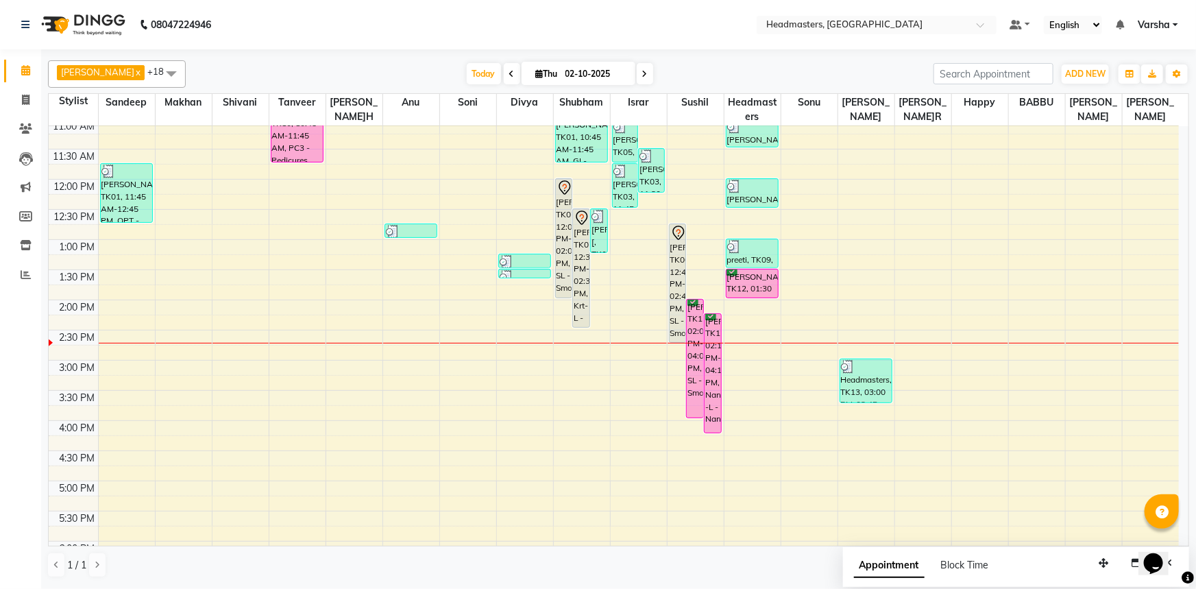
scroll to position [173, 0]
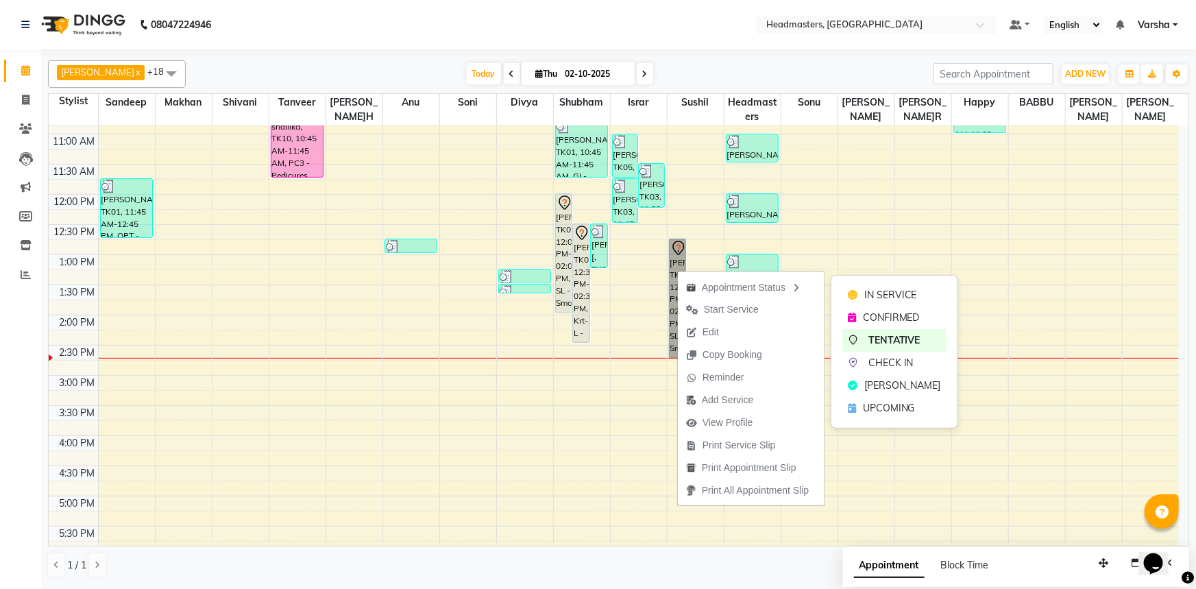
click at [670, 261] on link "[PERSON_NAME], TK06, 12:45 PM-02:45 PM, SL - Smoothening" at bounding box center [678, 298] width 18 height 119
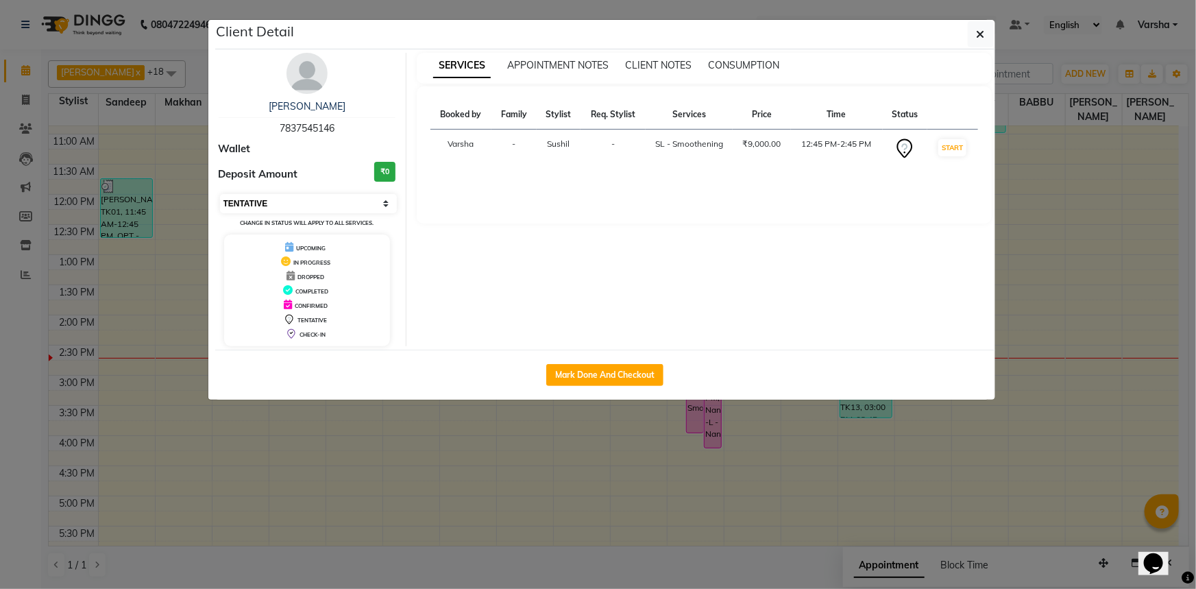
click at [301, 194] on select "Select IN SERVICE CONFIRMED TENTATIVE CHECK IN MARK DONE UPCOMING" at bounding box center [309, 203] width 178 height 19
select select "6"
click at [220, 194] on select "Select IN SERVICE CONFIRMED TENTATIVE CHECK IN MARK DONE UPCOMING" at bounding box center [309, 203] width 178 height 19
click at [974, 32] on button "button" at bounding box center [981, 34] width 26 height 26
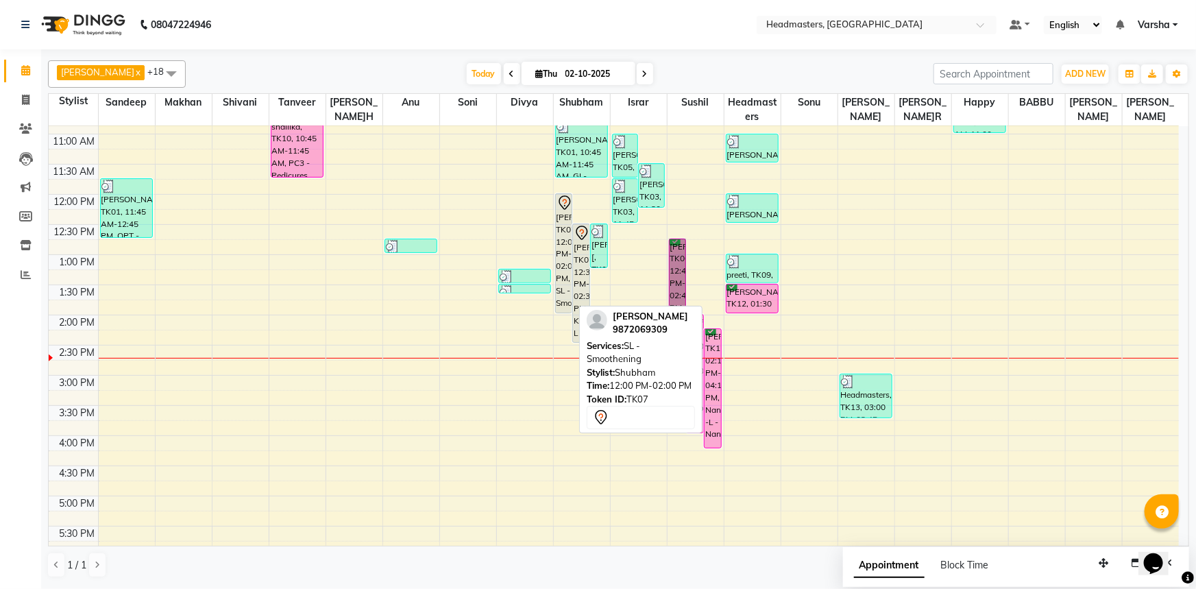
click at [559, 234] on div "[PERSON_NAME], TK07, 12:00 PM-02:00 PM, SL - Smoothening" at bounding box center [564, 253] width 16 height 119
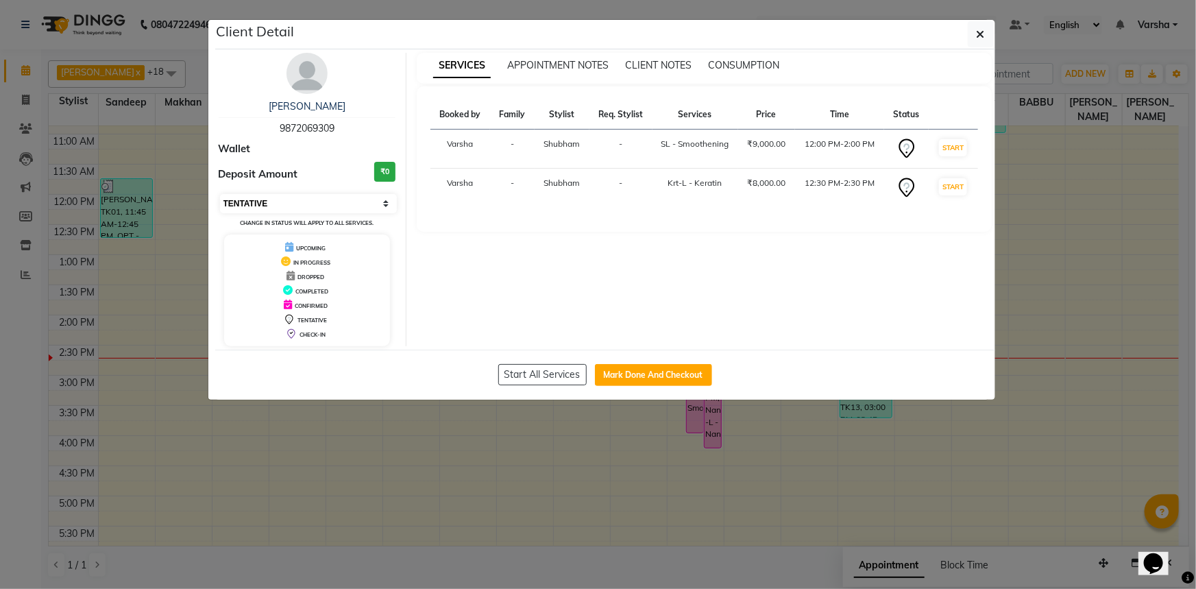
click at [289, 200] on select "Select IN SERVICE CONFIRMED TENTATIVE CHECK IN MARK DONE UPCOMING" at bounding box center [309, 203] width 178 height 19
select select "6"
click at [220, 194] on select "Select IN SERVICE CONFIRMED TENTATIVE CHECK IN MARK DONE UPCOMING" at bounding box center [309, 203] width 178 height 19
click at [974, 40] on button "button" at bounding box center [981, 34] width 26 height 26
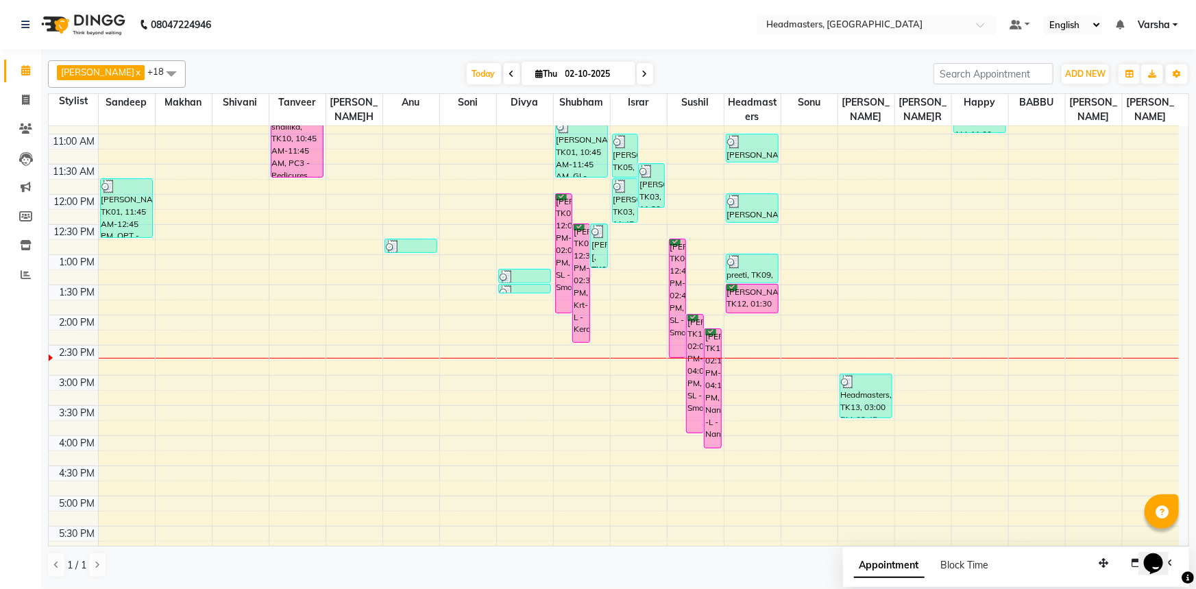
click at [850, 75] on div "Today Thu 02-10-2025" at bounding box center [560, 74] width 734 height 21
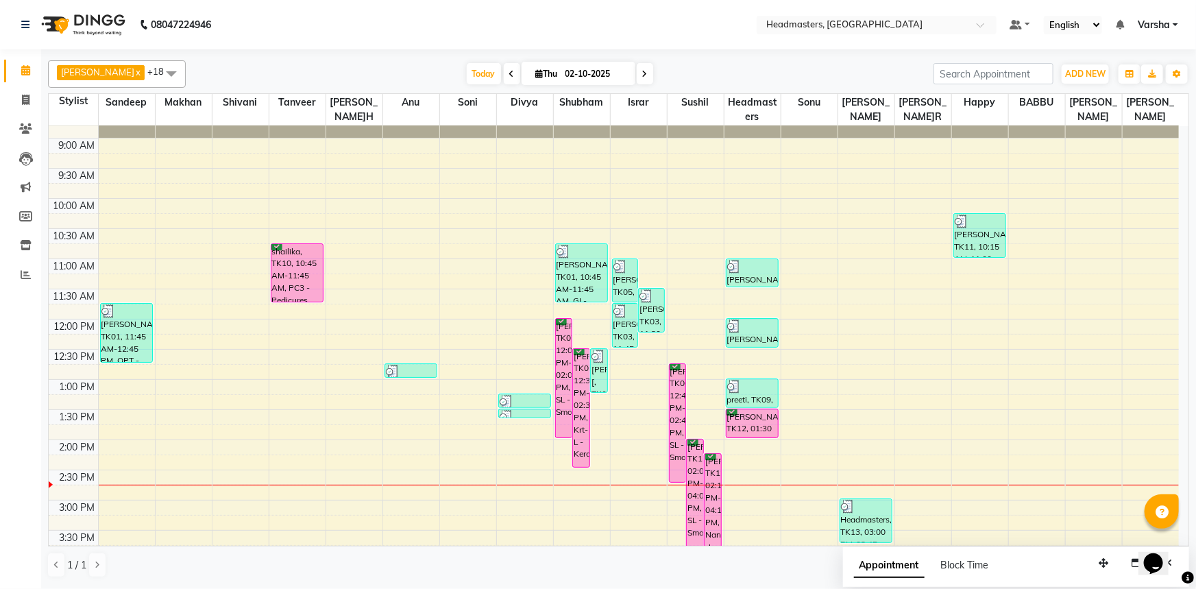
scroll to position [110, 0]
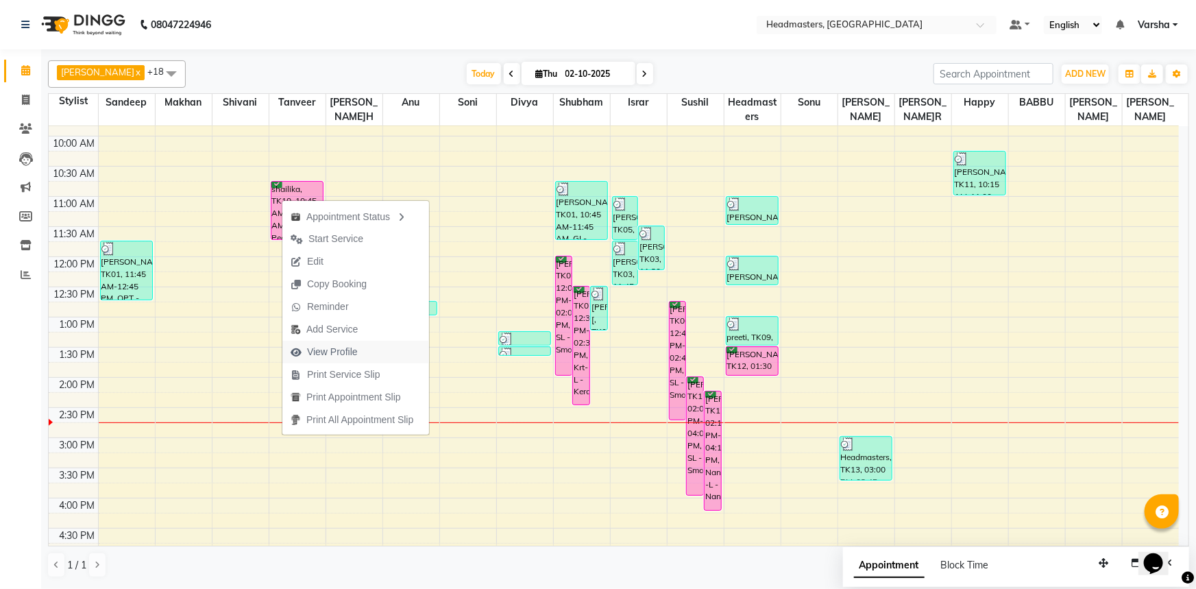
click at [341, 353] on span "View Profile" at bounding box center [332, 352] width 51 height 14
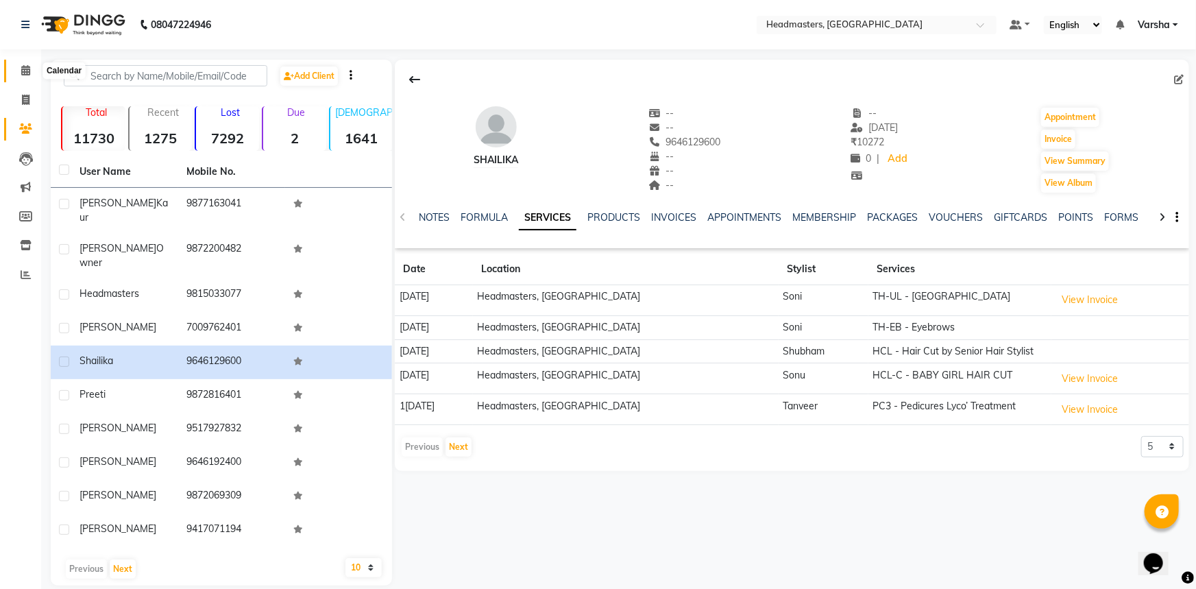
click at [23, 67] on icon at bounding box center [25, 70] width 9 height 10
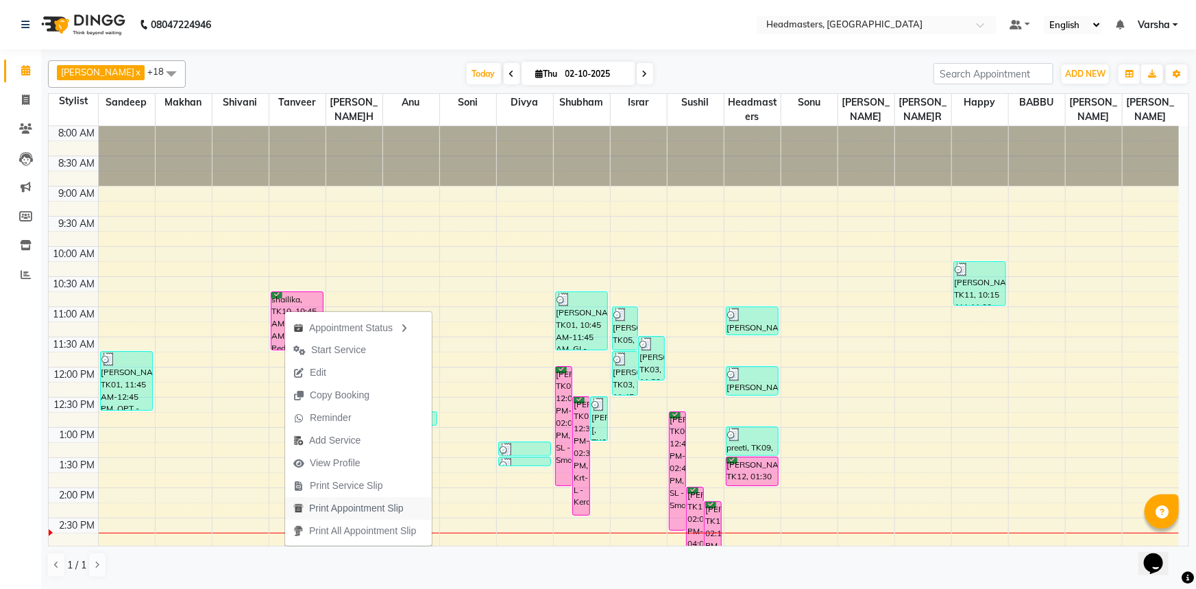
click at [326, 507] on span "Print Appointment Slip" at bounding box center [356, 508] width 95 height 14
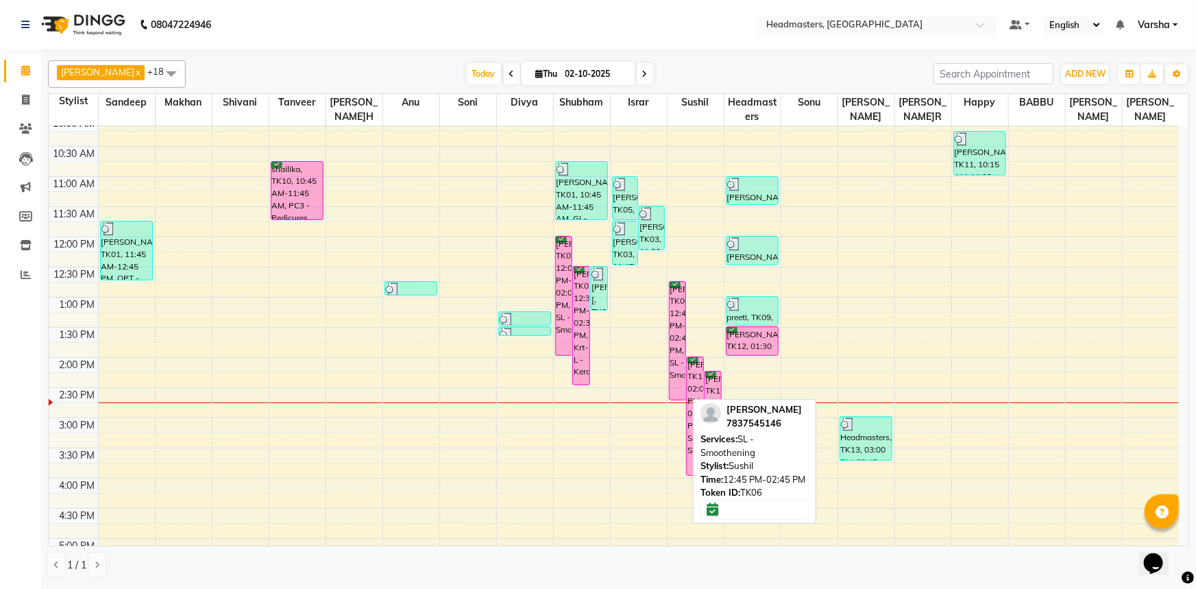
scroll to position [249, 0]
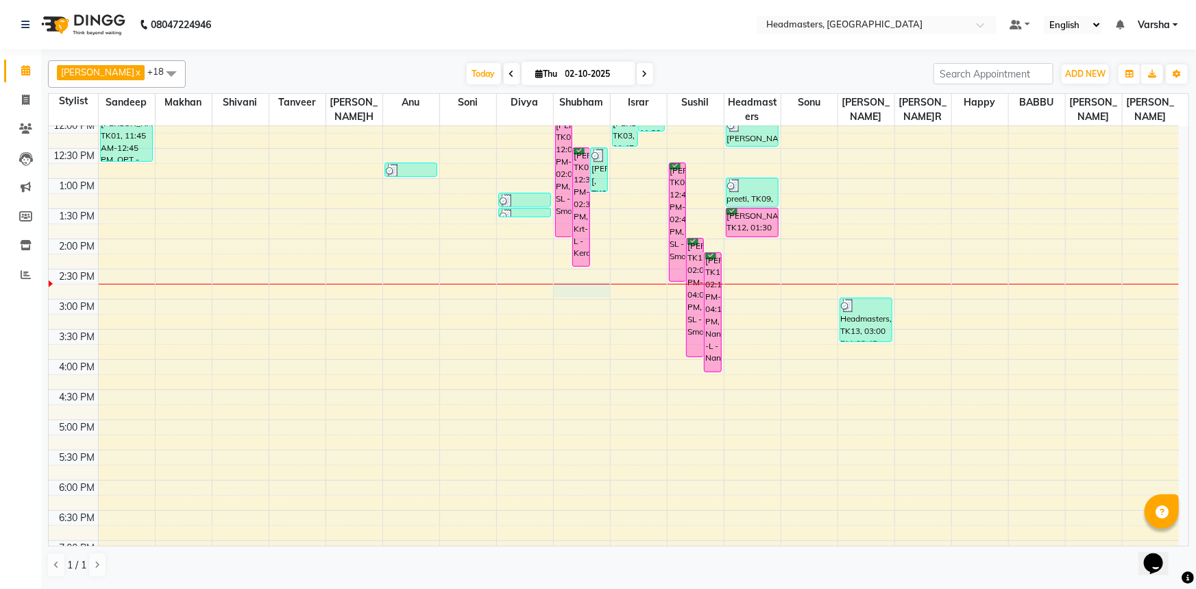
click at [588, 284] on div at bounding box center [582, 284] width 56 height 1
select select "60885"
select select "tentative"
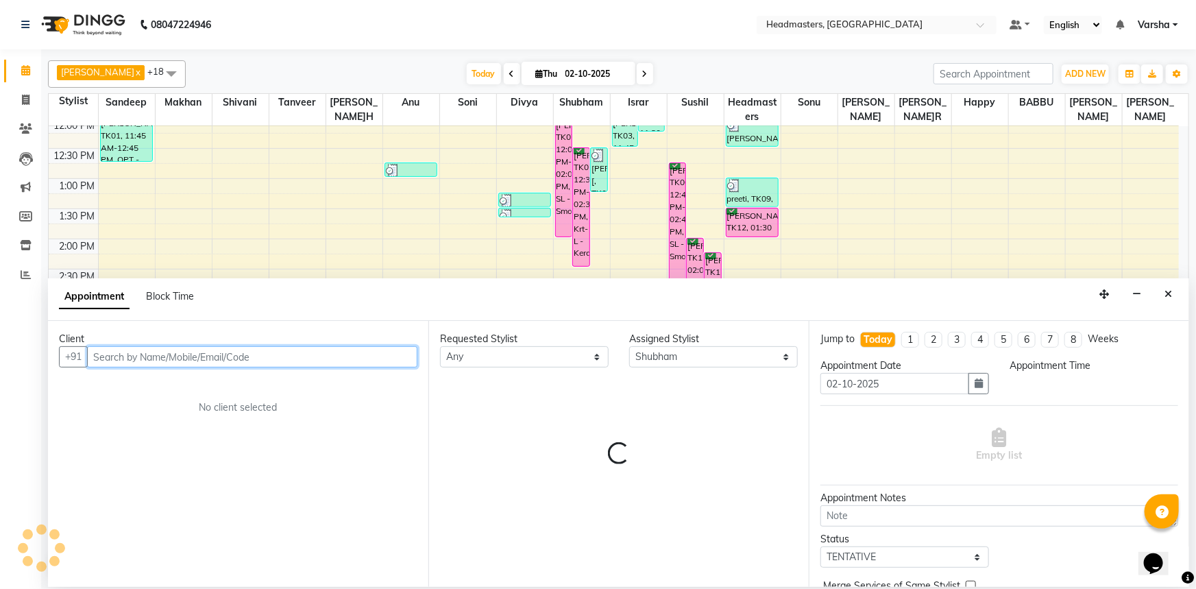
select select "885"
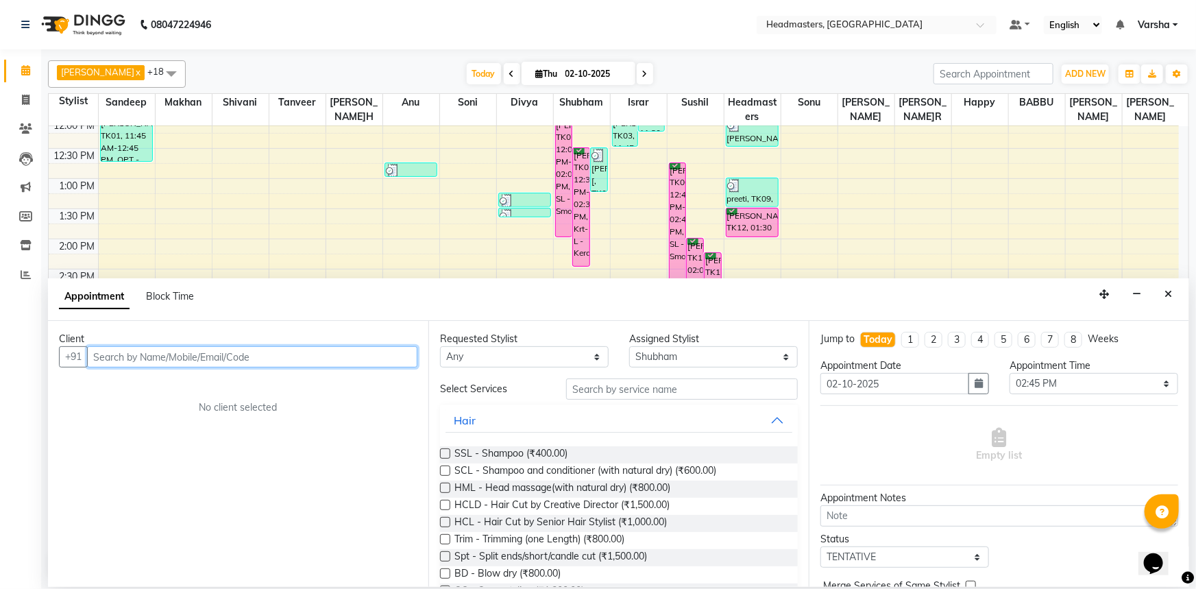
click at [119, 356] on input "text" at bounding box center [252, 356] width 330 height 21
type input "m"
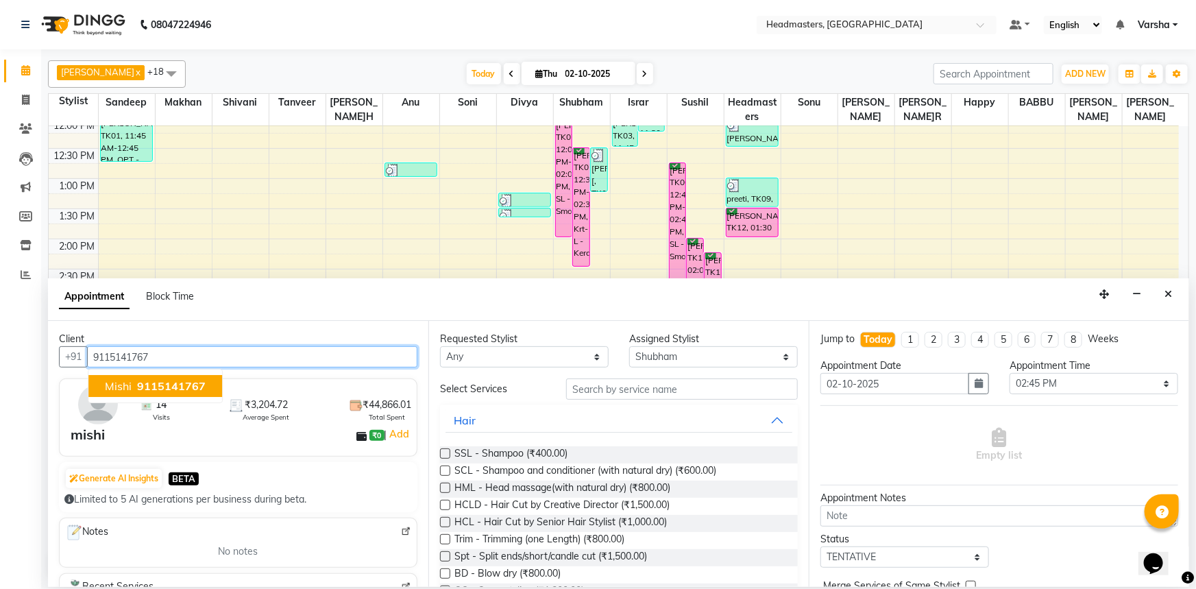
drag, startPoint x: 119, startPoint y: 384, endPoint x: 137, endPoint y: 391, distance: 19.1
click at [119, 384] on span "mishi" at bounding box center [118, 386] width 27 height 14
type input "9115141767"
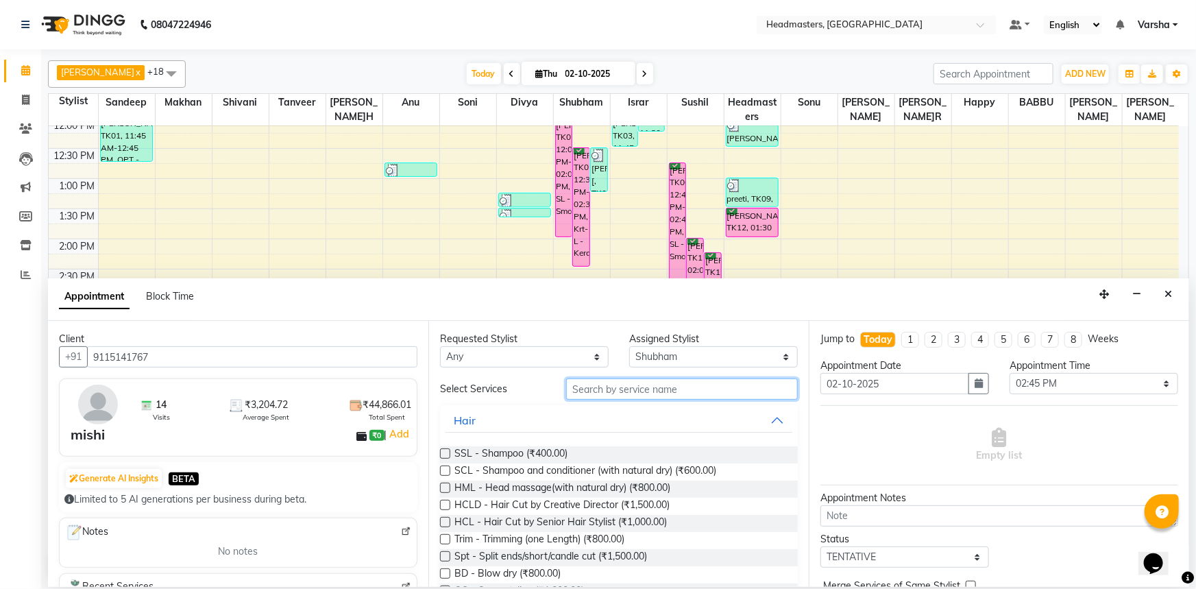
click at [570, 388] on input "text" at bounding box center [682, 388] width 232 height 21
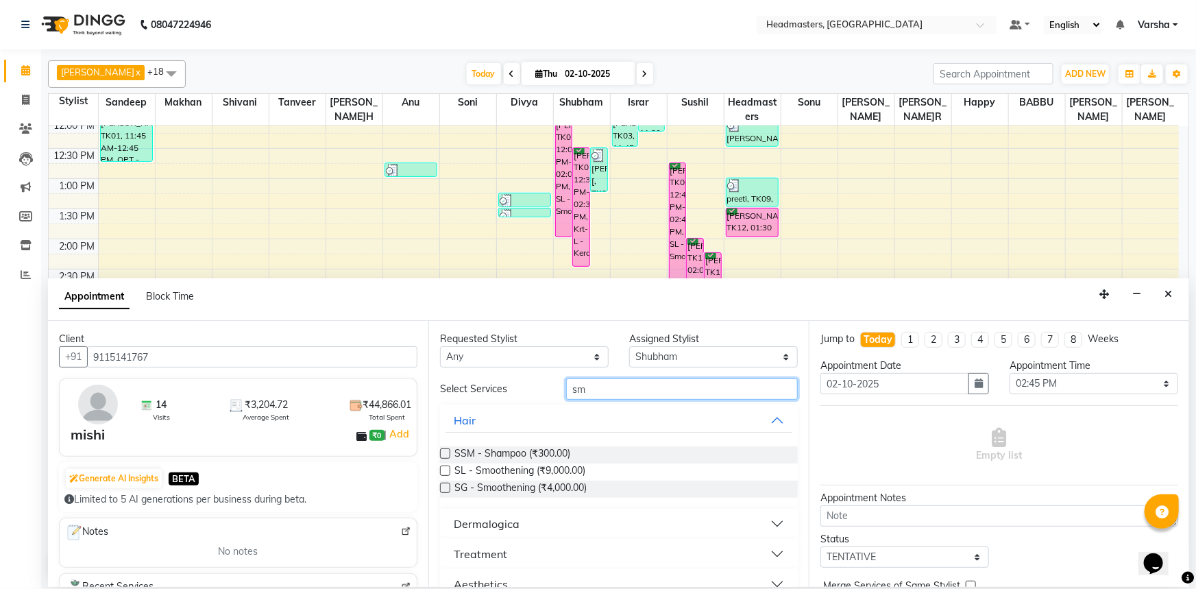
type input "sm"
click at [443, 470] on label at bounding box center [445, 471] width 10 height 10
click at [443, 470] on input "checkbox" at bounding box center [444, 472] width 9 height 9
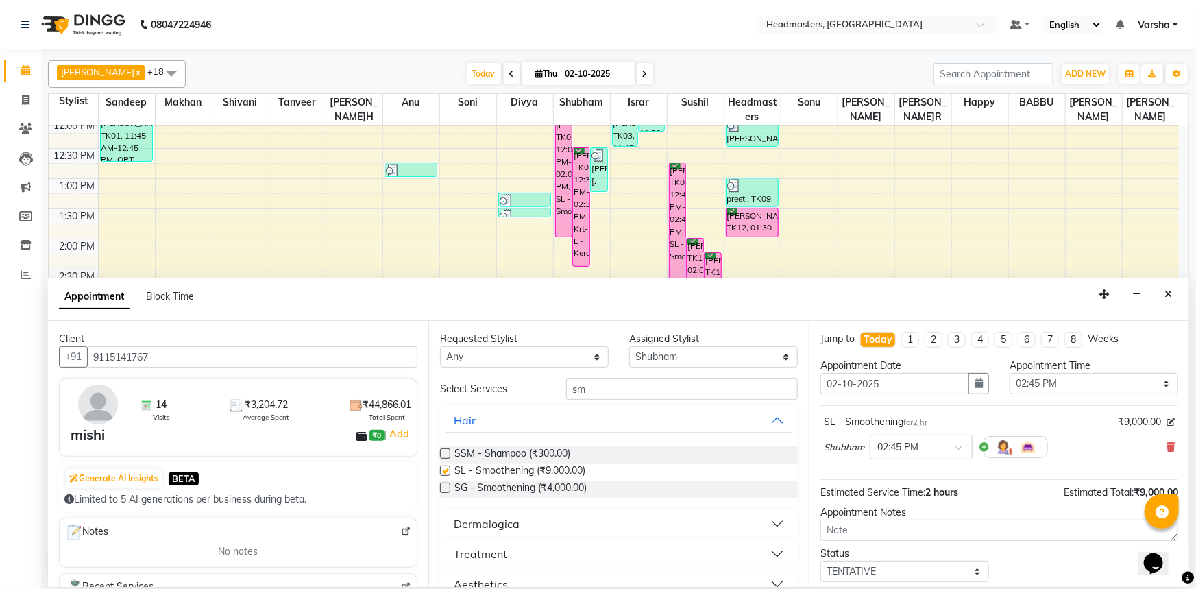
checkbox input "false"
click at [581, 388] on input "sm" at bounding box center [682, 388] width 232 height 21
type input "s"
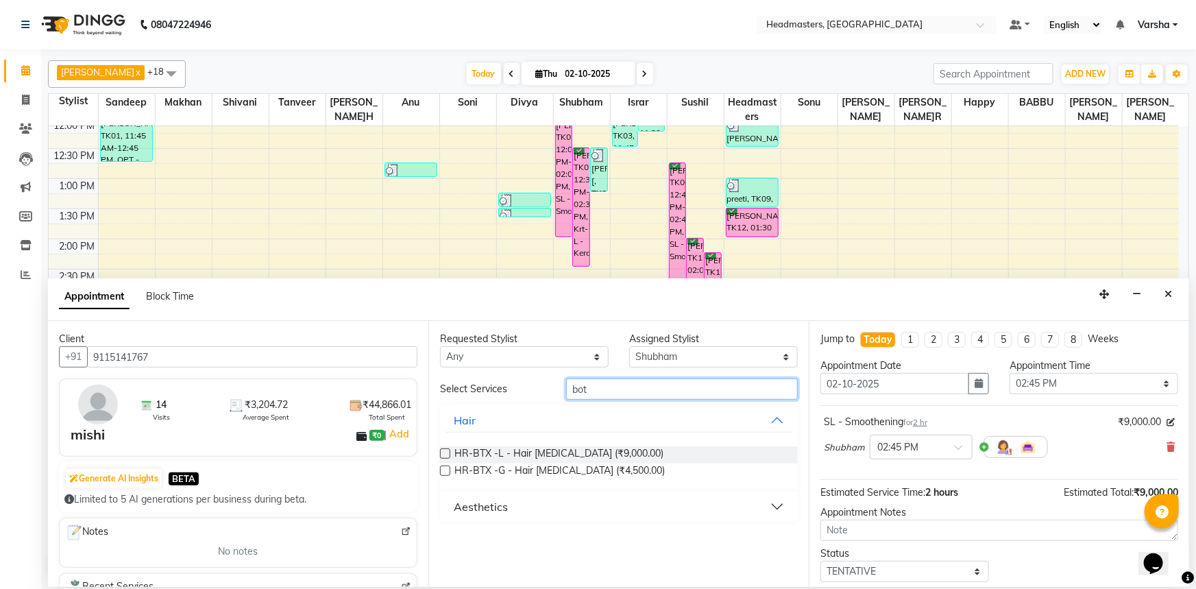
type input "bot"
click at [446, 459] on div at bounding box center [444, 456] width 9 height 14
click at [442, 447] on div "HR-BTX -L - Hair [MEDICAL_DATA] (₹9,000.00)" at bounding box center [619, 454] width 358 height 17
click at [444, 452] on label at bounding box center [445, 453] width 10 height 10
click at [444, 452] on input "checkbox" at bounding box center [444, 454] width 9 height 9
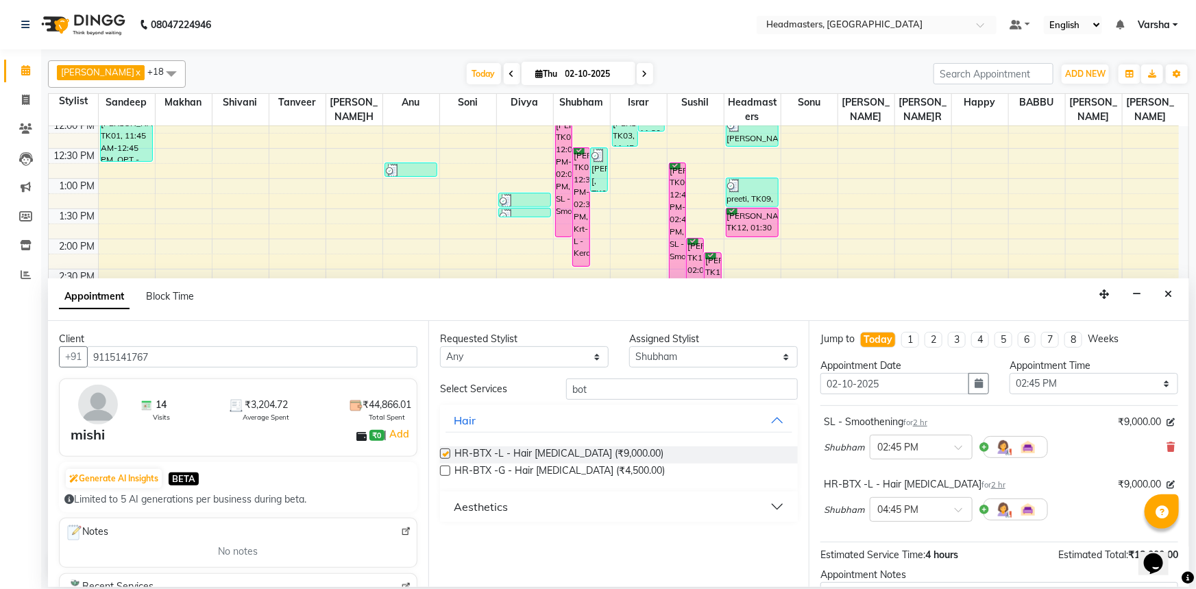
checkbox input "false"
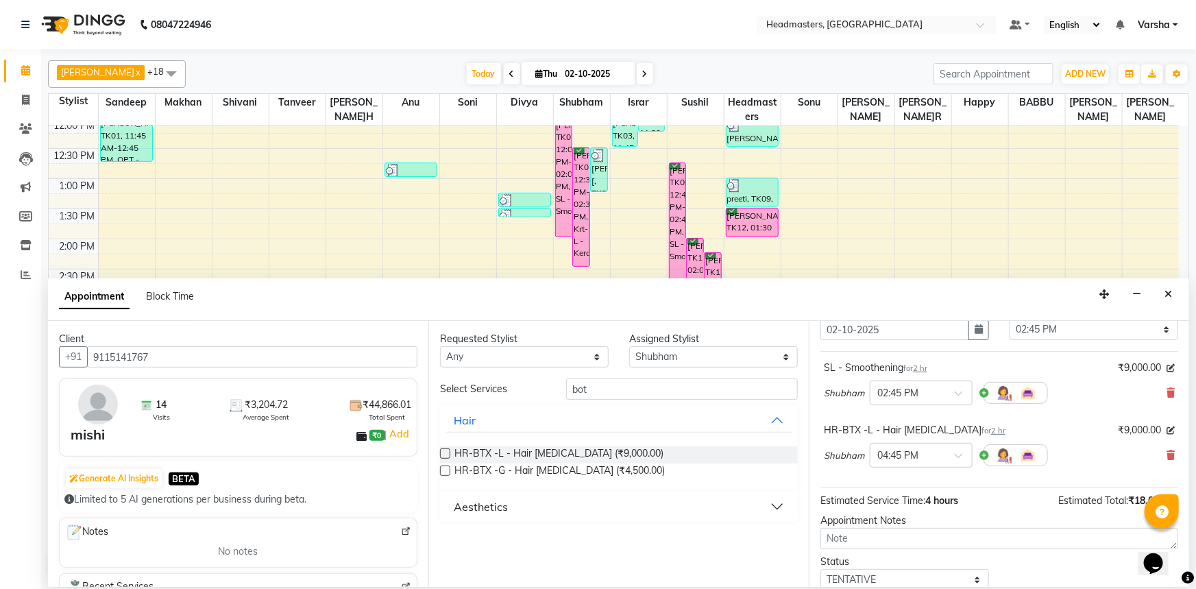
scroll to position [121, 0]
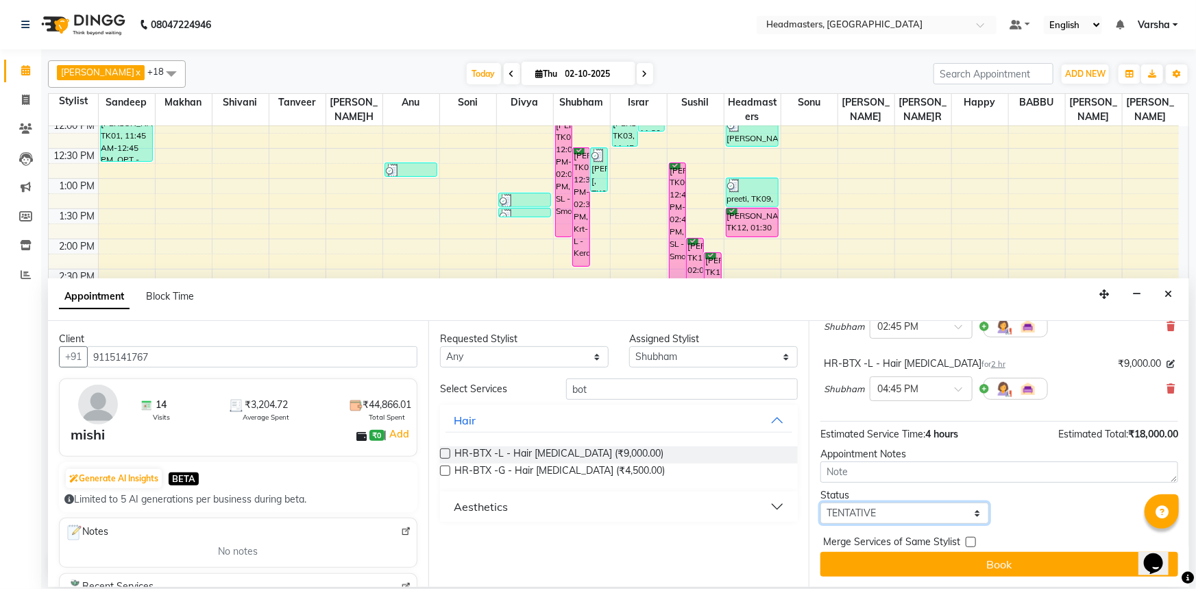
click at [861, 514] on select "Select TENTATIVE CONFIRM CHECK-IN UPCOMING" at bounding box center [905, 513] width 169 height 21
select select "confirm booking"
click at [821, 503] on select "Select TENTATIVE CONFIRM CHECK-IN UPCOMING" at bounding box center [905, 513] width 169 height 21
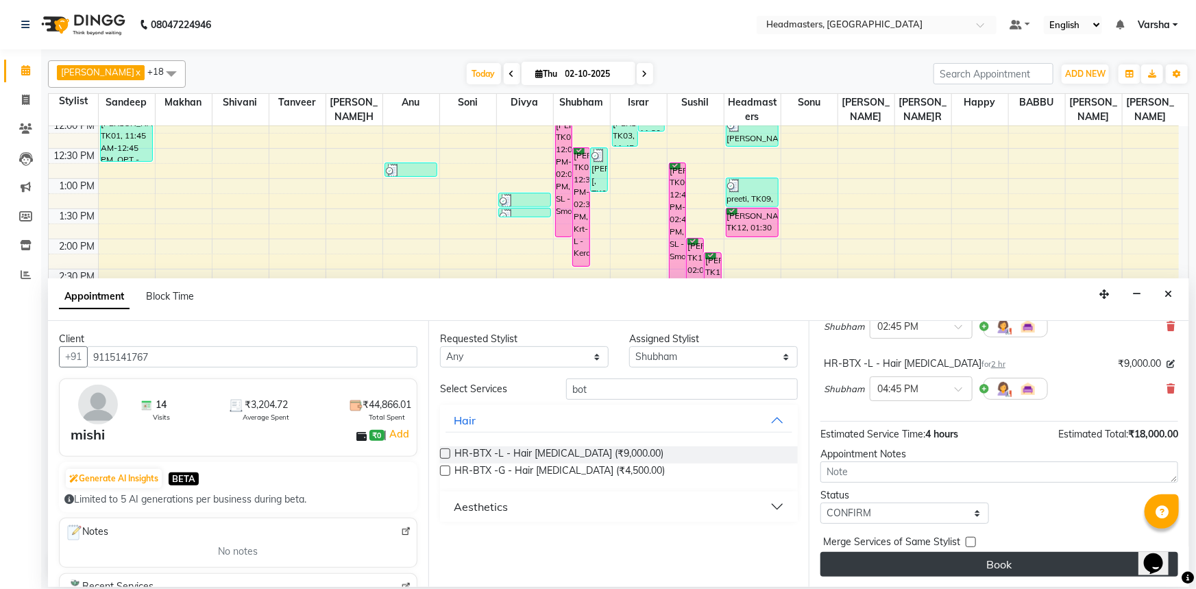
click at [860, 564] on button "Book" at bounding box center [1000, 564] width 358 height 25
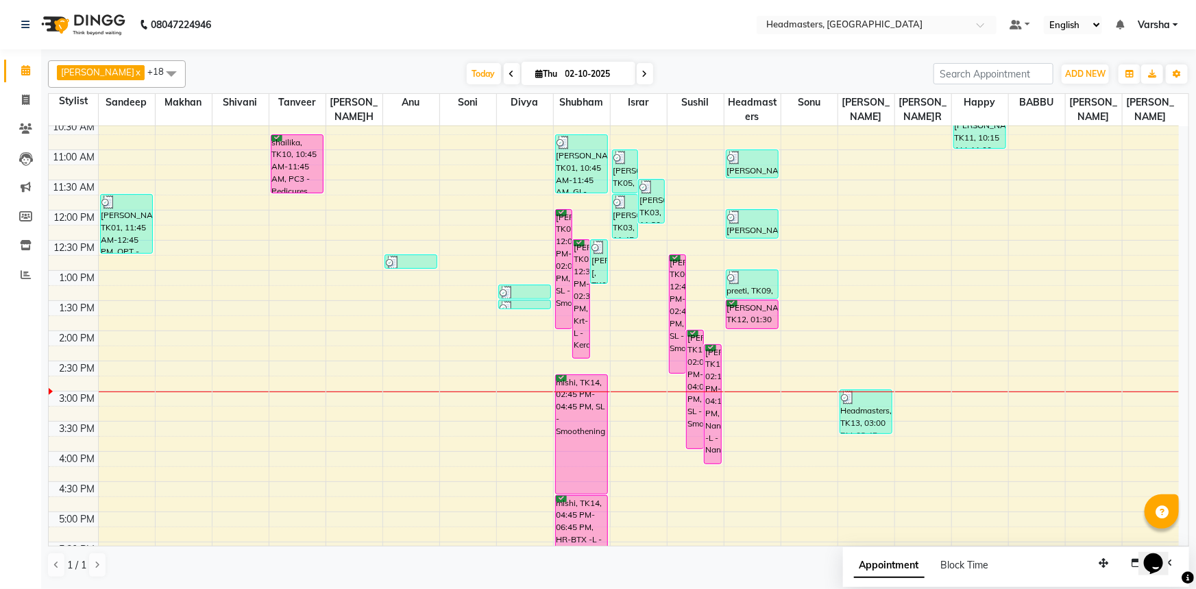
scroll to position [186, 0]
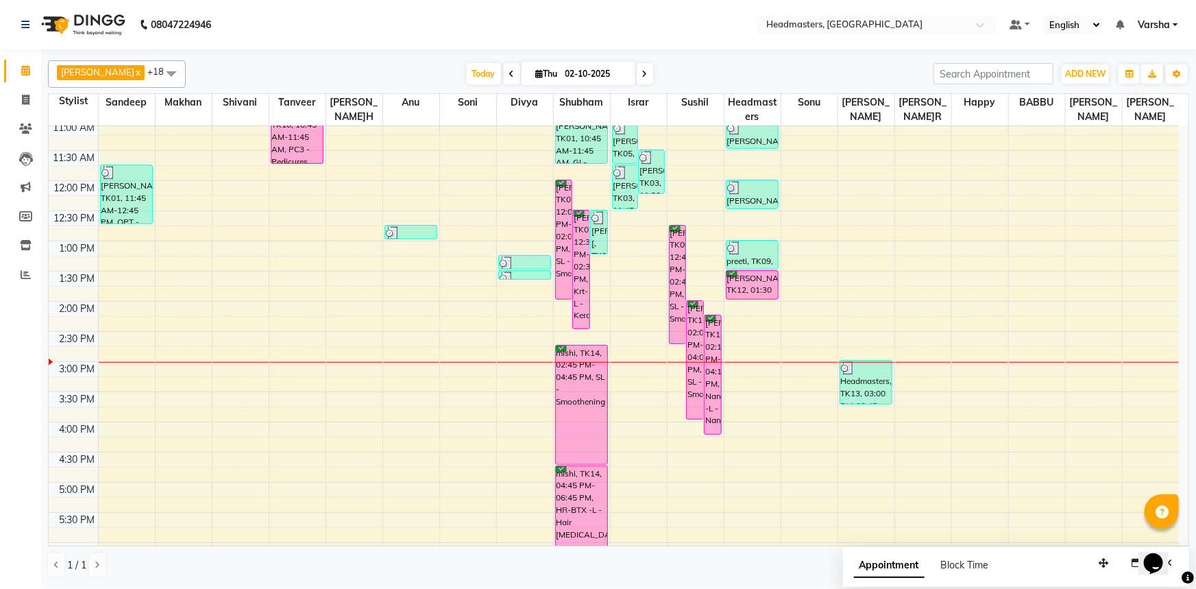
click at [177, 331] on td at bounding box center [638, 338] width 1081 height 15
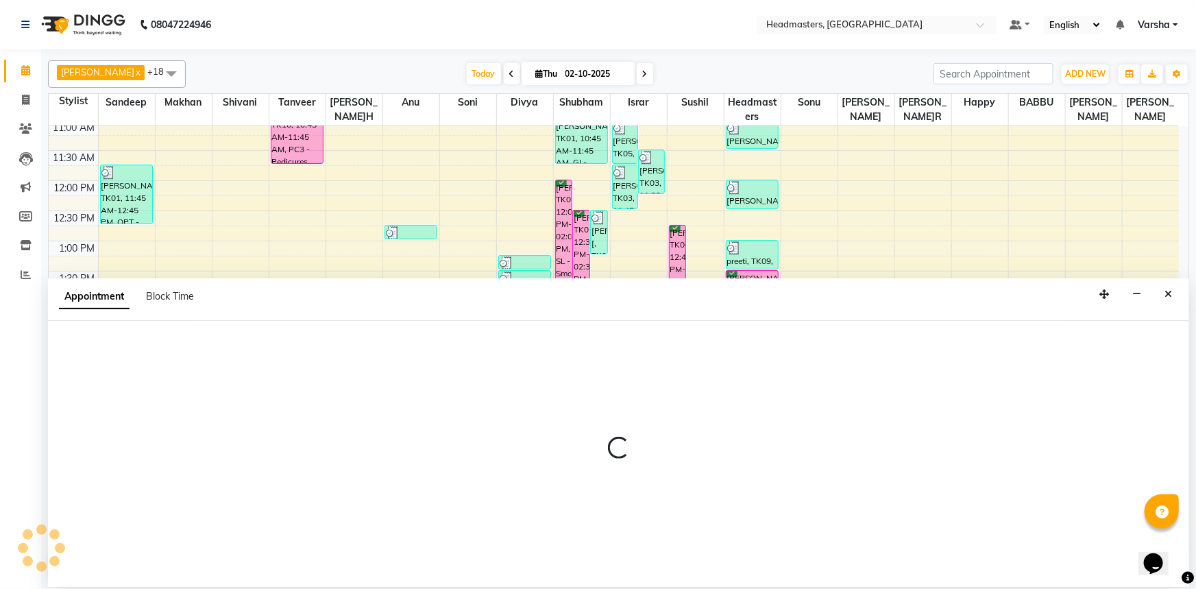
select select "60863"
select select "tentative"
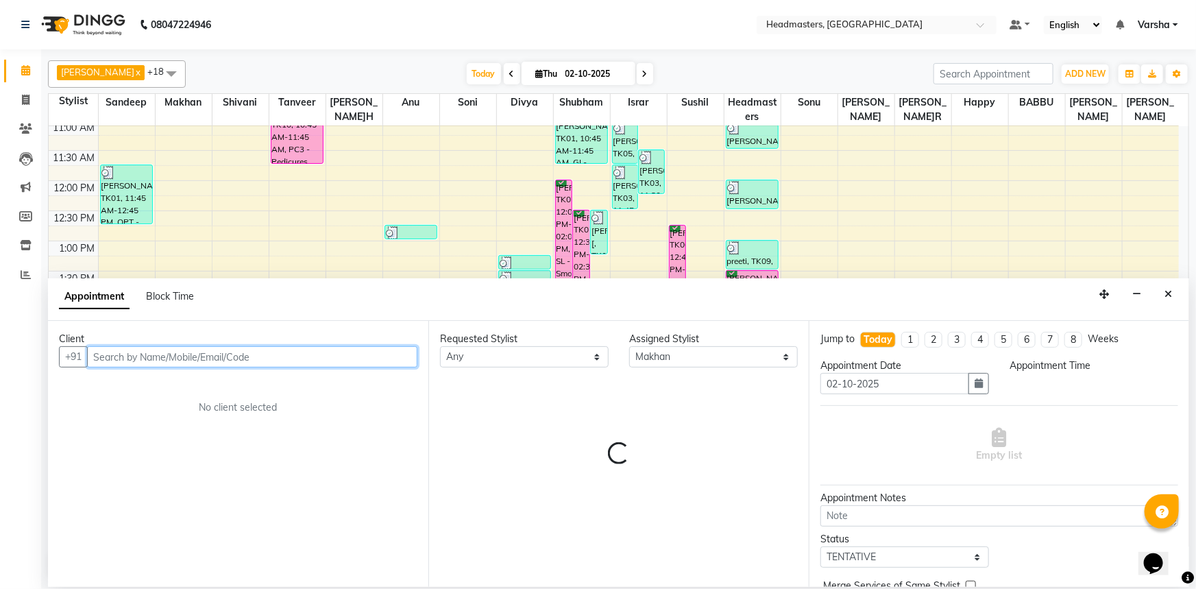
select select "855"
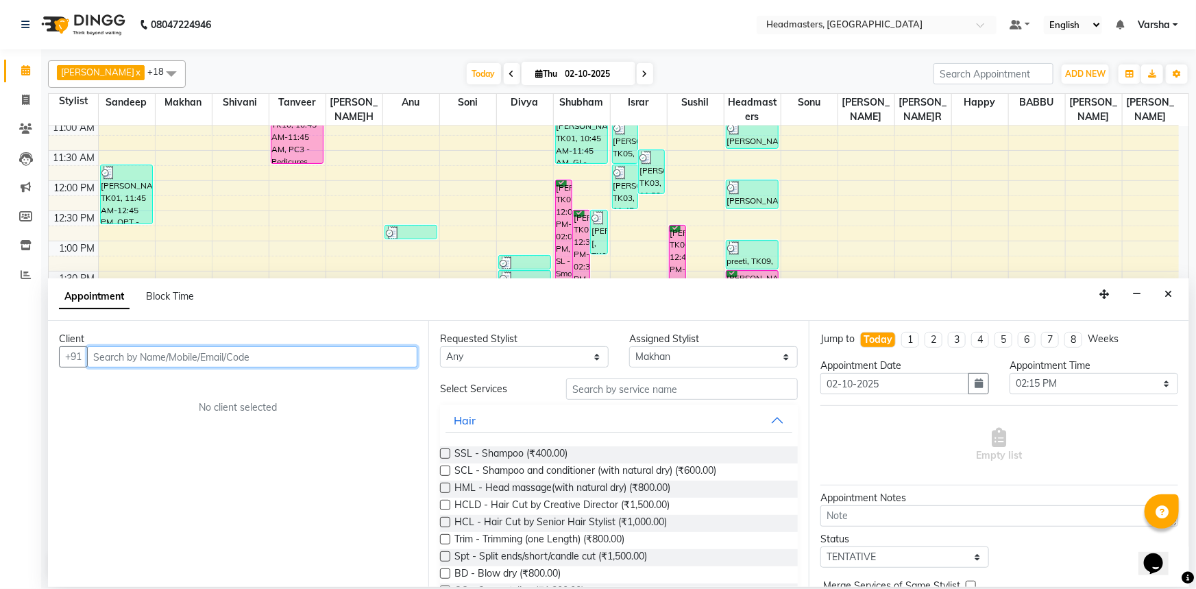
click at [130, 363] on input "text" at bounding box center [252, 356] width 330 height 21
type input "9878991223"
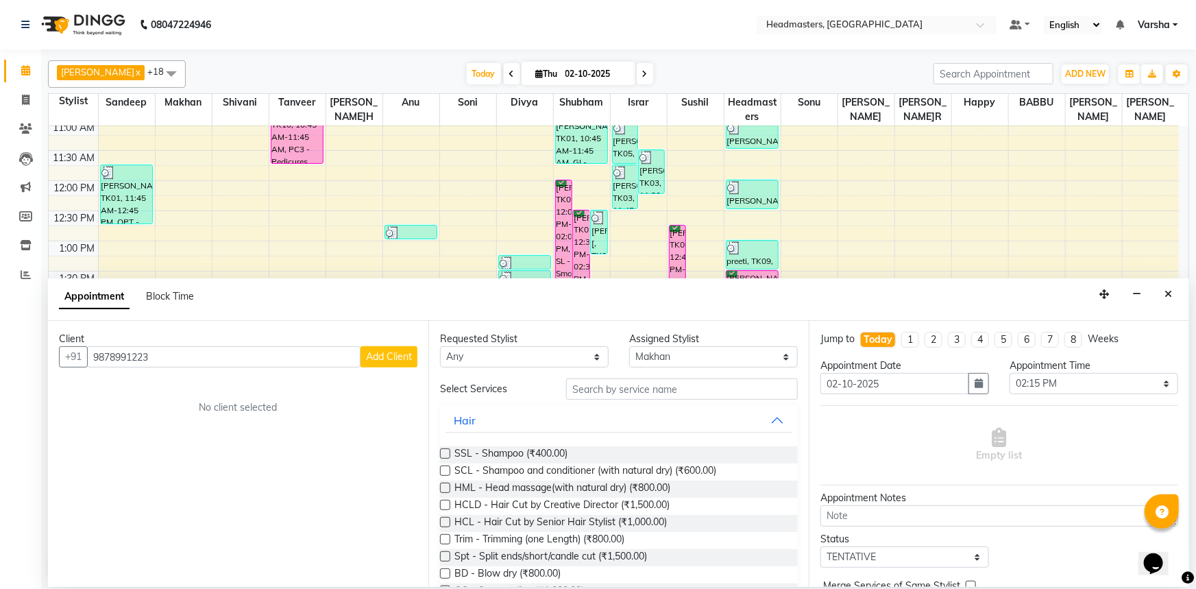
click at [398, 357] on span "Add Client" at bounding box center [389, 356] width 46 height 12
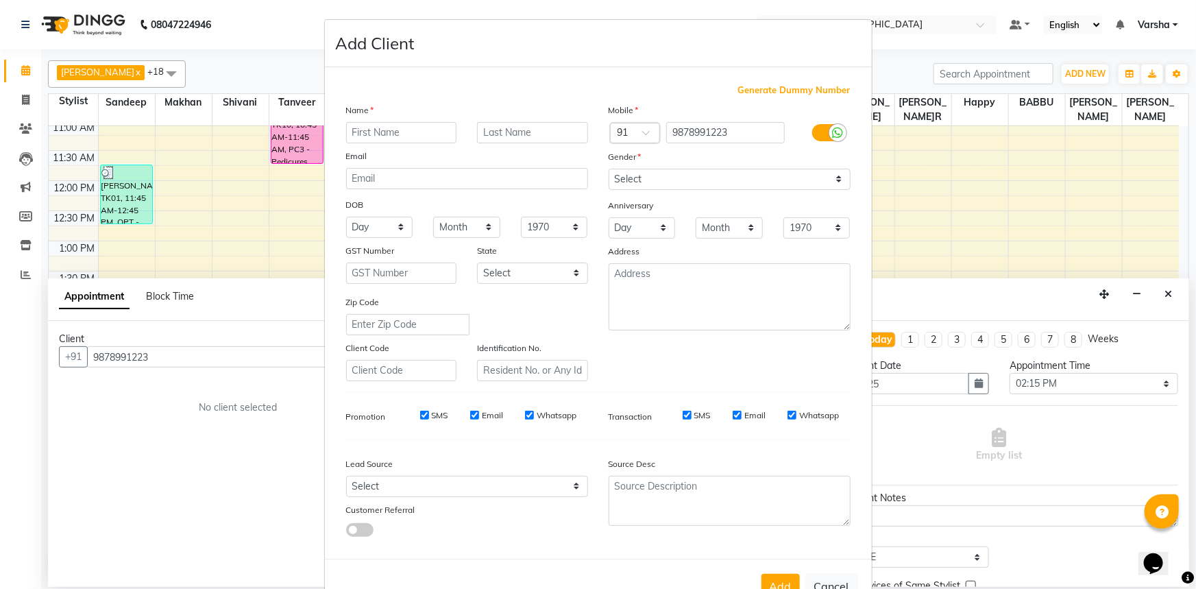
click at [370, 130] on input "text" at bounding box center [401, 132] width 111 height 21
type input "Avneet"
click at [633, 178] on select "Select [DEMOGRAPHIC_DATA] [DEMOGRAPHIC_DATA] Other Prefer Not To Say" at bounding box center [730, 179] width 242 height 21
select select "[DEMOGRAPHIC_DATA]"
click at [609, 169] on select "Select [DEMOGRAPHIC_DATA] [DEMOGRAPHIC_DATA] Other Prefer Not To Say" at bounding box center [730, 179] width 242 height 21
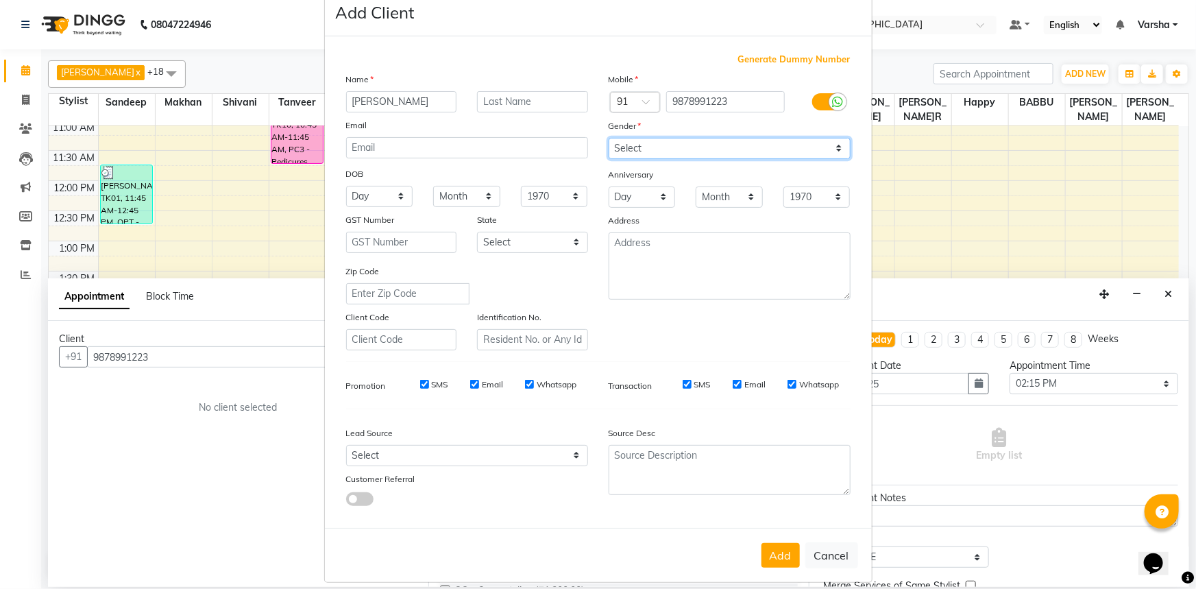
scroll to position [48, 0]
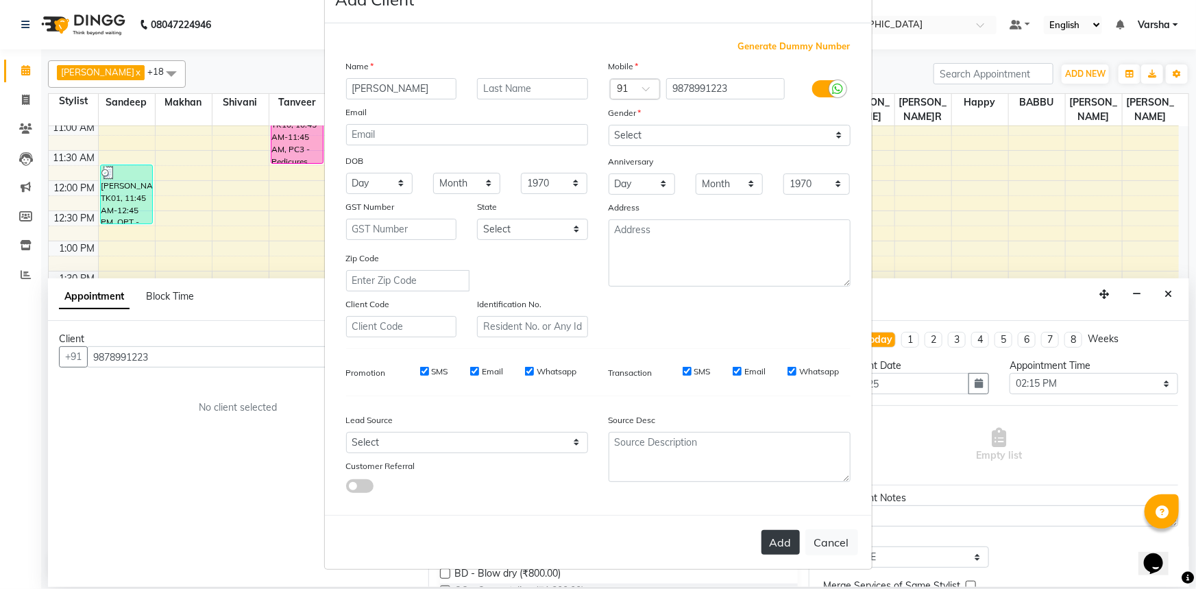
click at [777, 541] on button "Add" at bounding box center [781, 542] width 38 height 25
select select
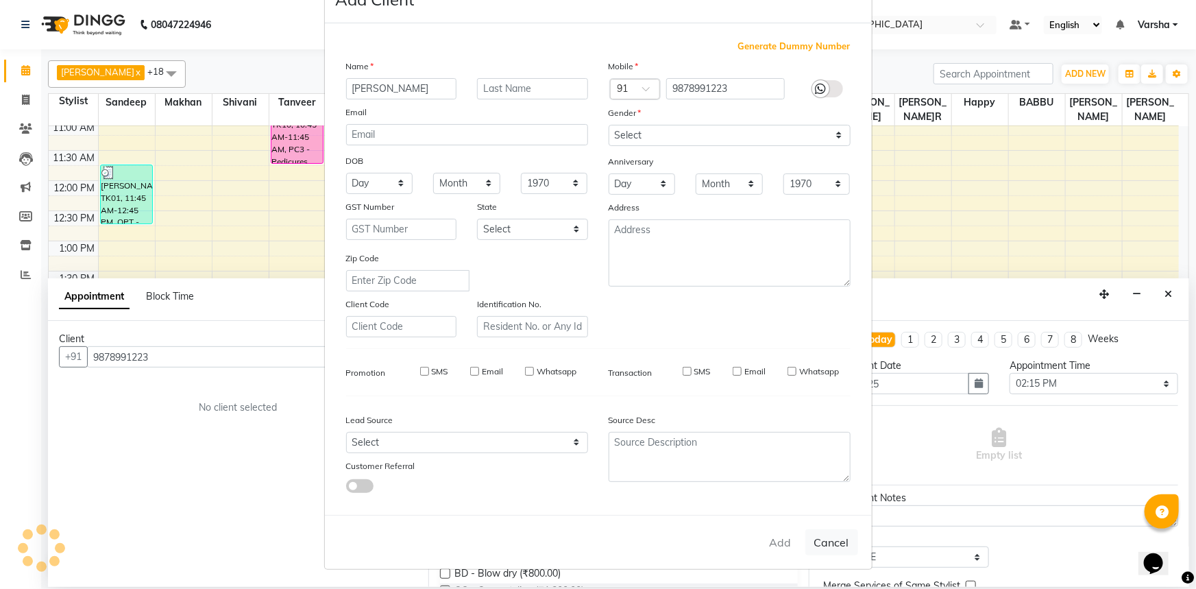
select select
checkbox input "false"
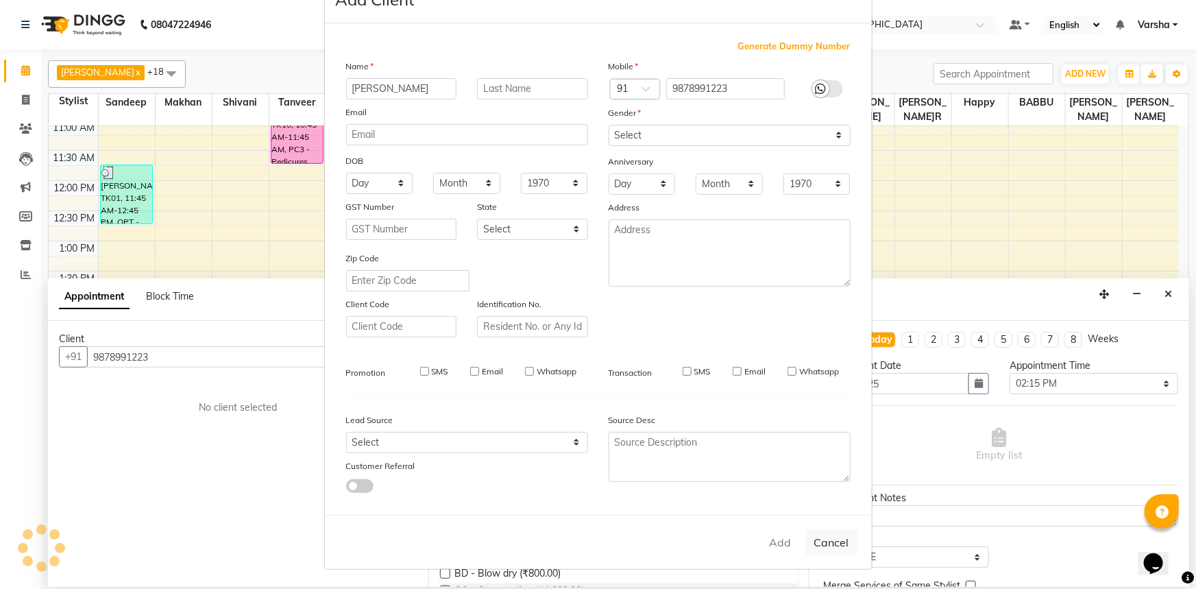
checkbox input "false"
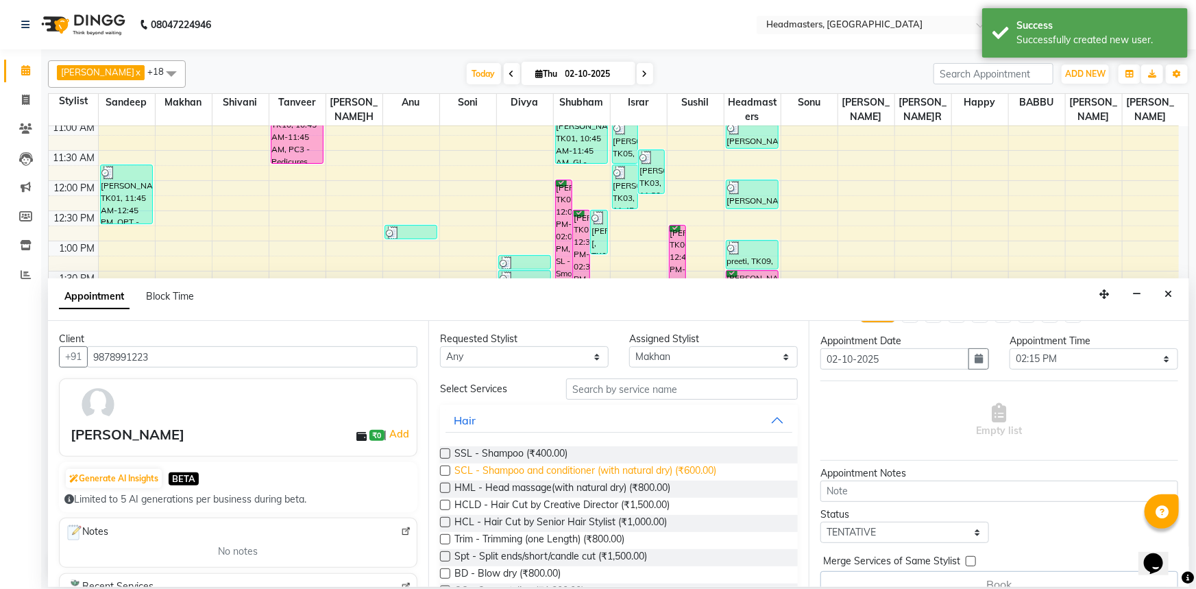
scroll to position [45, 0]
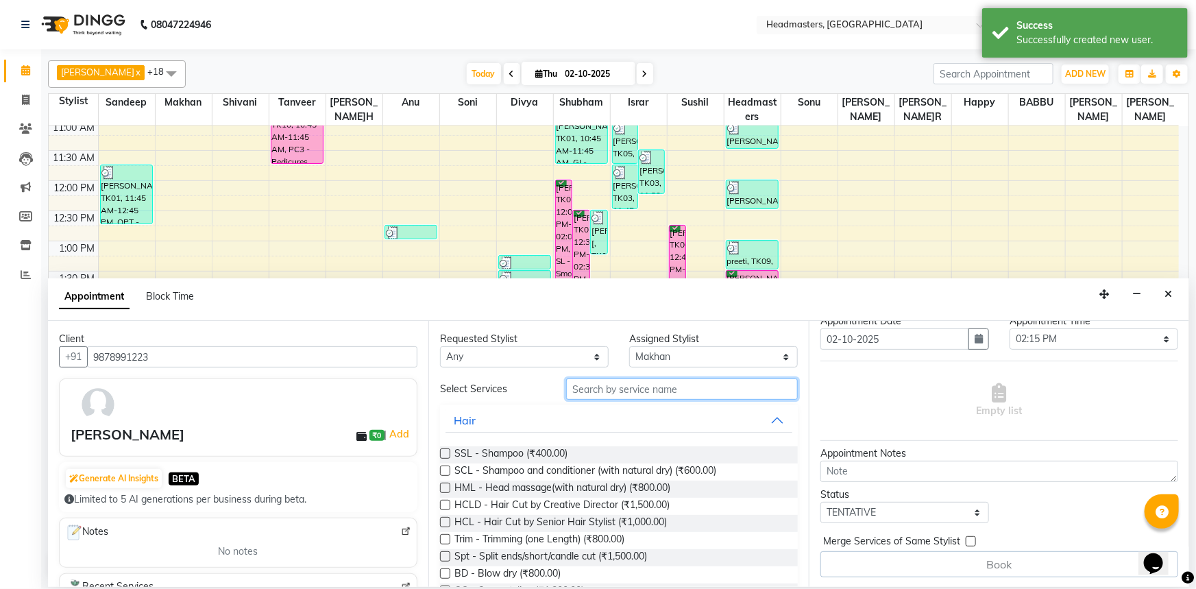
click at [630, 385] on input "text" at bounding box center [682, 388] width 232 height 21
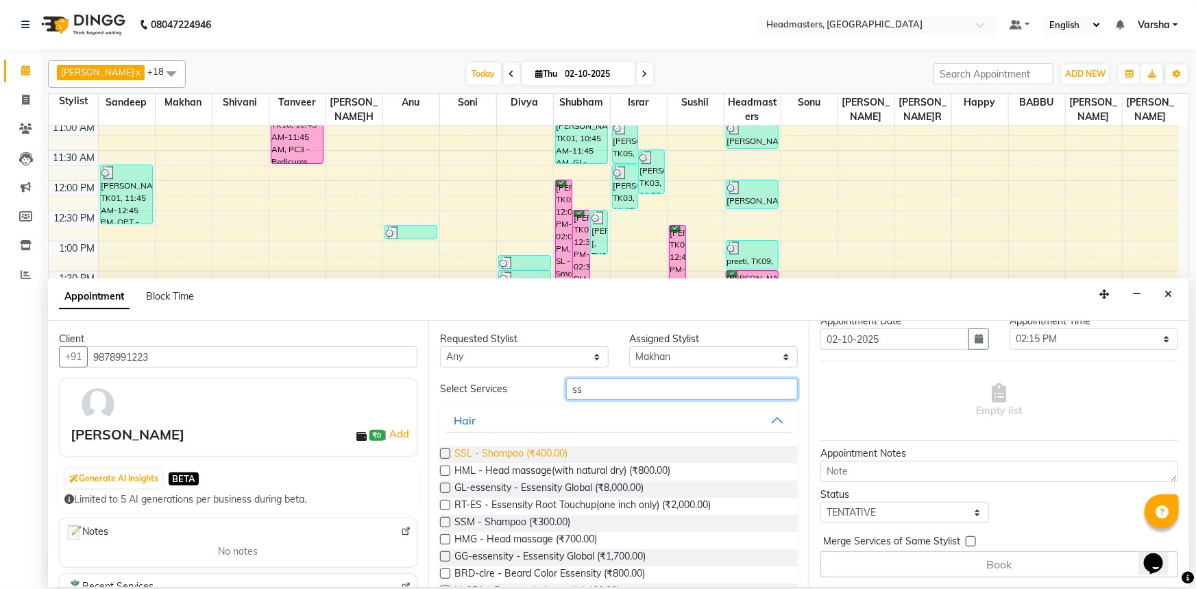
type input "ss"
click at [505, 452] on span "SSL - Shampoo (₹400.00)" at bounding box center [511, 454] width 113 height 17
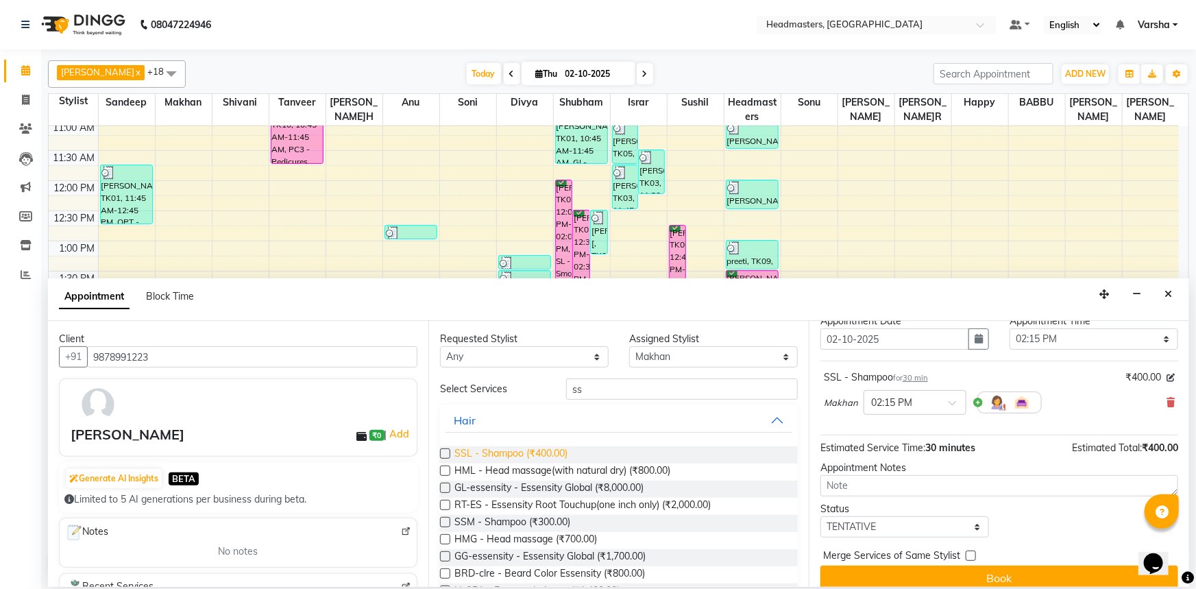
click at [519, 452] on span "SSL - Shampoo (₹400.00)" at bounding box center [511, 454] width 113 height 17
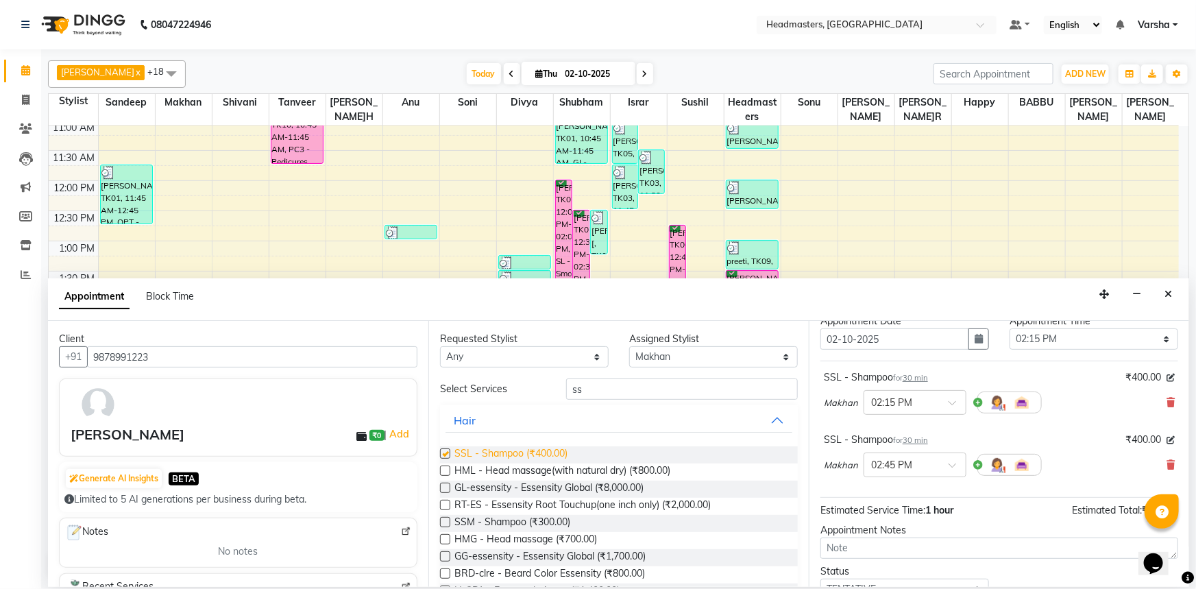
checkbox input "false"
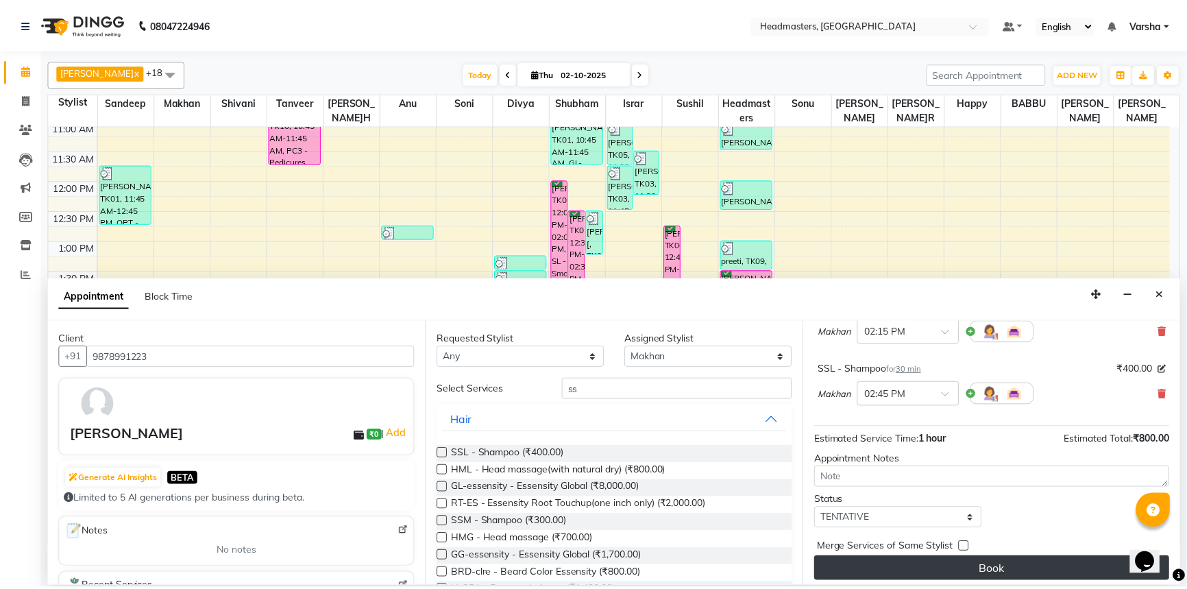
scroll to position [121, 0]
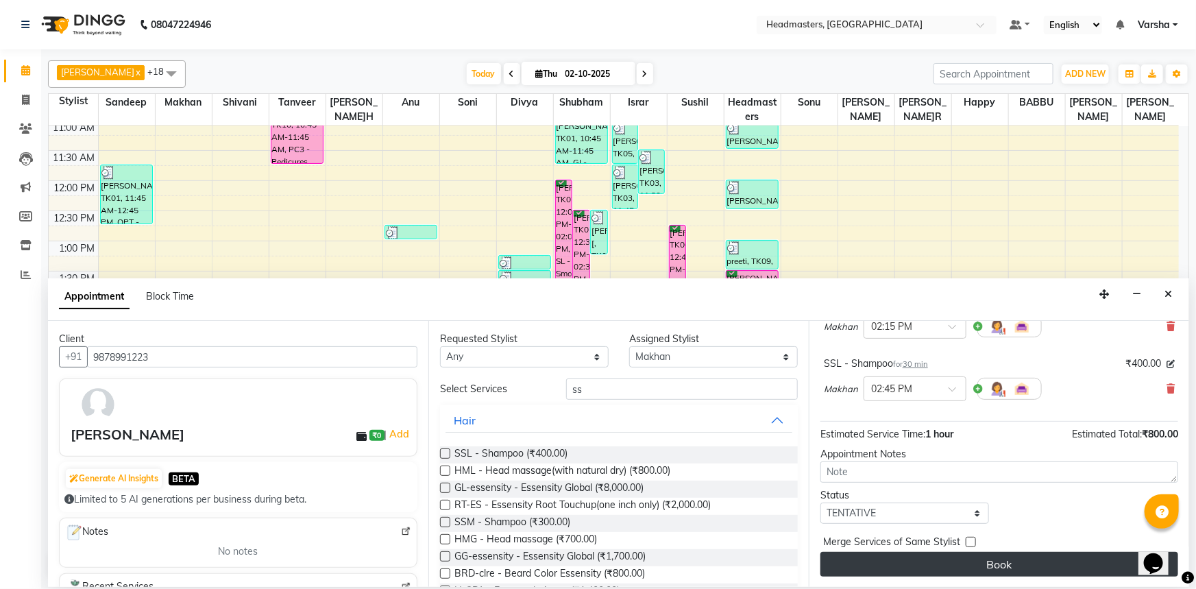
click at [907, 564] on button "Book" at bounding box center [1000, 564] width 358 height 25
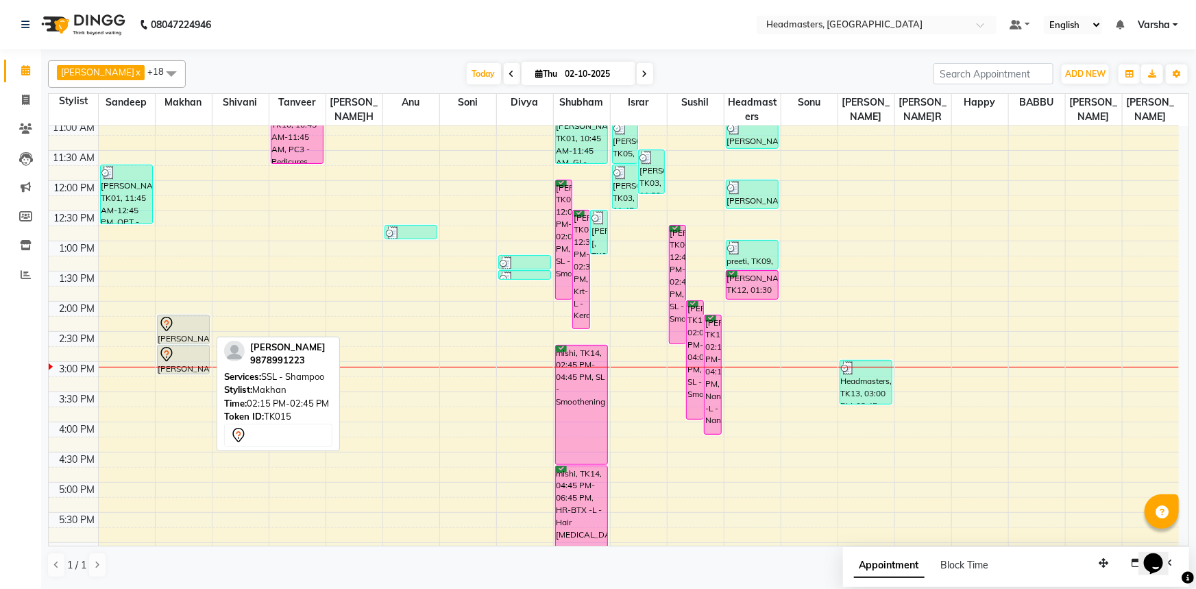
click at [176, 333] on div "Avneet, TK15, 02:15 PM-02:45 PM, SSL - Shampoo" at bounding box center [184, 329] width 52 height 28
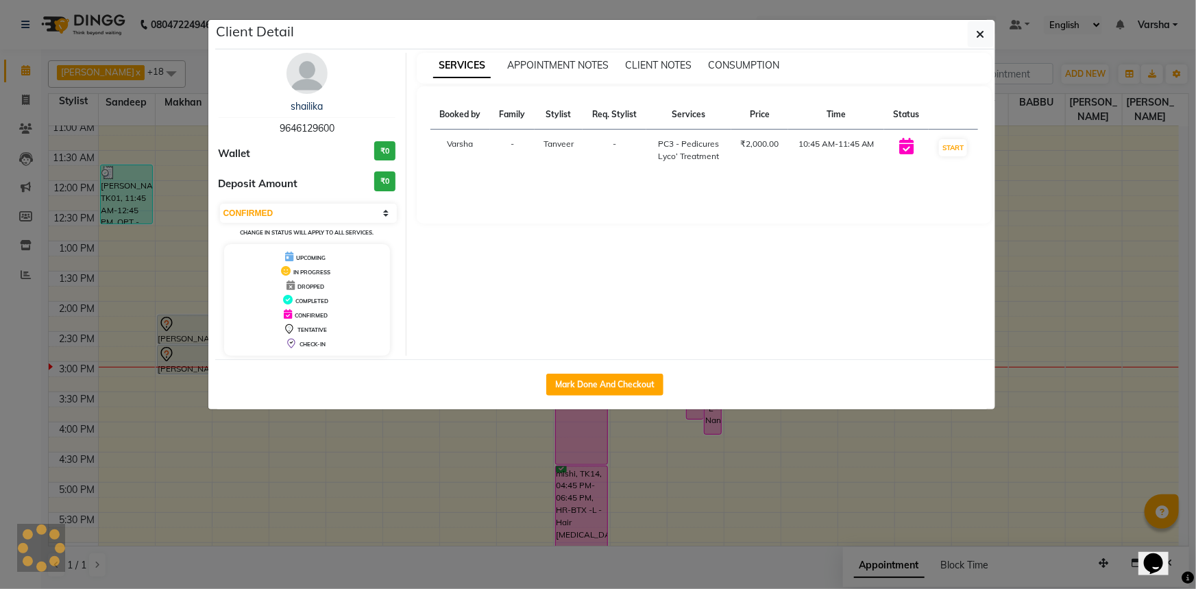
select select "7"
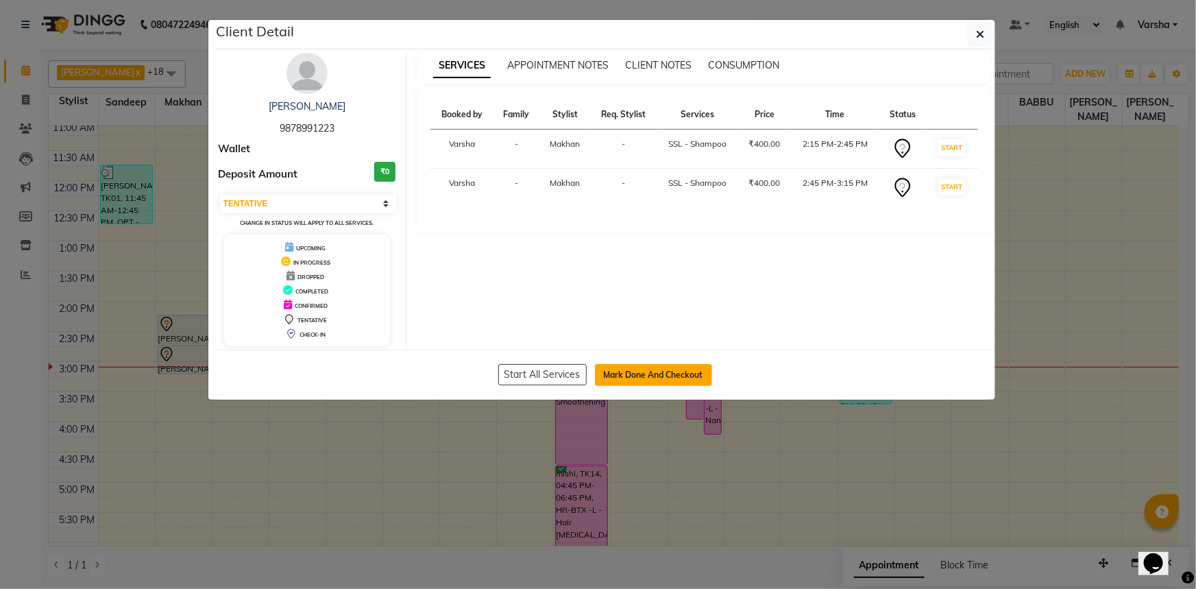
click at [637, 372] on button "Mark Done And Checkout" at bounding box center [653, 375] width 117 height 22
select select "7140"
select select "service"
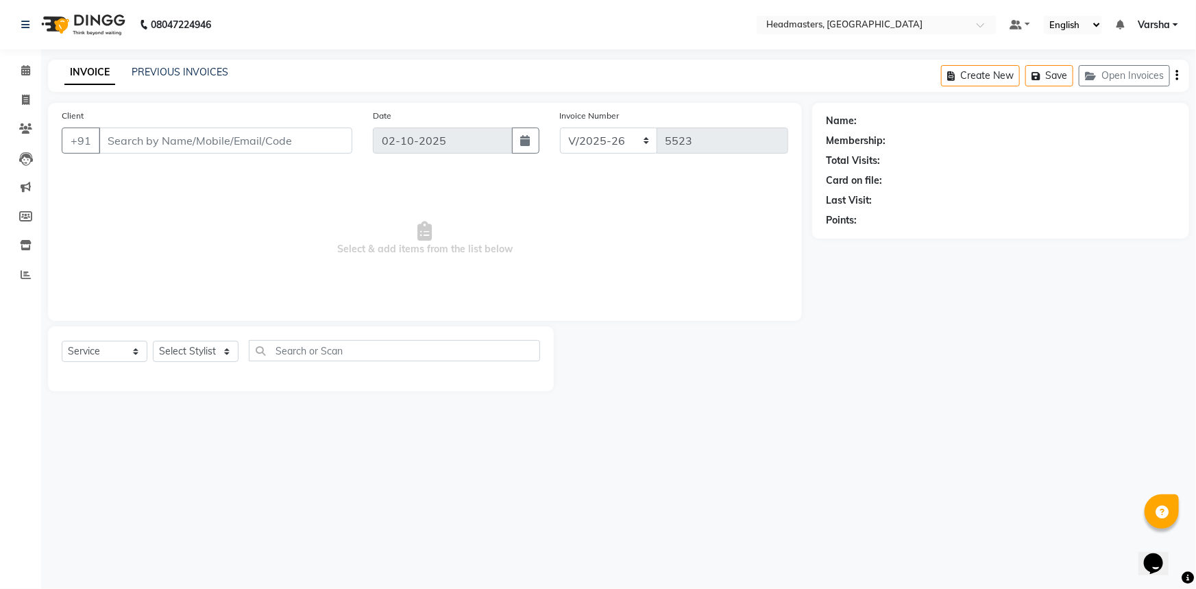
type input "9878991223"
select select "60863"
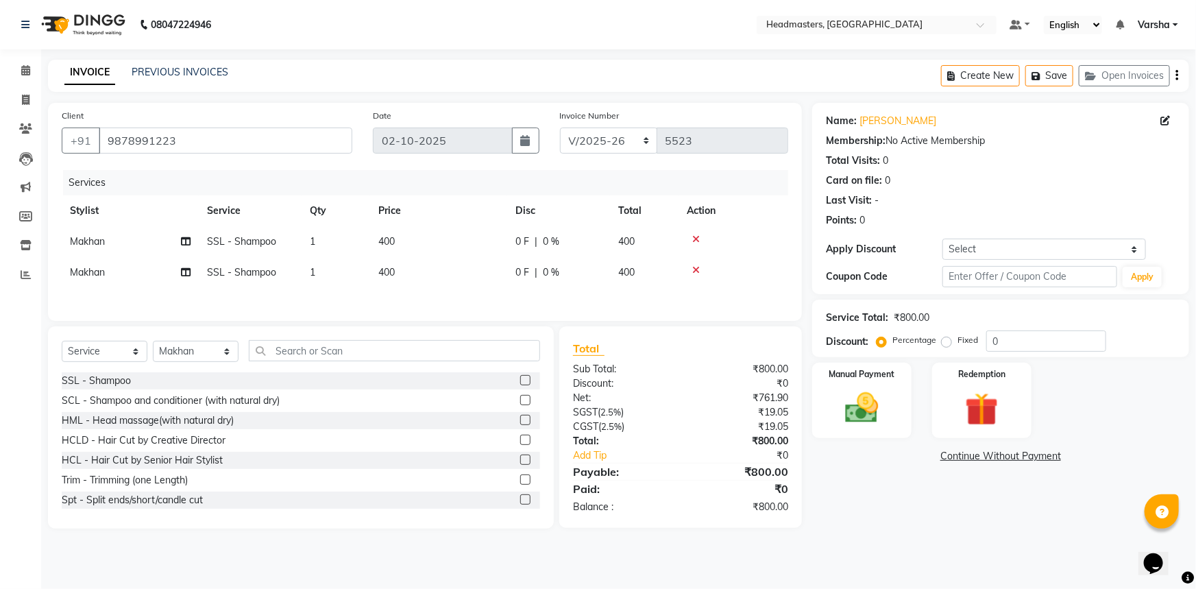
click at [692, 269] on icon at bounding box center [696, 270] width 8 height 10
click at [987, 341] on input "0" at bounding box center [1047, 340] width 120 height 21
type input "1"
type input "2"
click at [524, 247] on span "0 F" at bounding box center [523, 241] width 14 height 14
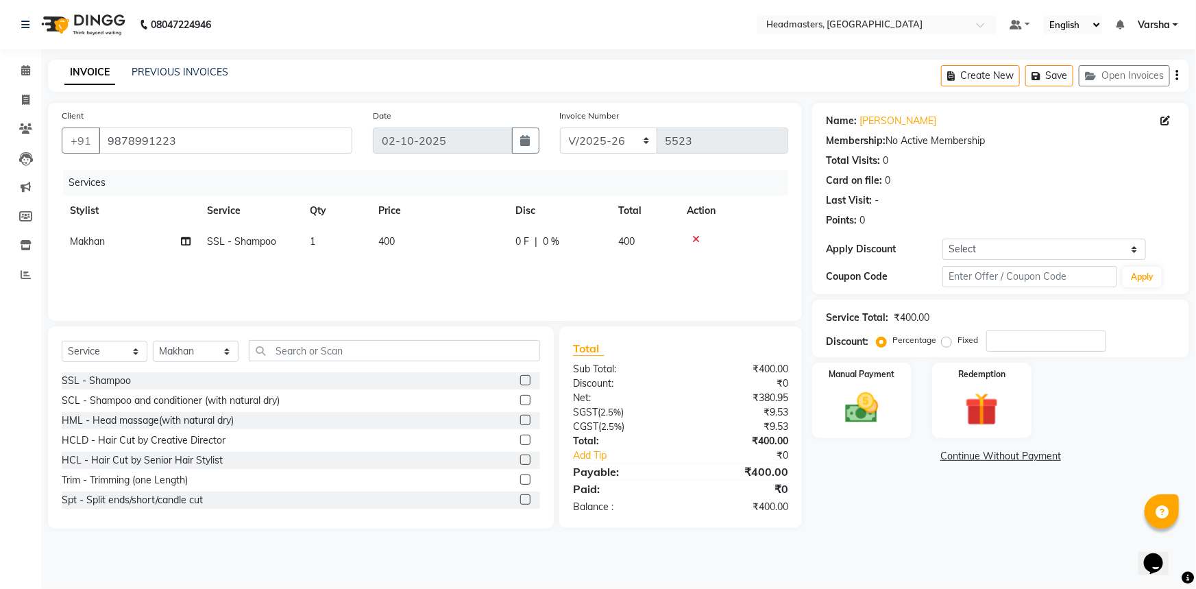
select select "60863"
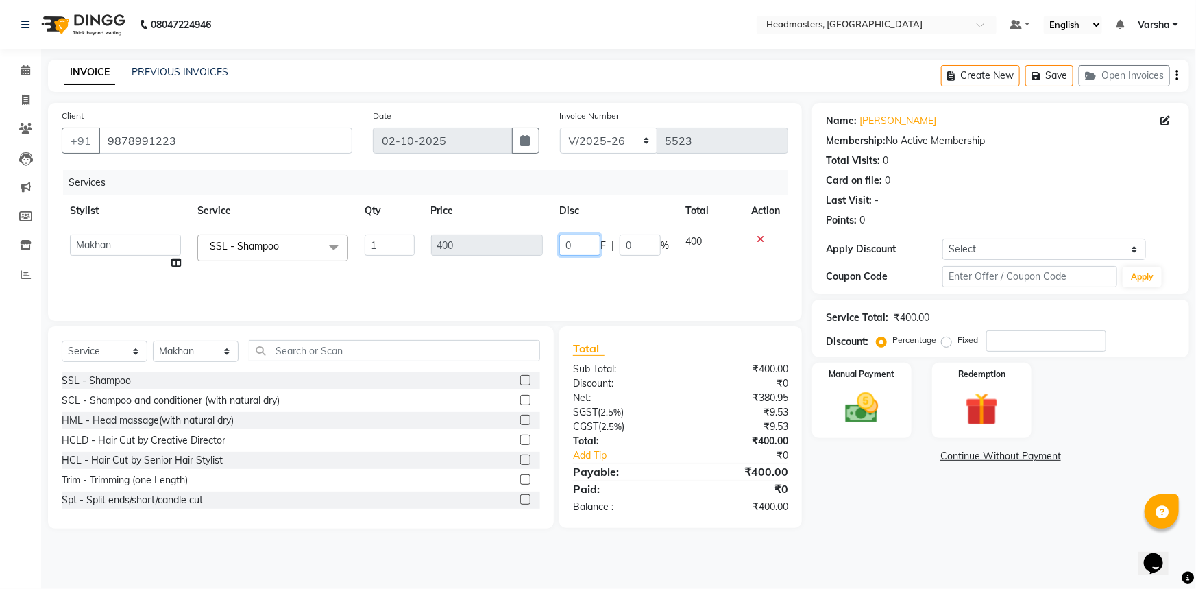
click at [562, 245] on input "0" at bounding box center [579, 244] width 41 height 21
type input "200"
click at [834, 492] on div "Name: Avneet Membership: No Active Membership Total Visits: 0 Card on file: 0 L…" at bounding box center [1005, 316] width 387 height 426
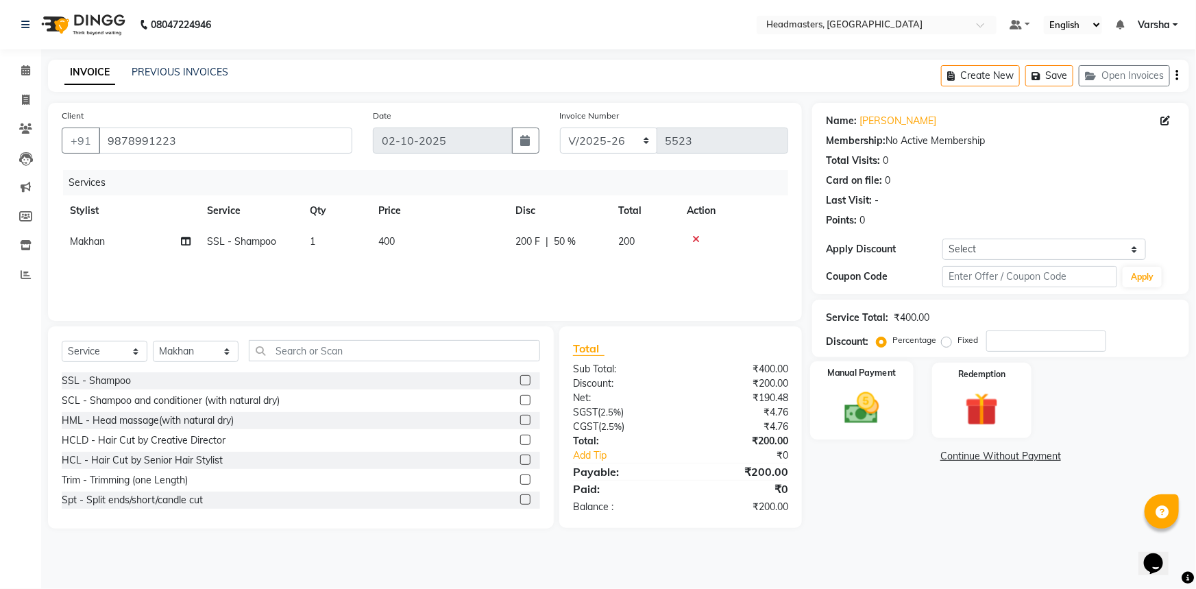
click at [850, 409] on img at bounding box center [862, 408] width 56 height 40
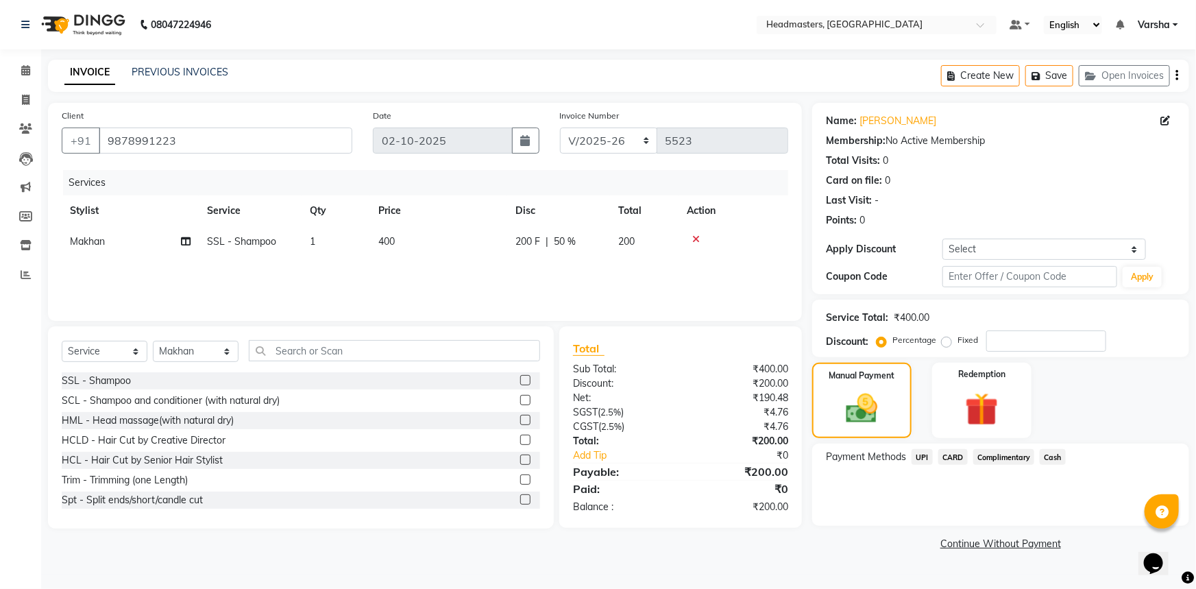
click at [526, 245] on span "200 F" at bounding box center [528, 241] width 25 height 14
select select "60863"
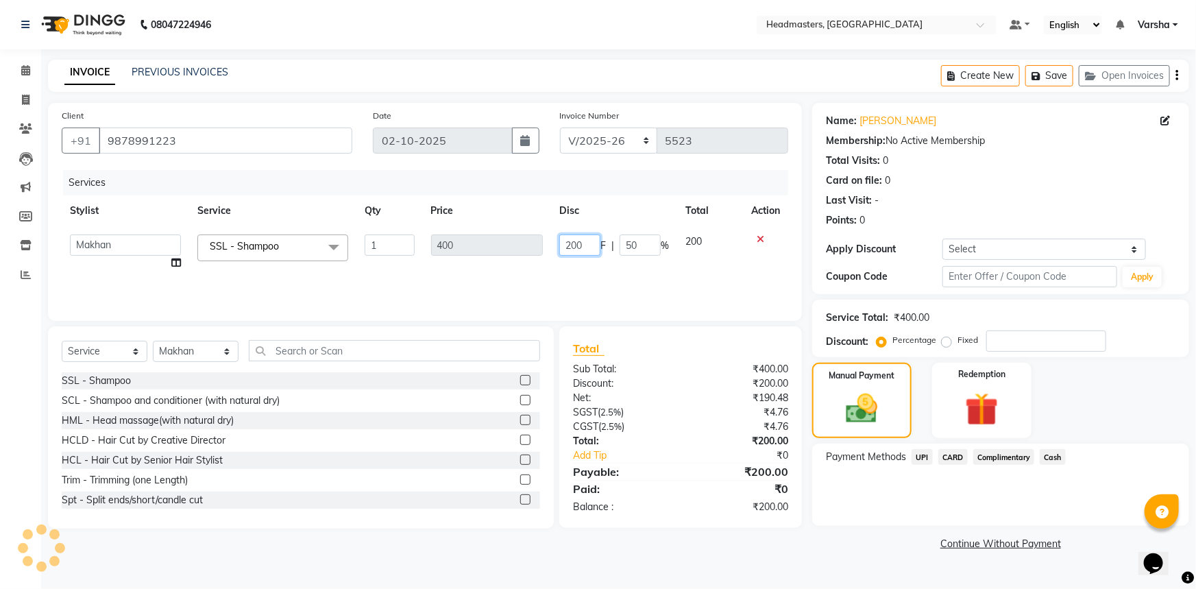
click at [592, 245] on input "200" at bounding box center [579, 244] width 41 height 21
type input "2"
type input "100"
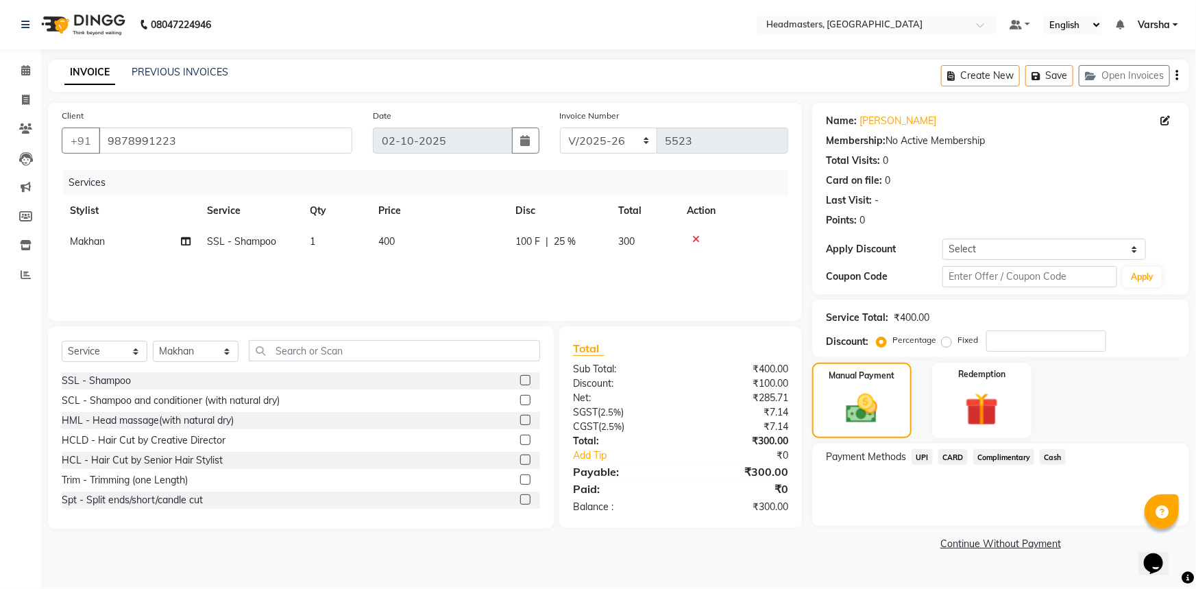
click at [850, 480] on div "Payment Methods UPI CARD Complimentary Cash" at bounding box center [1000, 485] width 377 height 82
click at [1051, 459] on span "Cash" at bounding box center [1053, 457] width 26 height 16
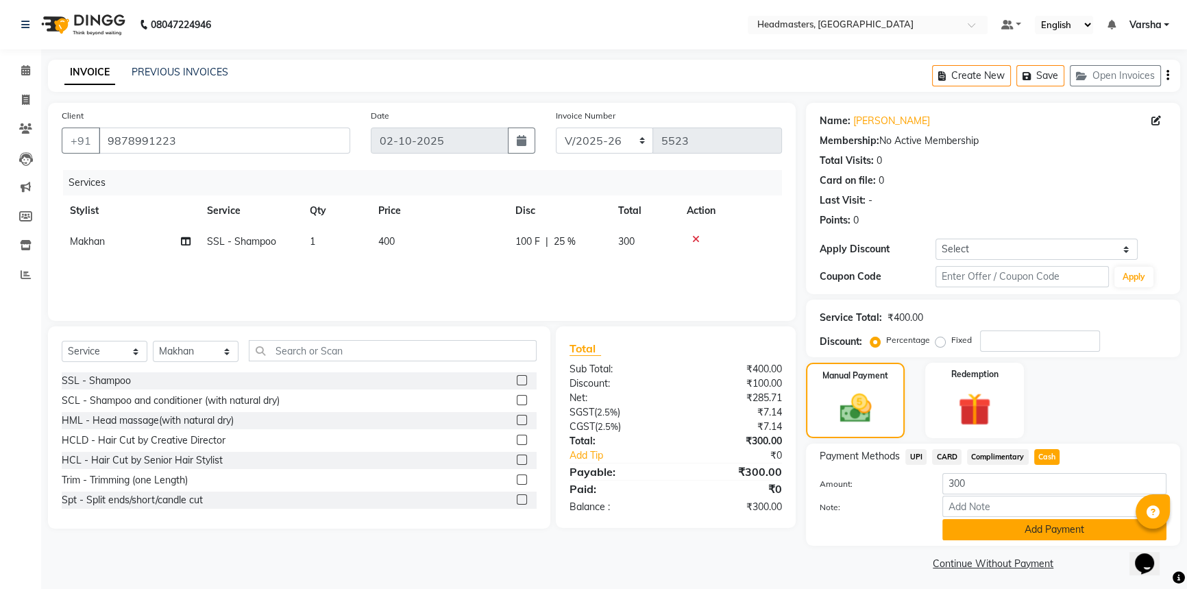
click at [1037, 533] on button "Add Payment" at bounding box center [1055, 529] width 224 height 21
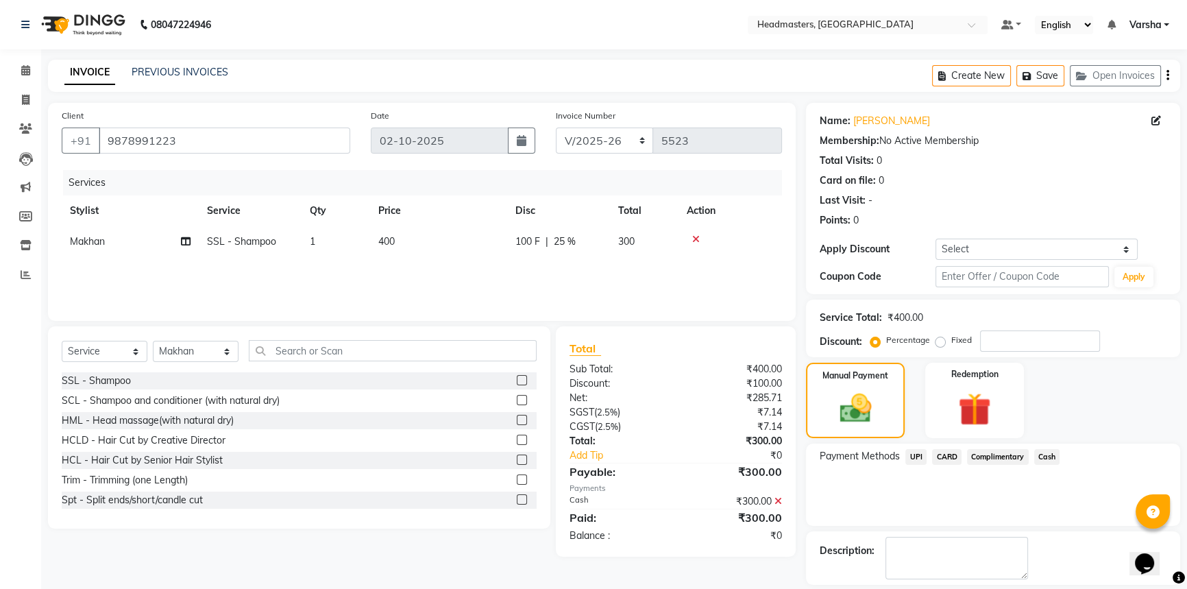
scroll to position [42, 0]
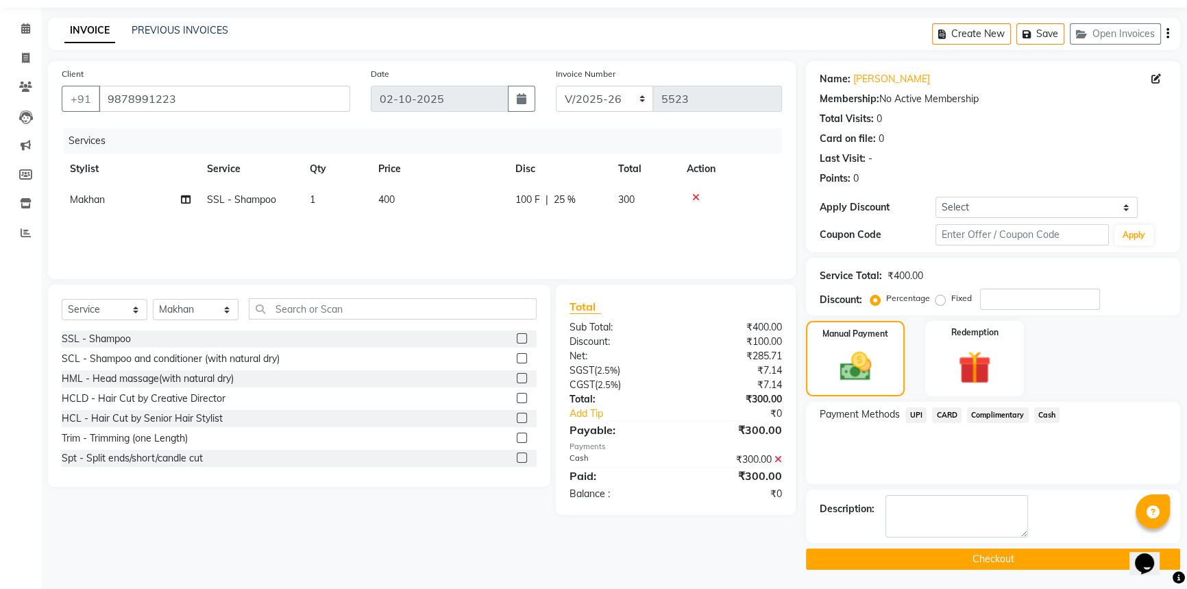
click at [983, 555] on button "Checkout" at bounding box center [993, 558] width 374 height 21
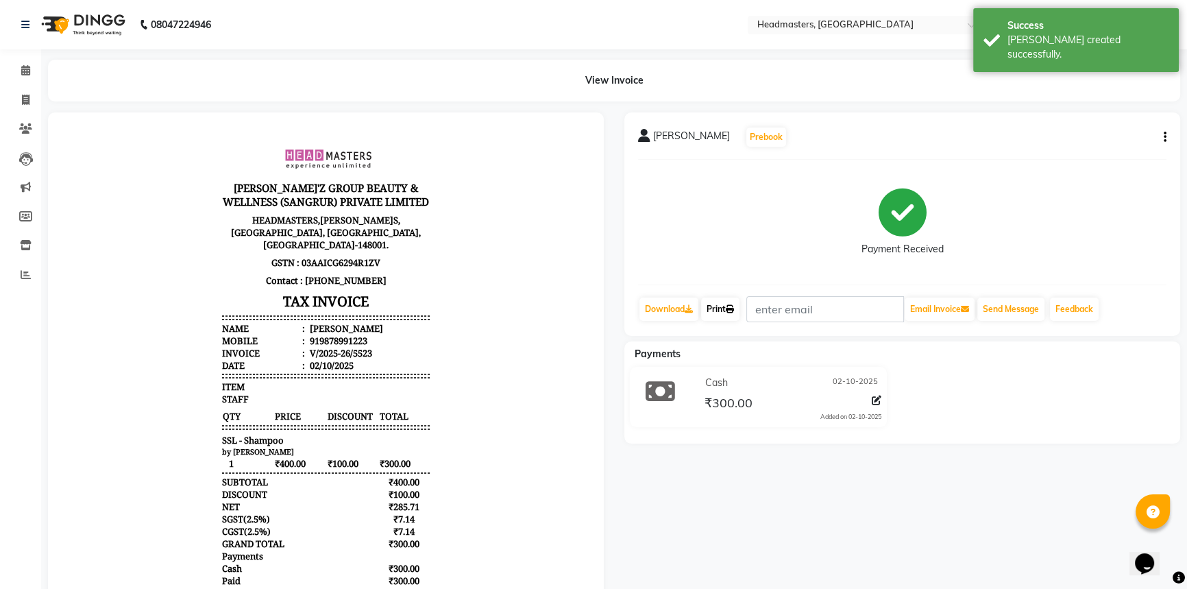
drag, startPoint x: 725, startPoint y: 313, endPoint x: 745, endPoint y: 309, distance: 19.5
click at [725, 313] on link "Print" at bounding box center [720, 309] width 38 height 23
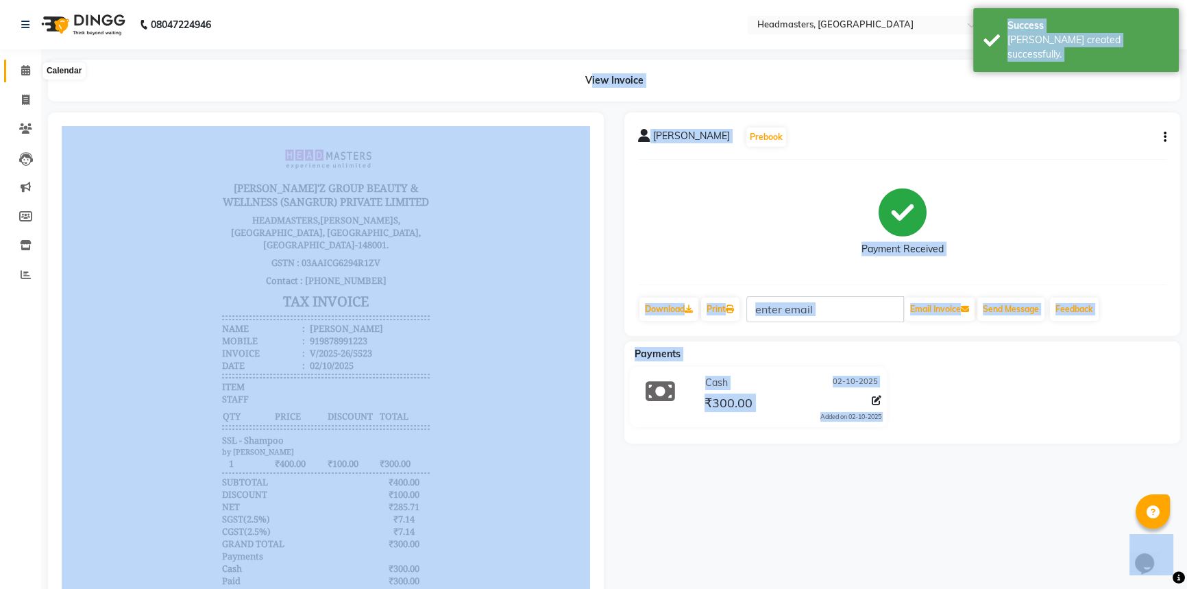
click at [21, 71] on icon at bounding box center [25, 70] width 9 height 10
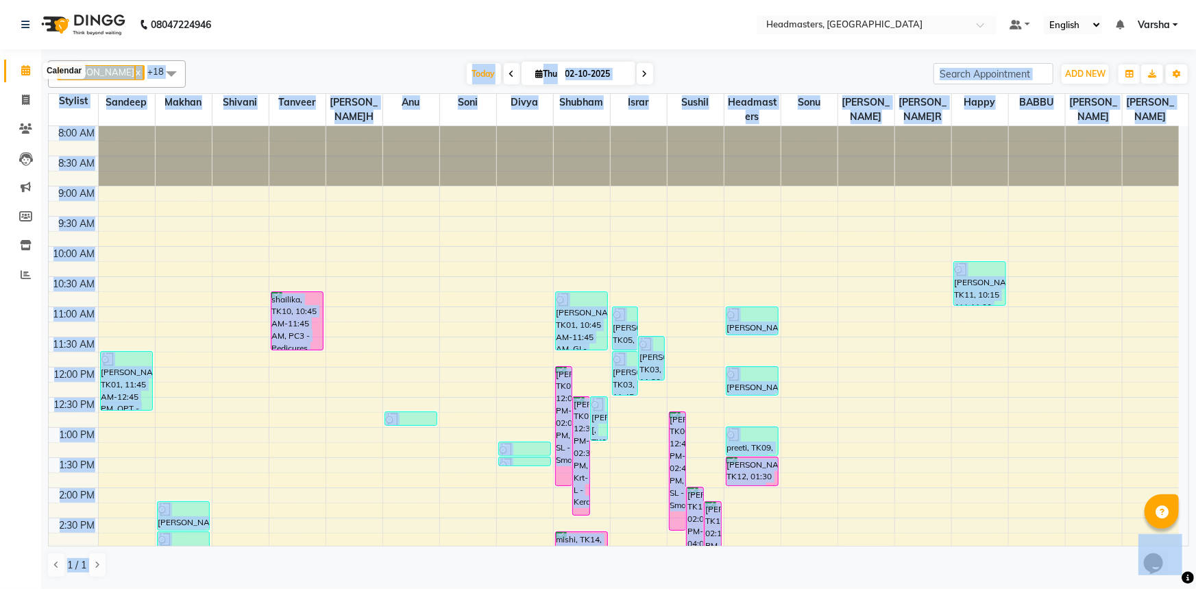
click at [29, 75] on icon at bounding box center [25, 70] width 9 height 10
click at [221, 74] on div "Today Thu 02-10-2025" at bounding box center [560, 74] width 734 height 21
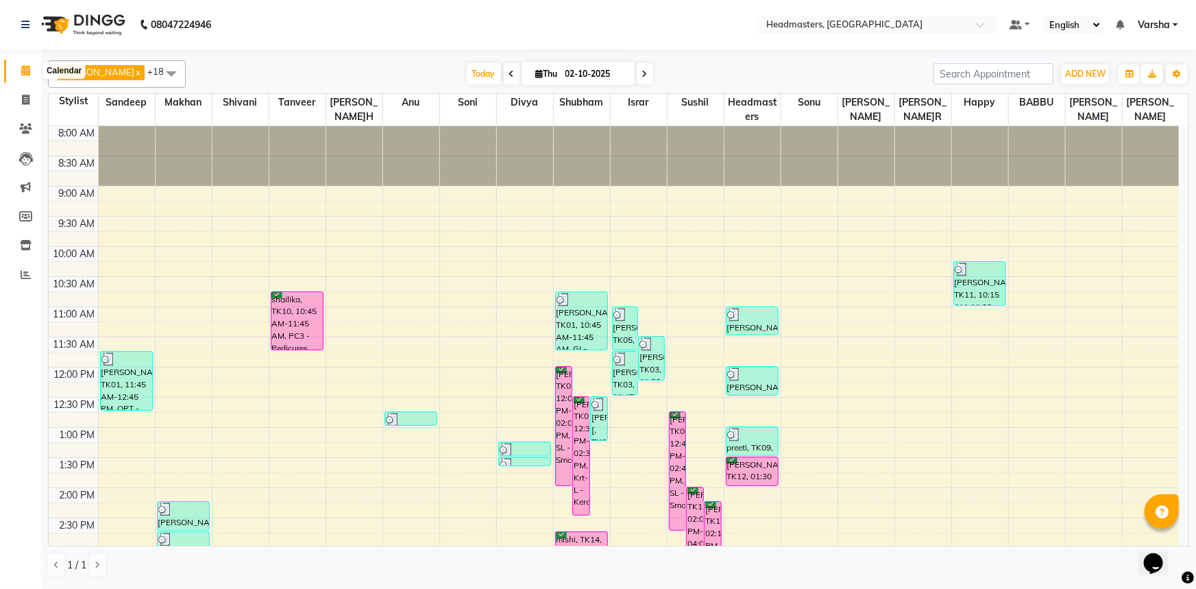
click at [22, 64] on span at bounding box center [26, 71] width 24 height 16
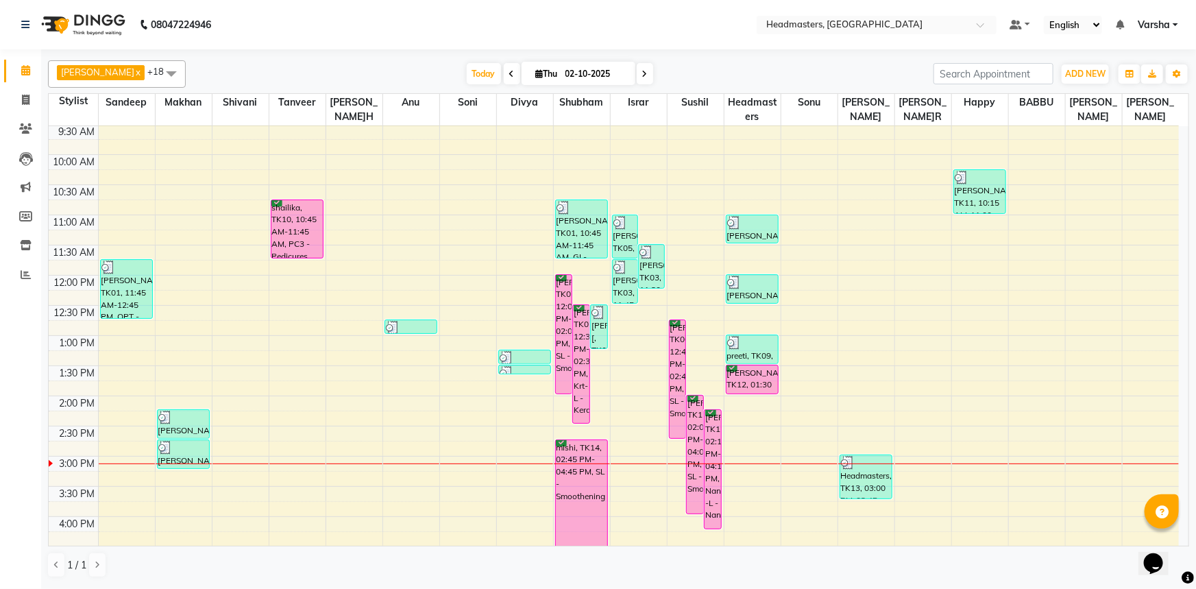
scroll to position [62, 0]
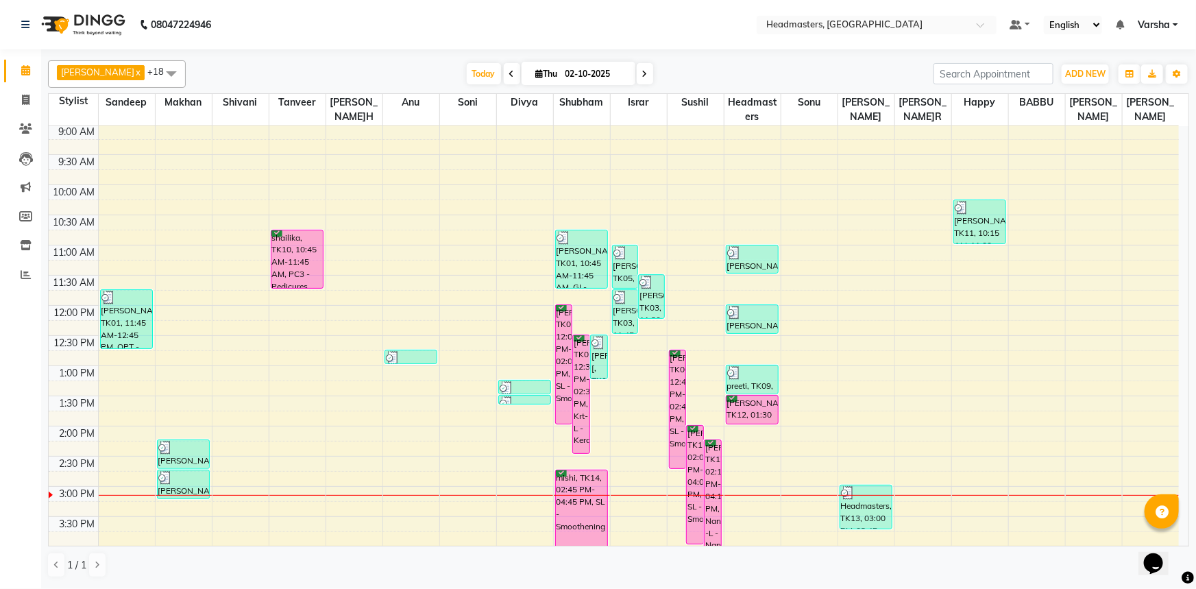
click at [638, 468] on div "8:00 AM 8:30 AM 9:00 AM 9:30 AM 10:00 AM 10:30 AM 11:00 AM 11:30 AM 12:00 PM 12…" at bounding box center [614, 456] width 1131 height 784
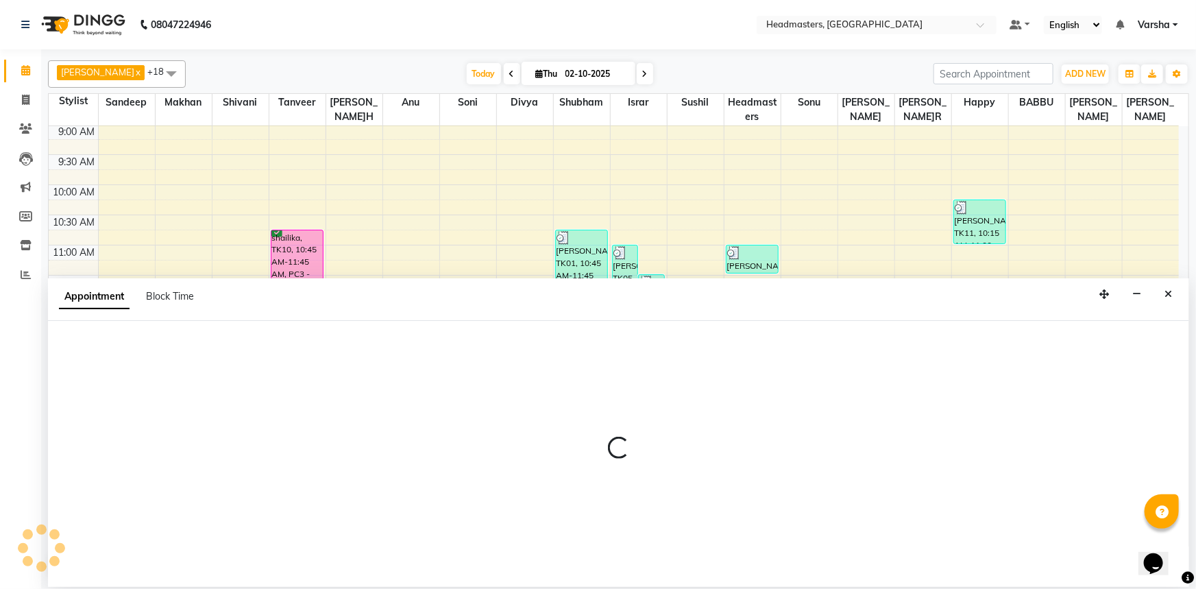
select select "60887"
select select "870"
select select "tentative"
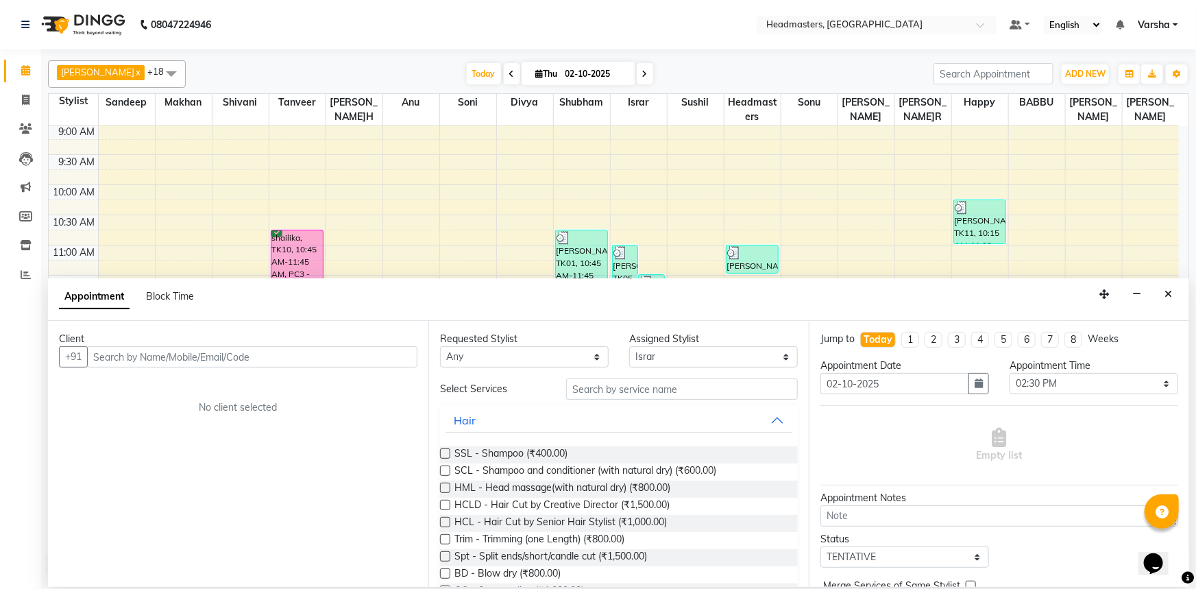
click at [116, 353] on input "text" at bounding box center [252, 356] width 330 height 21
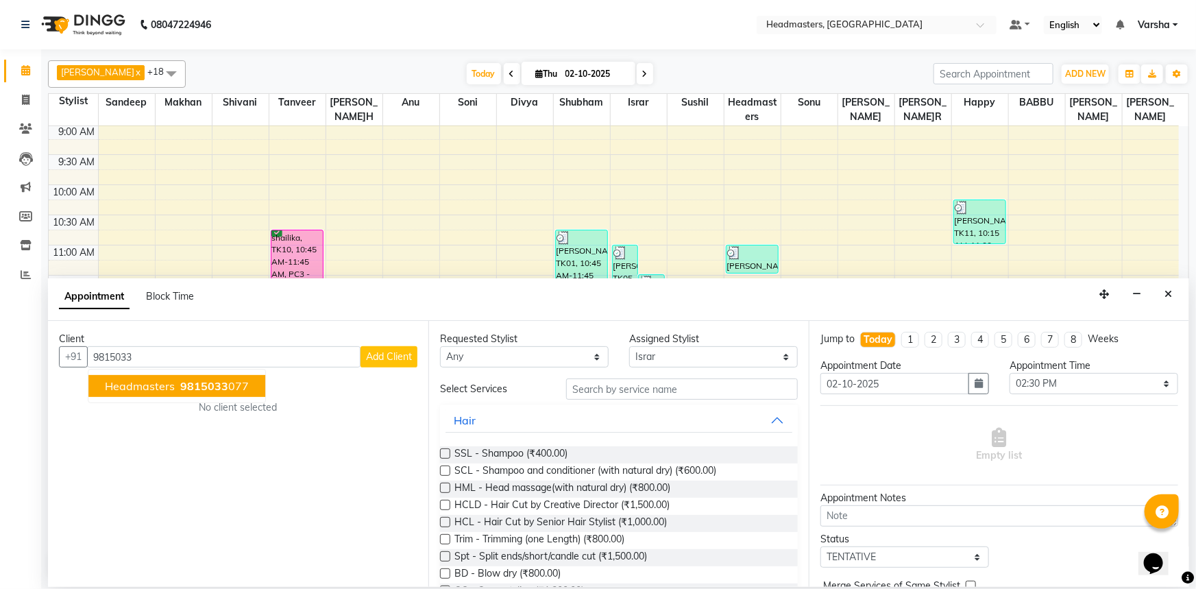
click at [130, 388] on span "Headmasters" at bounding box center [140, 386] width 70 height 14
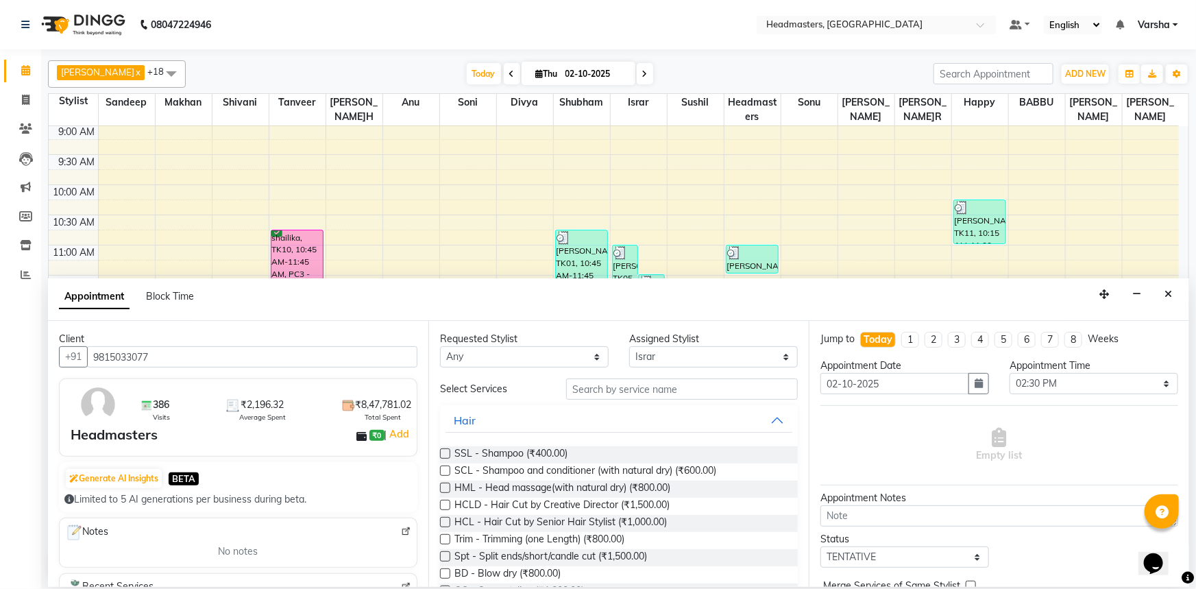
type input "9815033077"
click at [587, 385] on input "text" at bounding box center [682, 388] width 232 height 21
click at [1169, 294] on icon "Close" at bounding box center [1169, 294] width 8 height 10
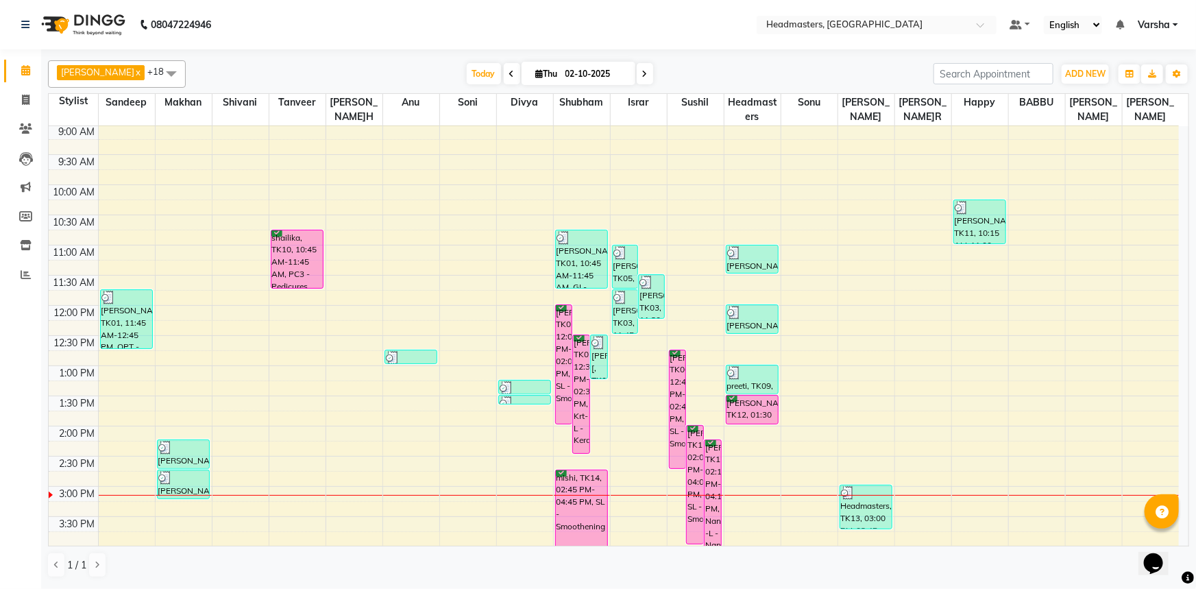
click at [636, 463] on div "8:00 AM 8:30 AM 9:00 AM 9:30 AM 10:00 AM 10:30 AM 11:00 AM 11:30 AM 12:00 PM 12…" at bounding box center [614, 456] width 1131 height 784
select select "60887"
select select "tentative"
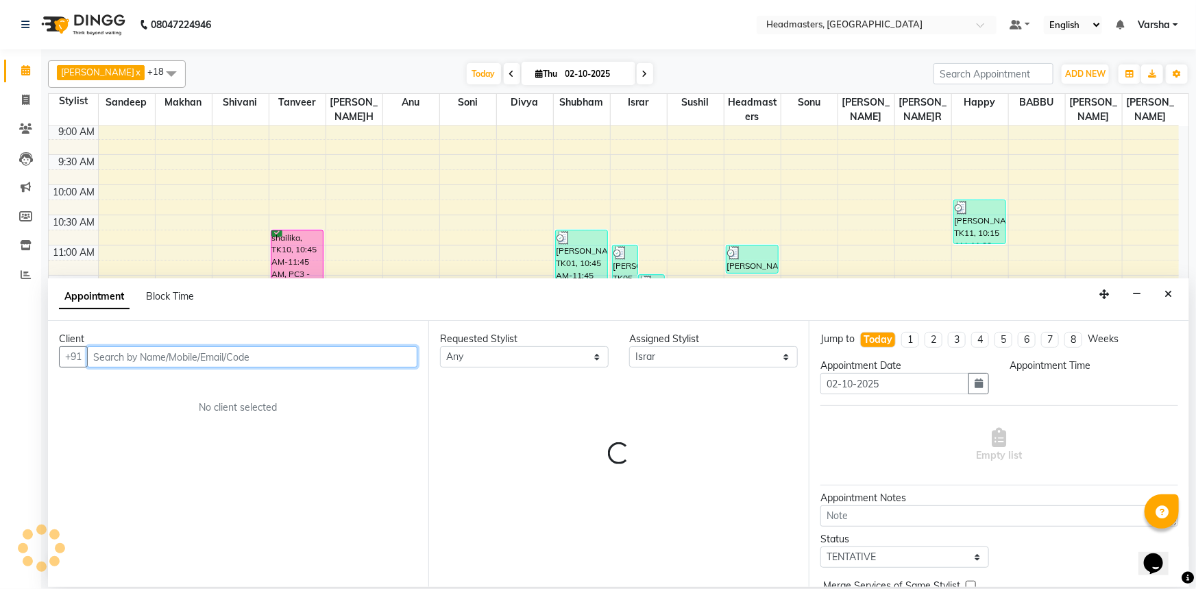
select select "870"
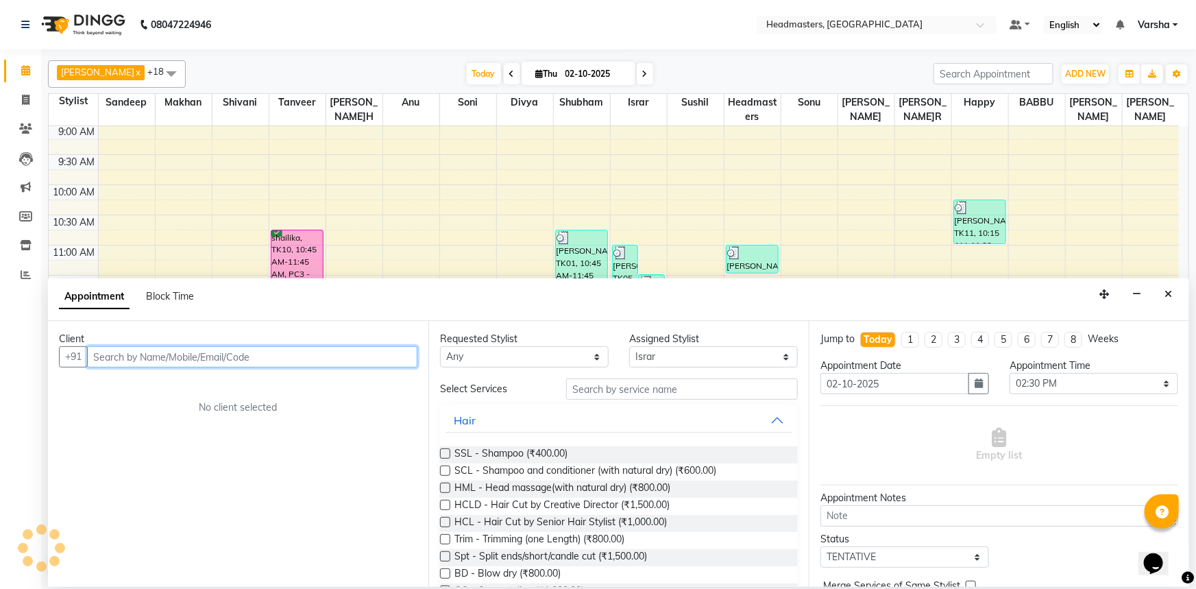
click at [123, 353] on input "text" at bounding box center [252, 356] width 330 height 21
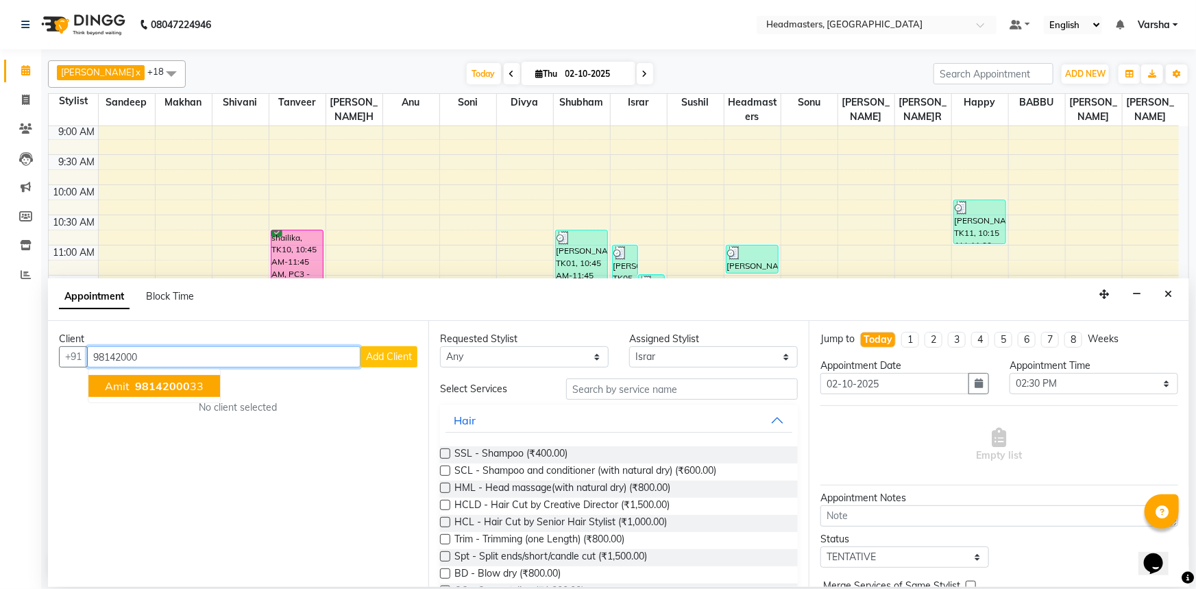
click at [127, 383] on span "Amit" at bounding box center [117, 386] width 25 height 14
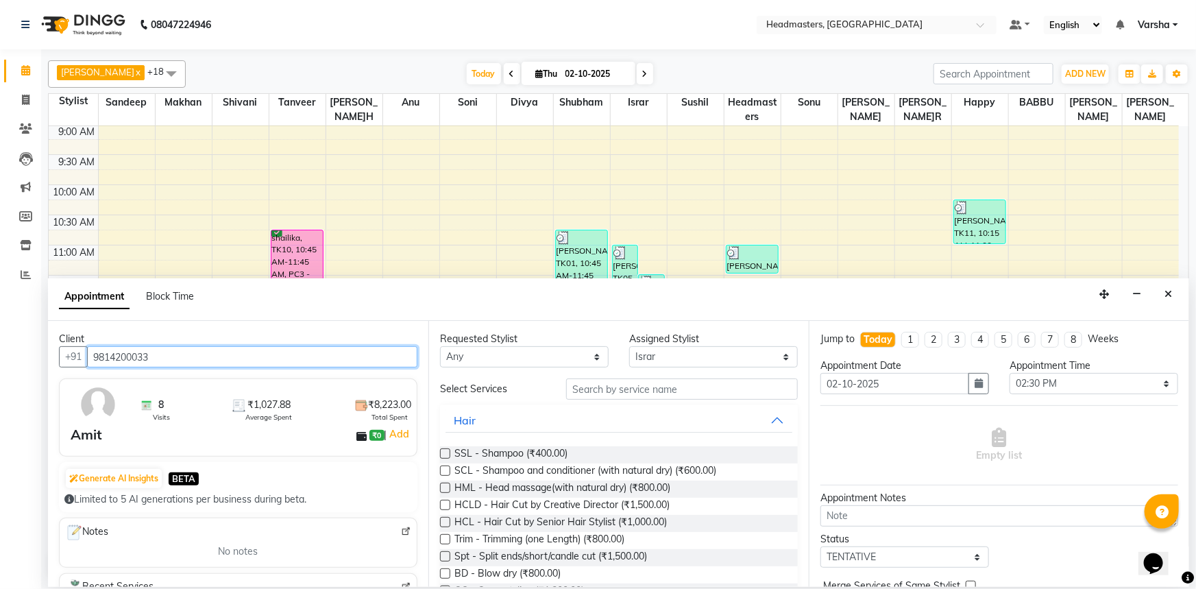
type input "9814200033"
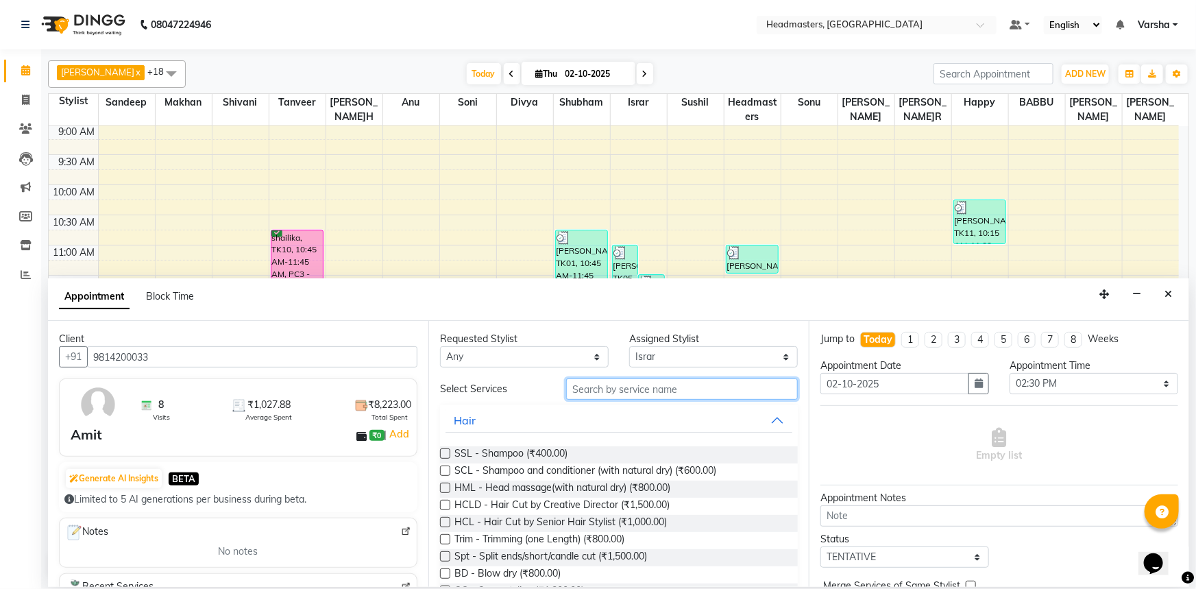
click at [609, 389] on input "text" at bounding box center [682, 388] width 232 height 21
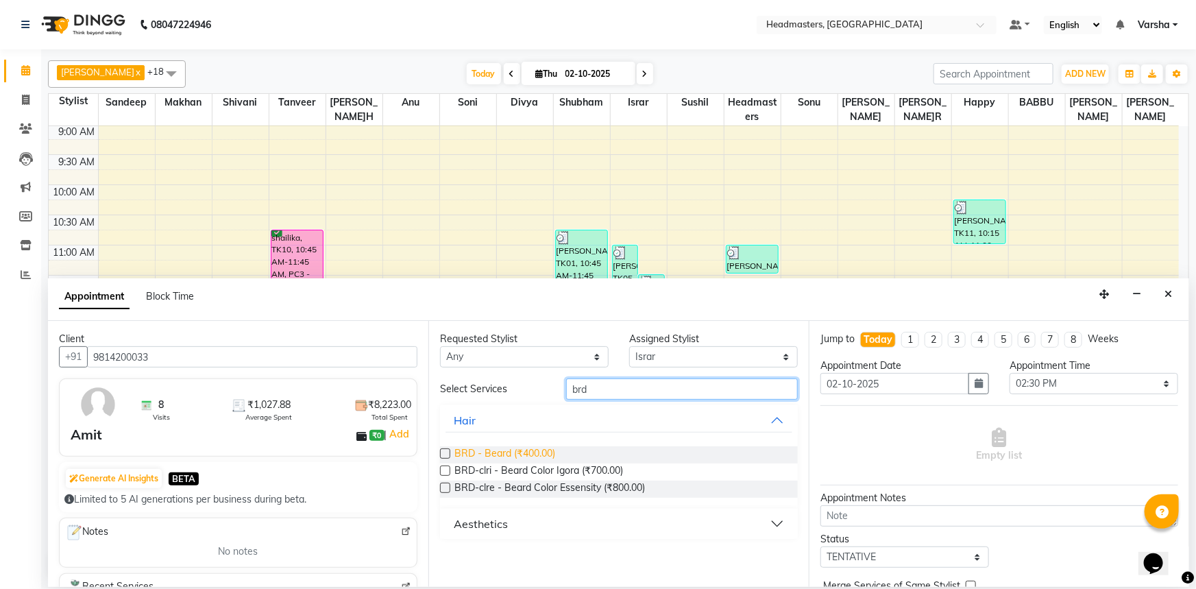
type input "brd"
click at [500, 454] on span "BRD - Beard (₹400.00)" at bounding box center [505, 454] width 101 height 17
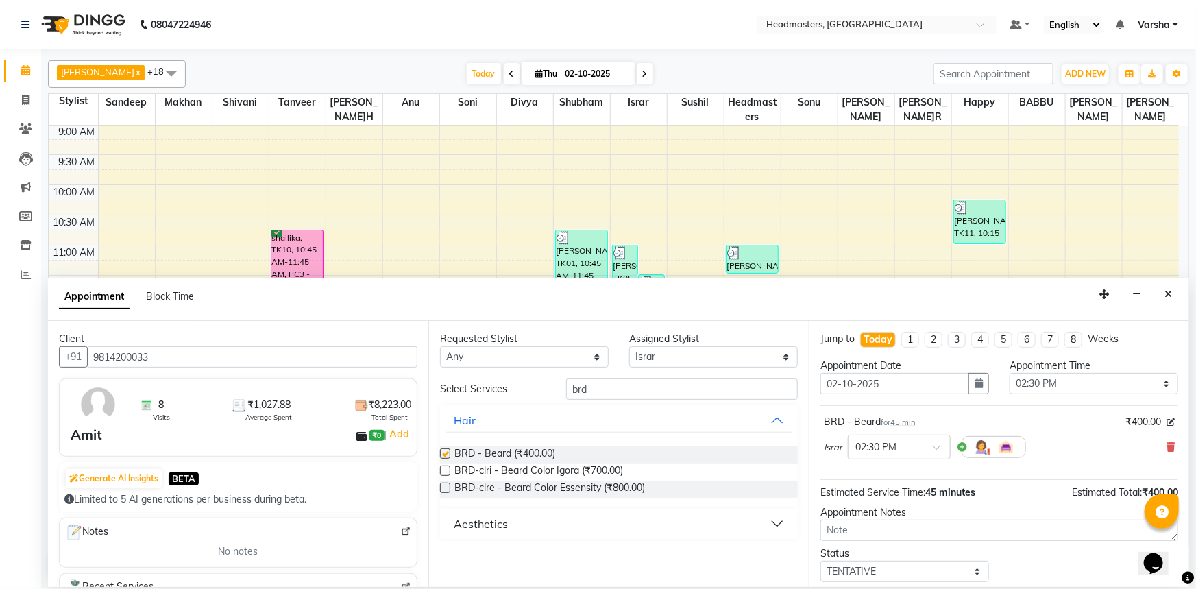
checkbox input "false"
click at [590, 387] on input "brd" at bounding box center [682, 388] width 232 height 21
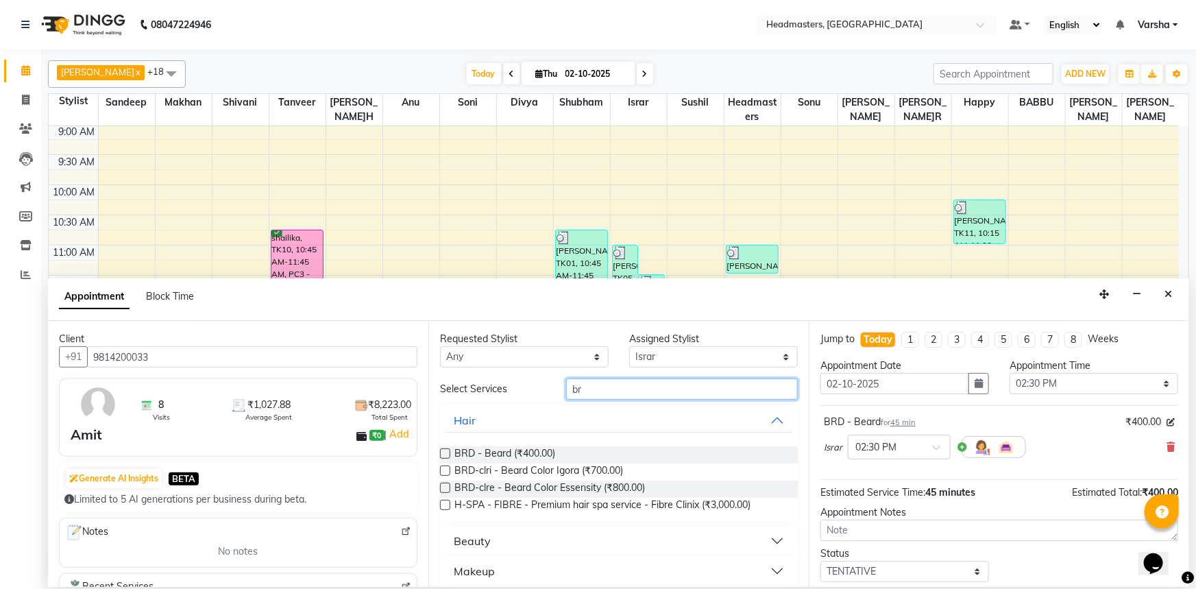
type input "b"
type input "sty"
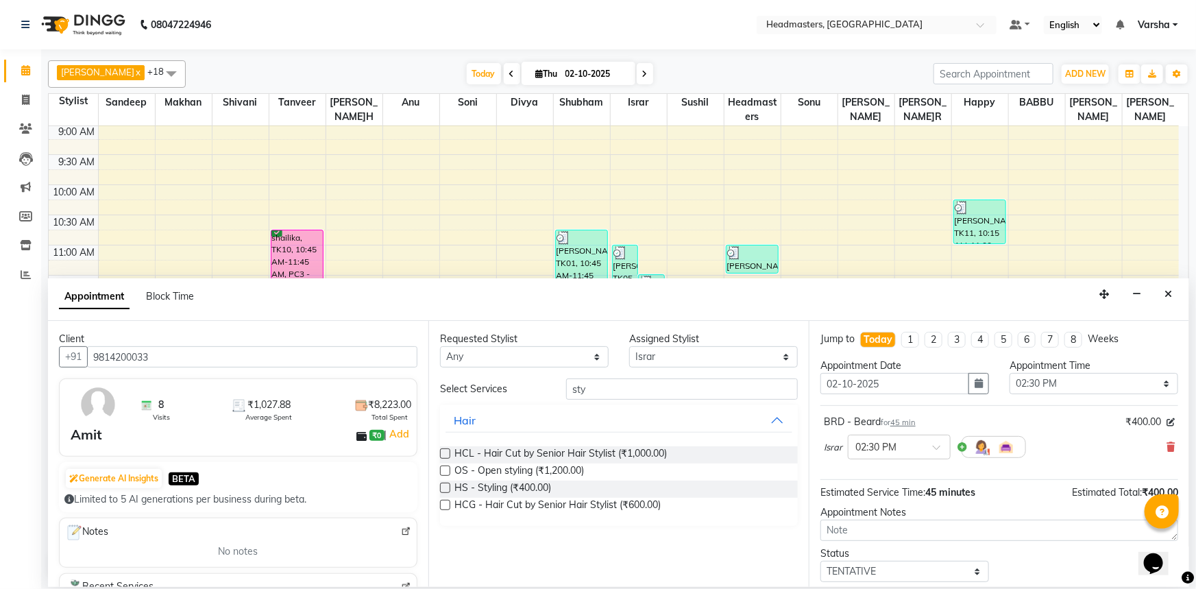
click at [443, 489] on label at bounding box center [445, 488] width 10 height 10
click at [443, 489] on input "checkbox" at bounding box center [444, 489] width 9 height 9
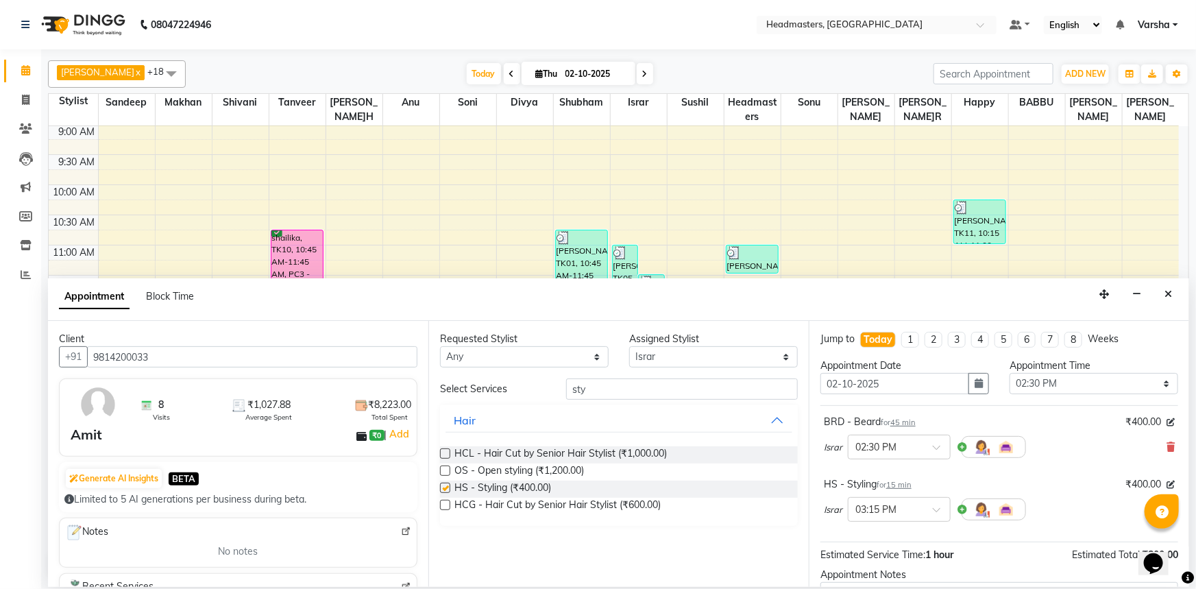
checkbox input "false"
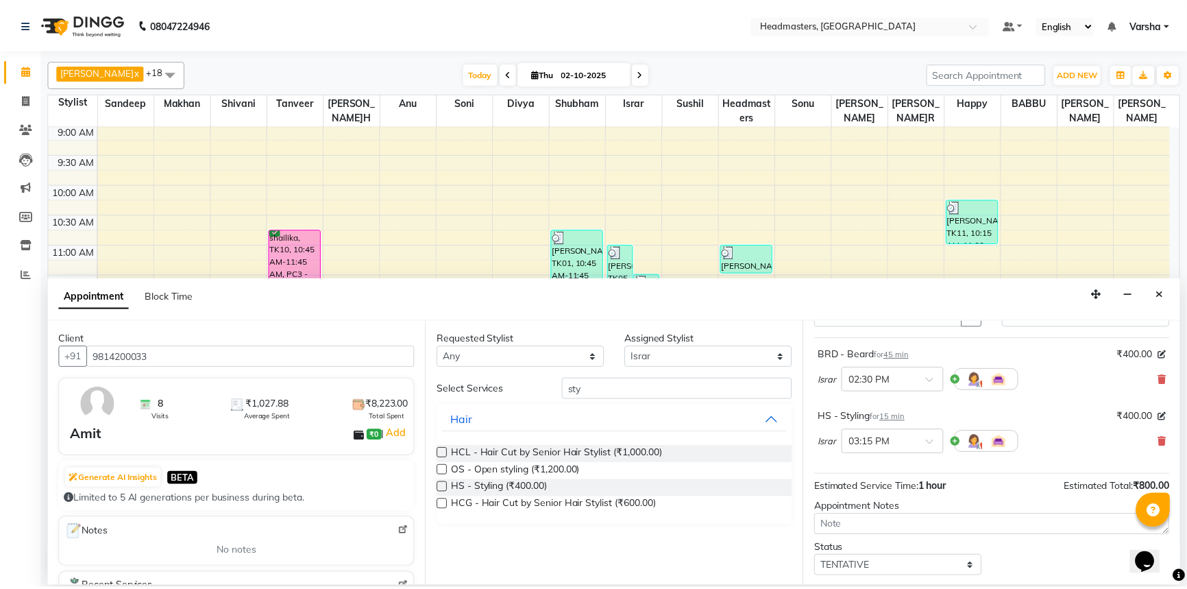
scroll to position [121, 0]
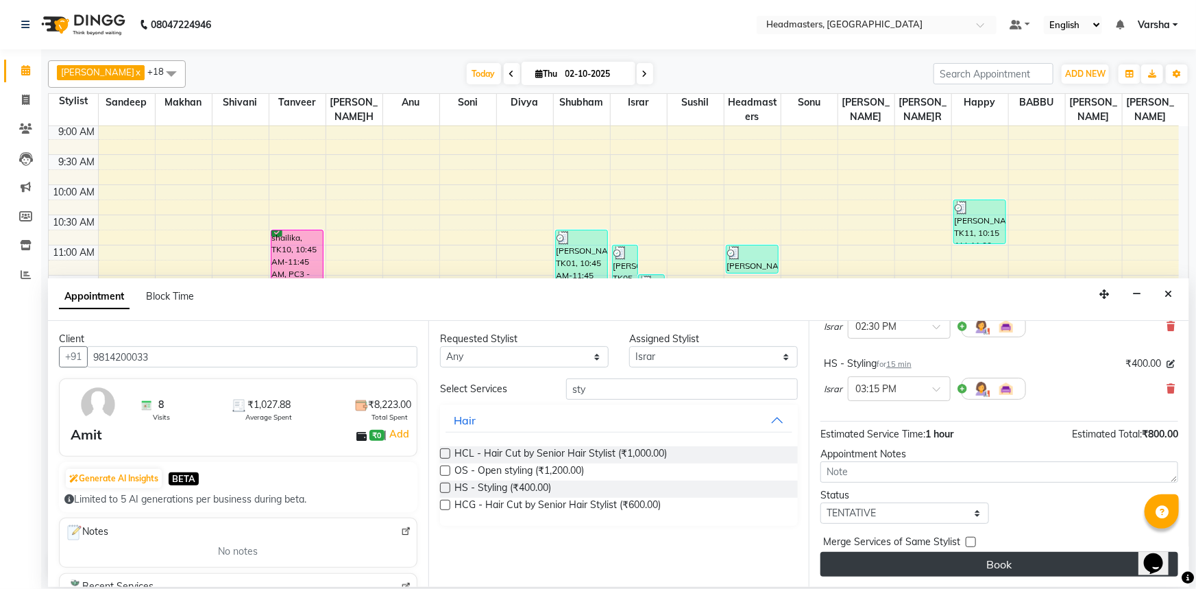
click at [915, 568] on button "Book" at bounding box center [1000, 564] width 358 height 25
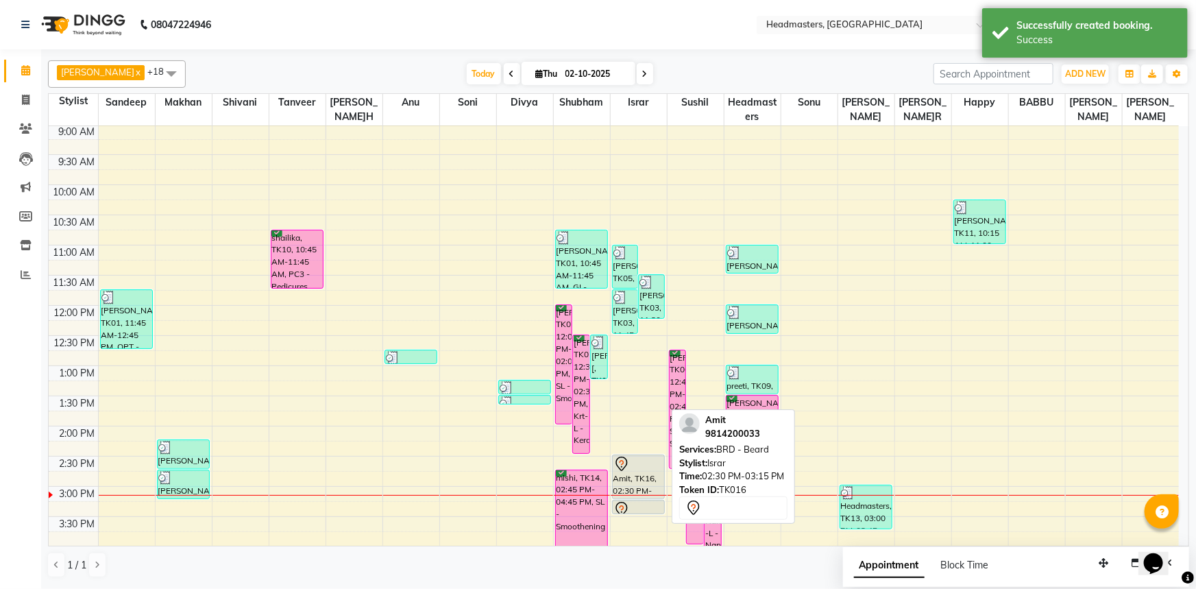
click at [633, 481] on div "Amit, TK16, 02:30 PM-03:15 PM, BRD - Beard" at bounding box center [639, 476] width 52 height 43
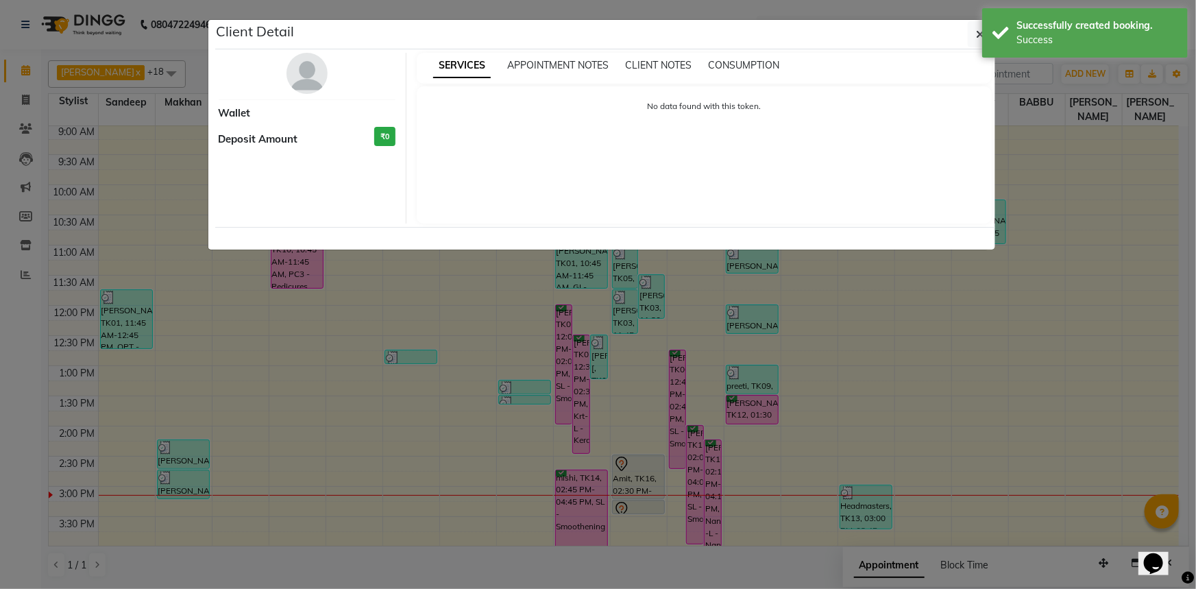
select select "7"
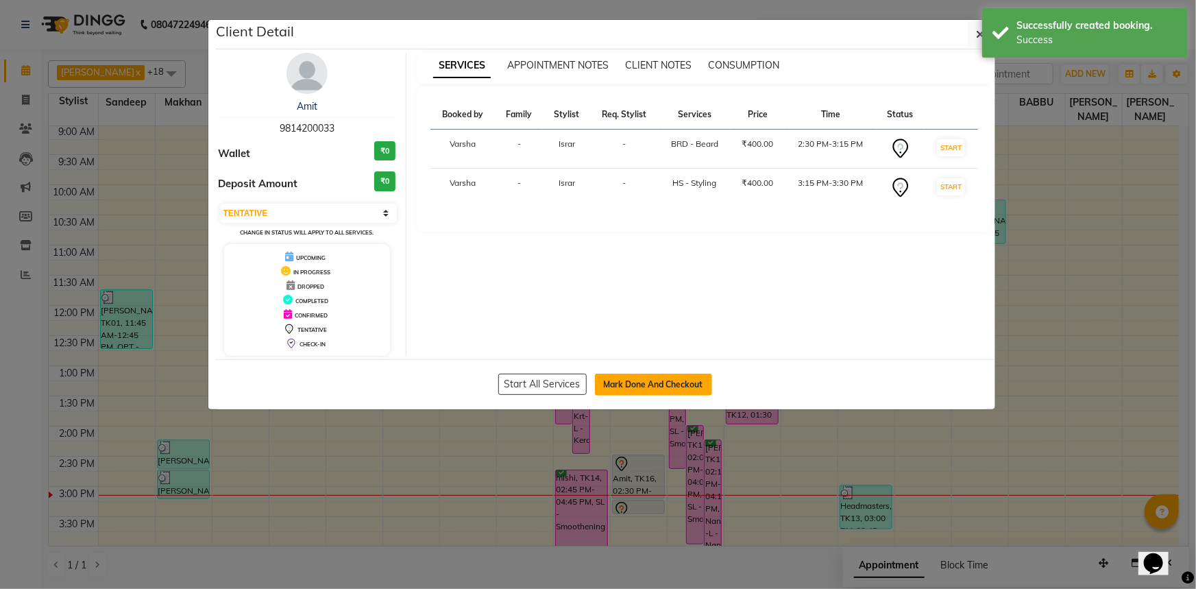
click at [649, 386] on button "Mark Done And Checkout" at bounding box center [653, 385] width 117 height 22
select select "7140"
select select "service"
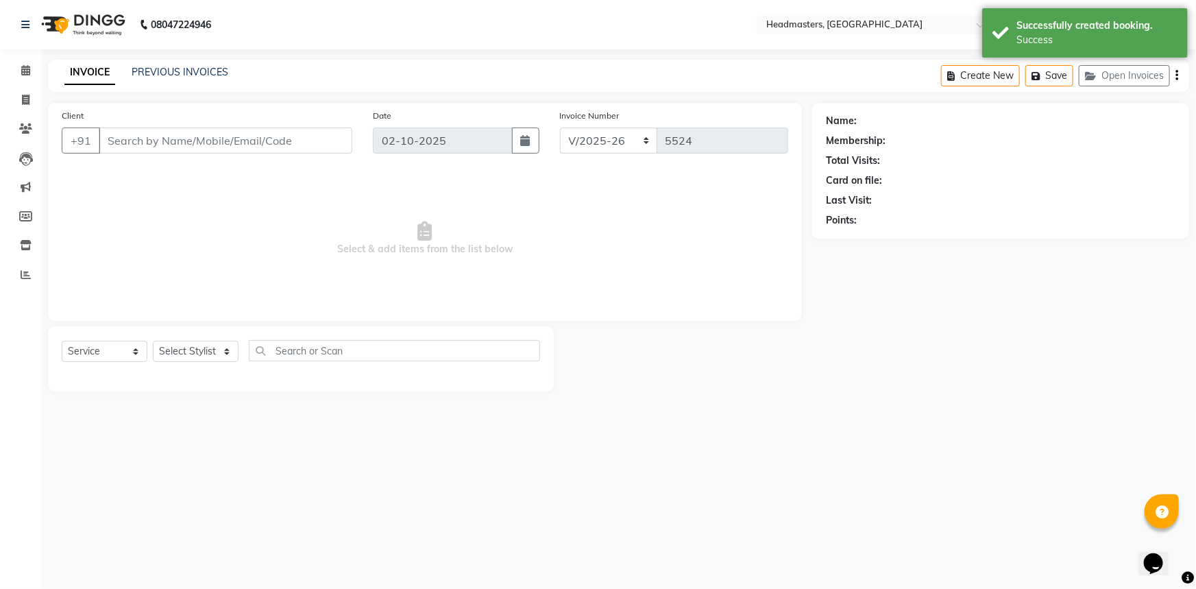
type input "9814200033"
select select "60887"
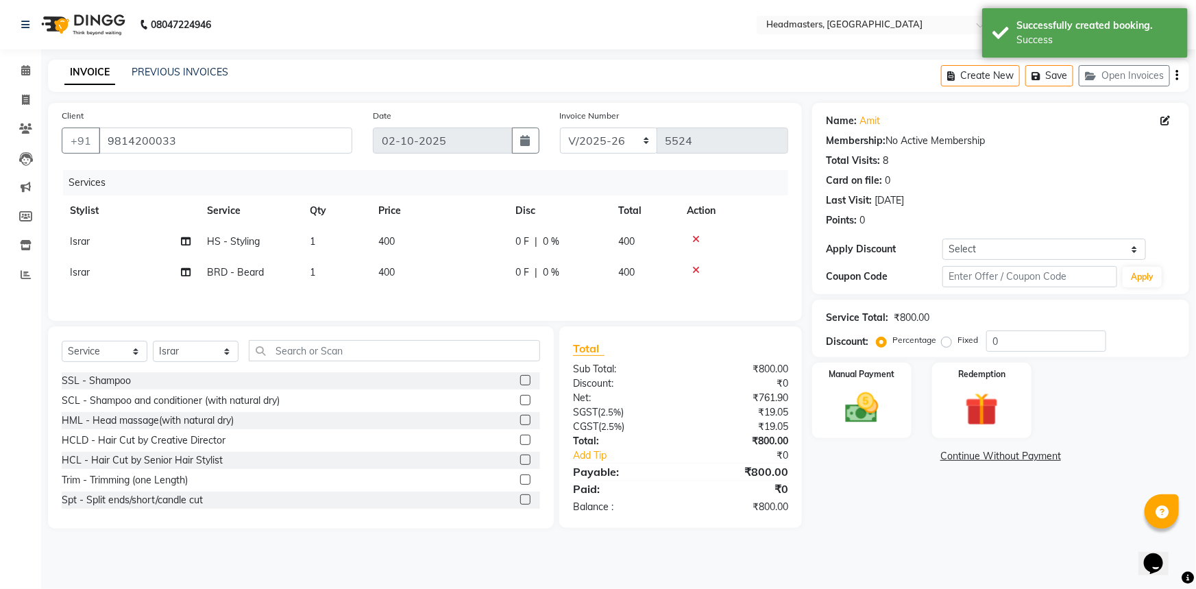
click at [512, 267] on td "0 F | 0 %" at bounding box center [558, 272] width 103 height 31
select select "60887"
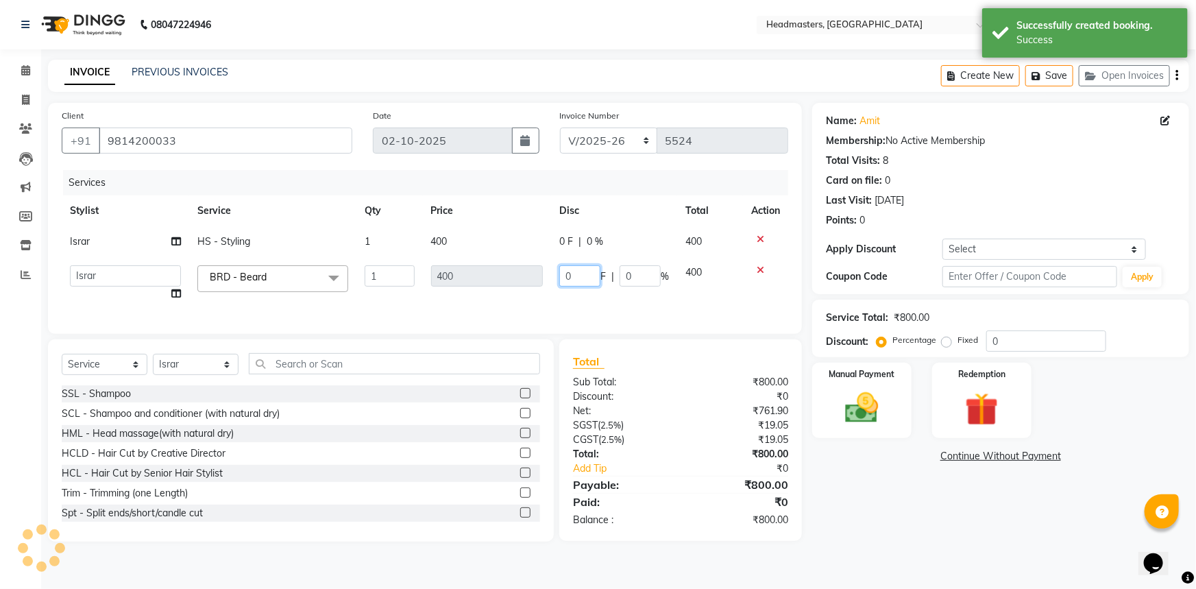
click at [571, 274] on input "0" at bounding box center [579, 275] width 41 height 21
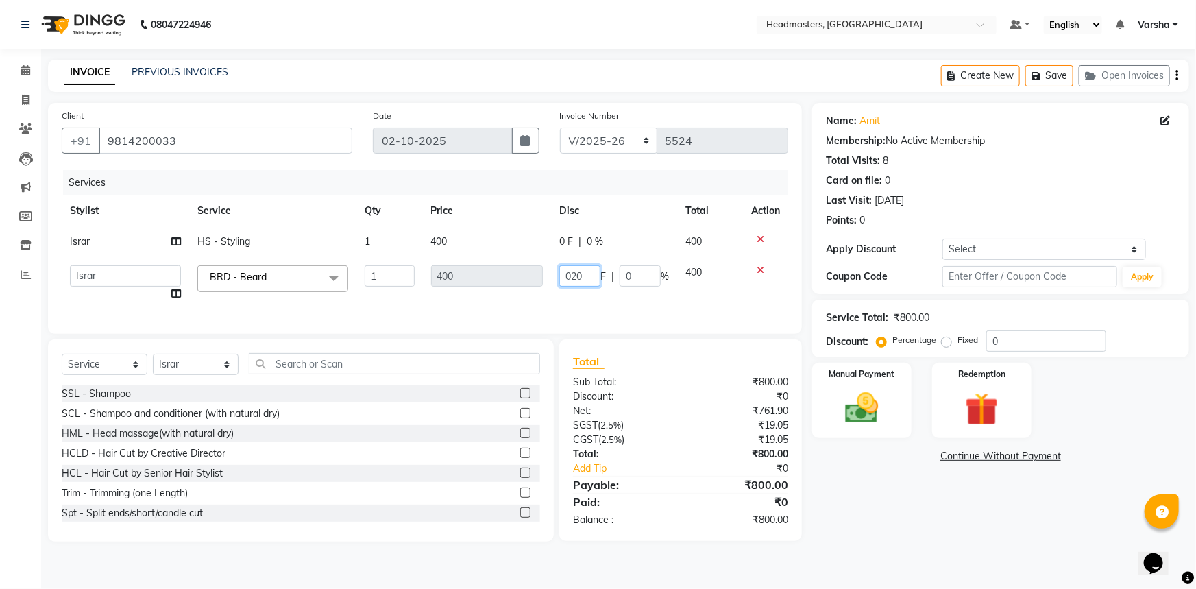
type input "0200"
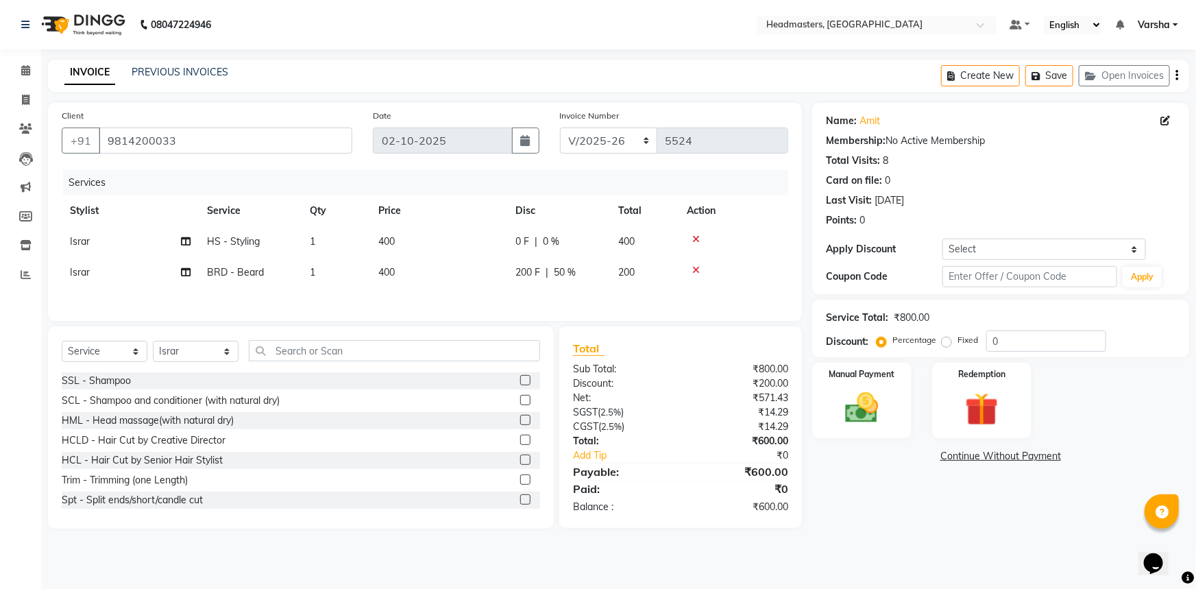
click at [510, 242] on tr "Israr HS - Styling 1 400 0 F | 0 % 400" at bounding box center [425, 241] width 727 height 31
click at [528, 243] on span "0 F" at bounding box center [523, 241] width 14 height 14
select select "60887"
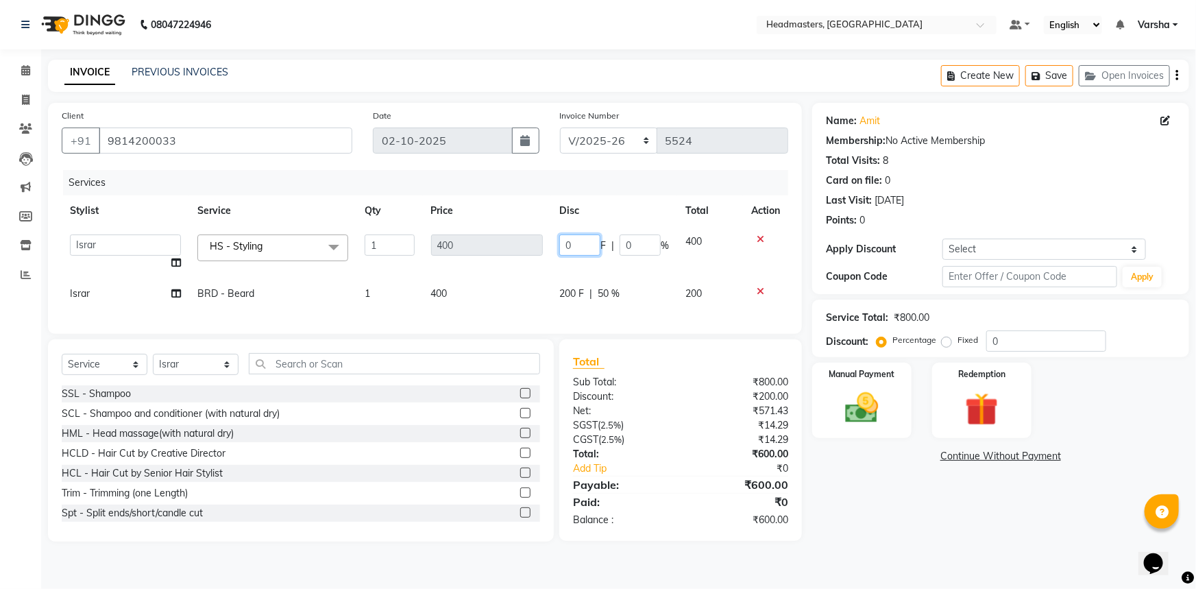
click at [573, 245] on input "0" at bounding box center [579, 244] width 41 height 21
type input "0300"
click at [978, 569] on div "08047224946 Select Location × Headmasters, Sangrur Default Panel My Panel Engli…" at bounding box center [598, 294] width 1196 height 589
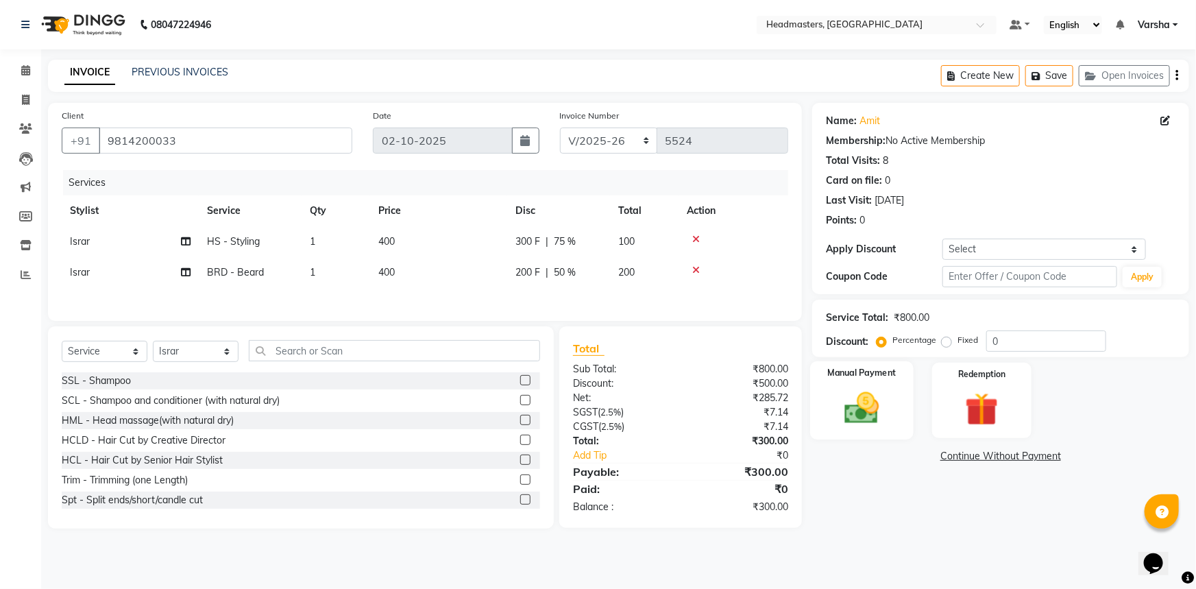
drag, startPoint x: 837, startPoint y: 416, endPoint x: 849, endPoint y: 416, distance: 11.7
click at [837, 416] on img at bounding box center [862, 408] width 56 height 40
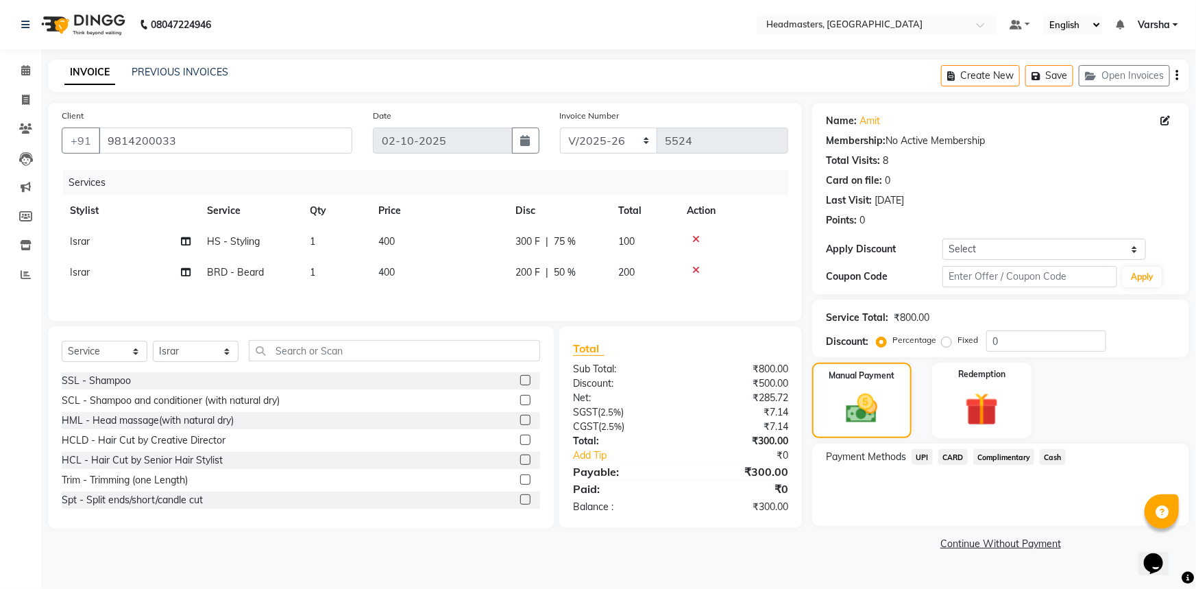
click at [921, 457] on span "UPI" at bounding box center [922, 457] width 21 height 16
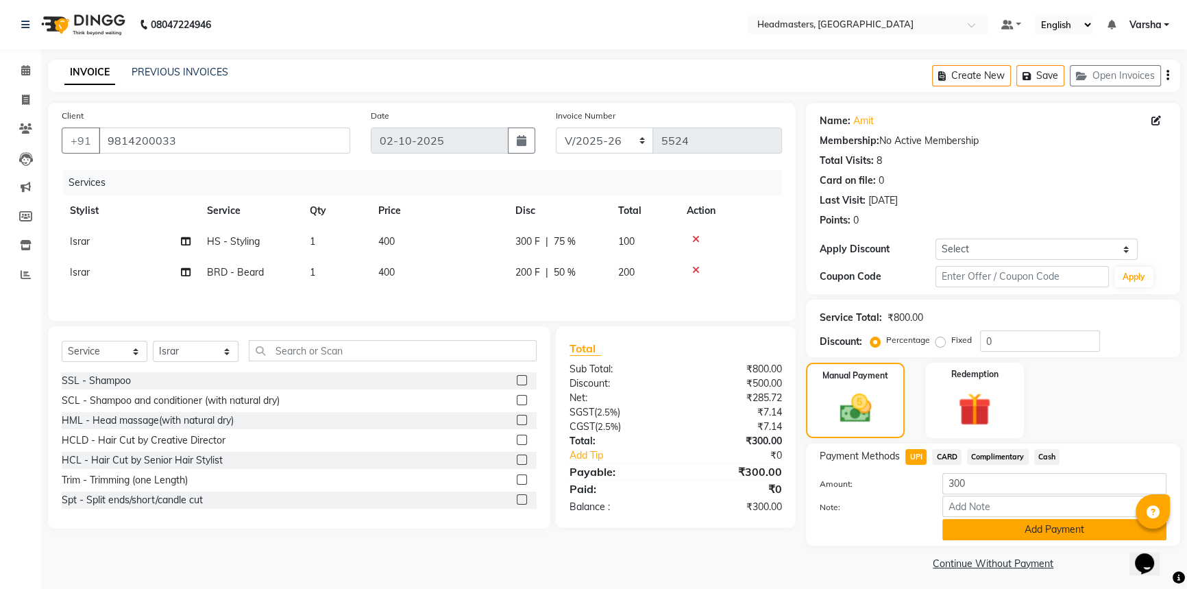
click at [1020, 530] on button "Add Payment" at bounding box center [1055, 529] width 224 height 21
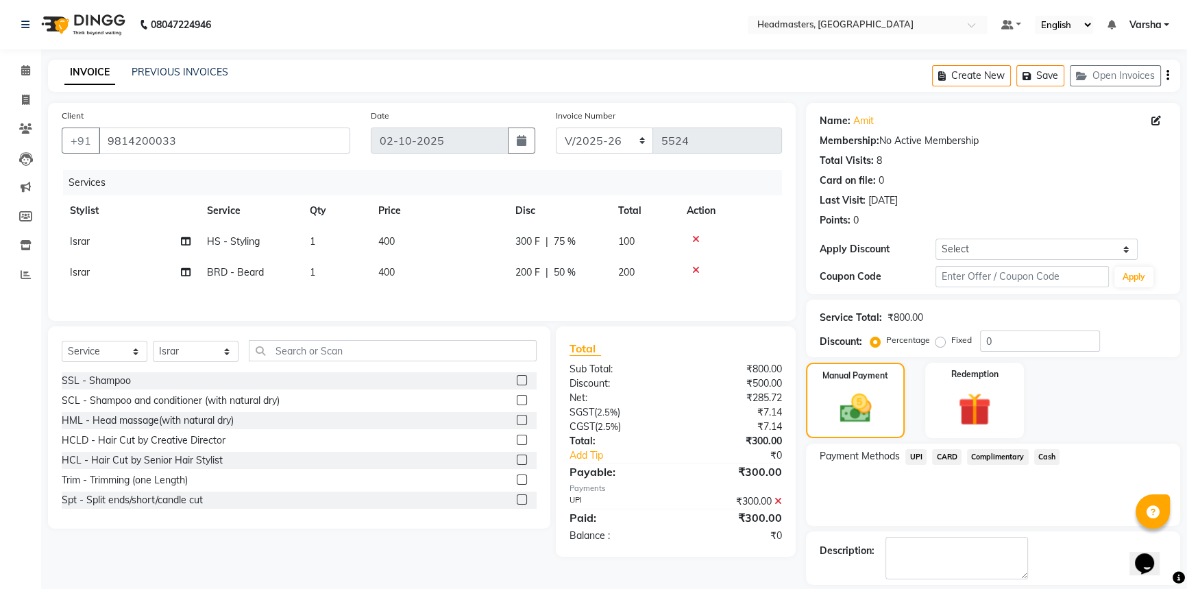
scroll to position [42, 0]
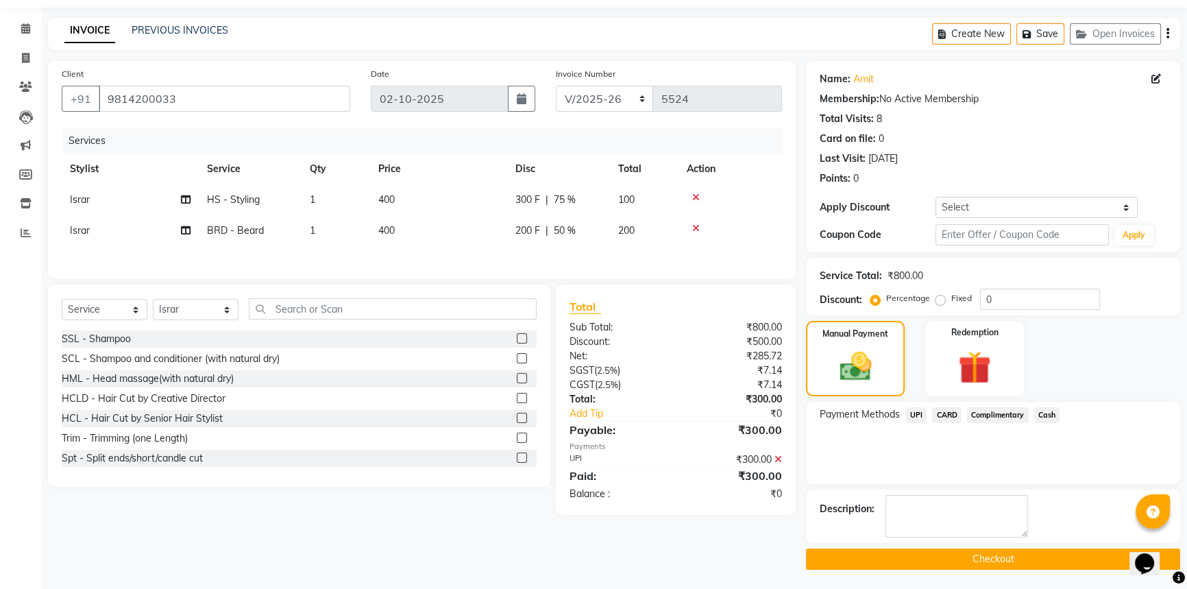
click at [982, 552] on button "Checkout" at bounding box center [993, 558] width 374 height 21
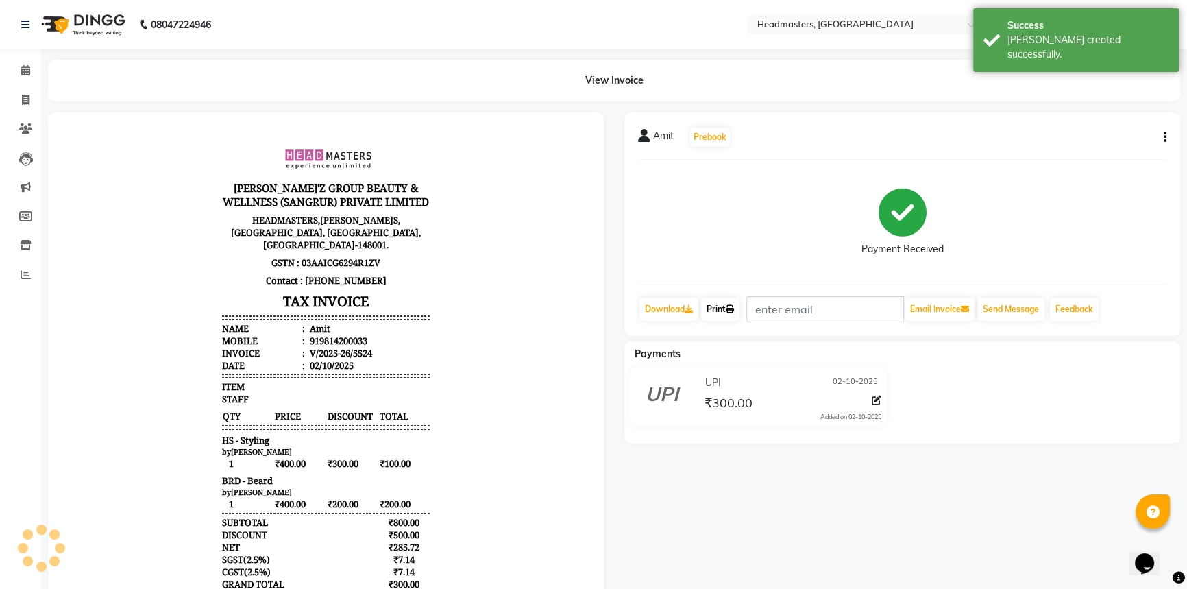
click at [721, 304] on link "Print" at bounding box center [720, 309] width 38 height 23
click at [25, 71] on icon at bounding box center [25, 70] width 9 height 10
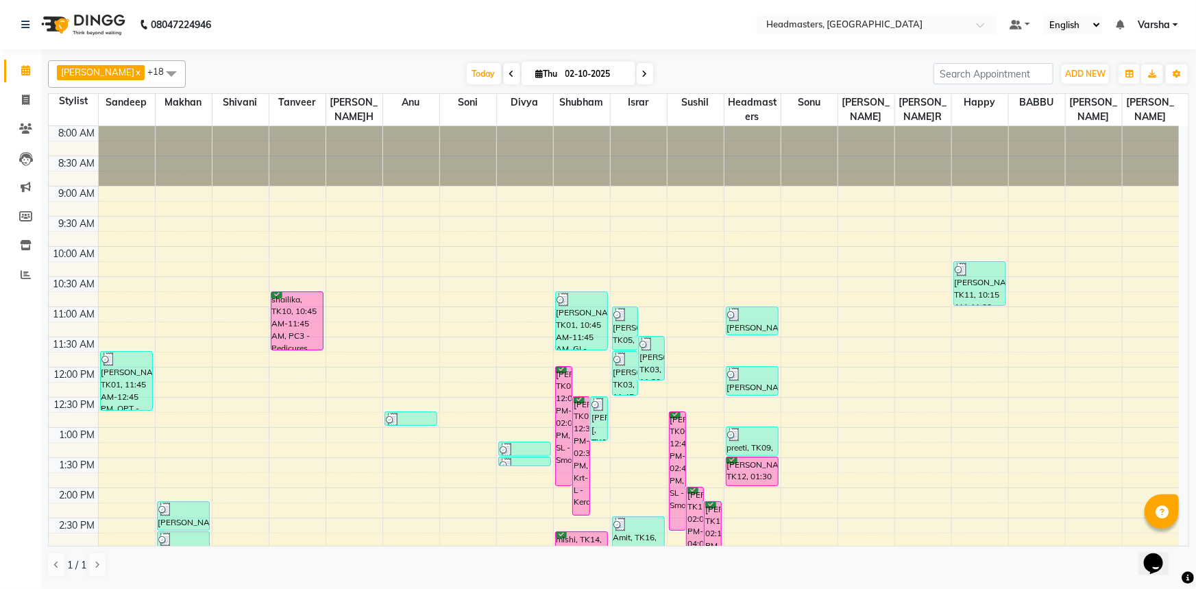
scroll to position [62, 0]
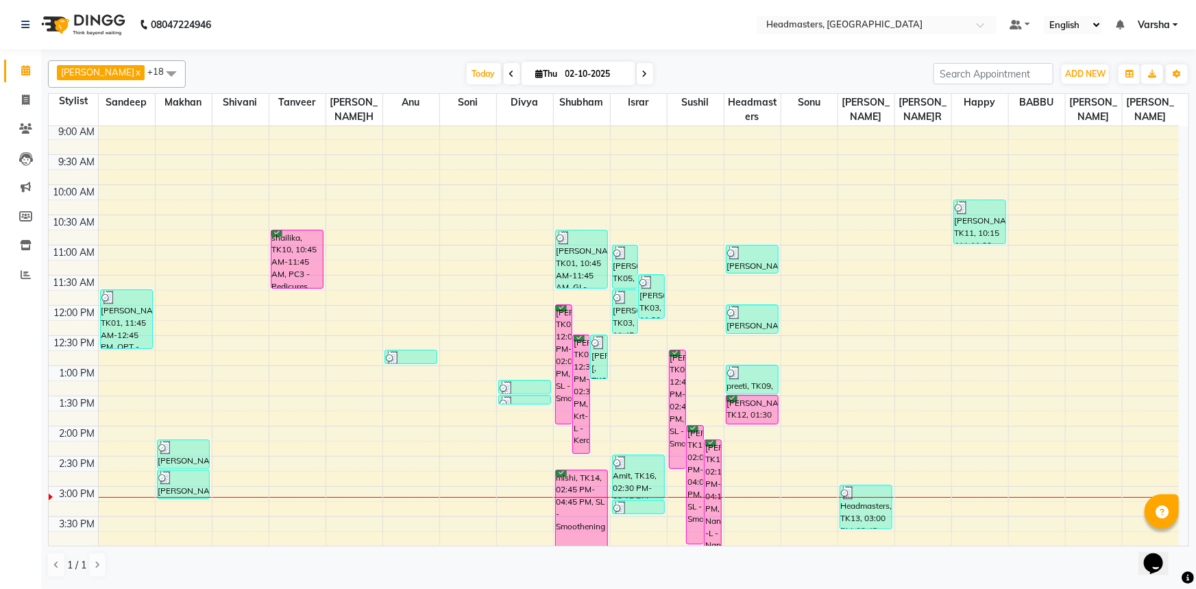
click at [989, 471] on td at bounding box center [638, 478] width 1081 height 15
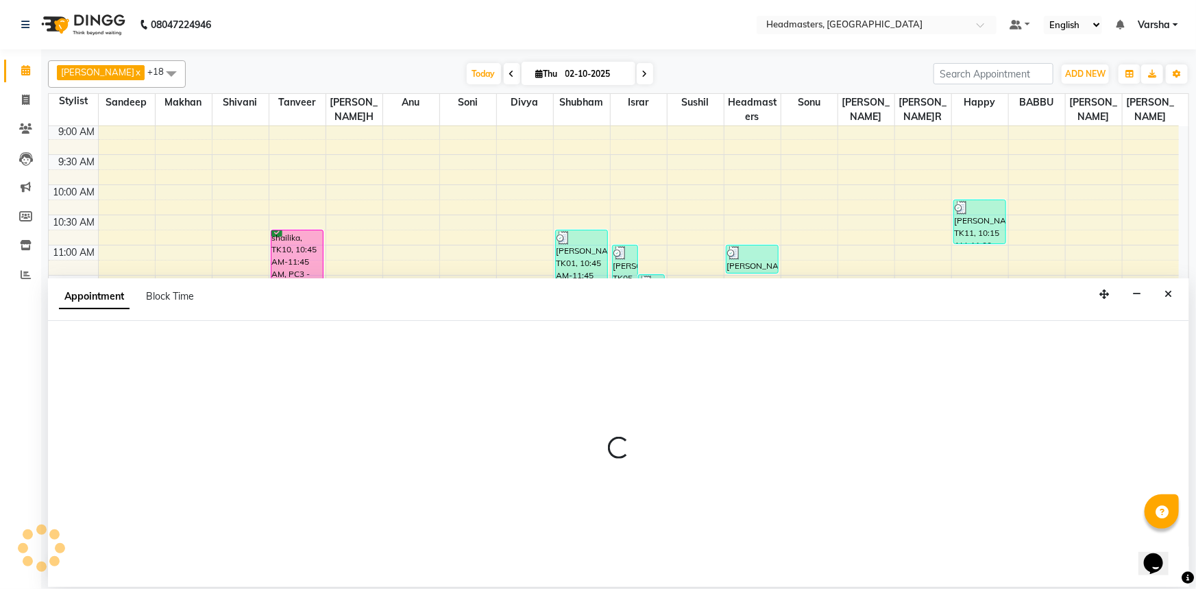
select select "62924"
select select "tentative"
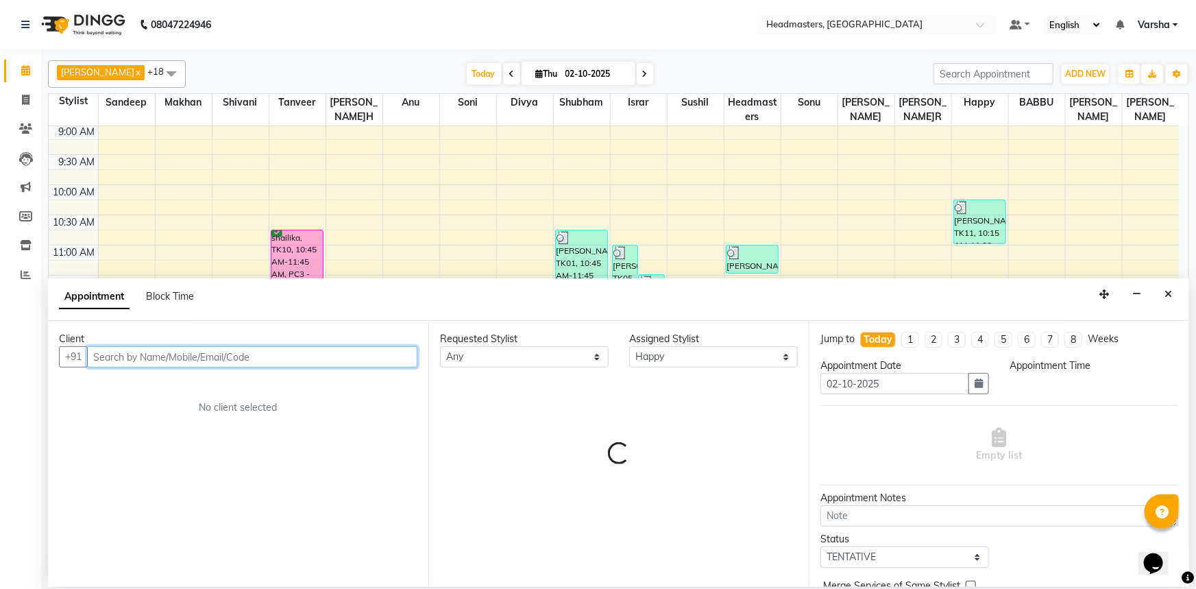
select select "870"
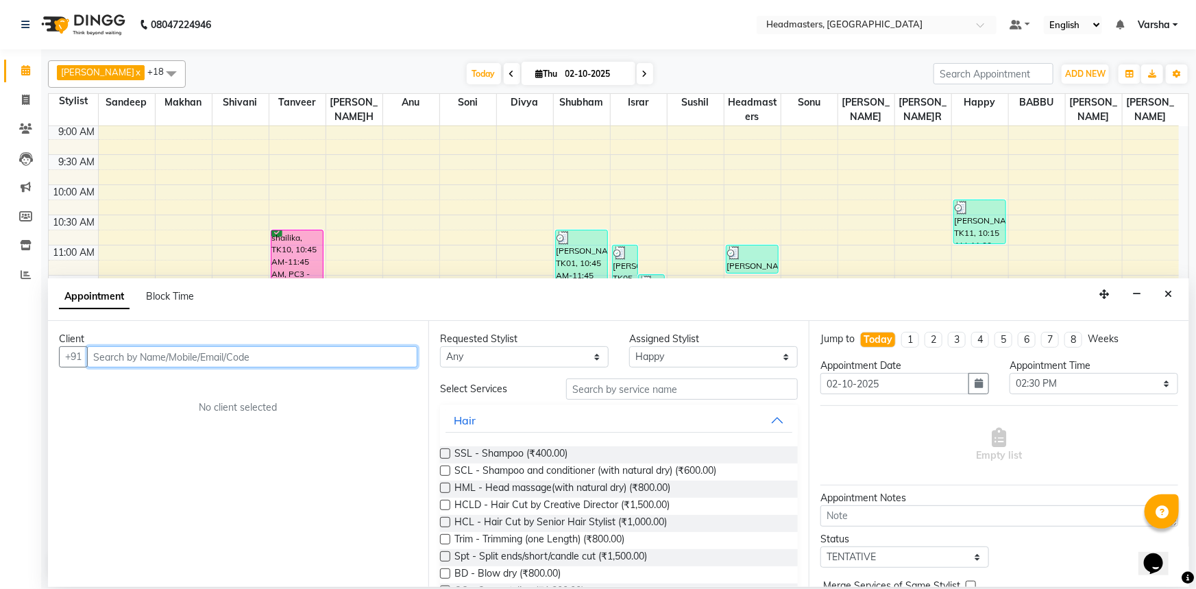
click at [130, 359] on input "text" at bounding box center [252, 356] width 330 height 21
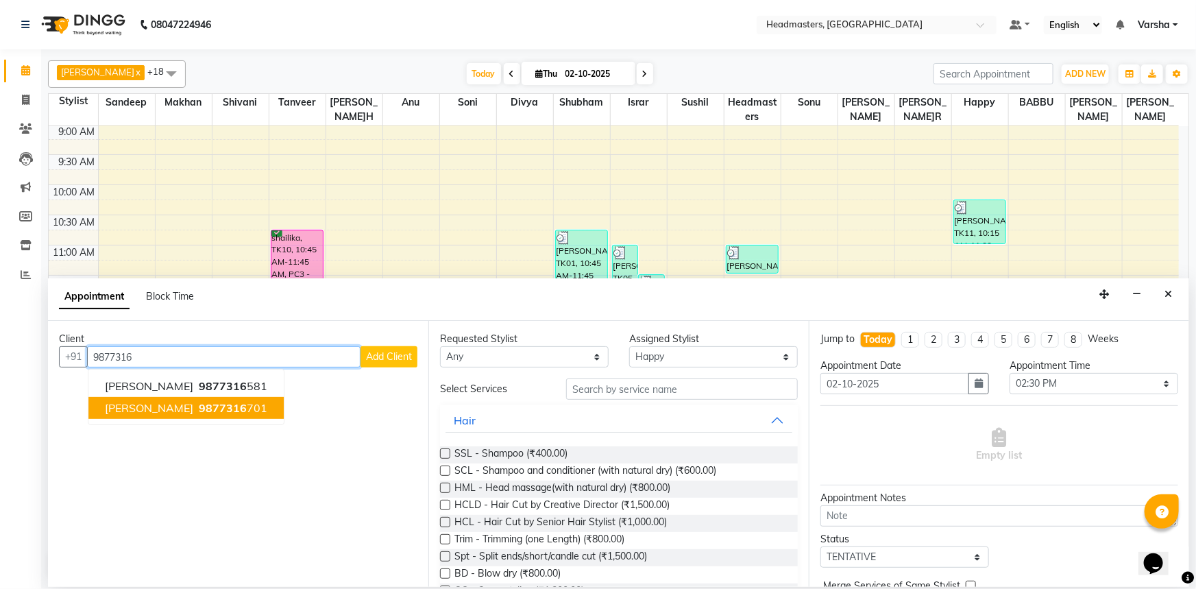
click at [199, 408] on span "9877316" at bounding box center [223, 408] width 48 height 14
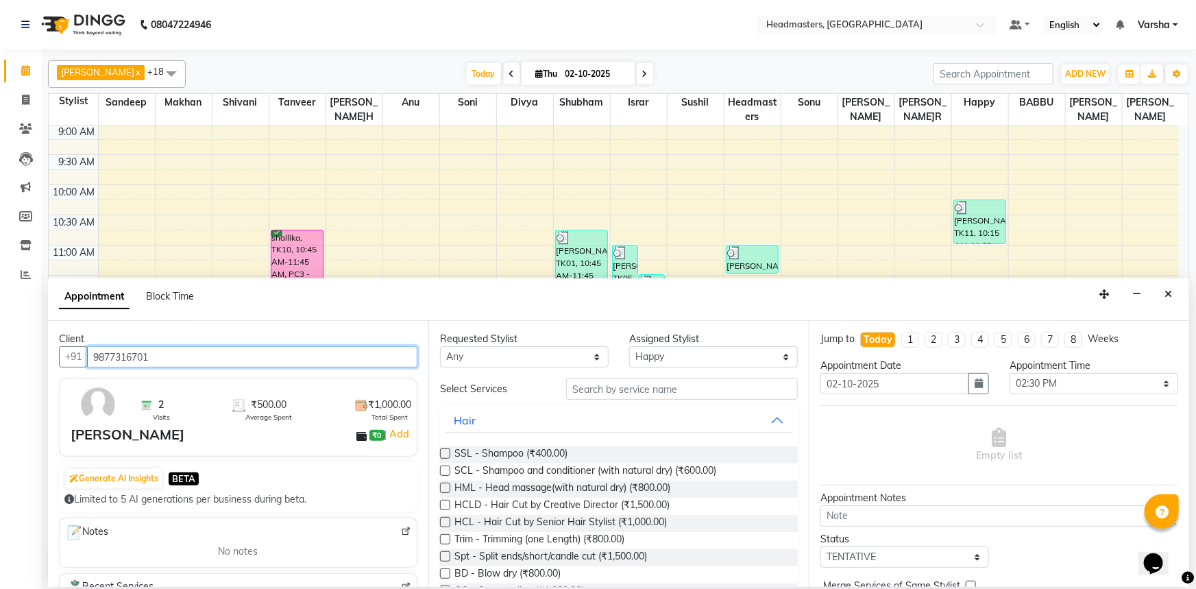
type input "9877316701"
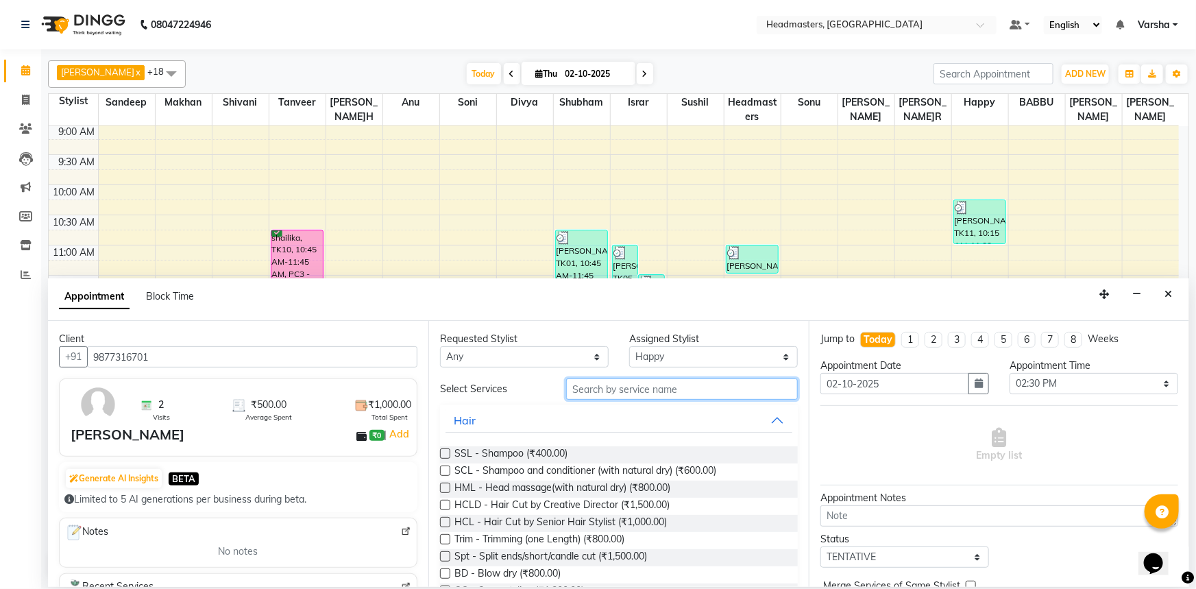
click at [610, 386] on input "text" at bounding box center [682, 388] width 232 height 21
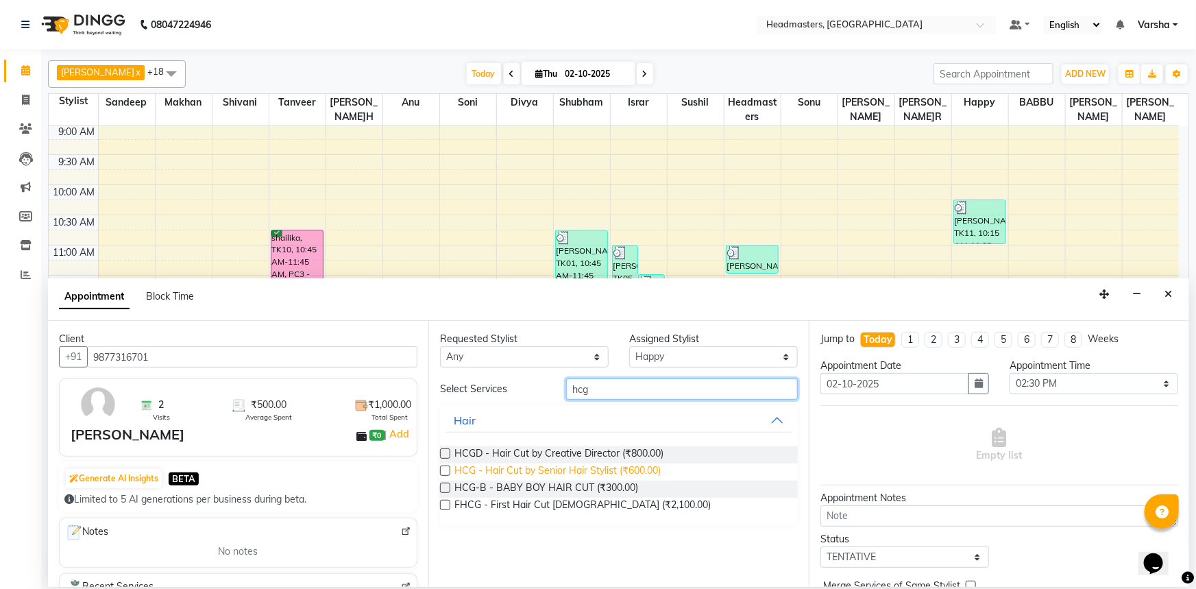
type input "hcg"
click at [528, 464] on span "HCG - Hair Cut by Senior Hair Stylist (₹600.00)" at bounding box center [558, 471] width 206 height 17
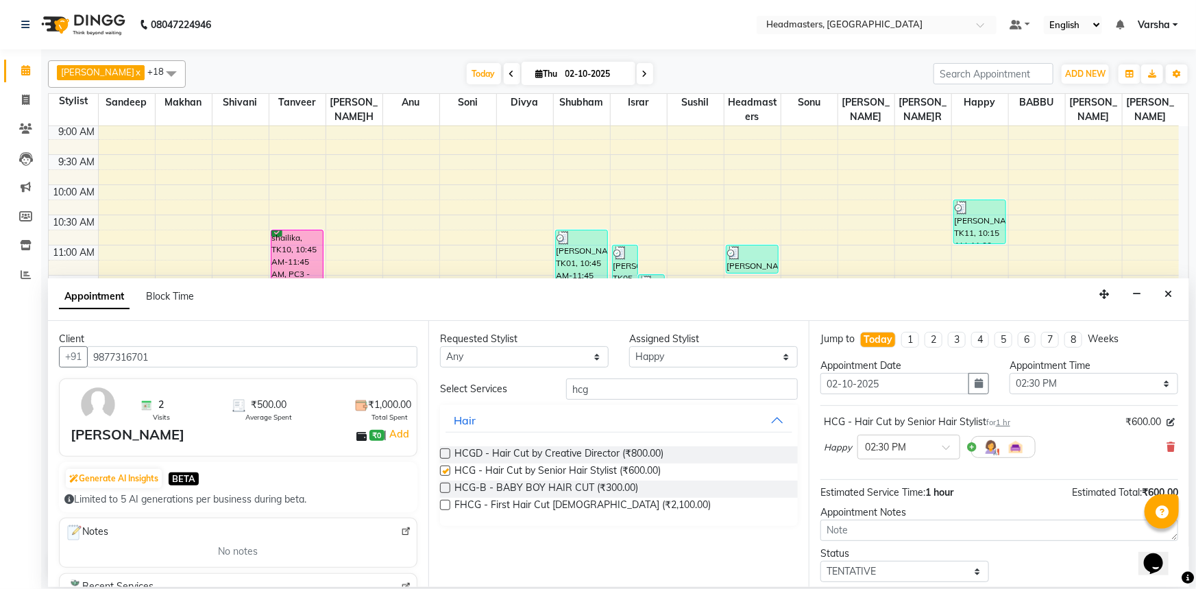
checkbox input "false"
click at [603, 385] on input "hcg" at bounding box center [682, 388] width 232 height 21
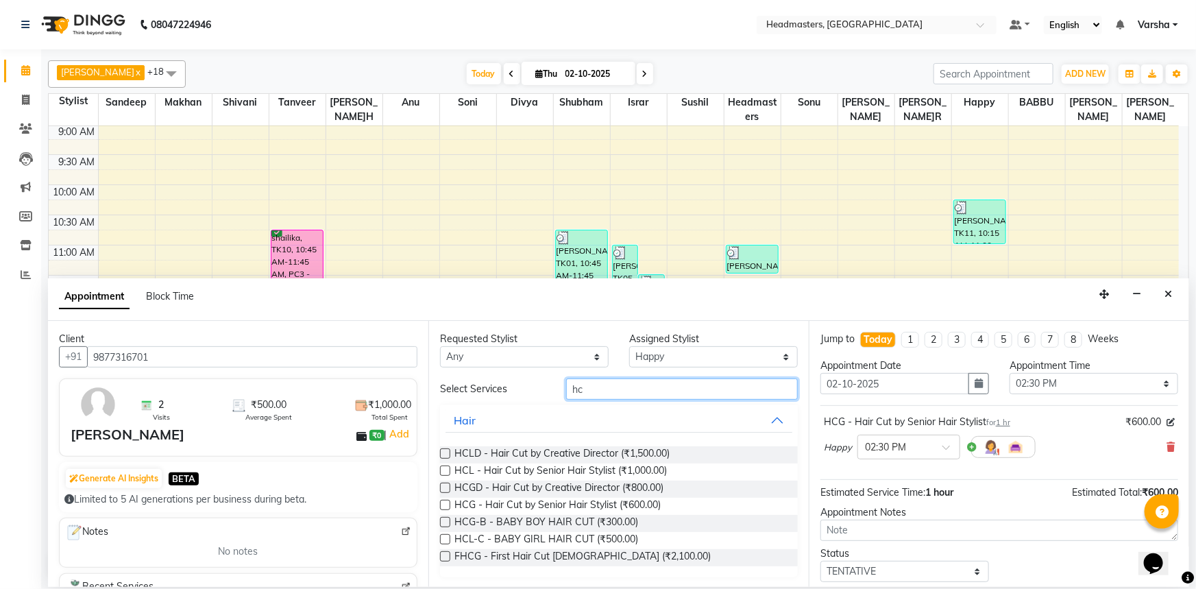
type input "h"
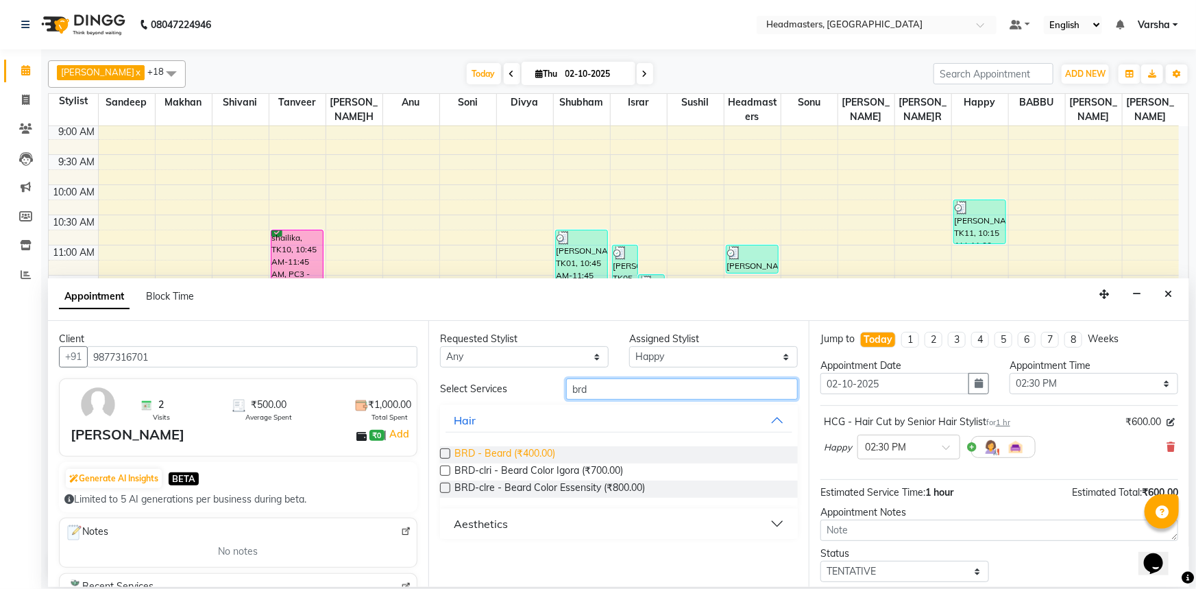
type input "brd"
click at [468, 447] on span "BRD - Beard (₹400.00)" at bounding box center [505, 454] width 101 height 17
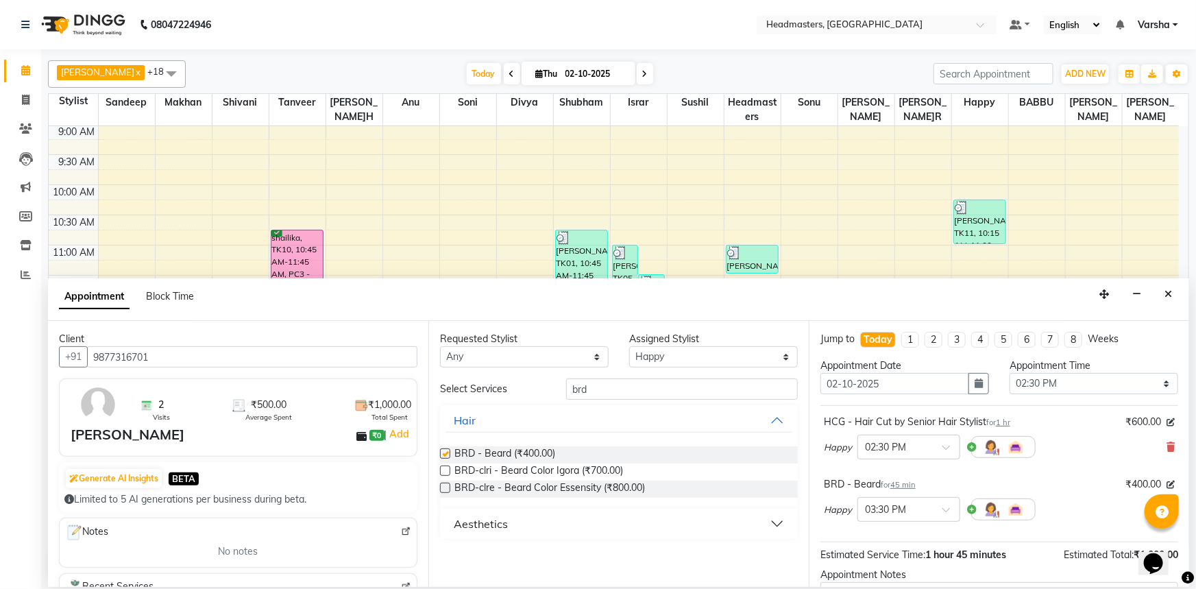
checkbox input "false"
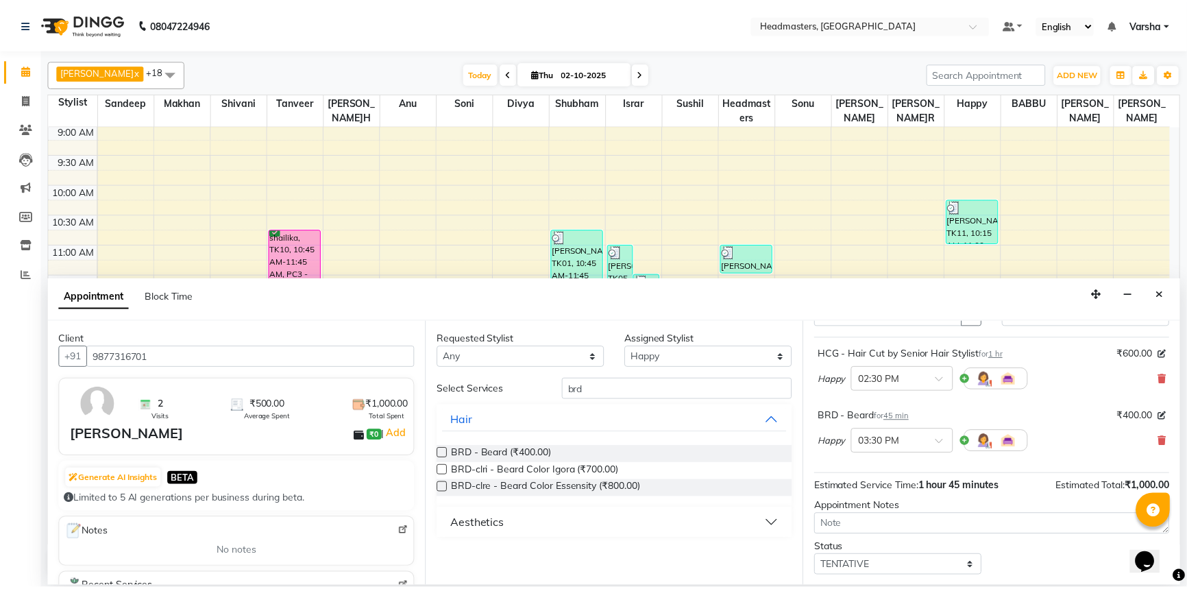
scroll to position [121, 0]
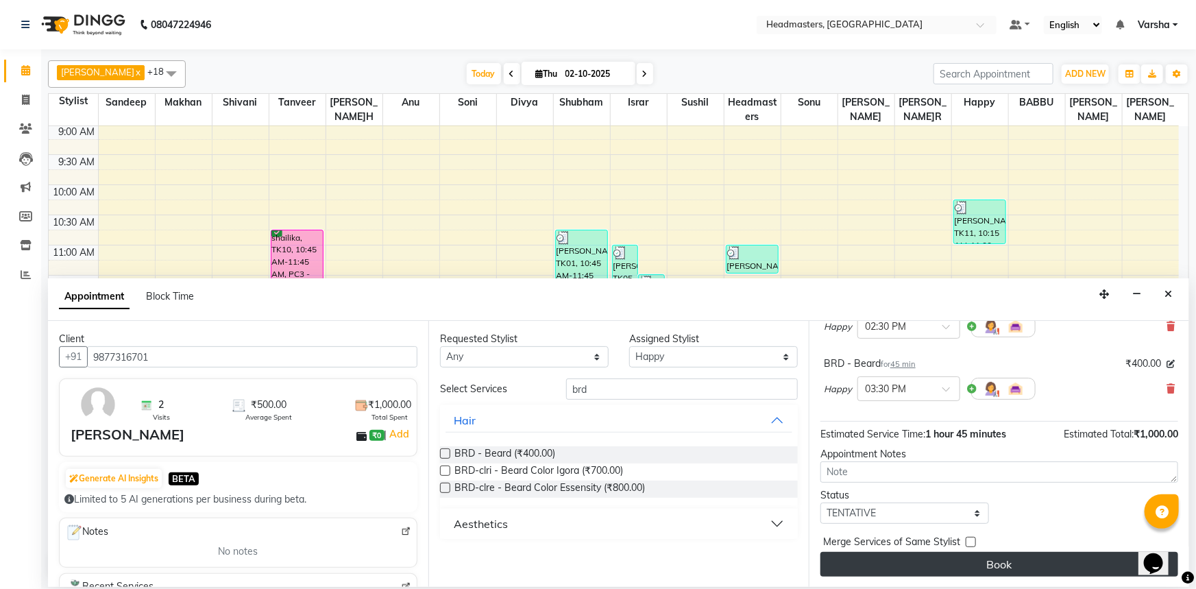
click at [960, 562] on button "Book" at bounding box center [1000, 564] width 358 height 25
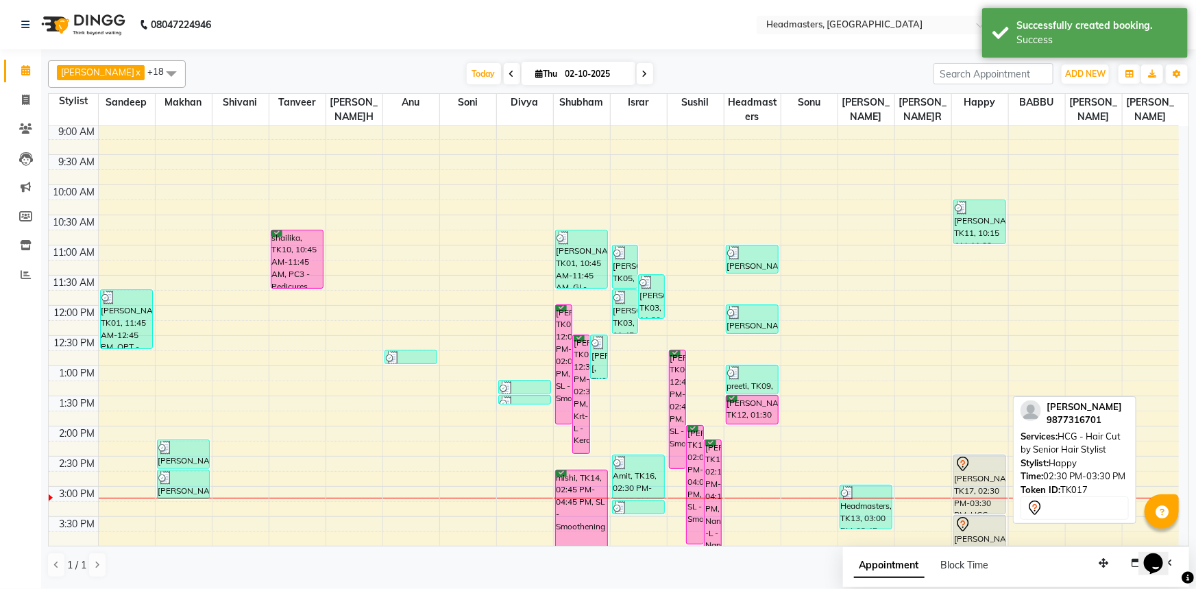
click at [959, 481] on div "ayan, TK17, 02:30 PM-03:30 PM, HCG - Hair Cut by Senior Hair Stylist" at bounding box center [980, 484] width 52 height 58
select select "7"
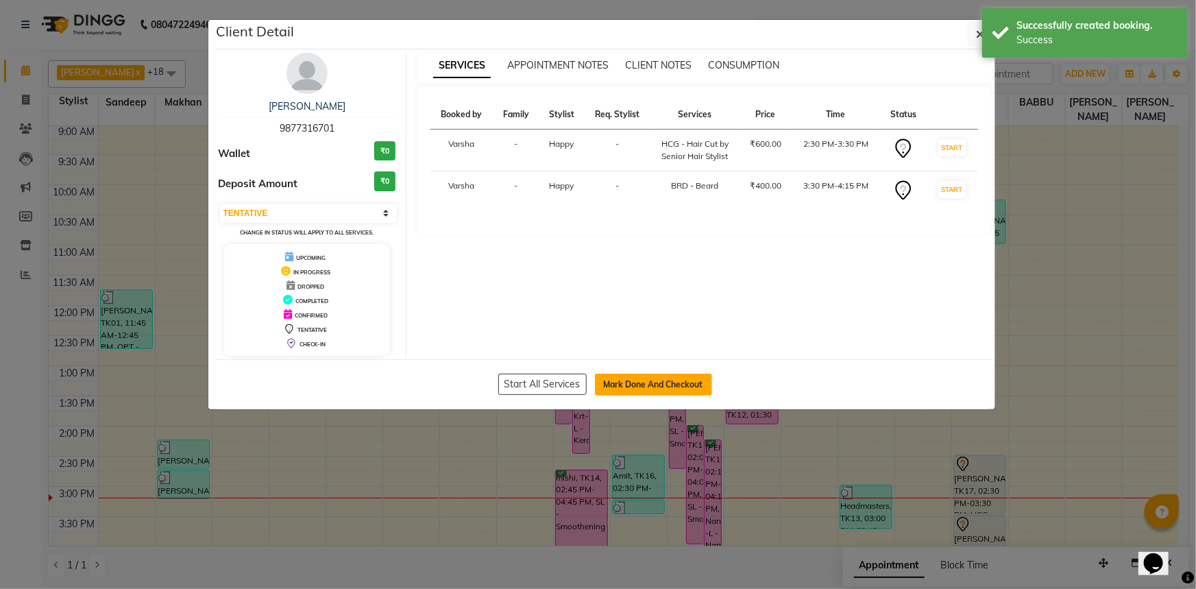
click at [640, 389] on button "Mark Done And Checkout" at bounding box center [653, 385] width 117 height 22
select select "service"
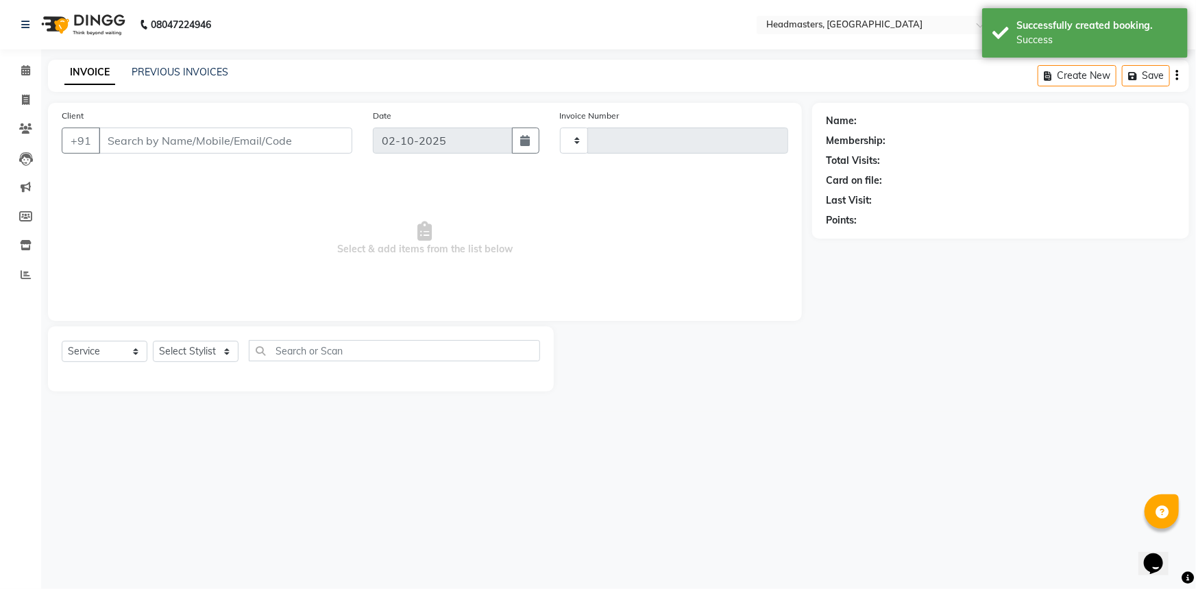
type input "5525"
select select "7140"
type input "9877316701"
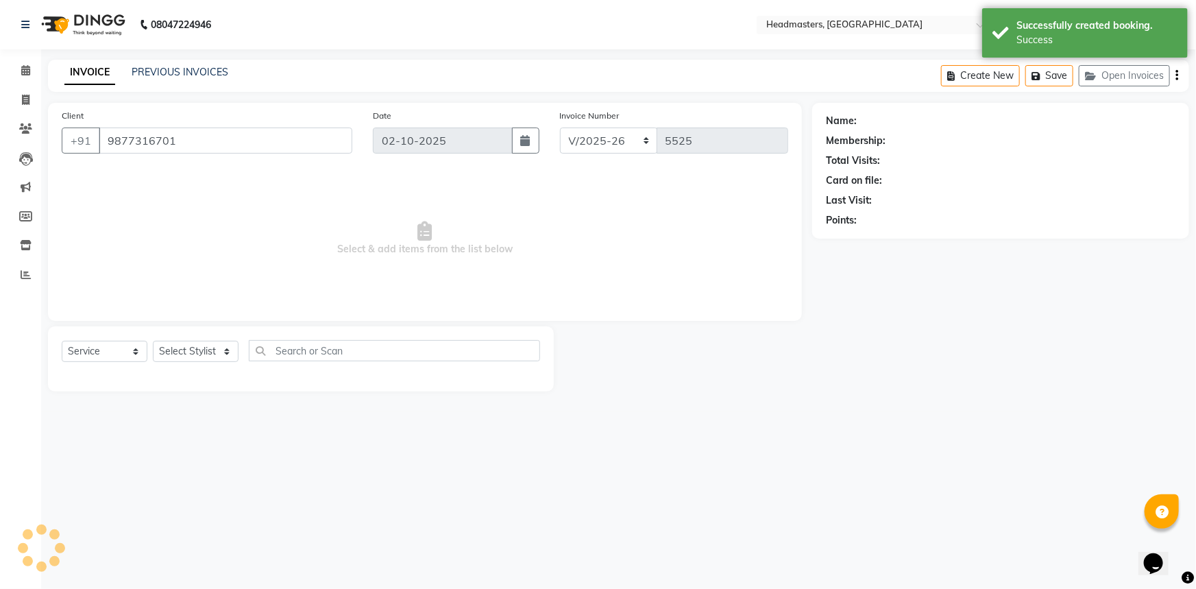
select select "62924"
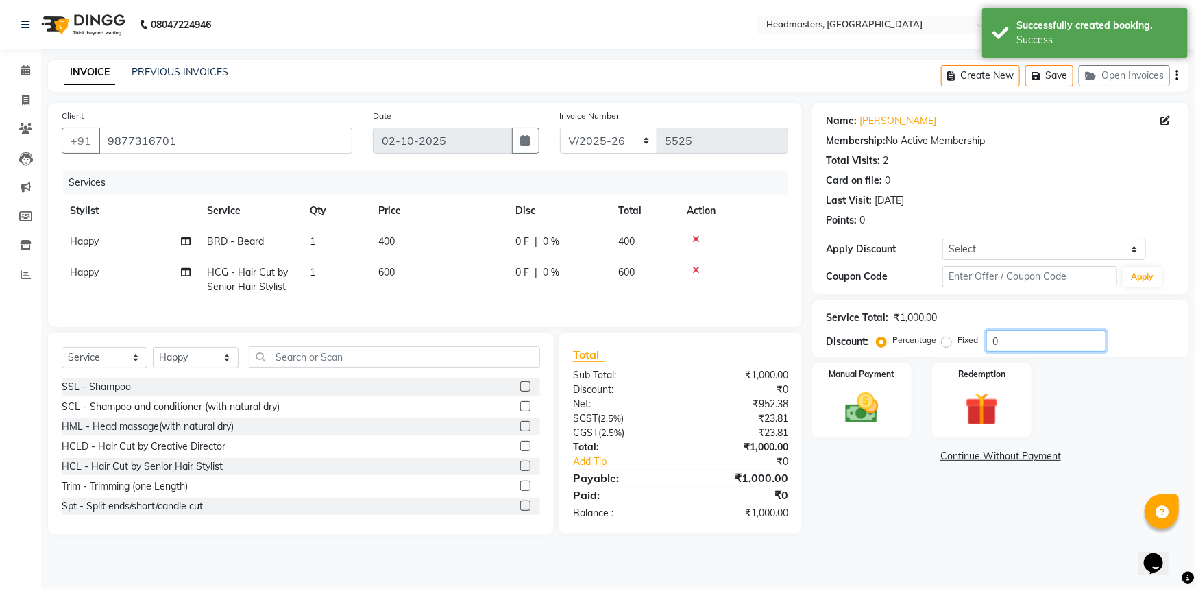
click at [988, 337] on input "0" at bounding box center [1047, 340] width 120 height 21
type input "50"
click at [877, 512] on div "Name: Ayan Membership: No Active Membership Total Visits: 2 Card on file: 0 Las…" at bounding box center [1005, 319] width 387 height 432
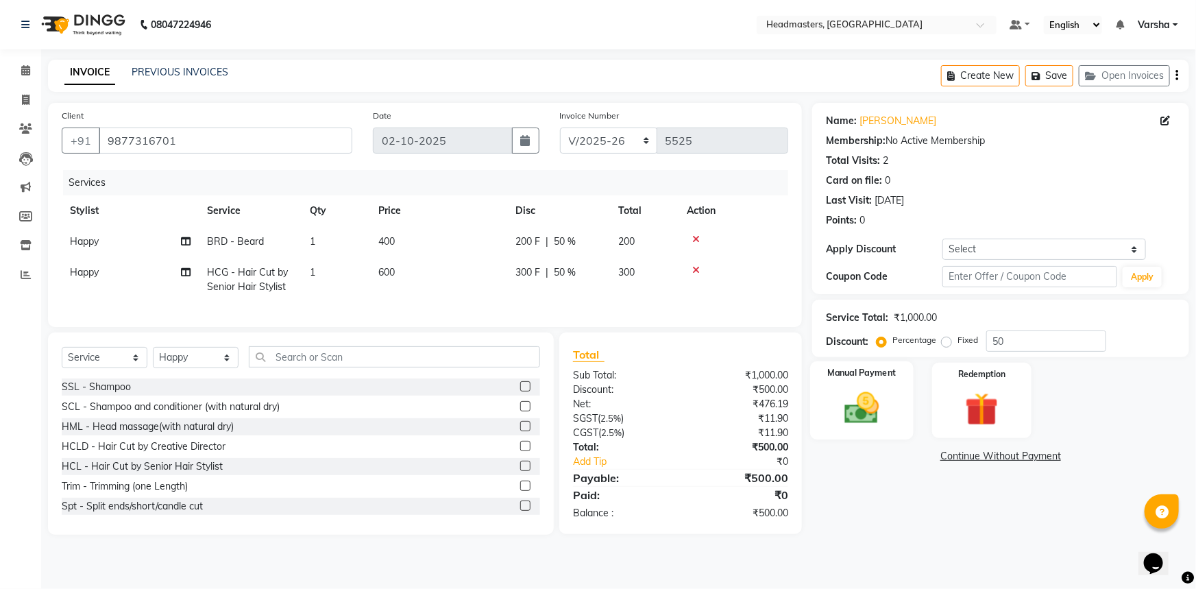
click at [854, 411] on img at bounding box center [862, 408] width 56 height 40
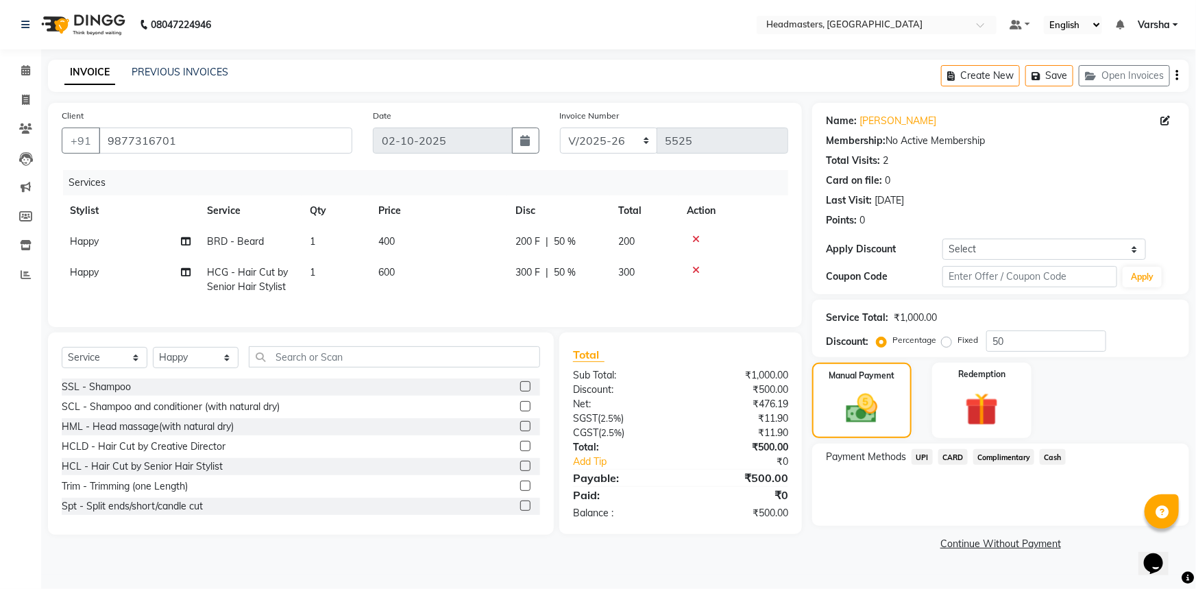
drag, startPoint x: 1050, startPoint y: 452, endPoint x: 1054, endPoint y: 466, distance: 14.5
click at [1050, 451] on span "Cash" at bounding box center [1053, 457] width 26 height 16
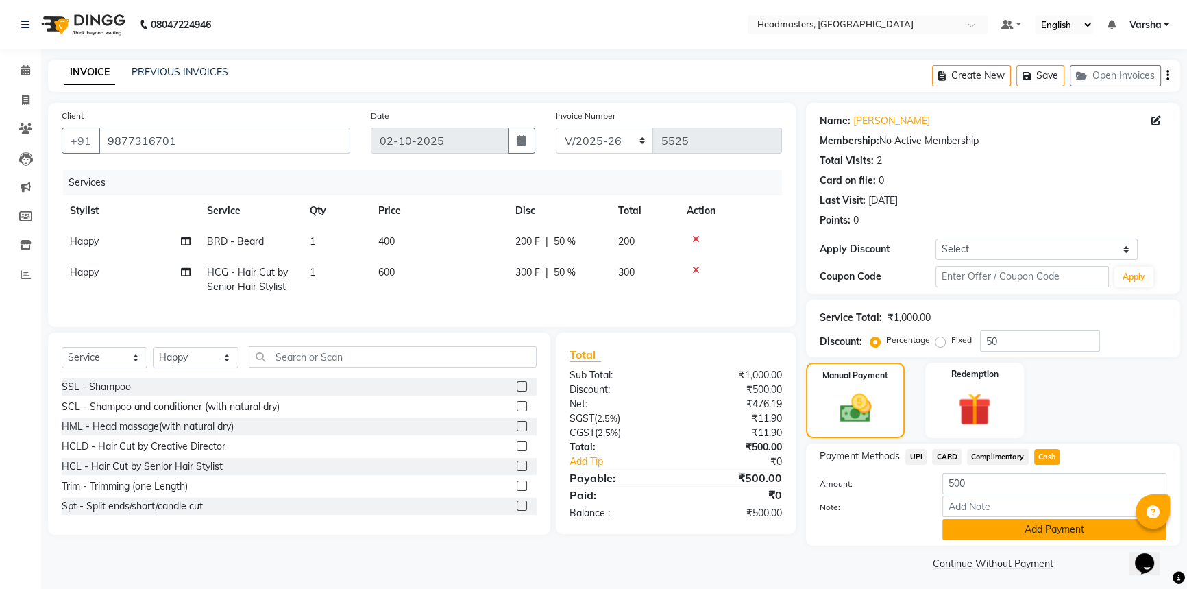
click at [1035, 529] on button "Add Payment" at bounding box center [1055, 529] width 224 height 21
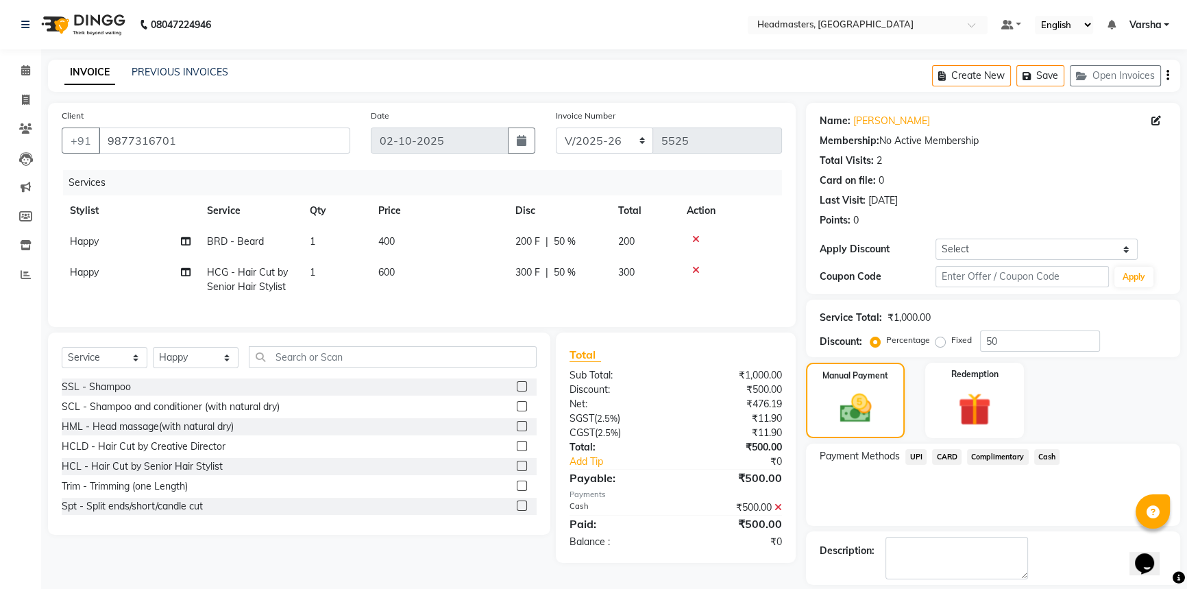
scroll to position [42, 0]
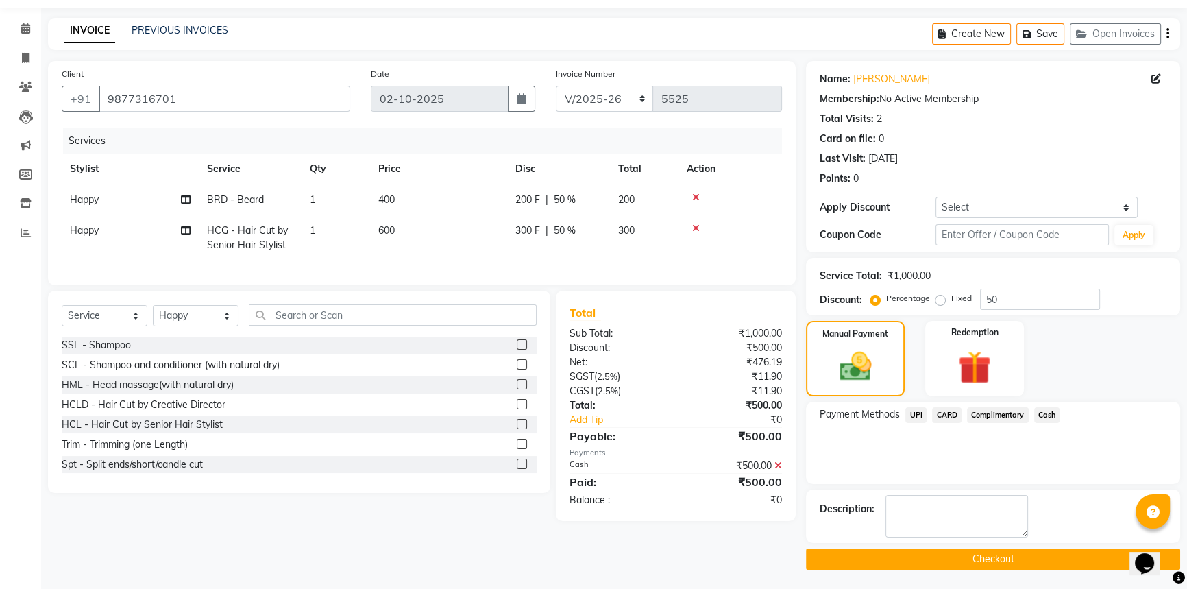
click at [982, 557] on button "Checkout" at bounding box center [993, 558] width 374 height 21
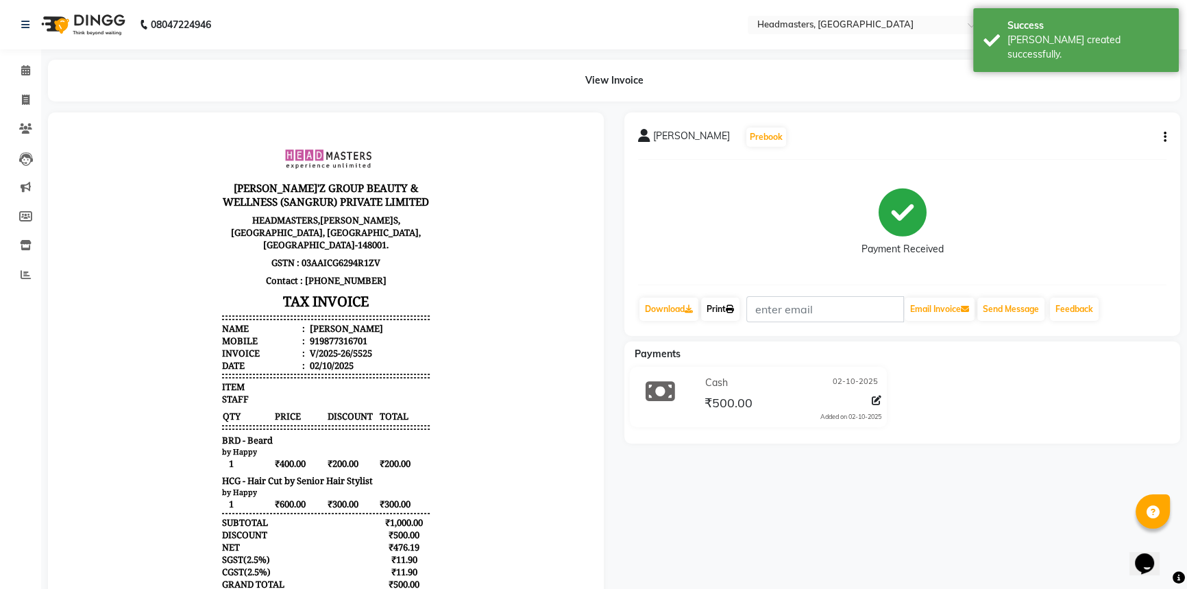
drag, startPoint x: 723, startPoint y: 314, endPoint x: 783, endPoint y: 333, distance: 62.5
click at [723, 314] on link "Print" at bounding box center [720, 309] width 38 height 23
click at [29, 68] on icon at bounding box center [25, 70] width 9 height 10
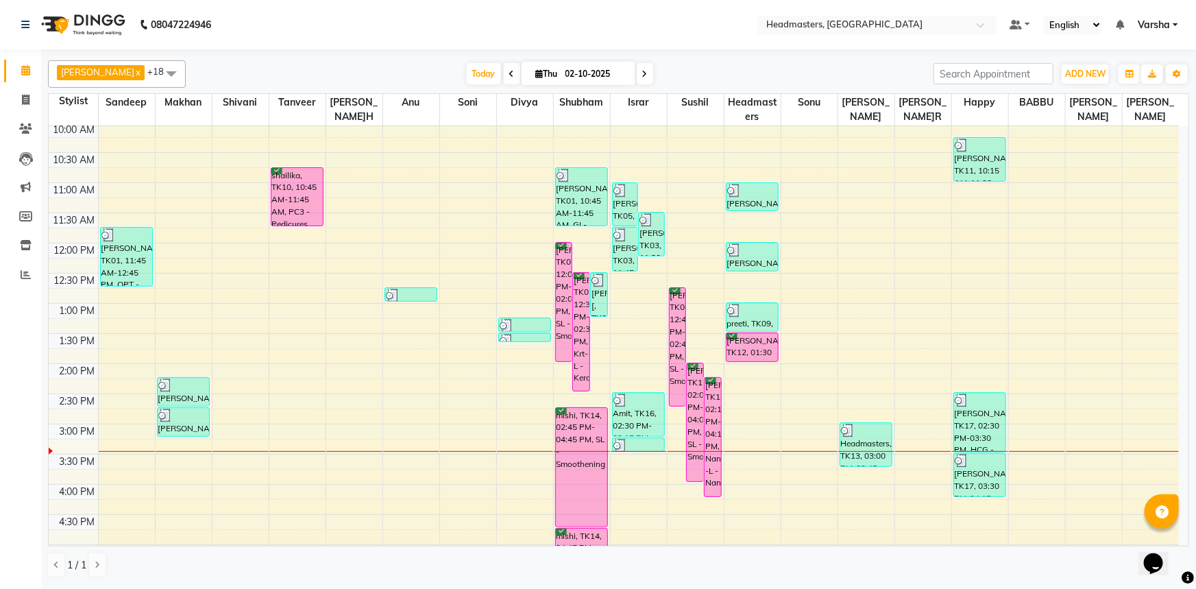
scroll to position [249, 0]
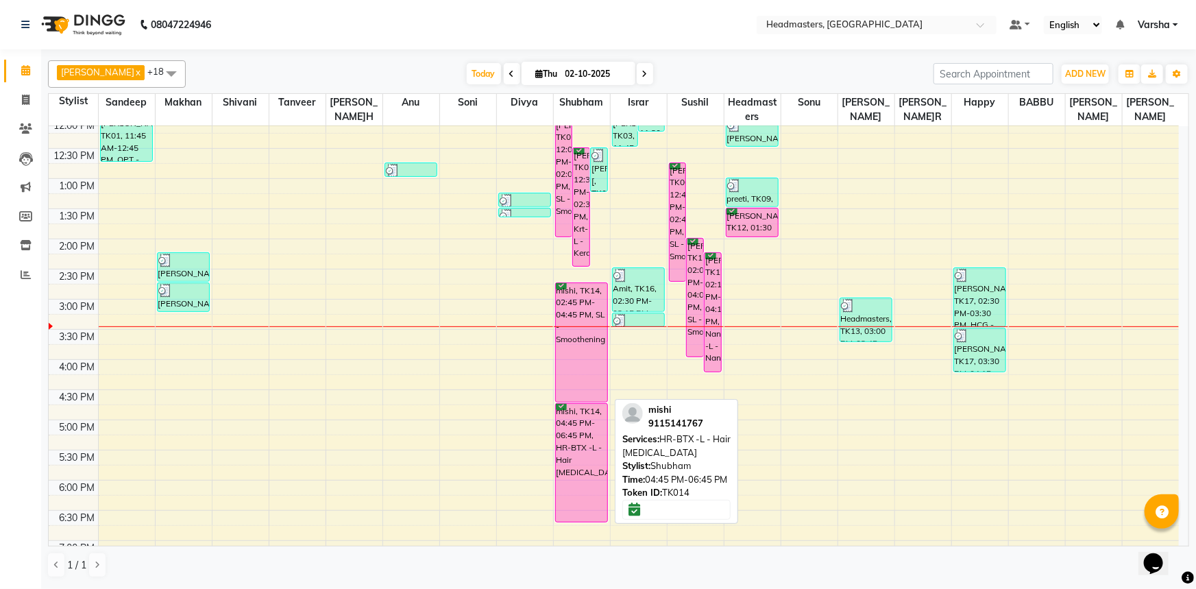
click at [580, 483] on div "mishi, TK14, 04:45 PM-06:45 PM, HR-BTX -L - Hair Botox" at bounding box center [582, 463] width 52 height 118
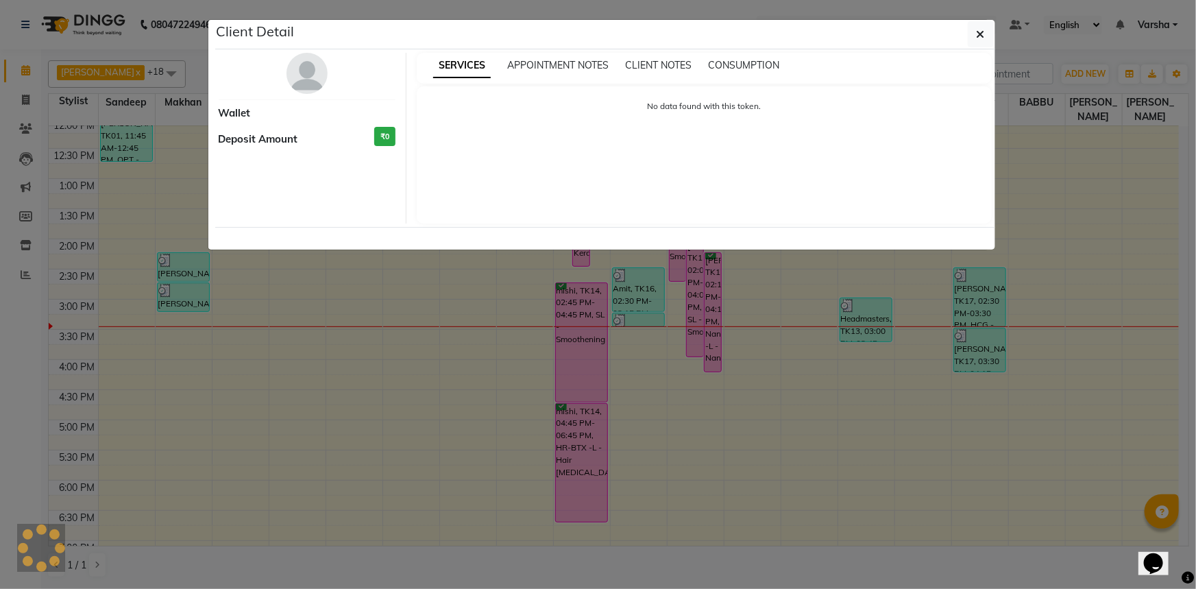
select select "6"
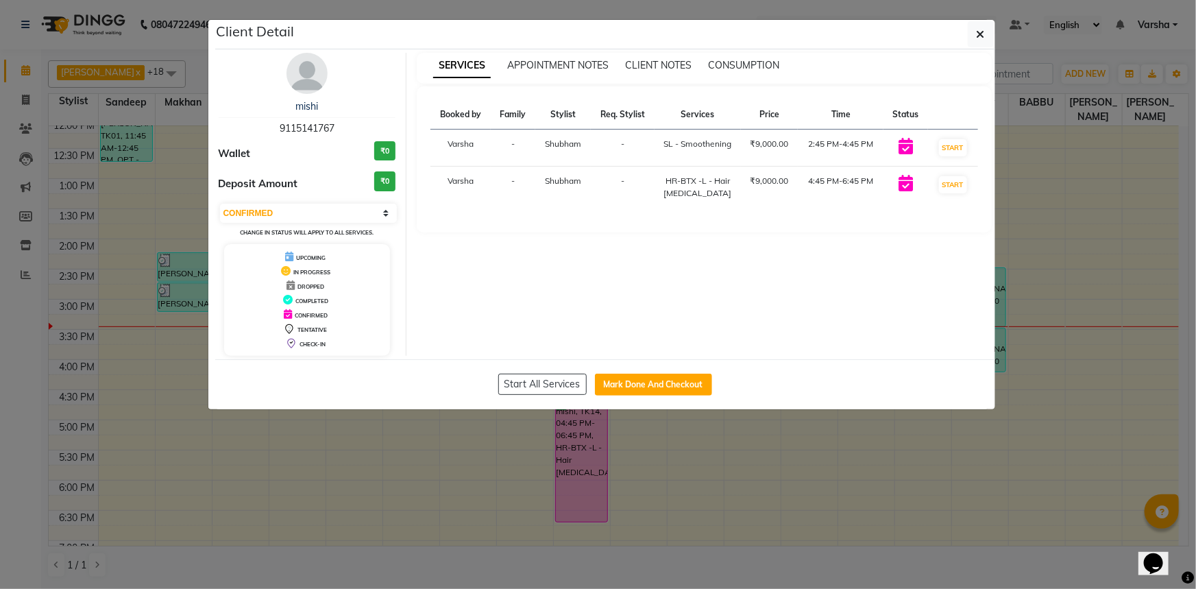
click at [589, 426] on ngb-modal-window "Client Detail mishi 9115141767 Wallet ₹0 Deposit Amount ₹0 Select IN SERVICE CO…" at bounding box center [598, 294] width 1196 height 589
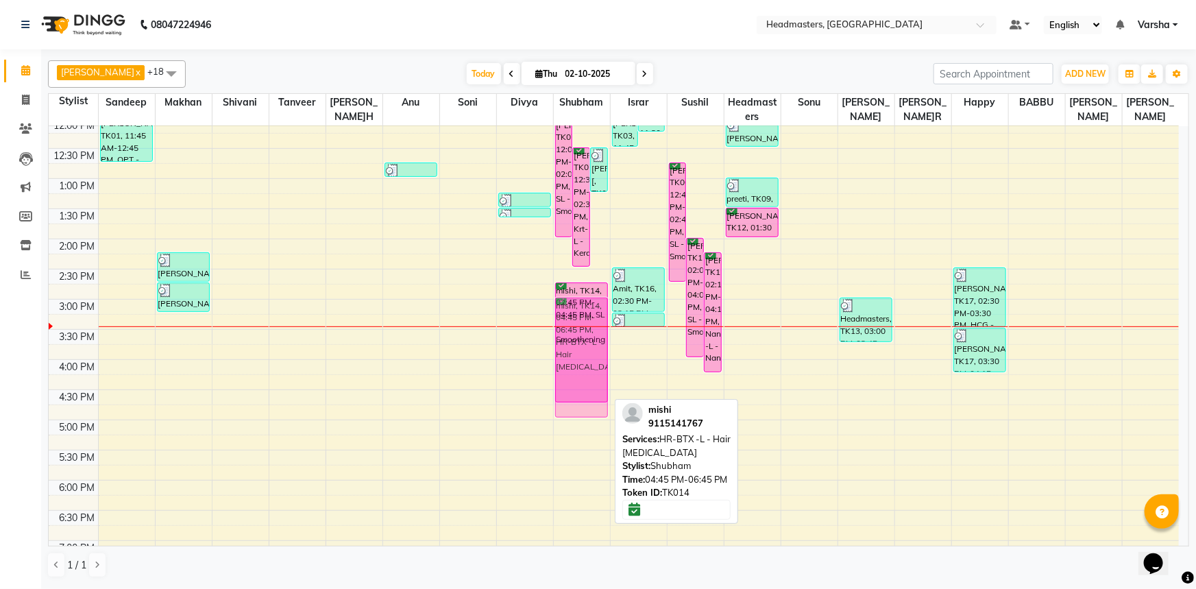
drag, startPoint x: 589, startPoint y: 445, endPoint x: 594, endPoint y: 339, distance: 106.4
click at [594, 339] on div "Harpreet, TK07, 12:00 PM-02:00 PM, SL - Smoothening Harpreet, TK07, 12:30 PM-02…" at bounding box center [582, 269] width 56 height 784
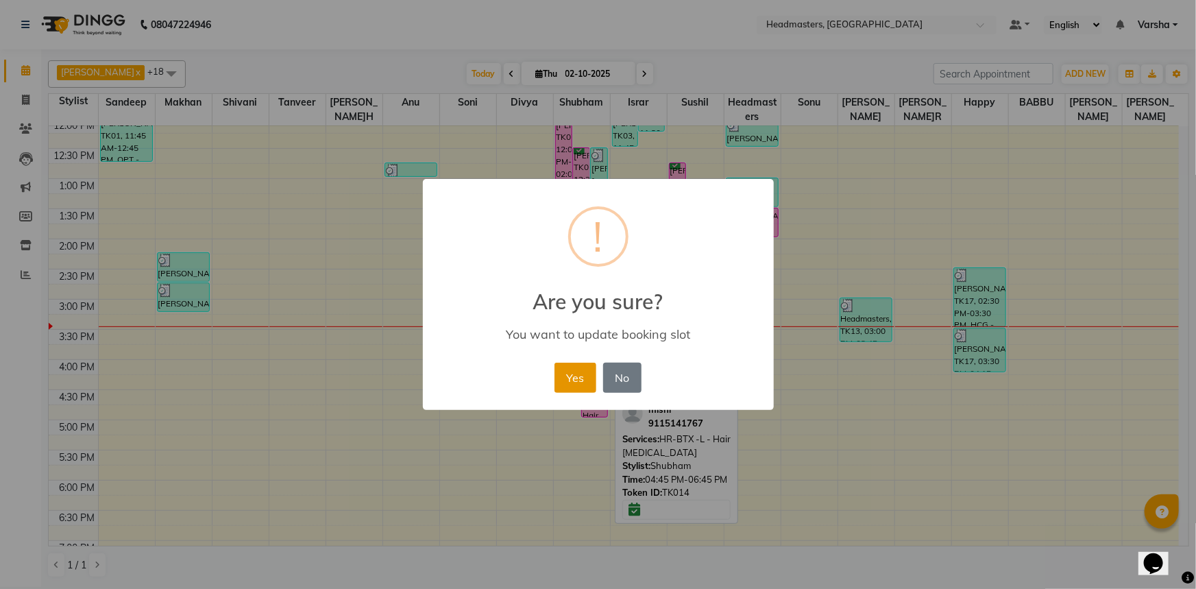
click at [577, 378] on button "Yes" at bounding box center [576, 378] width 42 height 30
